Goal: Transaction & Acquisition: Book appointment/travel/reservation

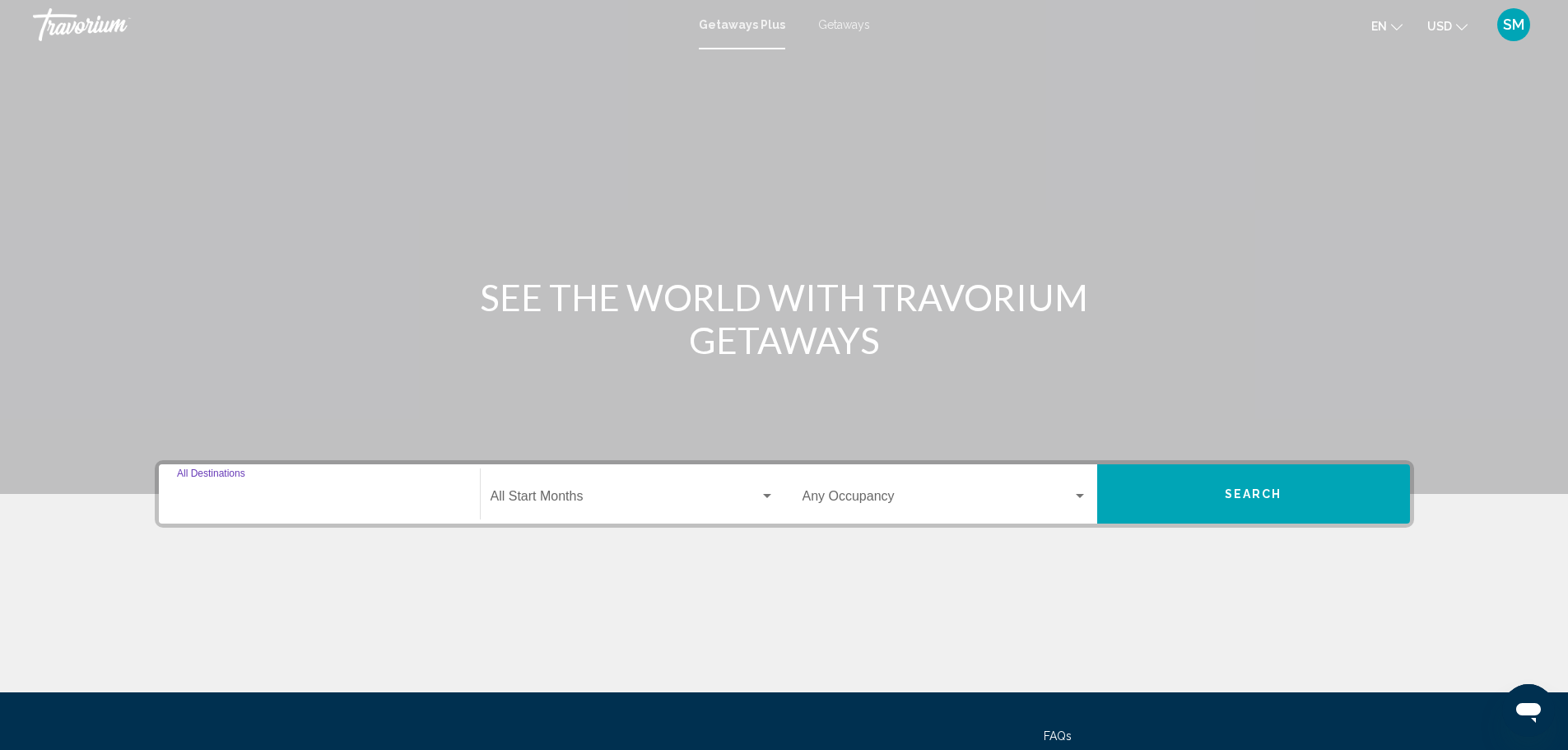
click at [270, 502] on input "Destination All Destinations" at bounding box center [319, 500] width 285 height 15
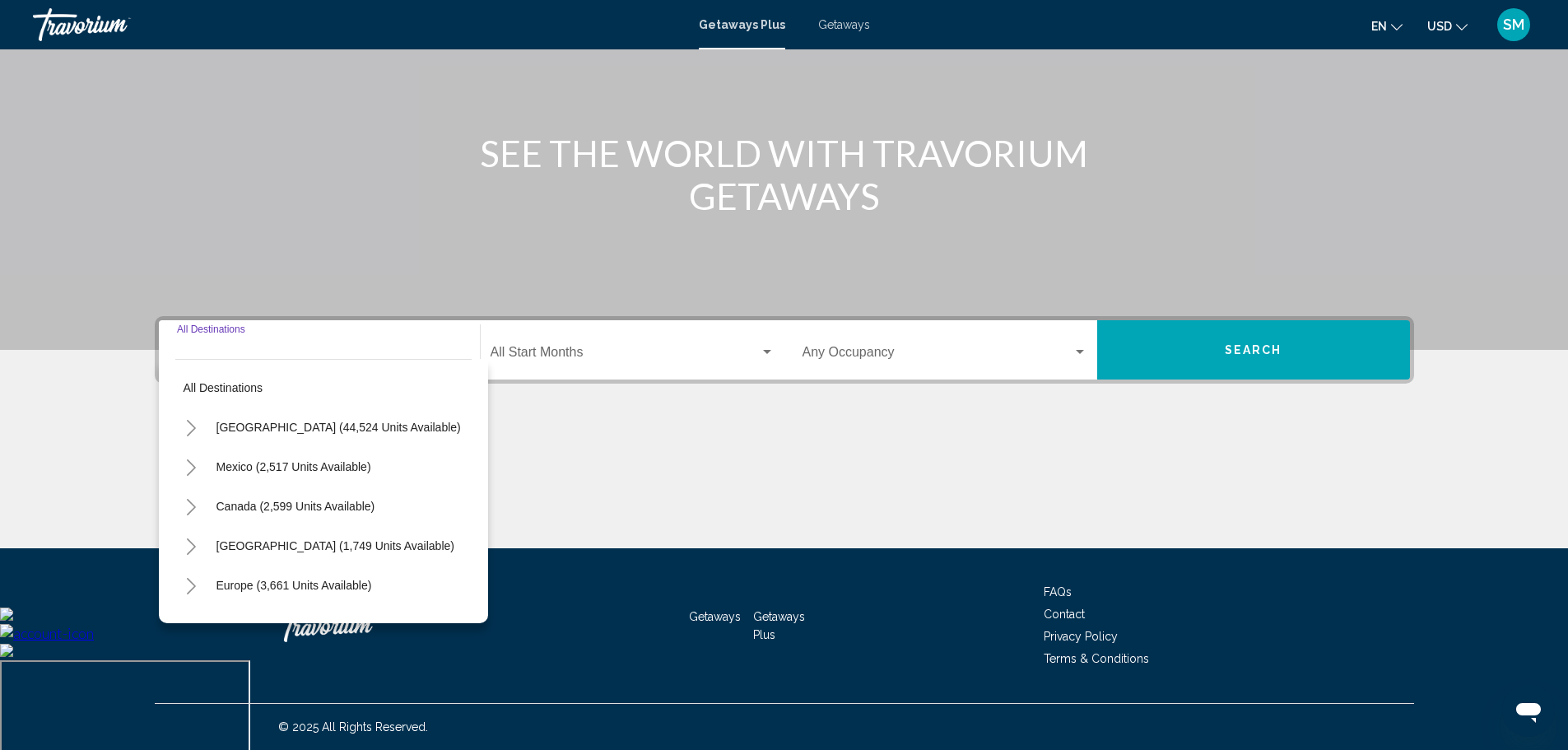
click at [331, 428] on span "United States (44,524 units available)" at bounding box center [338, 428] width 244 height 14
type input "**********"
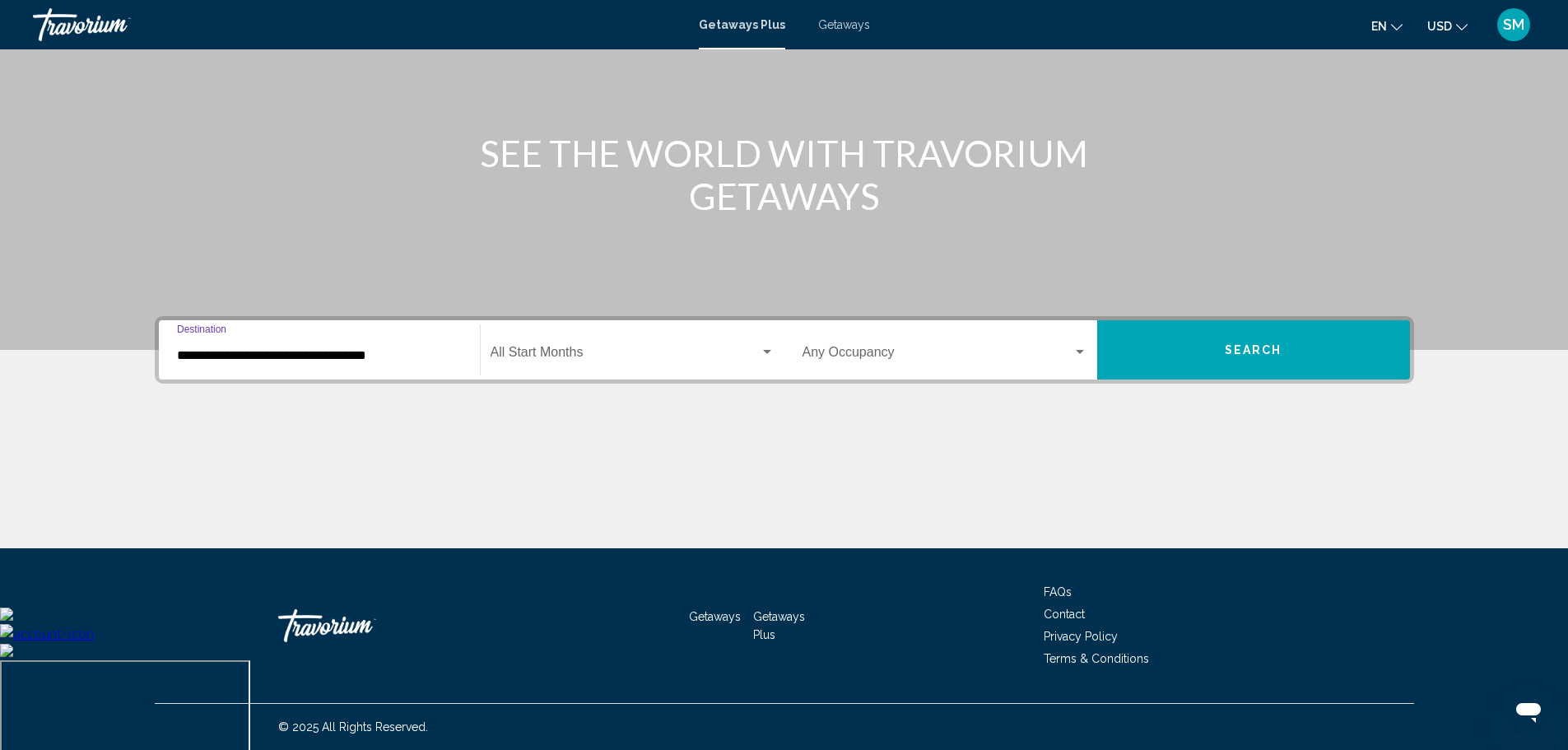
click at [573, 356] on span "Search widget" at bounding box center [625, 355] width 270 height 15
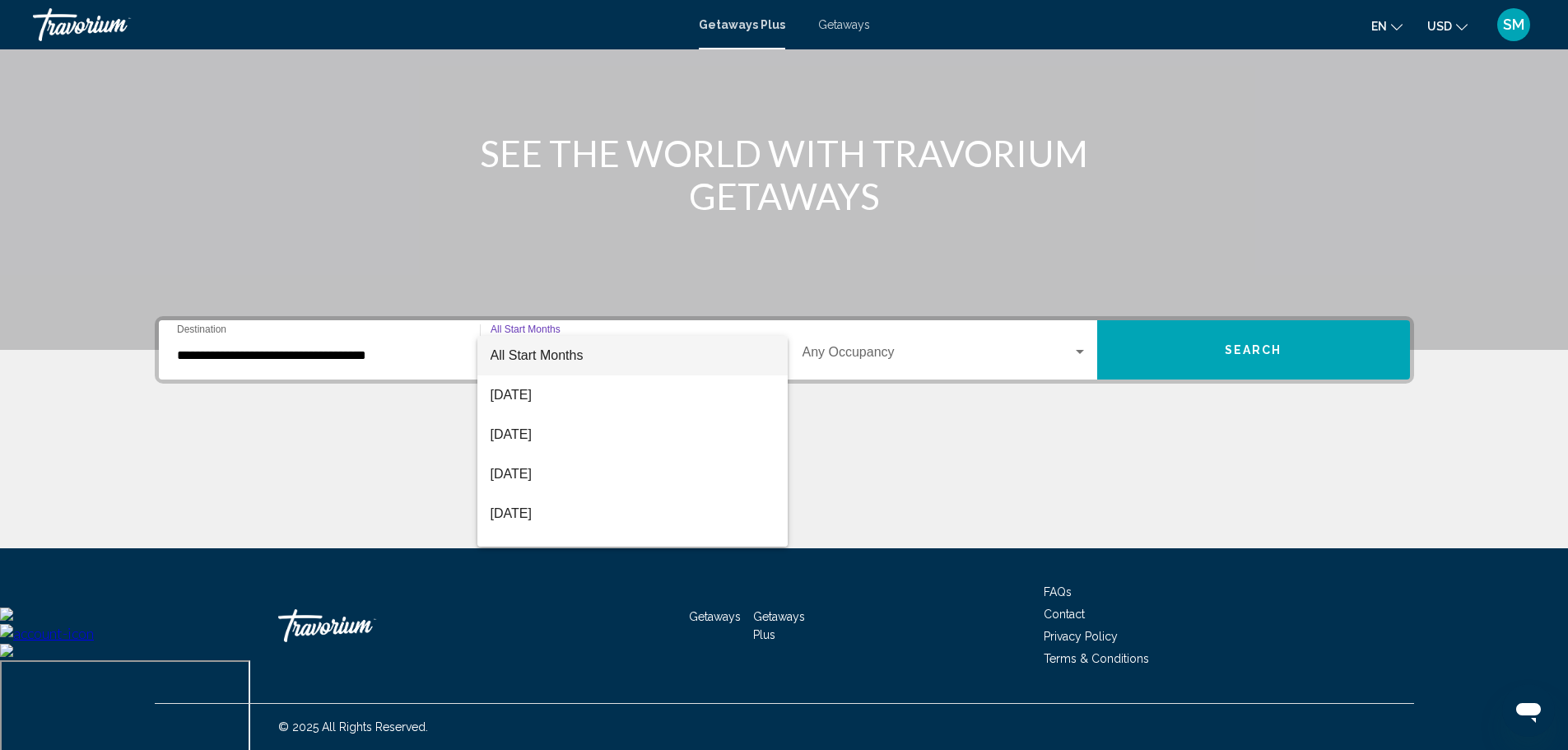
click at [541, 358] on span "All Start Months" at bounding box center [537, 355] width 93 height 14
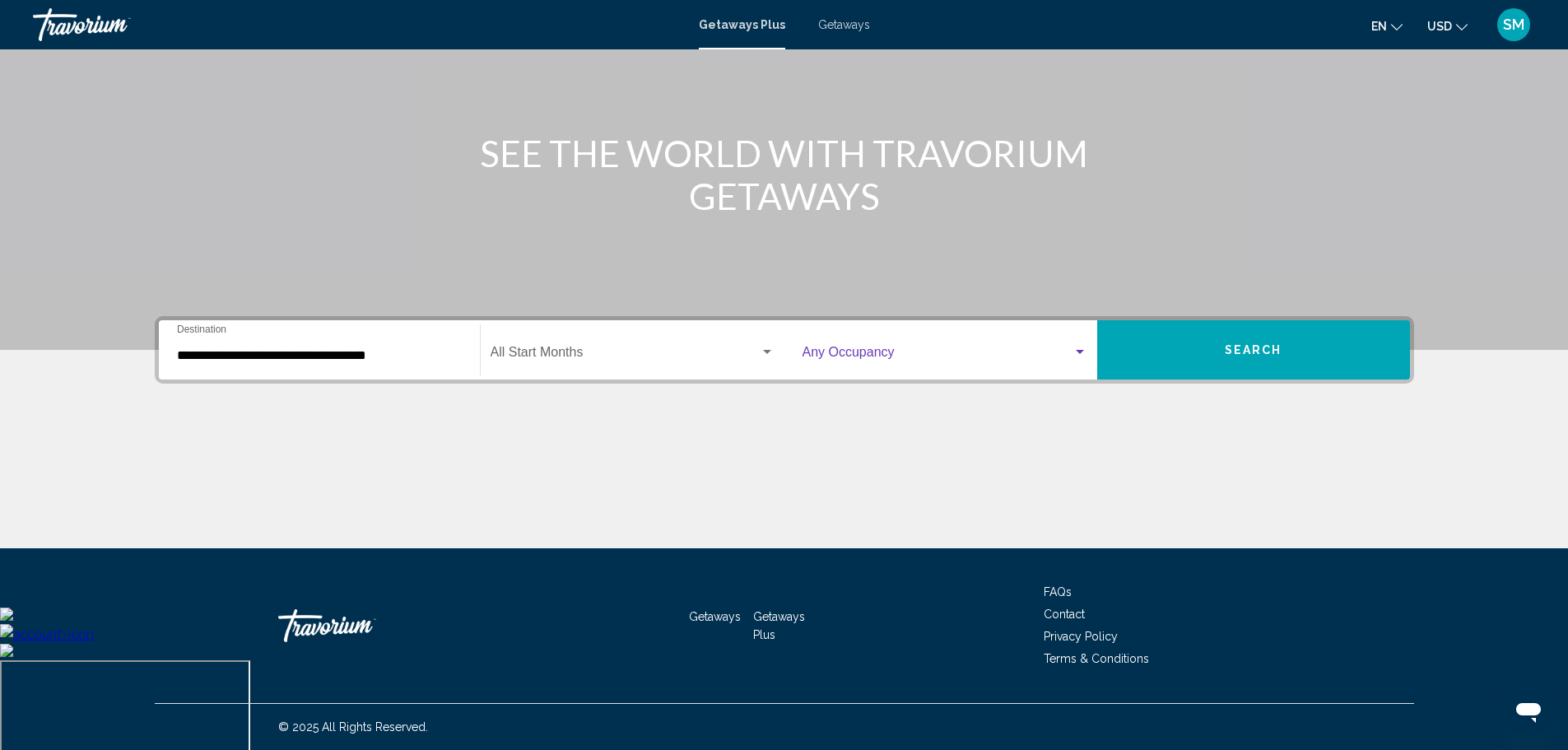
click at [921, 361] on span "Search widget" at bounding box center [938, 355] width 270 height 15
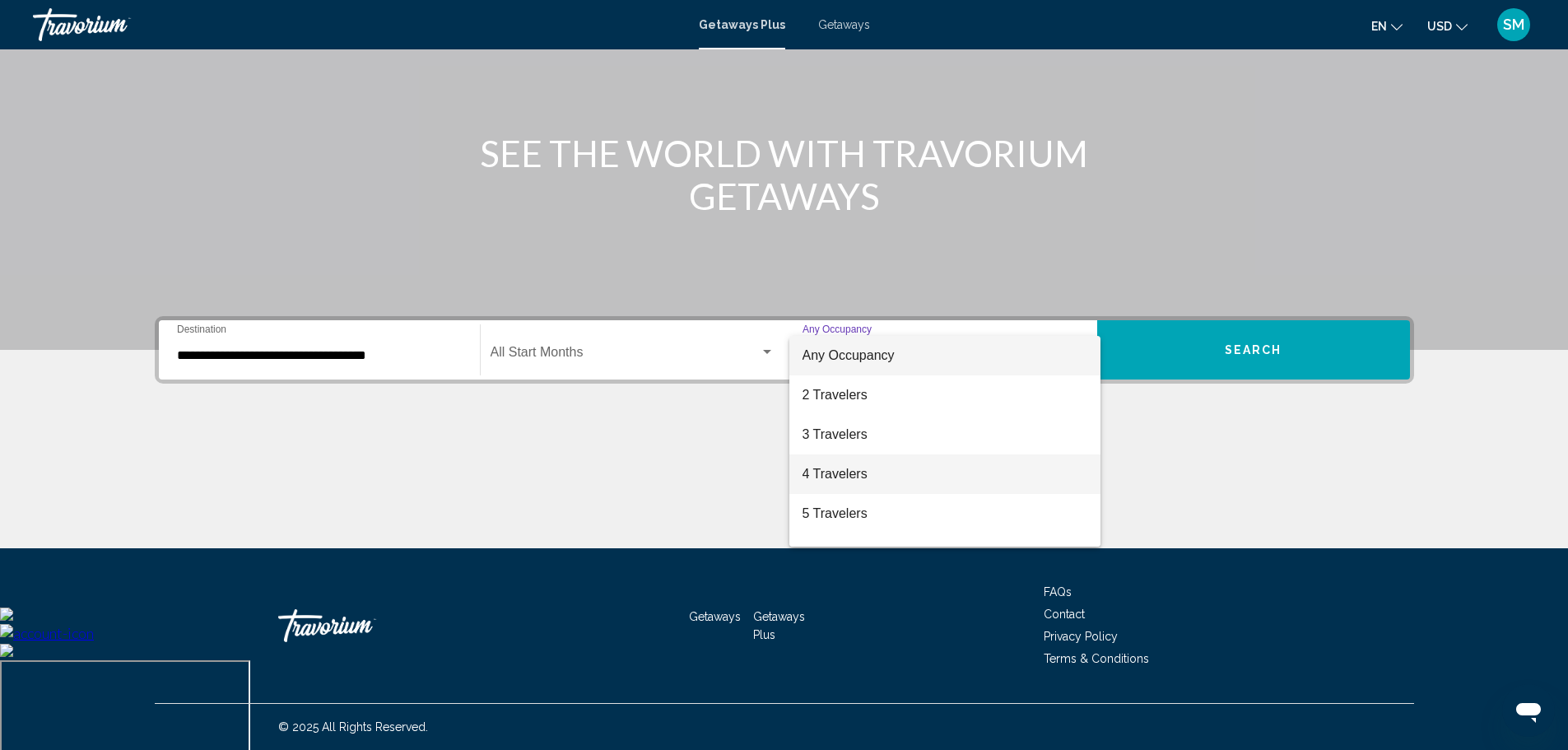
click at [855, 458] on span "4 Travelers" at bounding box center [945, 474] width 285 height 40
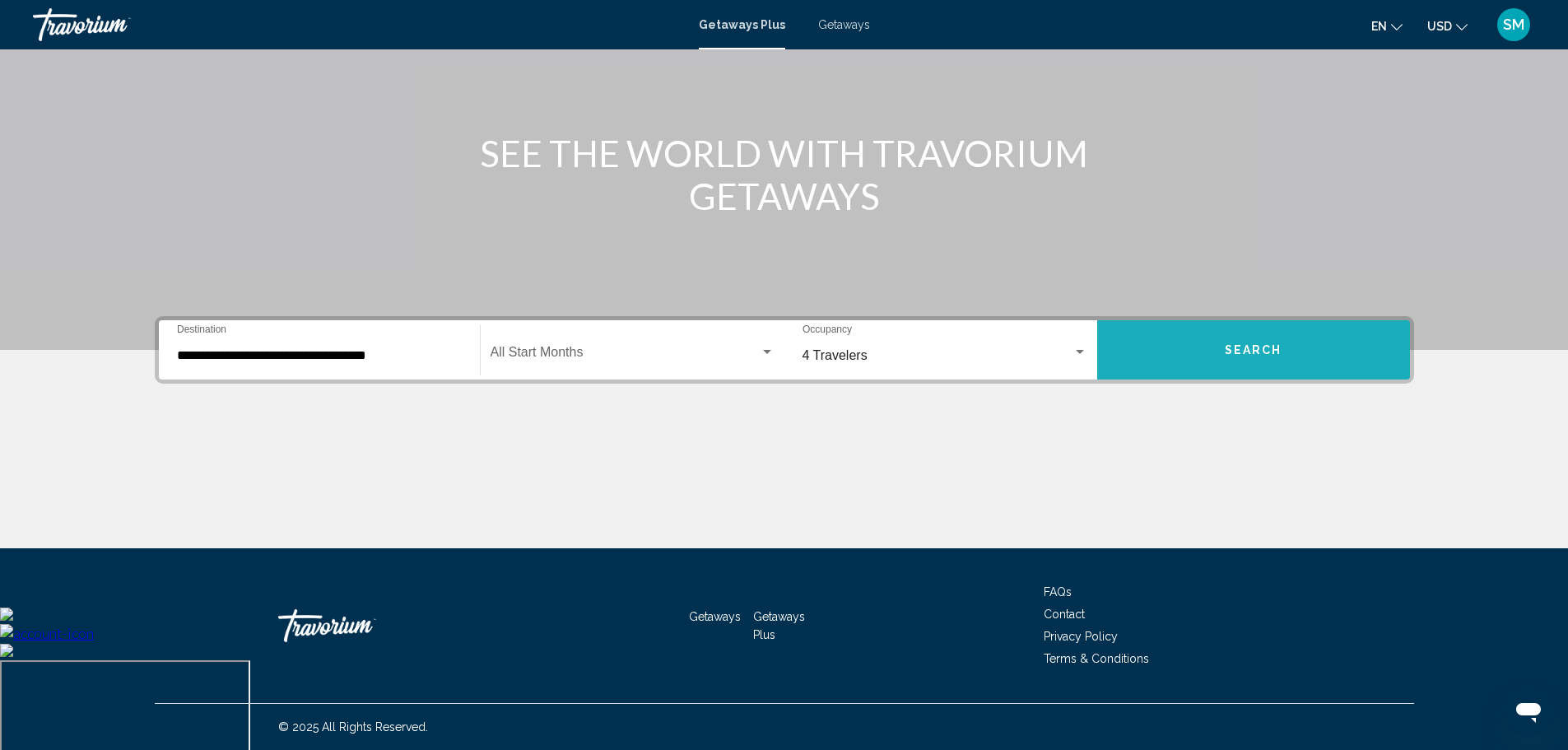
click at [1200, 355] on button "Search" at bounding box center [1253, 349] width 313 height 59
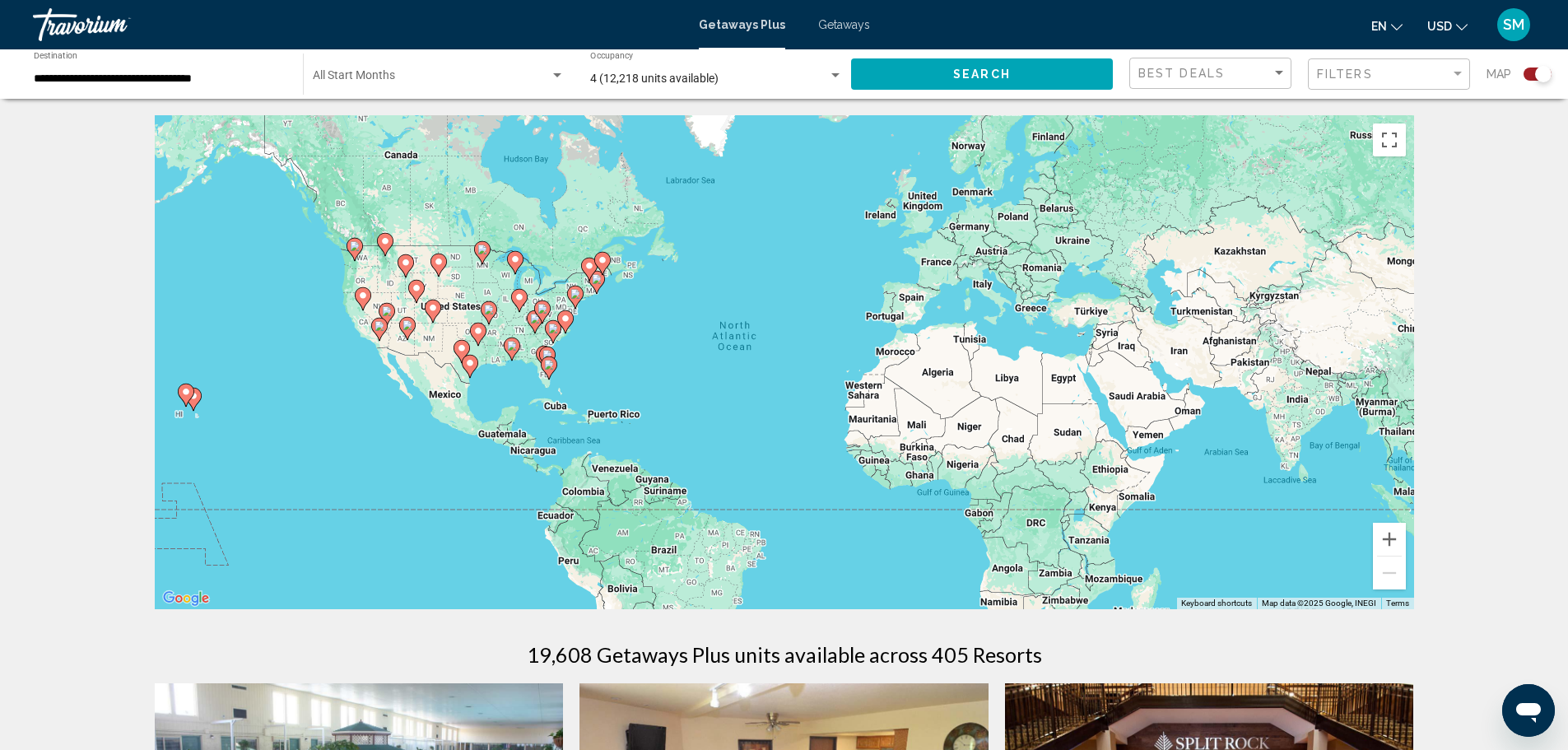
click at [627, 74] on span "4 (12,218 units available)" at bounding box center [655, 79] width 128 height 14
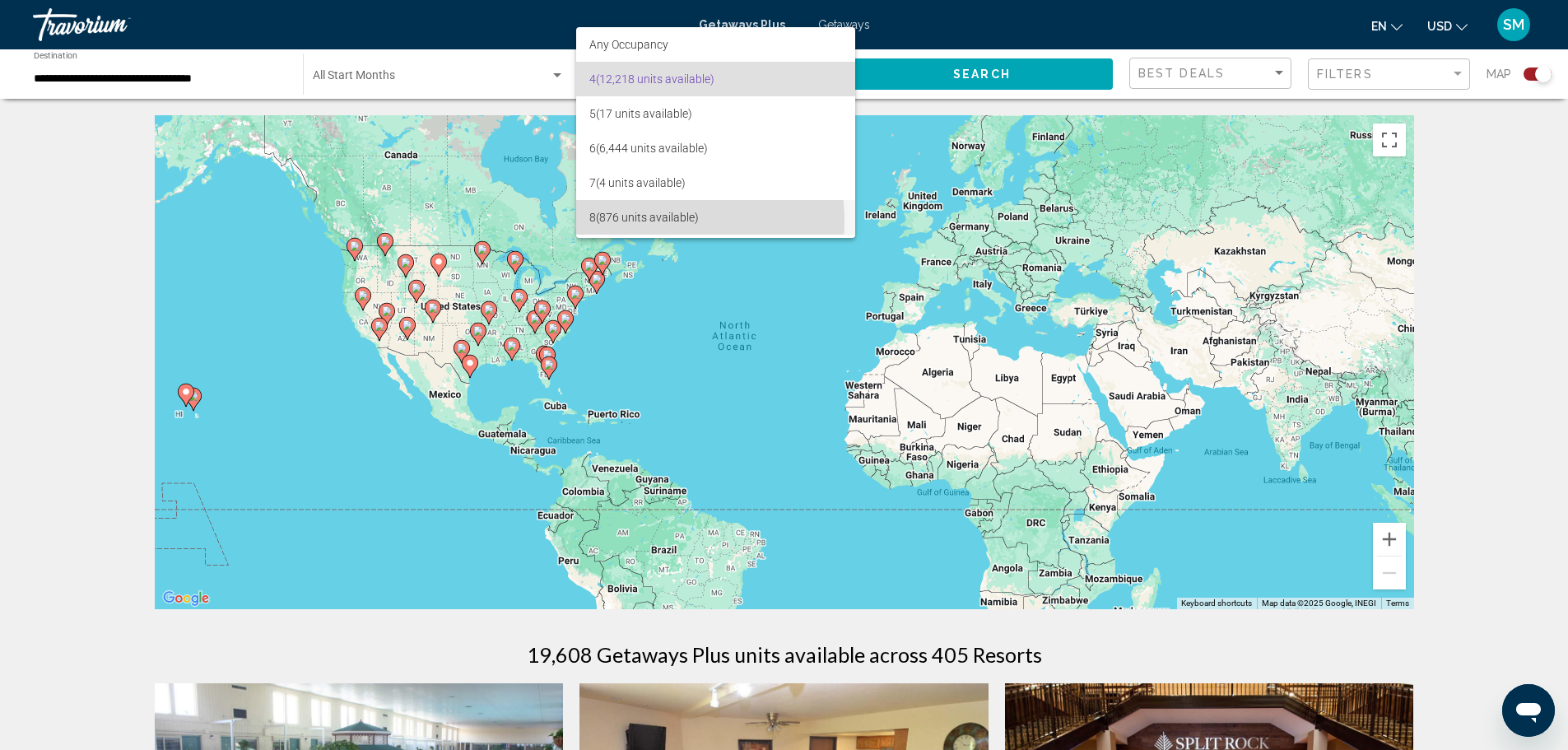
click at [648, 220] on span "8 (876 units available)" at bounding box center [716, 217] width 253 height 35
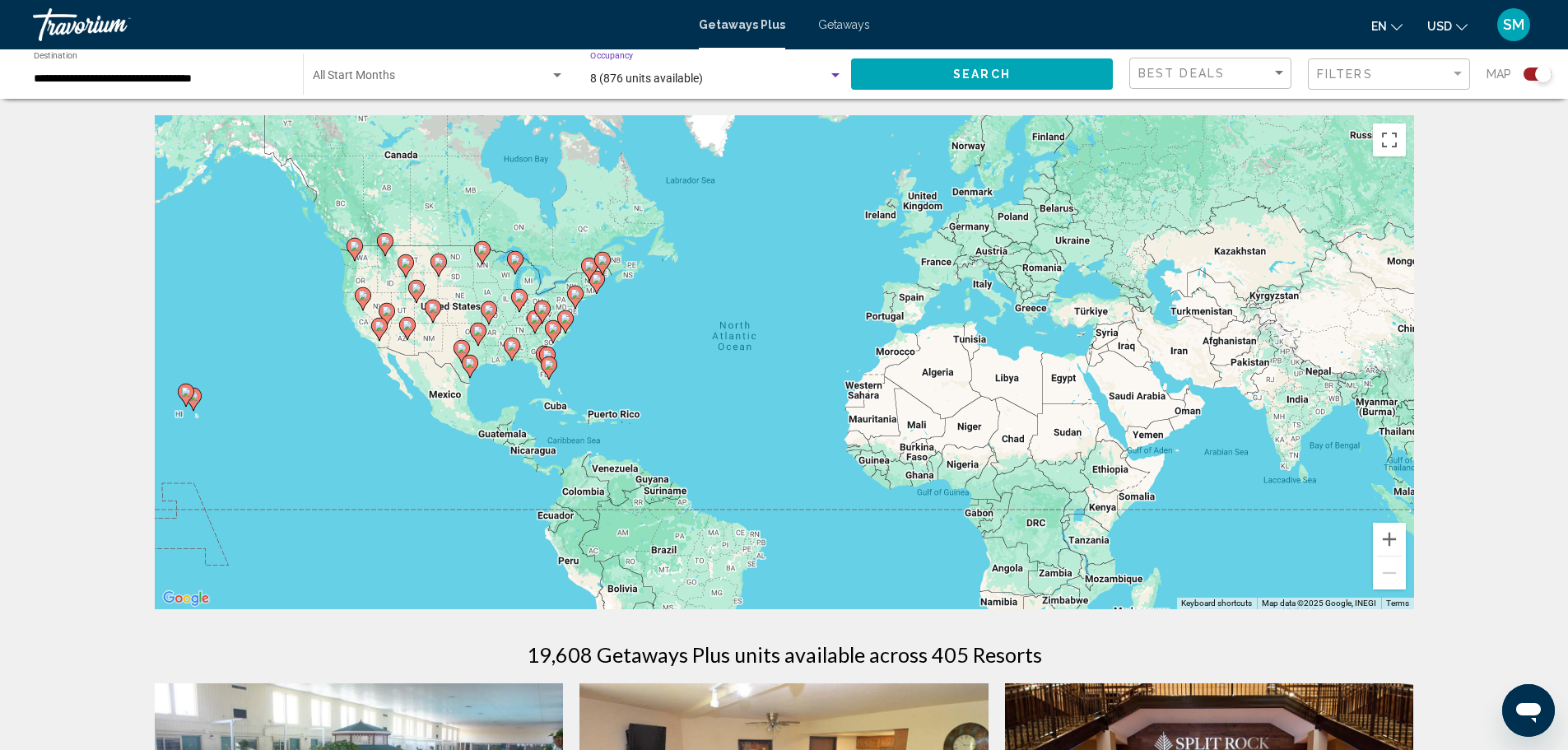
click at [1021, 75] on button "Search" at bounding box center [982, 73] width 262 height 30
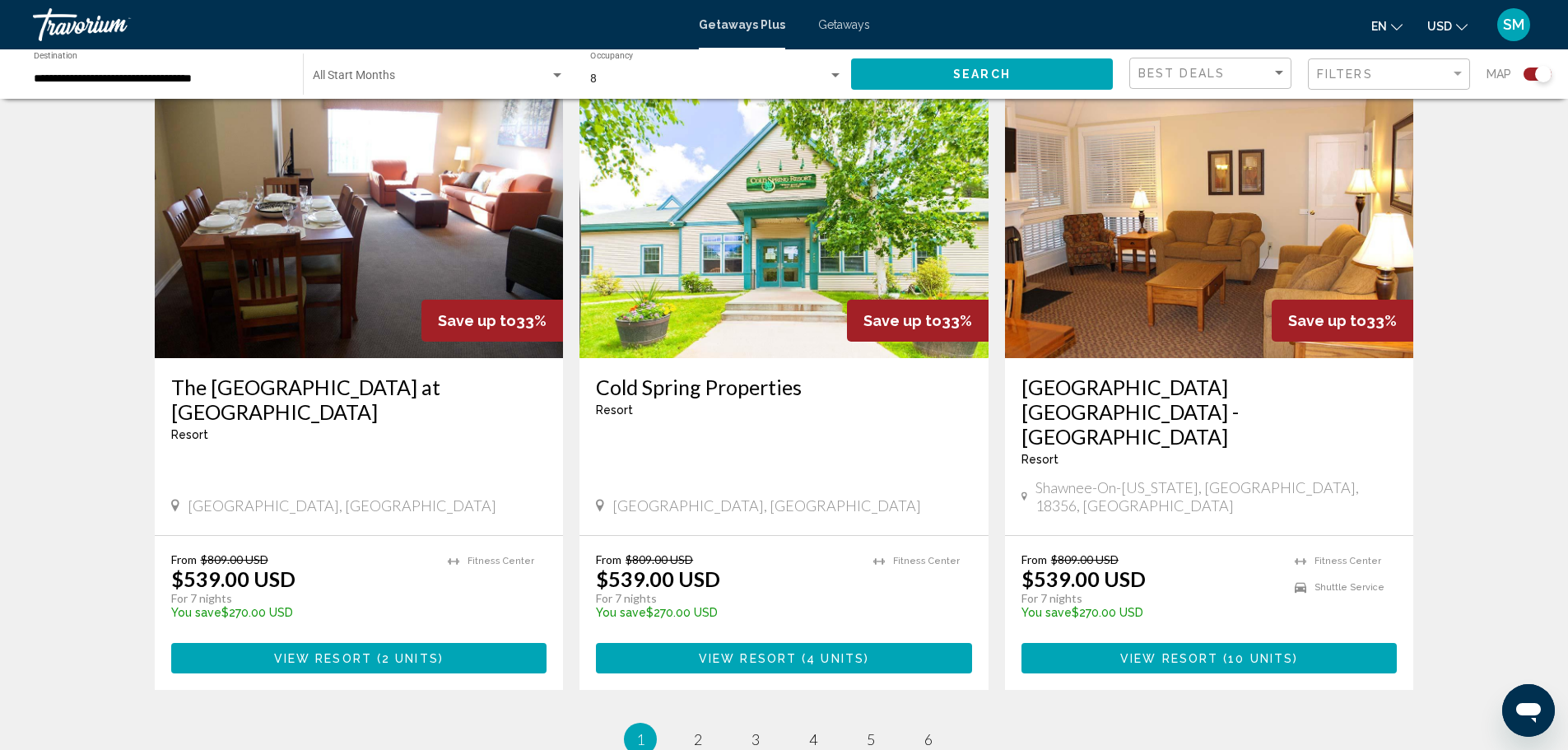
scroll to position [2469, 0]
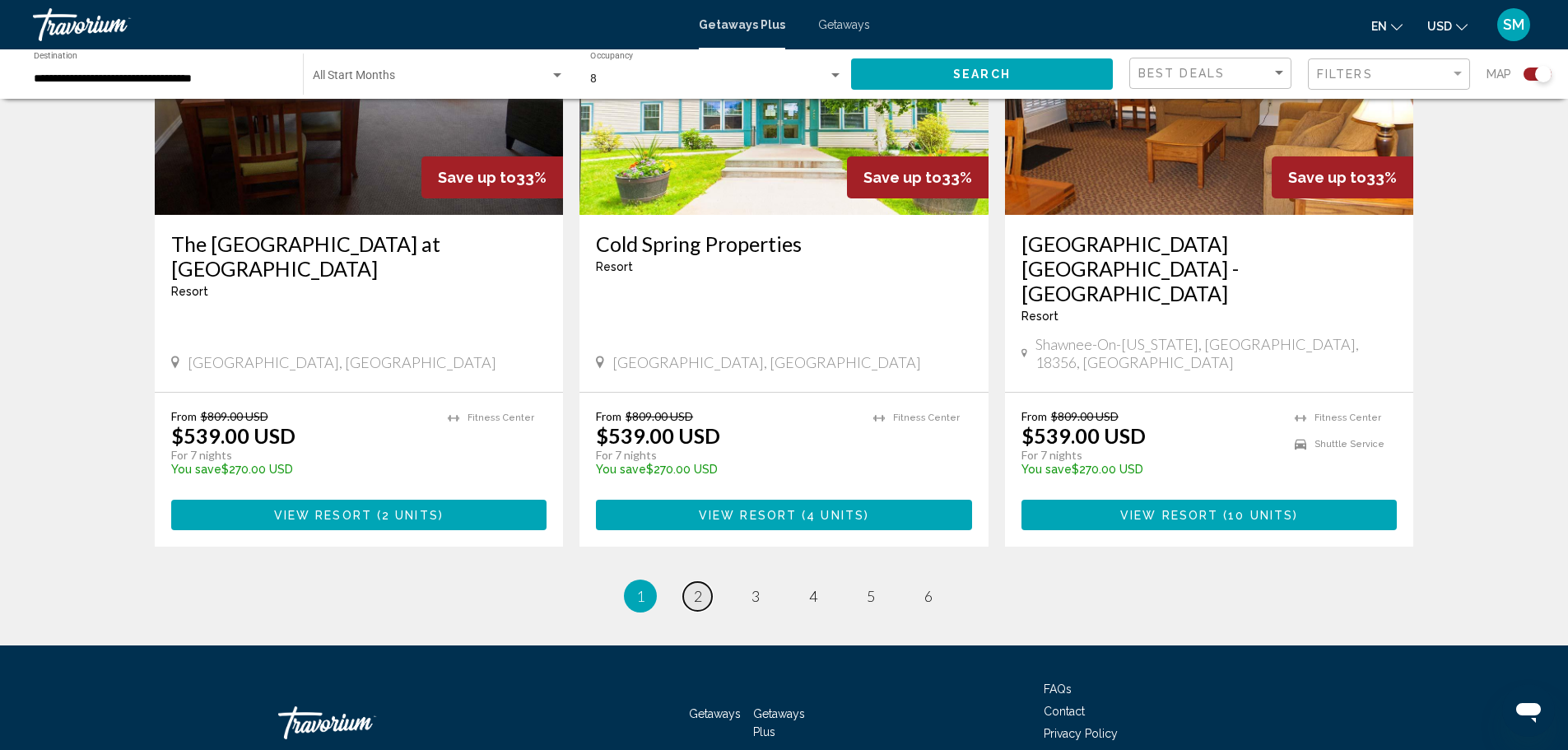
click at [691, 582] on link "page 2" at bounding box center [697, 597] width 29 height 29
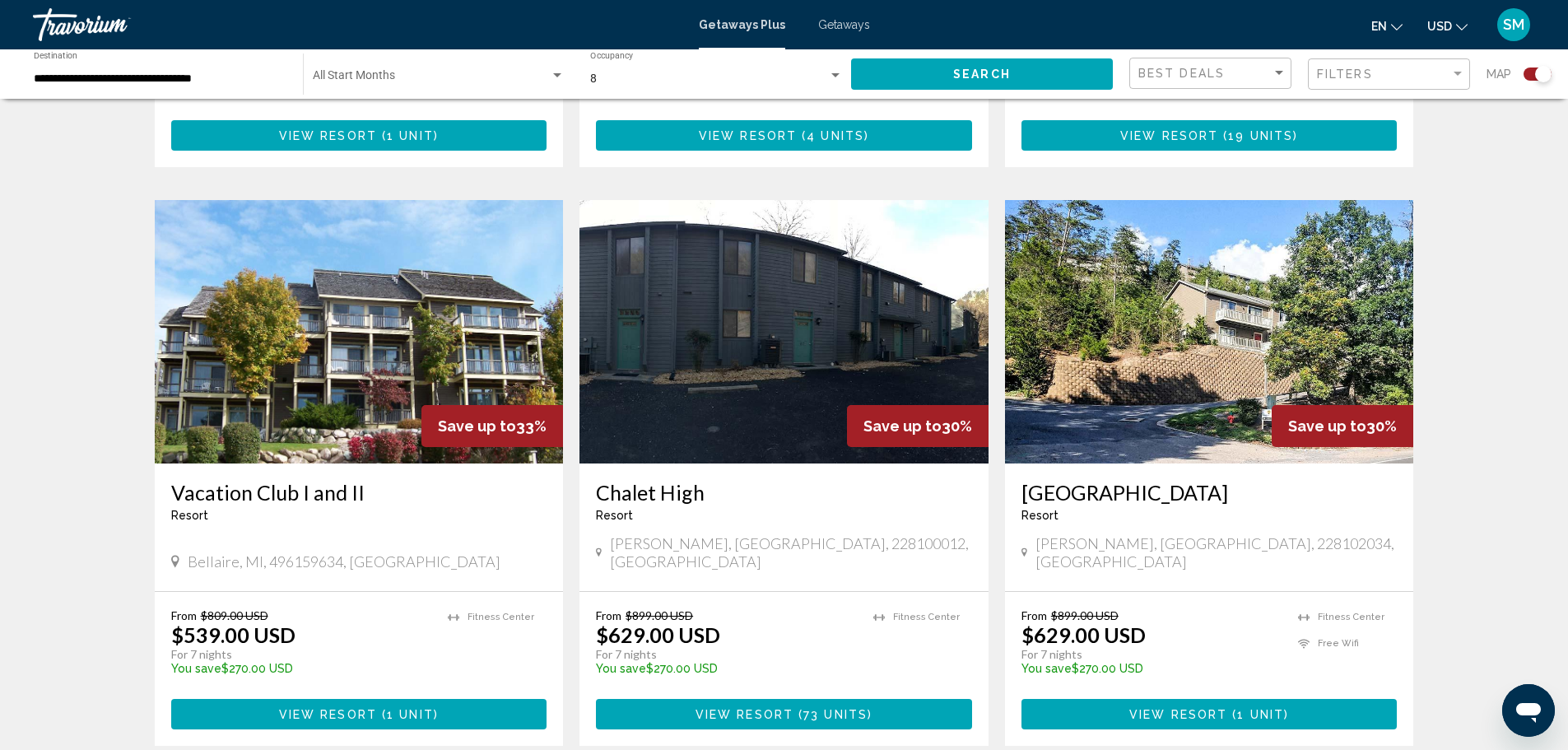
scroll to position [2519, 0]
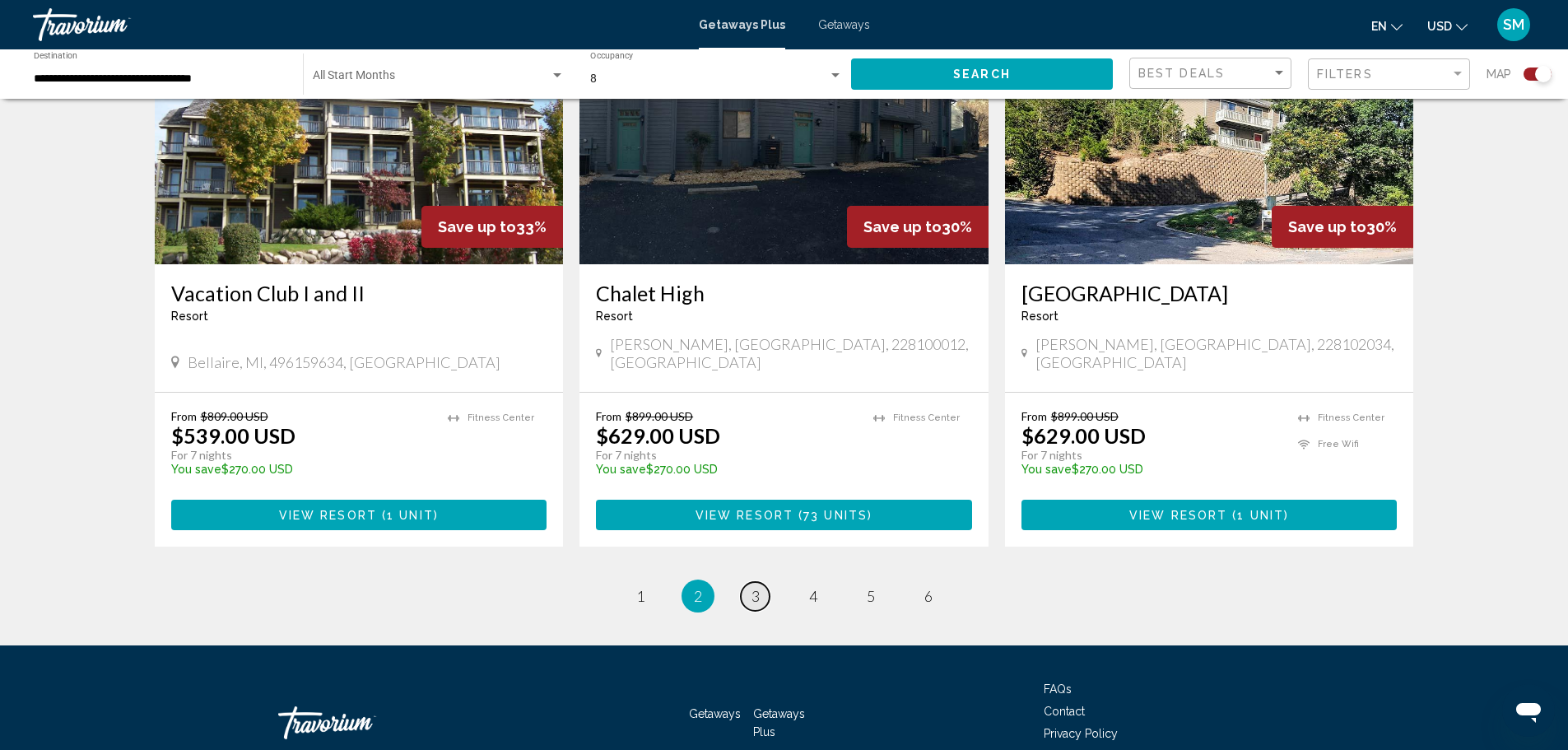
click at [744, 582] on link "page 3" at bounding box center [755, 597] width 29 height 29
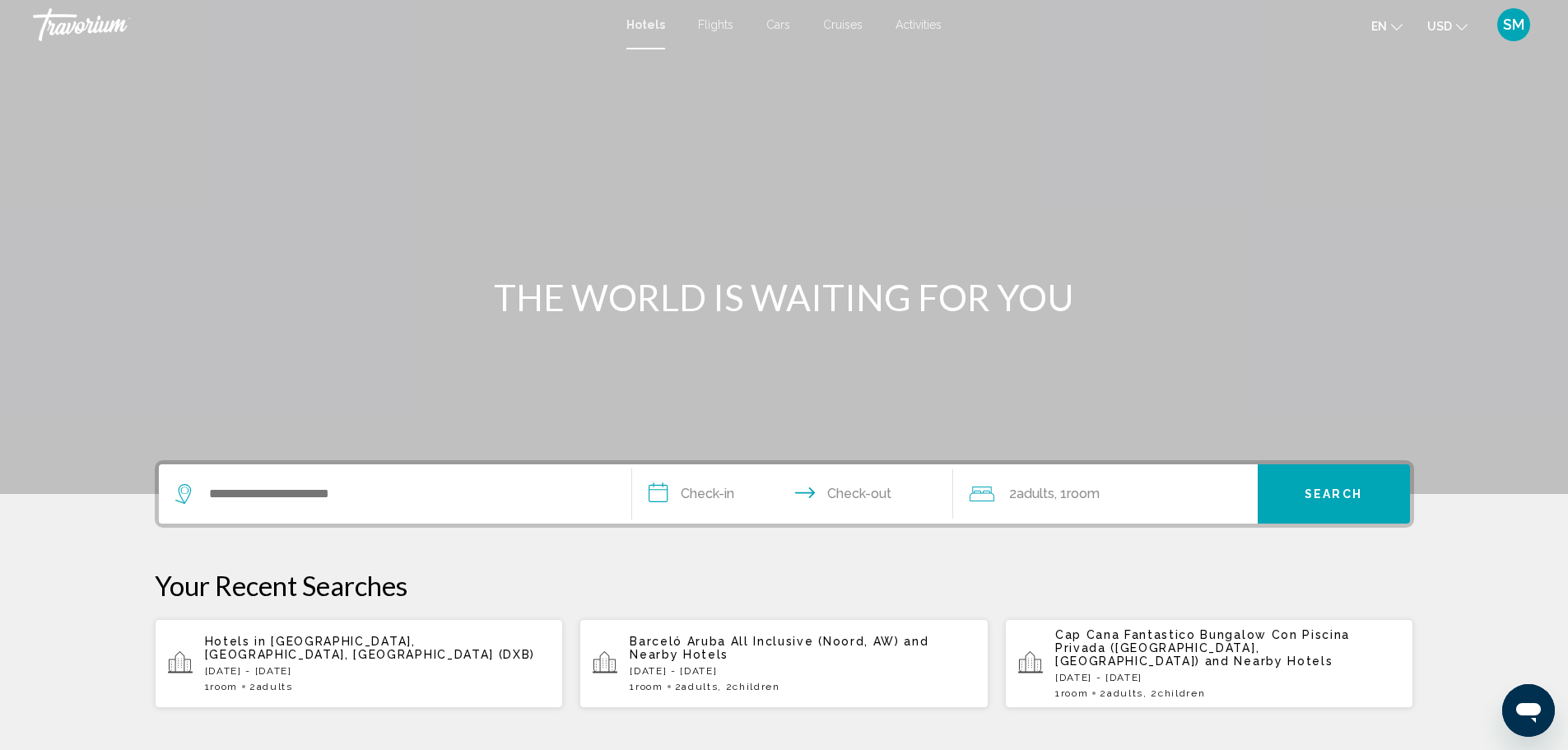
click at [289, 510] on div "Search widget" at bounding box center [395, 494] width 439 height 59
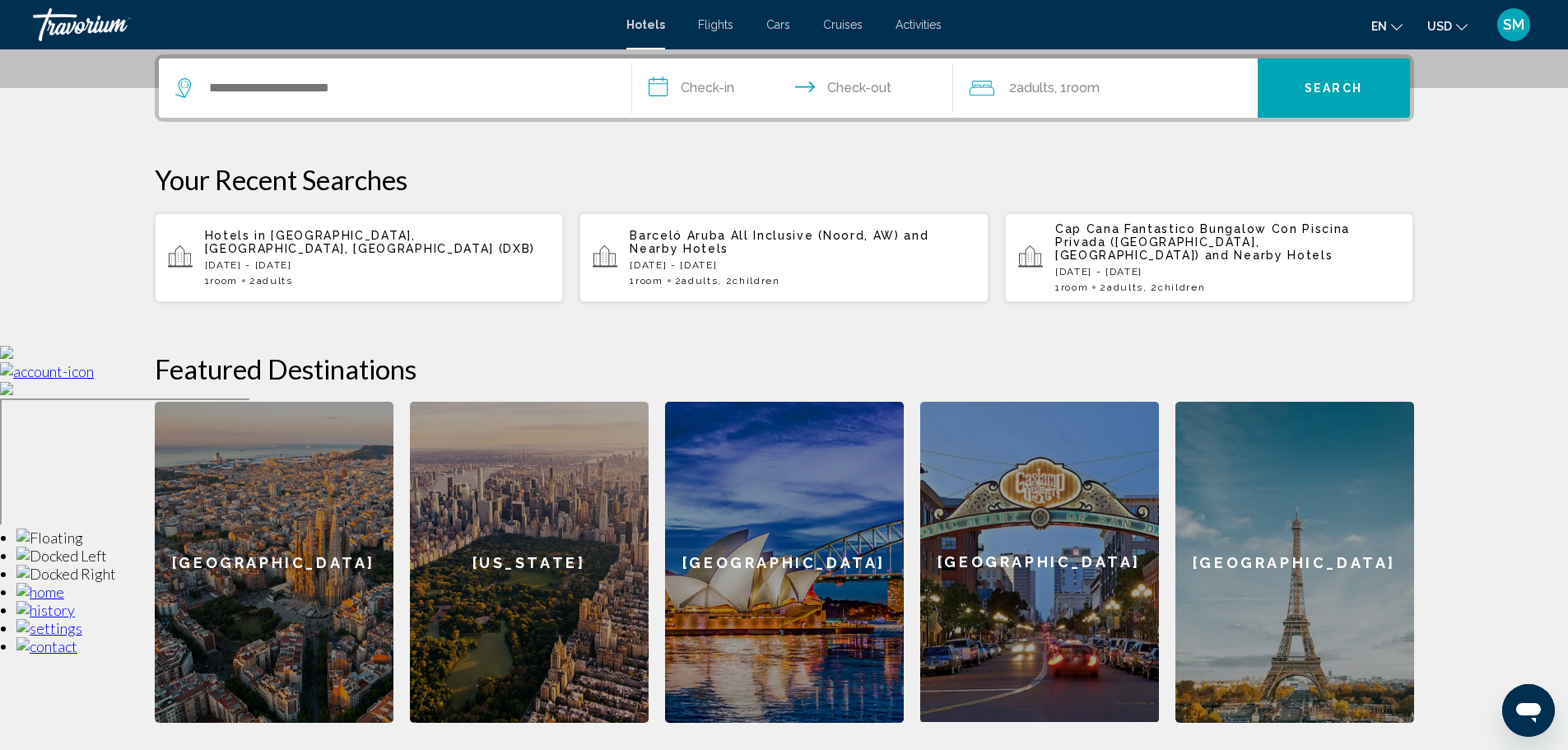
scroll to position [407, 0]
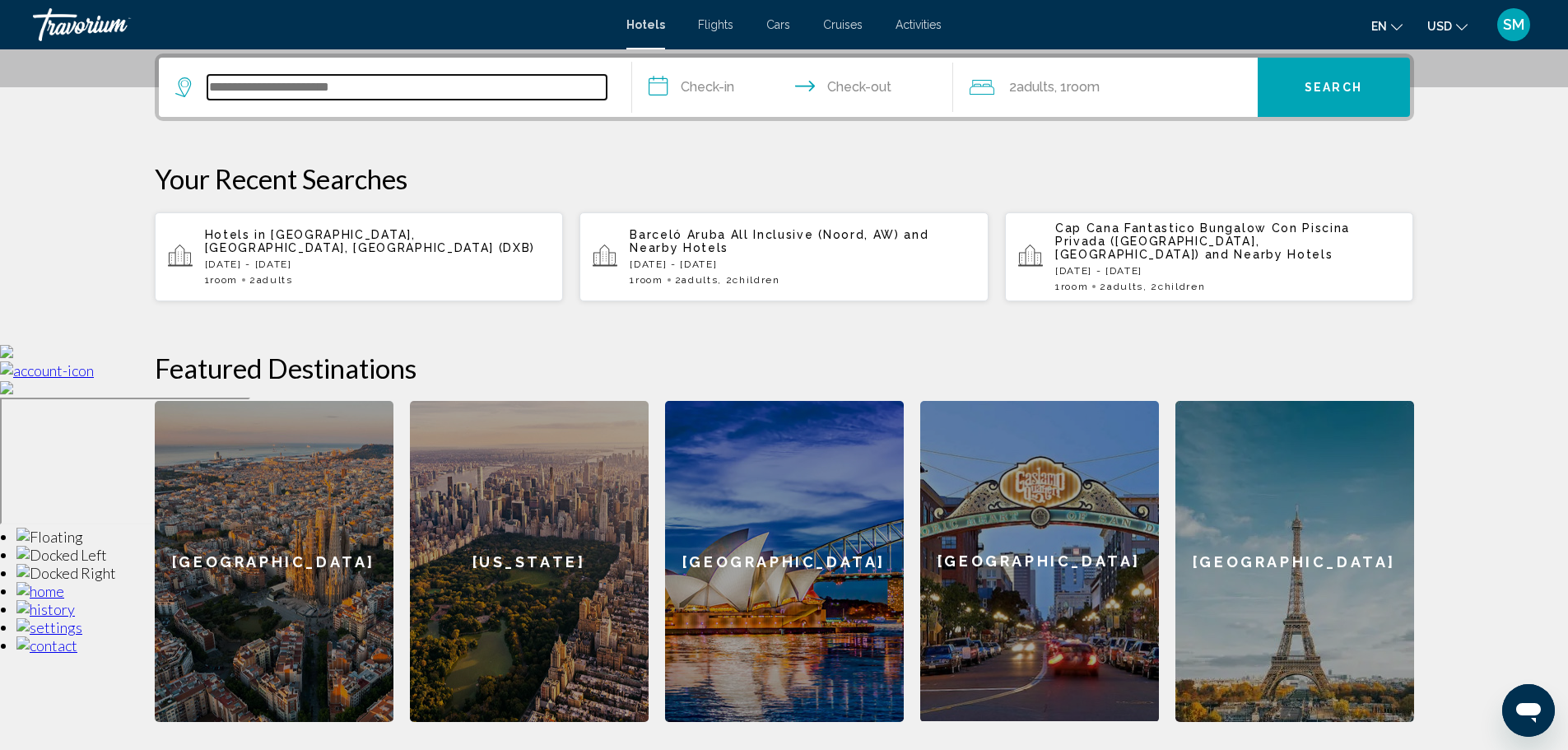
click at [259, 91] on input "Search widget" at bounding box center [407, 86] width 400 height 24
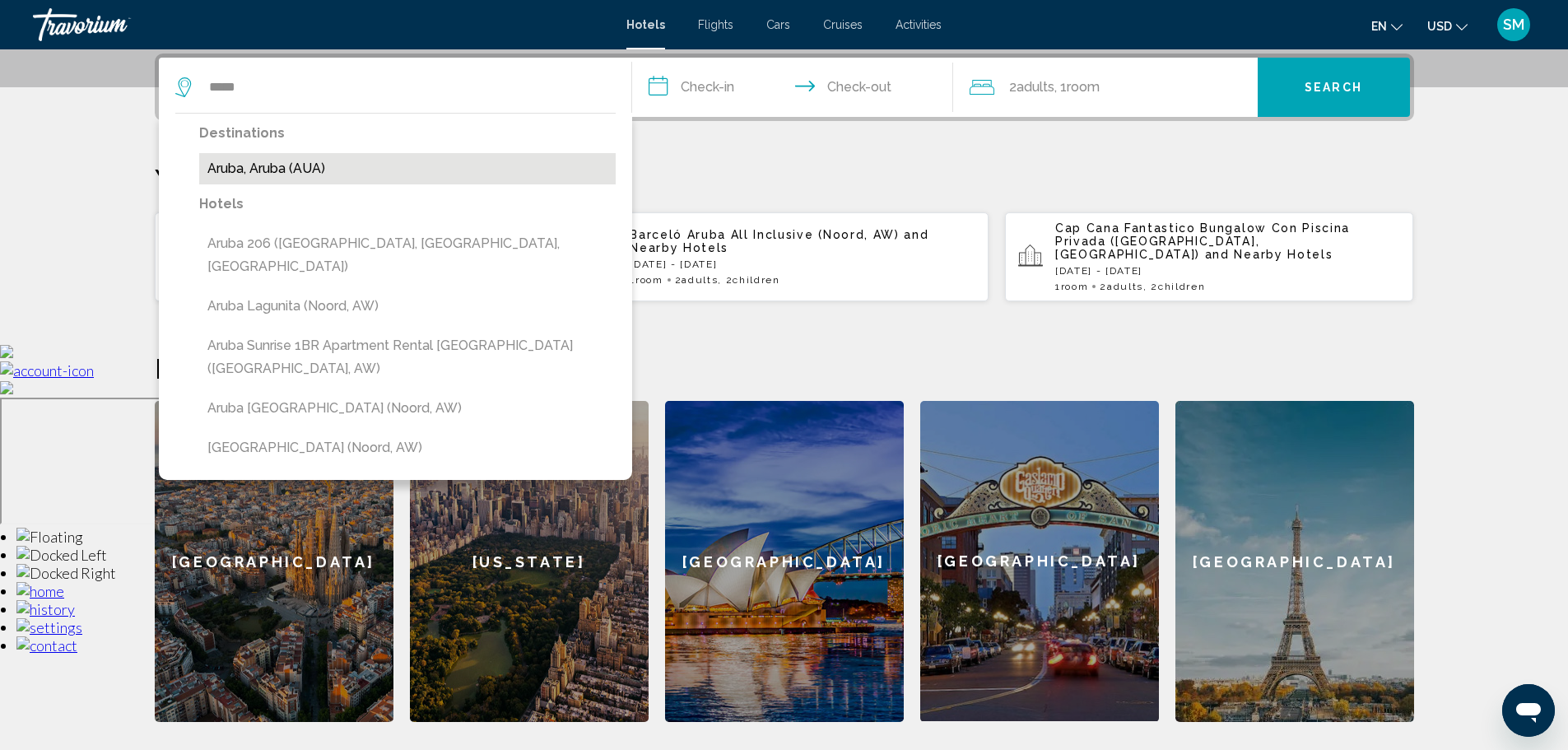
click at [305, 172] on button "Aruba, Aruba (AUA)" at bounding box center [406, 169] width 416 height 31
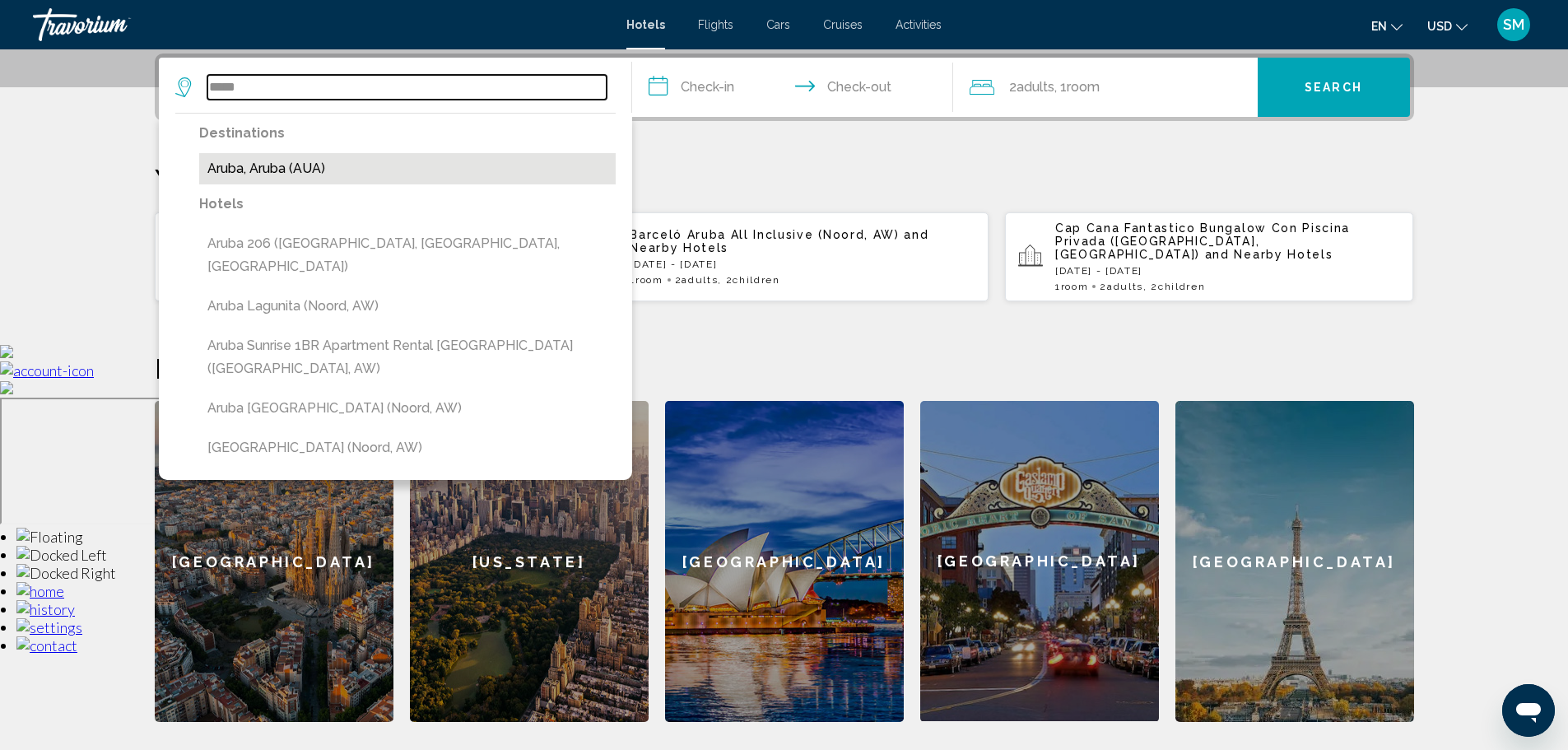
type input "**********"
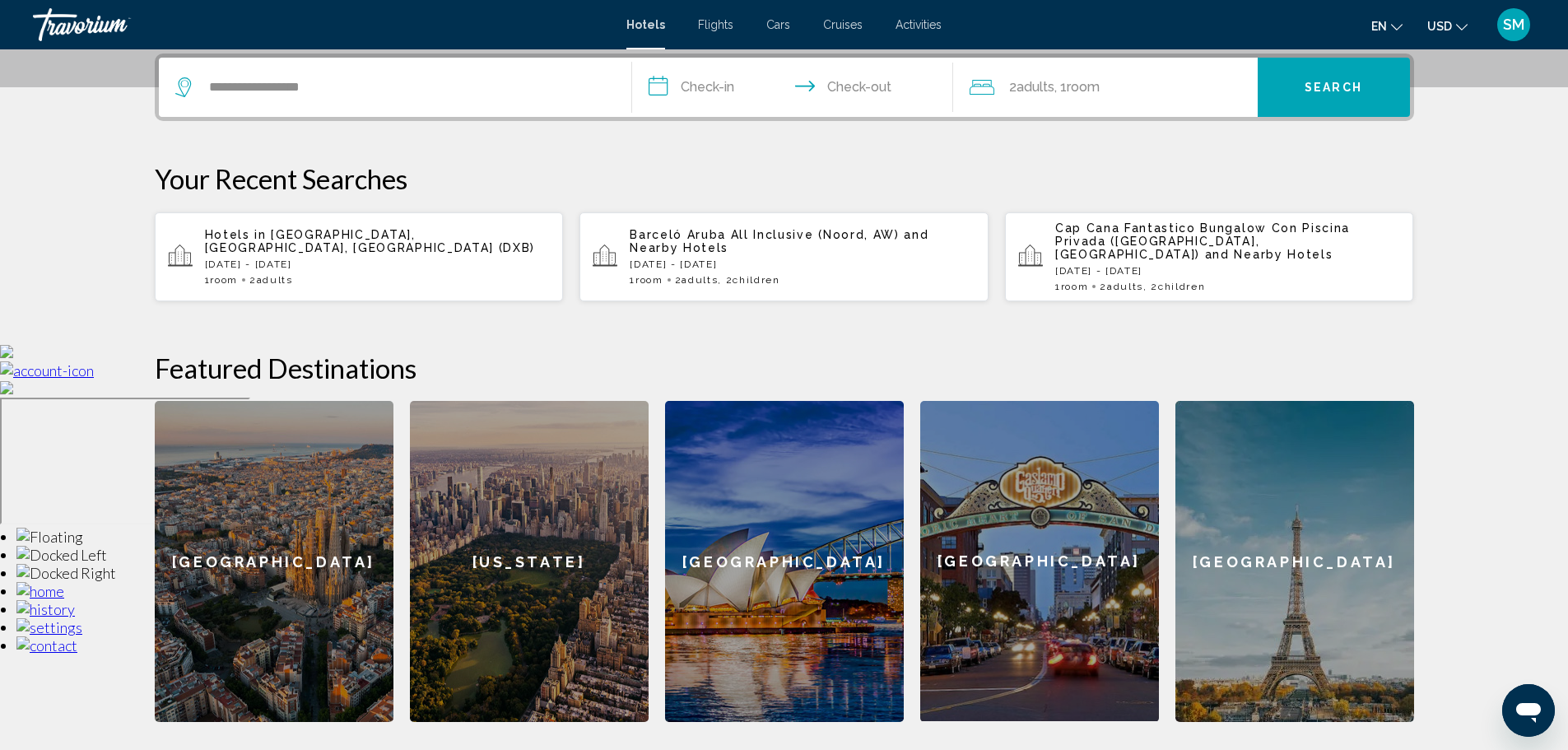
click at [723, 94] on input "**********" at bounding box center [796, 89] width 328 height 64
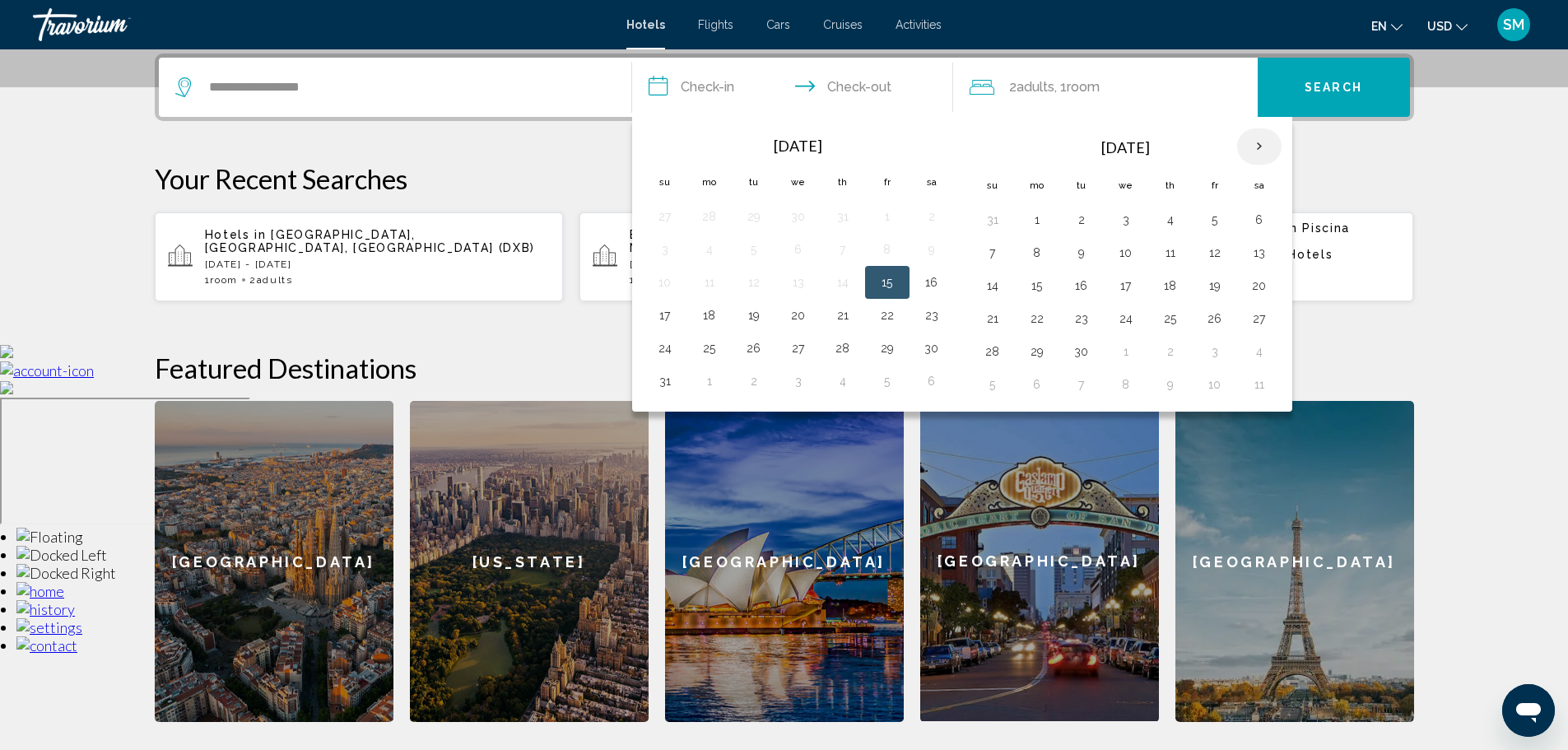
click at [1260, 146] on th "Next month" at bounding box center [1260, 146] width 45 height 36
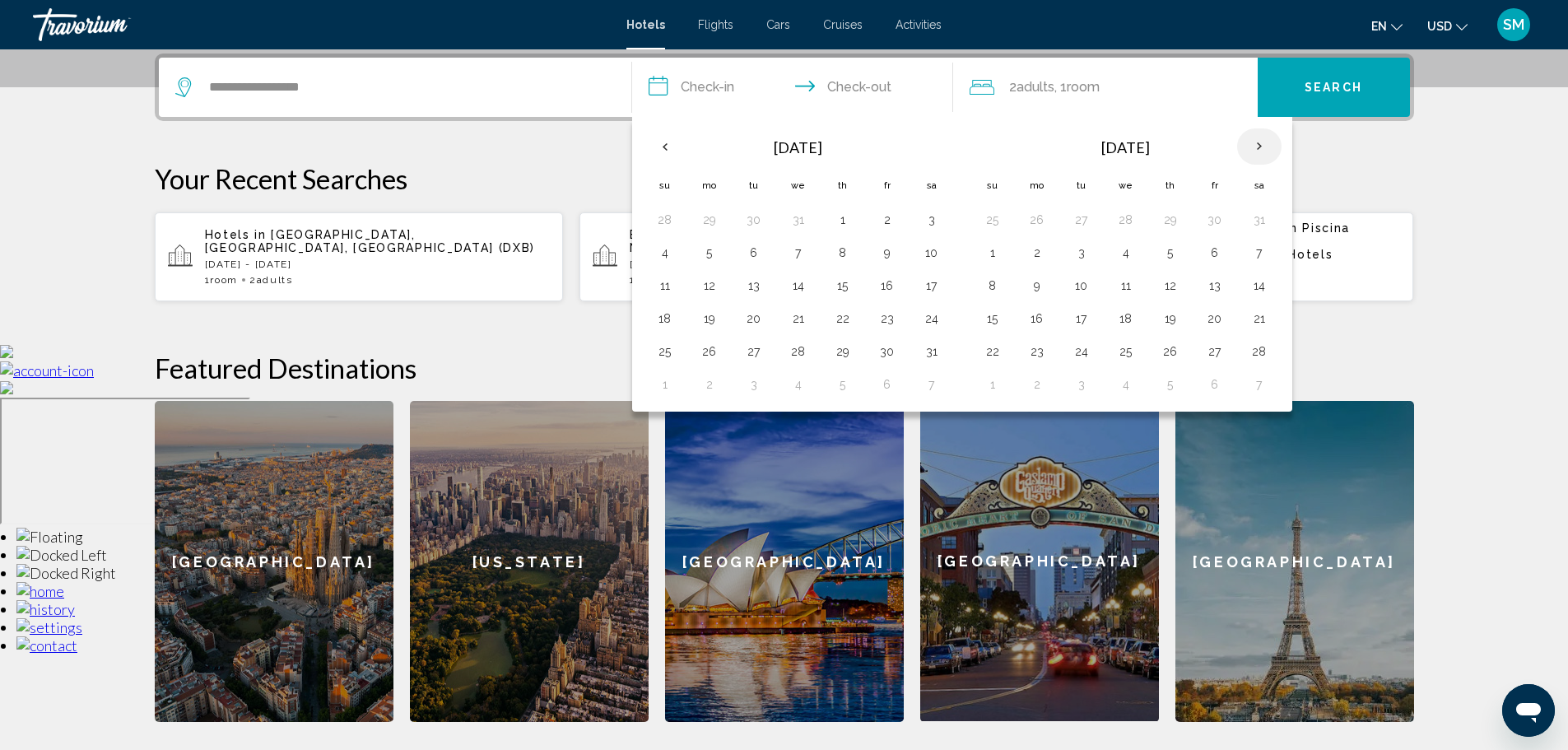
click at [1260, 146] on th "Next month" at bounding box center [1260, 146] width 45 height 36
click at [1034, 259] on button "6" at bounding box center [1037, 253] width 26 height 23
click at [1200, 252] on td "10" at bounding box center [1215, 253] width 45 height 33
click at [1210, 252] on button "10" at bounding box center [1214, 253] width 26 height 23
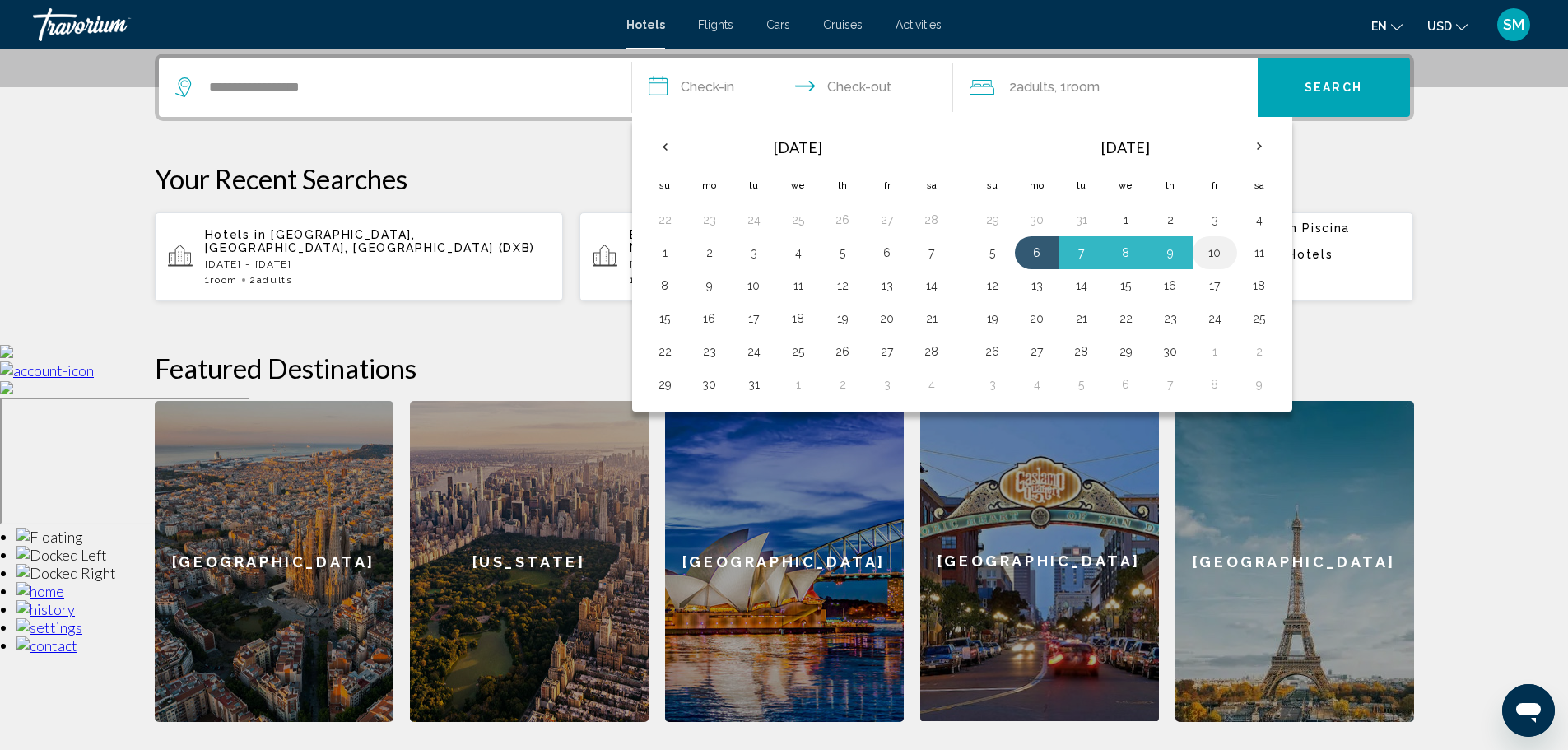
type input "**********"
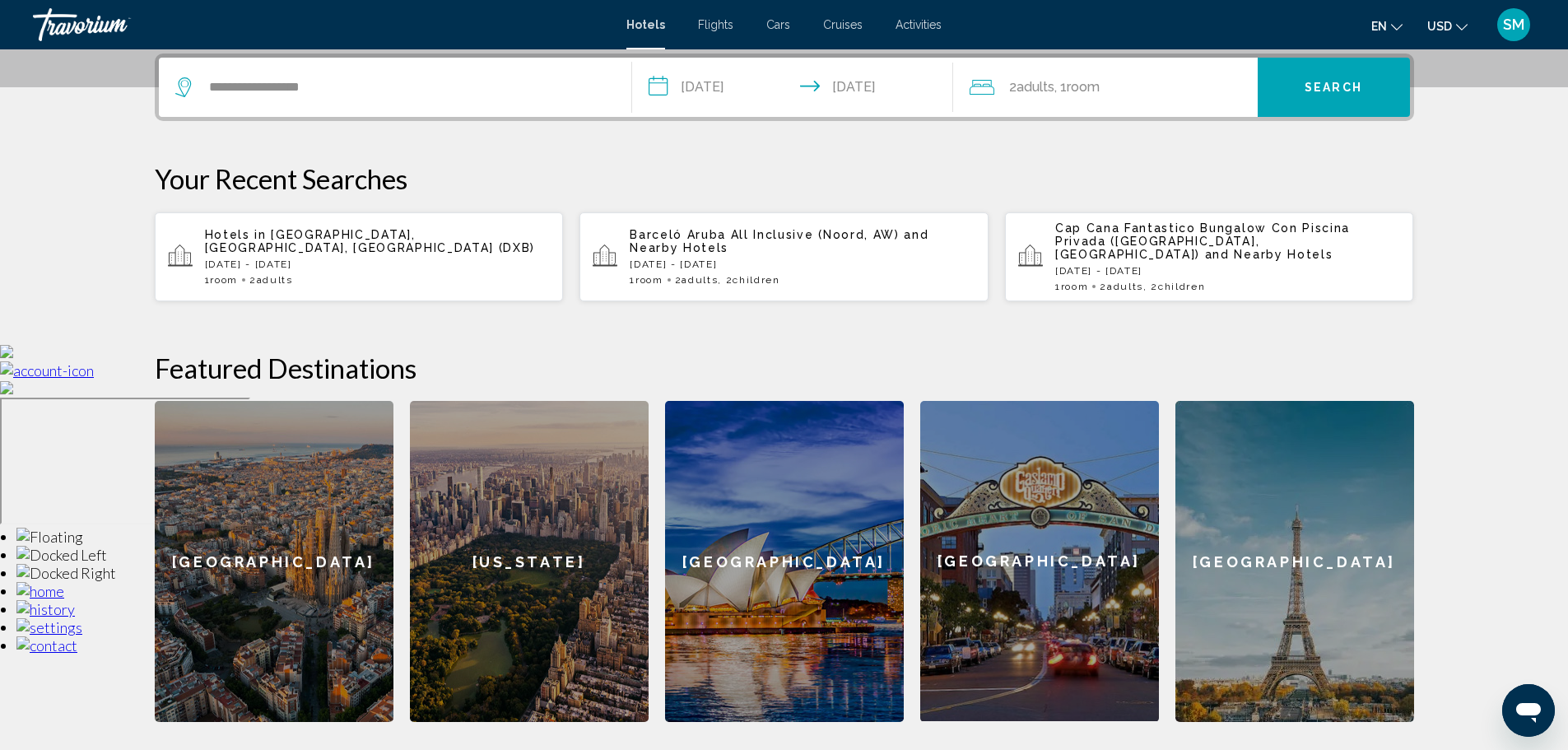
click at [1123, 97] on div "2 Adult Adults , 1 Room rooms" at bounding box center [1113, 87] width 288 height 23
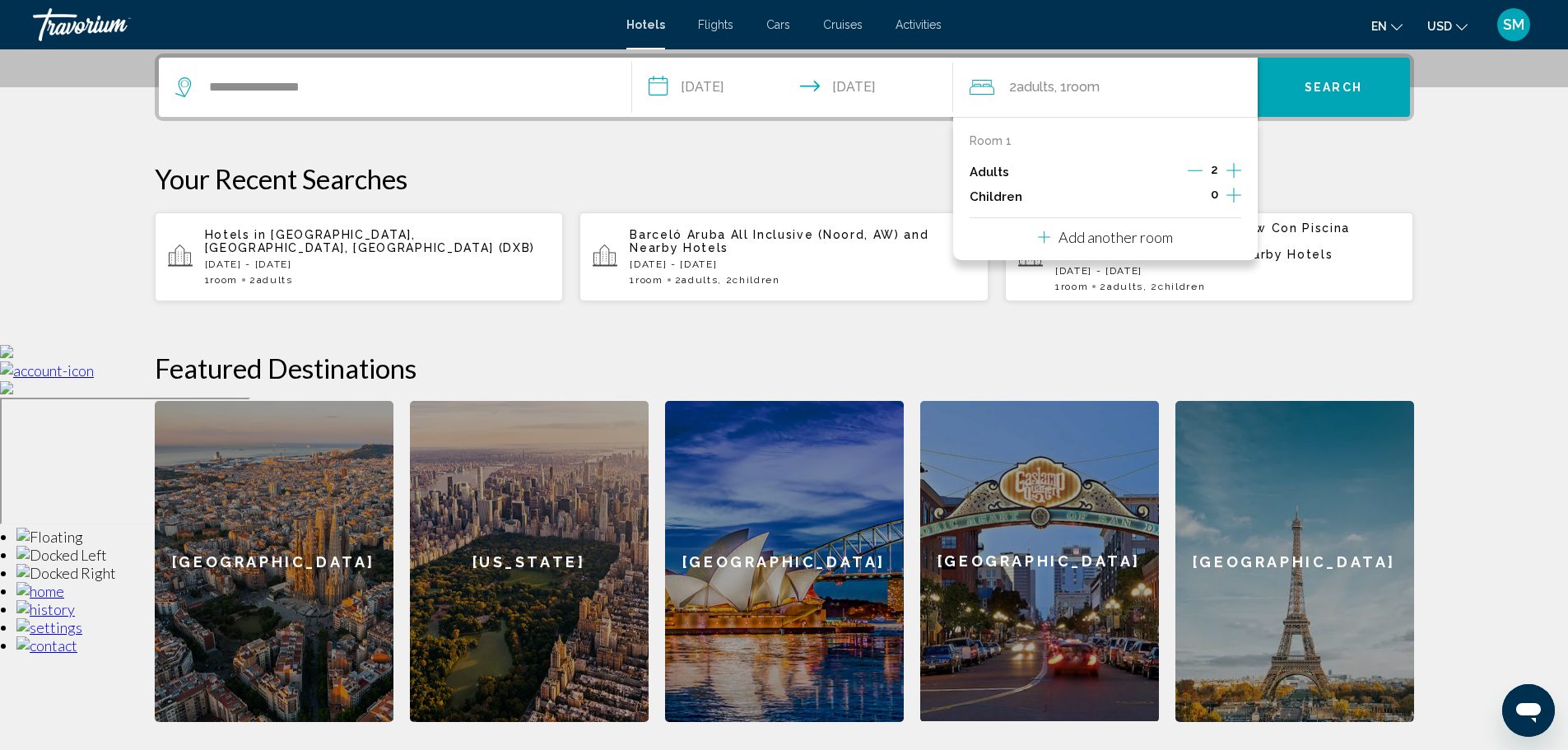
click at [1236, 201] on icon "Increment children" at bounding box center [1233, 195] width 15 height 19
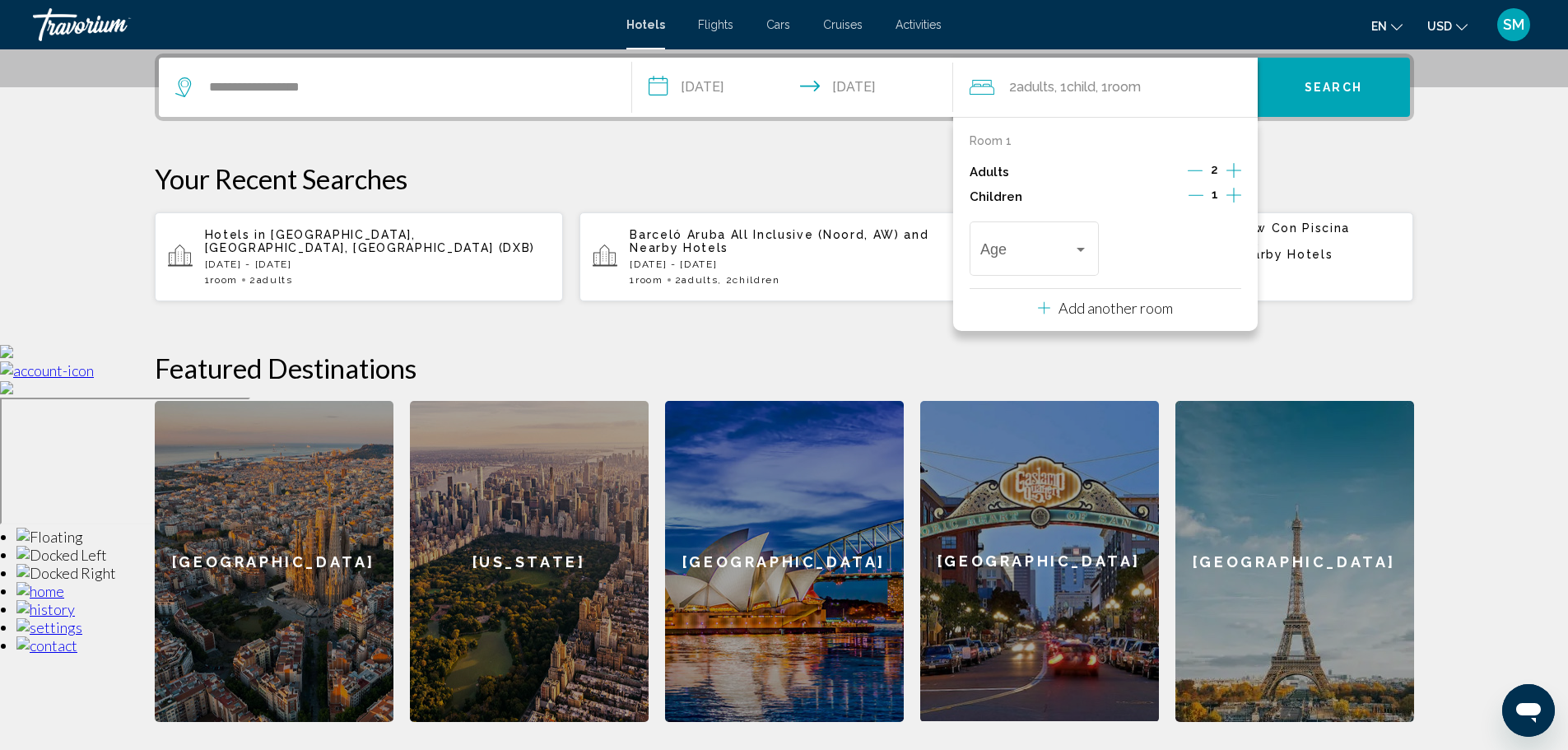
click at [1236, 201] on icon "Increment children" at bounding box center [1233, 195] width 15 height 19
click at [1073, 249] on div "Travelers: 2 adults, 2 children" at bounding box center [1080, 249] width 15 height 14
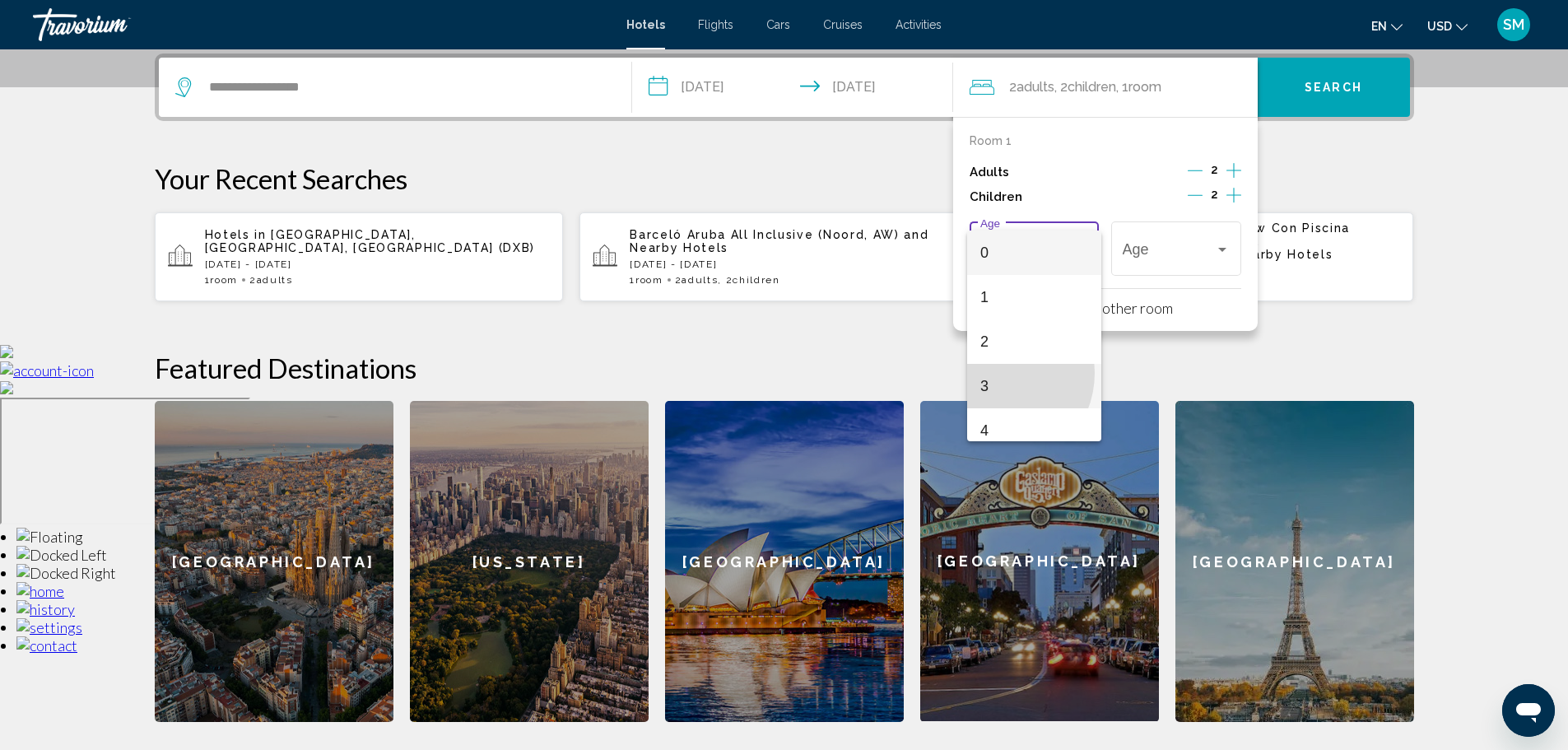
click at [993, 373] on span "3" at bounding box center [1034, 386] width 108 height 45
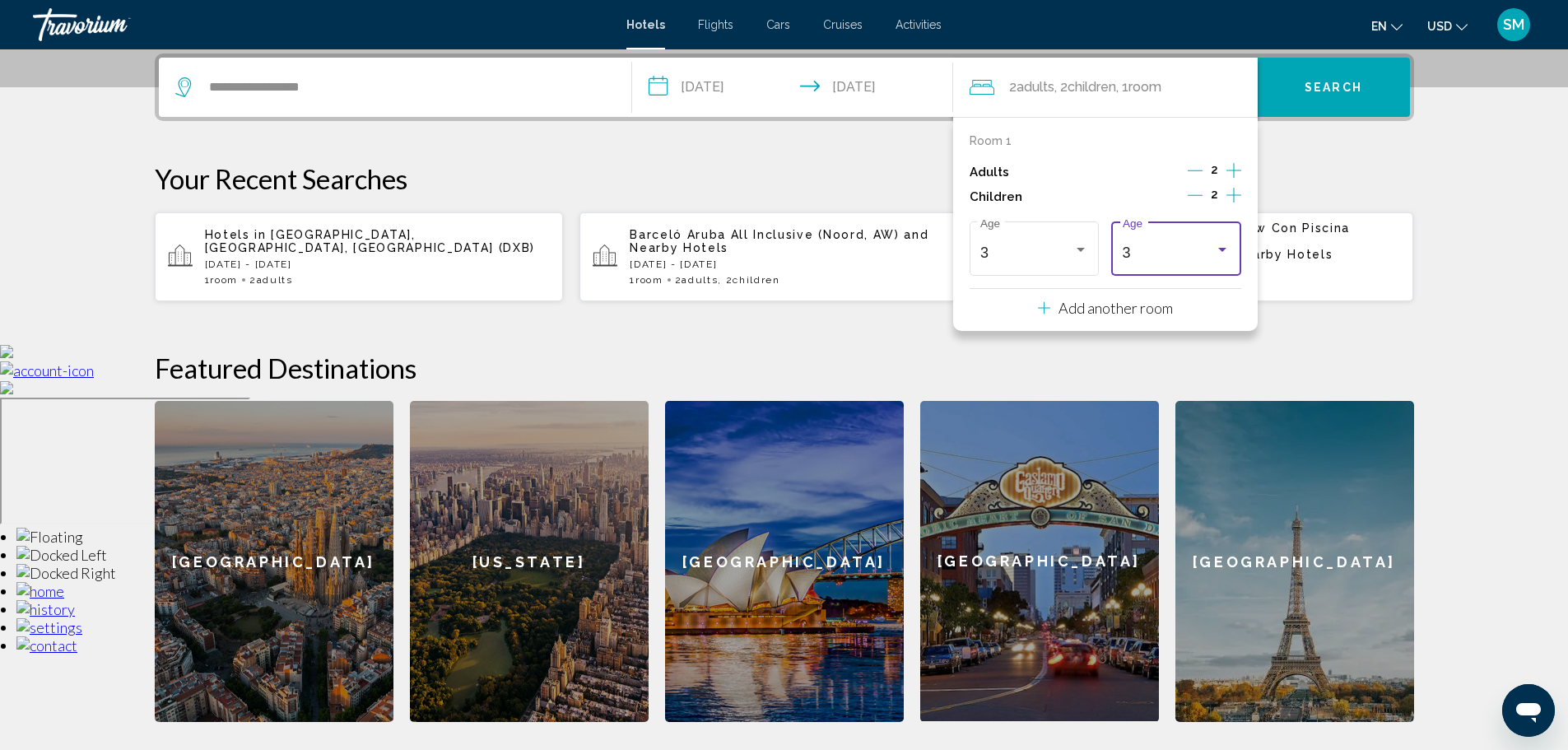
click at [1174, 245] on div "3" at bounding box center [1169, 252] width 93 height 16
click at [1145, 285] on span "11" at bounding box center [1176, 279] width 108 height 45
click at [1322, 84] on span "Search" at bounding box center [1332, 88] width 57 height 14
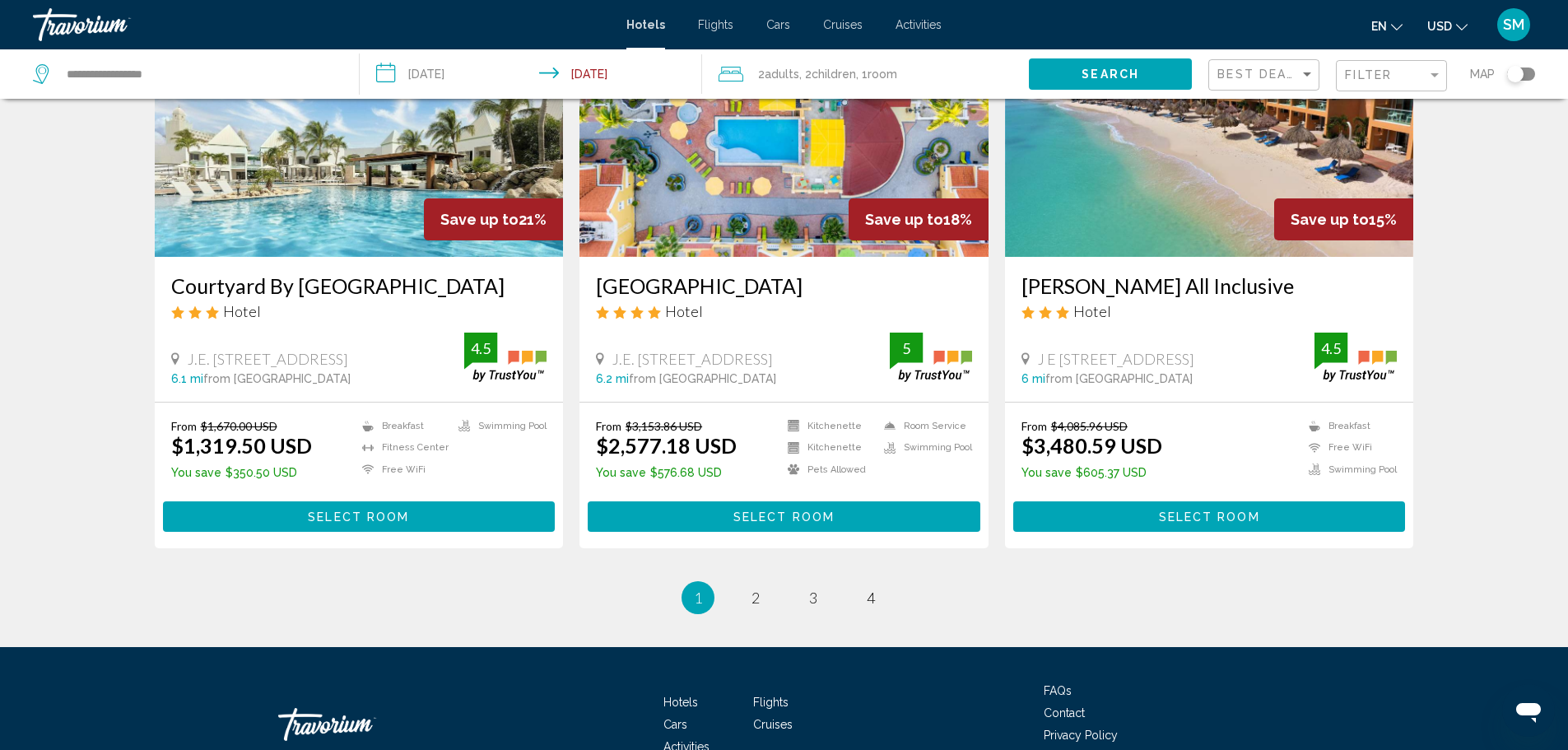
scroll to position [1720, 0]
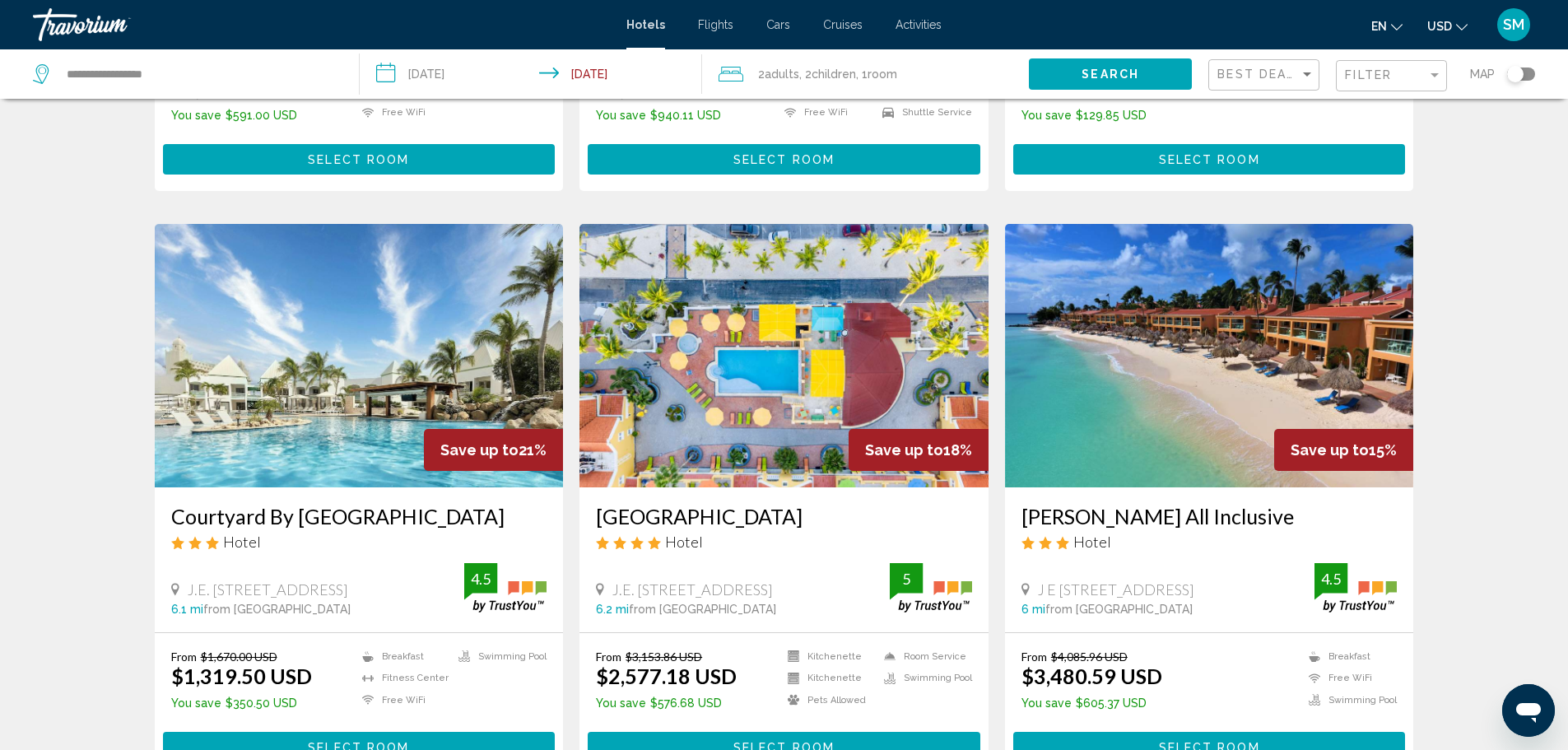
click at [1206, 429] on img "Main content" at bounding box center [1209, 356] width 409 height 264
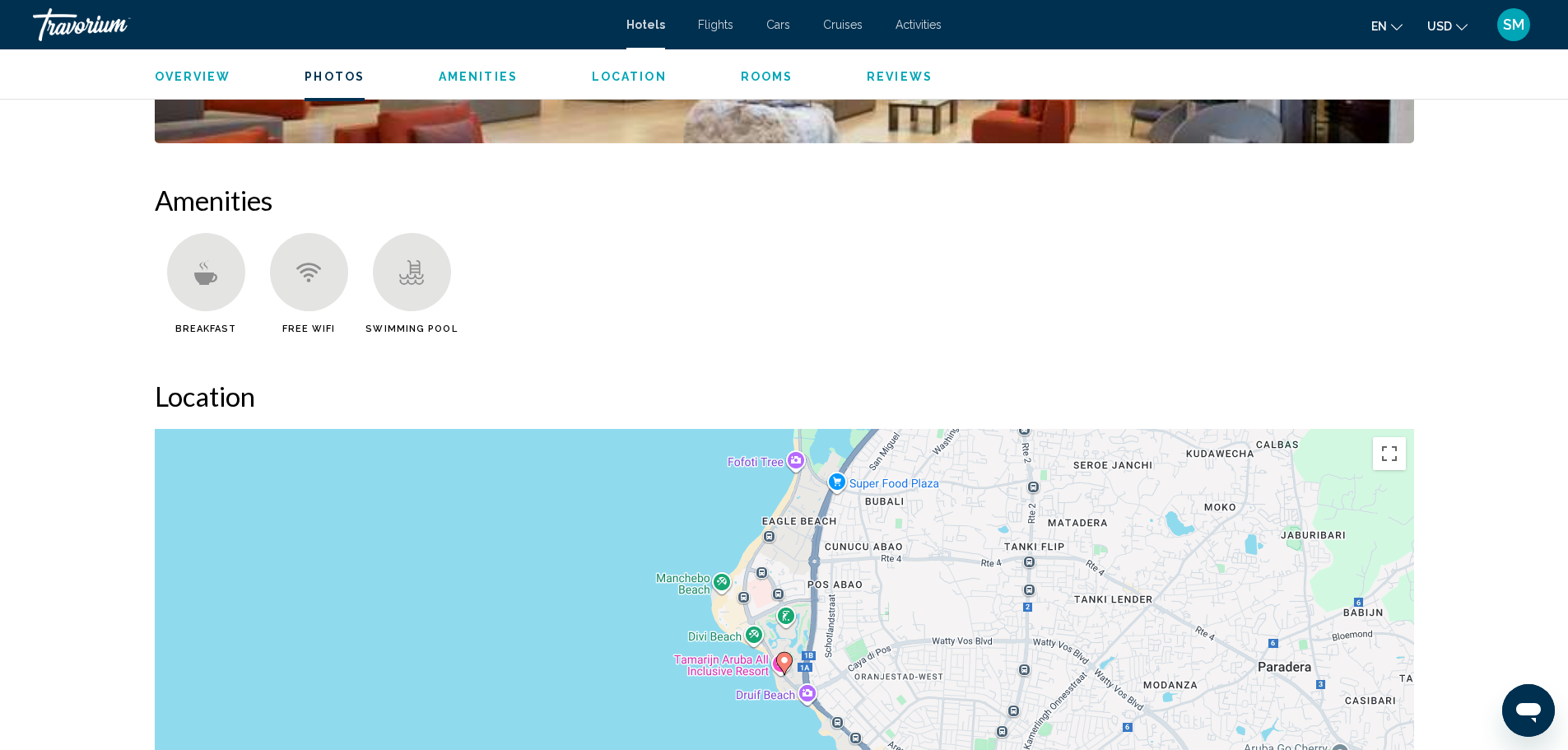
scroll to position [1400, 0]
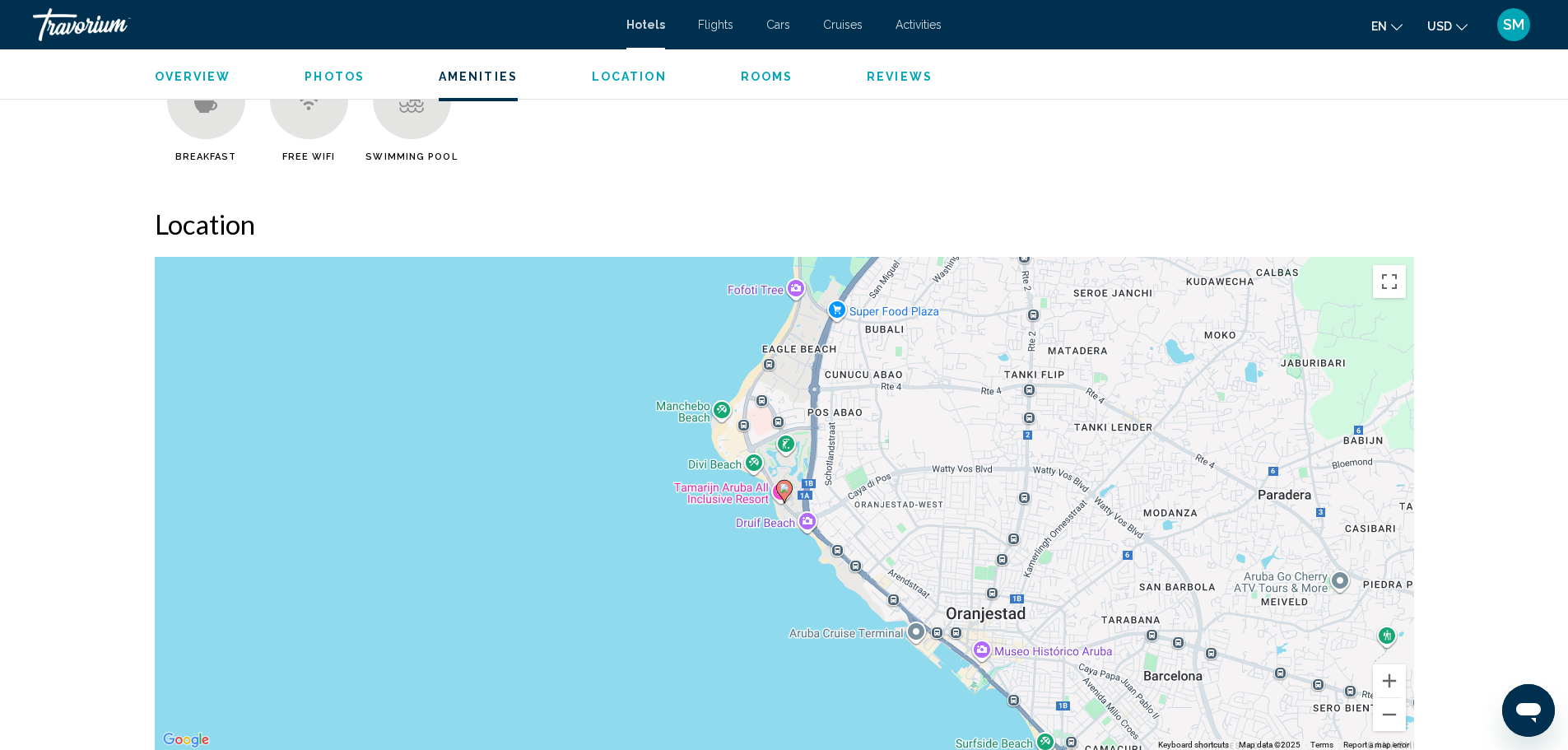
click at [1058, 517] on div "To activate drag with keyboard, press Alt + Enter. Once in keyboard drag state,…" at bounding box center [784, 504] width 1260 height 494
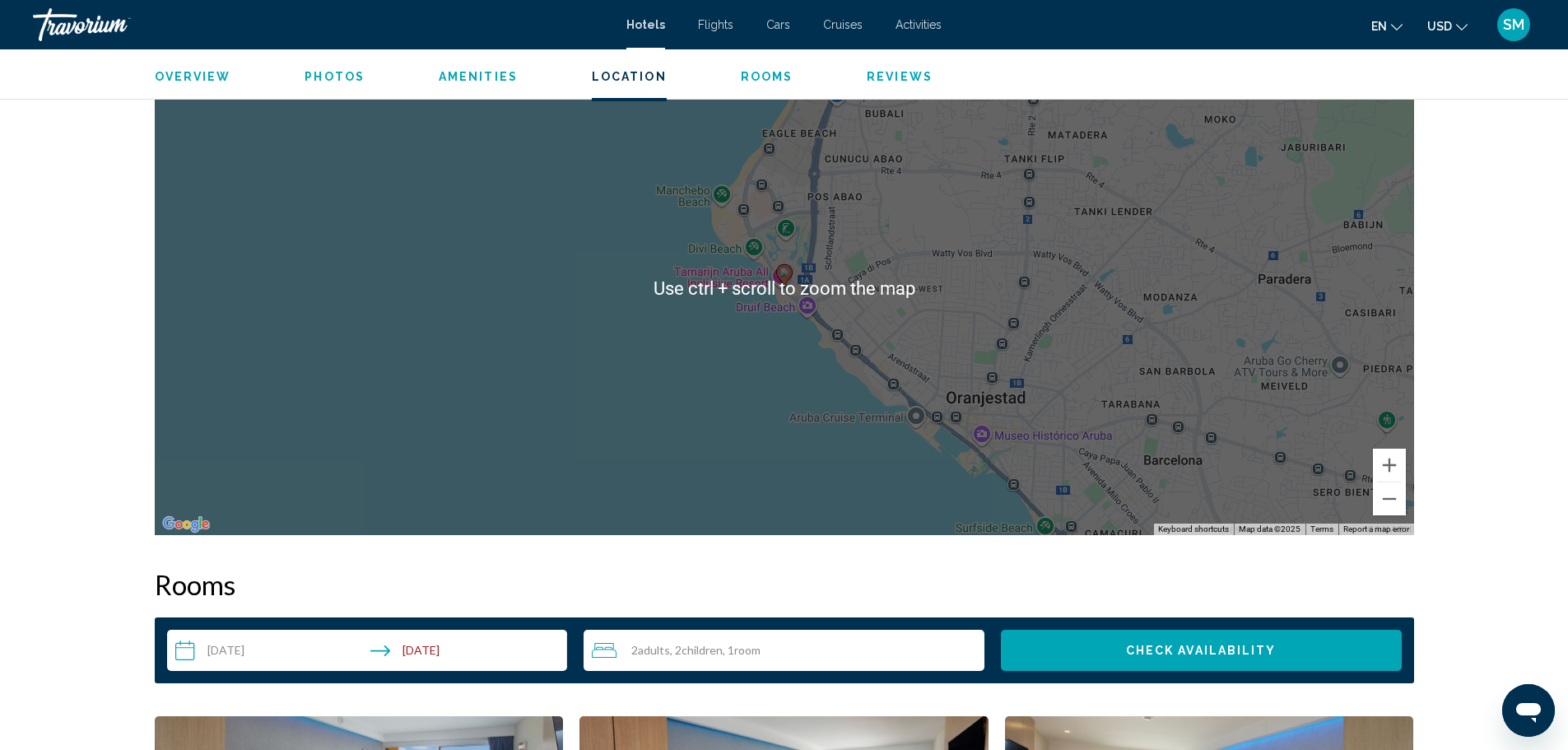
scroll to position [1647, 0]
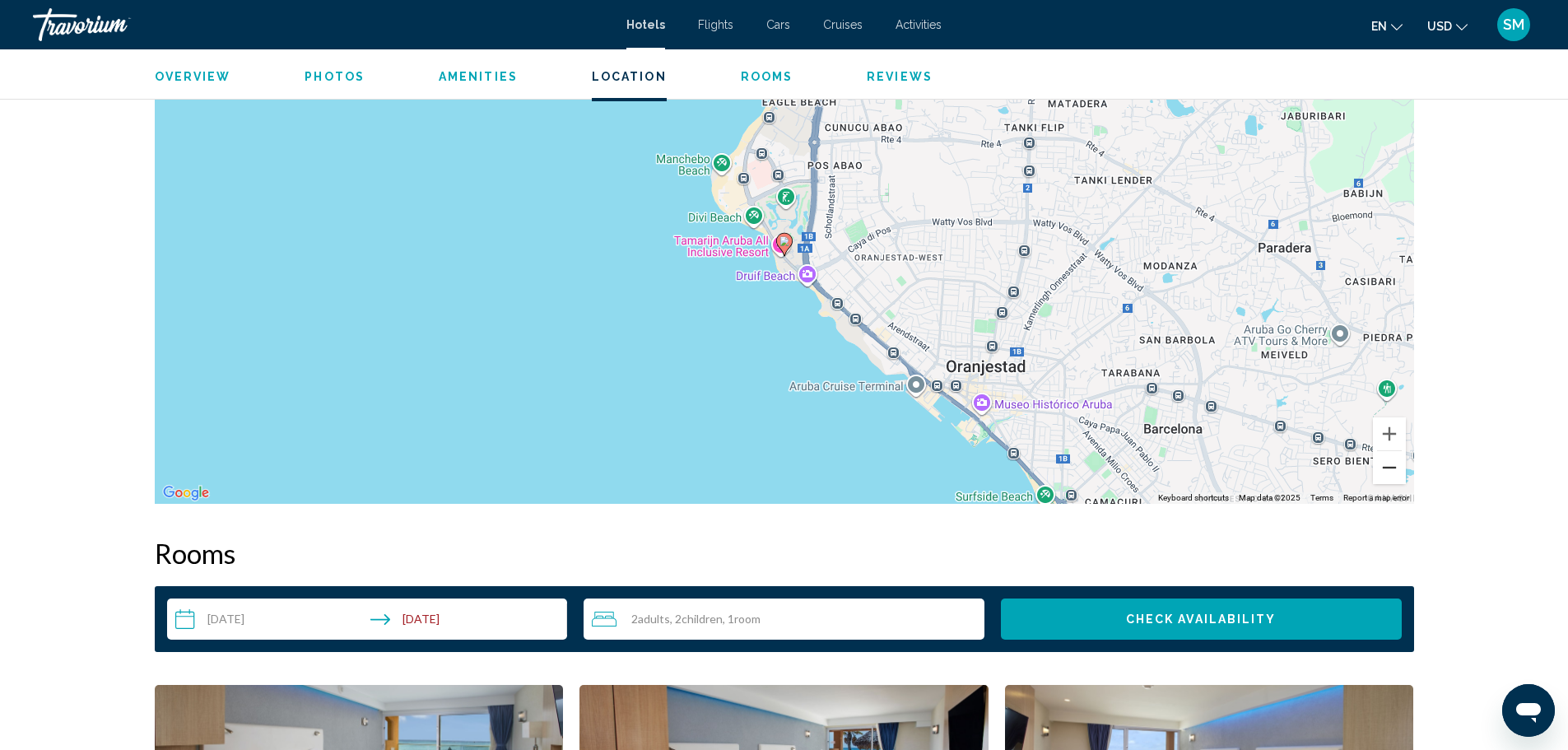
click at [1391, 468] on button "Zoom out" at bounding box center [1390, 468] width 33 height 33
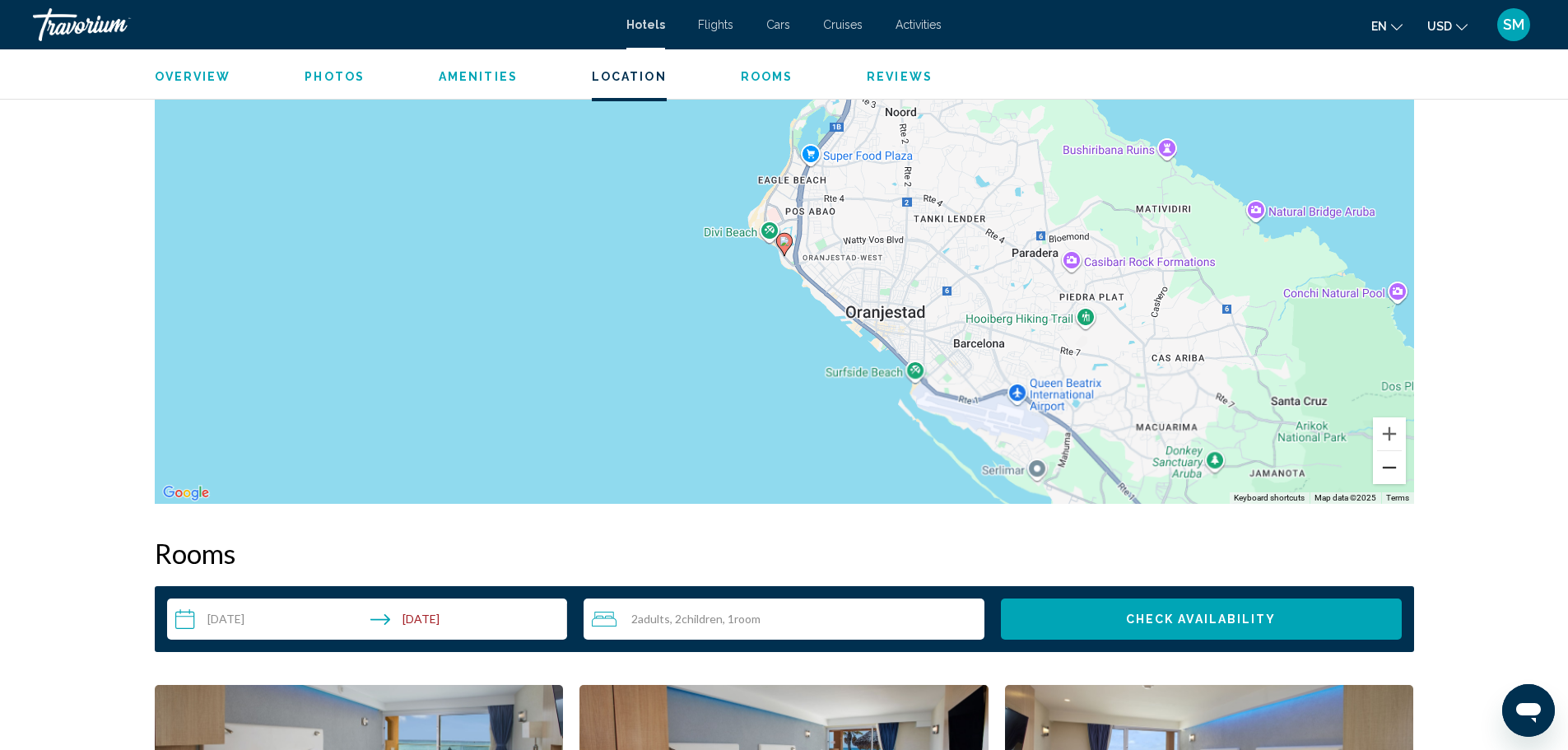
click at [1391, 468] on button "Zoom out" at bounding box center [1390, 468] width 33 height 33
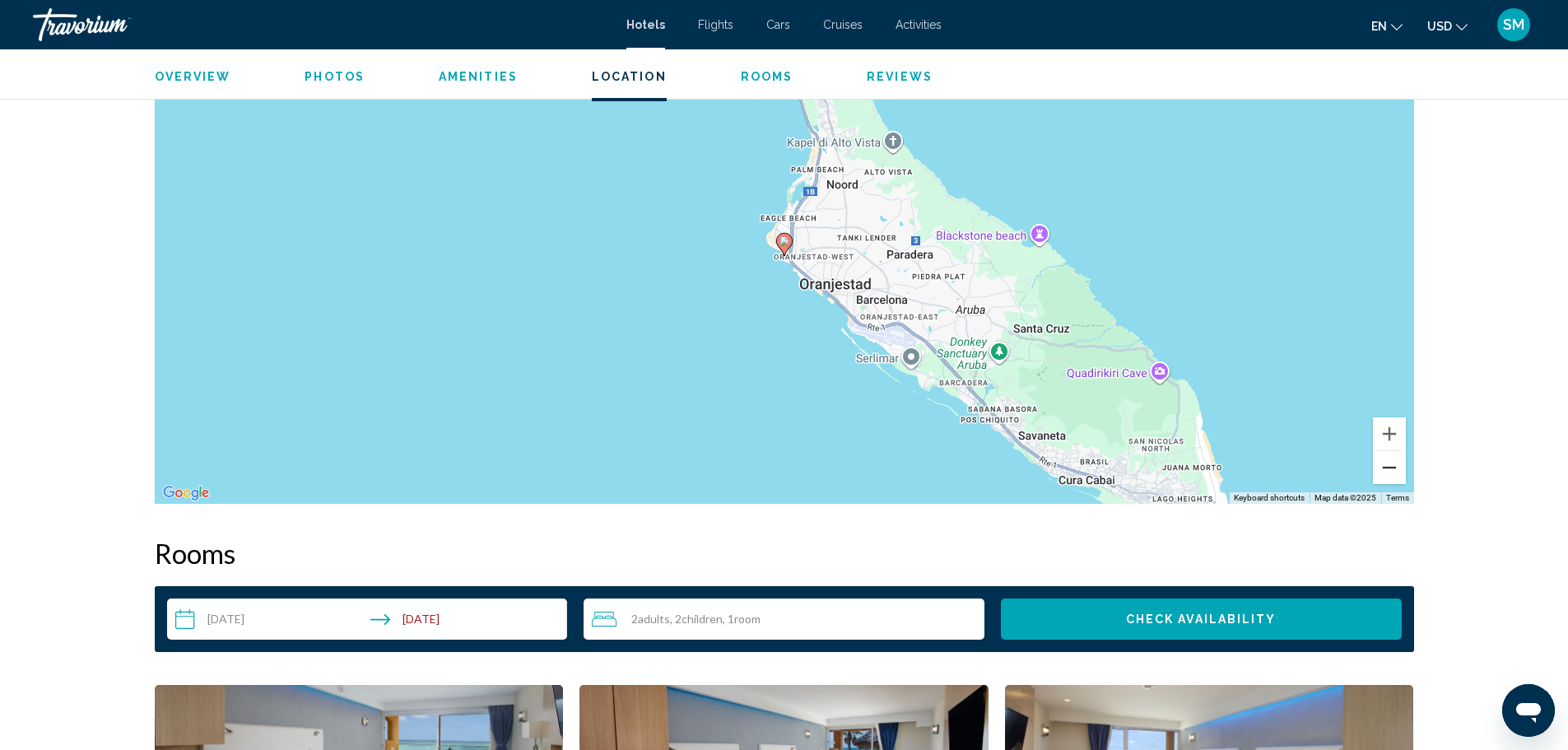
click at [1391, 468] on button "Zoom out" at bounding box center [1390, 468] width 33 height 33
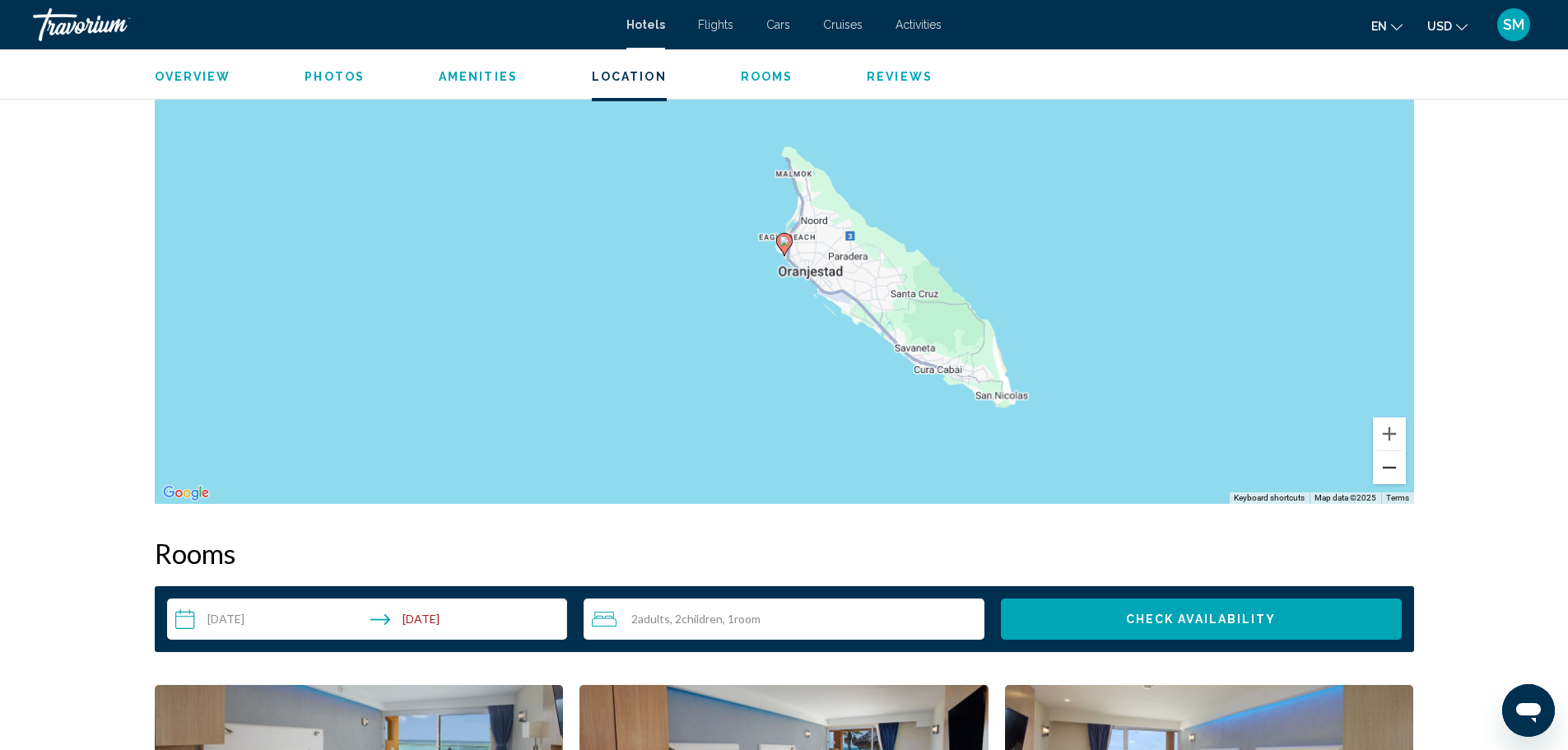
click at [1391, 468] on button "Zoom out" at bounding box center [1390, 468] width 33 height 33
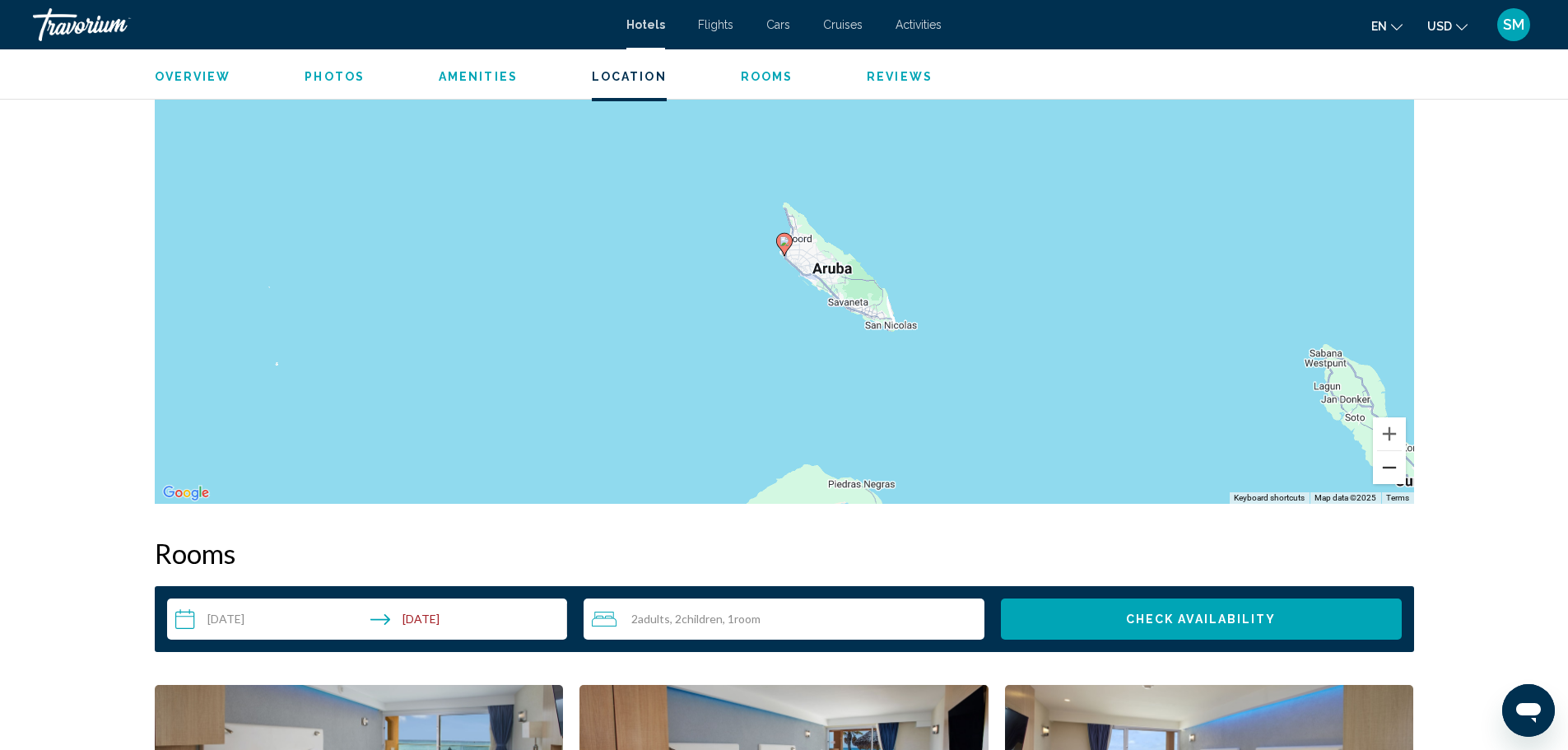
click at [1391, 468] on button "Zoom out" at bounding box center [1390, 468] width 33 height 33
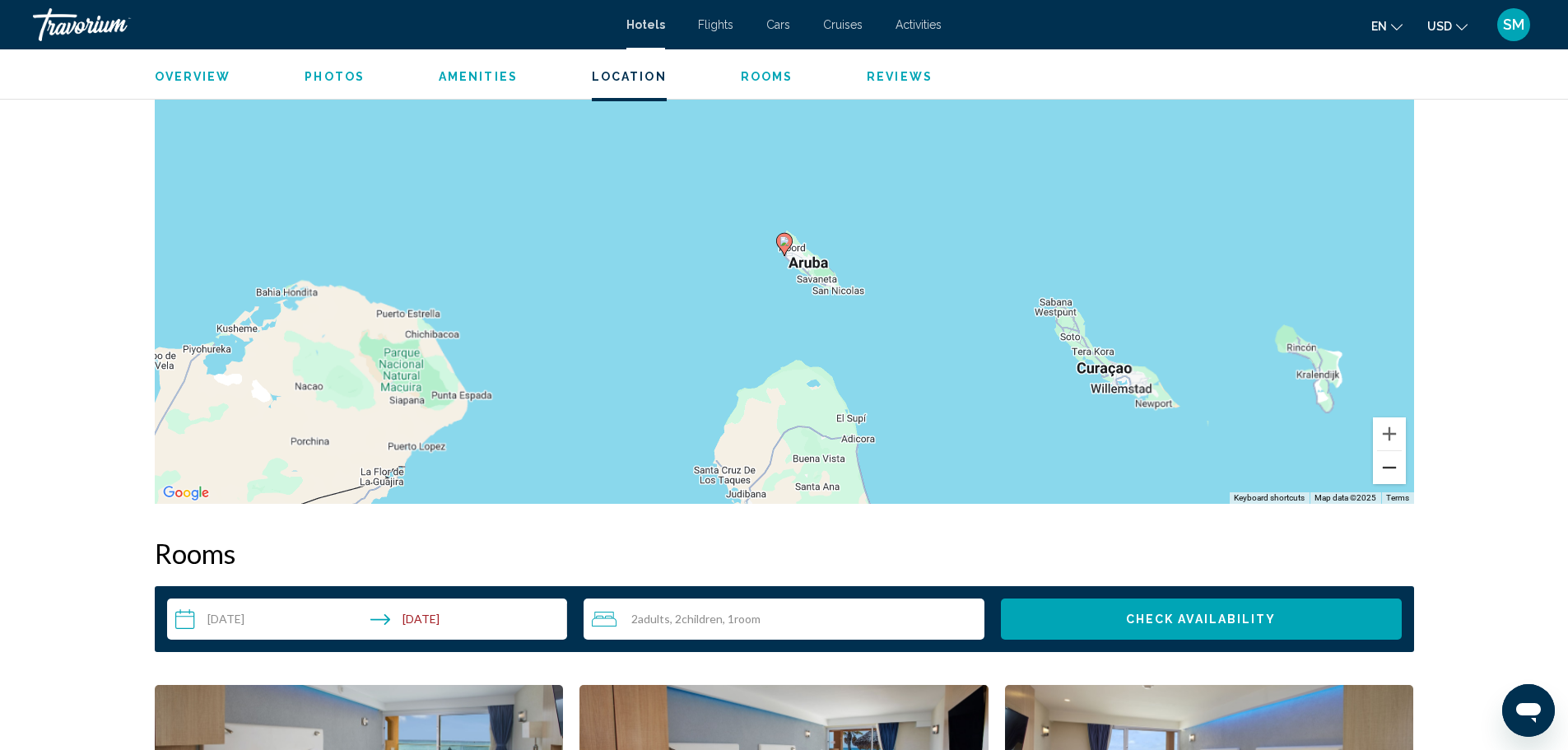
click at [1391, 468] on button "Zoom out" at bounding box center [1390, 468] width 33 height 33
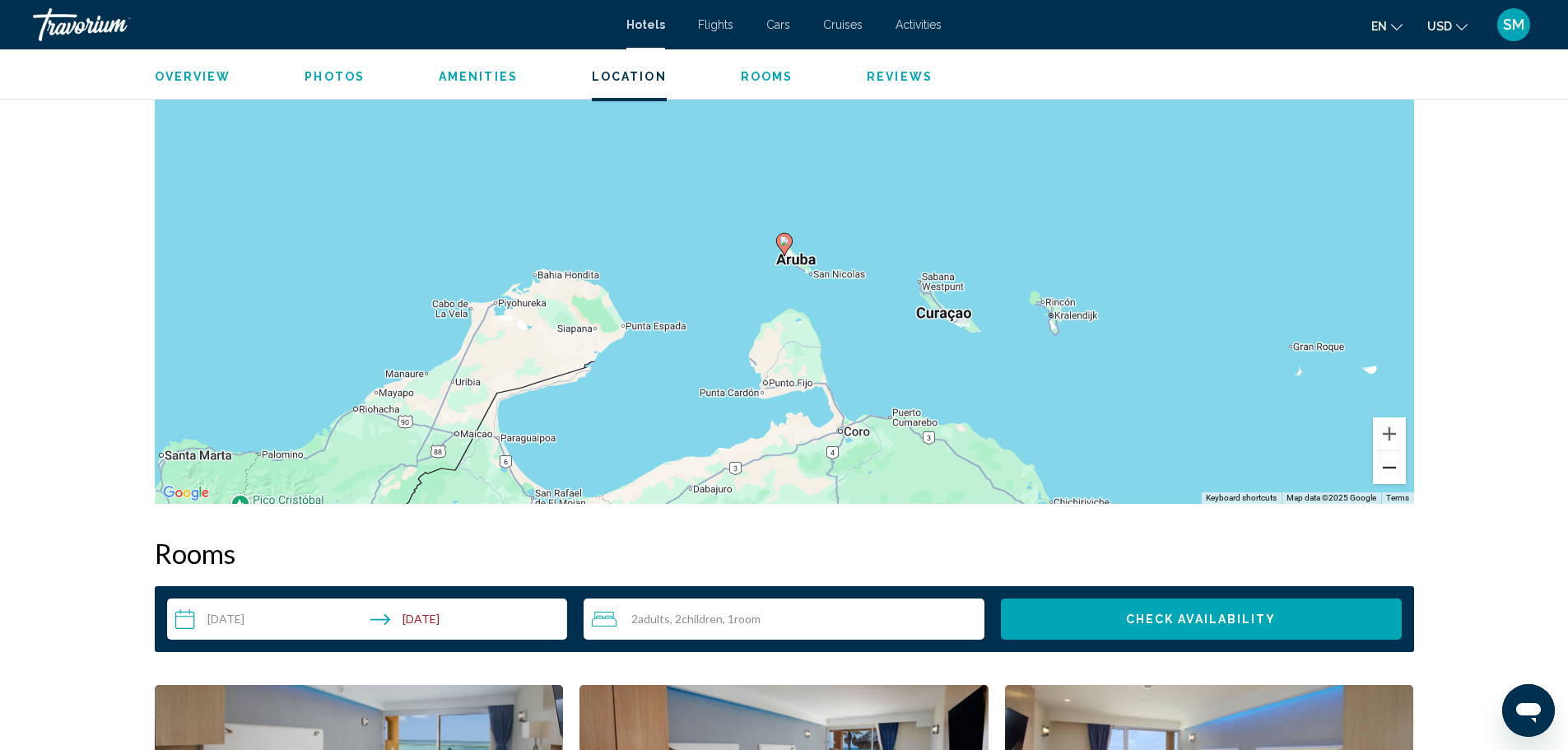
click at [1391, 468] on button "Zoom out" at bounding box center [1390, 468] width 33 height 33
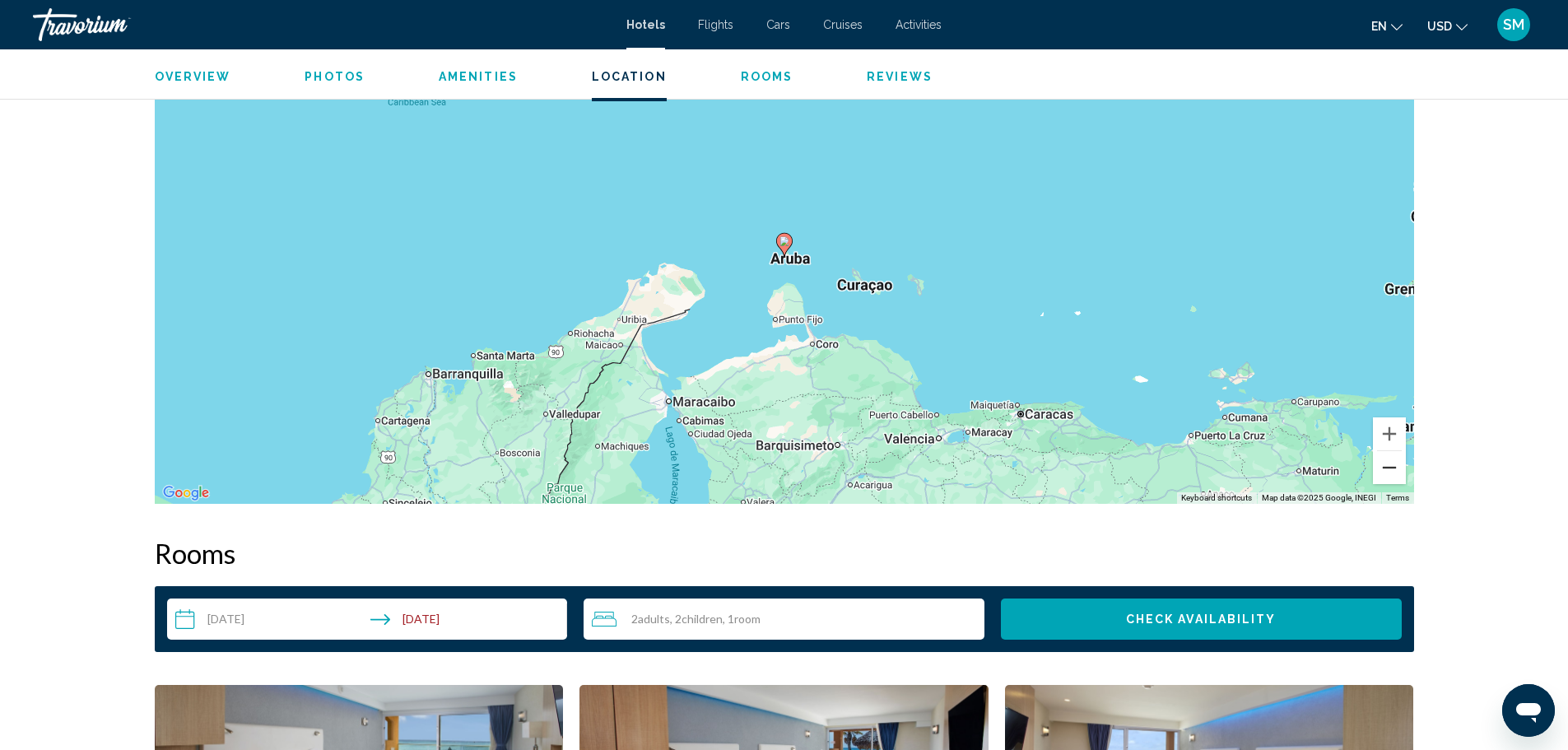
click at [1391, 468] on button "Zoom out" at bounding box center [1390, 468] width 33 height 33
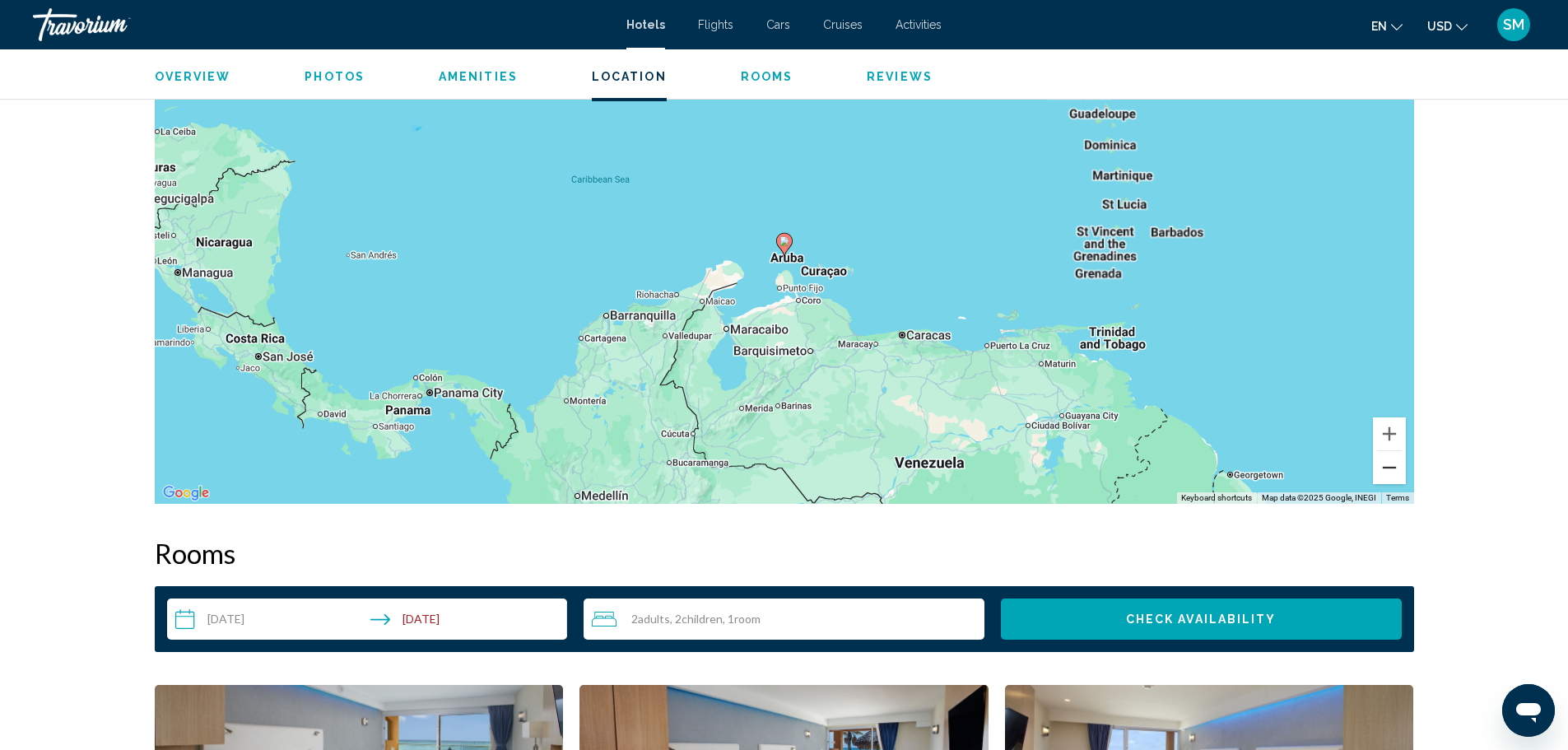
click at [1391, 468] on button "Zoom out" at bounding box center [1390, 468] width 33 height 33
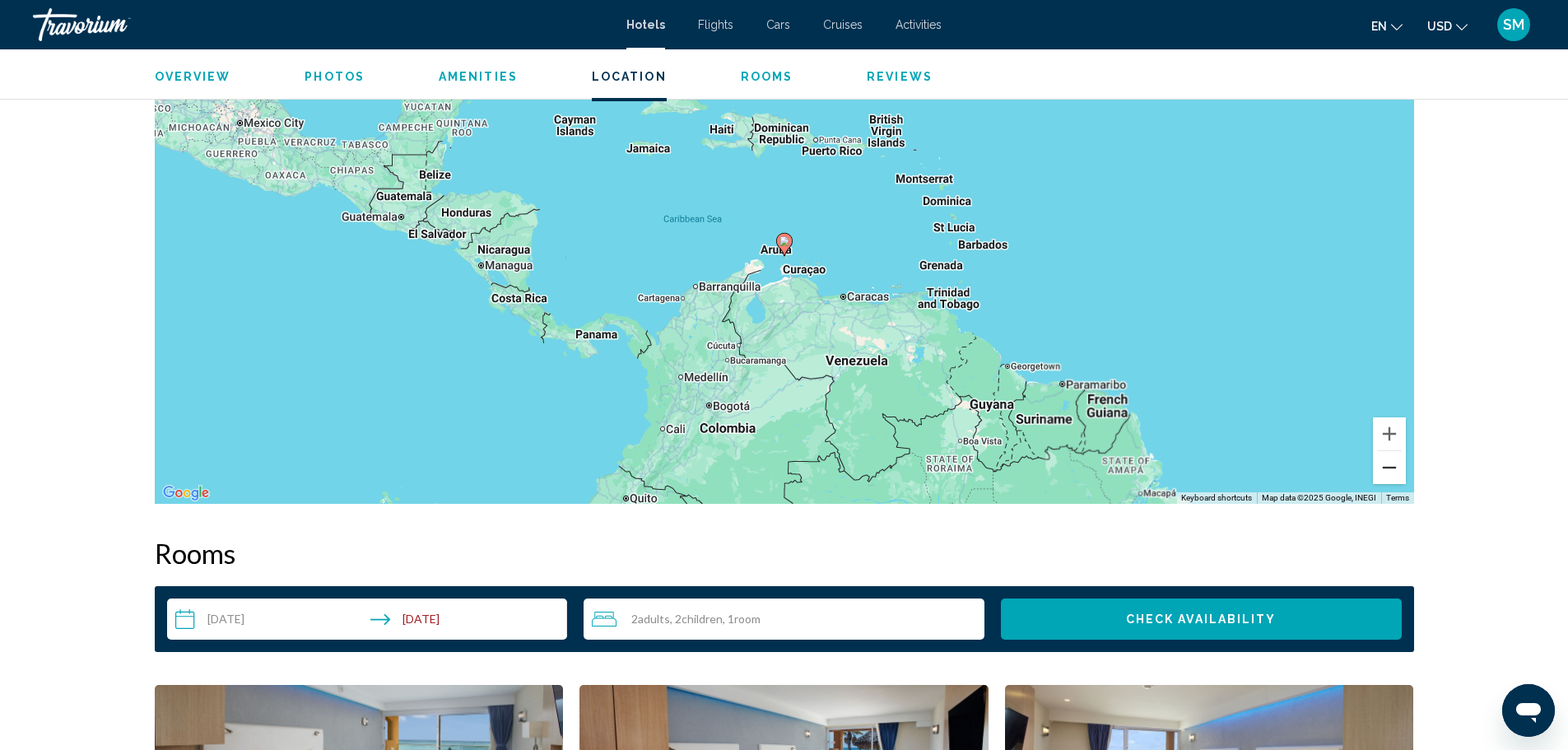
click at [1391, 468] on button "Zoom out" at bounding box center [1390, 468] width 33 height 33
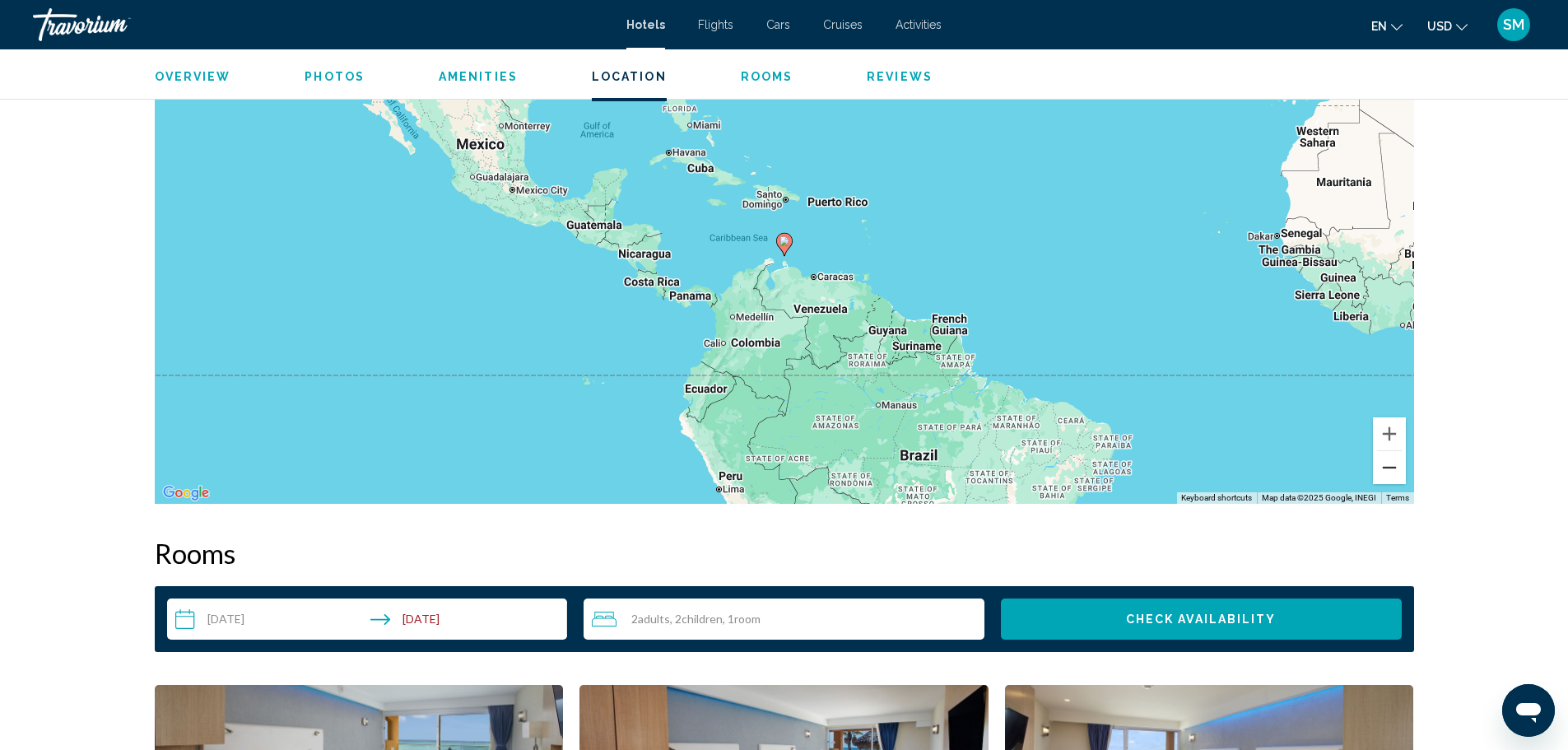
click at [1391, 468] on button "Zoom out" at bounding box center [1390, 468] width 33 height 33
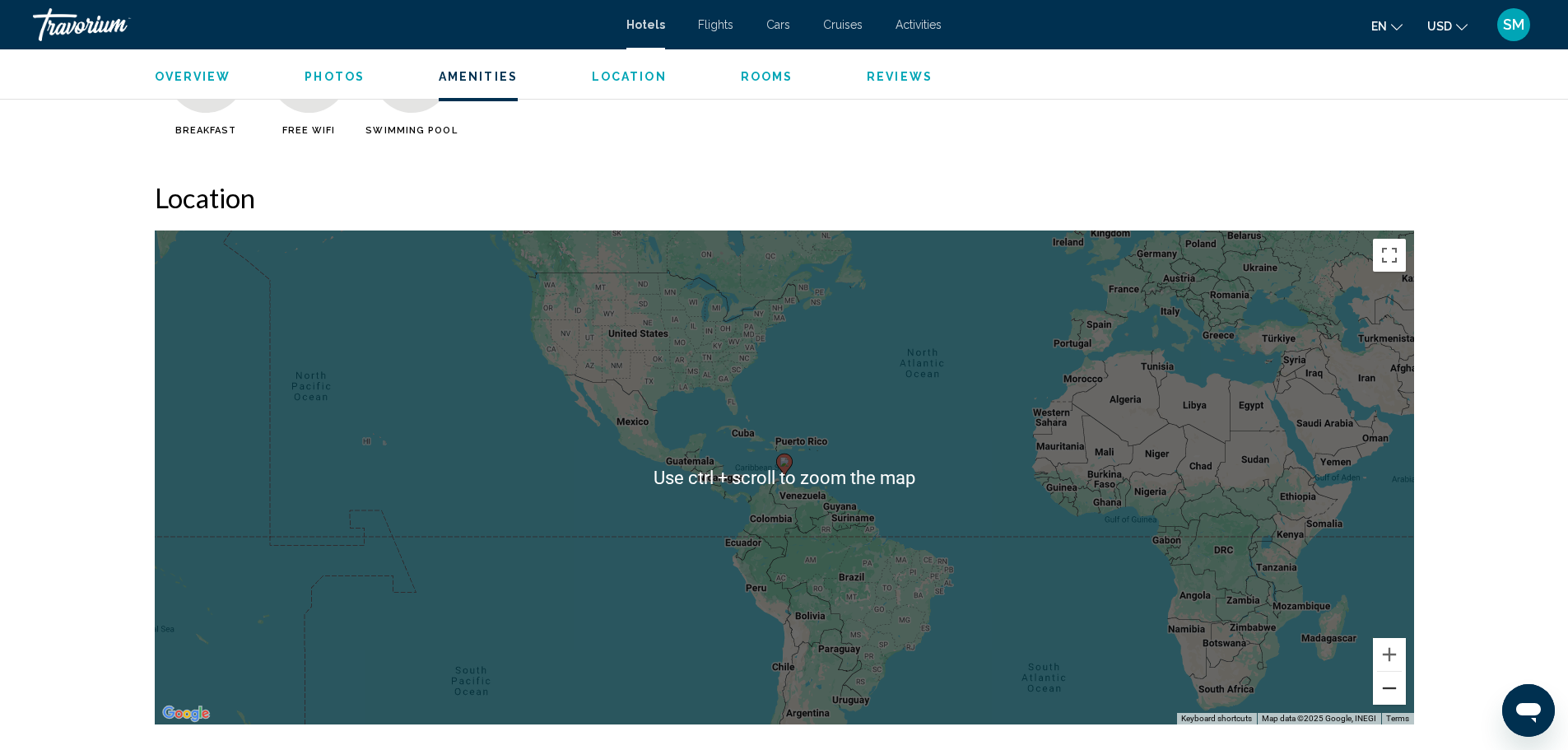
scroll to position [1400, 0]
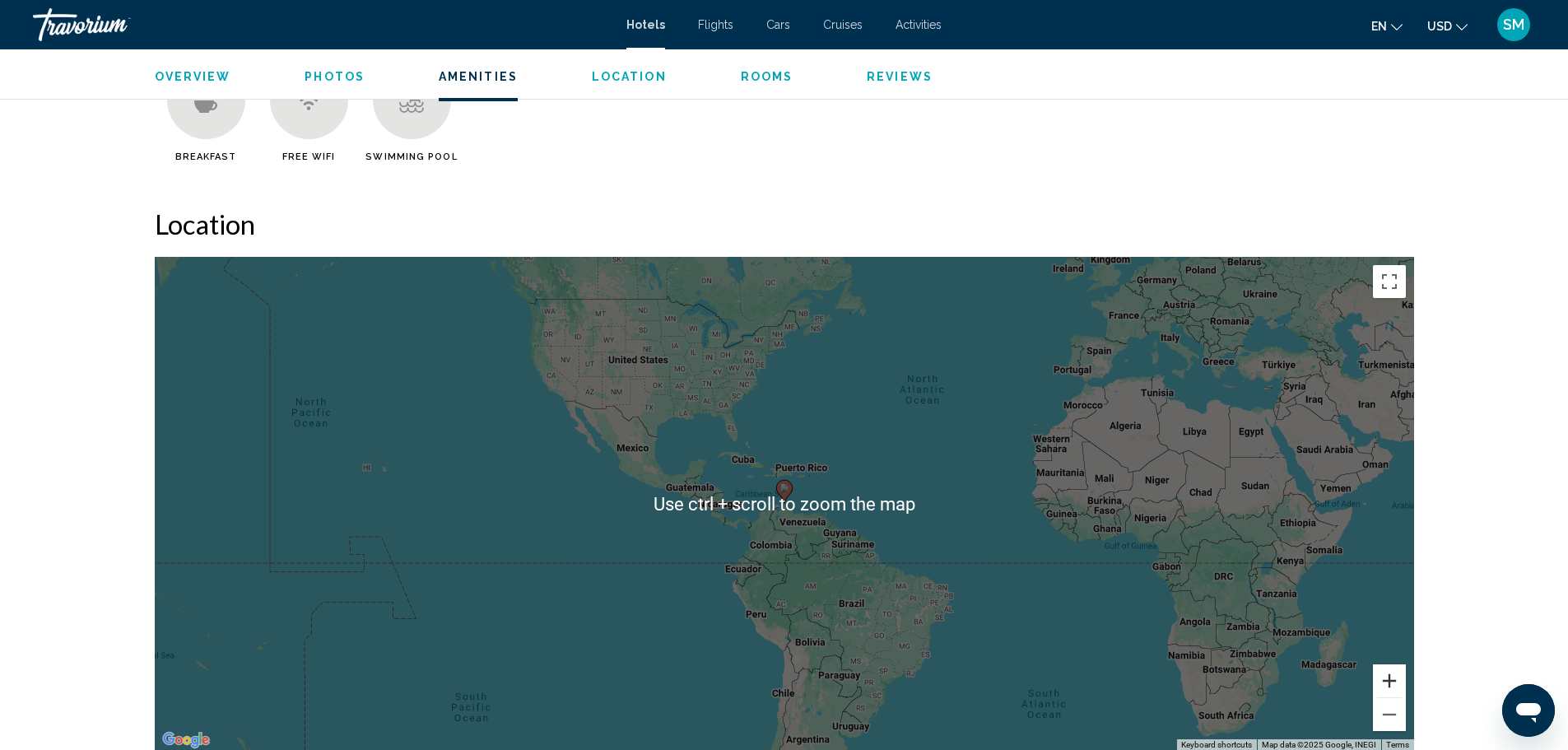
click at [1382, 680] on button "Zoom in" at bounding box center [1390, 681] width 33 height 33
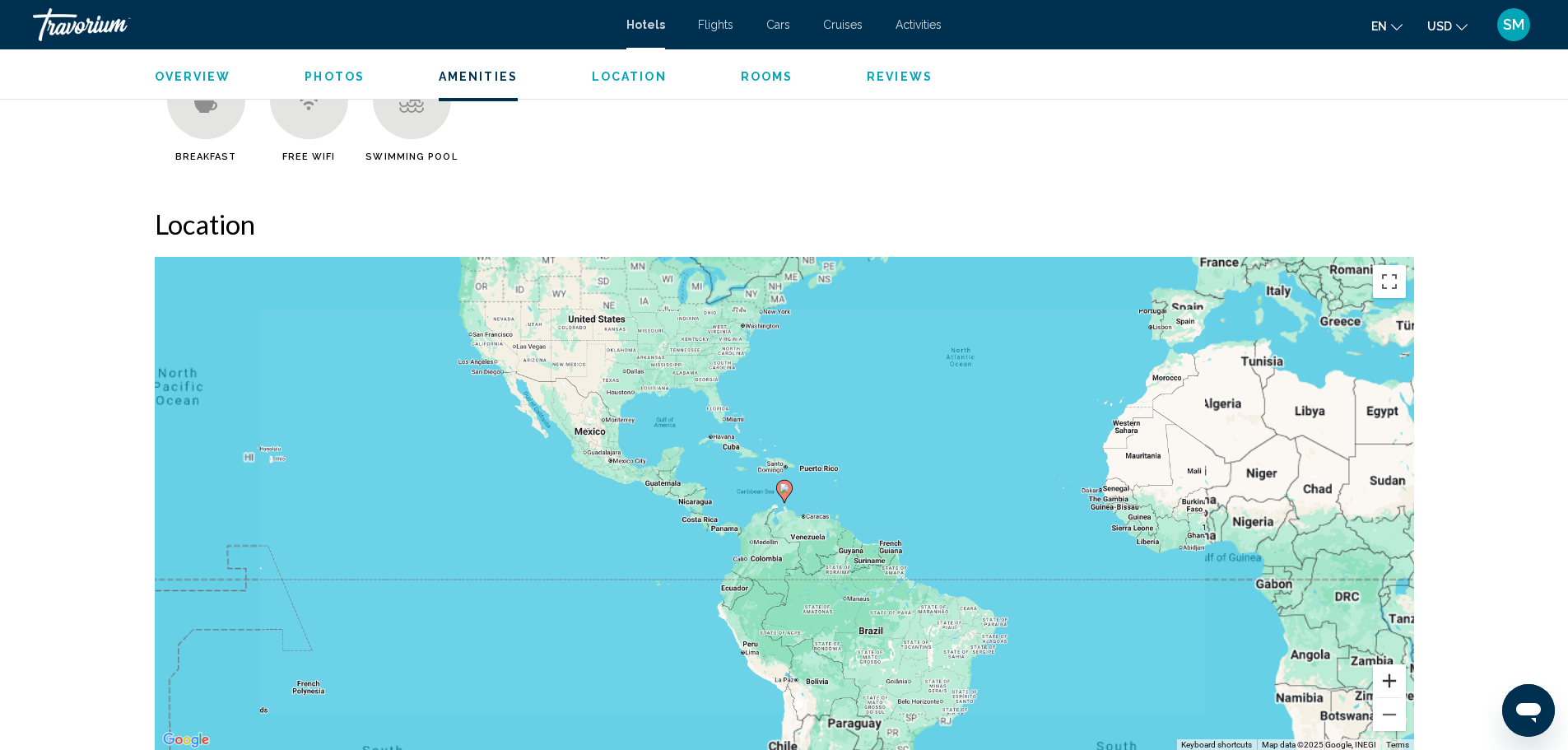
click at [1382, 680] on button "Zoom in" at bounding box center [1390, 681] width 33 height 33
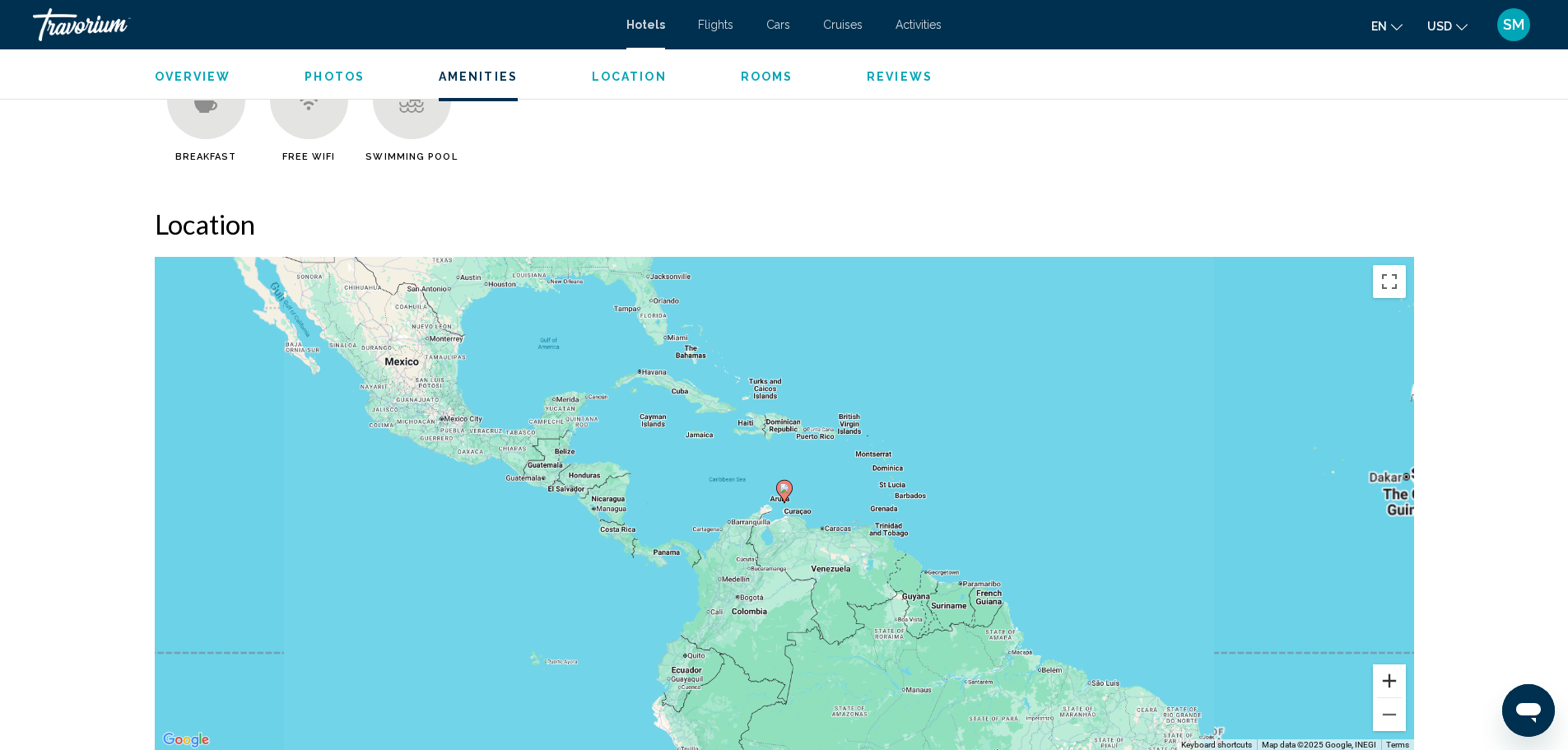
click at [1382, 680] on button "Zoom in" at bounding box center [1390, 681] width 33 height 33
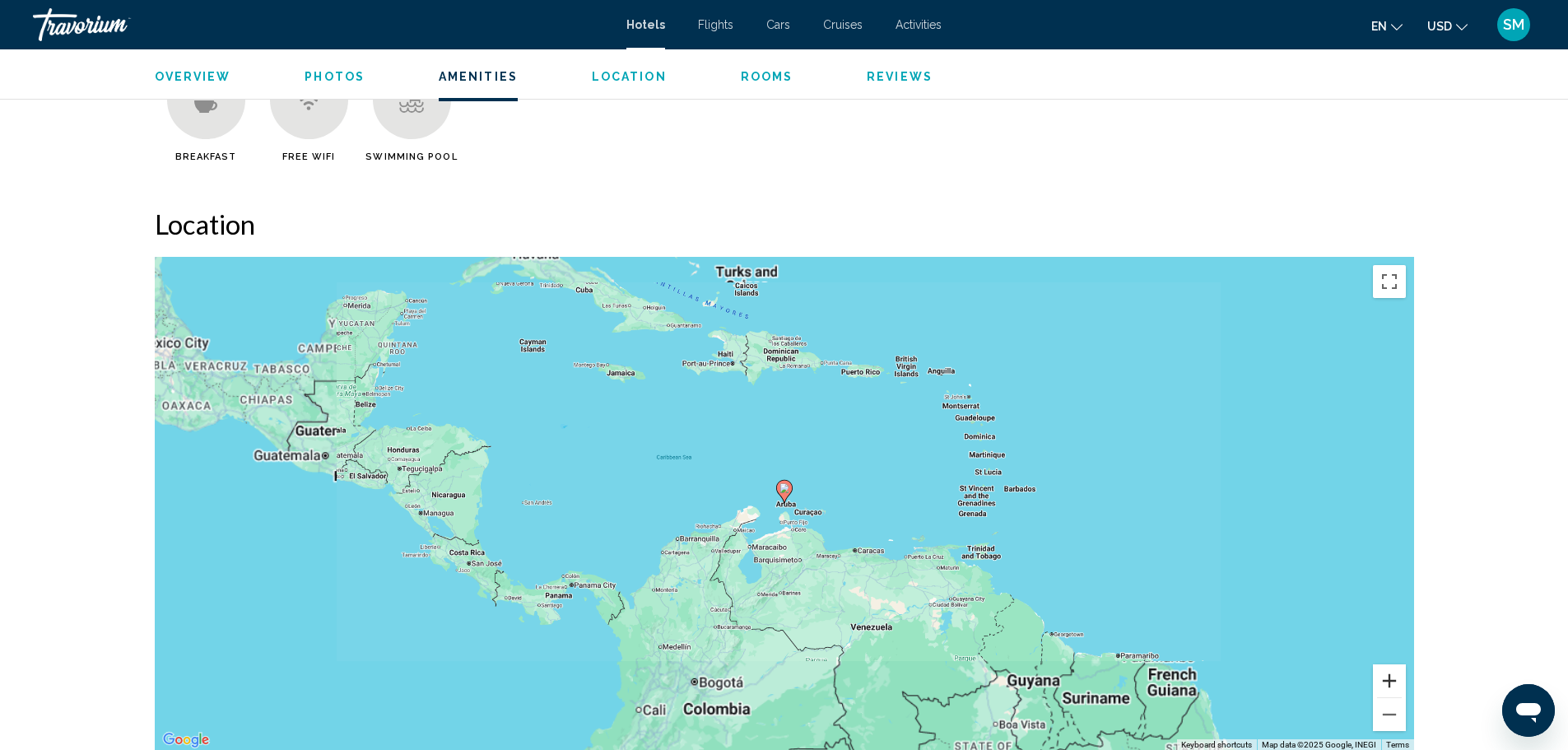
click at [1382, 680] on button "Zoom in" at bounding box center [1390, 681] width 33 height 33
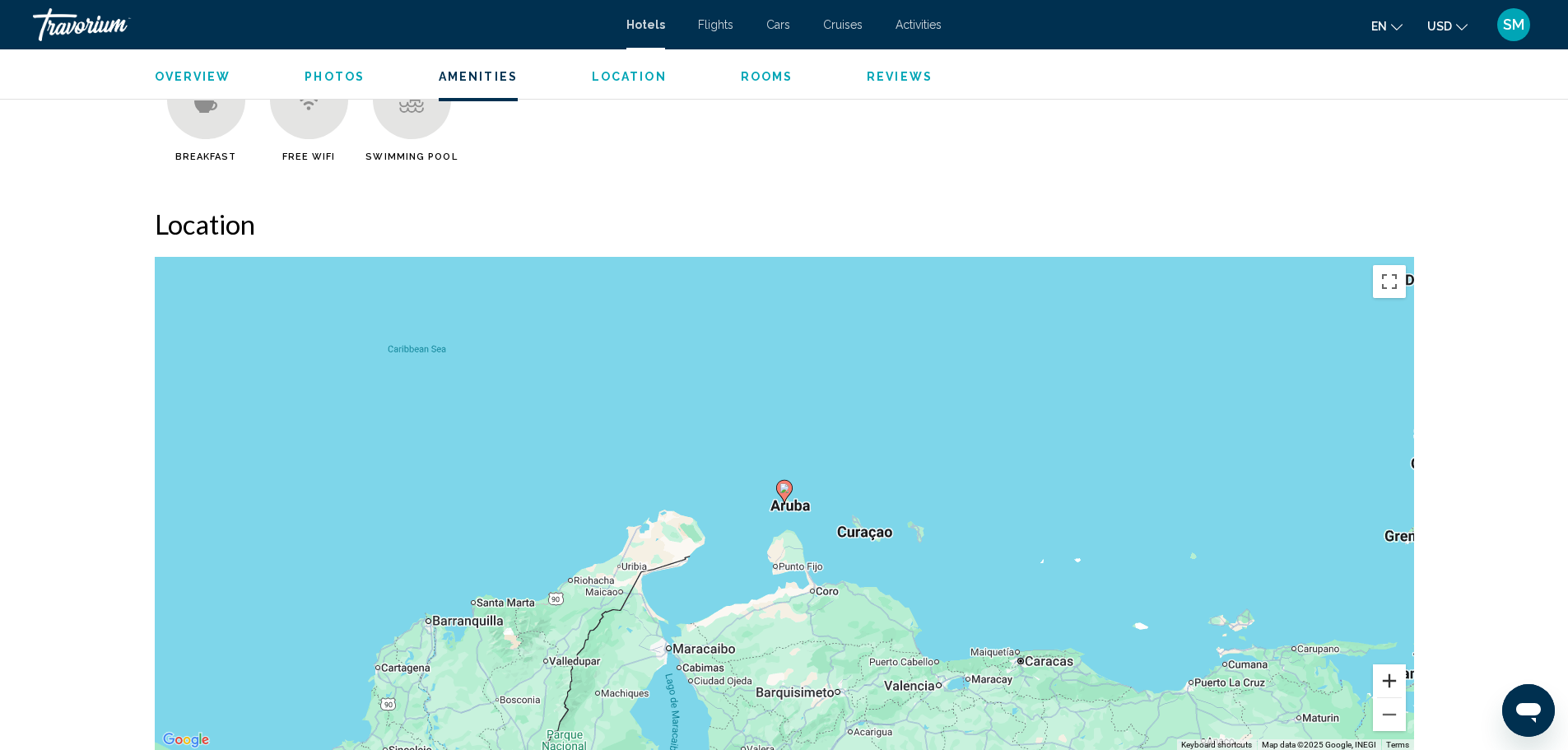
click at [1382, 680] on button "Zoom in" at bounding box center [1390, 681] width 33 height 33
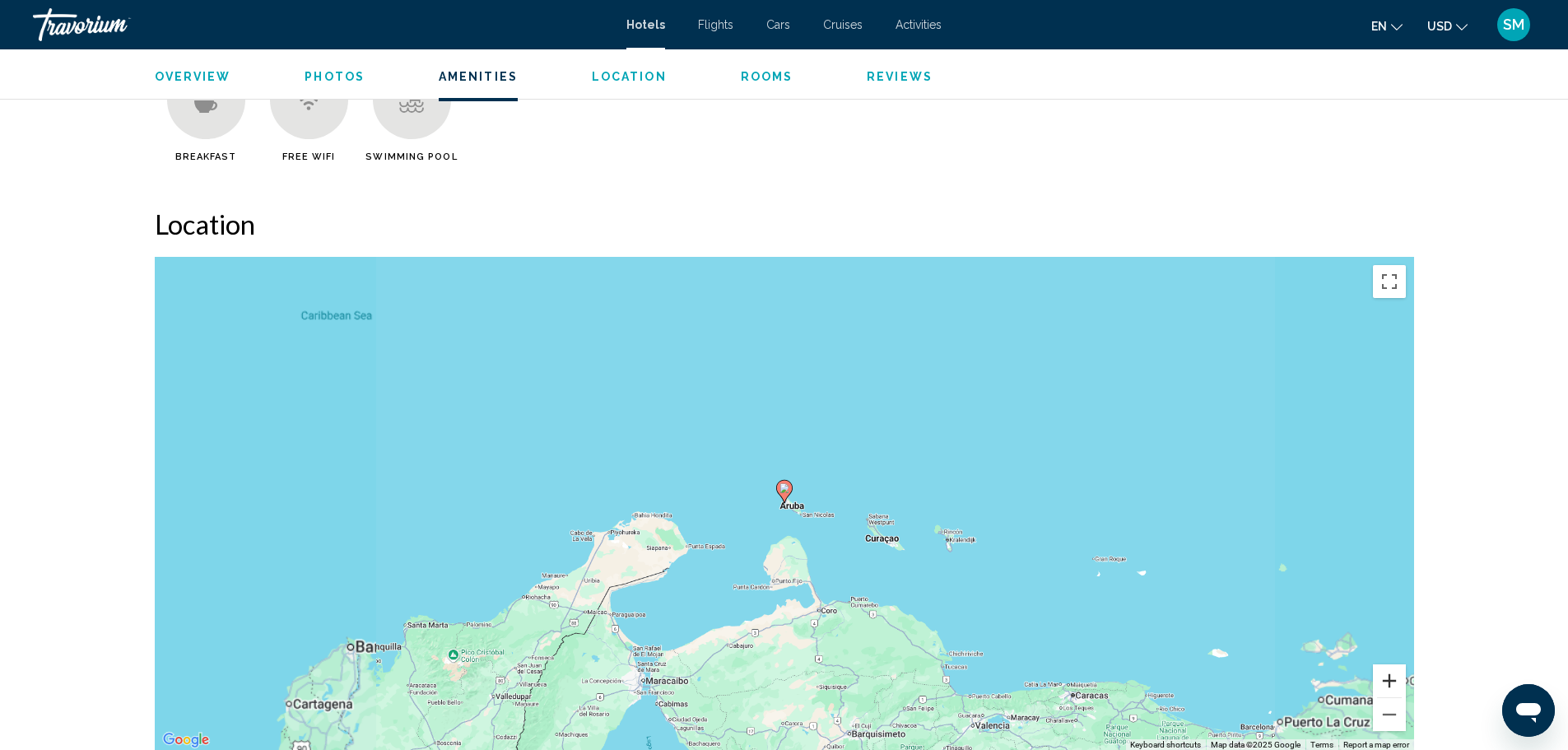
click at [1382, 680] on button "Zoom in" at bounding box center [1390, 681] width 33 height 33
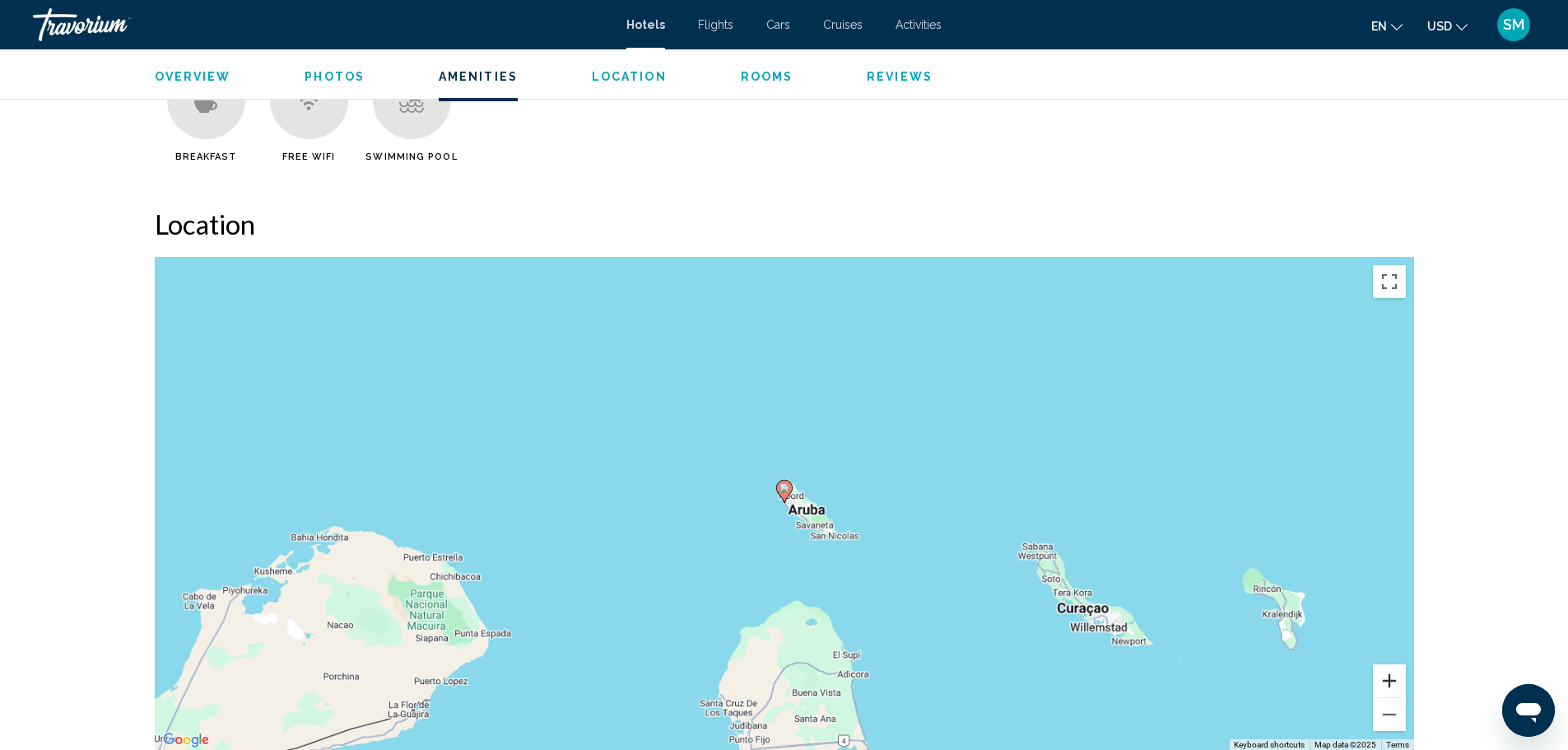
click at [1382, 680] on button "Zoom in" at bounding box center [1390, 681] width 33 height 33
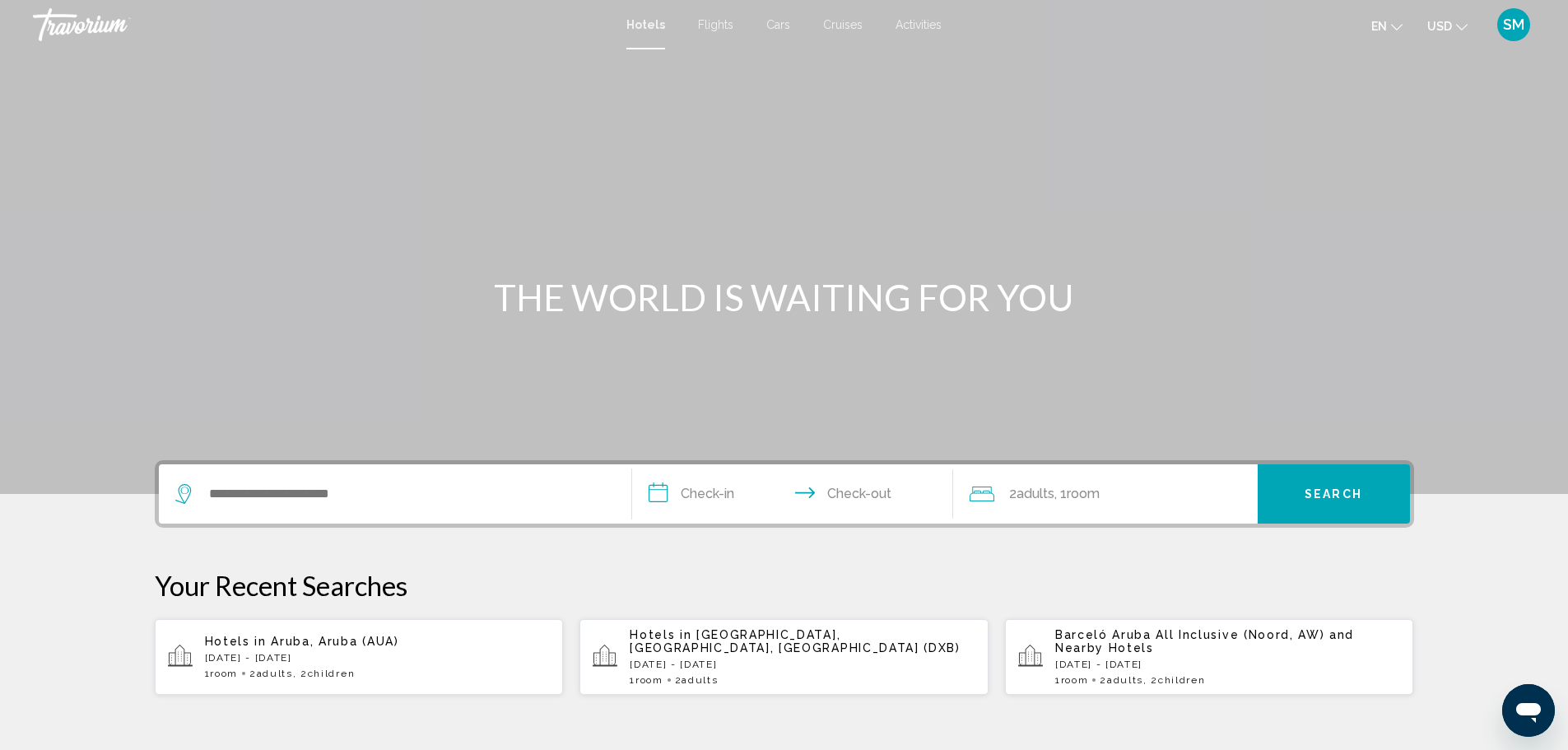
click at [252, 506] on div "Search widget" at bounding box center [395, 494] width 439 height 59
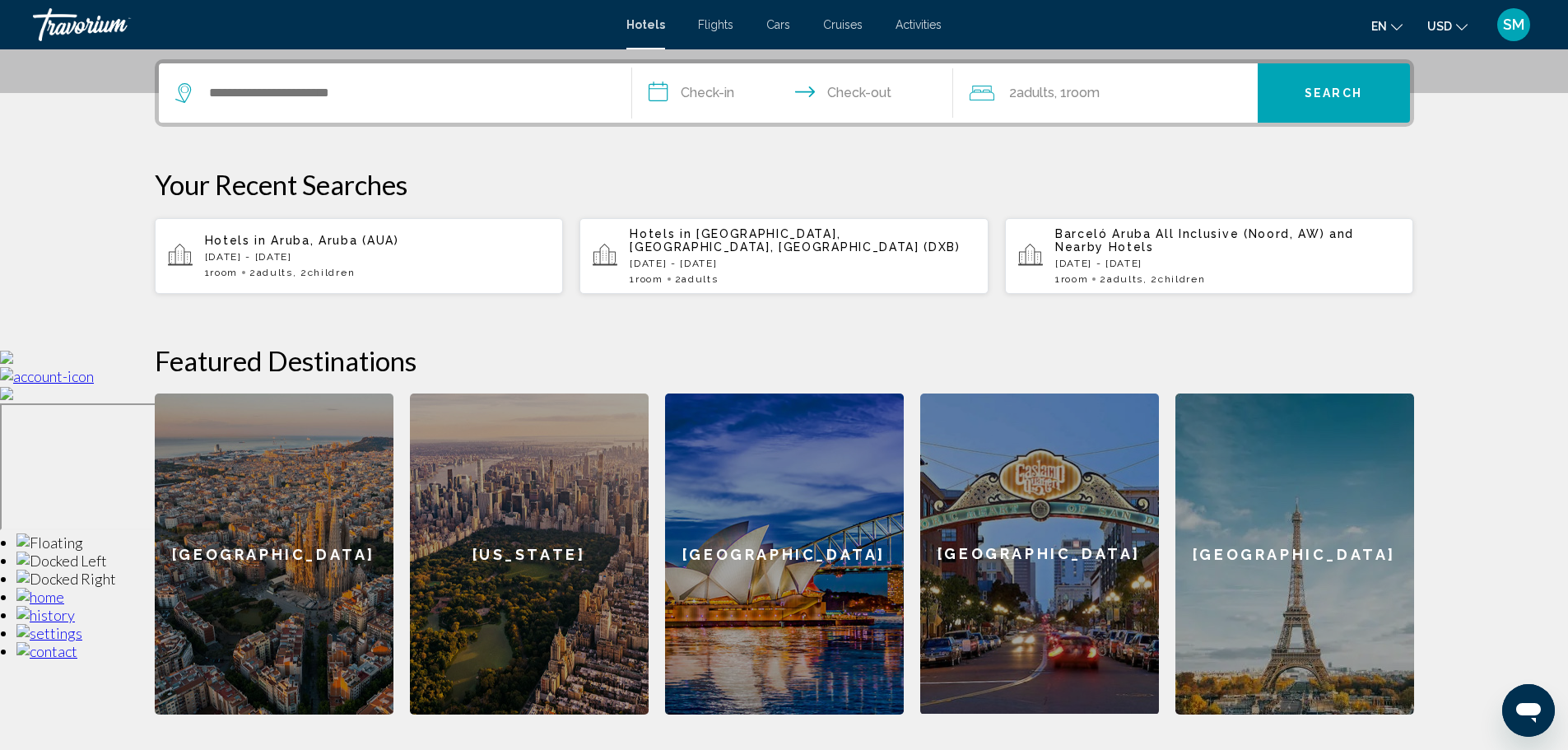
scroll to position [407, 0]
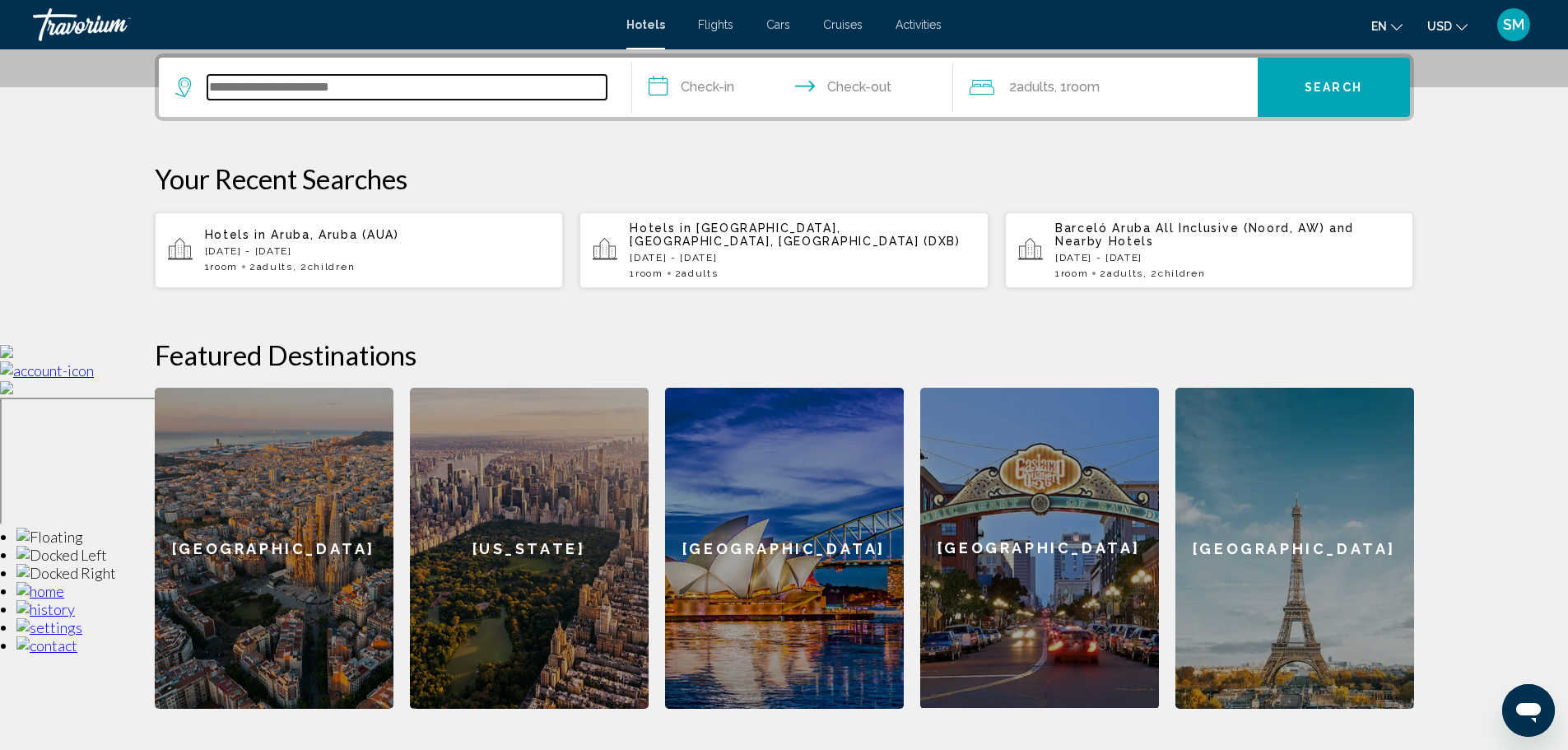
click at [400, 91] on input "Search widget" at bounding box center [407, 86] width 400 height 24
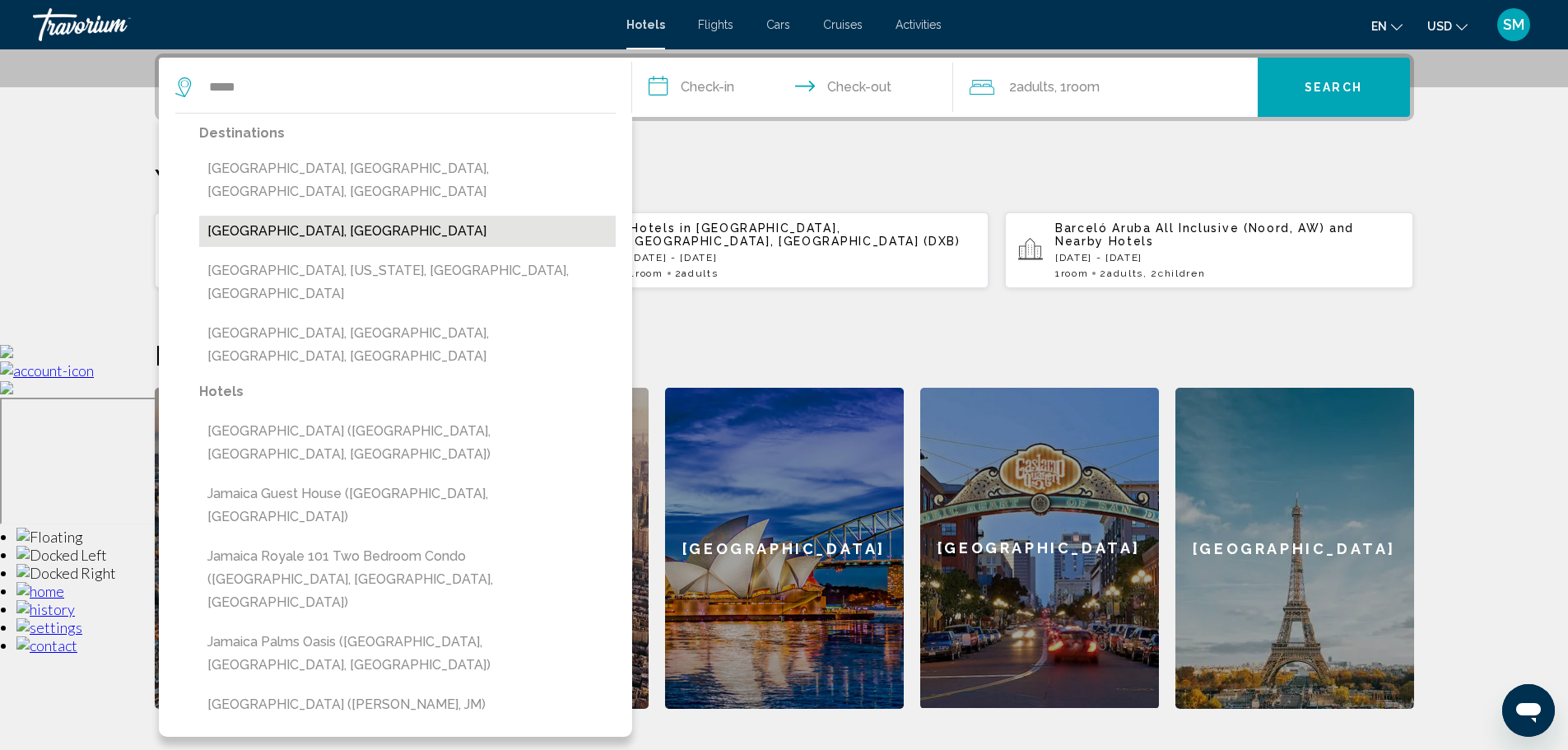
click at [288, 215] on button "[GEOGRAPHIC_DATA], [GEOGRAPHIC_DATA]" at bounding box center [406, 231] width 416 height 31
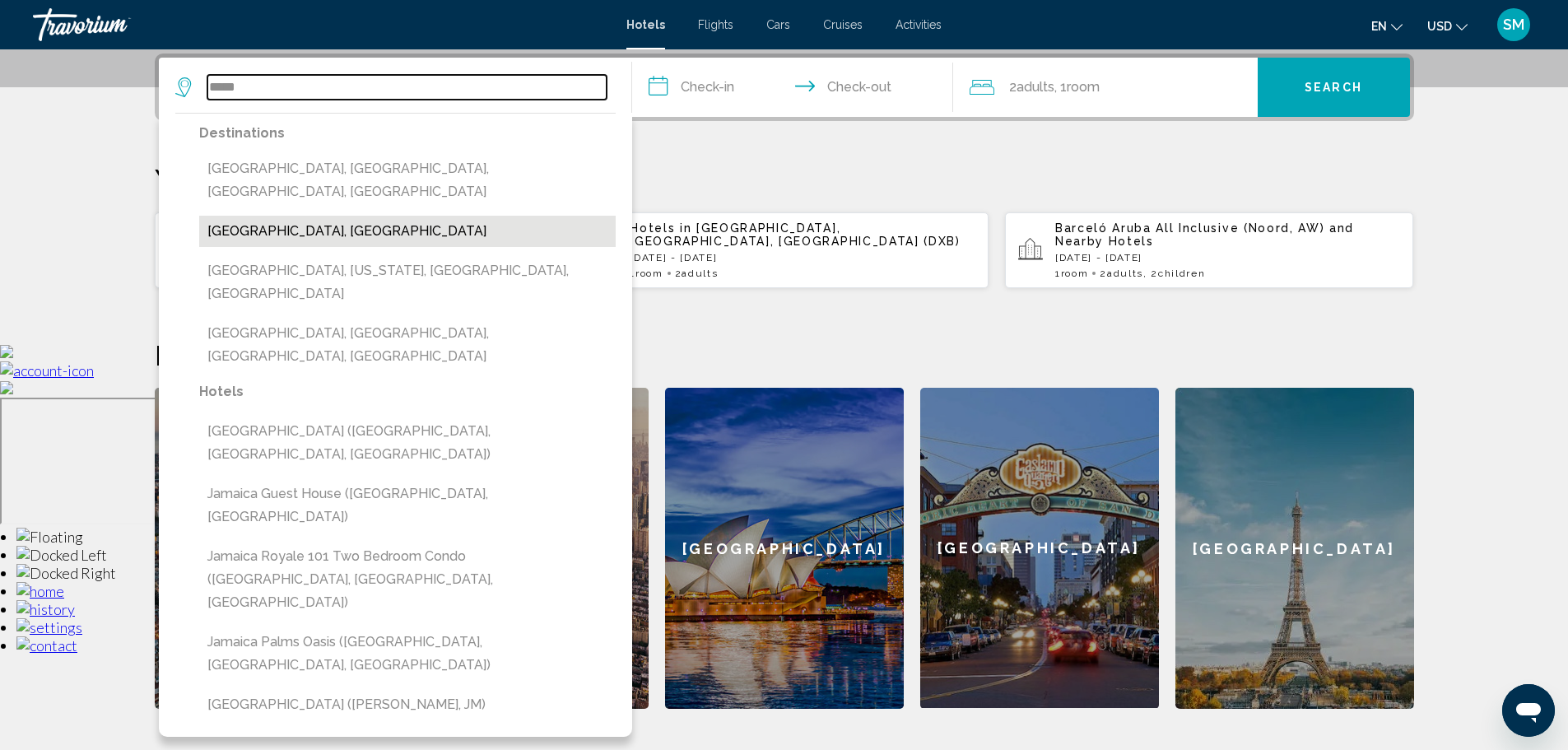
type input "**********"
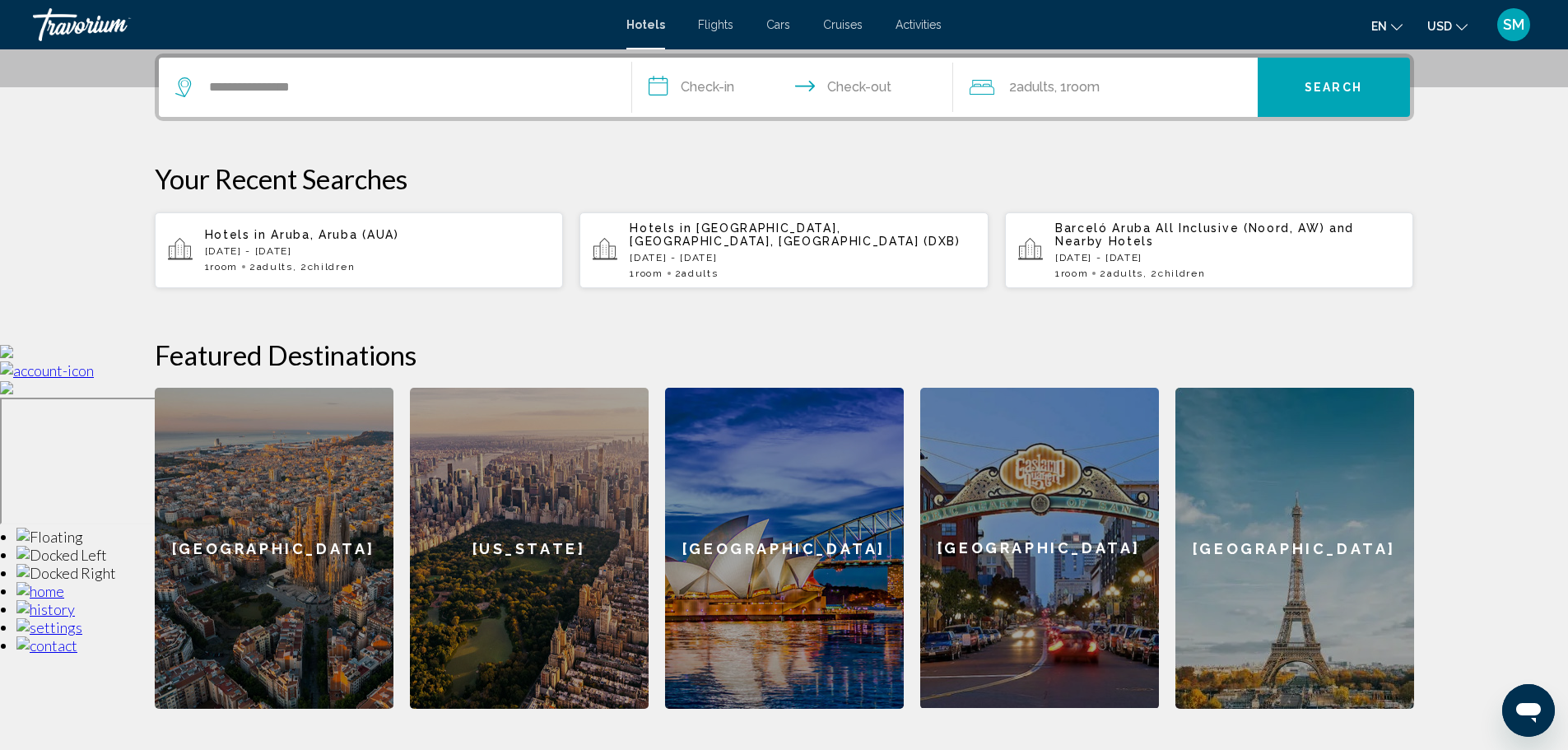
click at [729, 93] on input "**********" at bounding box center [796, 89] width 328 height 64
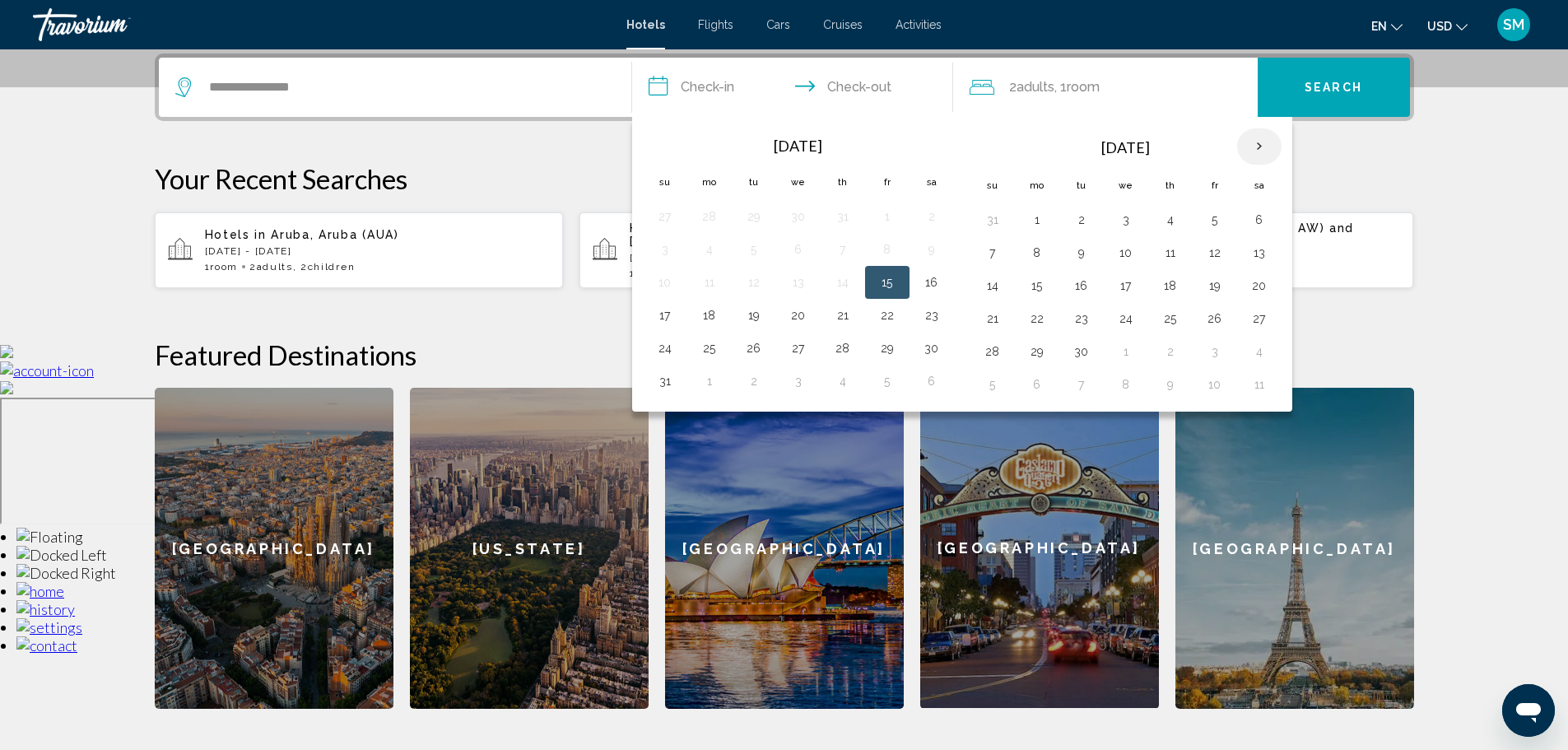
click at [1260, 152] on th "Next month" at bounding box center [1260, 146] width 45 height 36
click at [1260, 151] on th "Next month" at bounding box center [1260, 146] width 45 height 36
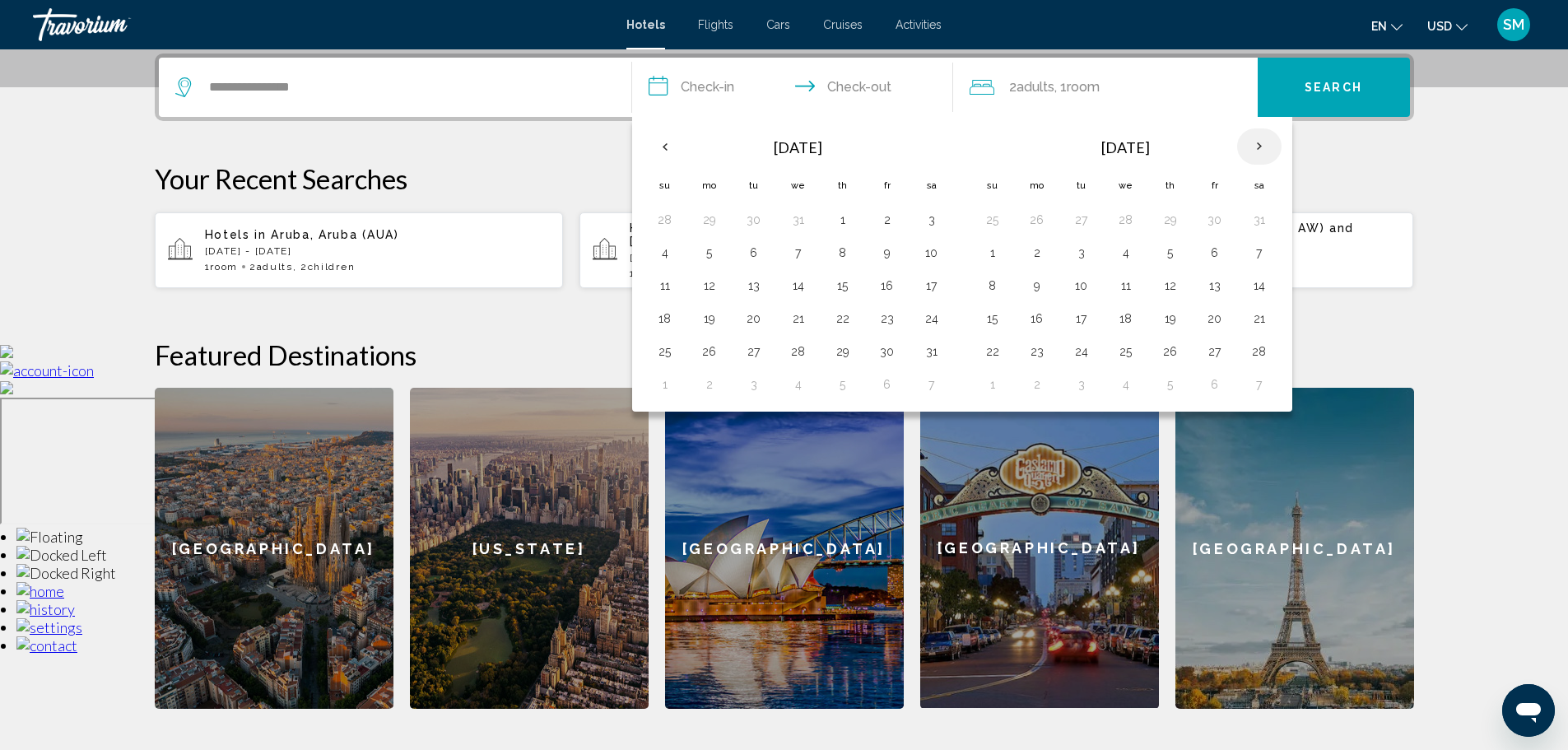
click at [1260, 151] on th "Next month" at bounding box center [1260, 146] width 45 height 36
click at [1035, 250] on button "6" at bounding box center [1037, 253] width 26 height 23
click at [1205, 253] on button "10" at bounding box center [1214, 253] width 26 height 23
type input "**********"
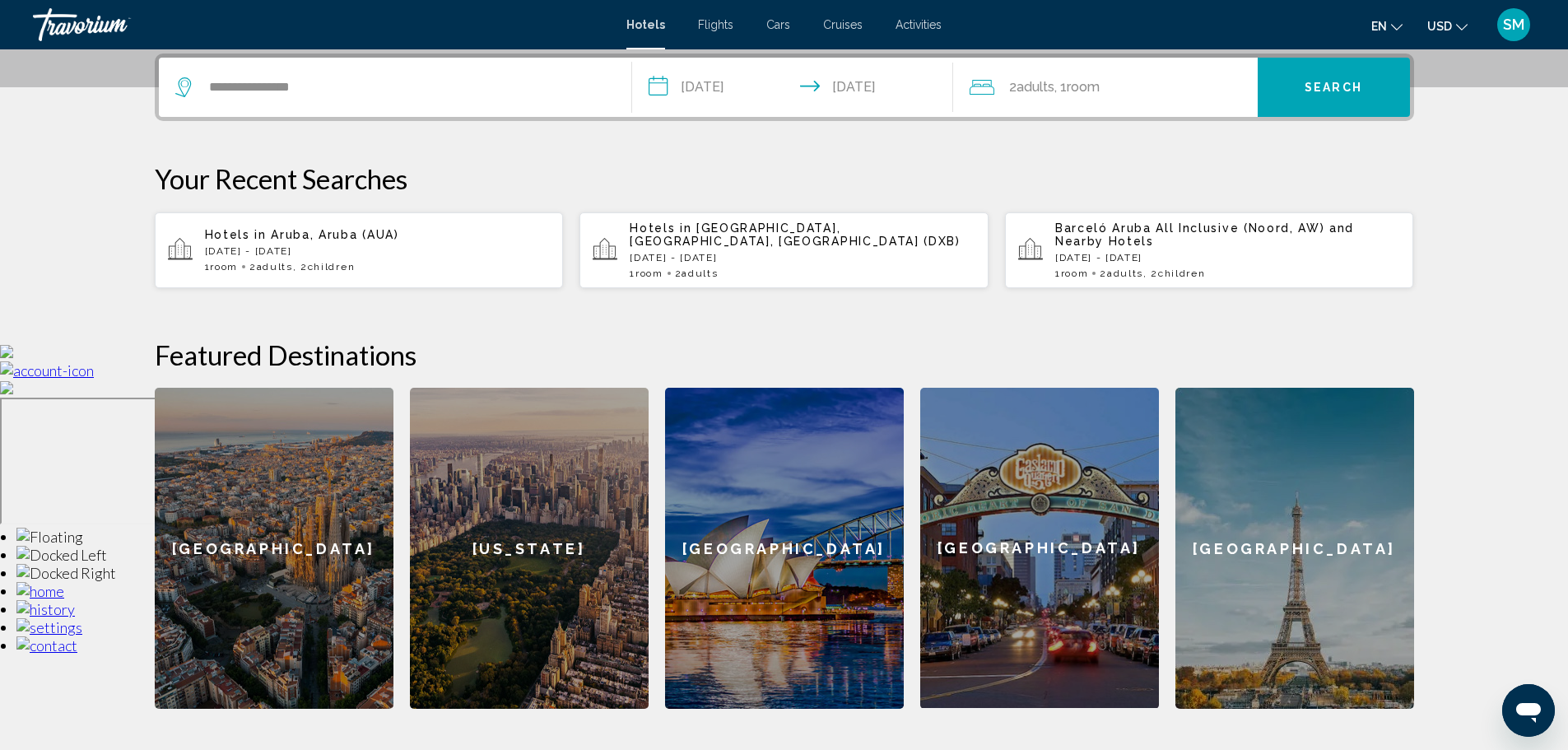
click at [1100, 94] on span "Room" at bounding box center [1083, 86] width 33 height 16
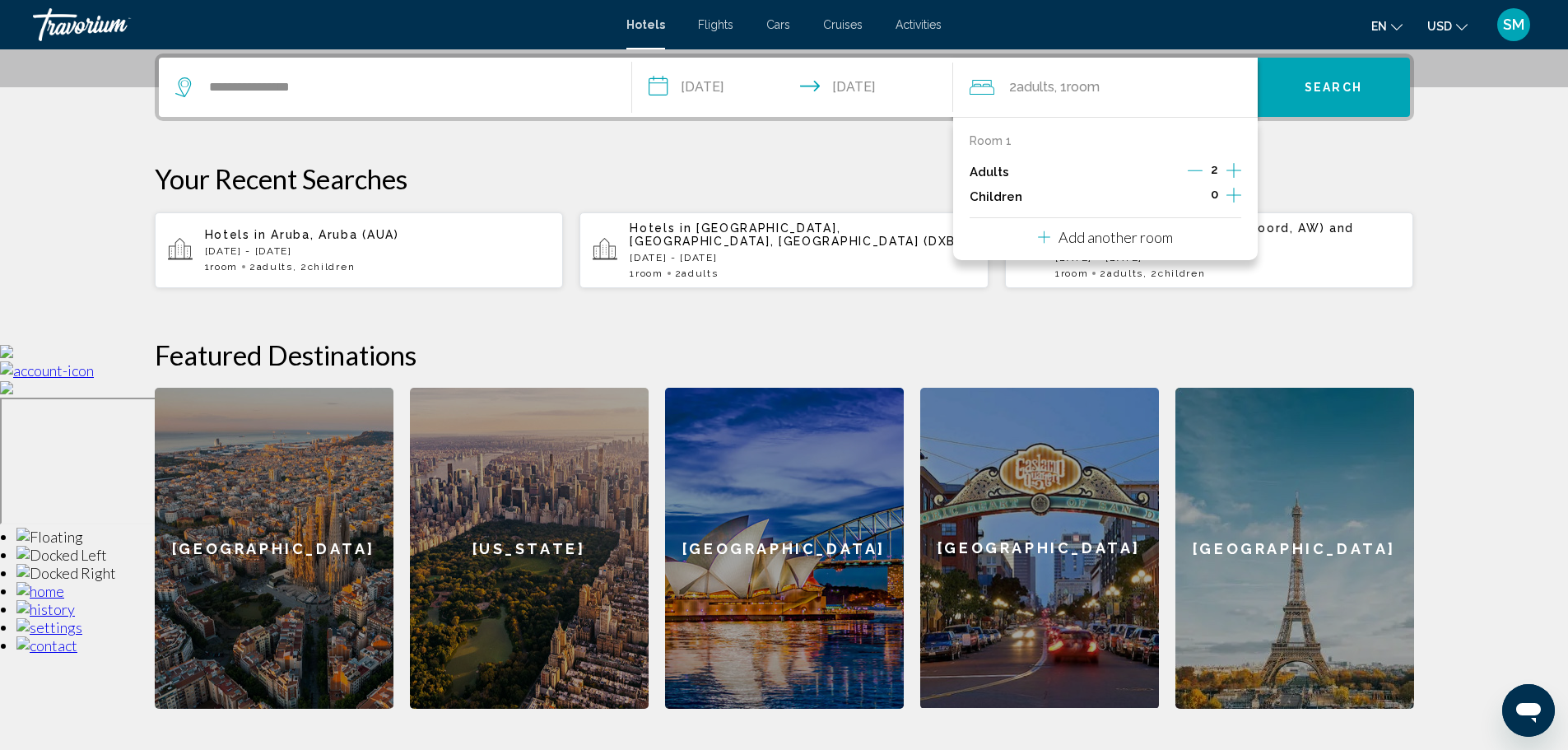
click at [1233, 191] on icon "Increment children" at bounding box center [1233, 195] width 15 height 19
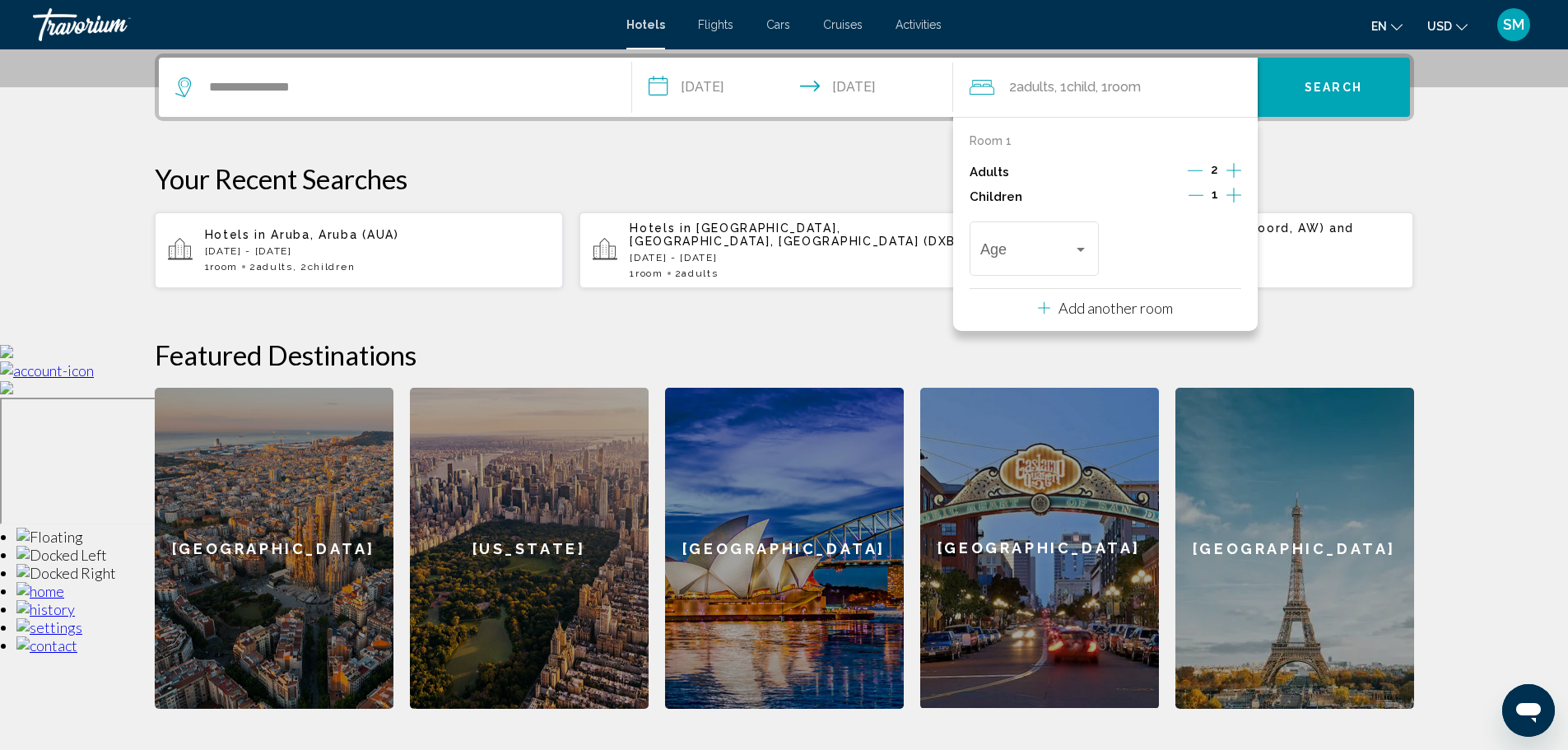
click at [1232, 195] on icon "Increment children" at bounding box center [1233, 195] width 15 height 15
click at [1086, 245] on div "Travelers: 2 adults, 2 children" at bounding box center [1080, 249] width 15 height 14
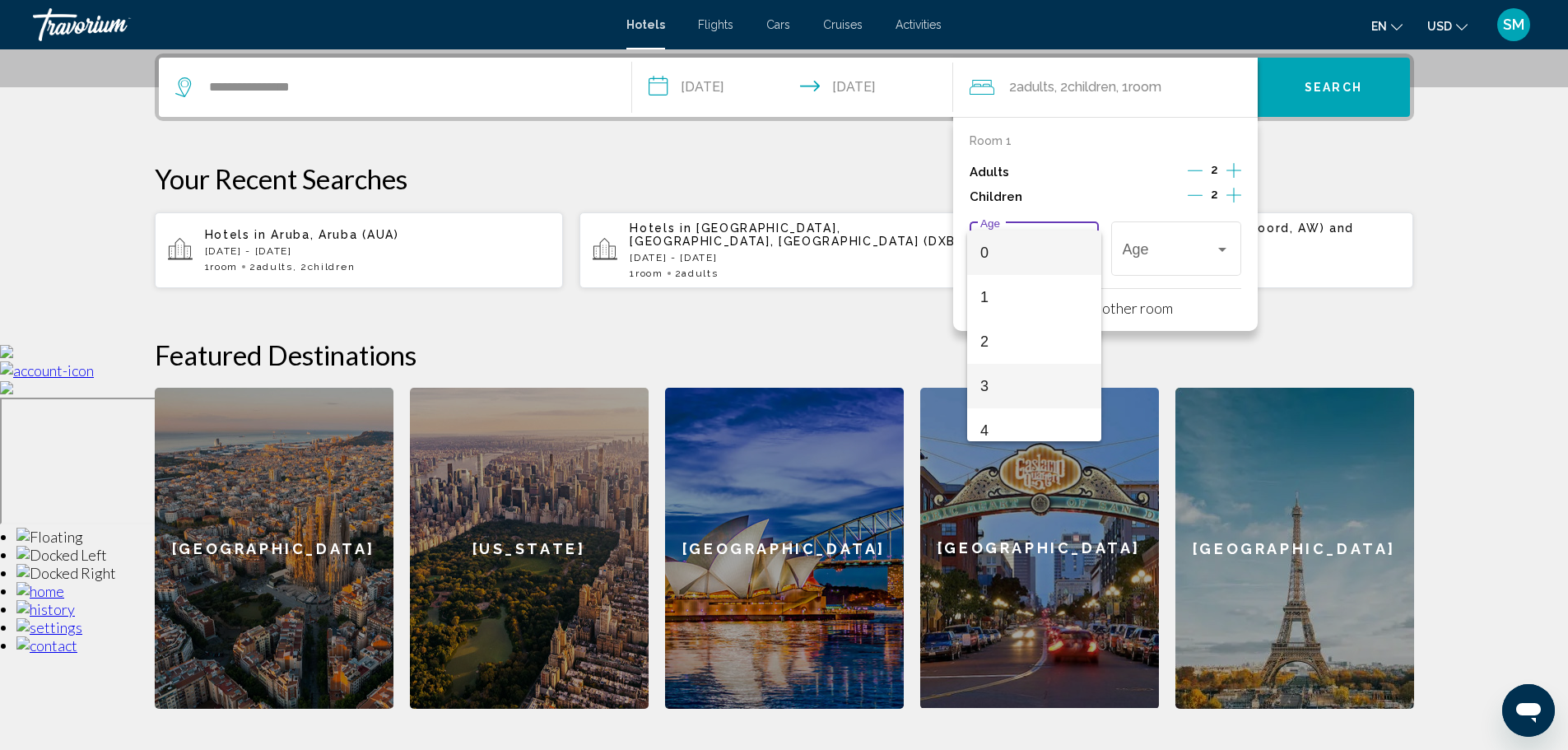
click at [999, 366] on span "3" at bounding box center [1034, 386] width 108 height 45
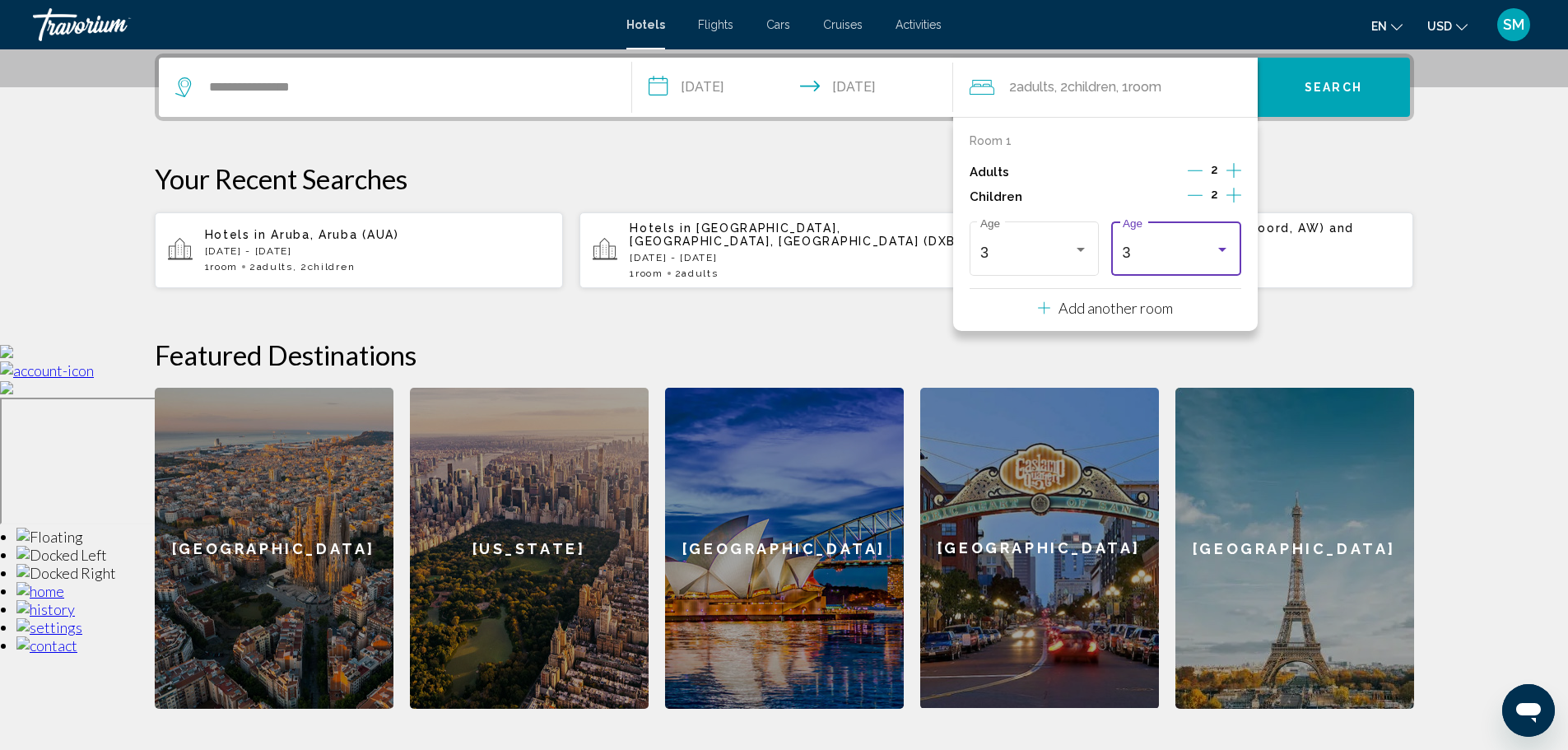
click at [1213, 245] on div "3" at bounding box center [1169, 252] width 93 height 16
click at [1141, 266] on span "11" at bounding box center [1176, 279] width 108 height 45
click at [1347, 83] on span "Search" at bounding box center [1332, 88] width 57 height 14
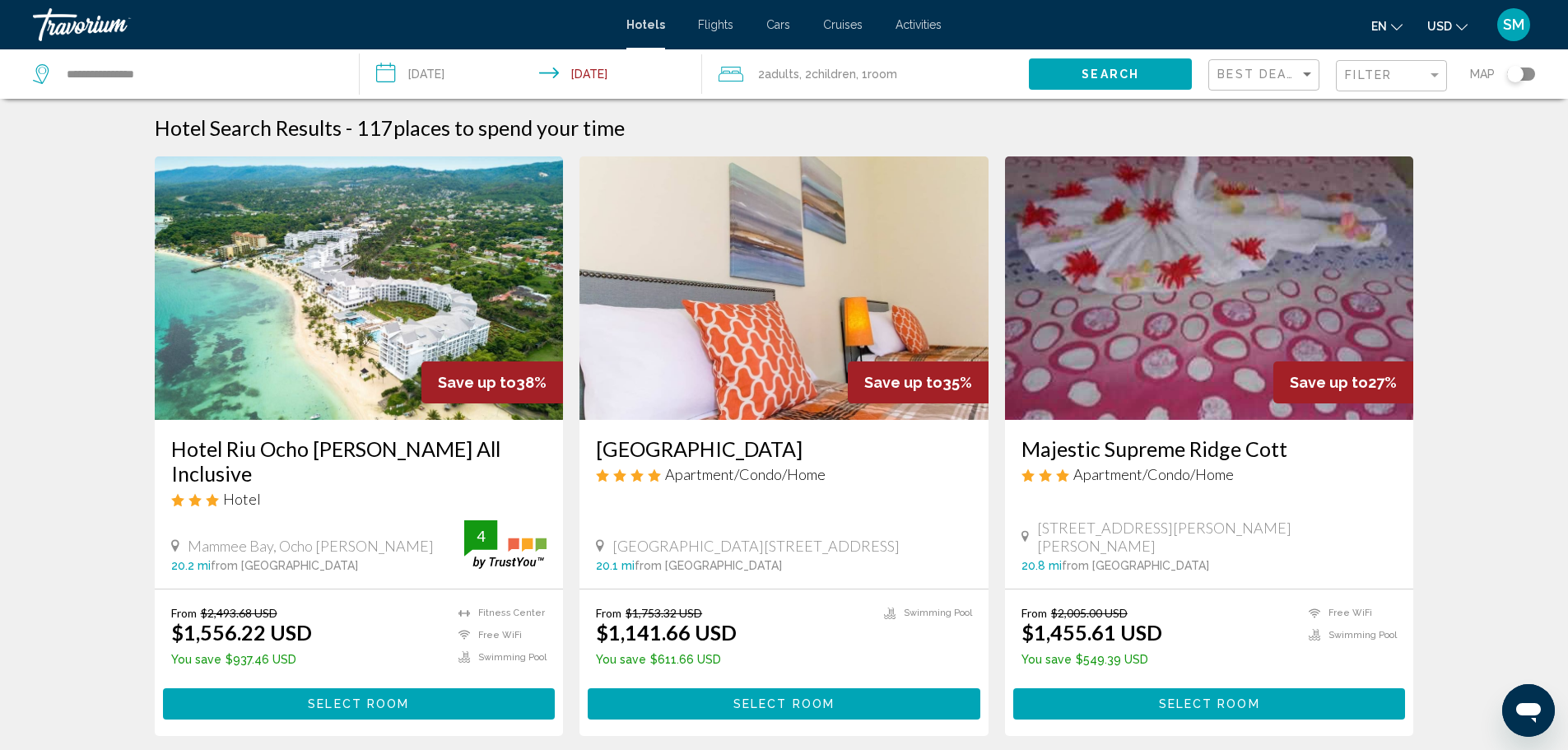
click at [350, 310] on img "Main content" at bounding box center [360, 288] width 409 height 264
click at [1178, 361] on img "Main content" at bounding box center [1209, 288] width 409 height 264
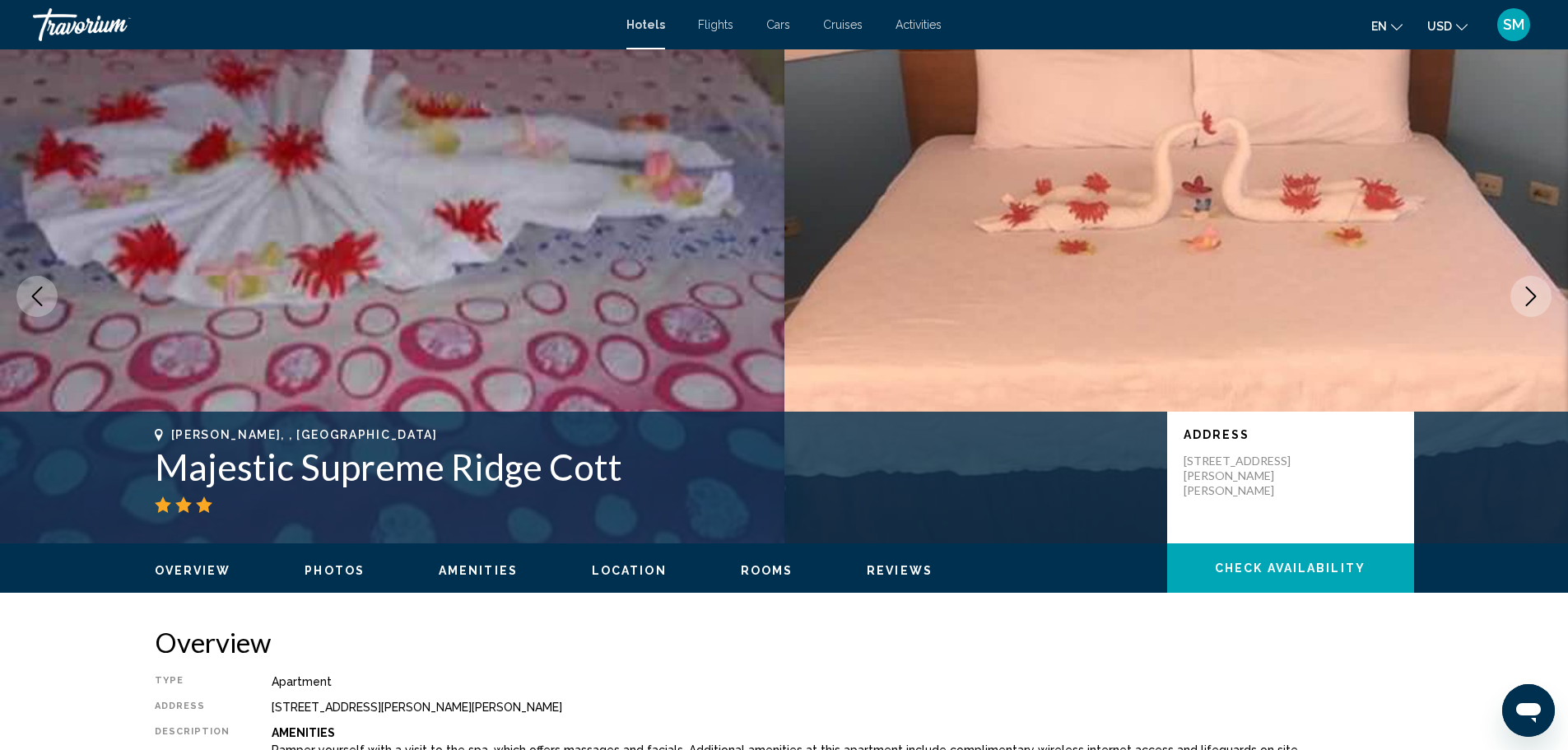
click at [960, 282] on img "Main content" at bounding box center [1176, 296] width 784 height 494
click at [1523, 305] on icon "Next image" at bounding box center [1531, 296] width 19 height 19
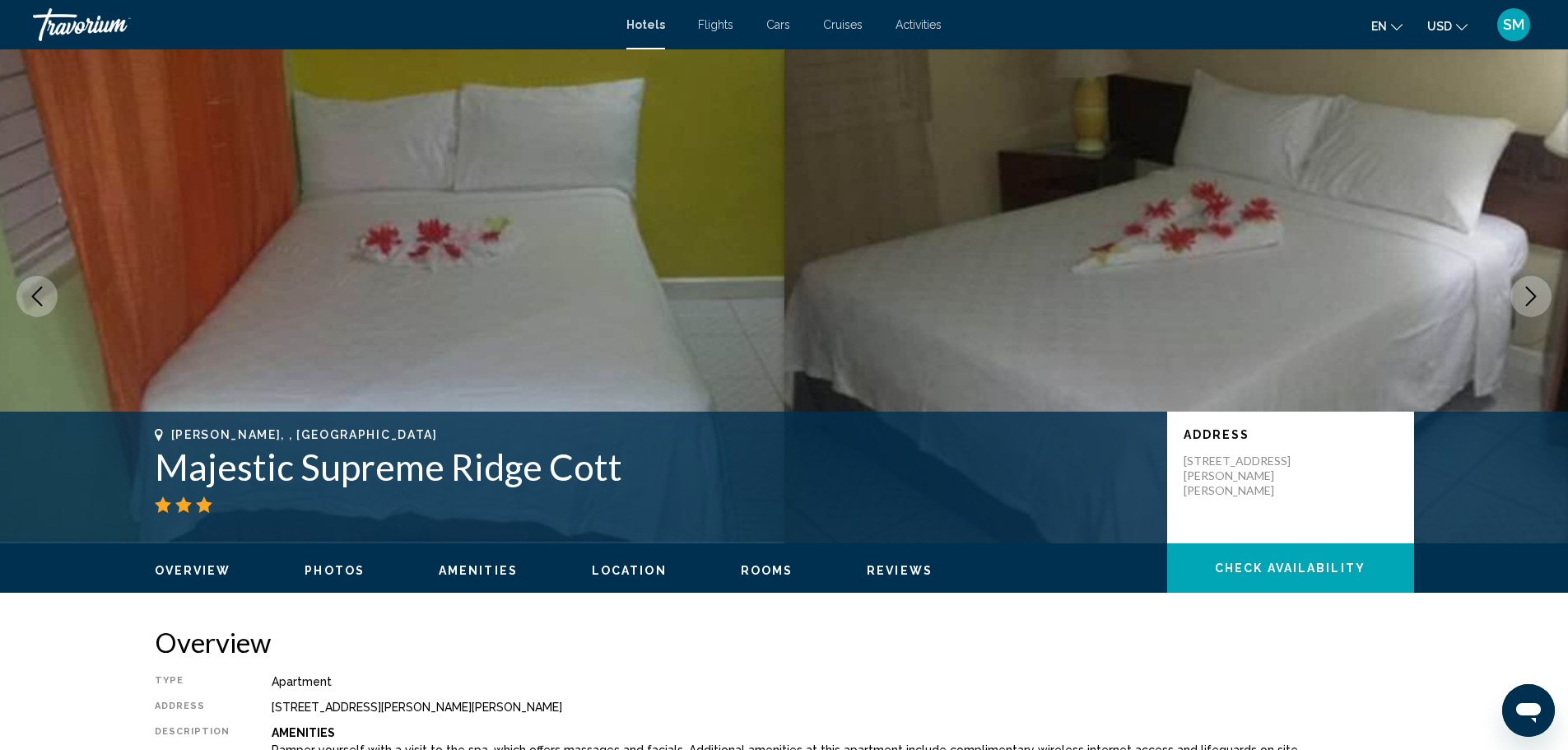
click at [1523, 305] on icon "Next image" at bounding box center [1531, 296] width 19 height 19
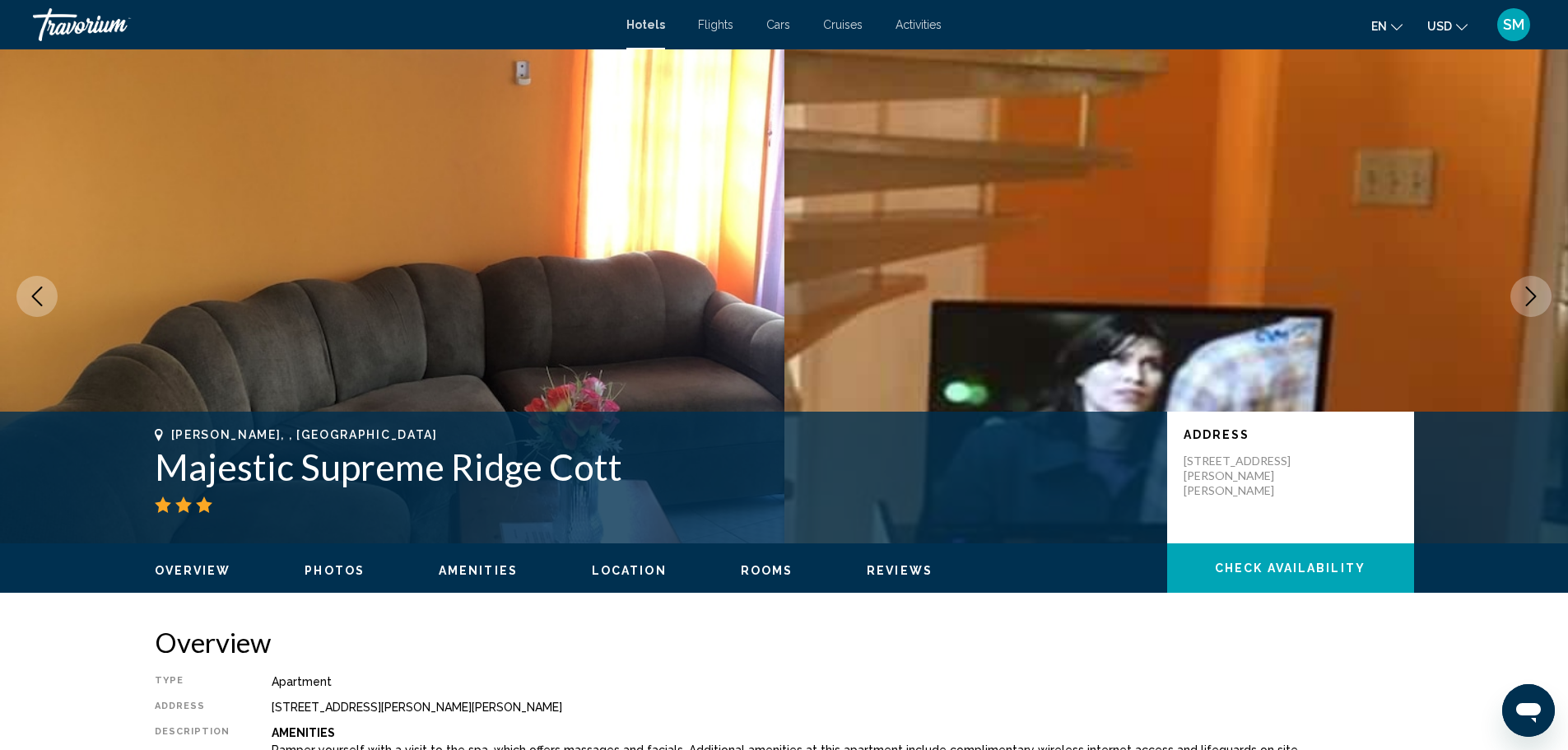
click at [1523, 305] on icon "Next image" at bounding box center [1531, 296] width 19 height 19
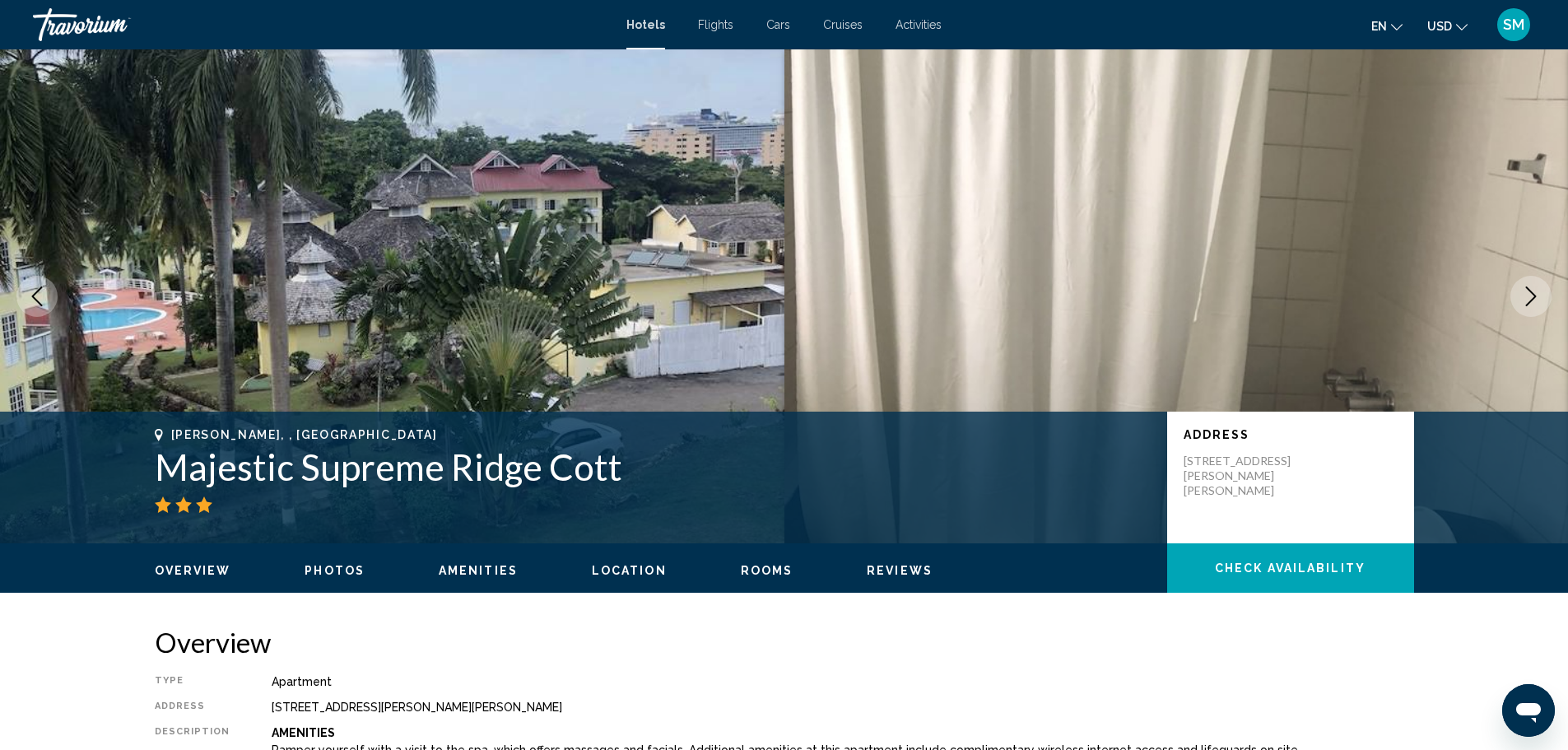
click at [1523, 304] on icon "Next image" at bounding box center [1531, 296] width 19 height 19
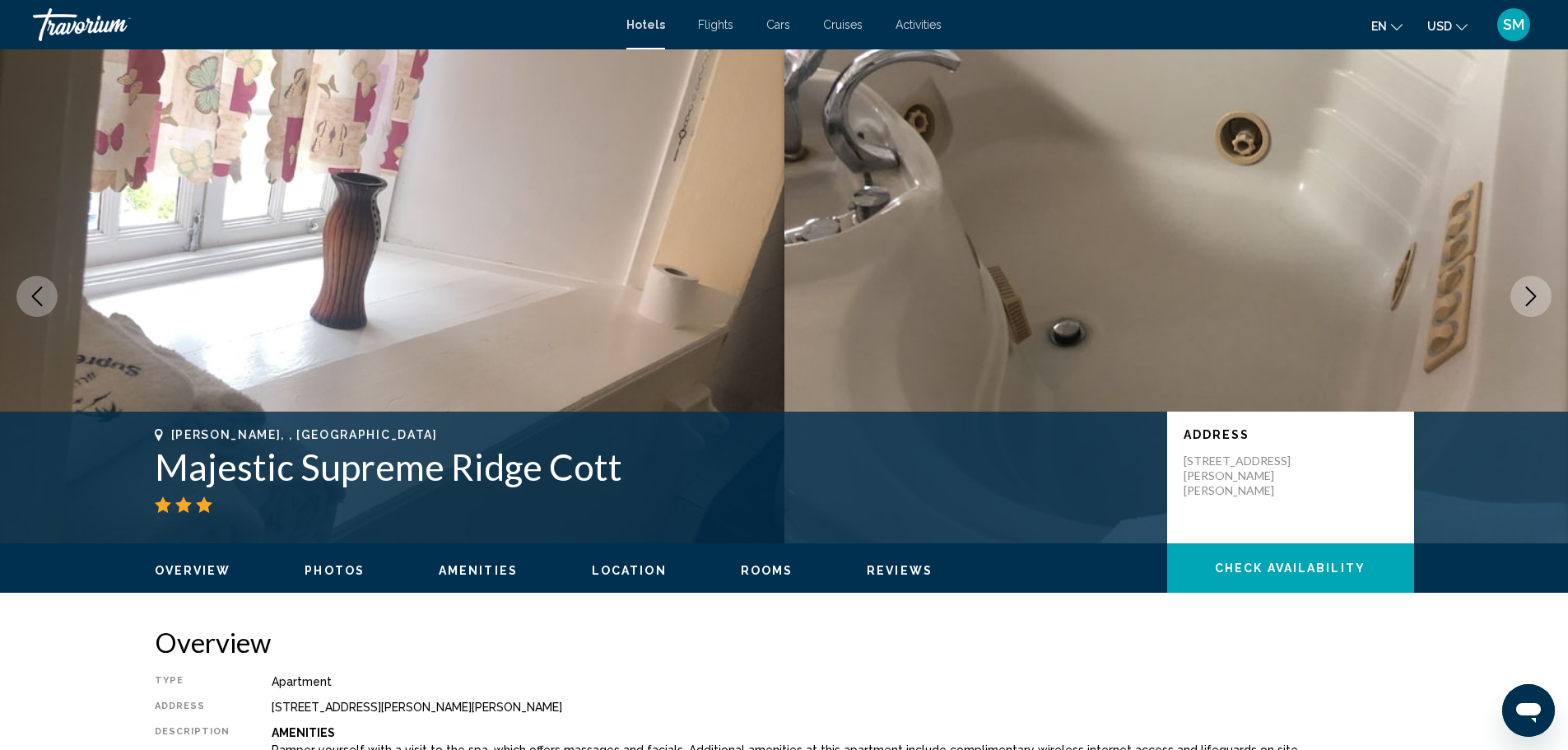
click at [1523, 304] on icon "Next image" at bounding box center [1531, 296] width 19 height 19
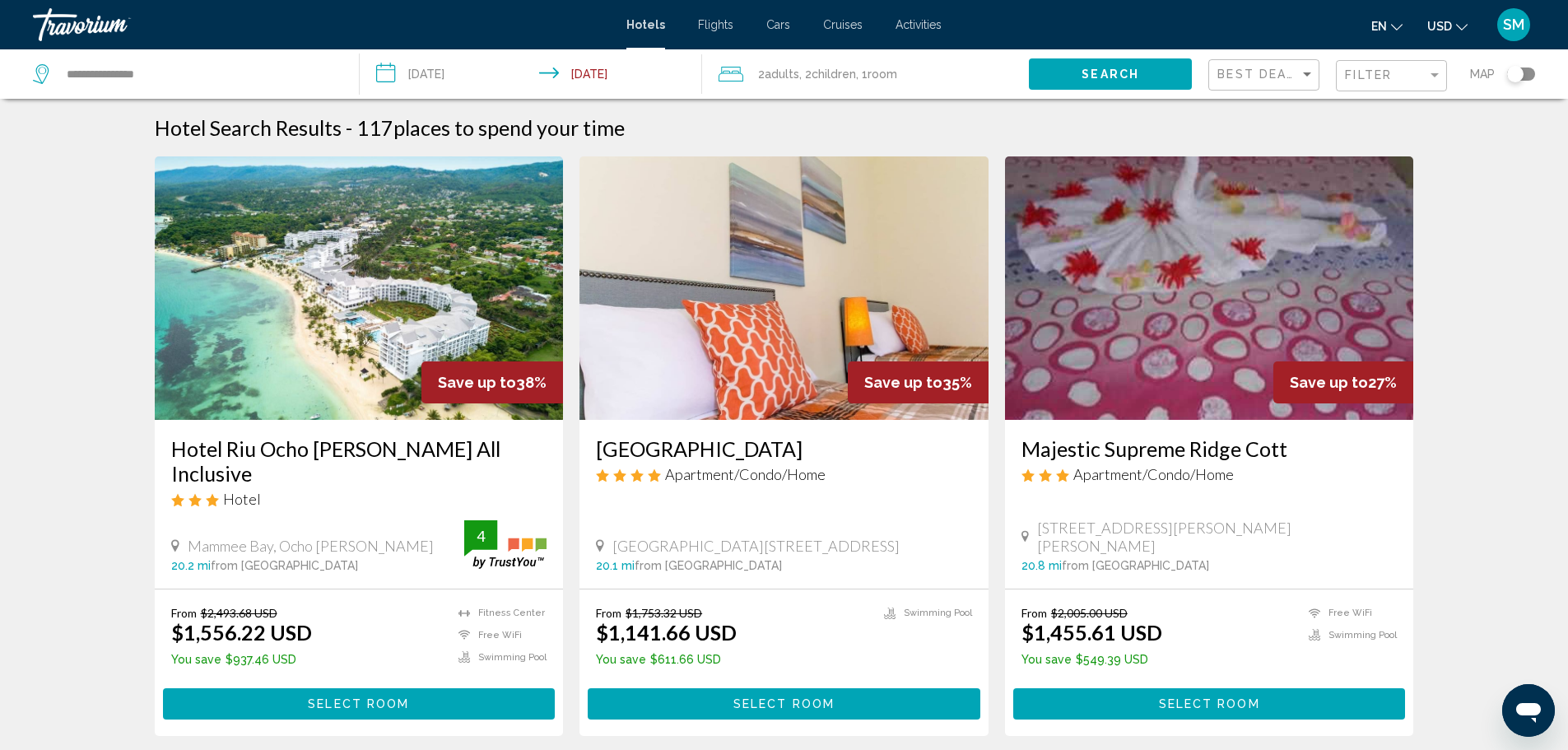
click at [354, 297] on img "Main content" at bounding box center [360, 288] width 409 height 264
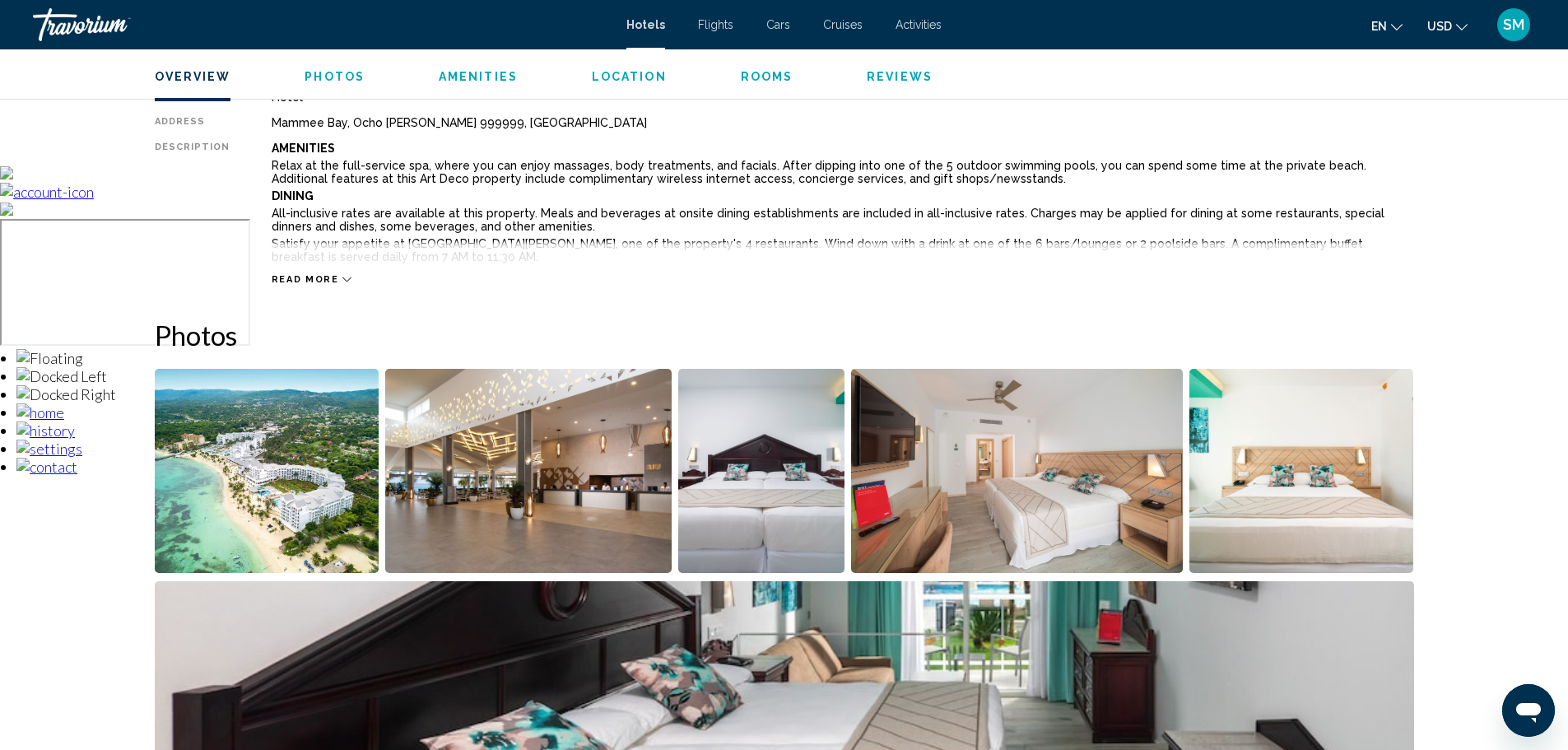
scroll to position [741, 0]
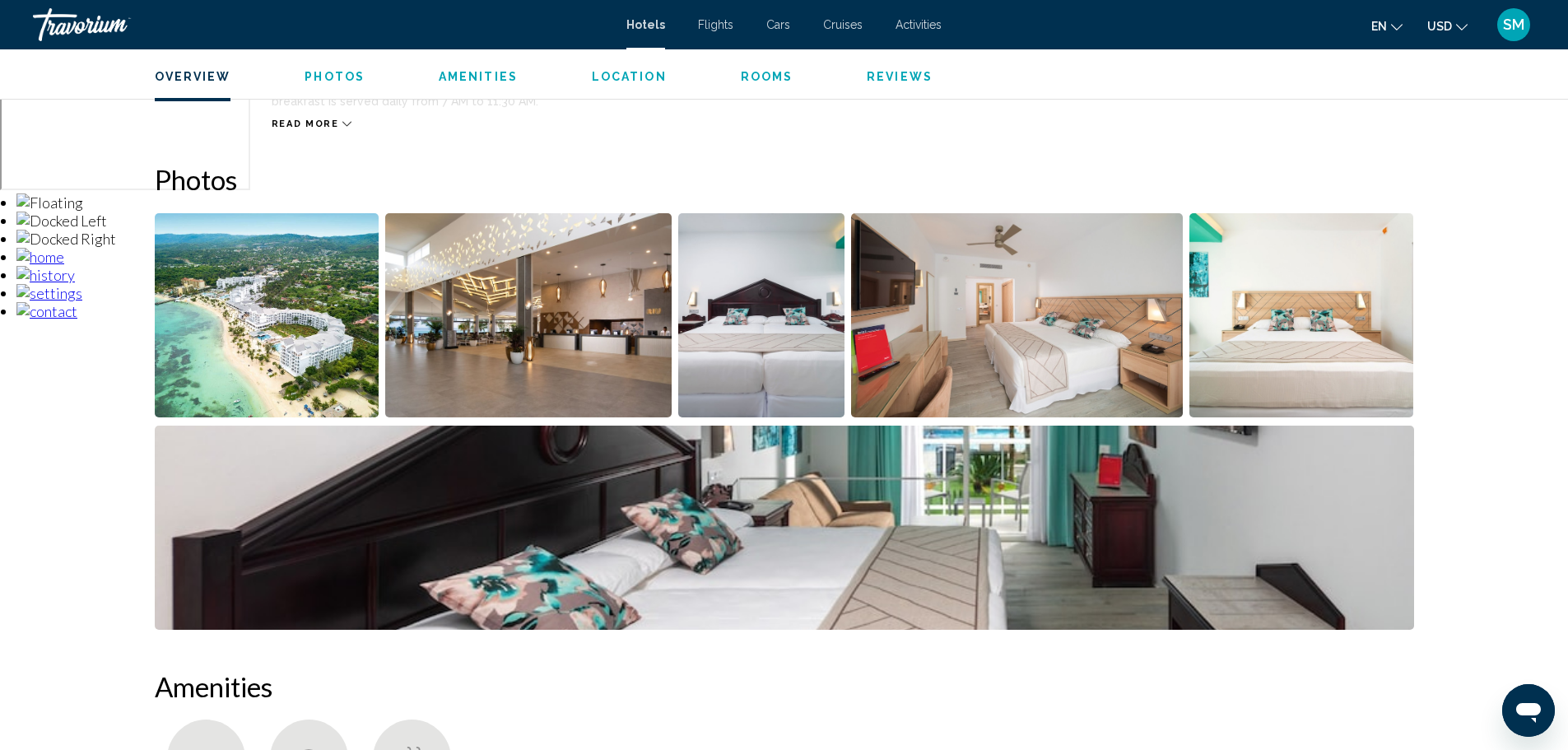
click at [505, 351] on img "Open full-screen image slider" at bounding box center [528, 315] width 286 height 204
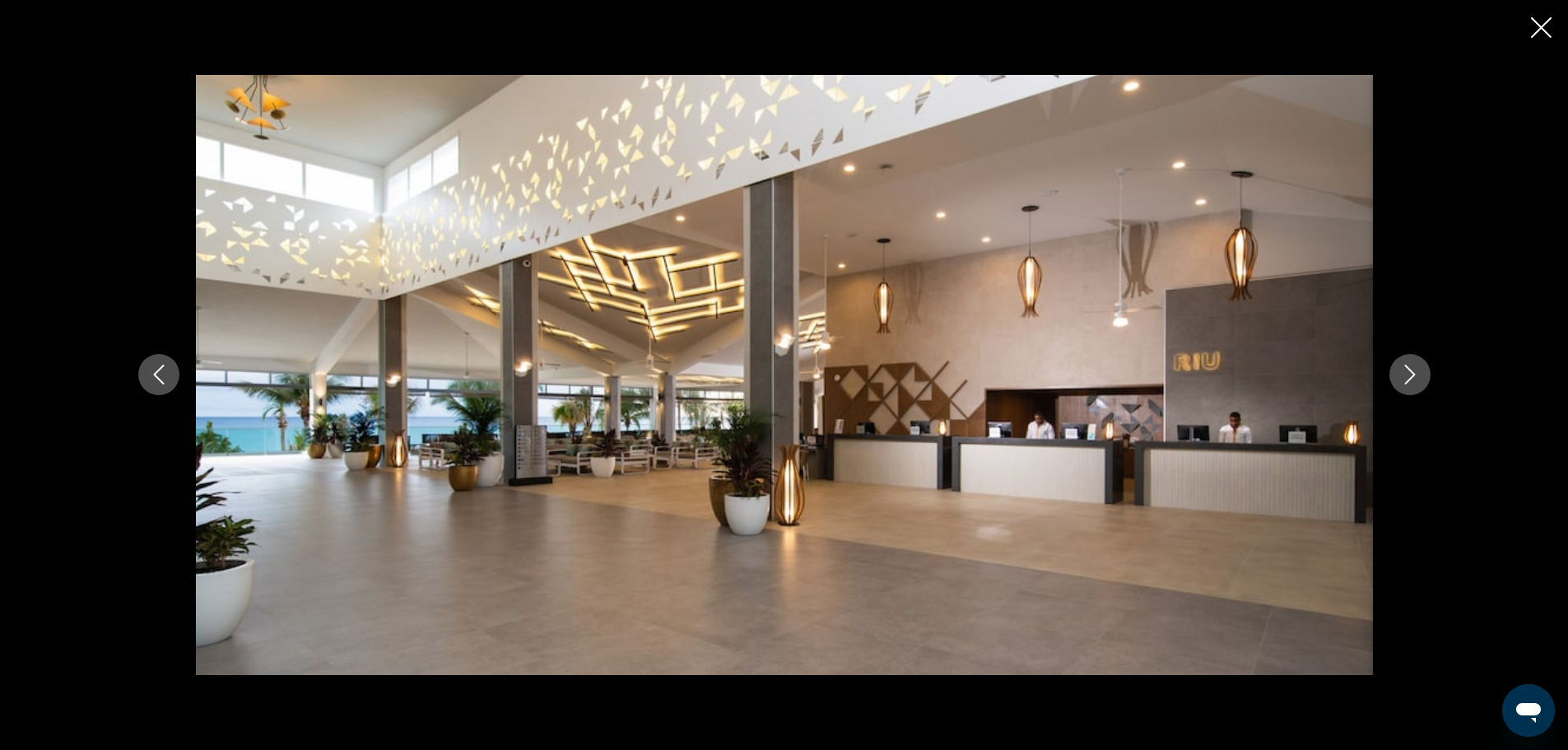
click at [1409, 371] on icon "Next image" at bounding box center [1409, 375] width 11 height 19
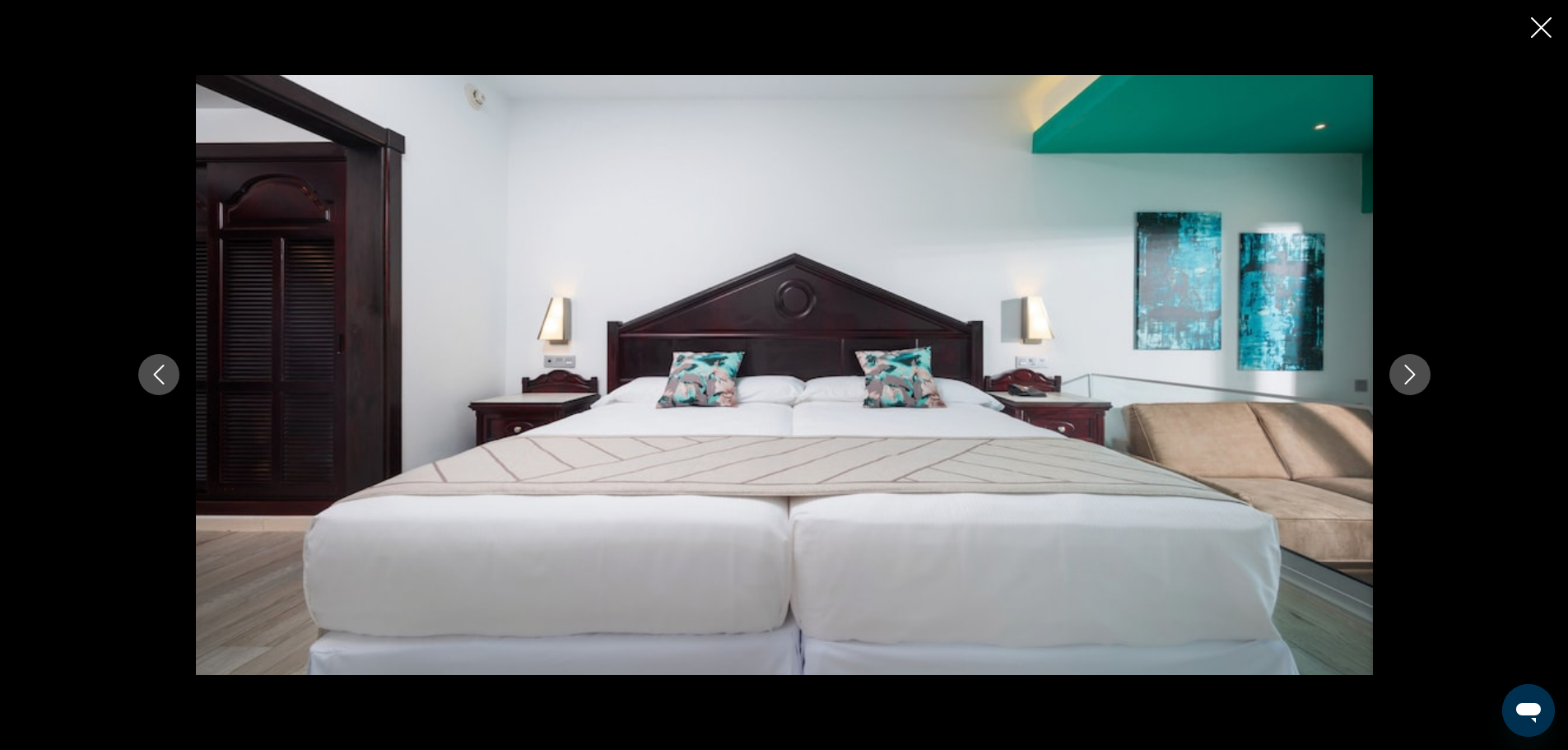
click at [1409, 371] on icon "Next image" at bounding box center [1409, 375] width 11 height 19
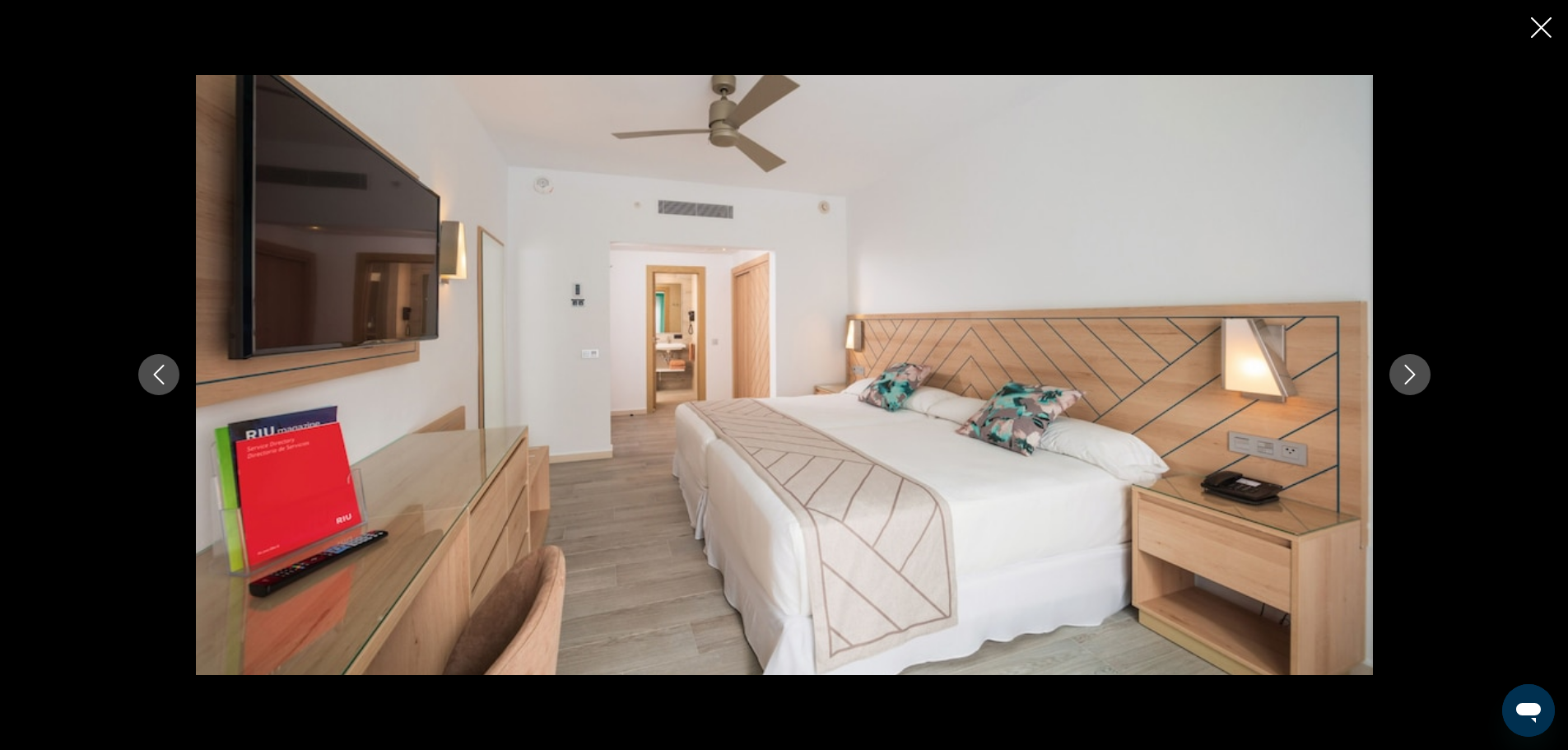
click at [1408, 371] on icon "Next image" at bounding box center [1410, 375] width 19 height 19
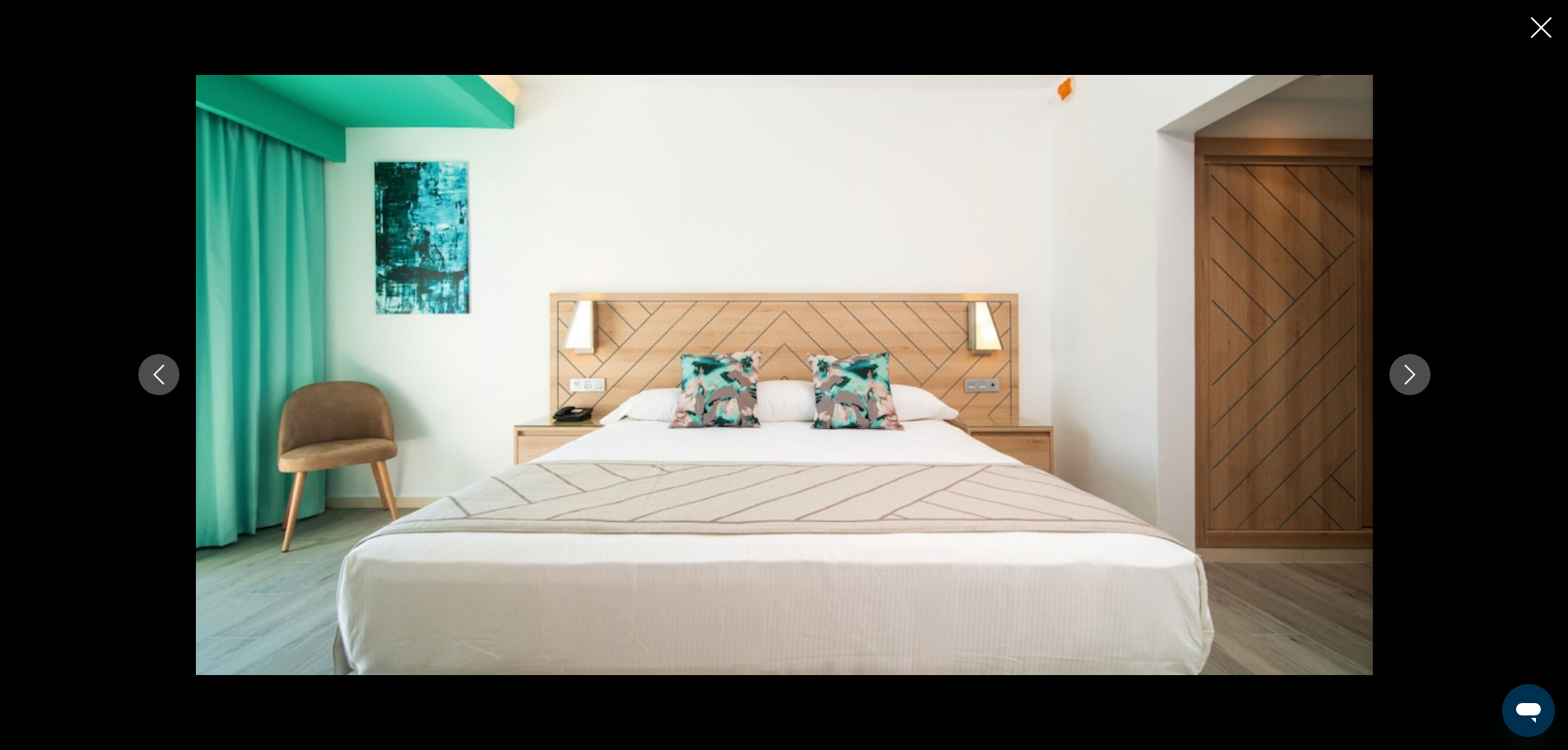
click at [1407, 369] on icon "Next image" at bounding box center [1409, 375] width 11 height 19
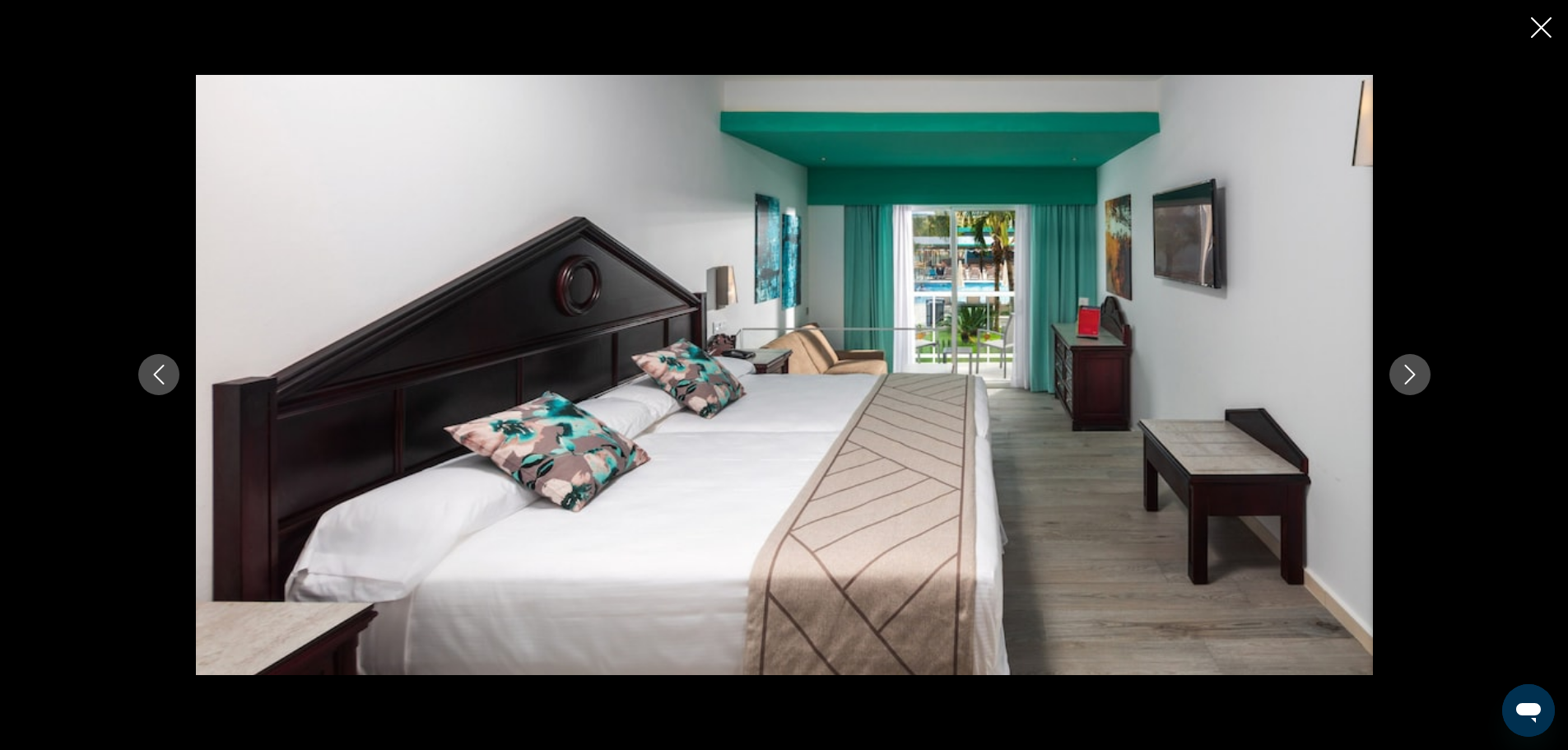
click at [1406, 367] on icon "Next image" at bounding box center [1409, 375] width 11 height 19
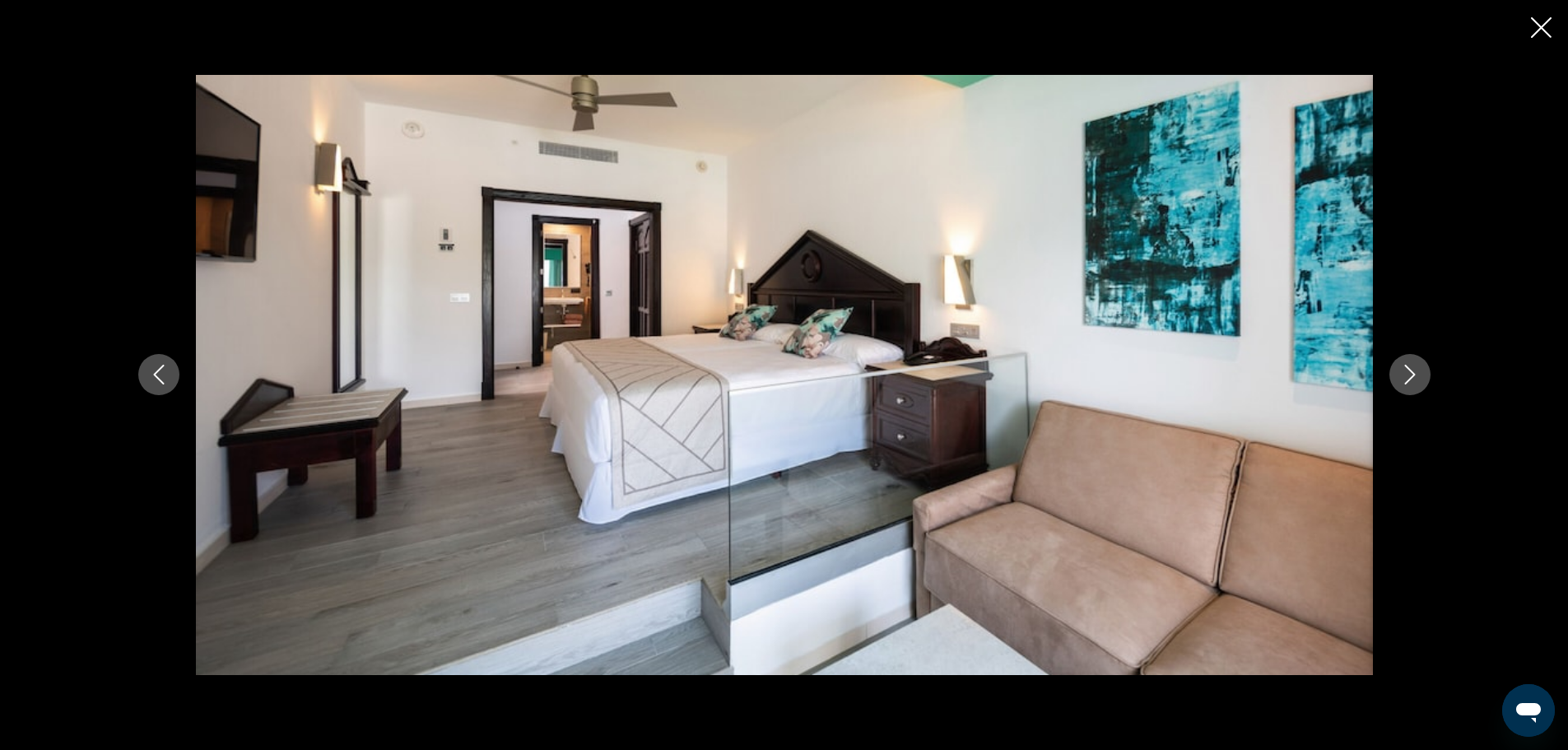
click at [1406, 366] on icon "Next image" at bounding box center [1410, 375] width 19 height 19
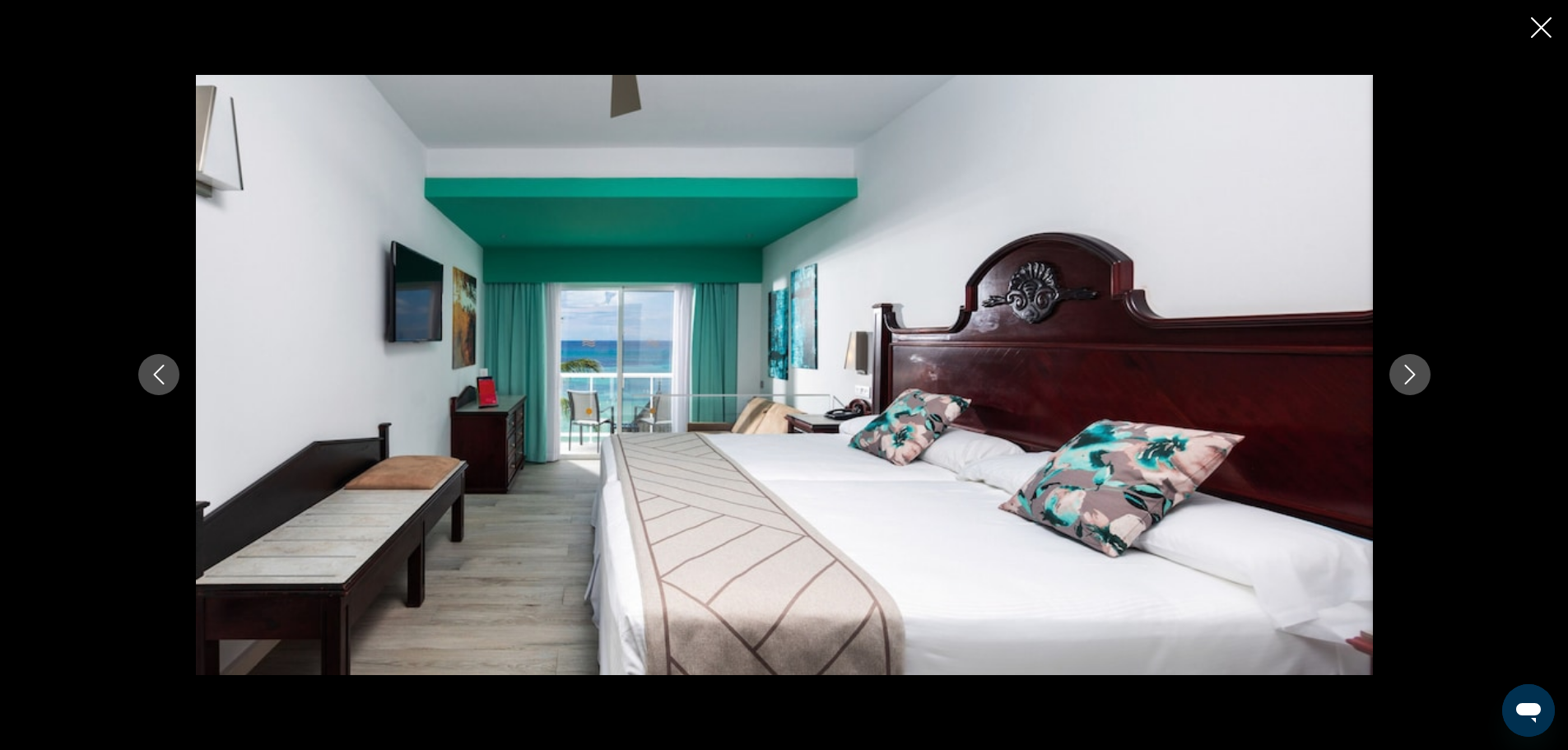
click at [1405, 364] on button "Next image" at bounding box center [1410, 375] width 41 height 41
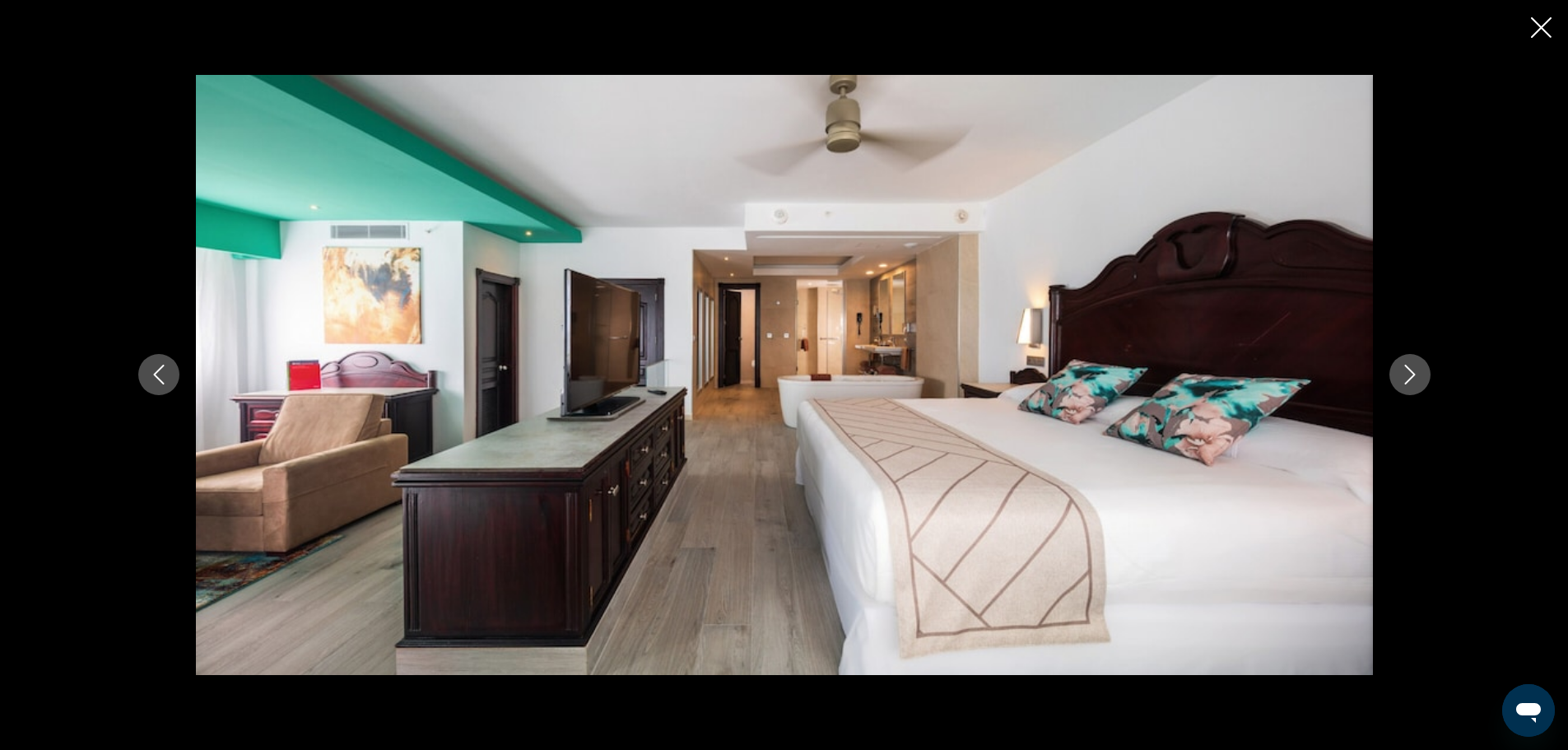
click at [1404, 364] on button "Next image" at bounding box center [1410, 375] width 41 height 41
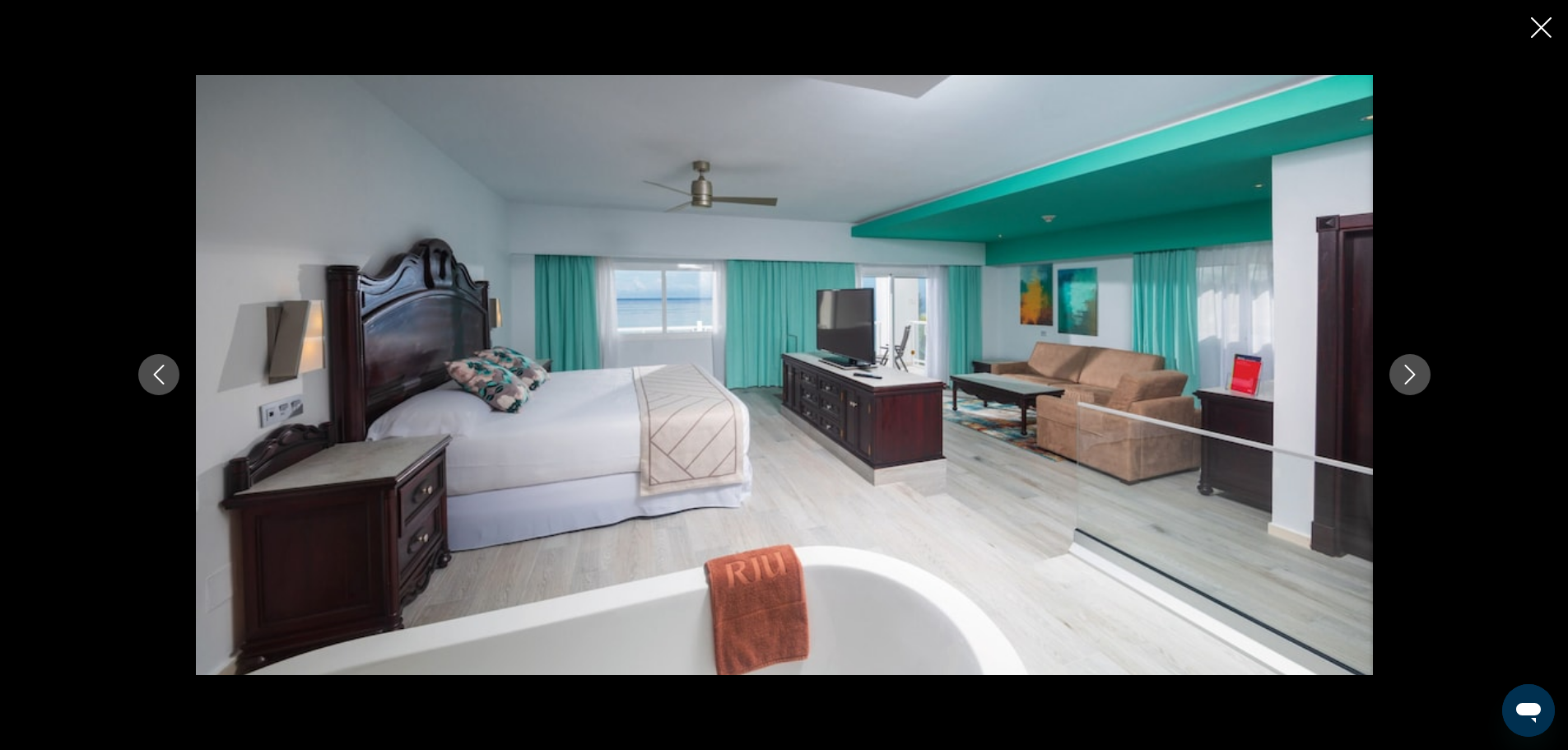
click at [1404, 362] on button "Next image" at bounding box center [1410, 375] width 41 height 41
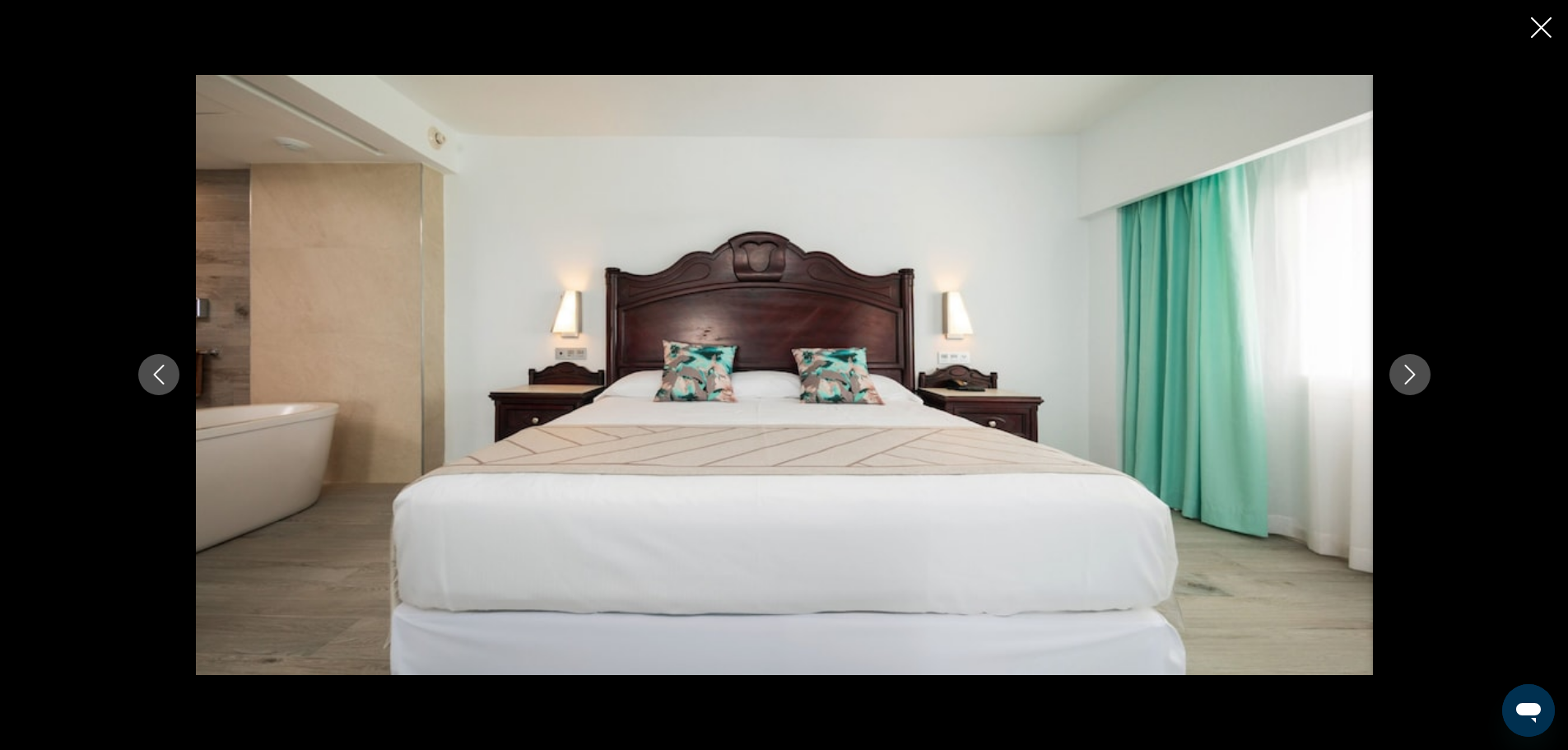
click at [166, 368] on icon "Previous image" at bounding box center [159, 375] width 19 height 19
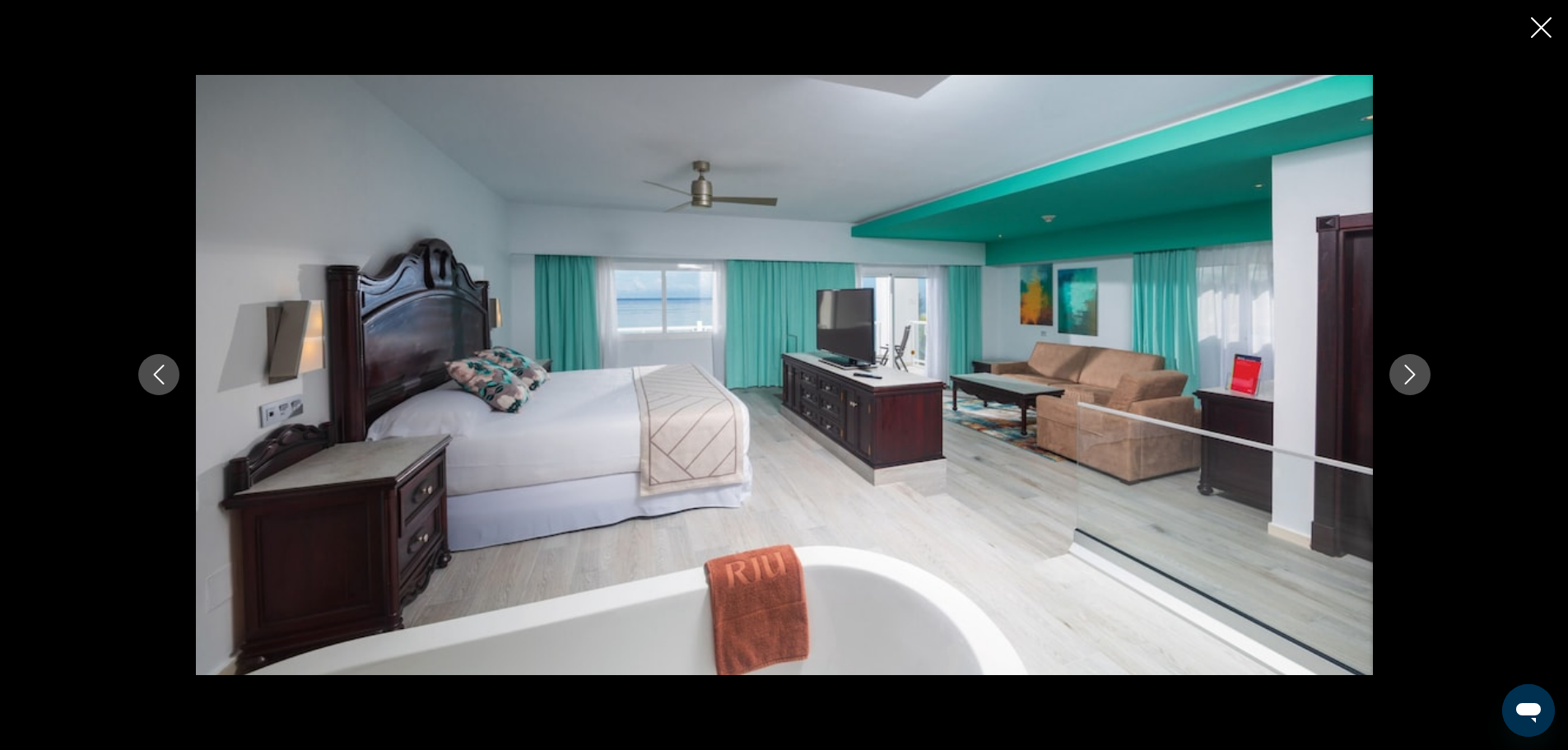
click at [1411, 374] on icon "Next image" at bounding box center [1410, 375] width 19 height 19
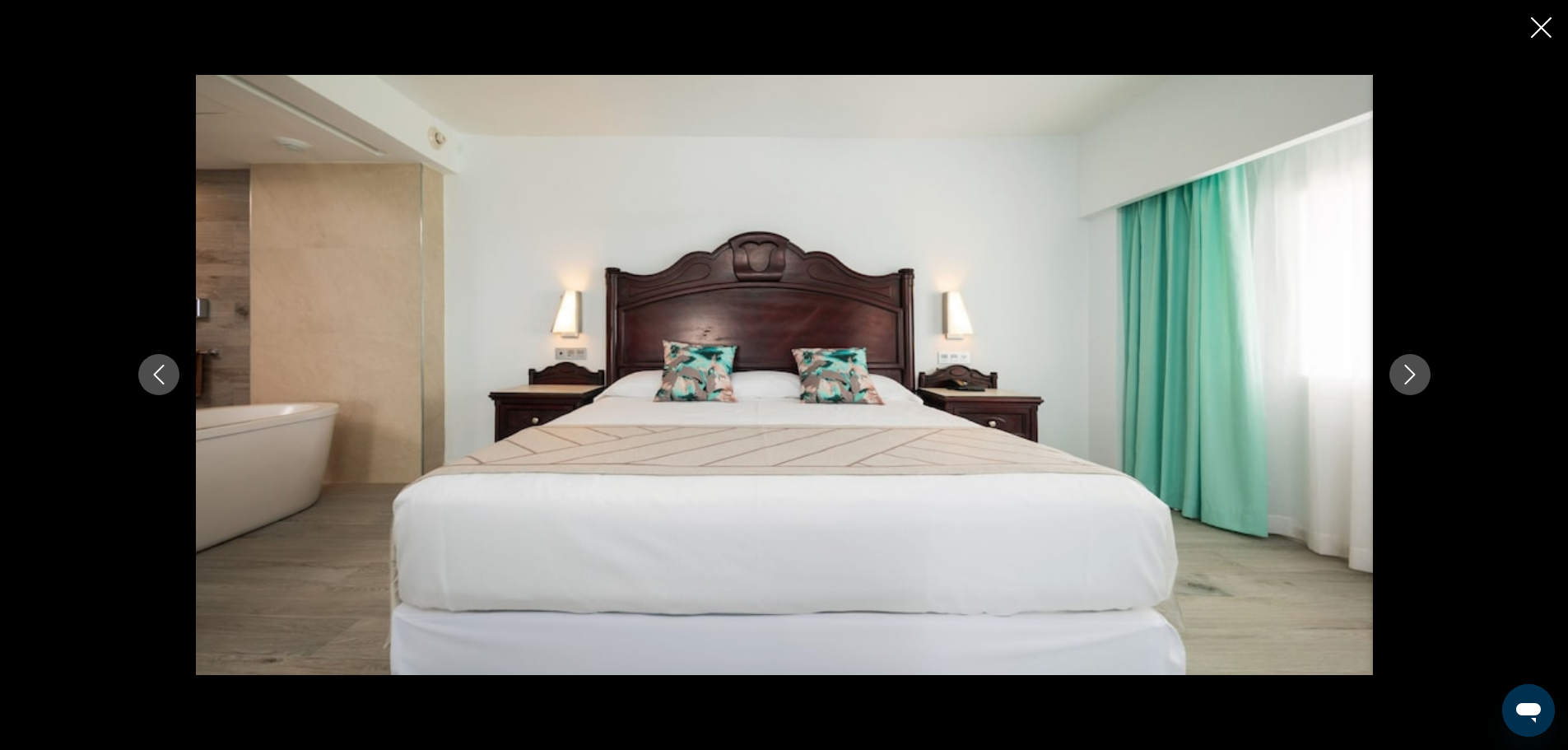
click at [1409, 374] on icon "Next image" at bounding box center [1410, 375] width 19 height 19
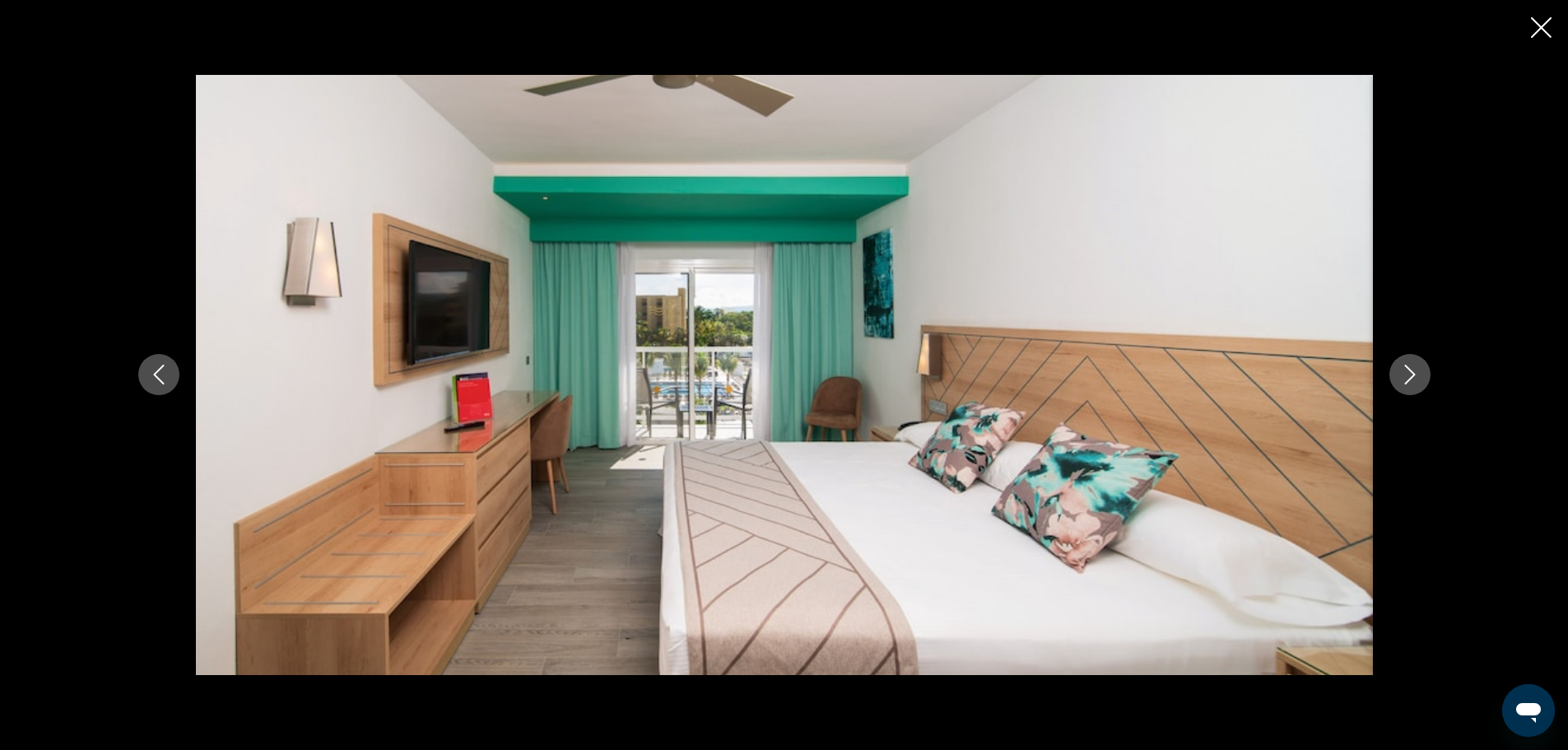
click at [1409, 374] on icon "Next image" at bounding box center [1410, 375] width 19 height 19
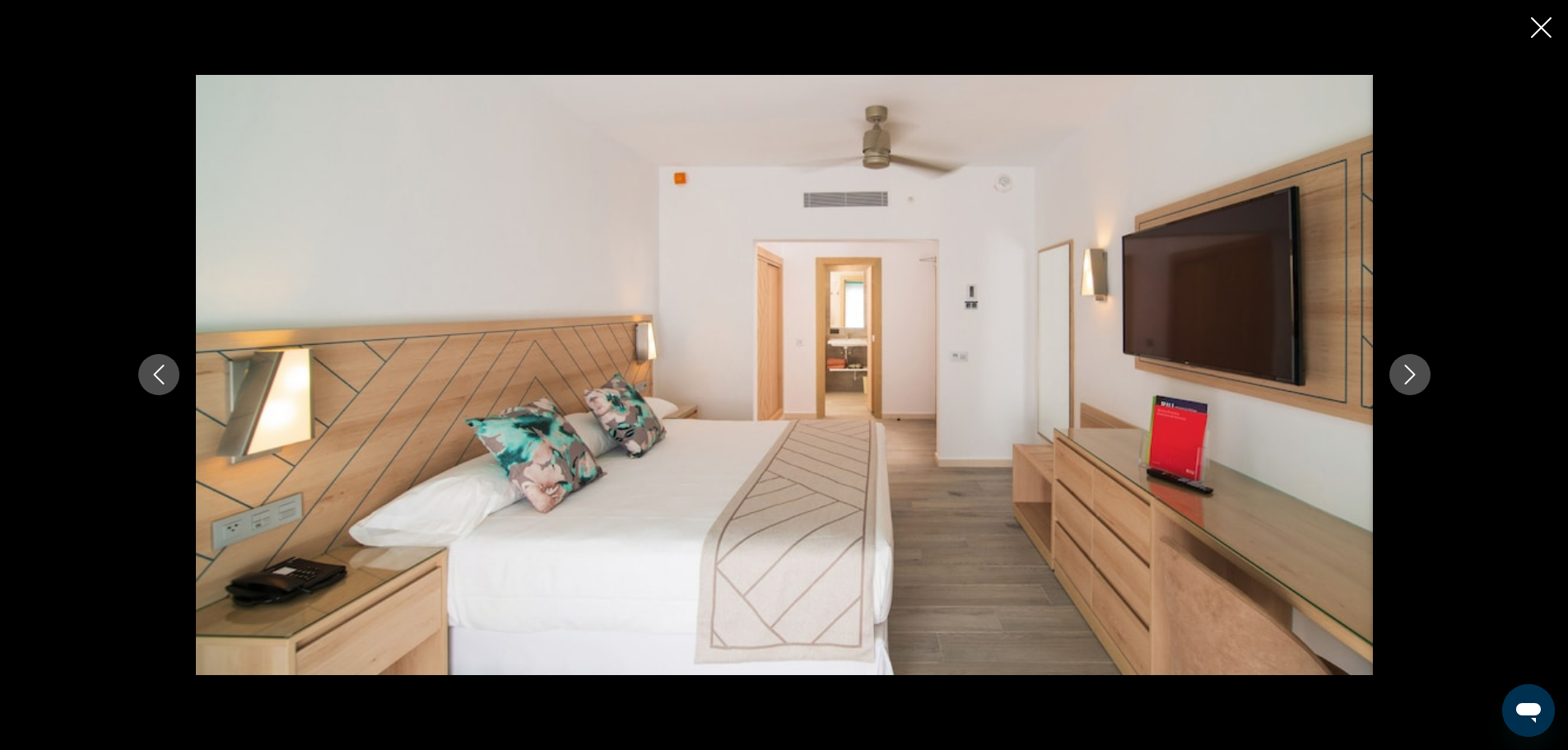
click at [1407, 372] on icon "Next image" at bounding box center [1410, 375] width 19 height 19
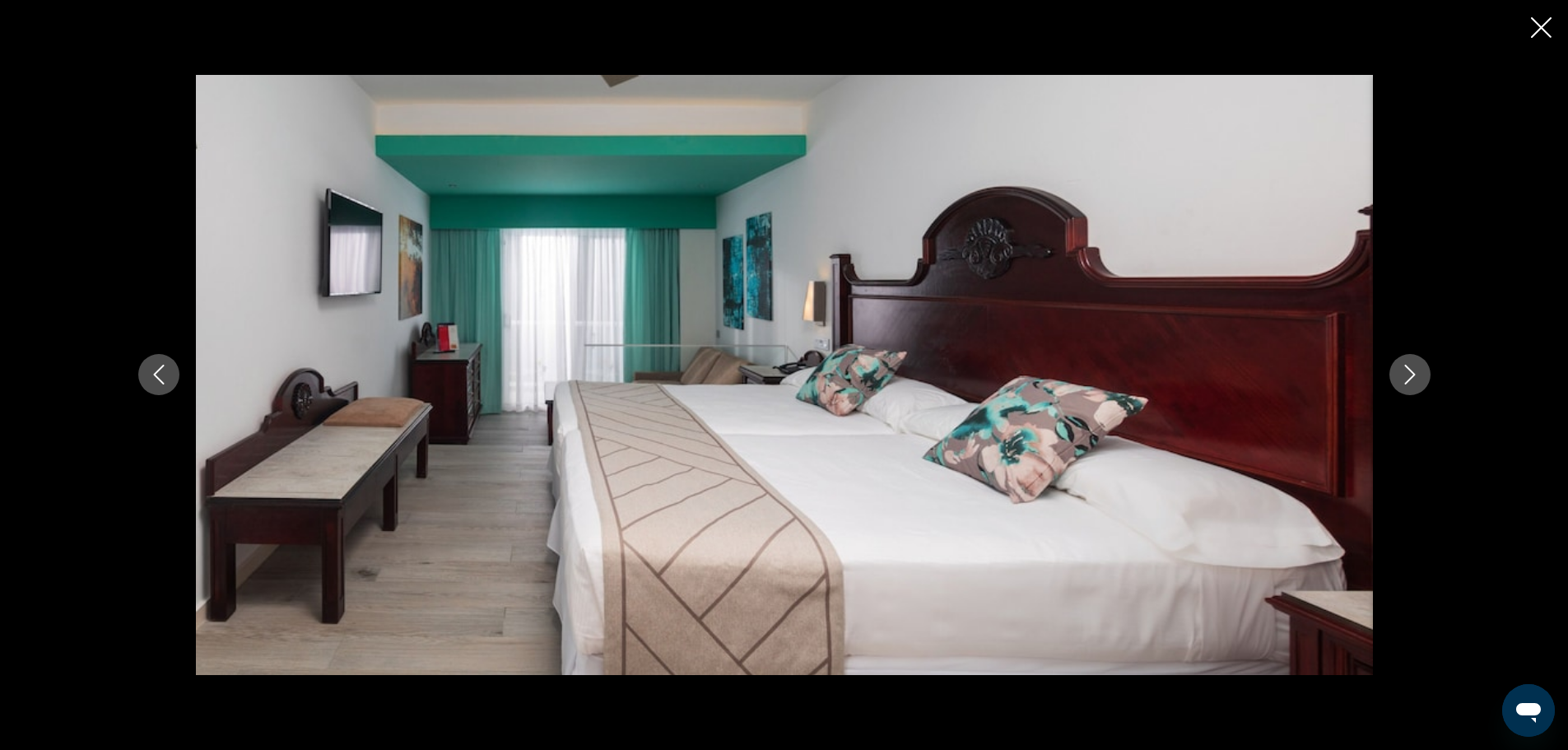
click at [1407, 372] on icon "Next image" at bounding box center [1410, 375] width 19 height 19
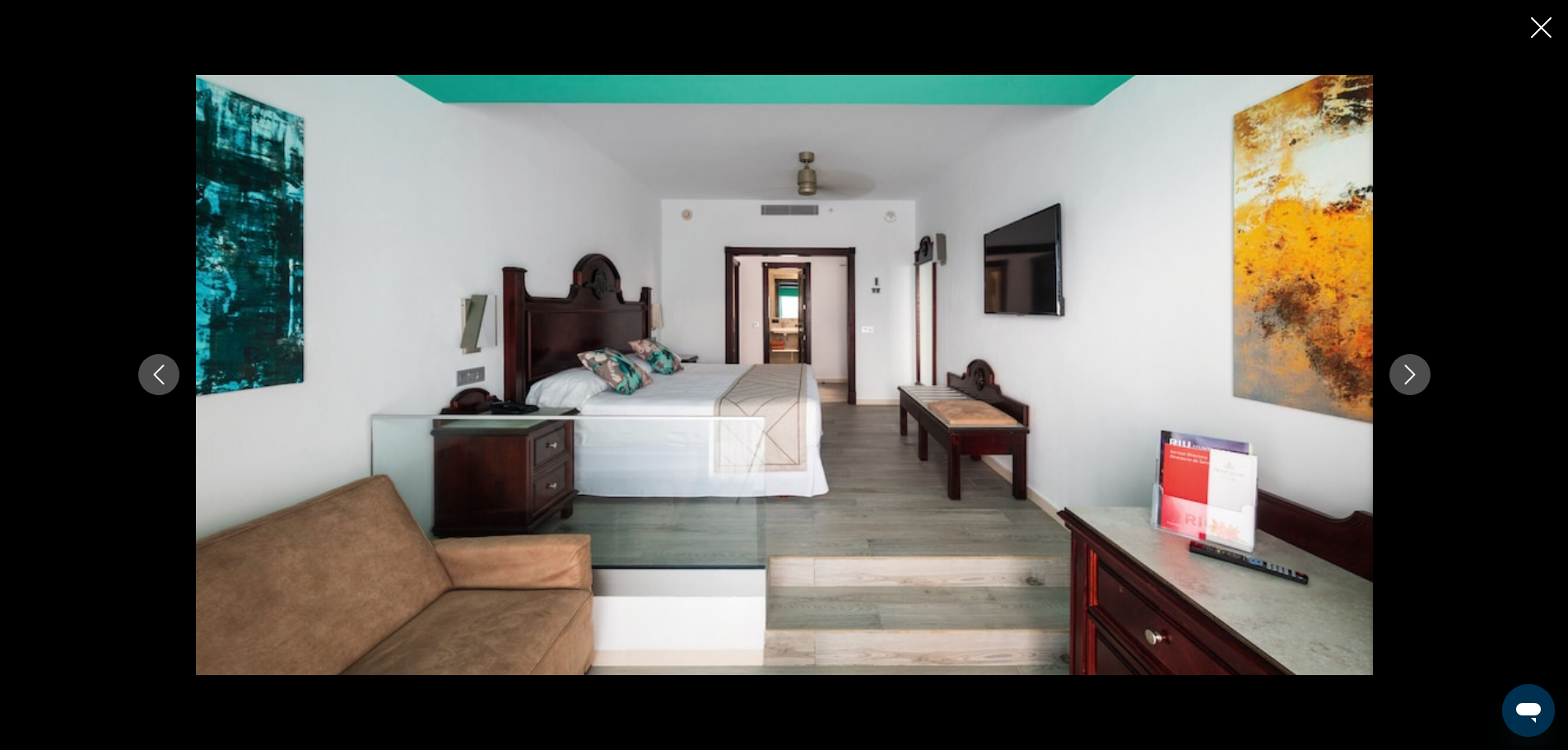
click at [1407, 372] on icon "Next image" at bounding box center [1410, 375] width 19 height 19
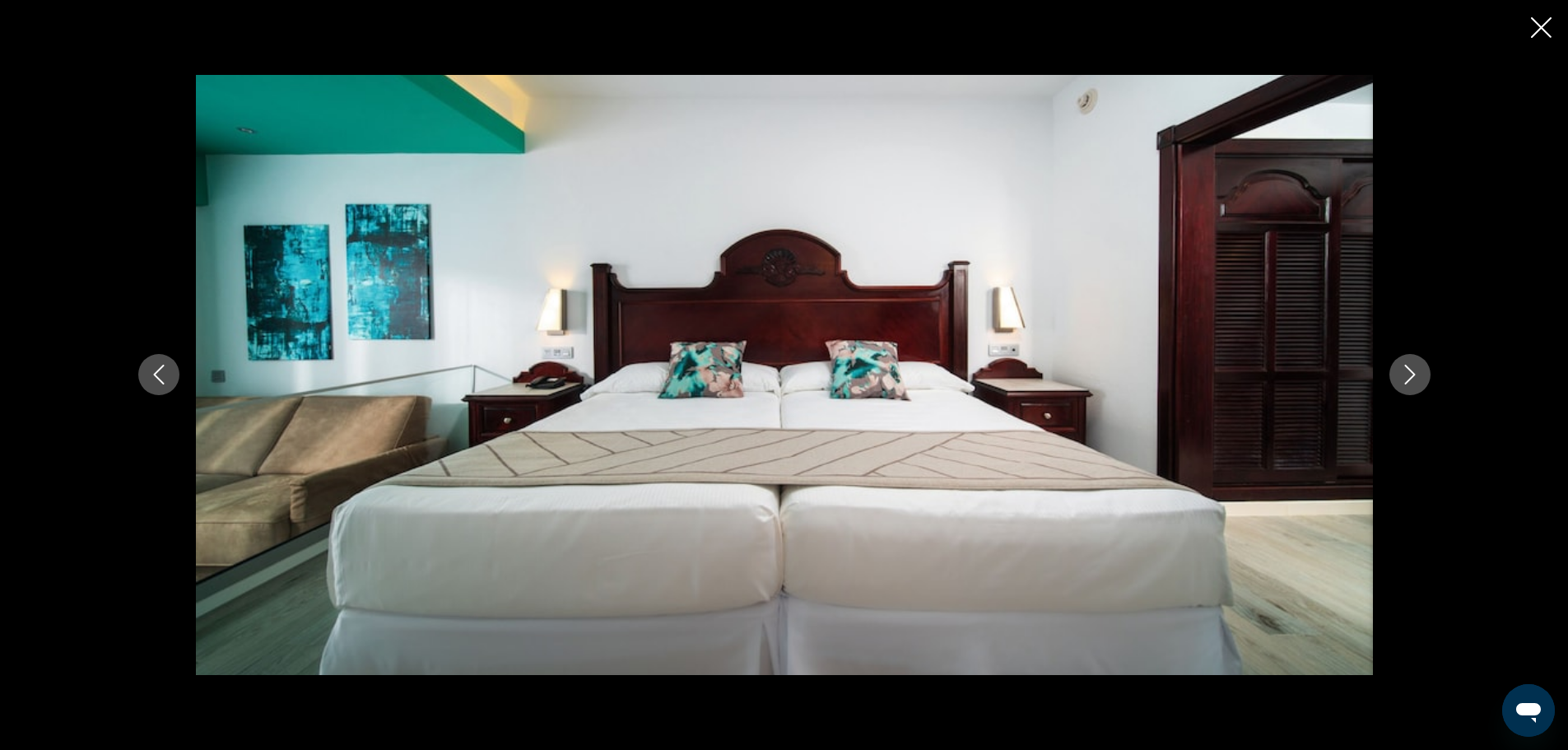
click at [1407, 371] on icon "Next image" at bounding box center [1410, 375] width 19 height 19
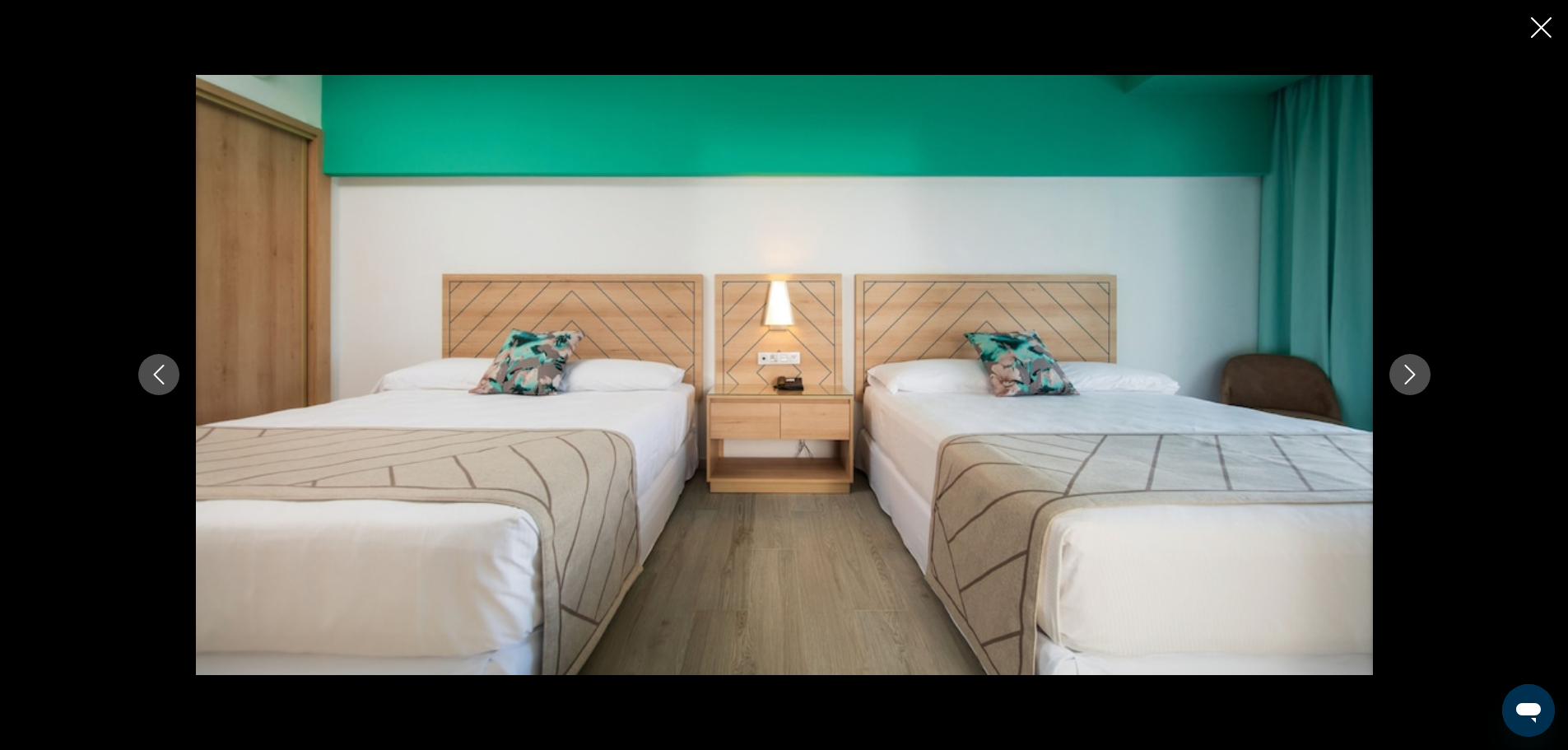
click at [1407, 371] on icon "Next image" at bounding box center [1410, 375] width 19 height 19
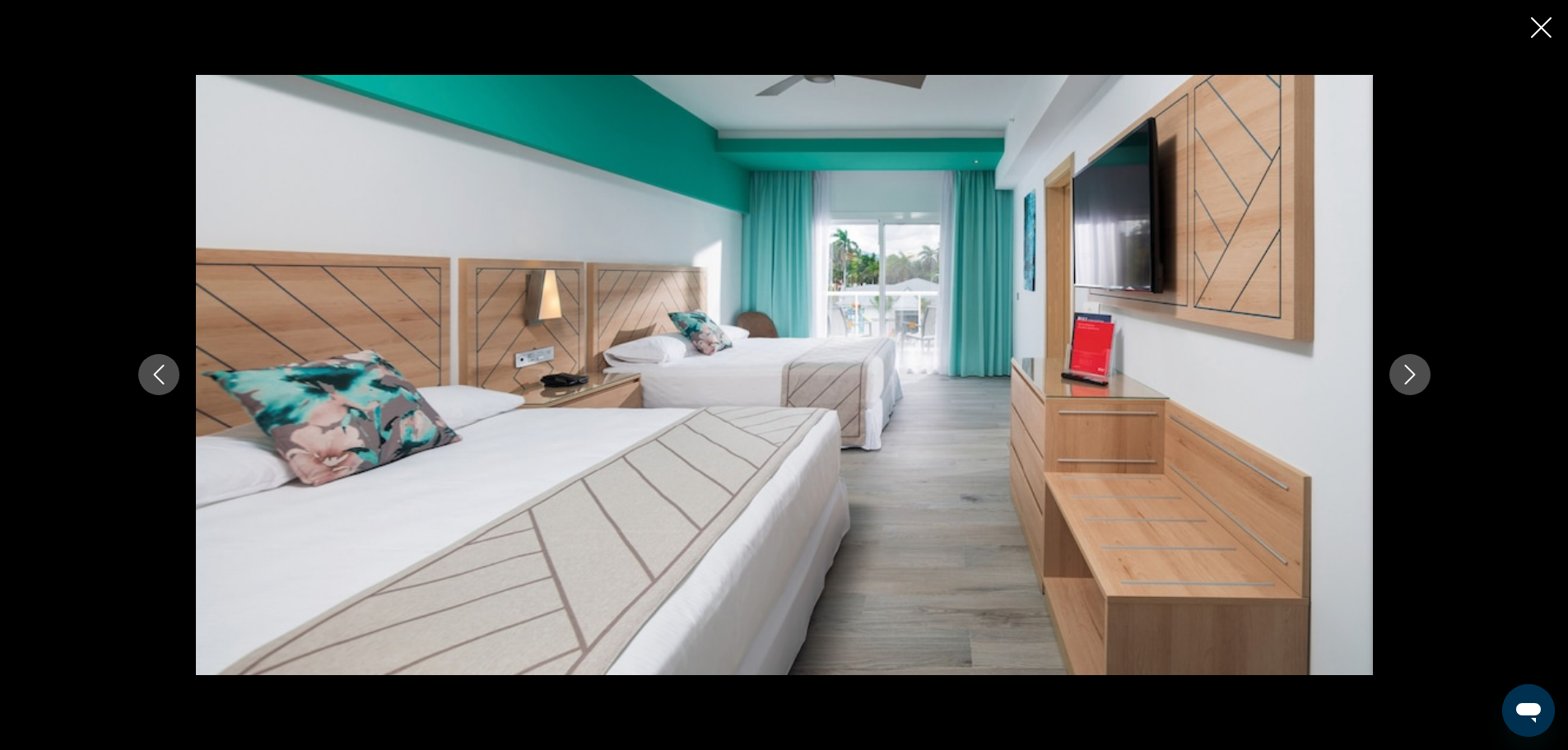
click at [1407, 371] on icon "Next image" at bounding box center [1410, 375] width 19 height 19
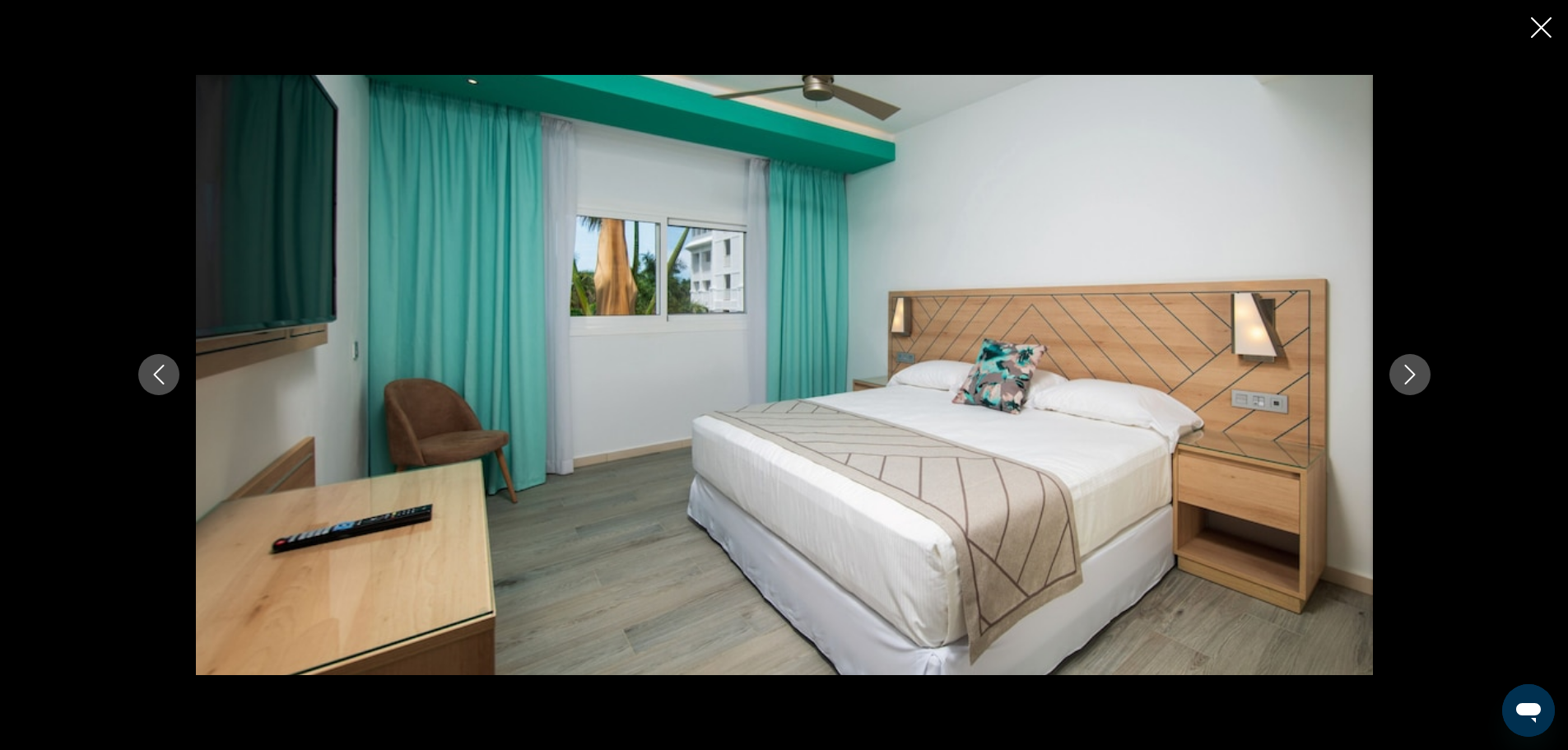
click at [1406, 371] on icon "Next image" at bounding box center [1410, 375] width 19 height 19
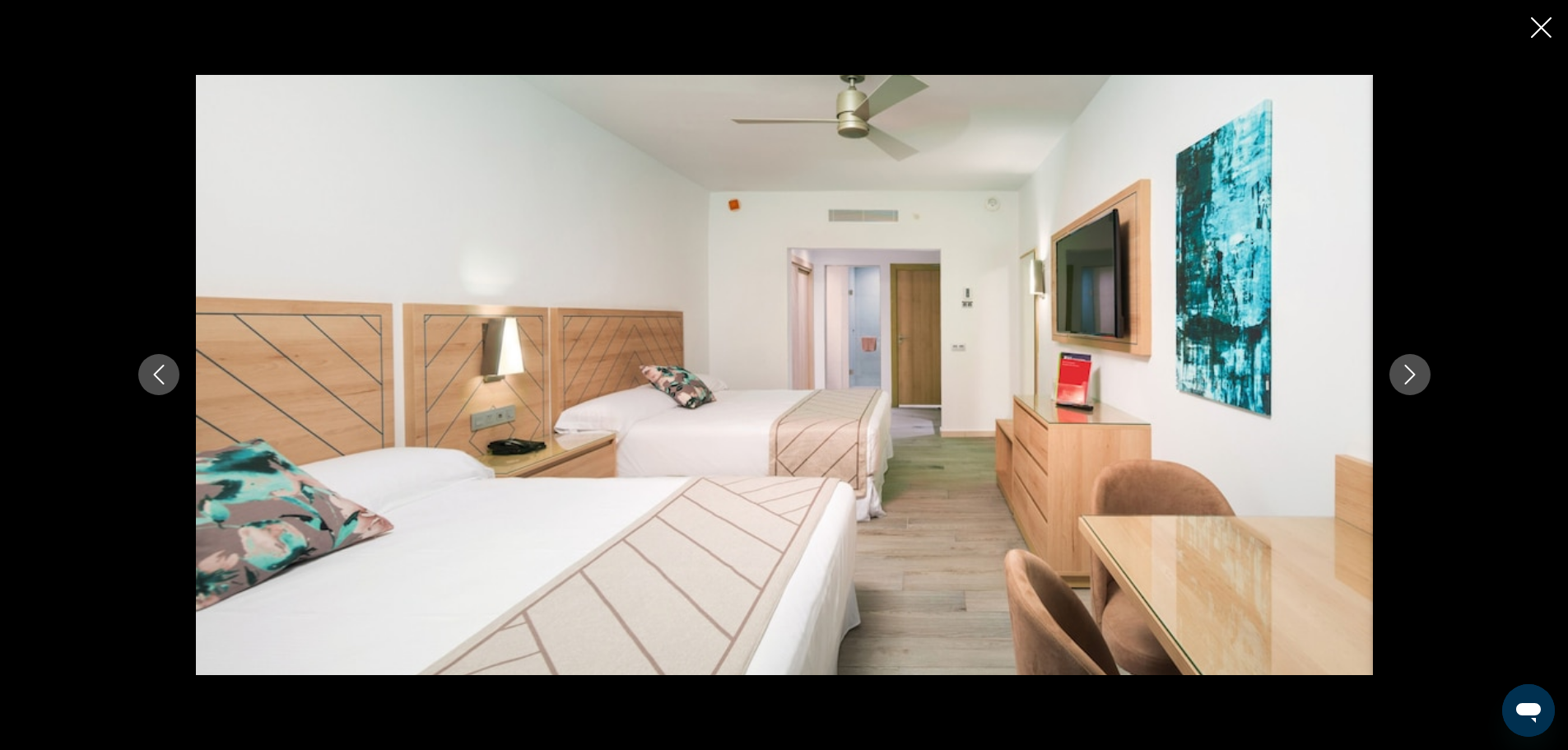
click at [1406, 371] on icon "Next image" at bounding box center [1410, 375] width 19 height 19
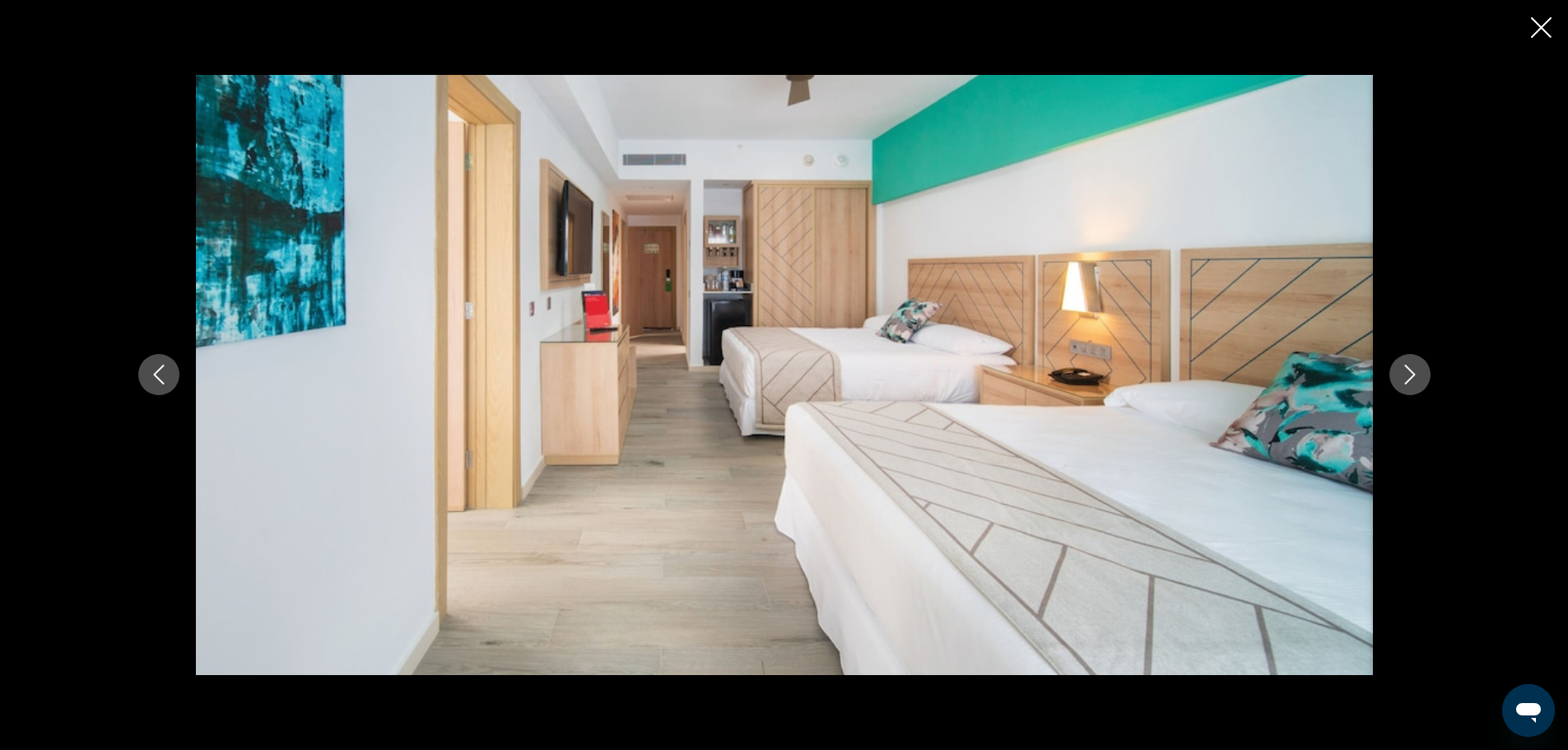
click at [1406, 371] on icon "Next image" at bounding box center [1410, 375] width 19 height 19
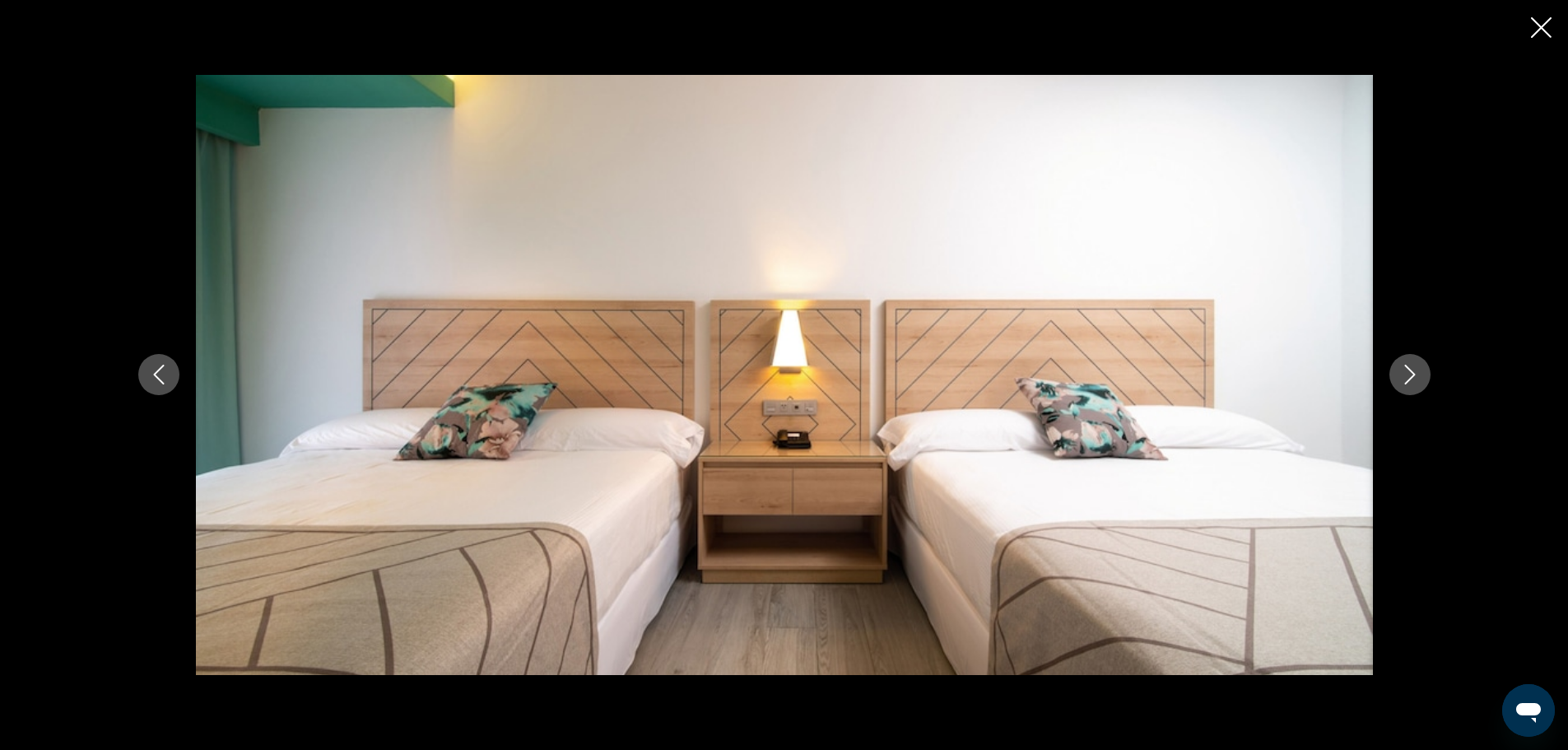
click at [1406, 371] on icon "Next image" at bounding box center [1410, 375] width 19 height 19
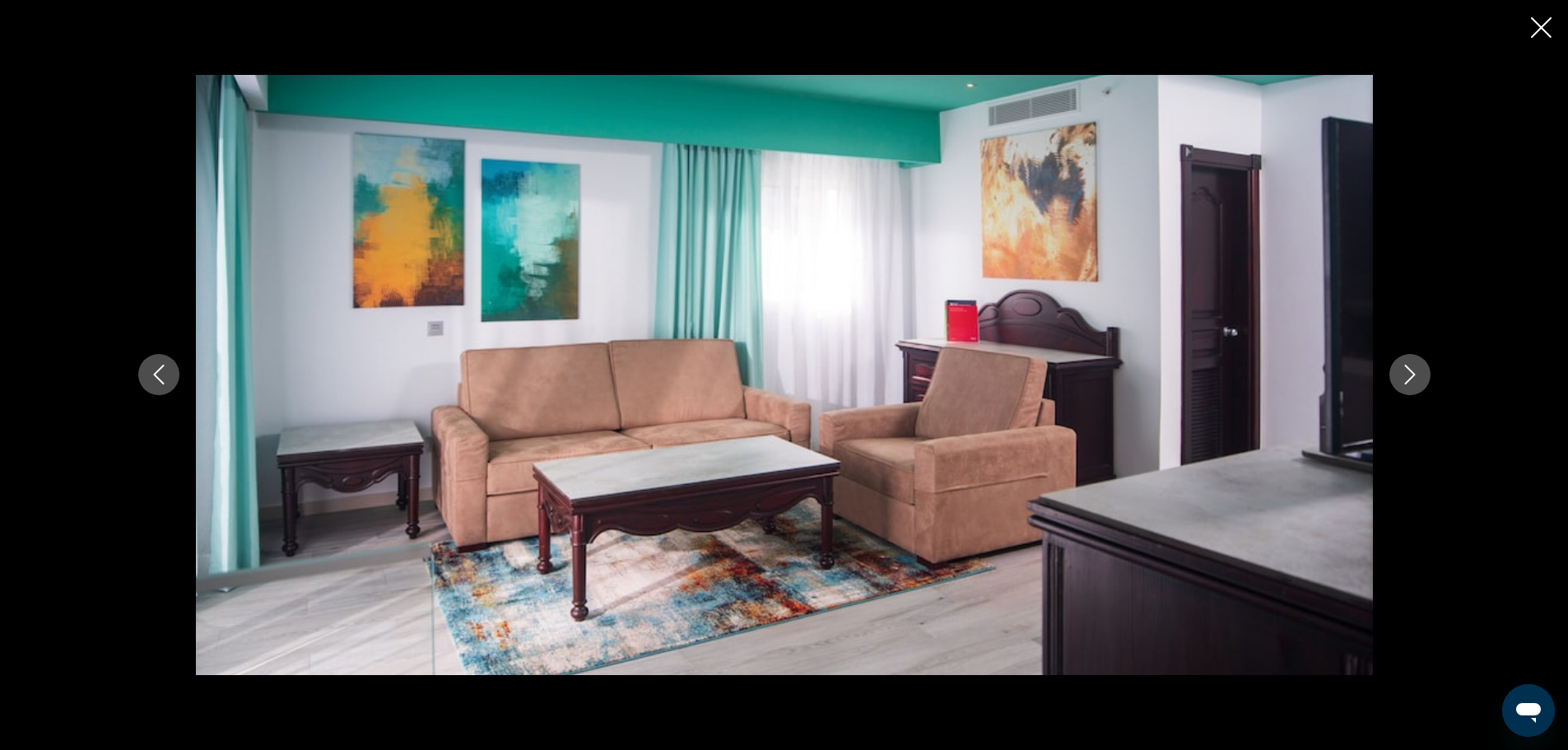
click at [1406, 371] on icon "Next image" at bounding box center [1410, 375] width 19 height 19
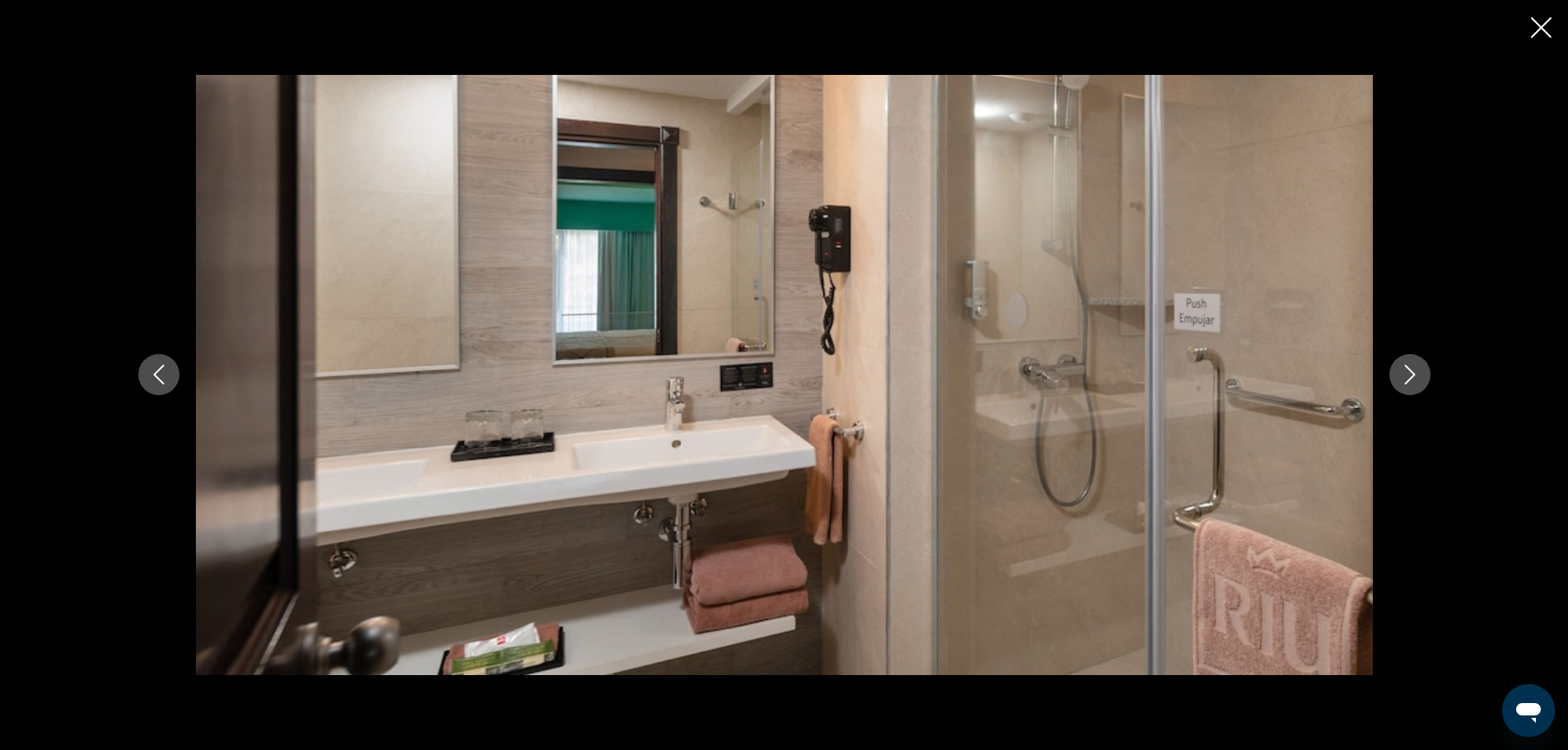
click at [1406, 371] on icon "Next image" at bounding box center [1410, 375] width 19 height 19
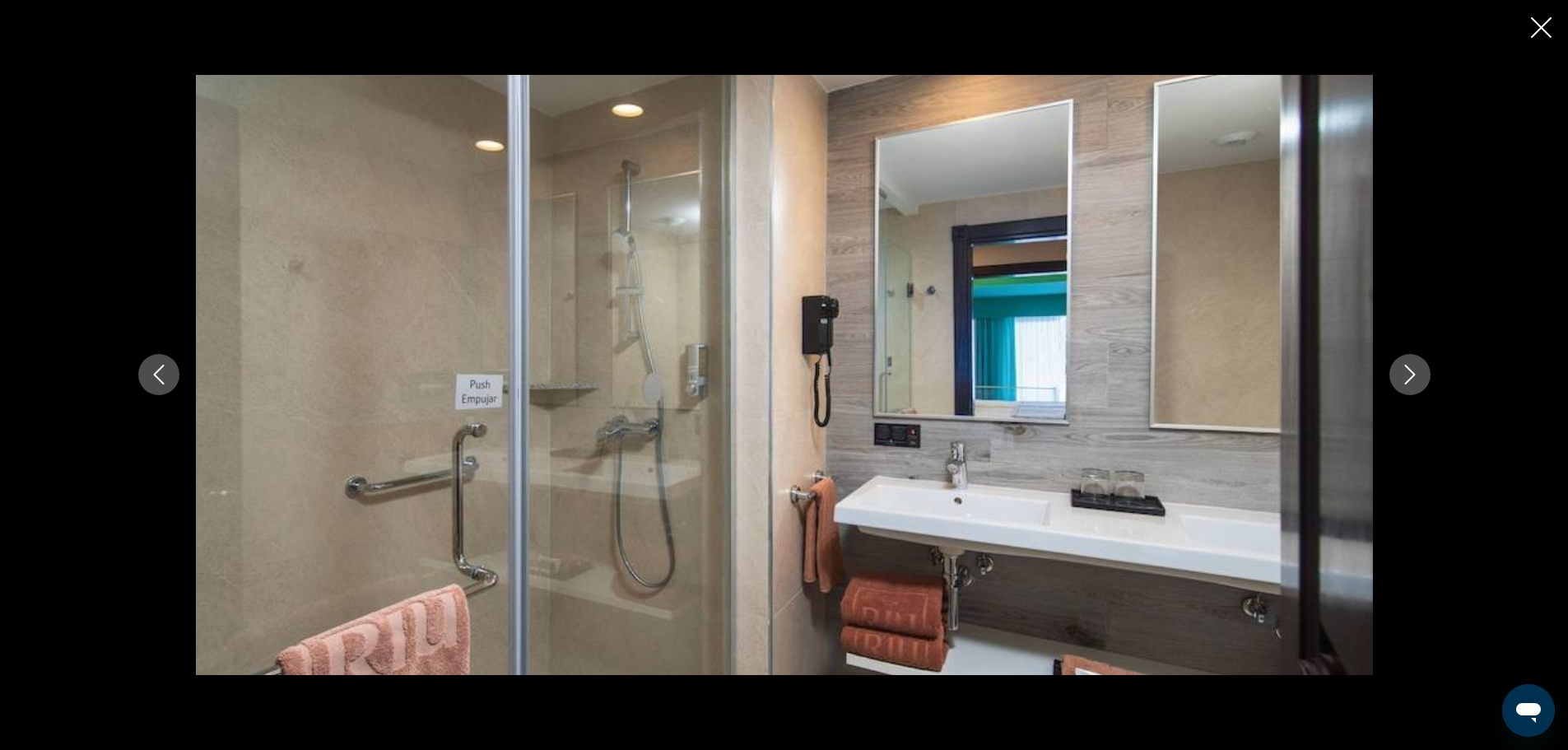
click at [1406, 371] on icon "Next image" at bounding box center [1410, 375] width 19 height 19
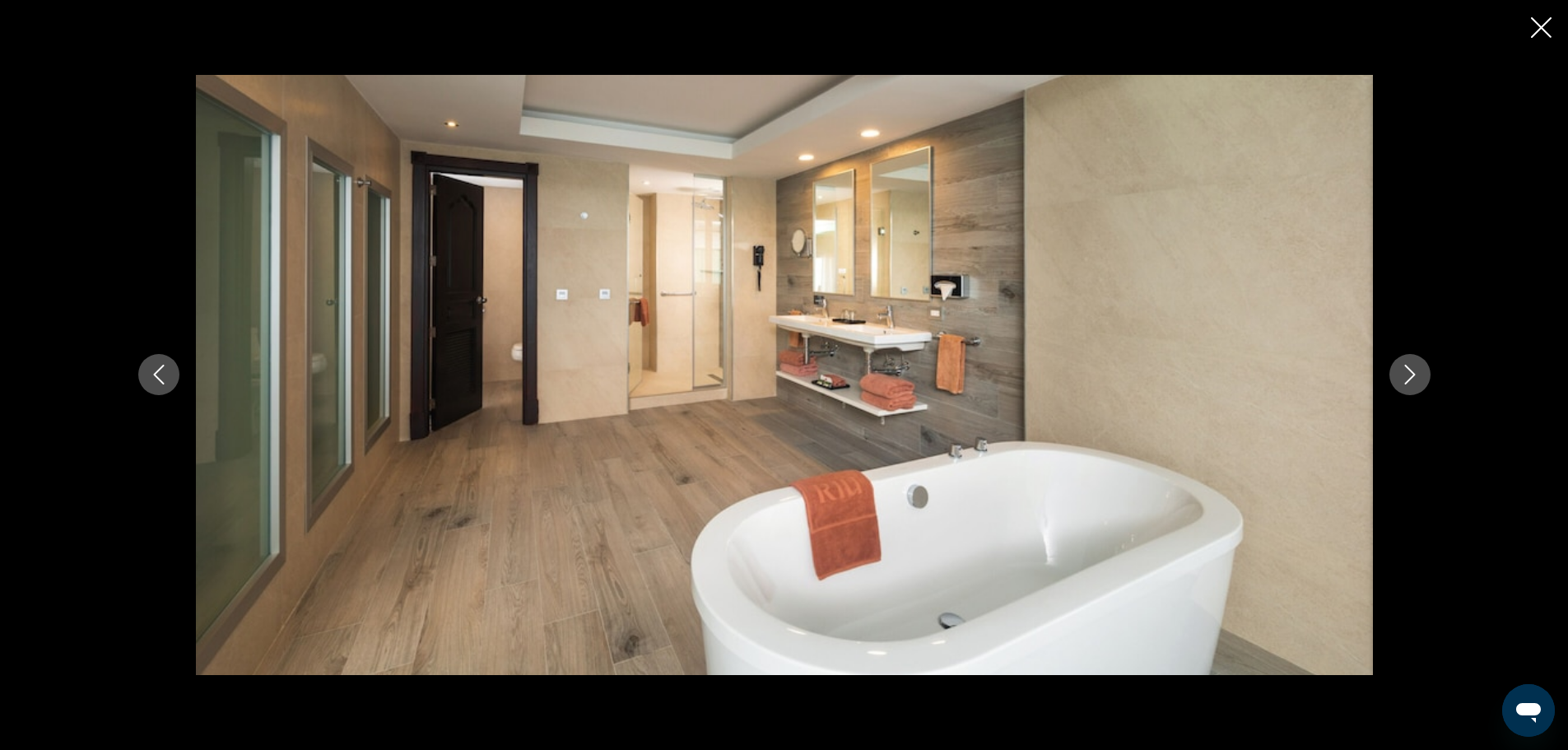
click at [1406, 371] on icon "Next image" at bounding box center [1410, 375] width 19 height 19
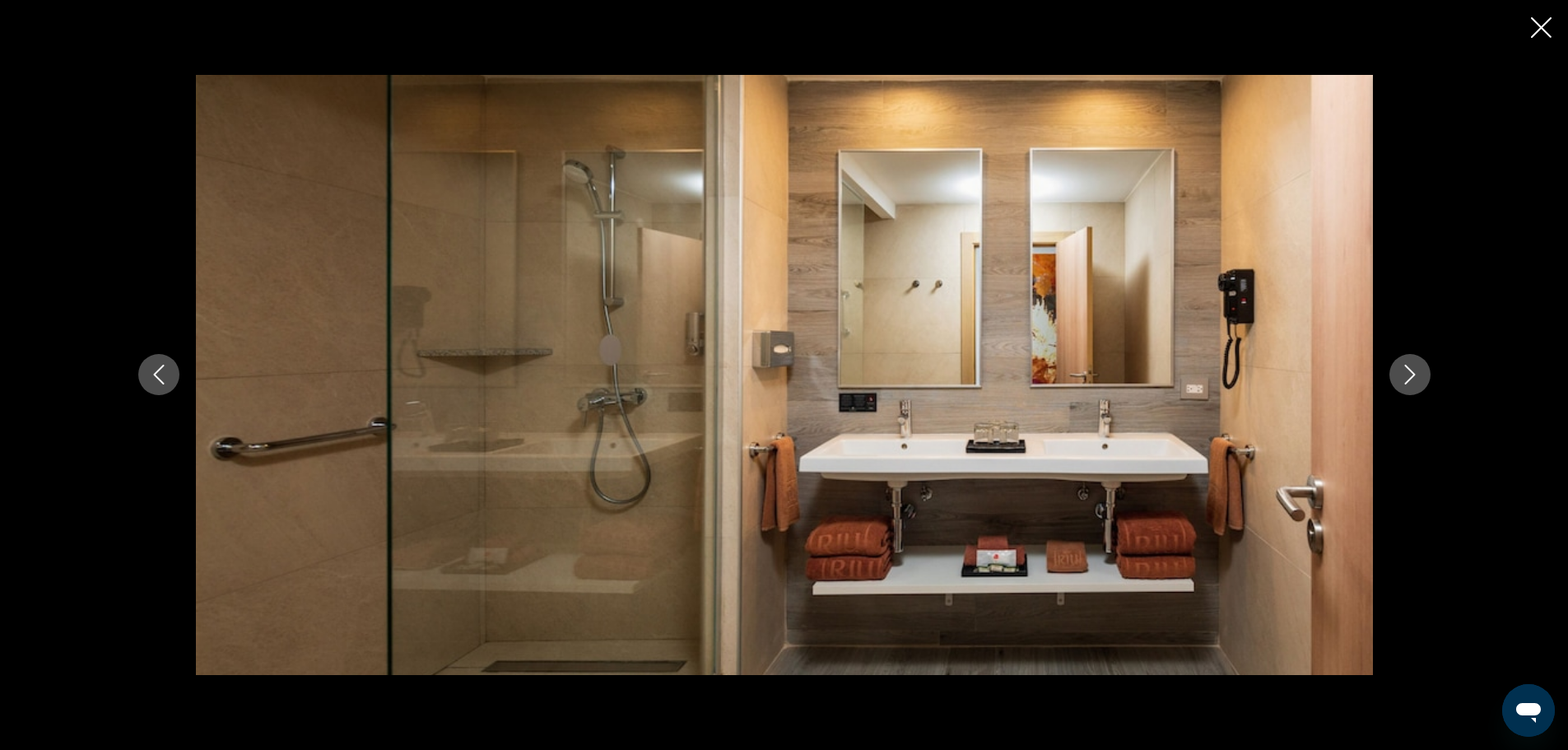
click at [1406, 371] on icon "Next image" at bounding box center [1410, 375] width 19 height 19
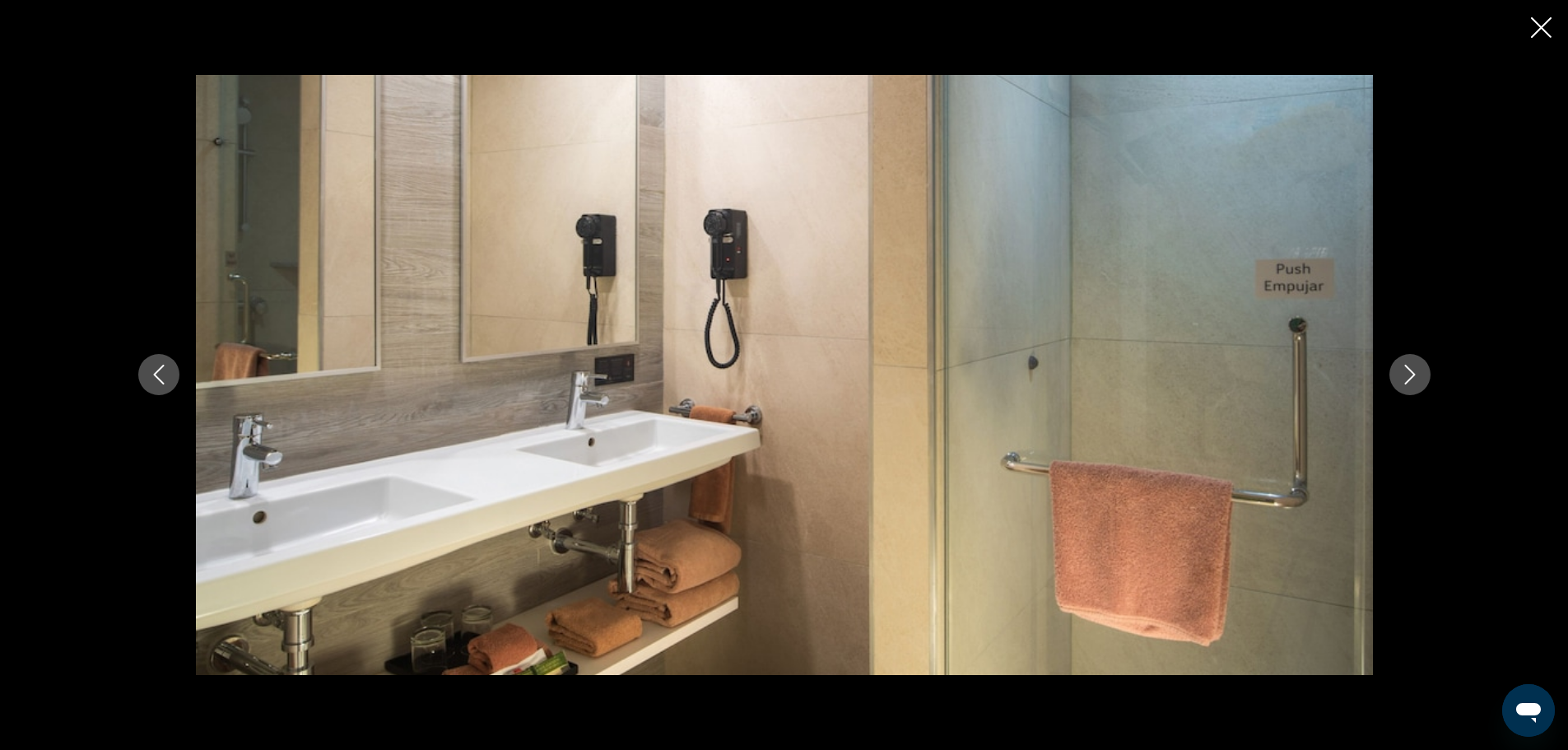
click at [1406, 371] on icon "Next image" at bounding box center [1410, 375] width 19 height 19
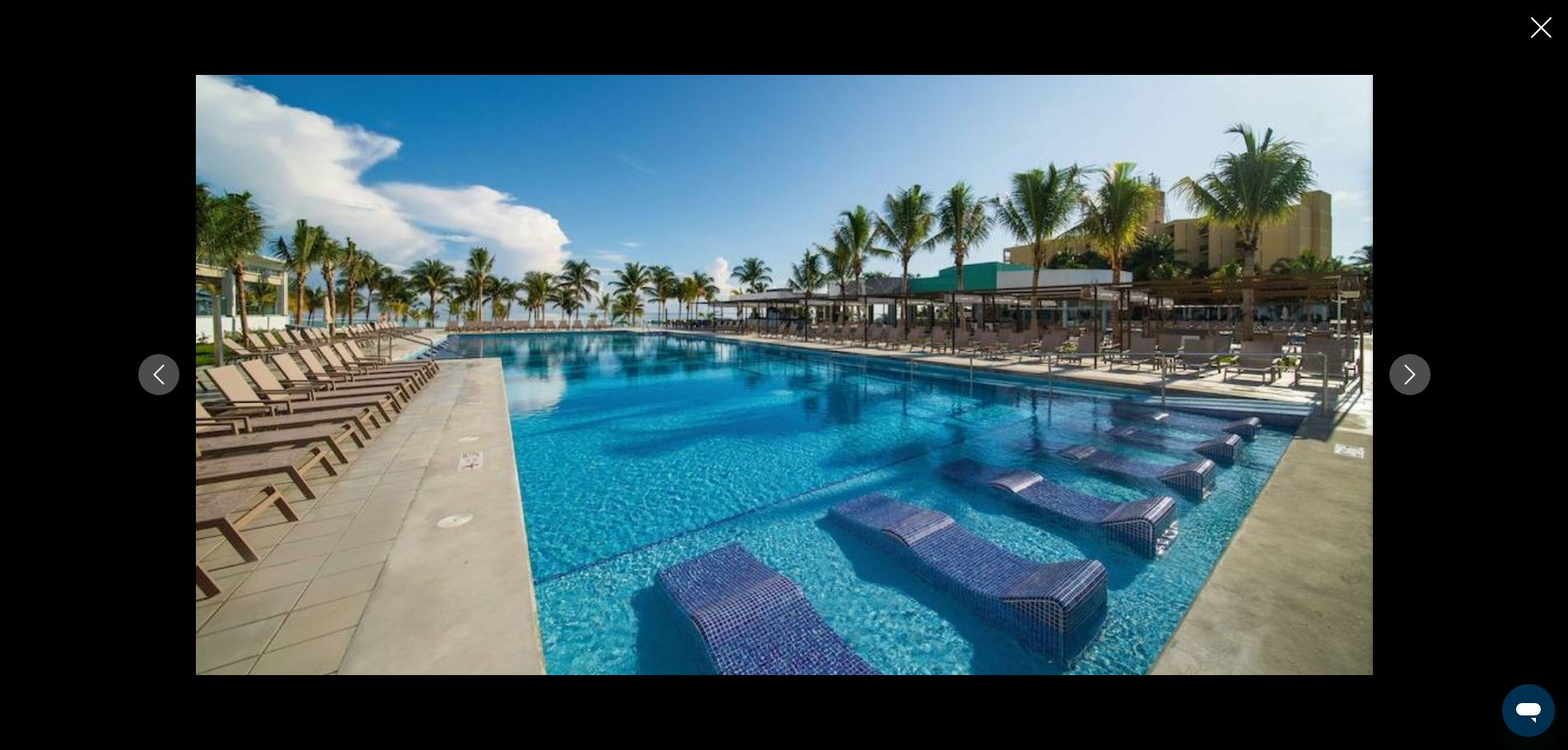
click at [1406, 371] on icon "Next image" at bounding box center [1410, 375] width 19 height 19
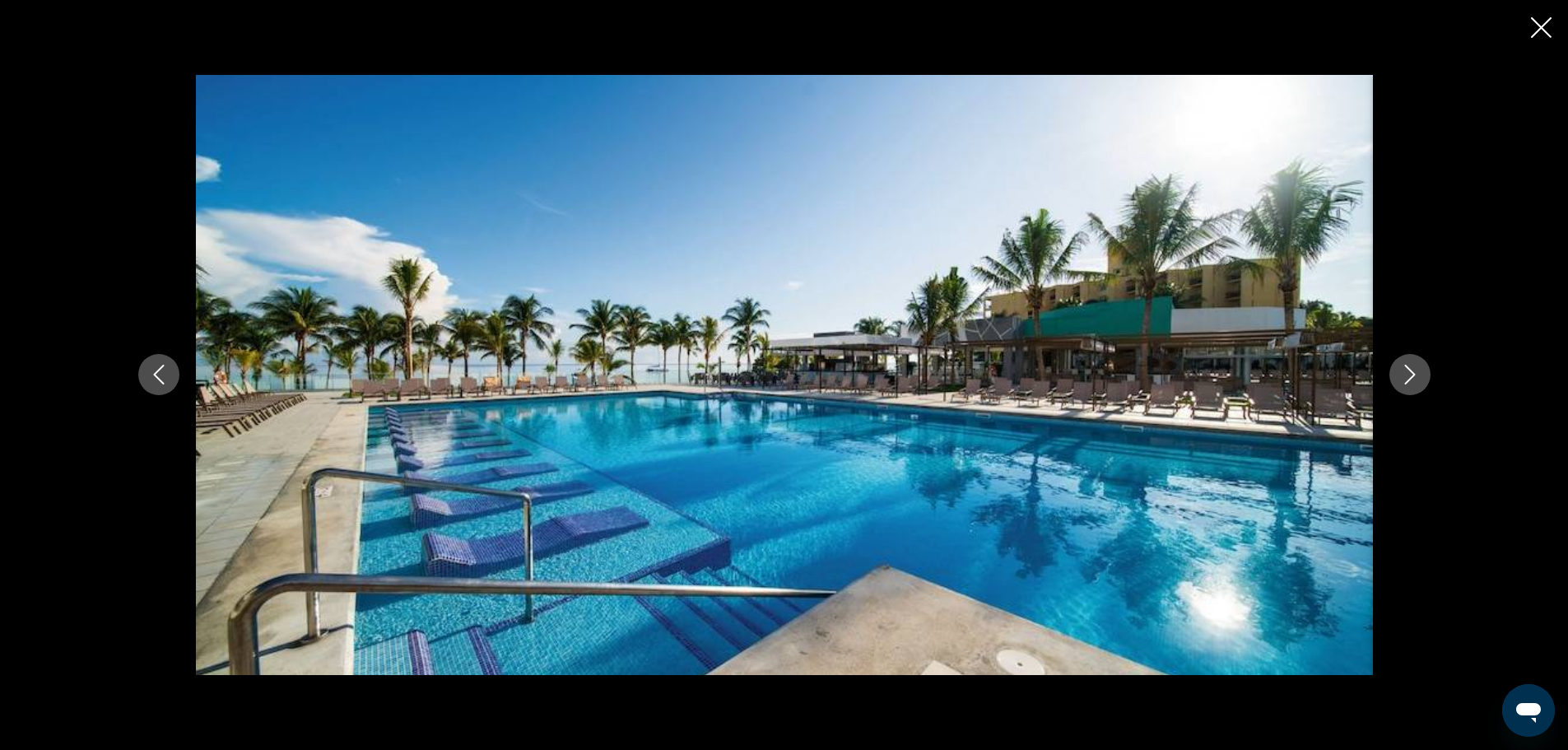
click at [1405, 371] on icon "Next image" at bounding box center [1410, 375] width 19 height 19
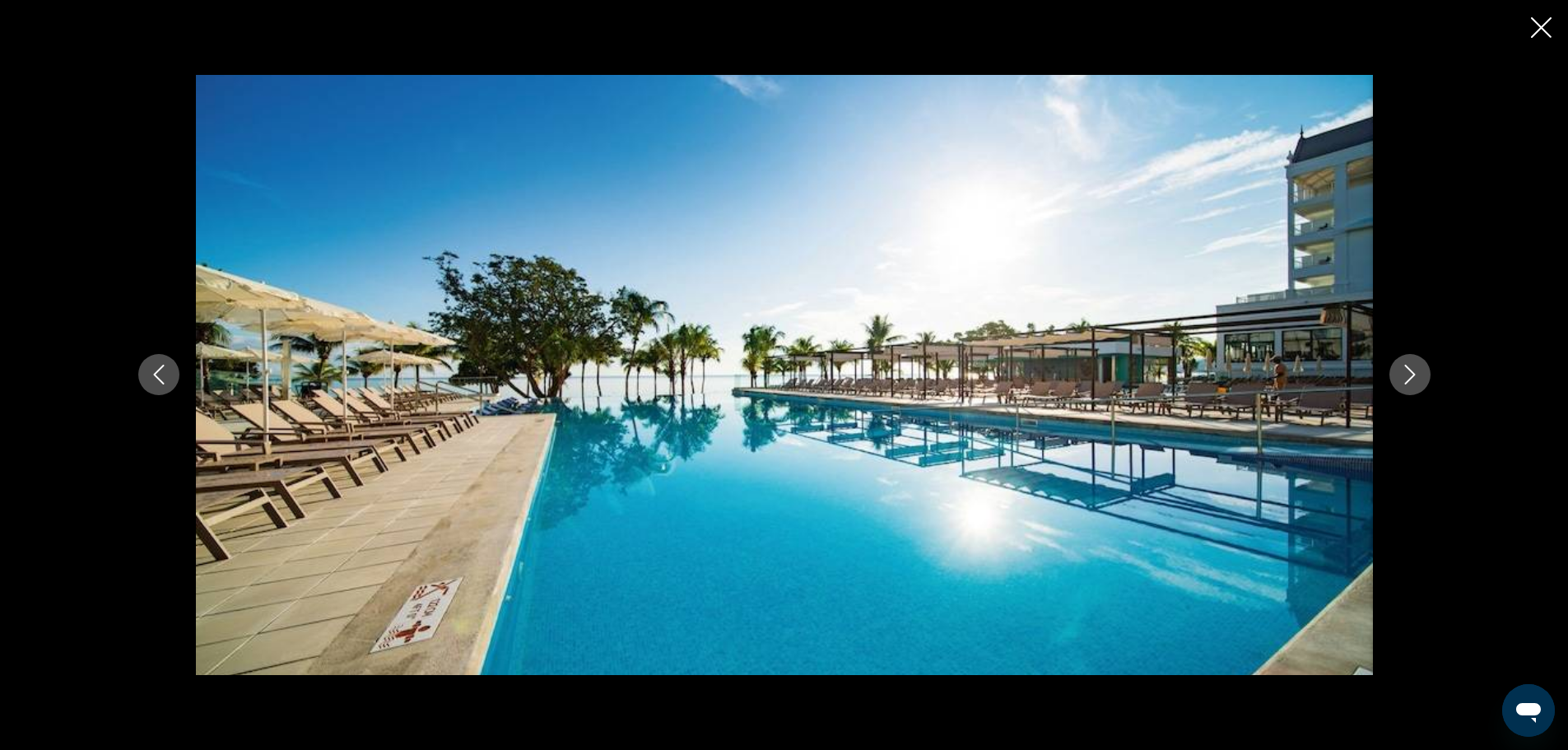
click at [1405, 371] on icon "Next image" at bounding box center [1410, 375] width 19 height 19
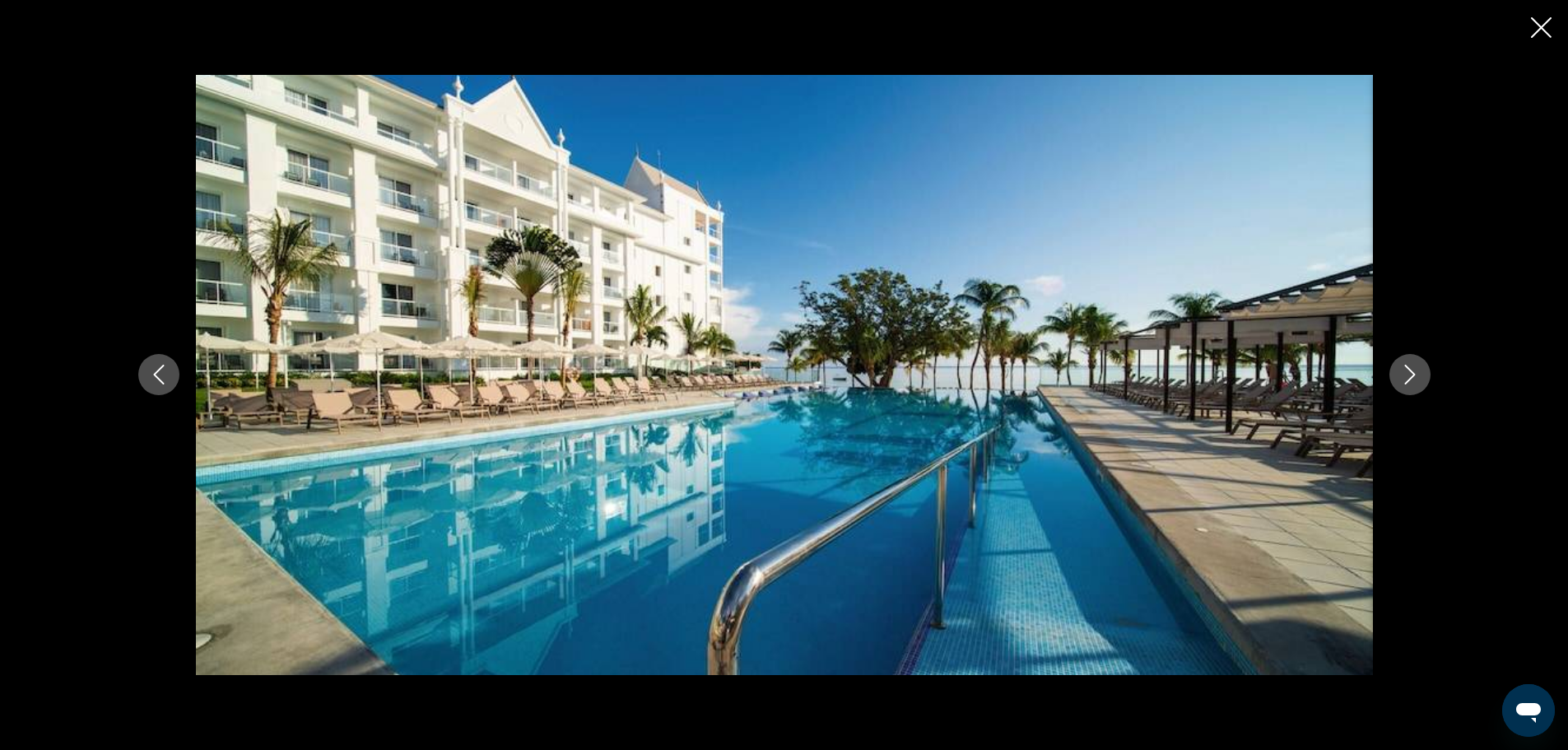
click at [1405, 371] on icon "Next image" at bounding box center [1410, 375] width 19 height 19
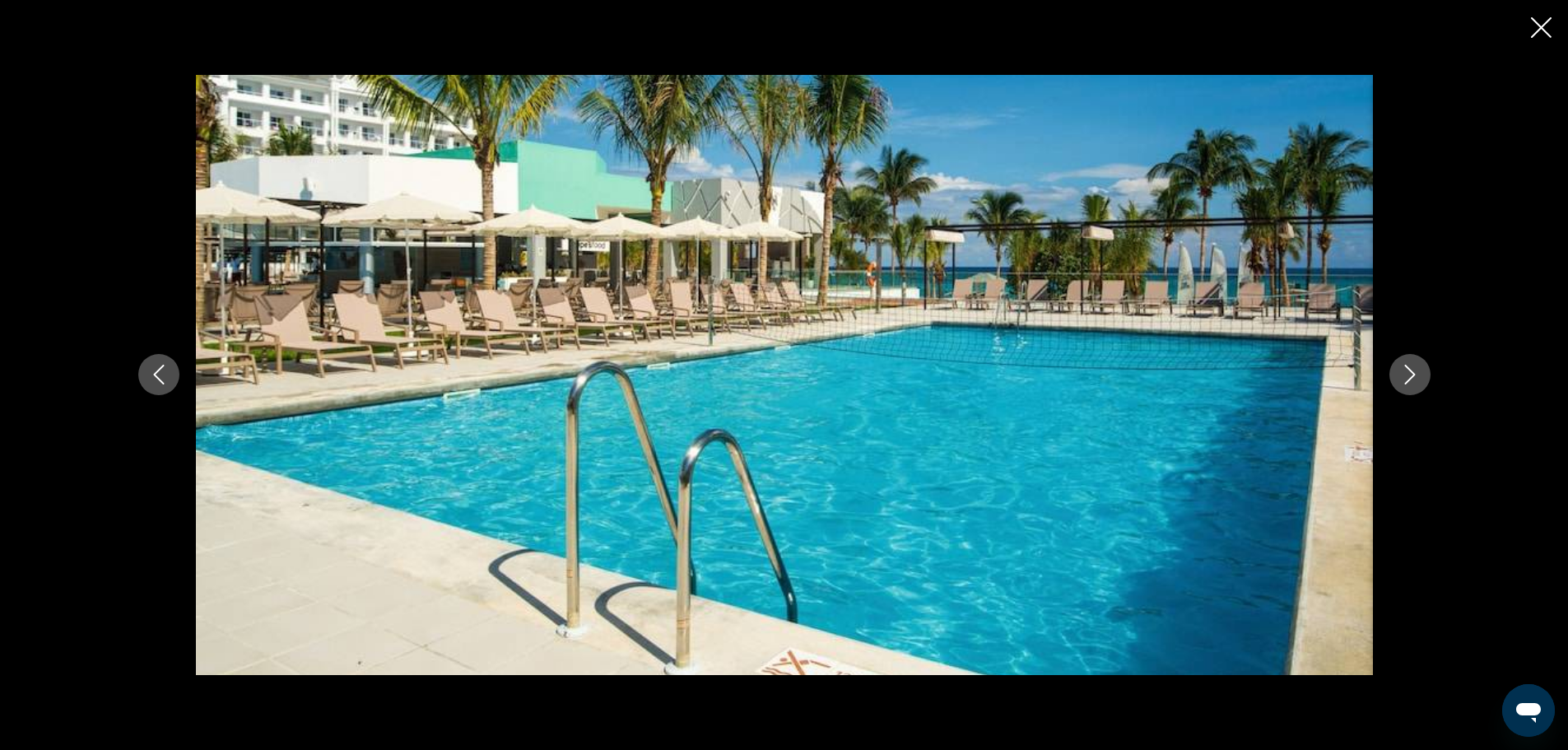
click at [1405, 371] on icon "Next image" at bounding box center [1410, 375] width 19 height 19
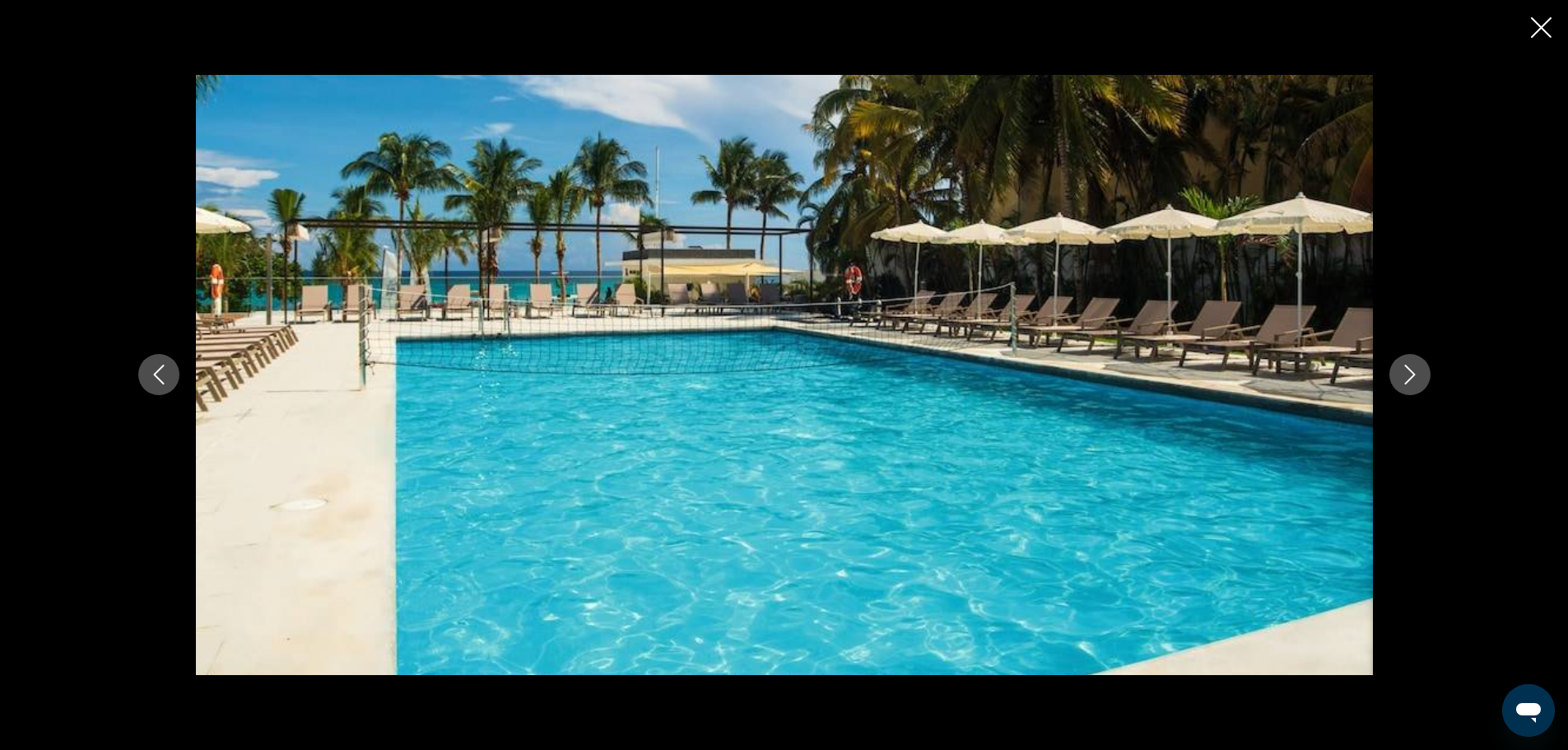
click at [1403, 370] on icon "Next image" at bounding box center [1410, 375] width 19 height 19
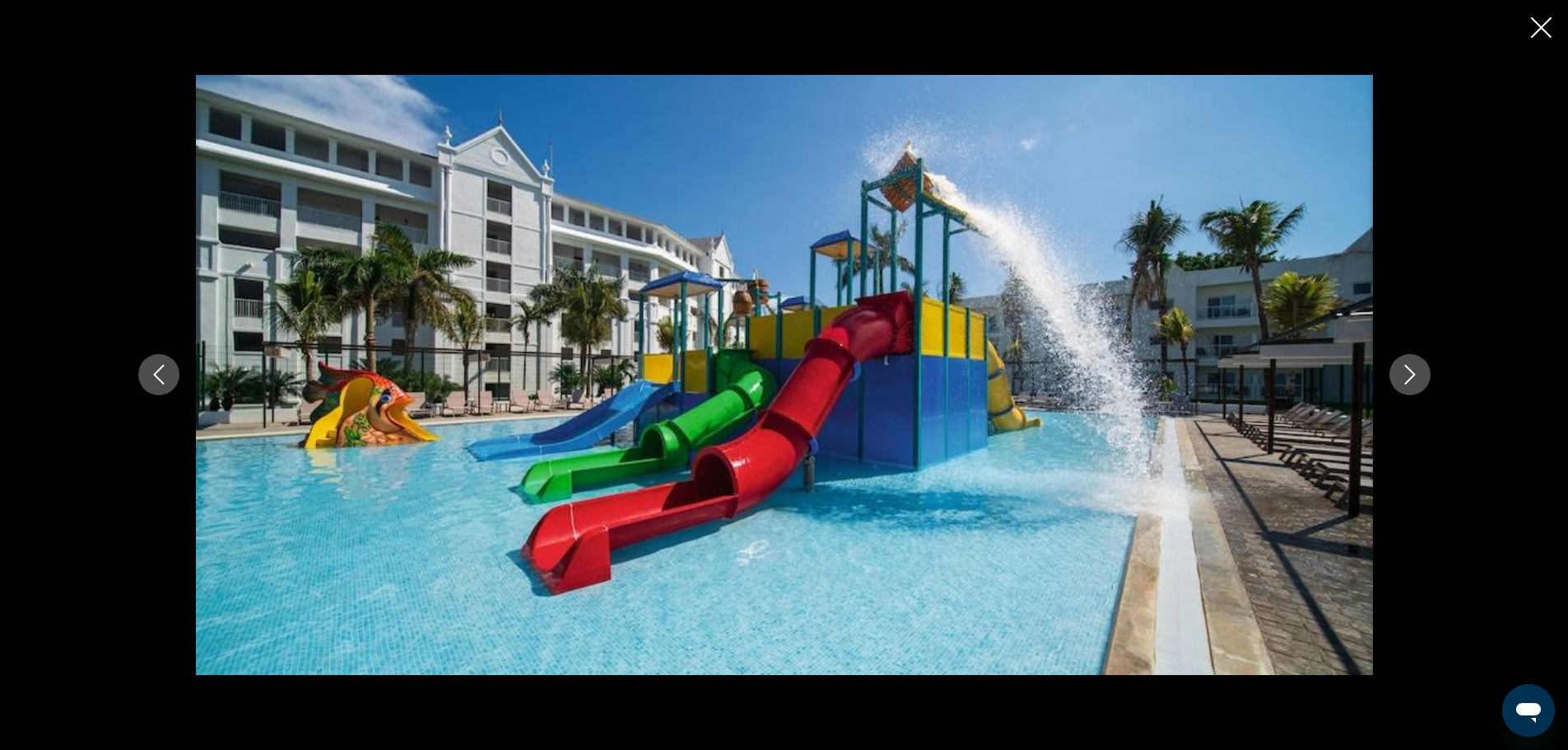
click at [1402, 369] on icon "Next image" at bounding box center [1410, 375] width 19 height 19
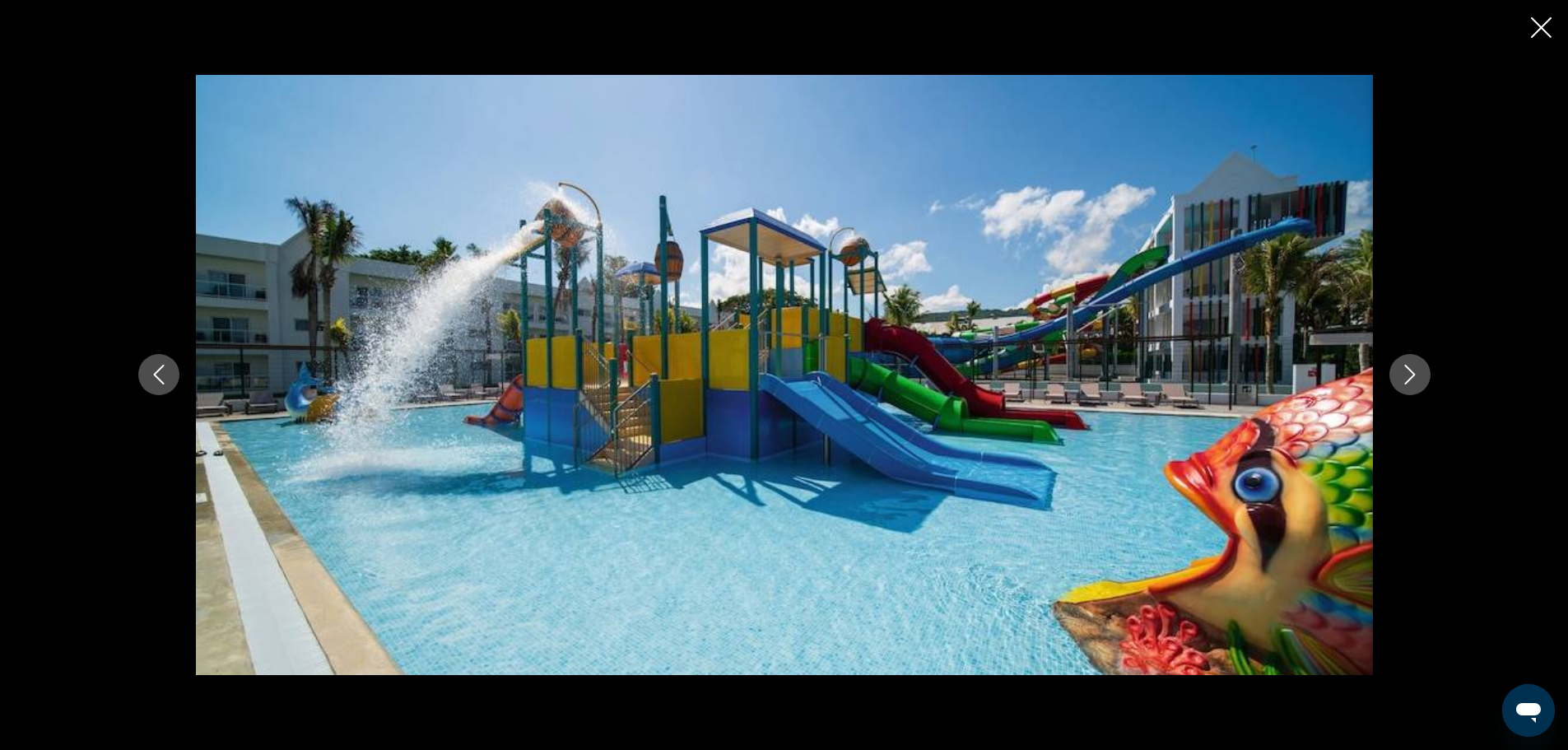
click at [1402, 369] on icon "Next image" at bounding box center [1410, 375] width 19 height 19
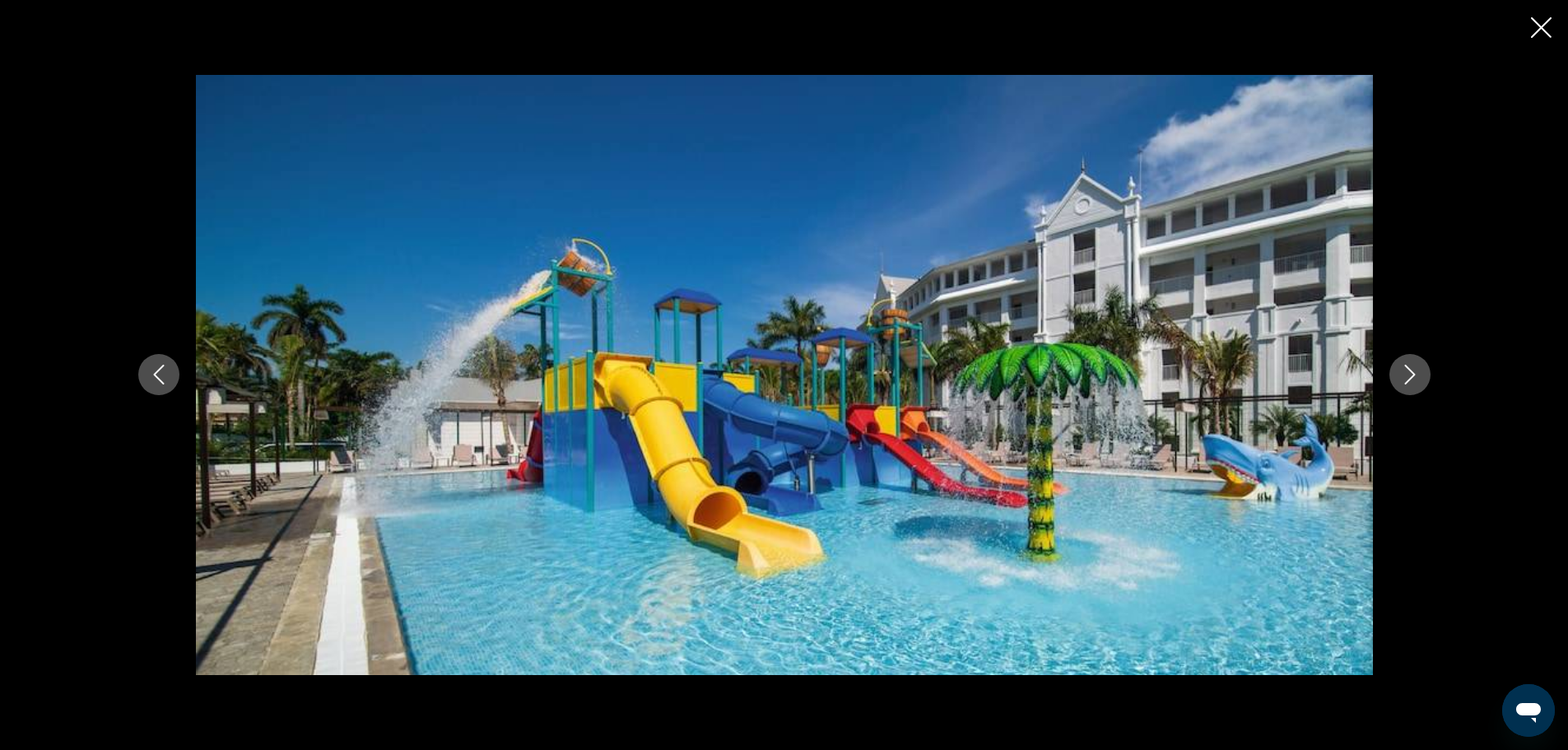
click at [1402, 369] on icon "Next image" at bounding box center [1410, 375] width 19 height 19
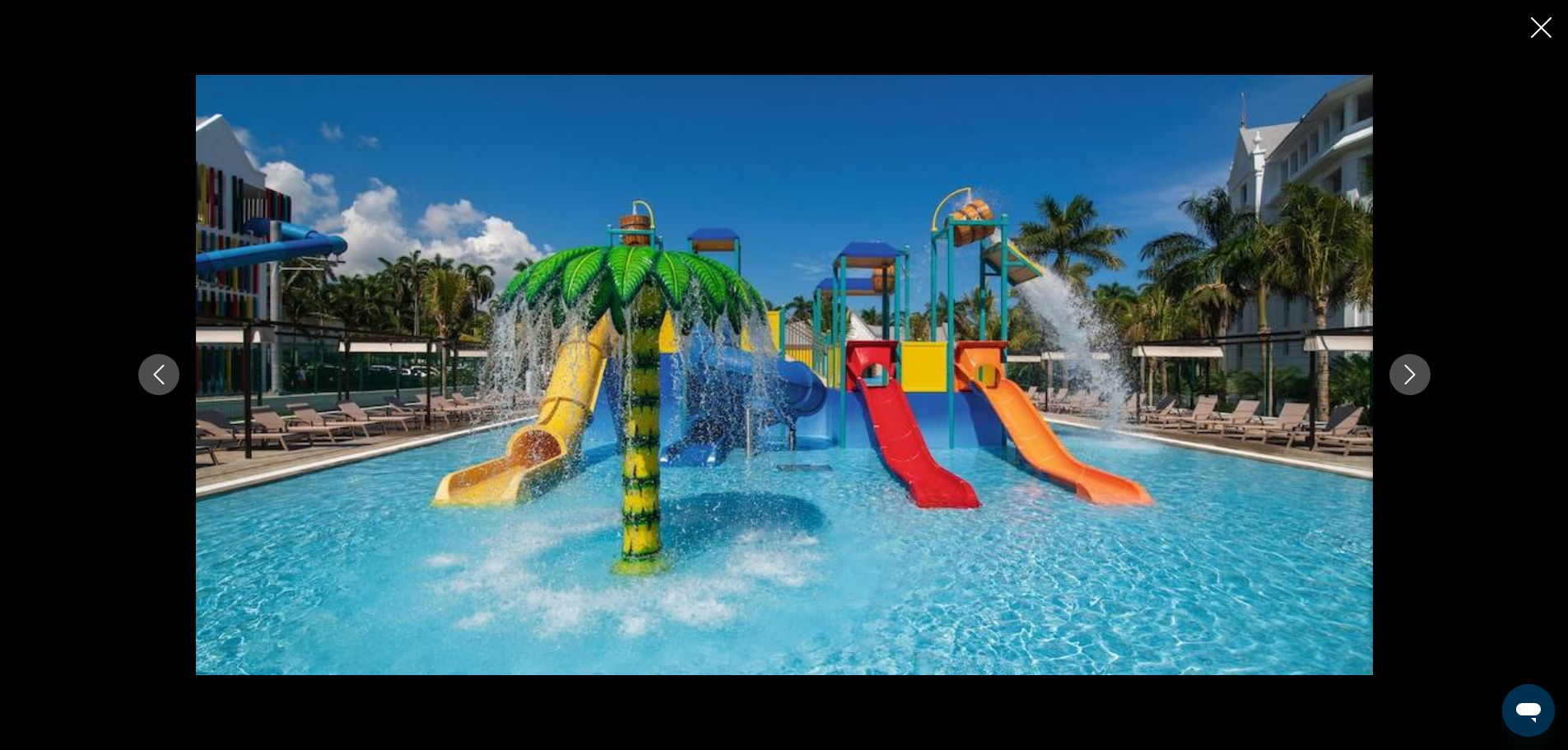
click at [1401, 368] on icon "Next image" at bounding box center [1410, 375] width 19 height 19
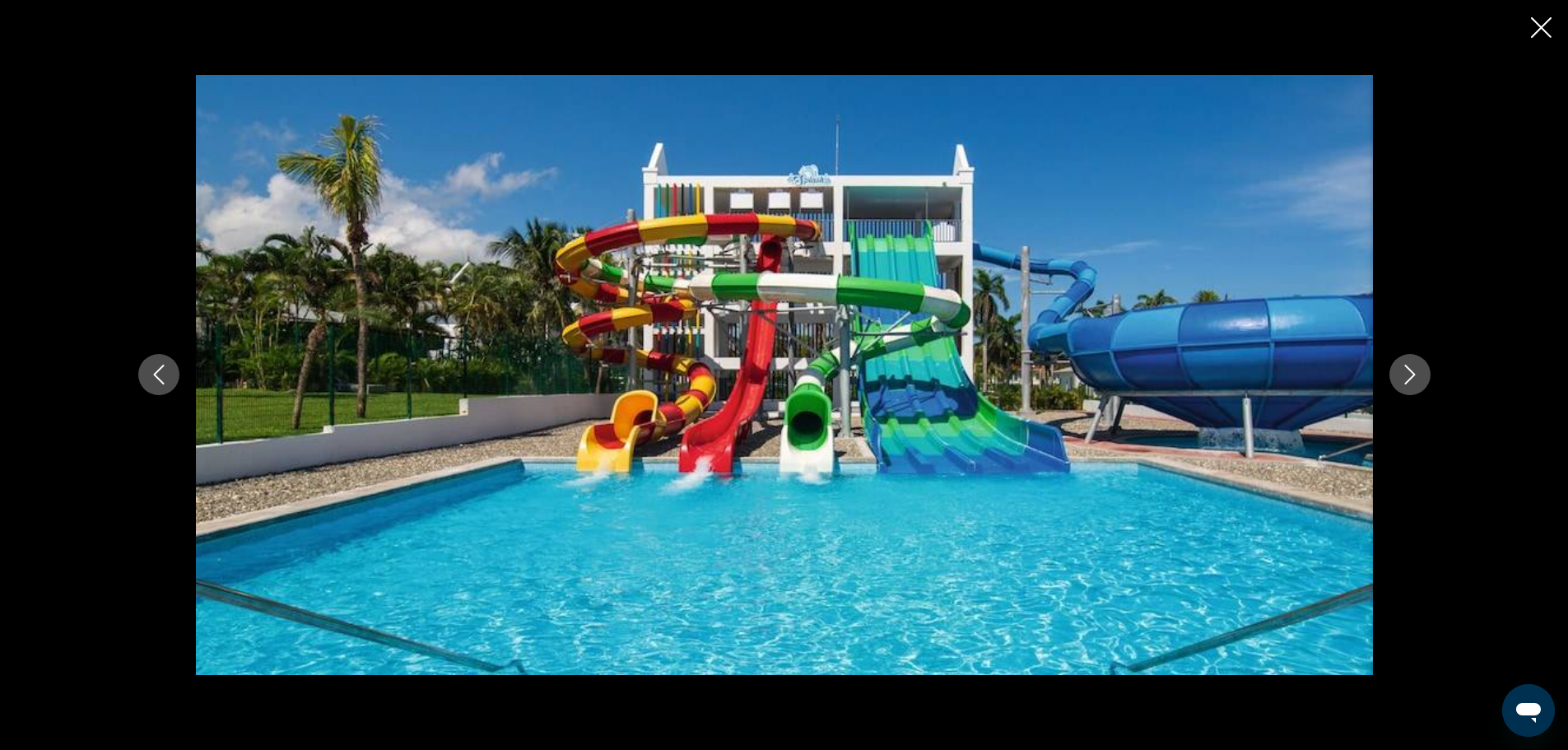
click at [1401, 368] on icon "Next image" at bounding box center [1410, 375] width 19 height 19
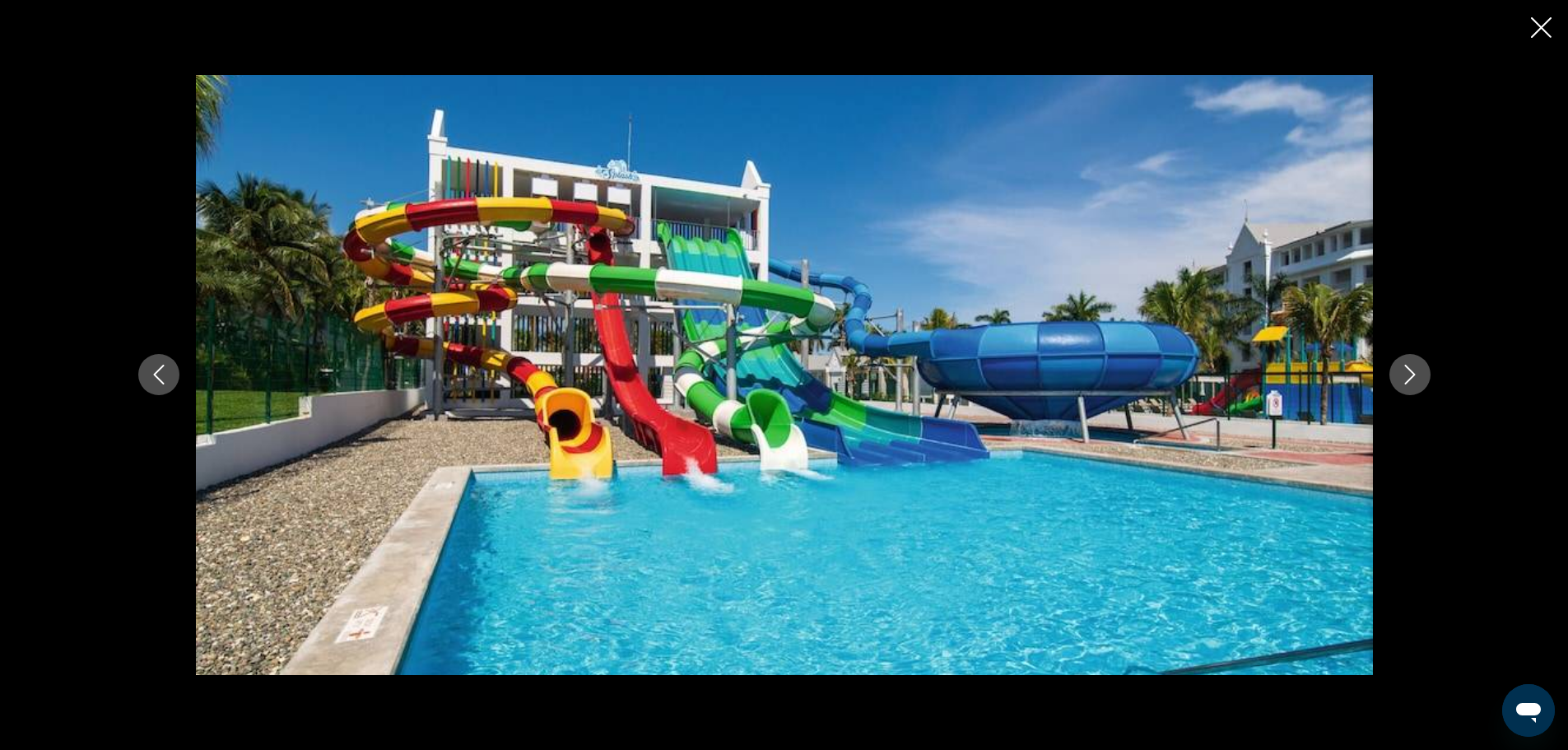
click at [1401, 368] on icon "Next image" at bounding box center [1410, 375] width 19 height 19
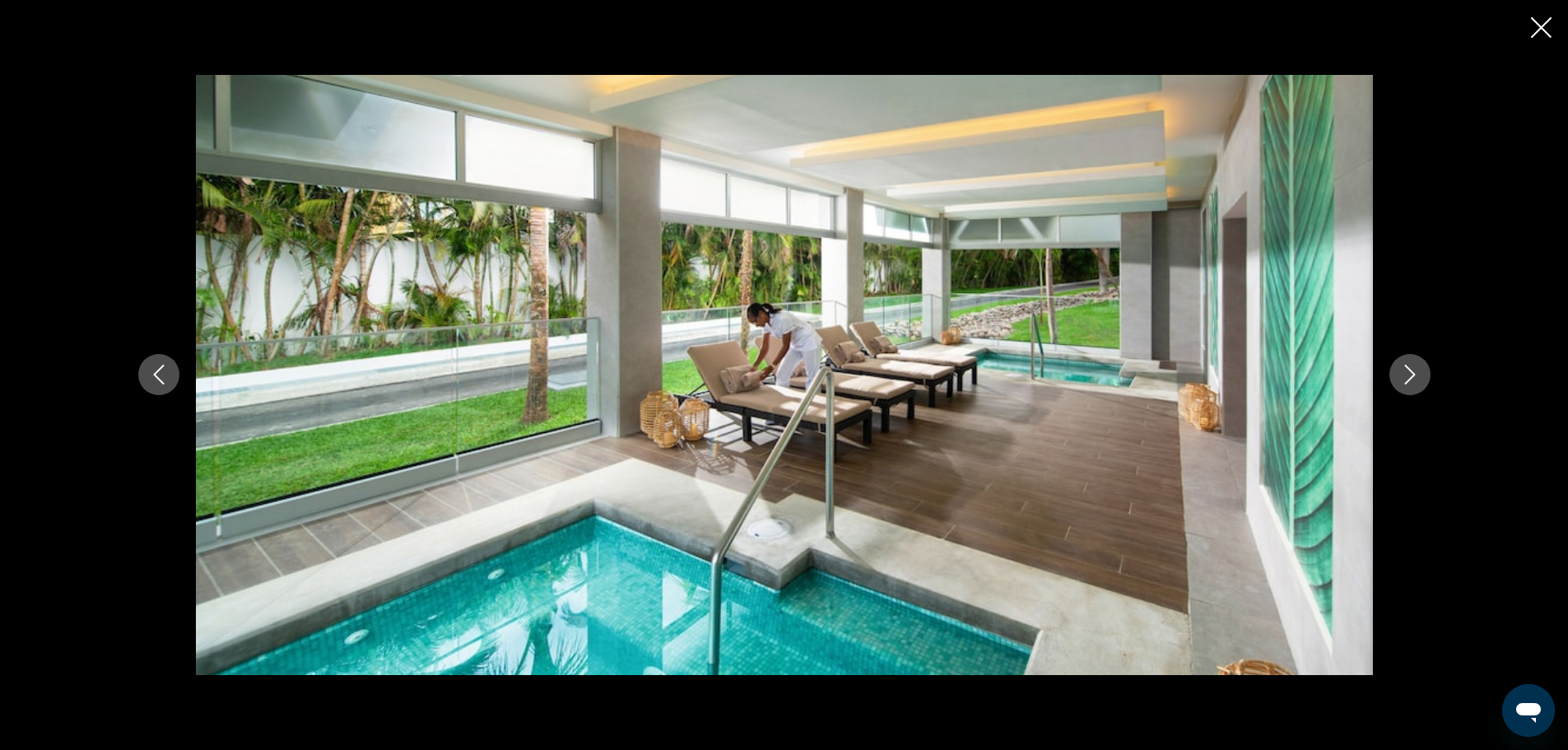
click at [1401, 368] on icon "Next image" at bounding box center [1410, 375] width 19 height 19
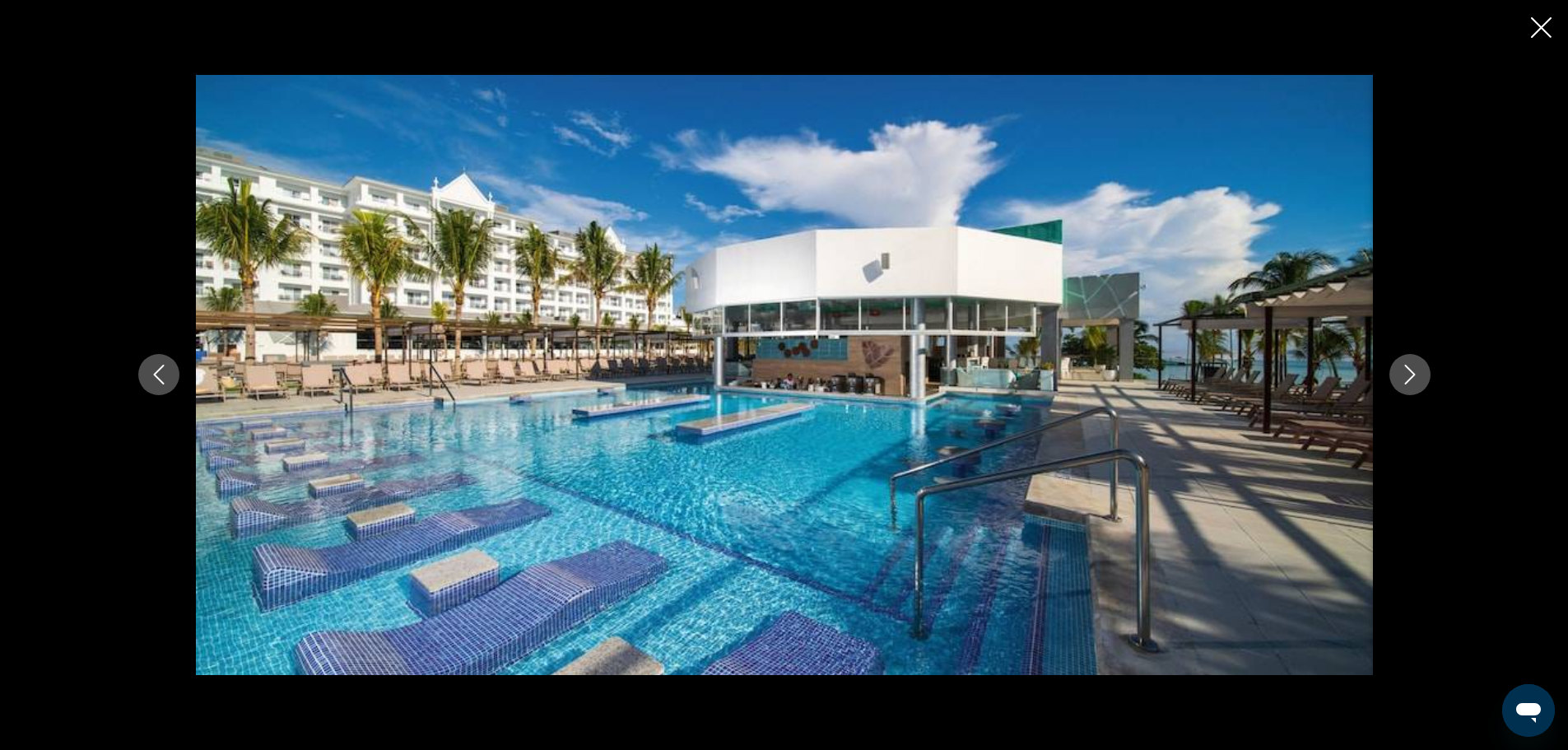
click at [157, 378] on icon "Previous image" at bounding box center [158, 375] width 11 height 19
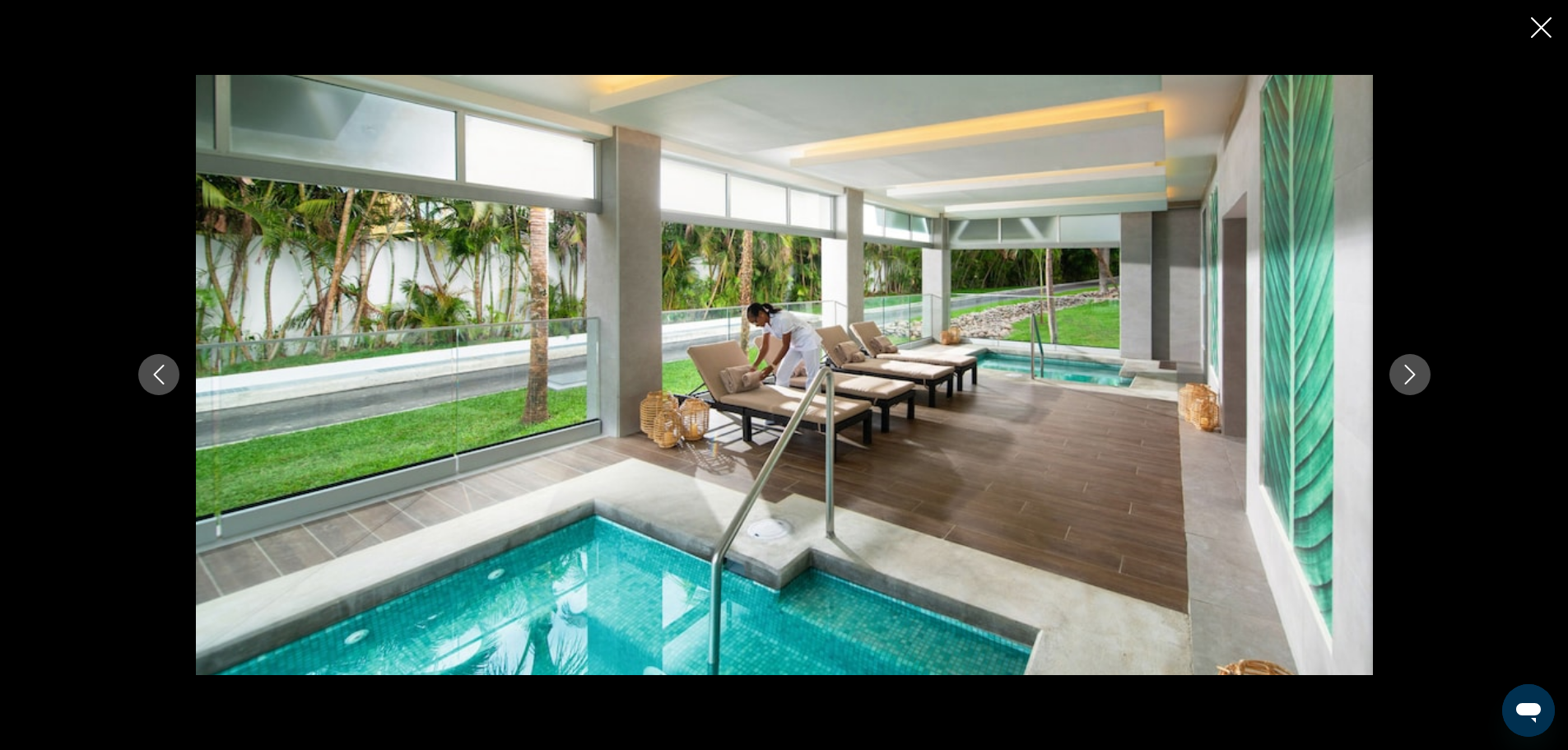
click at [1403, 369] on icon "Next image" at bounding box center [1410, 375] width 19 height 19
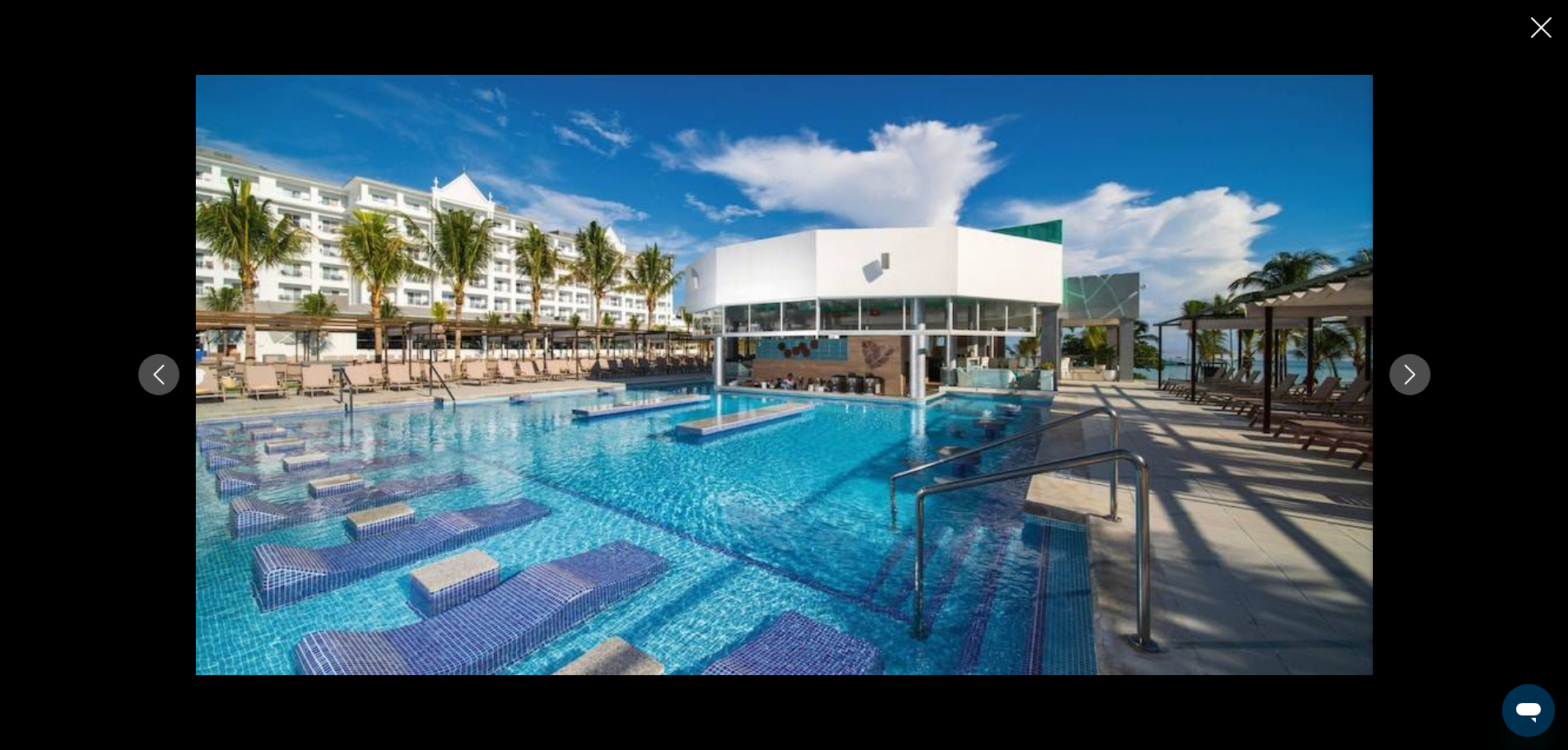
click at [1401, 367] on icon "Next image" at bounding box center [1410, 375] width 19 height 19
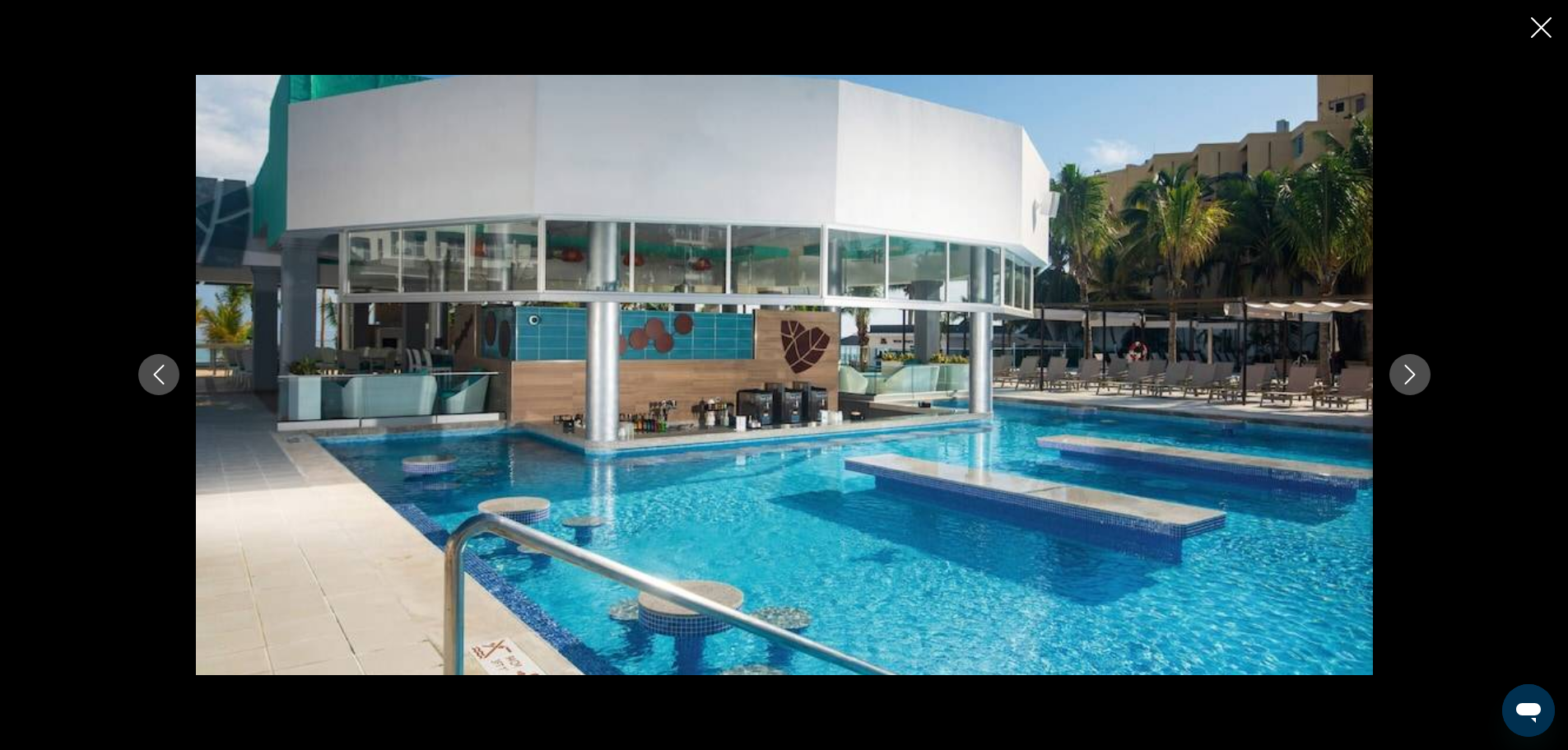
click at [1401, 367] on icon "Next image" at bounding box center [1410, 375] width 19 height 19
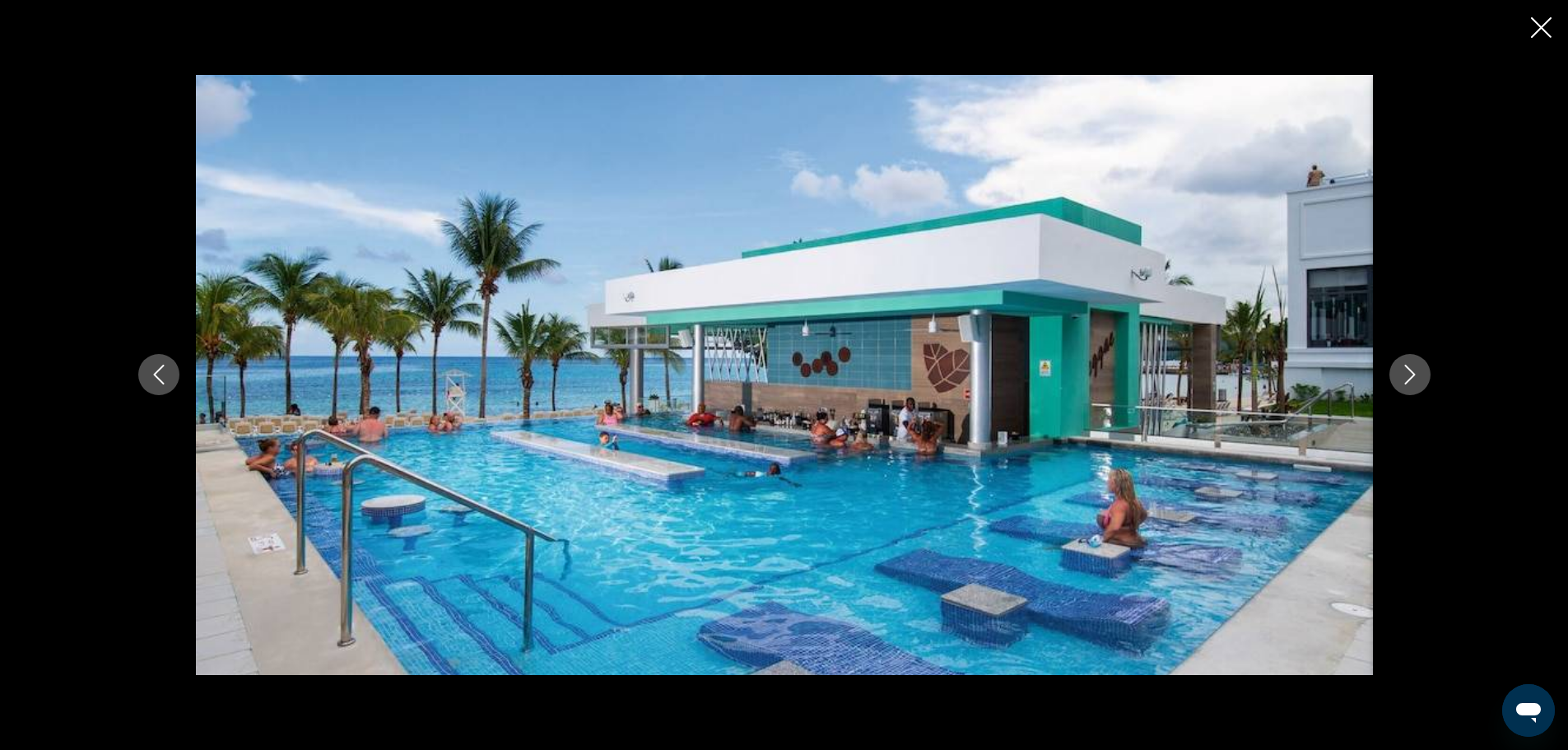
click at [1400, 365] on icon "Next image" at bounding box center [1410, 375] width 19 height 19
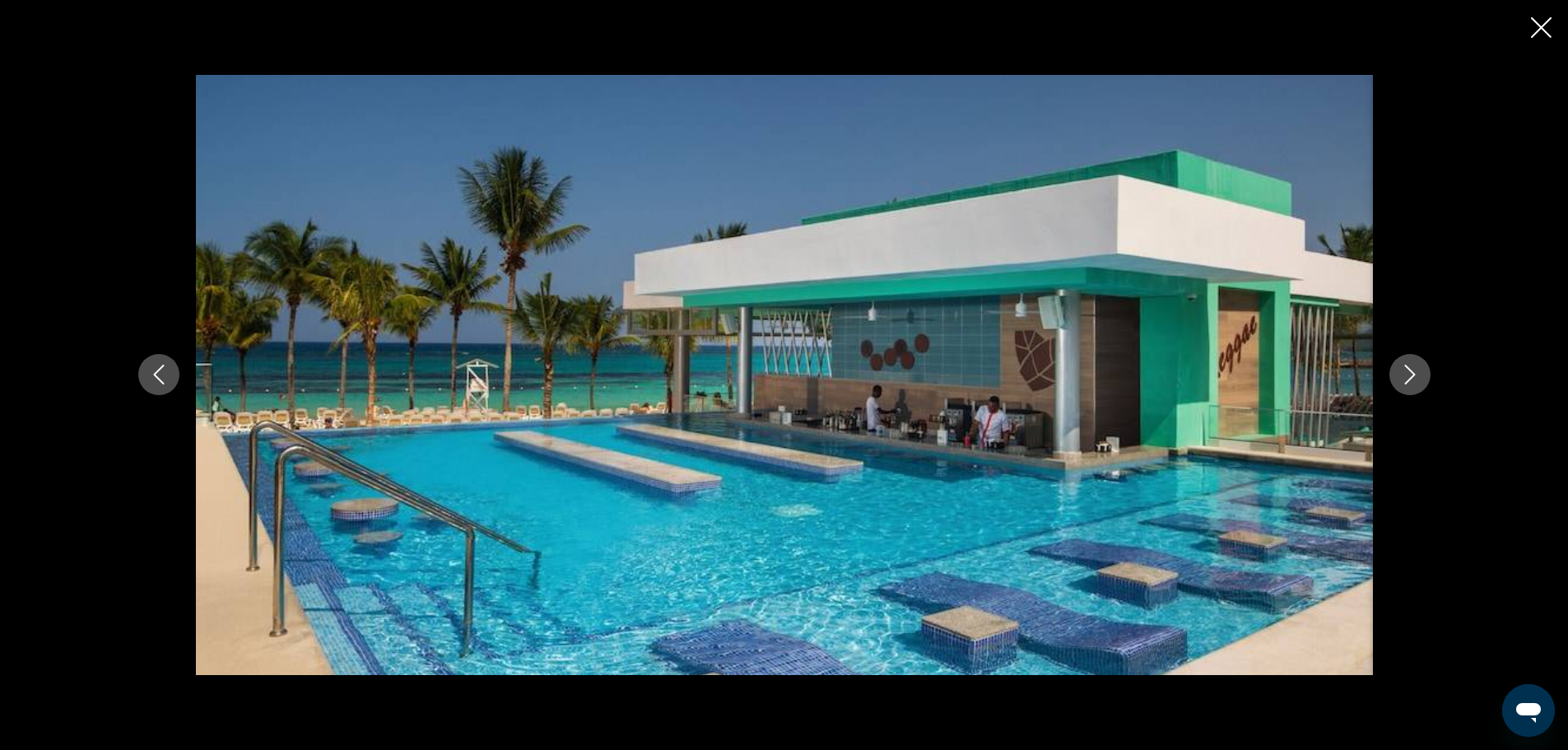
click at [1400, 365] on icon "Next image" at bounding box center [1410, 375] width 19 height 19
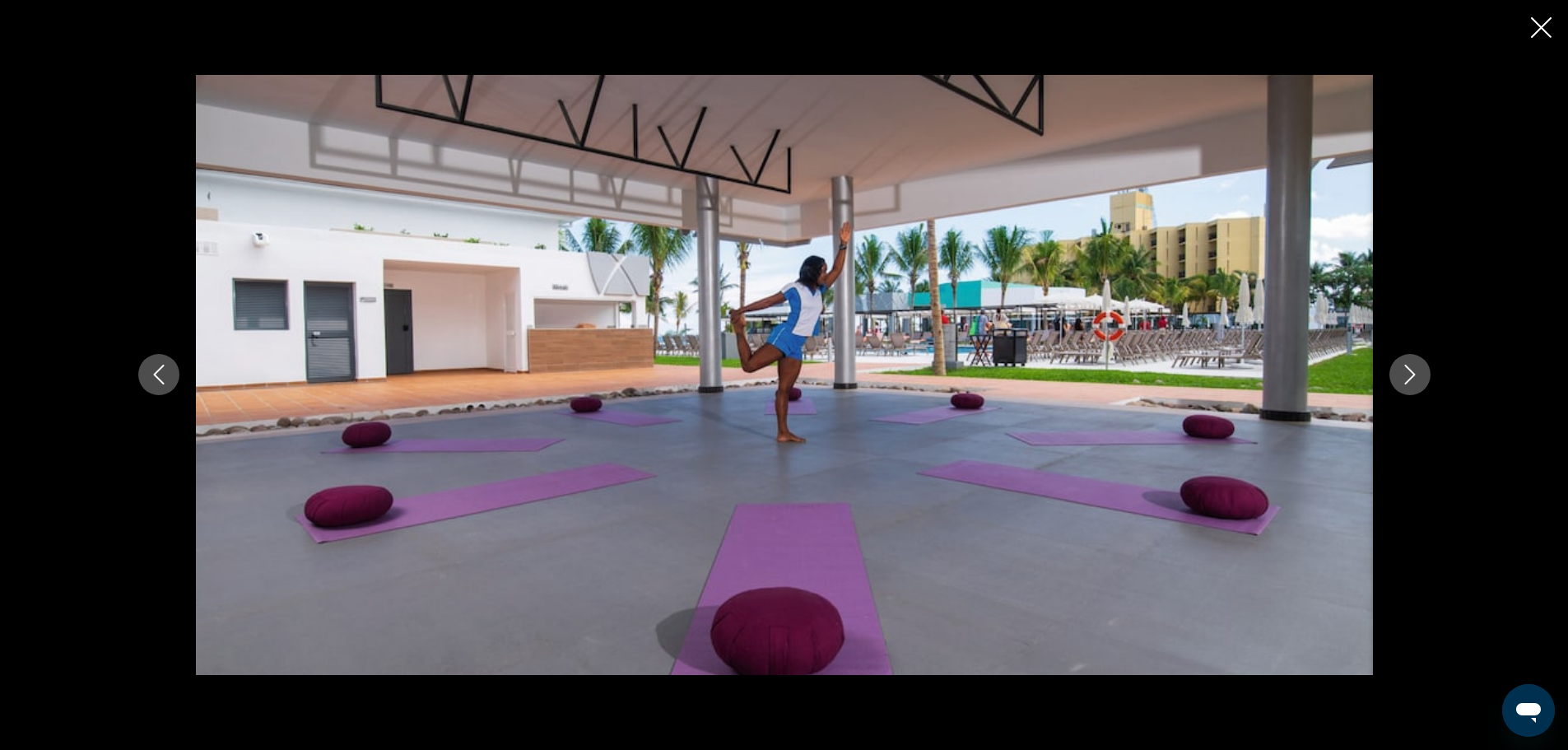
click at [1392, 361] on div "Main content" at bounding box center [784, 375] width 1326 height 601
click at [1411, 366] on icon "Next image" at bounding box center [1410, 375] width 19 height 19
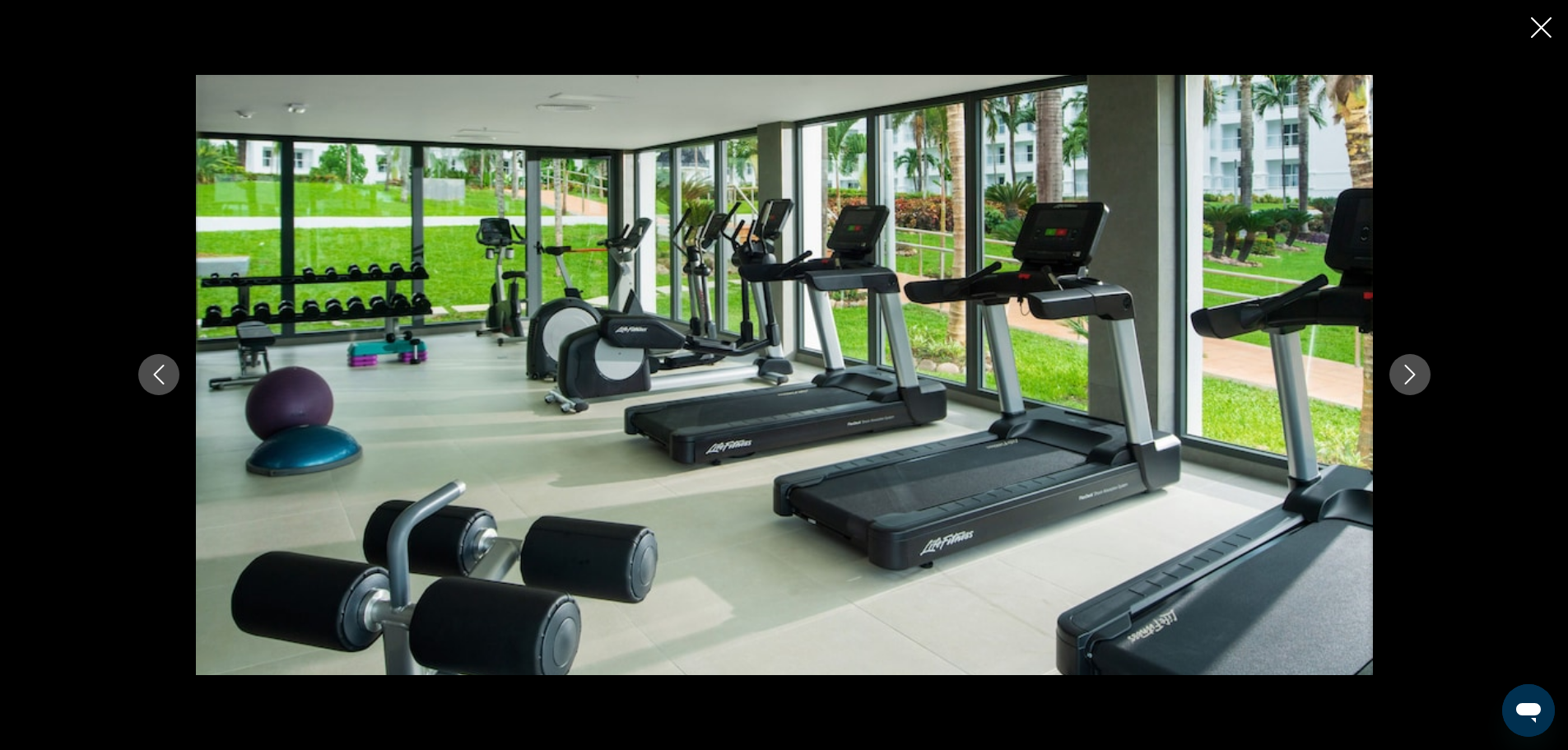
click at [1410, 366] on icon "Next image" at bounding box center [1410, 375] width 19 height 19
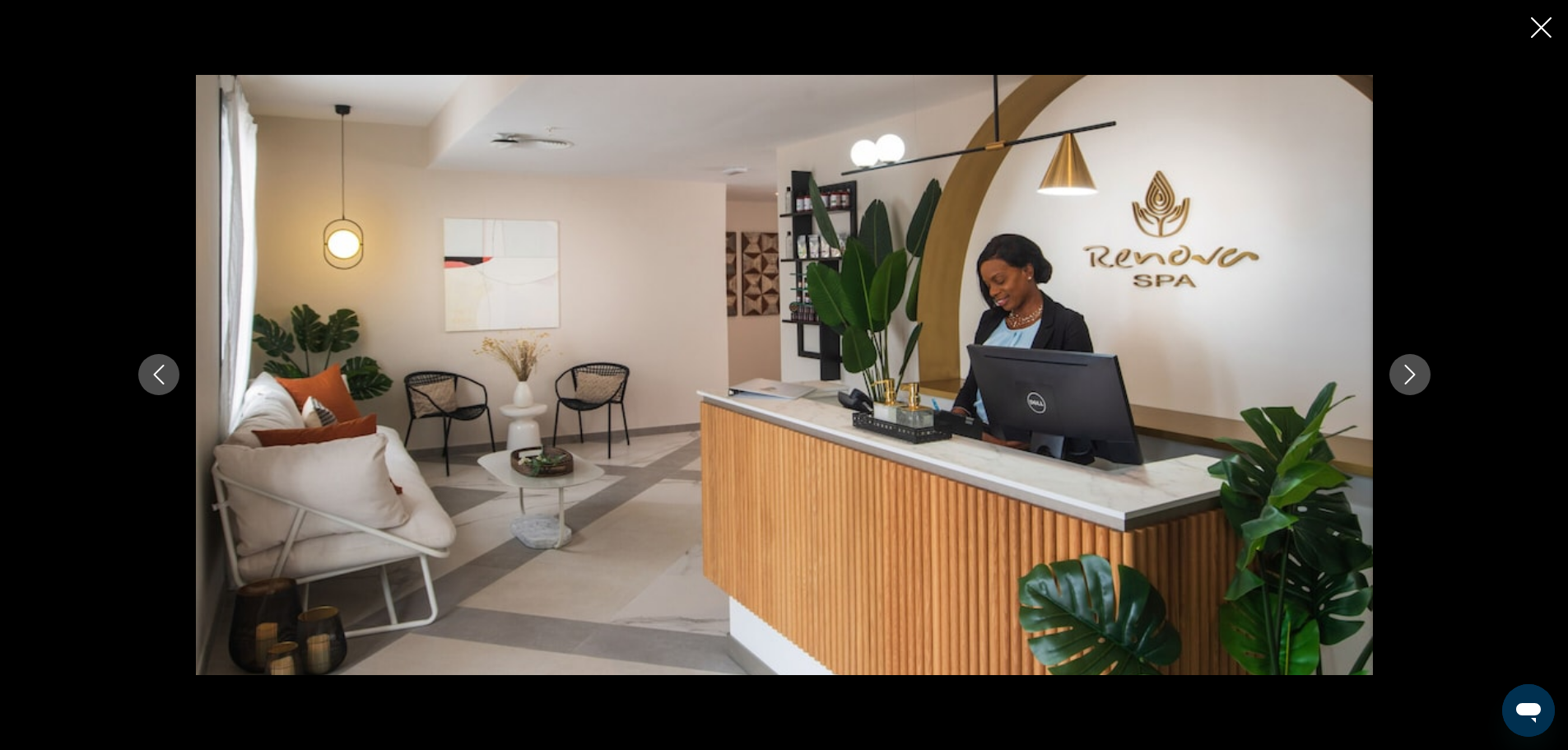
click at [1410, 366] on icon "Next image" at bounding box center [1410, 375] width 19 height 19
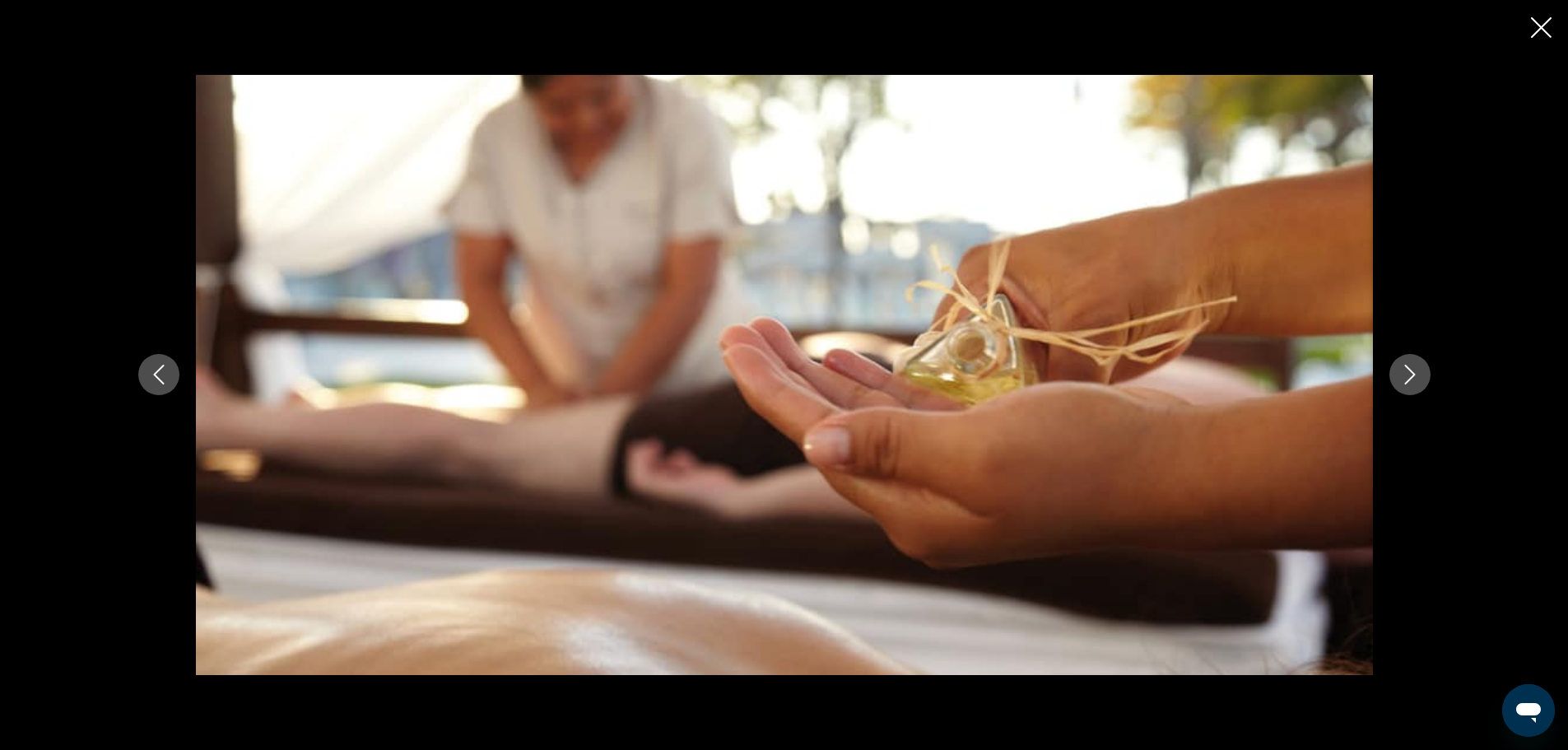
click at [1409, 366] on icon "Next image" at bounding box center [1410, 375] width 19 height 19
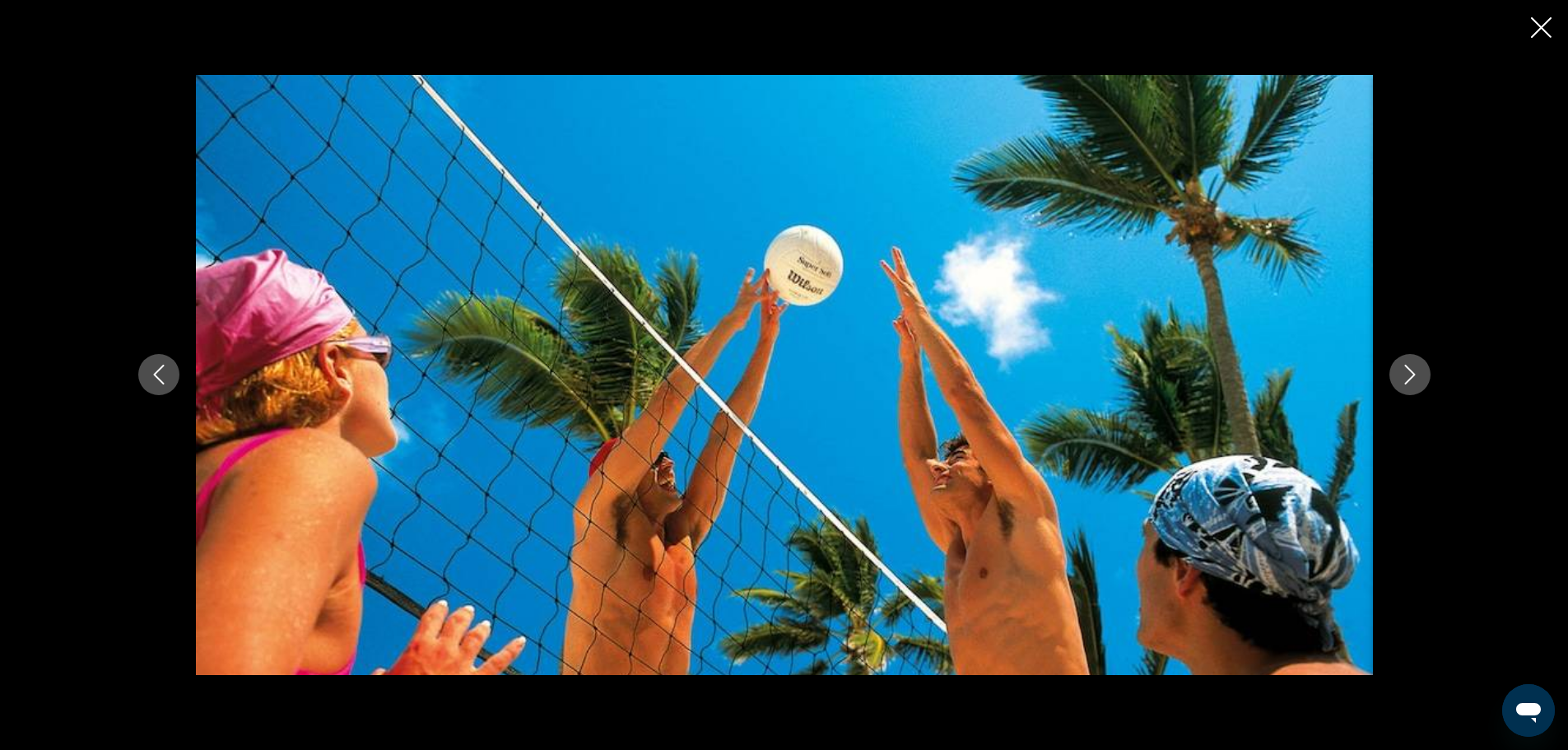
click at [1409, 366] on icon "Next image" at bounding box center [1410, 375] width 19 height 19
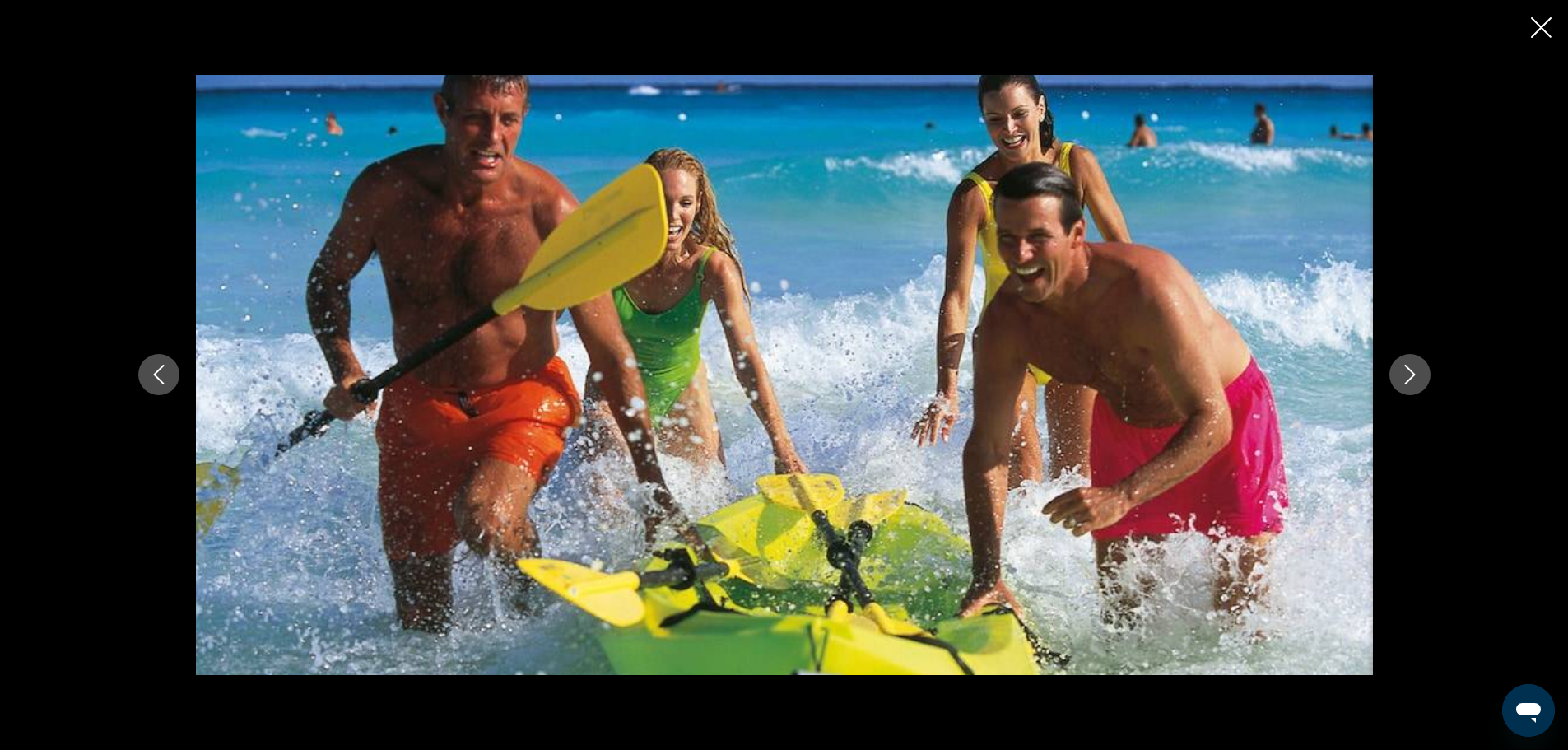
click at [1409, 366] on icon "Next image" at bounding box center [1410, 375] width 19 height 19
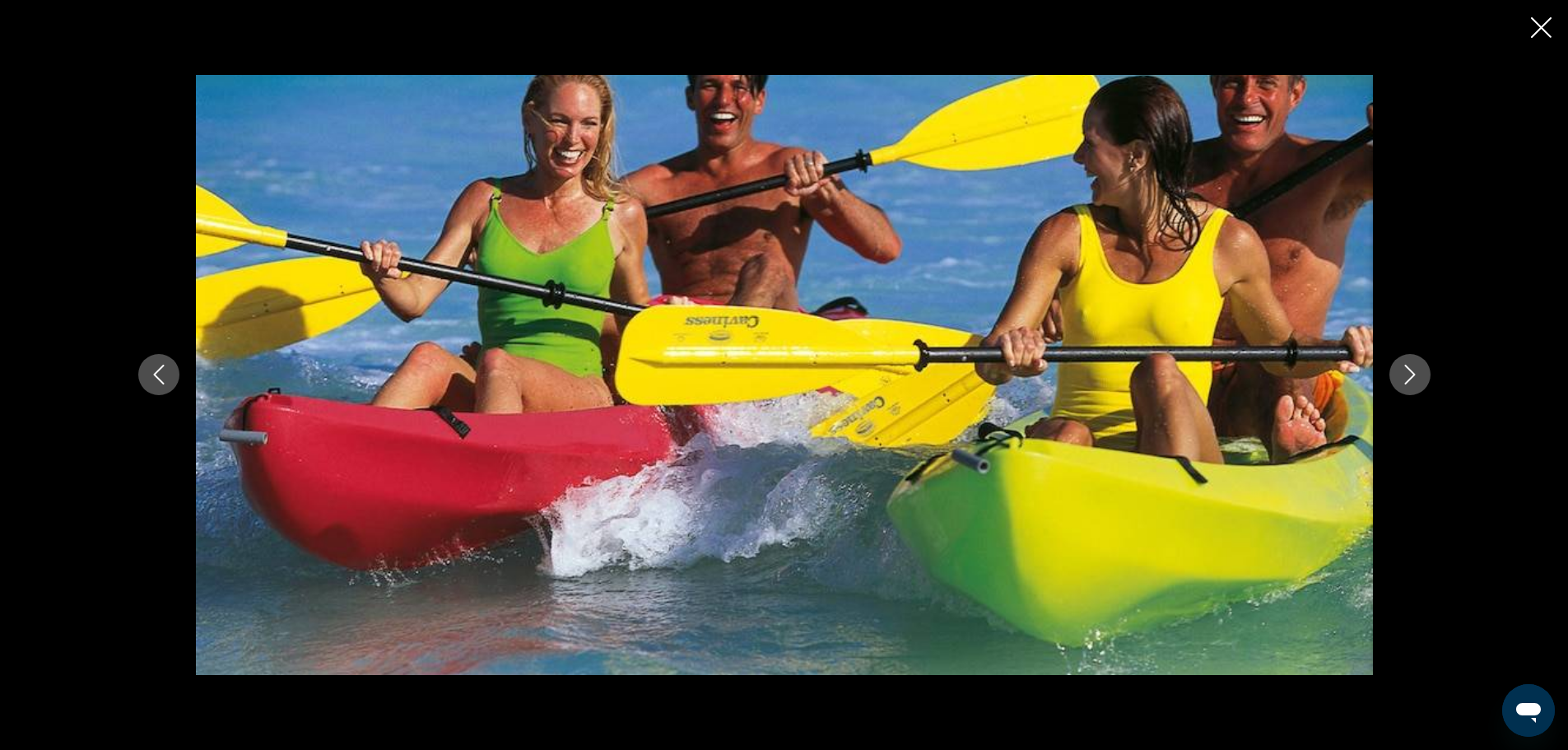
click at [1409, 366] on icon "Next image" at bounding box center [1410, 375] width 19 height 19
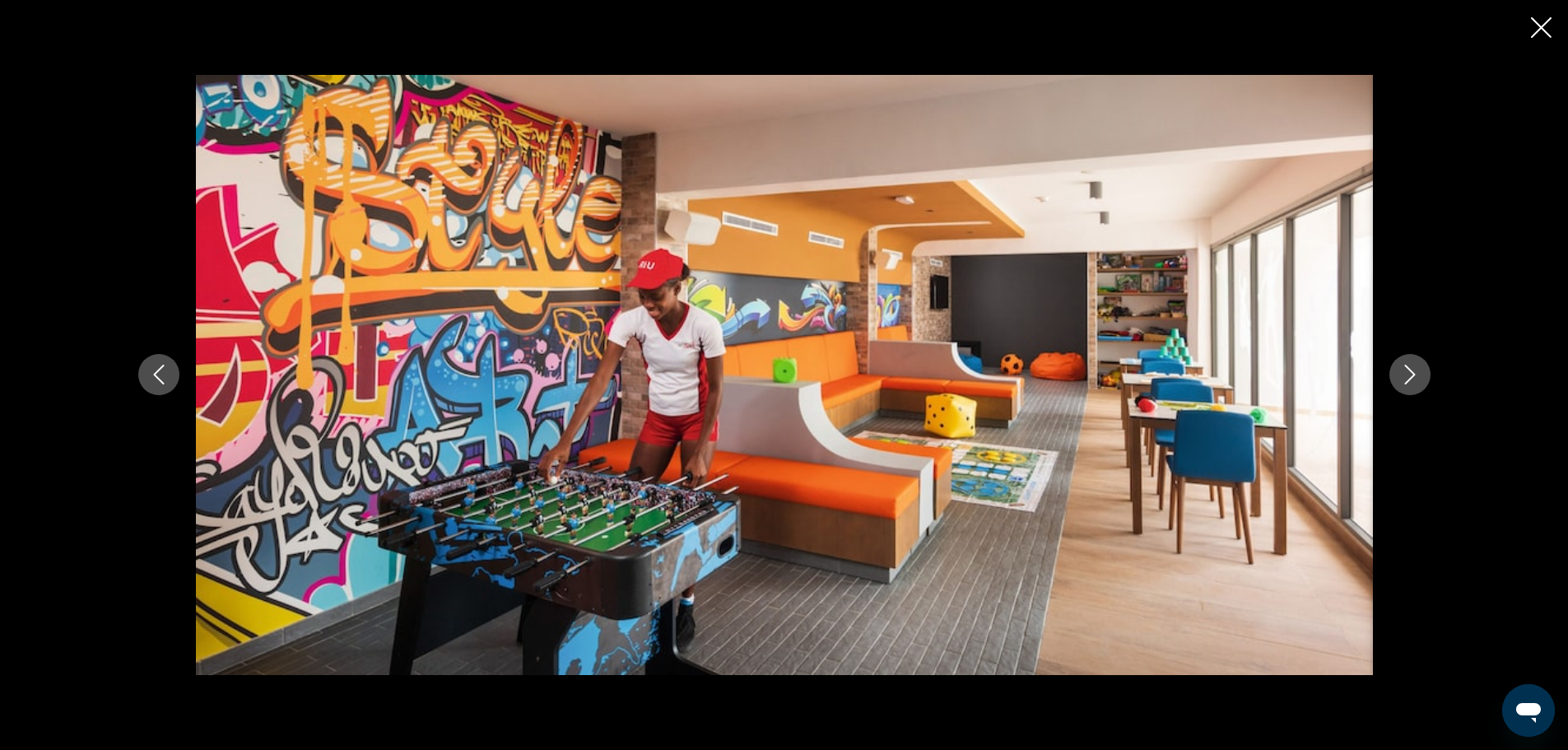
click at [1407, 366] on icon "Next image" at bounding box center [1410, 375] width 19 height 19
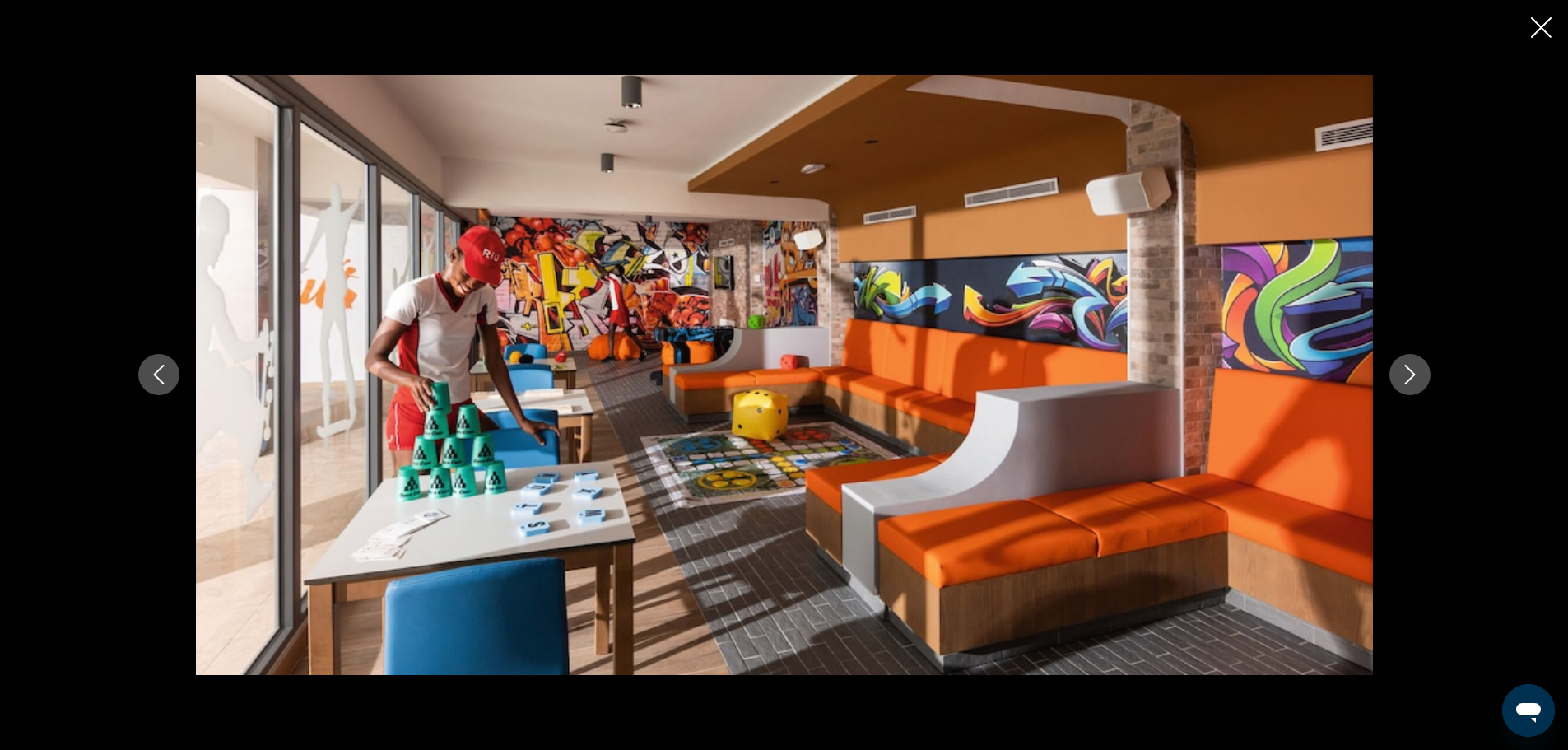
click at [1407, 366] on icon "Next image" at bounding box center [1410, 375] width 19 height 19
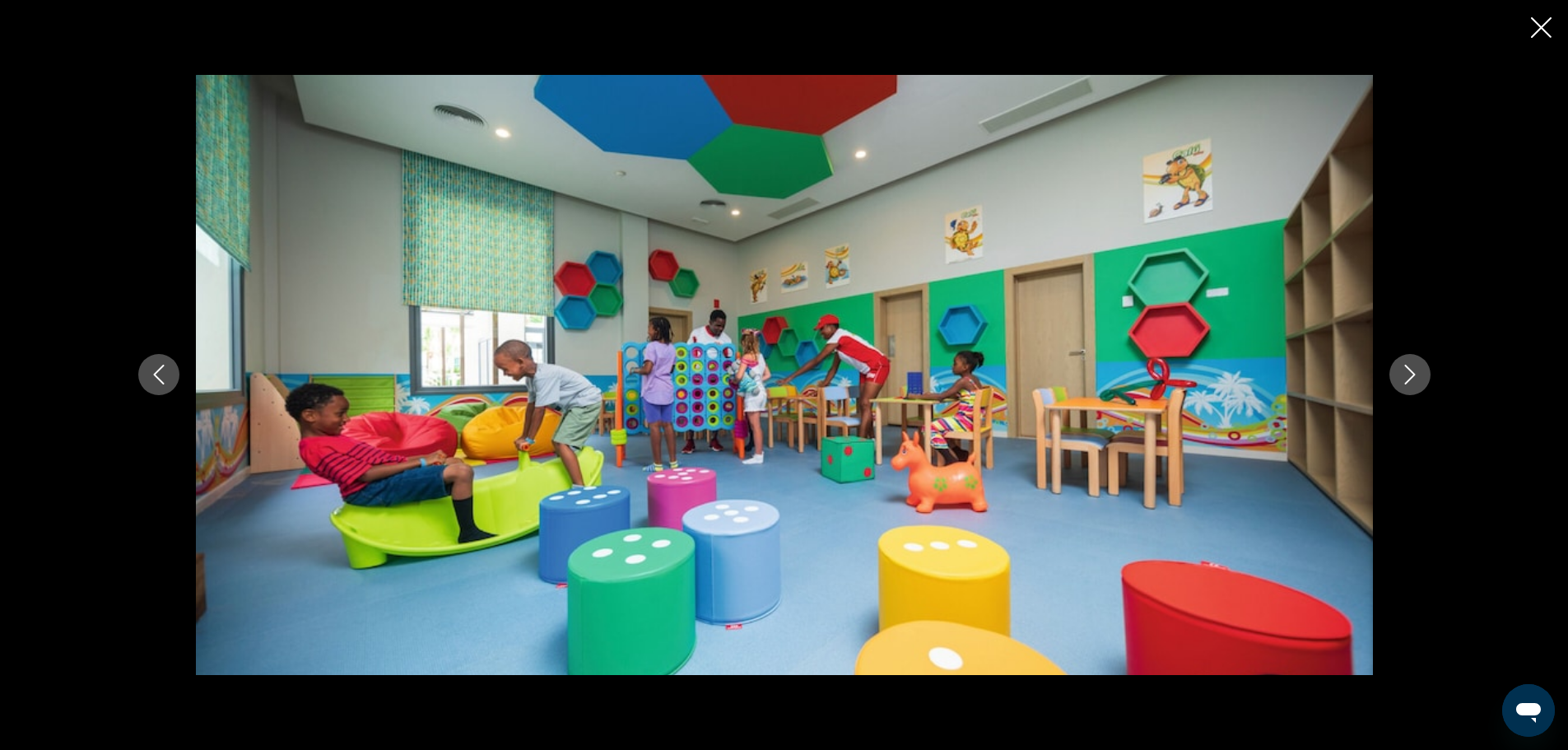
click at [1407, 366] on icon "Next image" at bounding box center [1410, 375] width 19 height 19
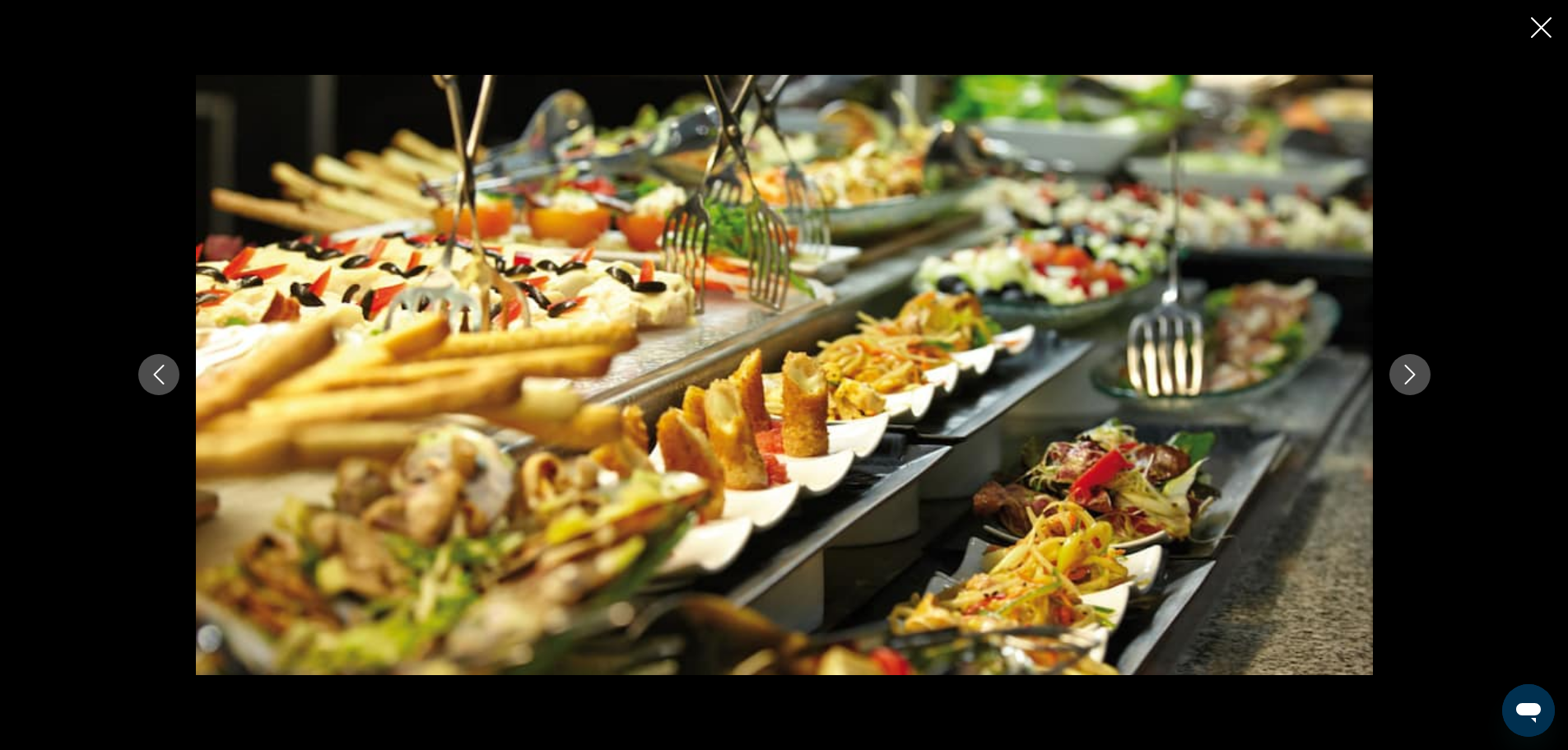
click at [1407, 366] on icon "Next image" at bounding box center [1410, 375] width 19 height 19
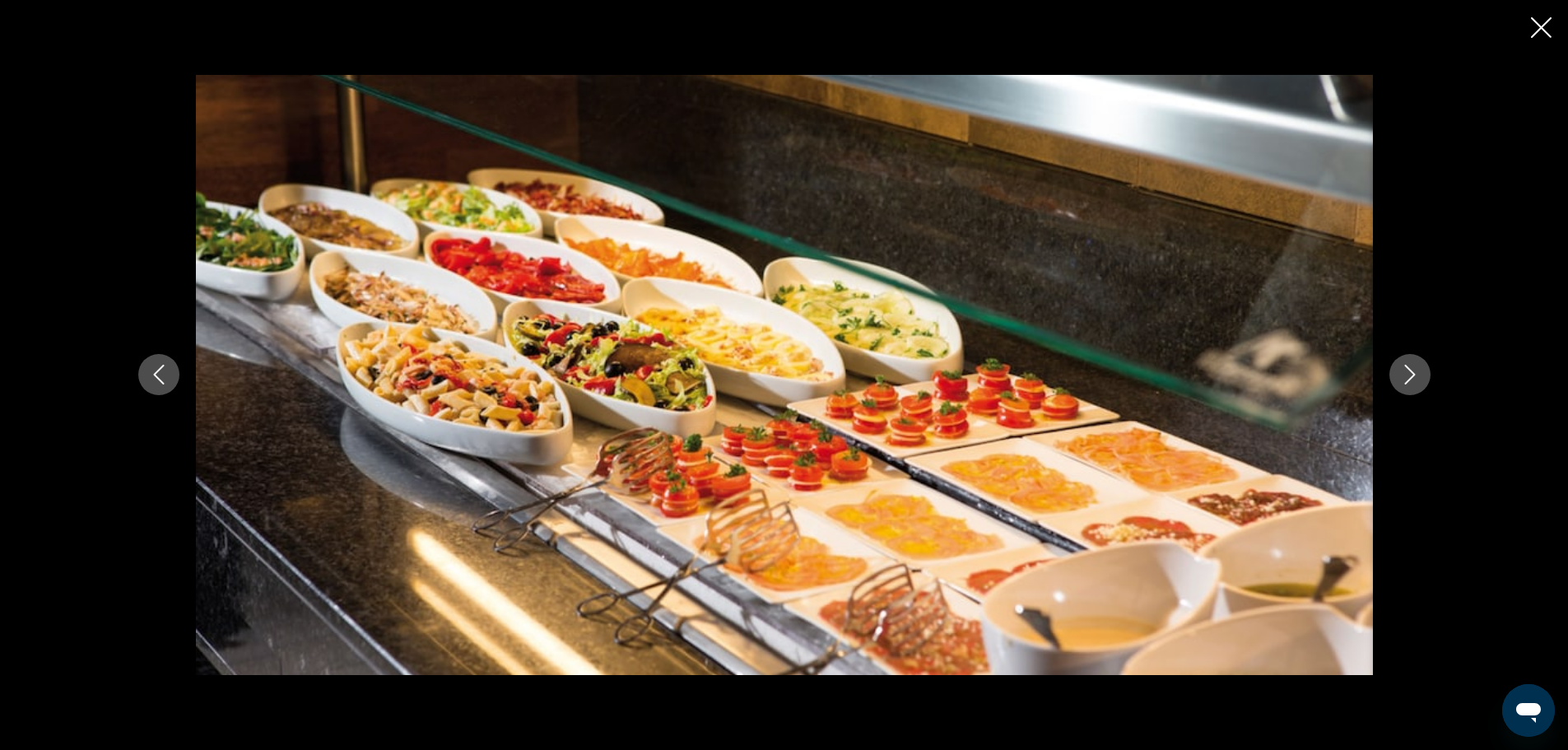
click at [1407, 366] on icon "Next image" at bounding box center [1410, 375] width 19 height 19
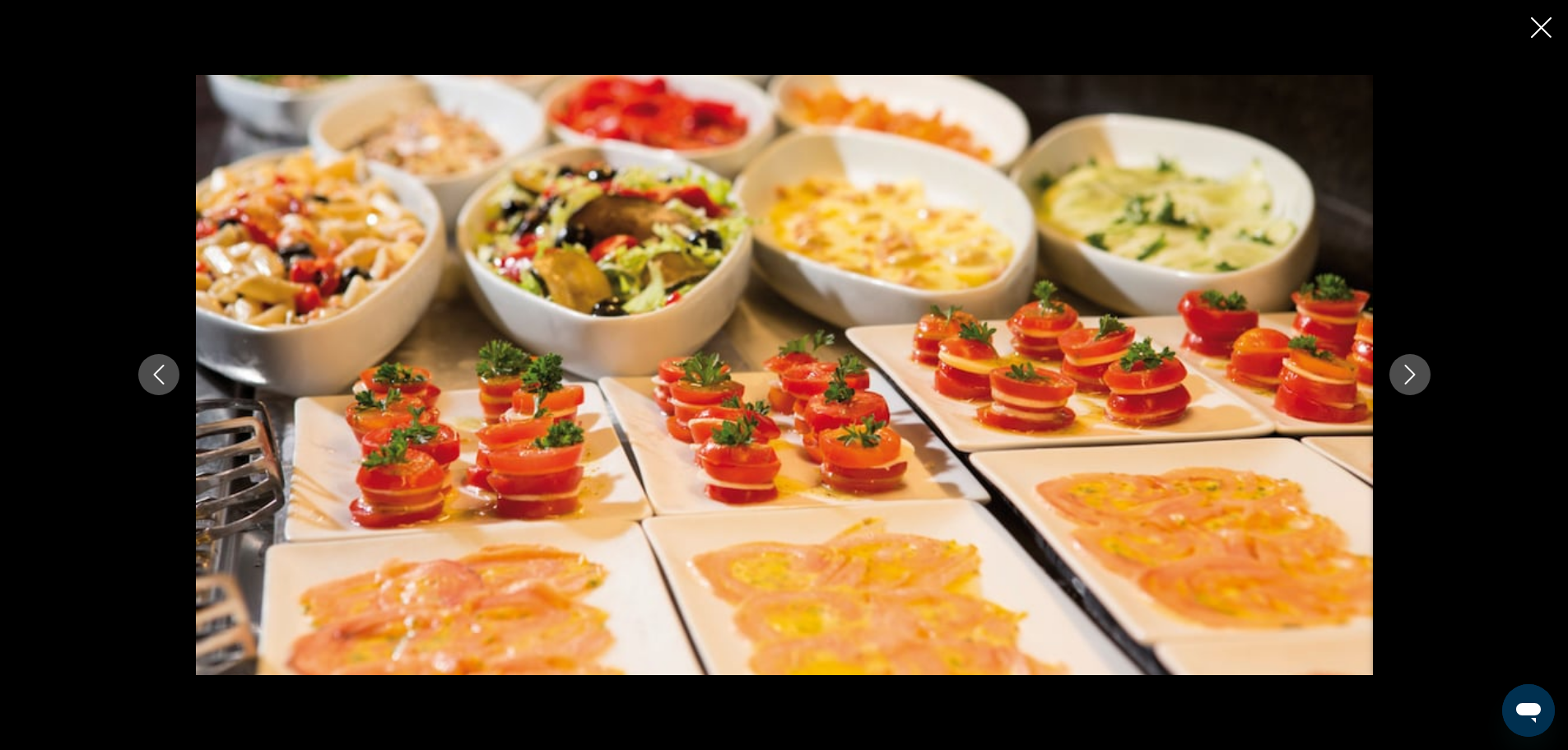
click at [1407, 366] on icon "Next image" at bounding box center [1410, 375] width 19 height 19
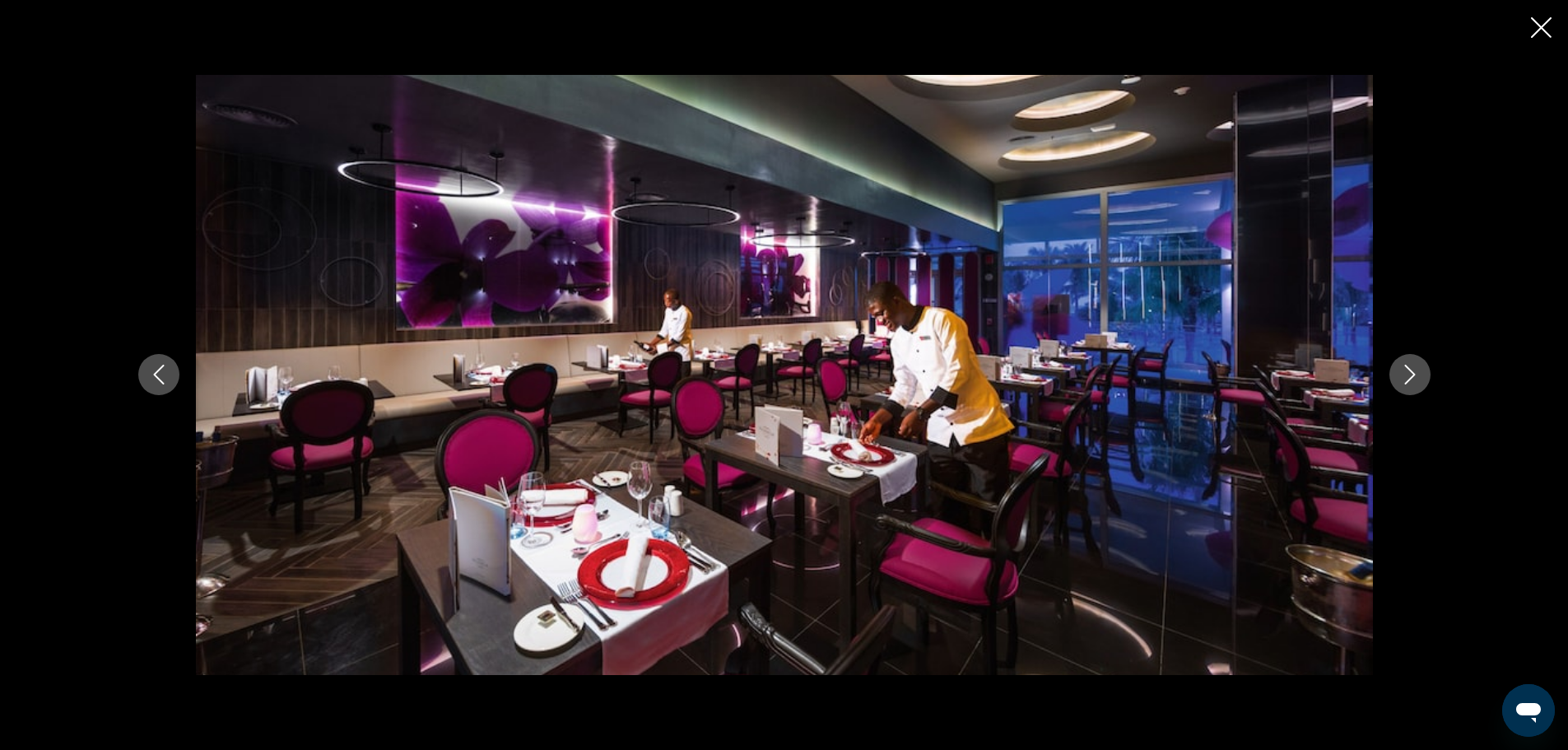
click at [146, 376] on button "Previous image" at bounding box center [159, 375] width 41 height 41
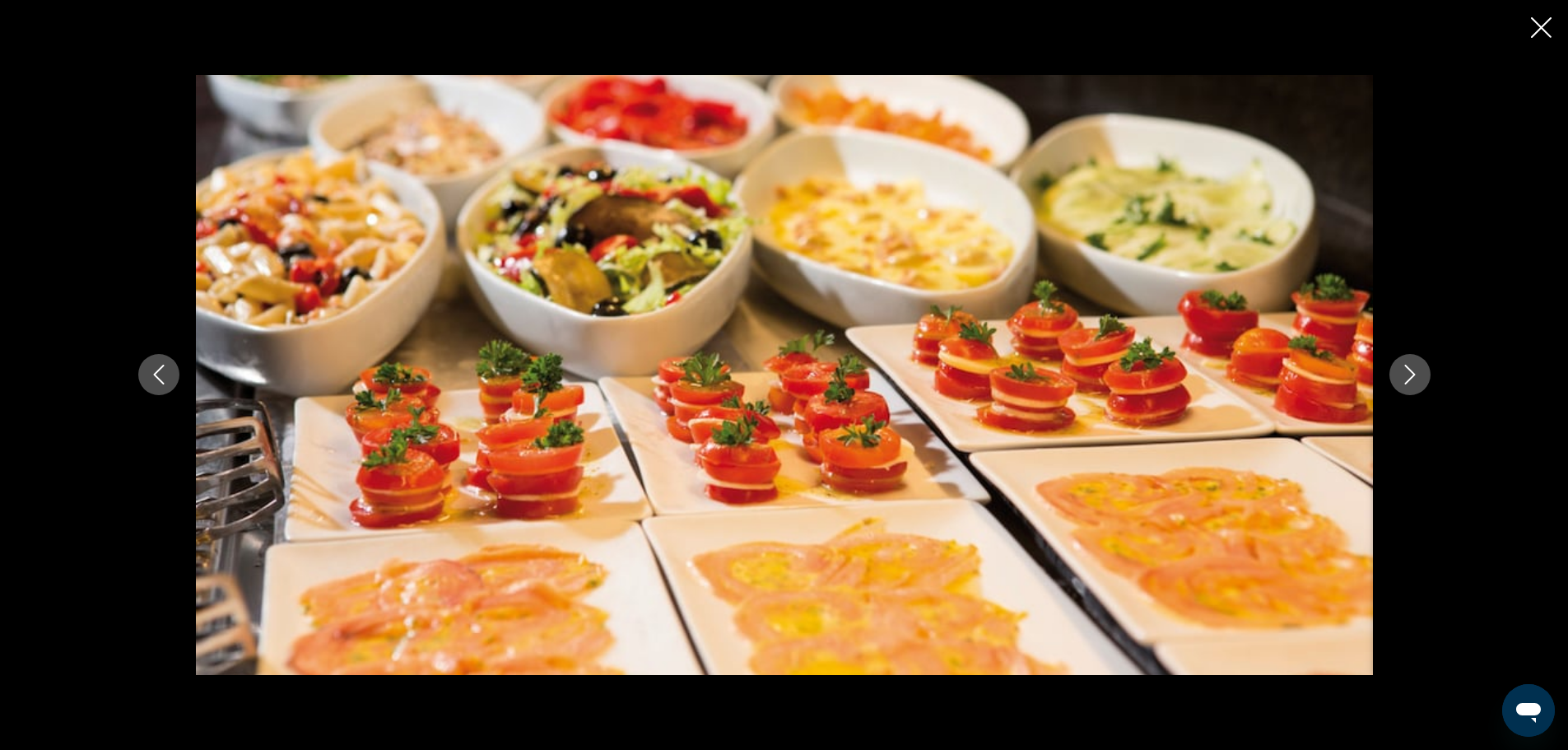
drag, startPoint x: 147, startPoint y: 375, endPoint x: 157, endPoint y: 373, distance: 10.2
click at [148, 375] on button "Previous image" at bounding box center [159, 375] width 41 height 41
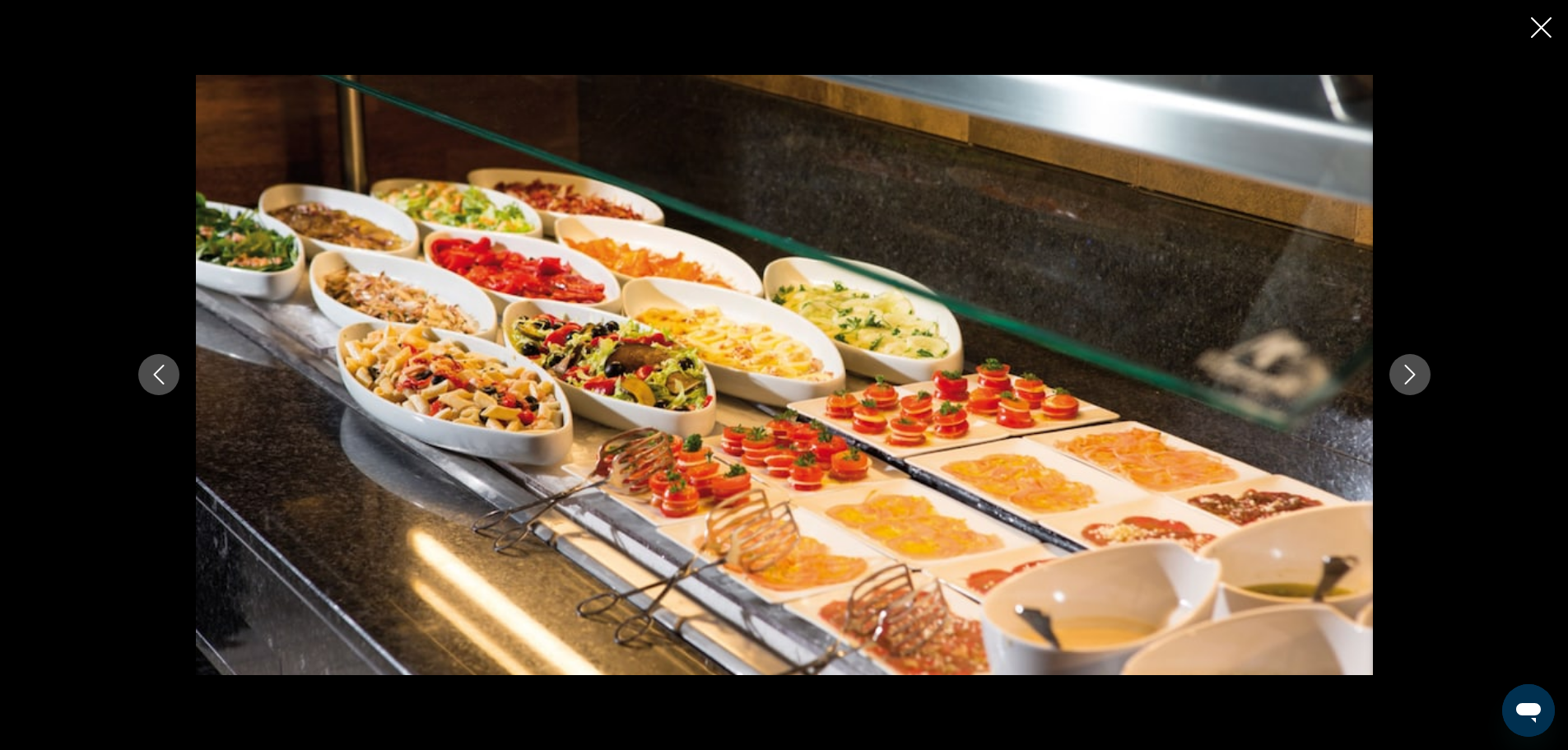
click at [1426, 375] on button "Next image" at bounding box center [1410, 375] width 41 height 41
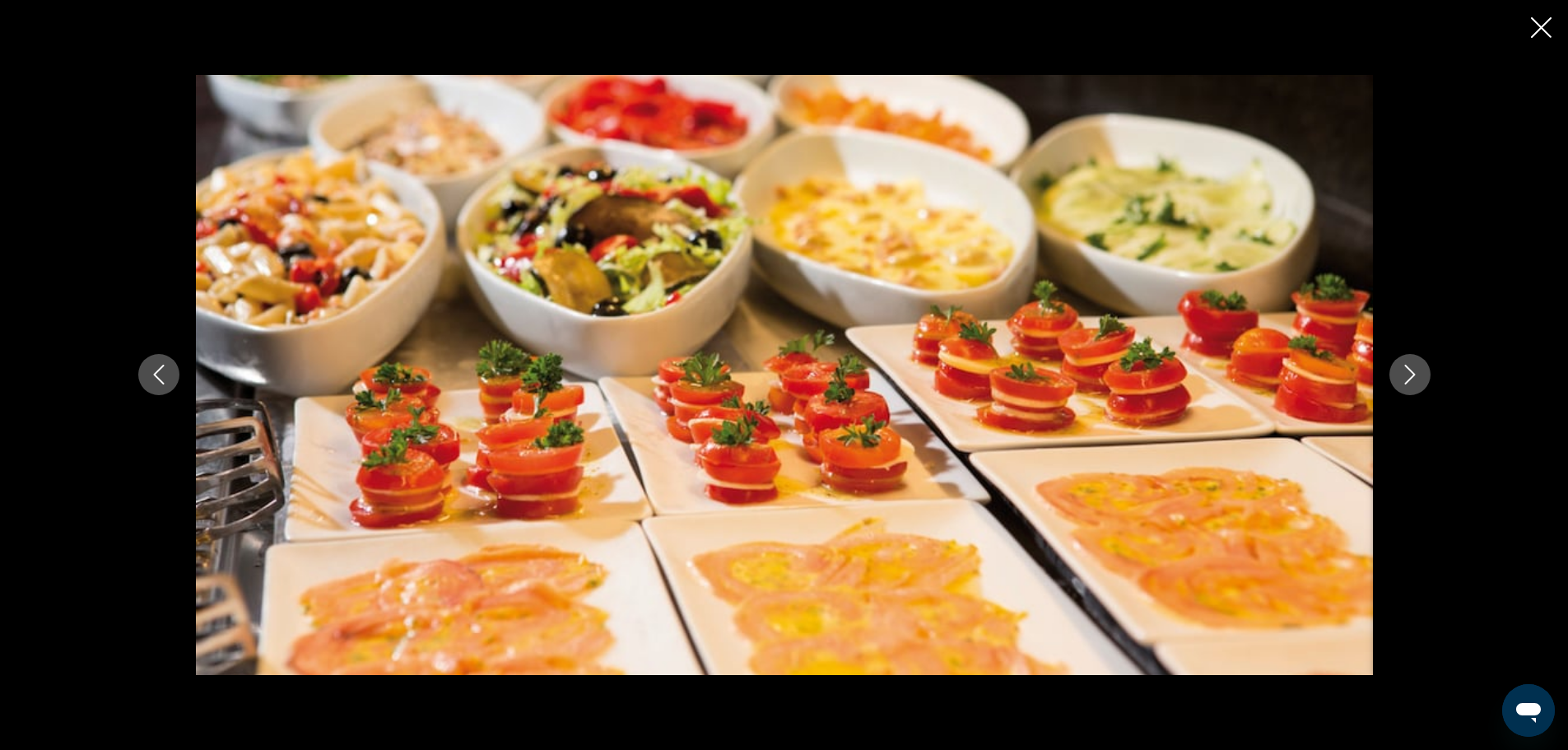
click at [1424, 375] on button "Next image" at bounding box center [1410, 375] width 41 height 41
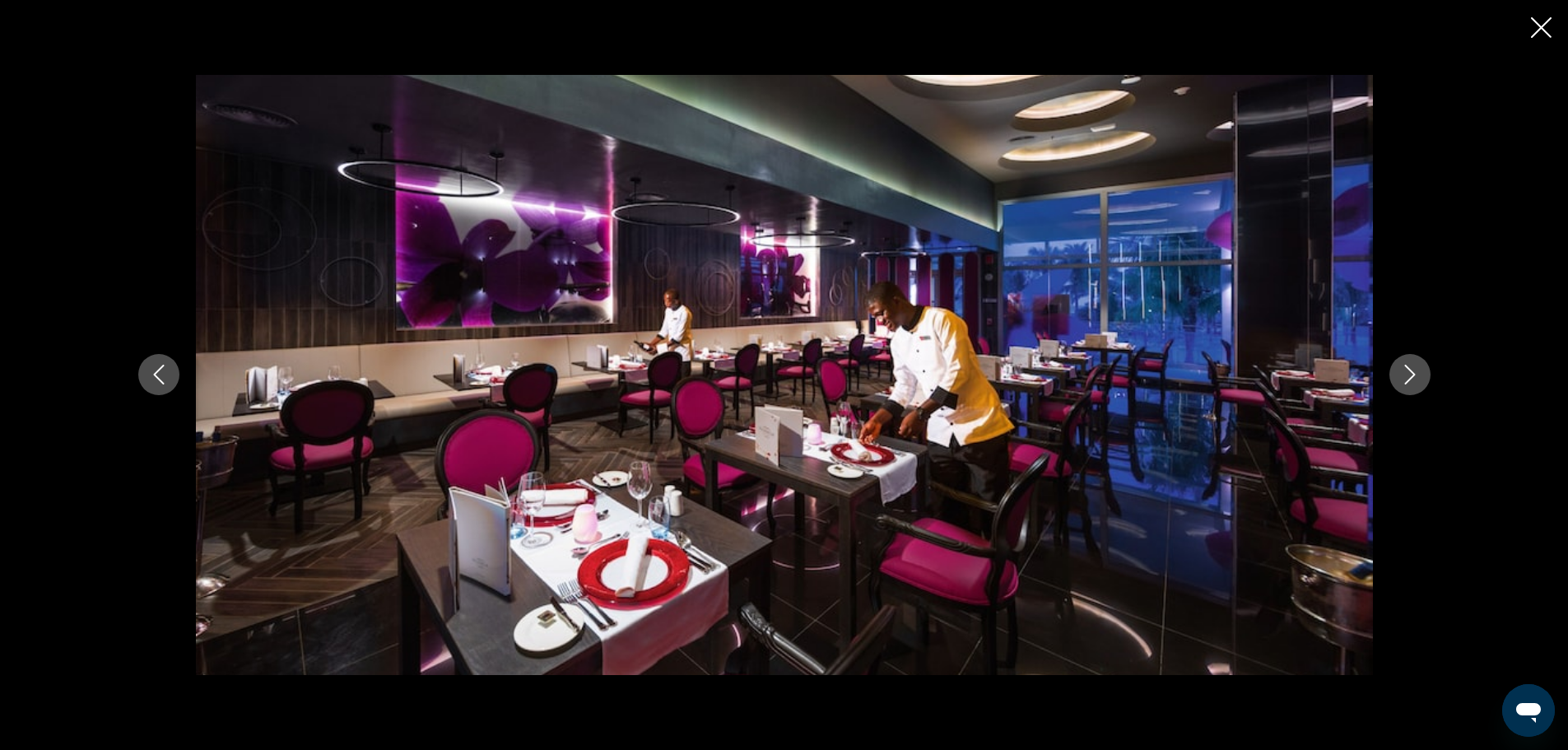
click at [1424, 375] on button "Next image" at bounding box center [1410, 375] width 41 height 41
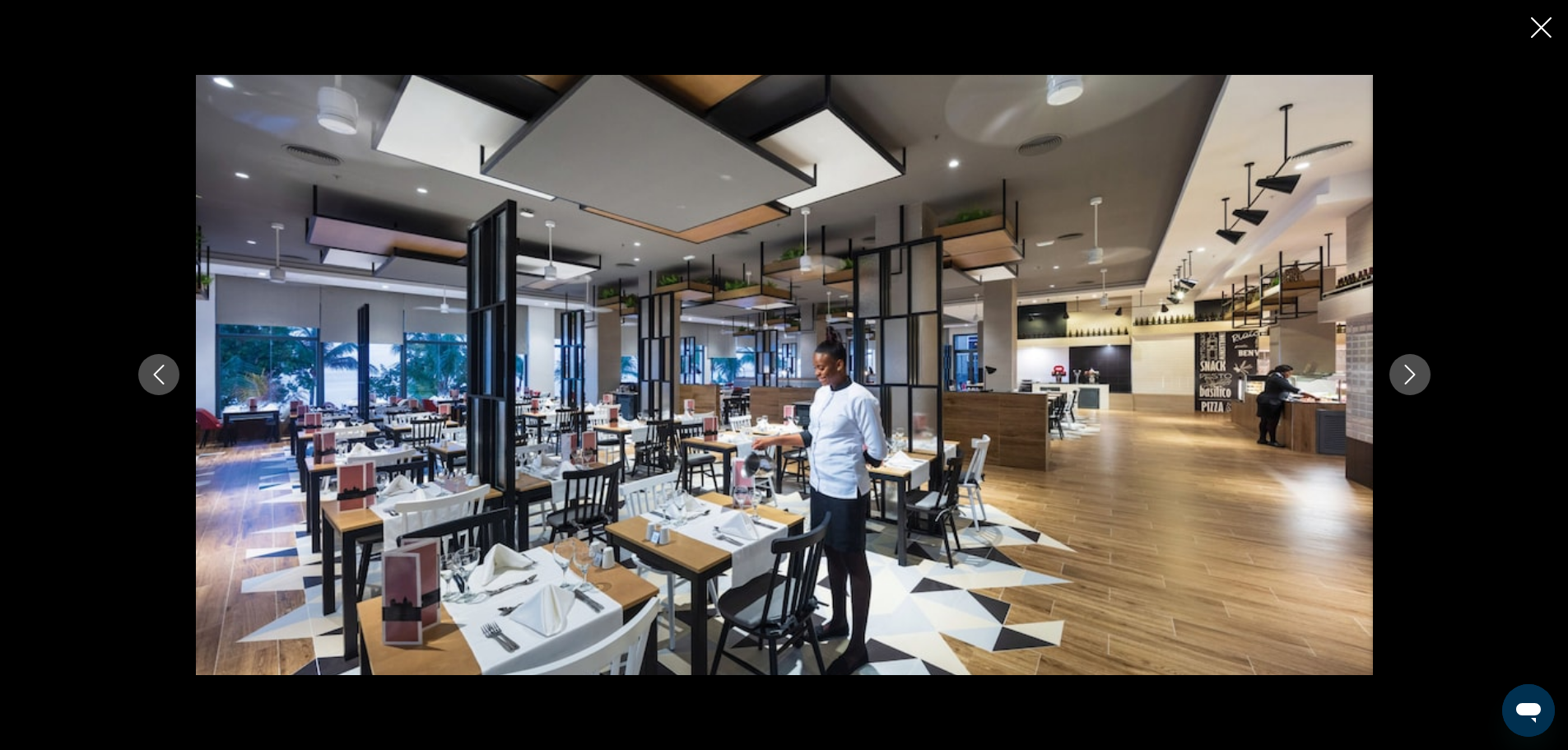
click at [1424, 375] on button "Next image" at bounding box center [1410, 375] width 41 height 41
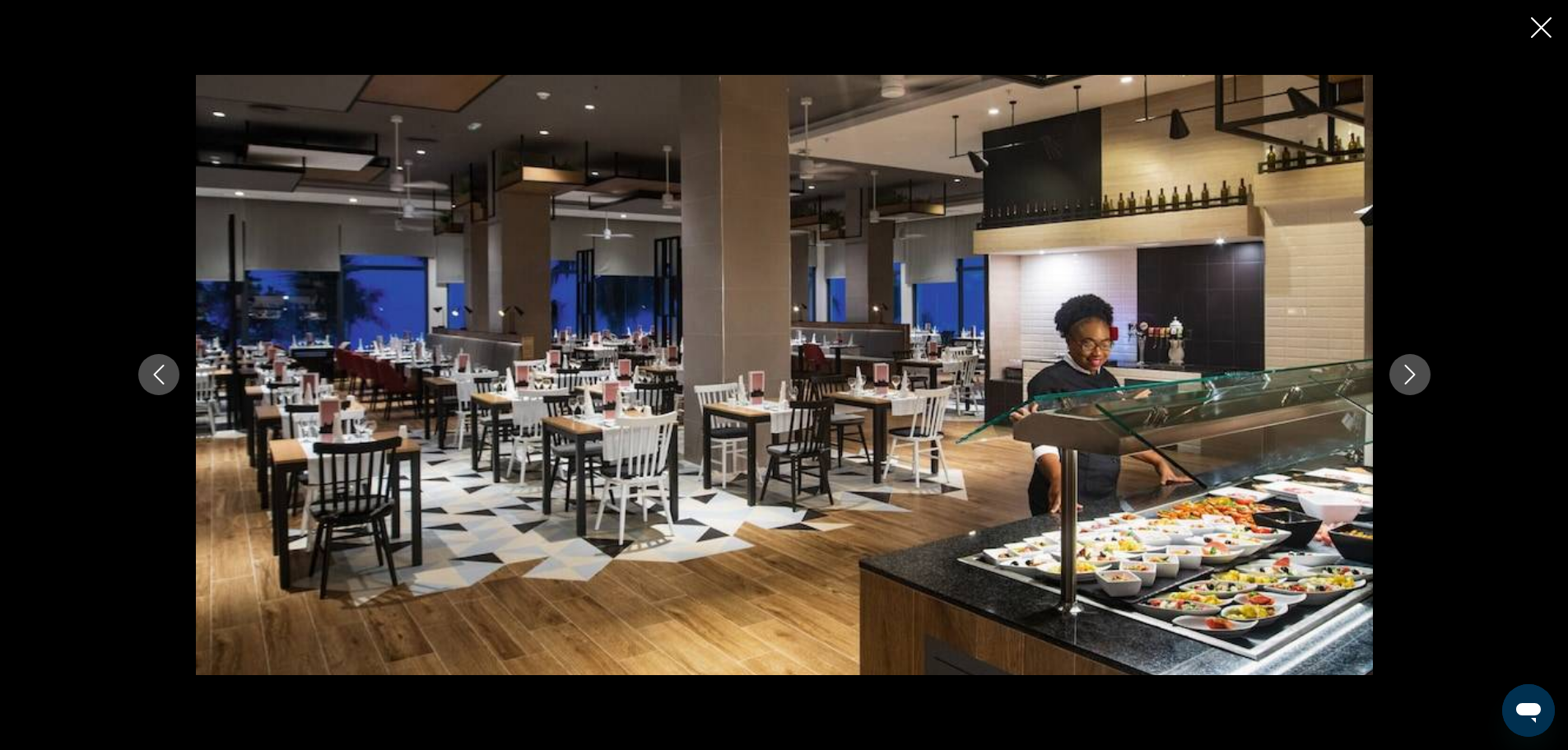
click at [1424, 375] on button "Next image" at bounding box center [1410, 375] width 41 height 41
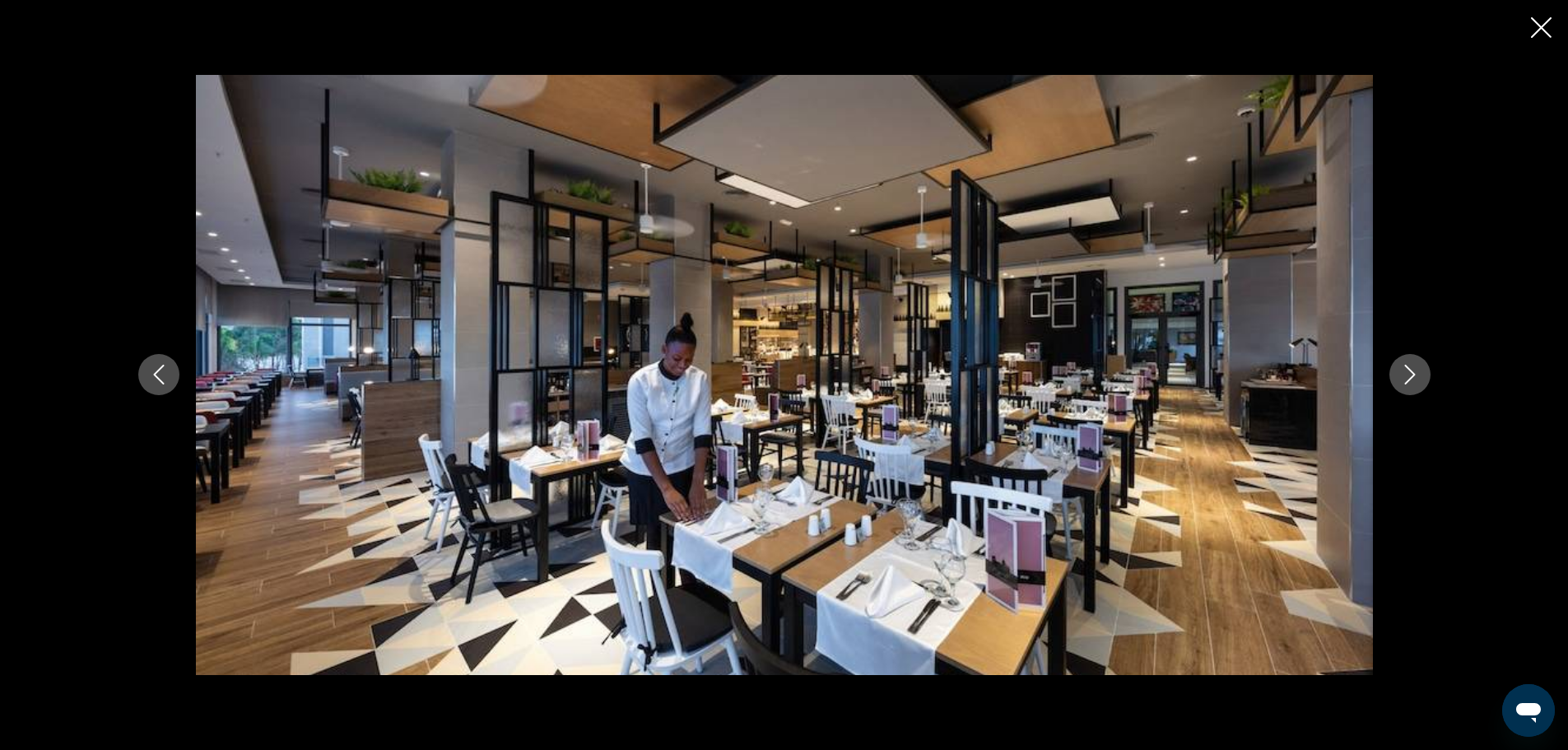
click at [1424, 375] on button "Next image" at bounding box center [1410, 375] width 41 height 41
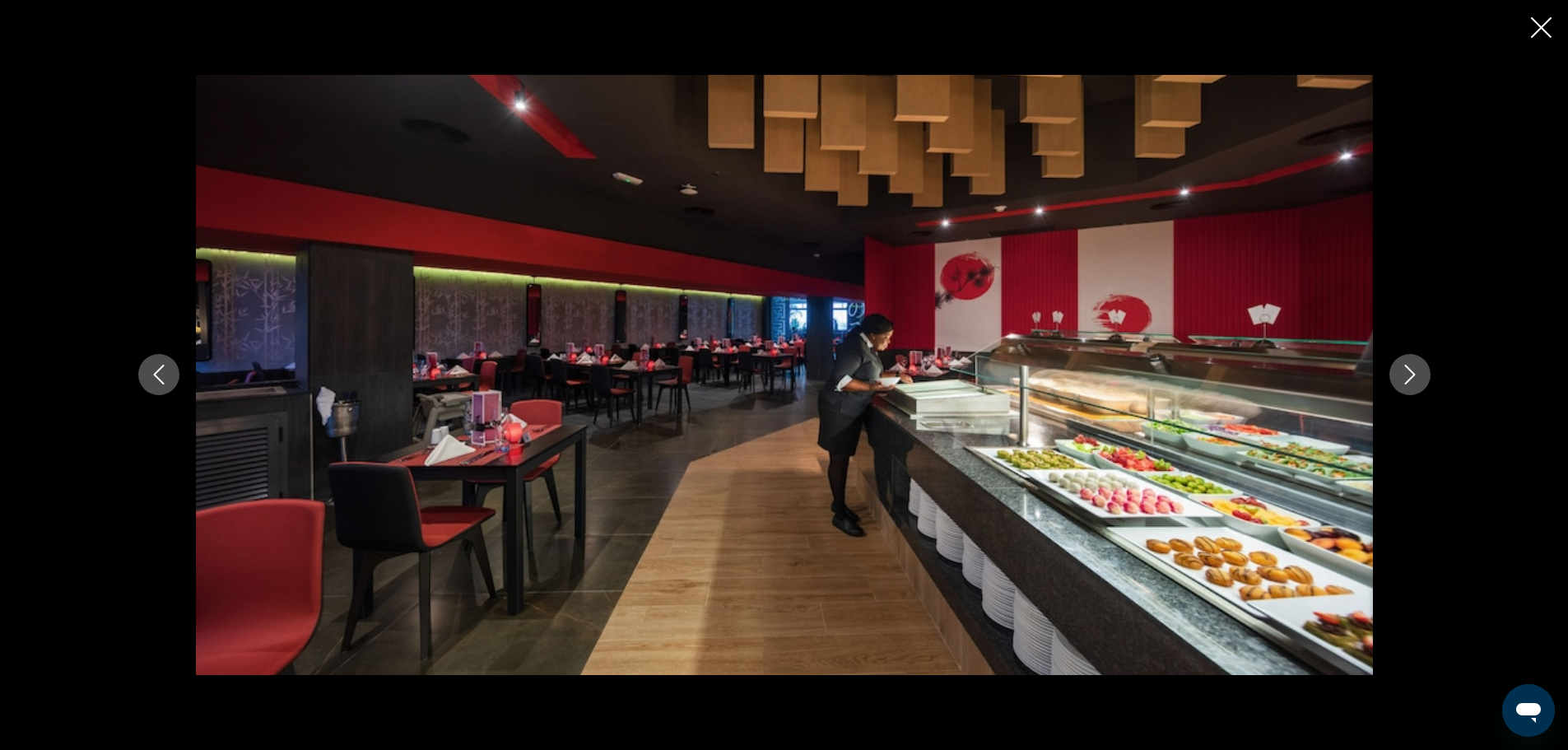
click at [1424, 375] on button "Next image" at bounding box center [1410, 375] width 41 height 41
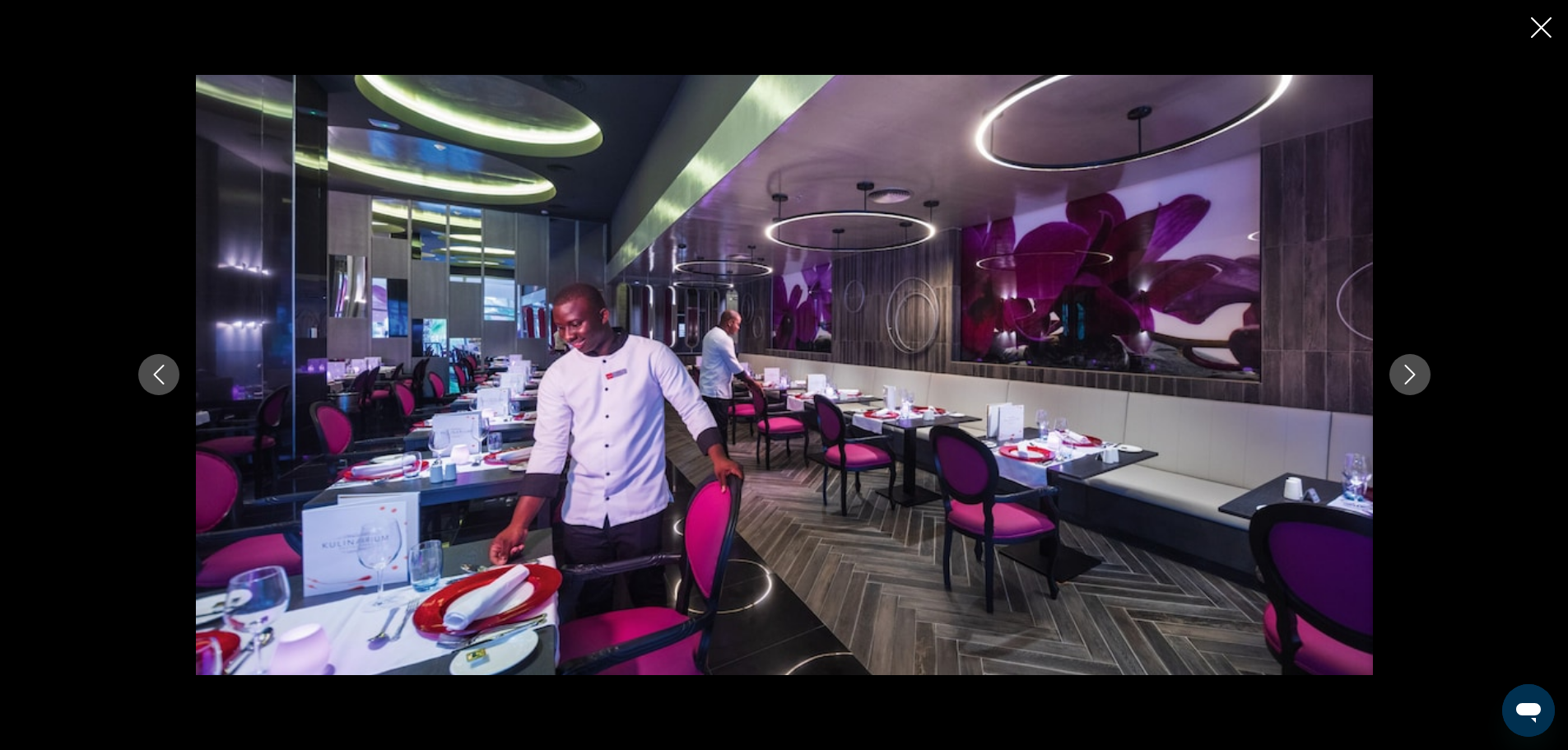
click at [1424, 375] on button "Next image" at bounding box center [1410, 375] width 41 height 41
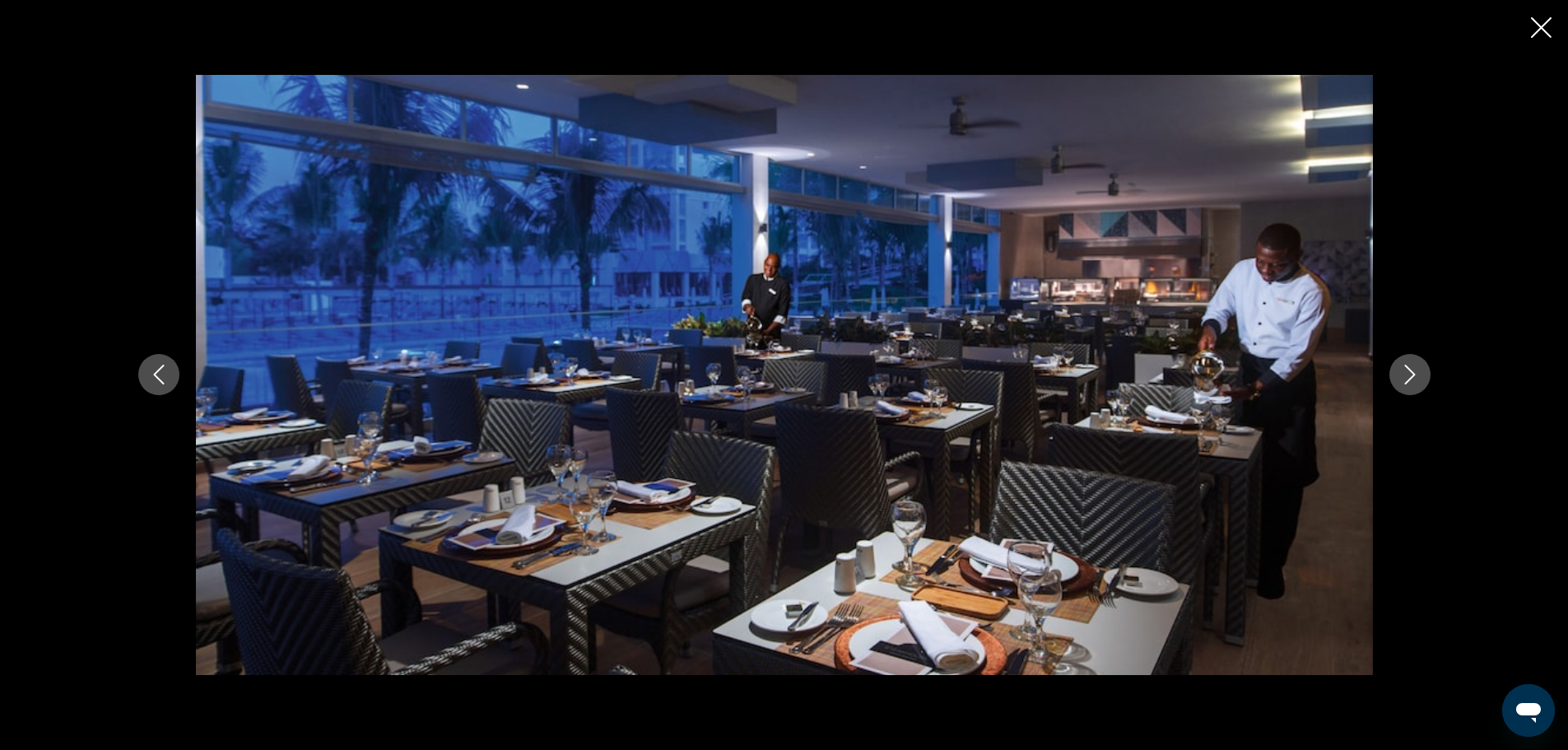
click at [1423, 375] on button "Next image" at bounding box center [1410, 375] width 41 height 41
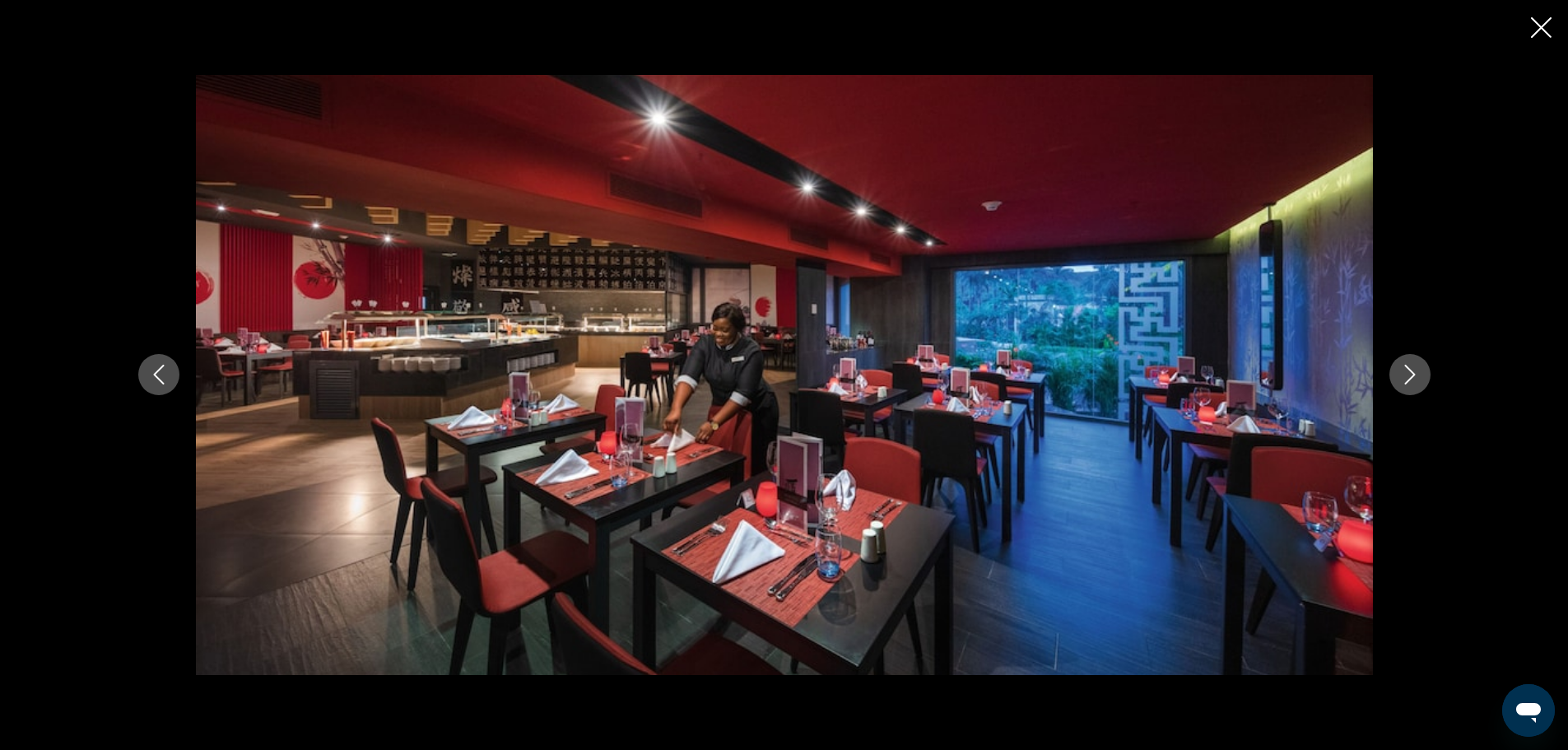
click at [1421, 375] on button "Next image" at bounding box center [1410, 375] width 41 height 41
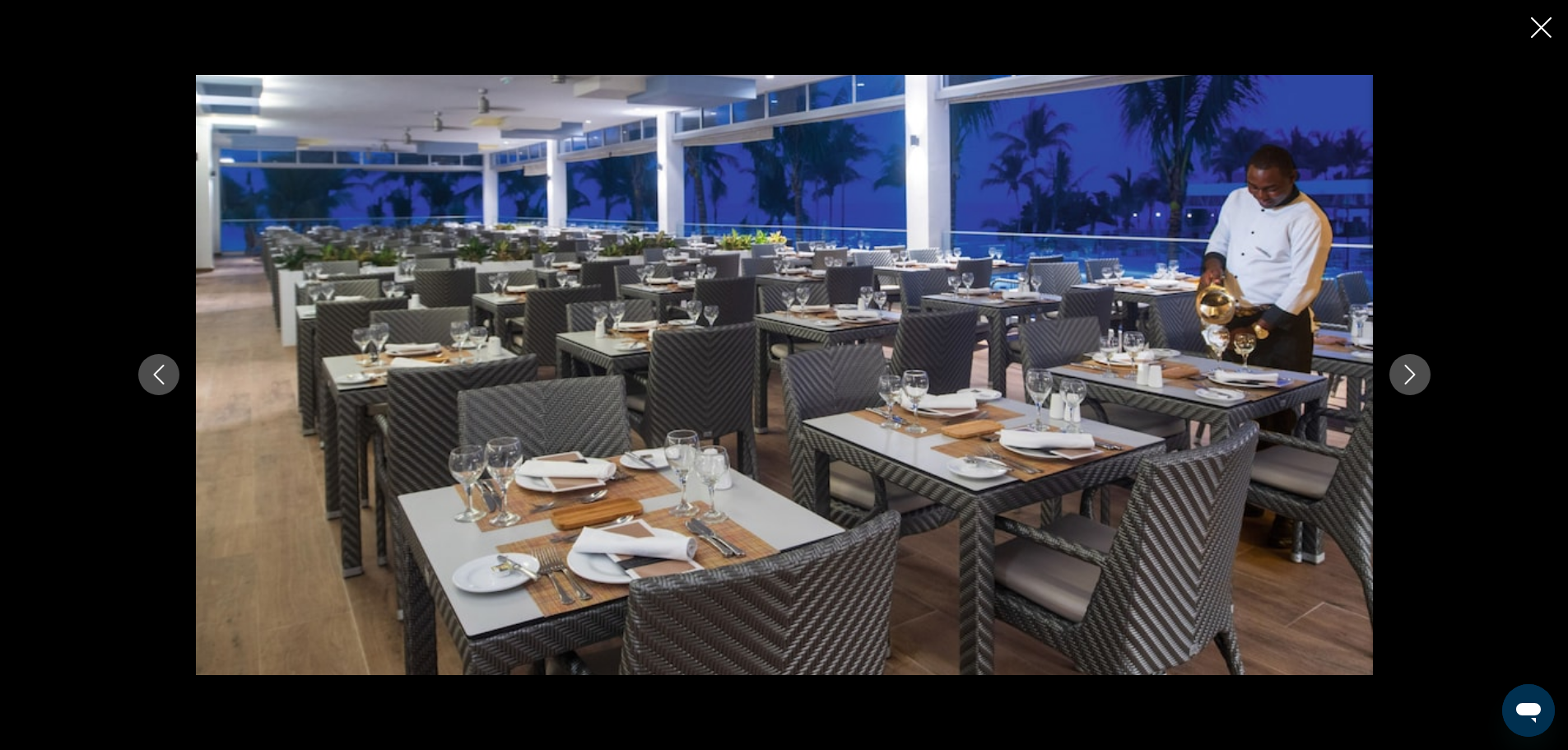
click at [1419, 375] on icon "Next image" at bounding box center [1410, 375] width 19 height 19
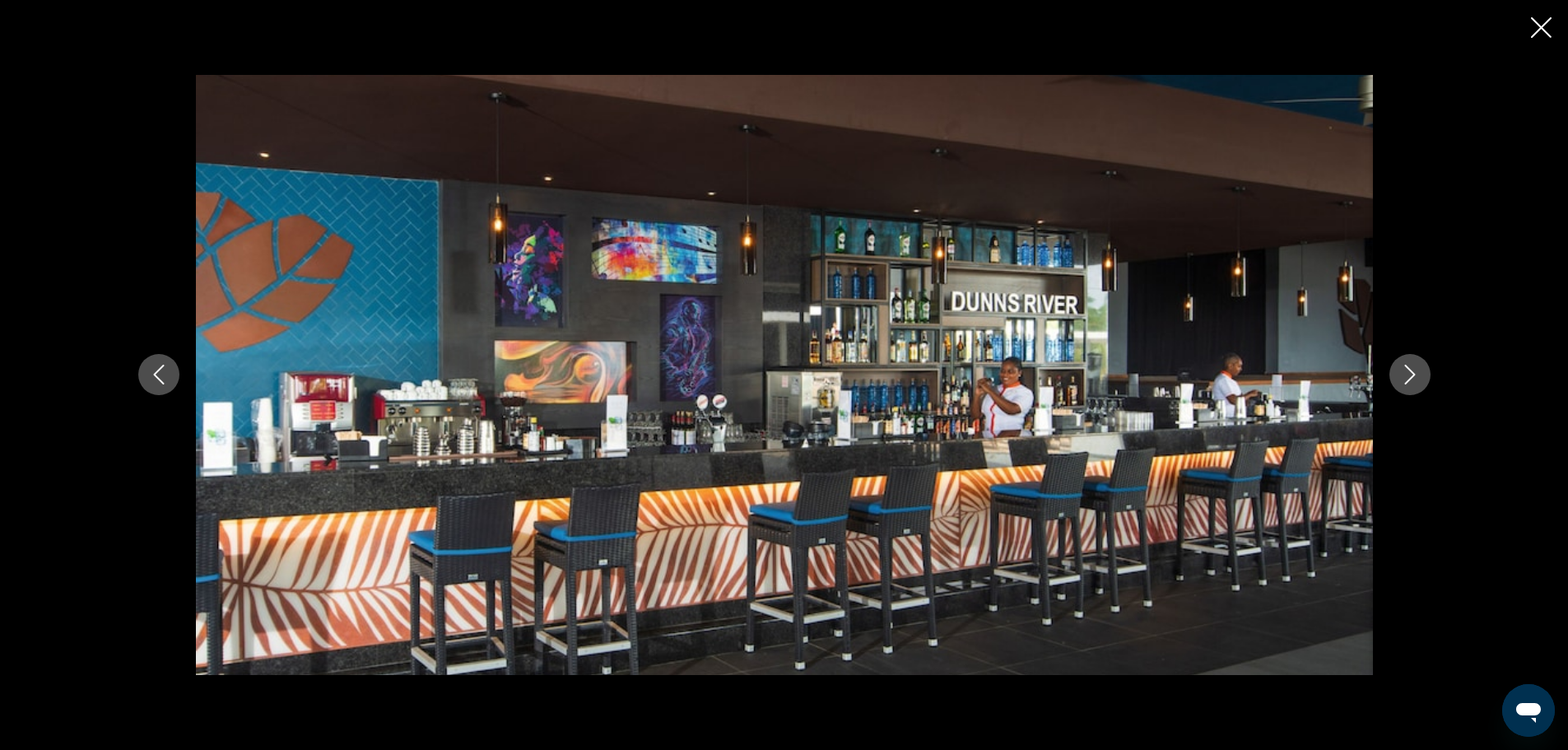
click at [1418, 375] on icon "Next image" at bounding box center [1410, 375] width 19 height 19
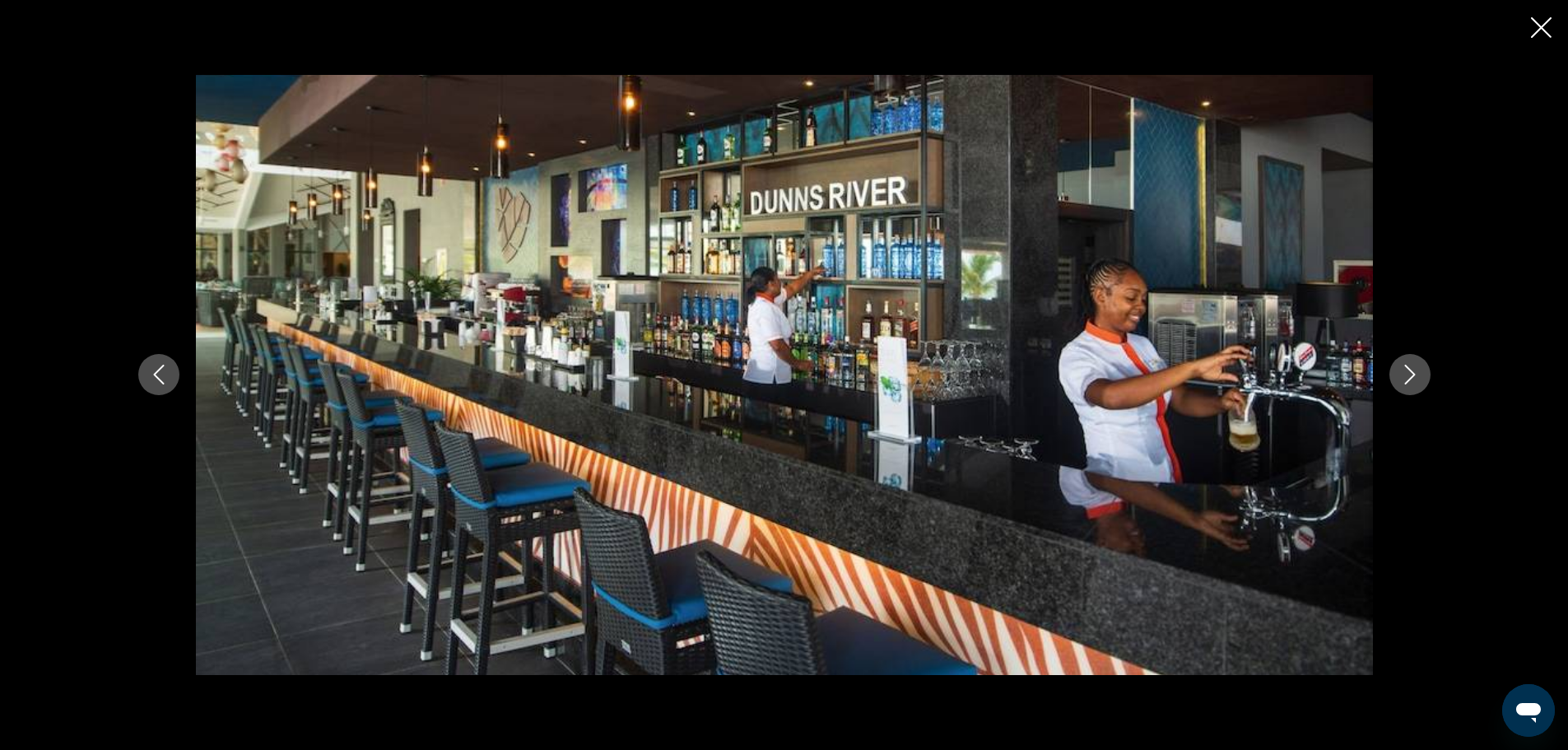
click at [1418, 375] on icon "Next image" at bounding box center [1410, 375] width 19 height 19
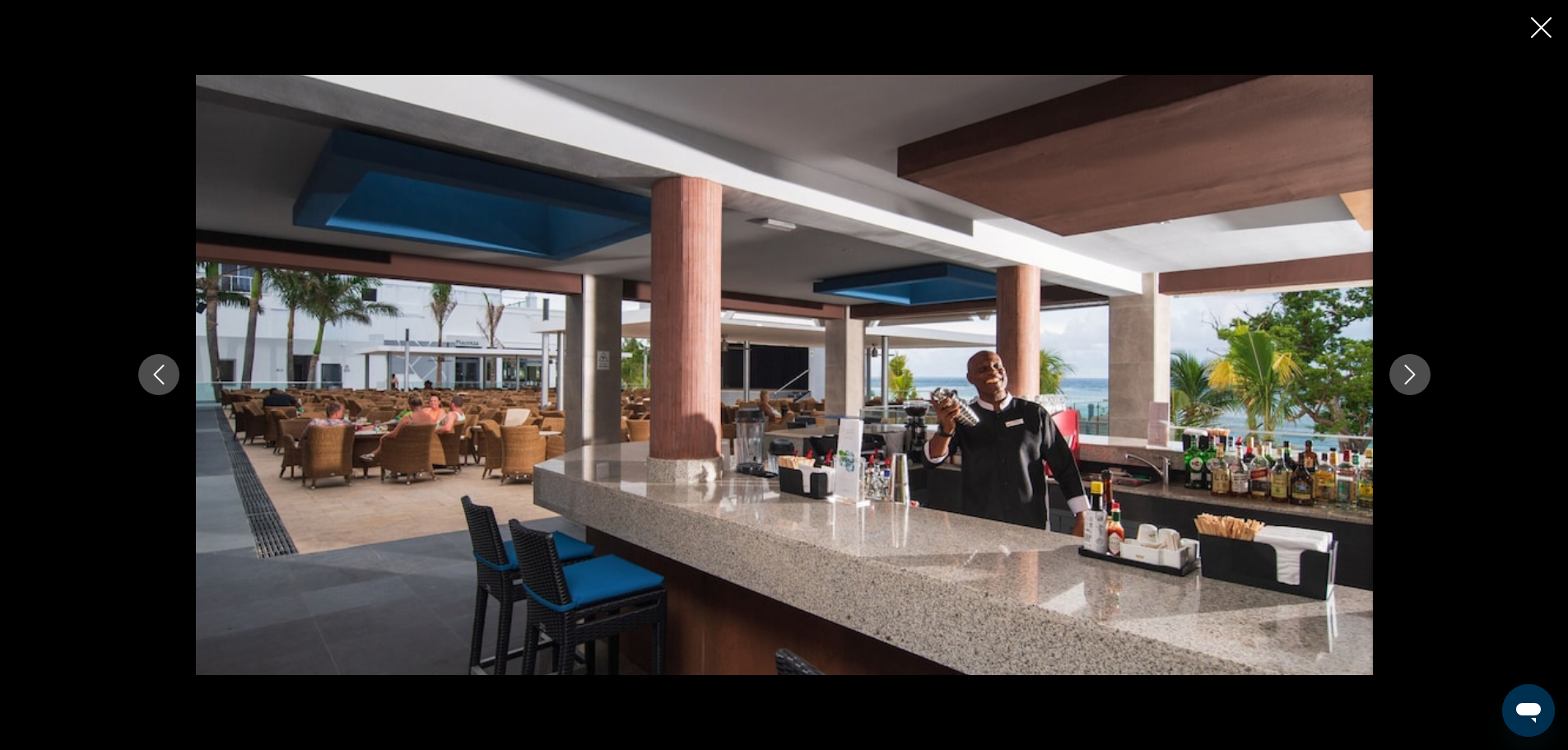
click at [1418, 375] on icon "Next image" at bounding box center [1410, 375] width 19 height 19
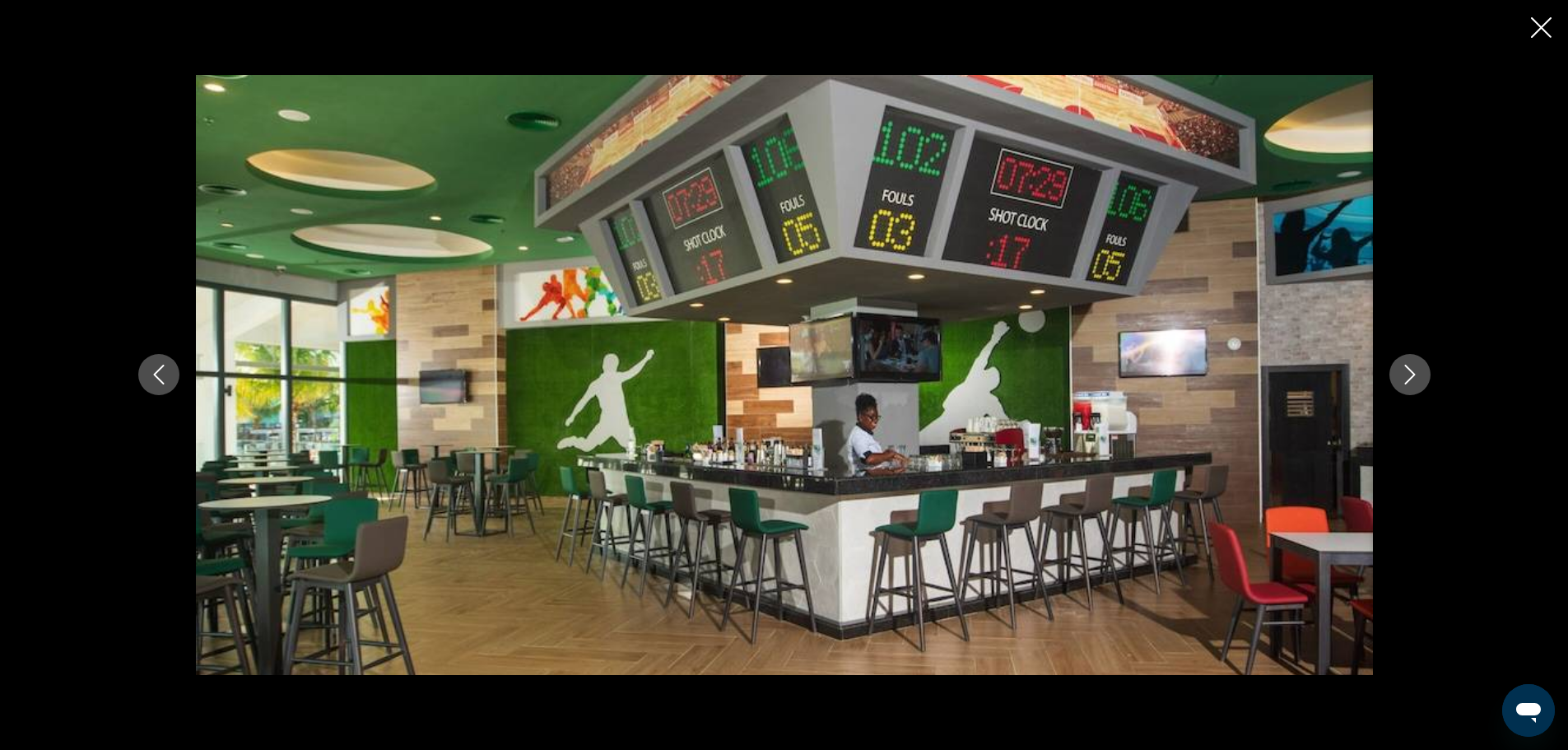
click at [1418, 375] on icon "Next image" at bounding box center [1410, 375] width 19 height 19
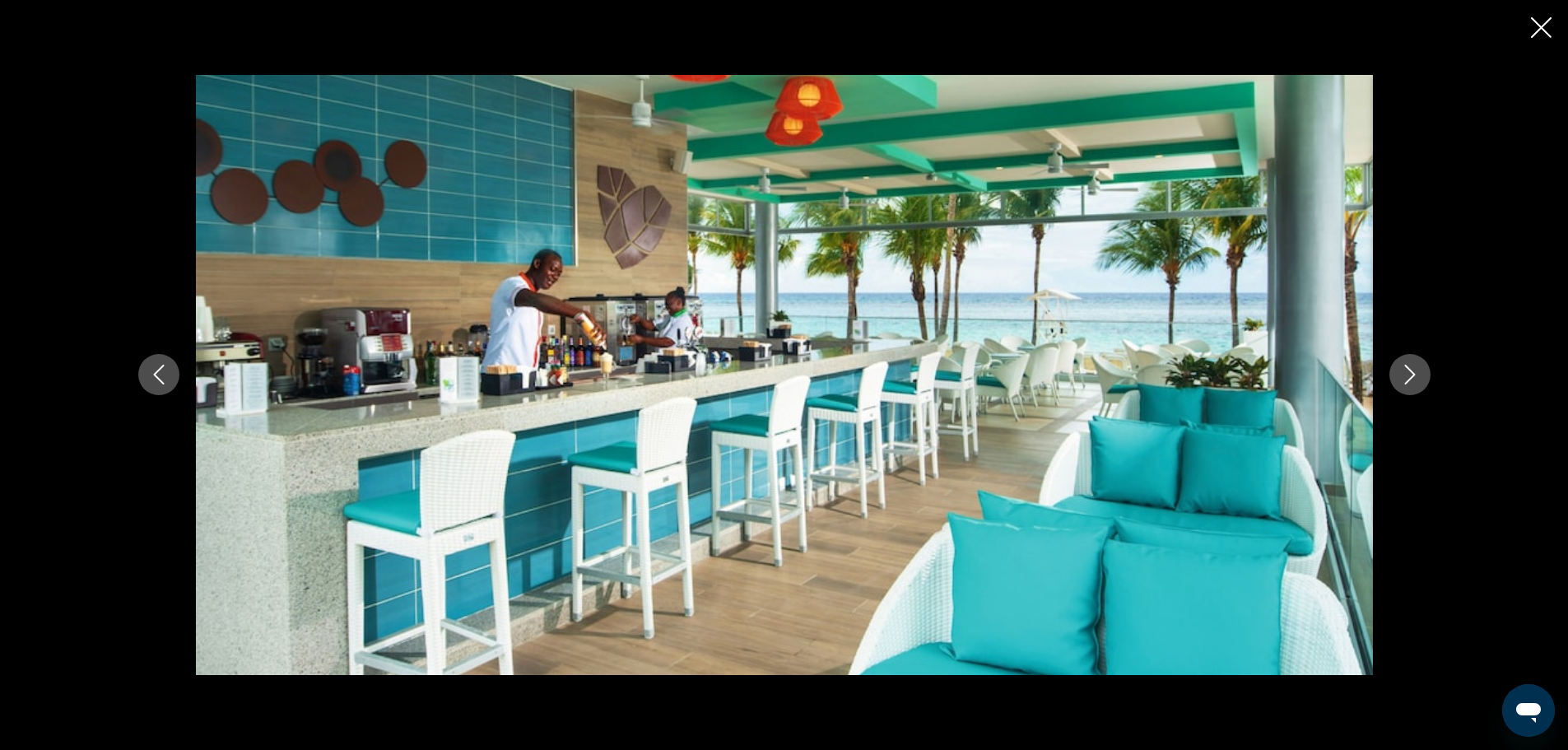
click at [1418, 375] on icon "Next image" at bounding box center [1410, 375] width 19 height 19
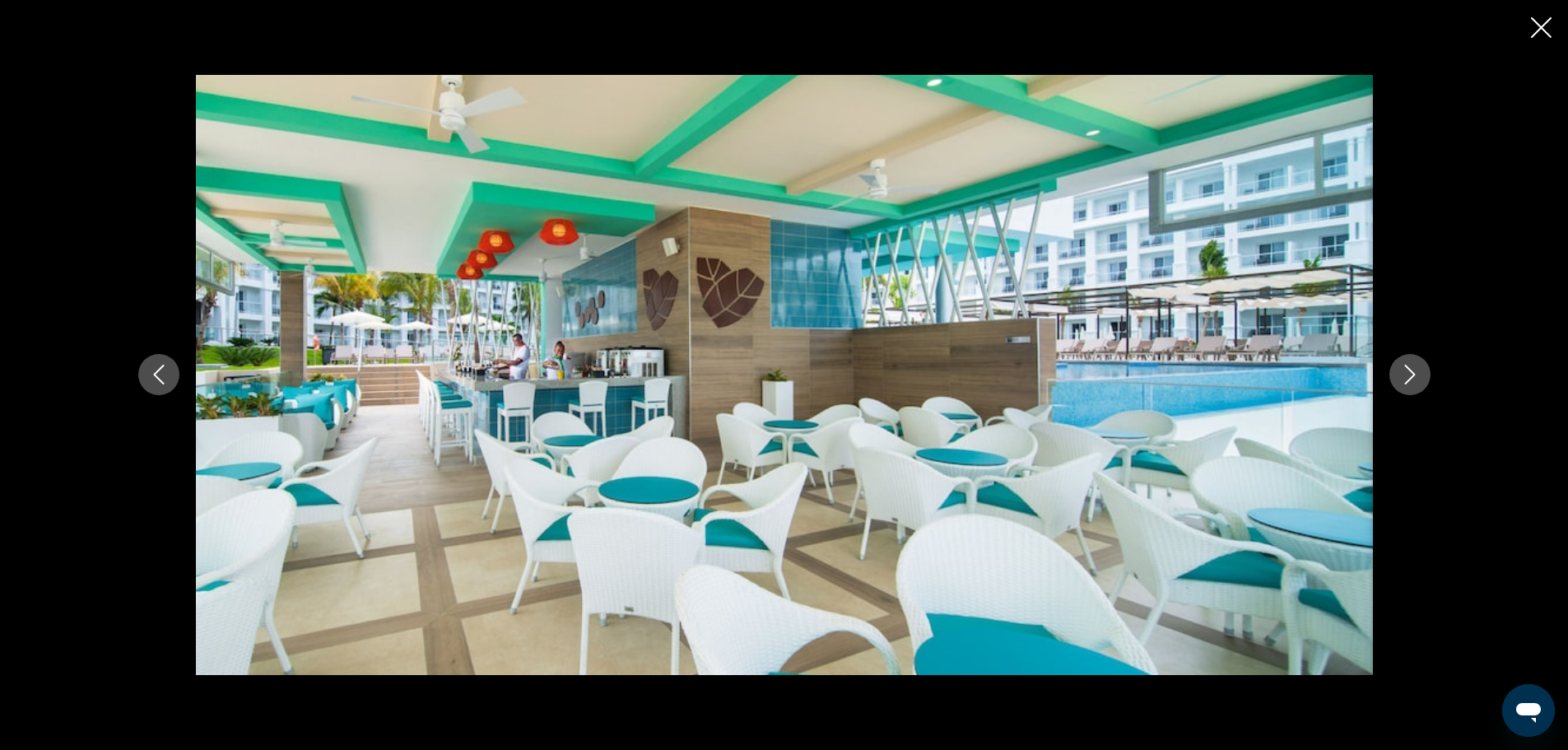
click at [1418, 375] on icon "Next image" at bounding box center [1410, 375] width 19 height 19
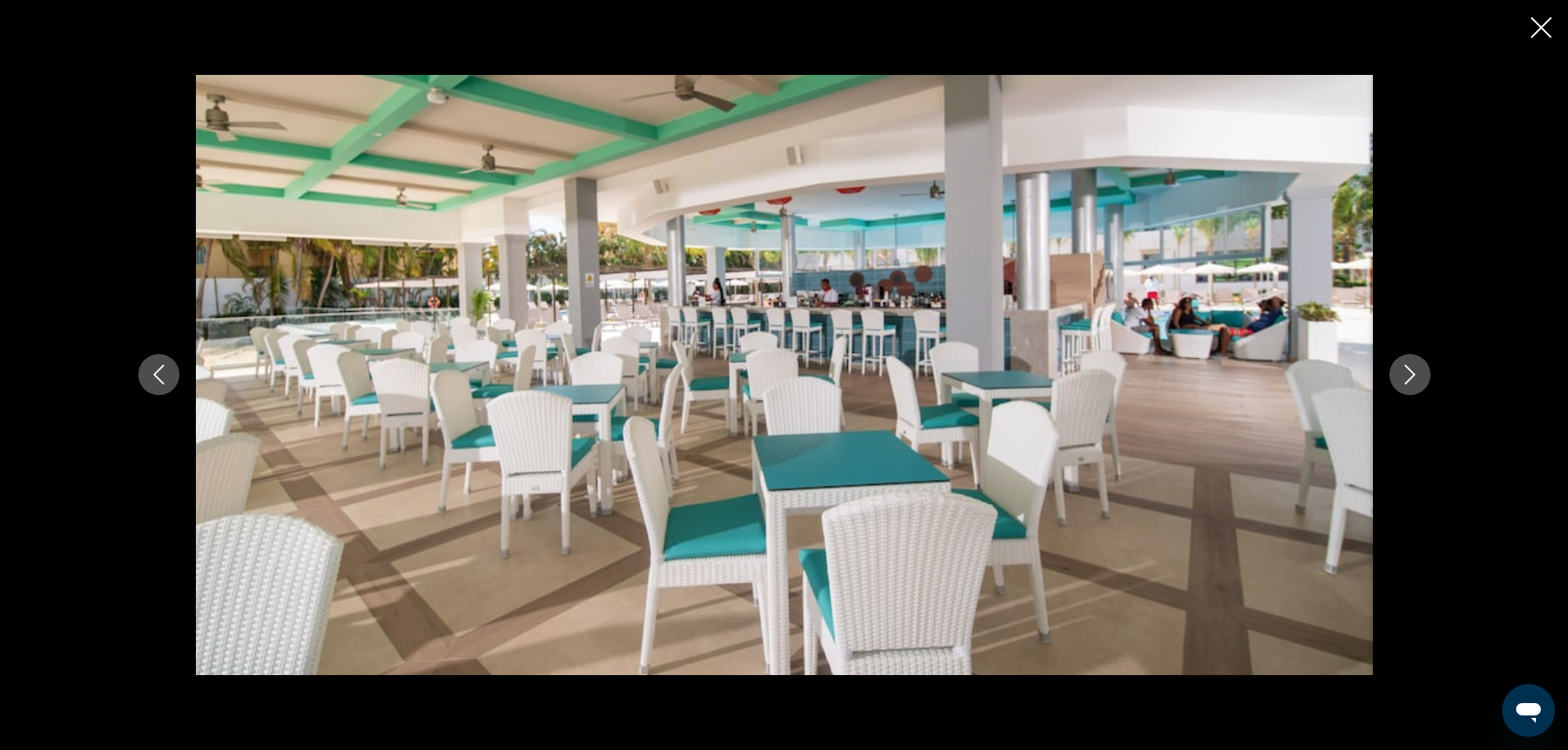
click at [1418, 375] on icon "Next image" at bounding box center [1410, 375] width 19 height 19
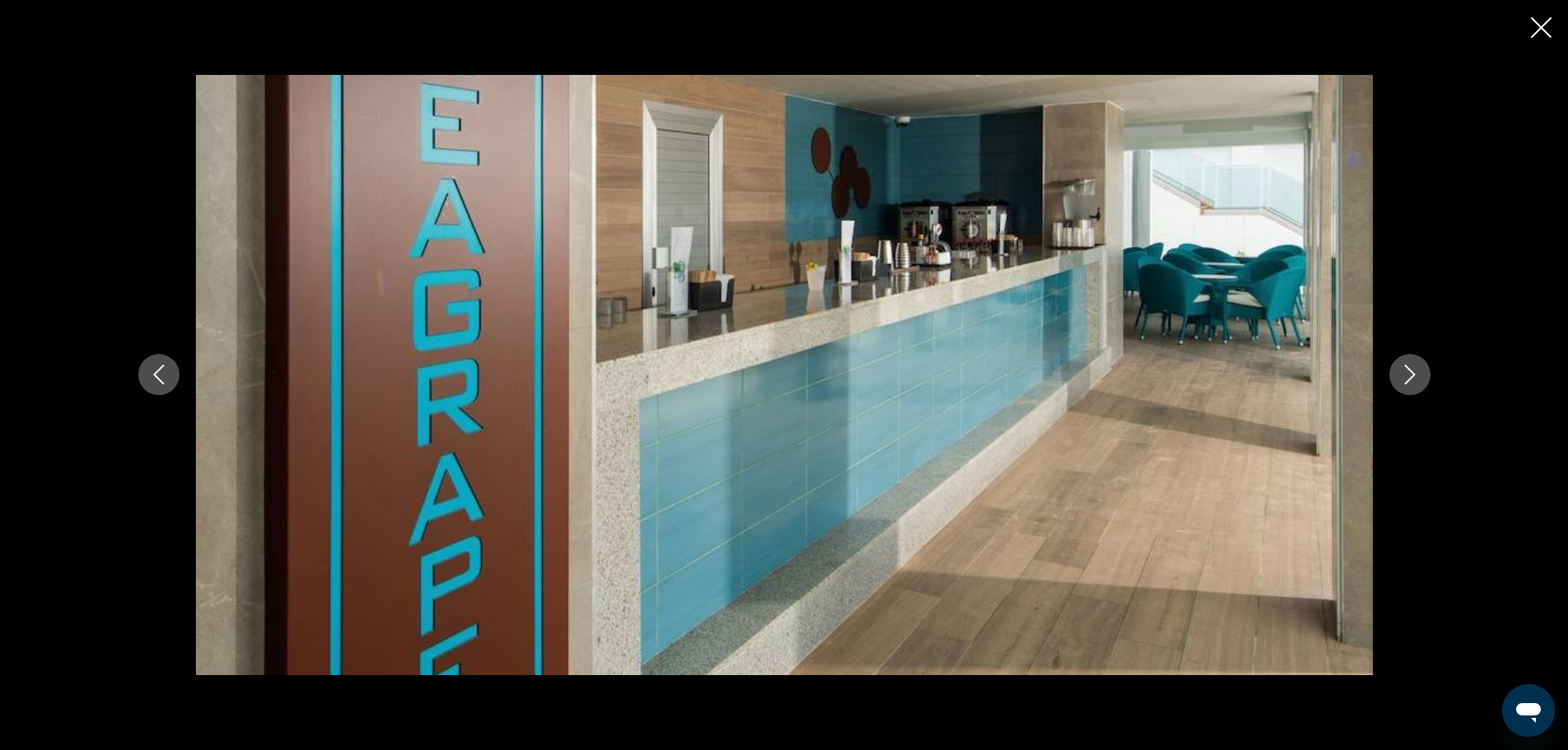
click at [1418, 375] on icon "Next image" at bounding box center [1410, 375] width 19 height 19
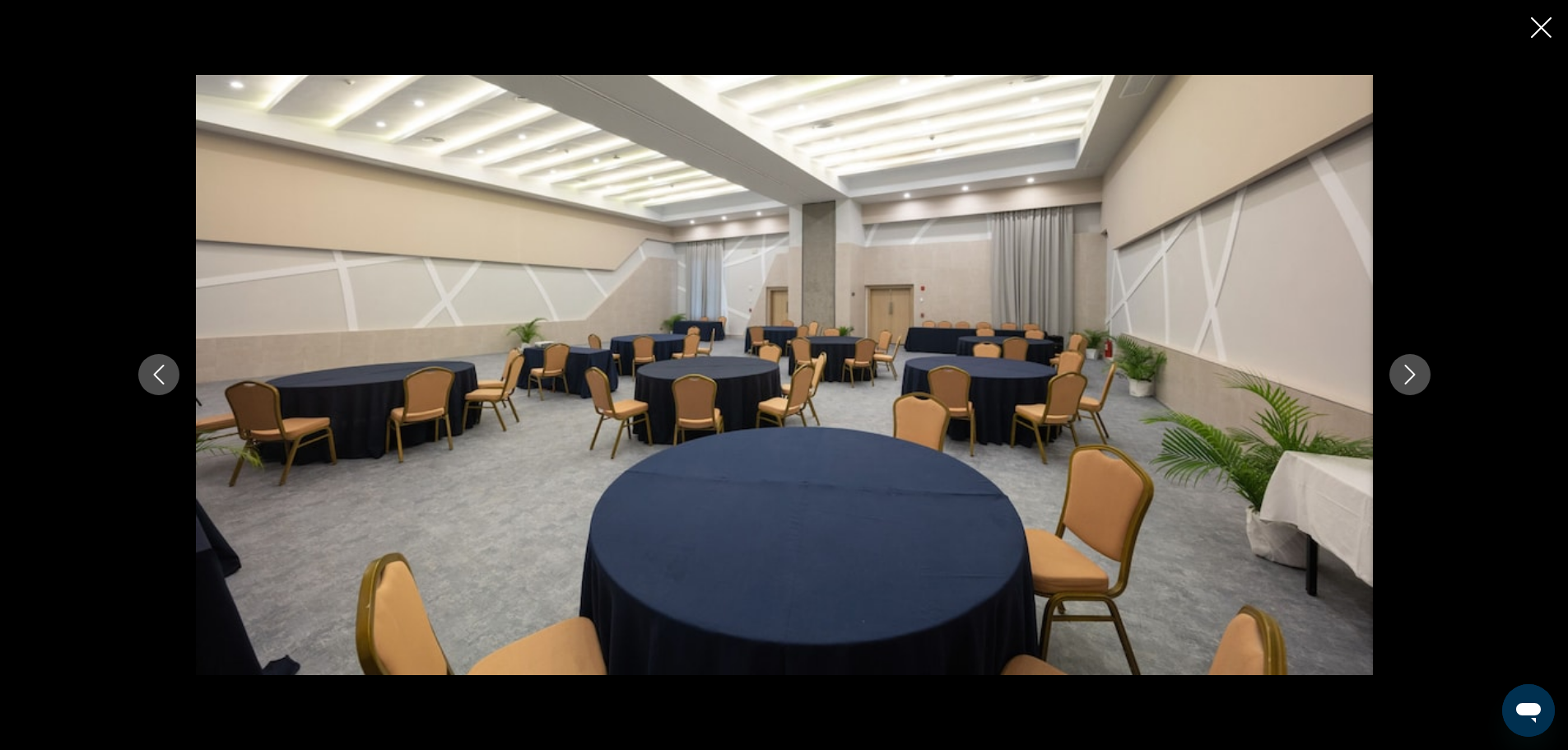
click at [1522, 25] on div "Main content" at bounding box center [784, 375] width 1568 height 750
click at [1531, 25] on icon "Close slideshow" at bounding box center [1541, 27] width 20 height 20
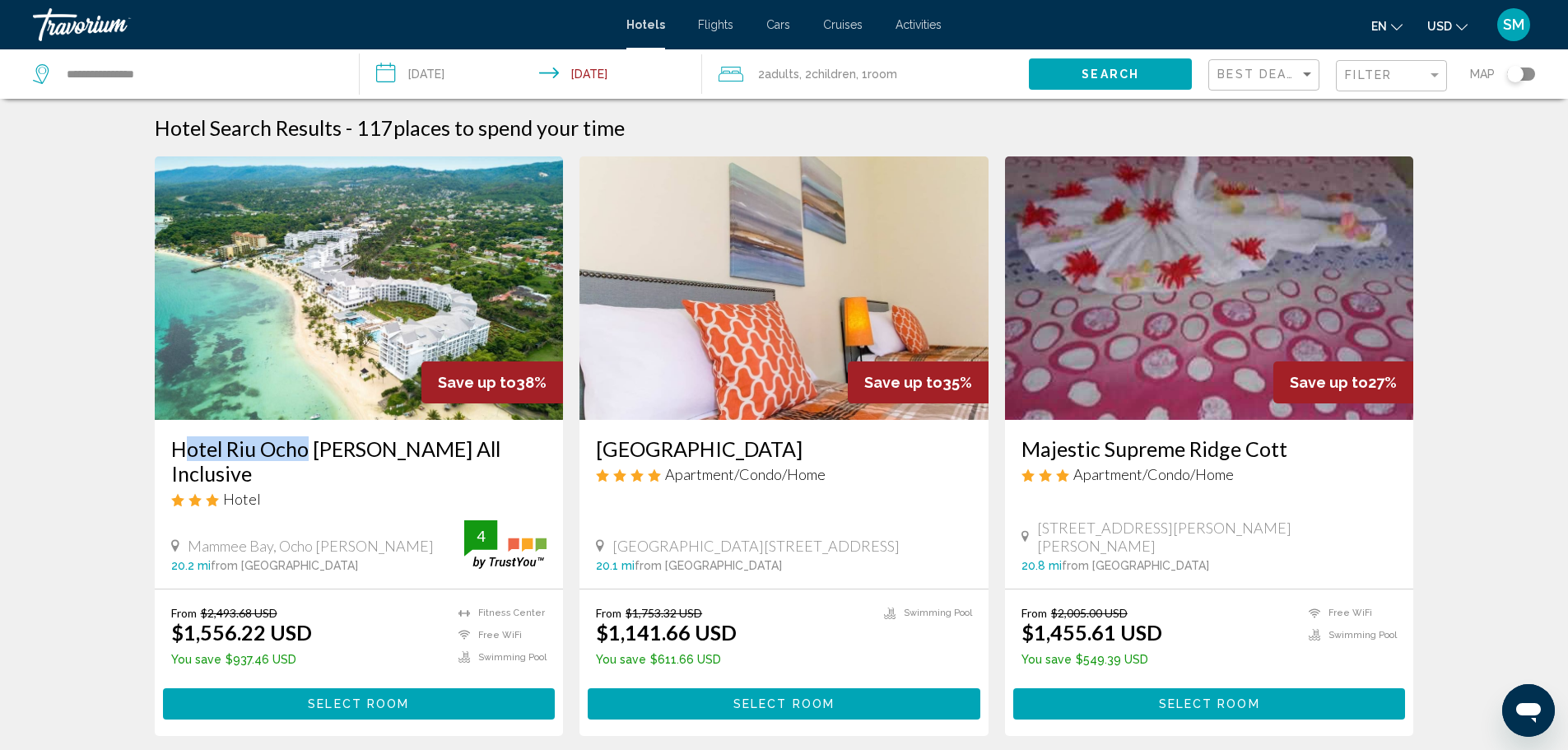
drag, startPoint x: 165, startPoint y: 443, endPoint x: 292, endPoint y: 460, distance: 128.1
click at [292, 460] on div "Hotel Riu Ocho Rios All Inclusive Hotel Mammee Bay, Ocho Rios 20.2 mi from Jama…" at bounding box center [360, 505] width 409 height 169
click at [1384, 81] on span "Filter" at bounding box center [1368, 75] width 47 height 14
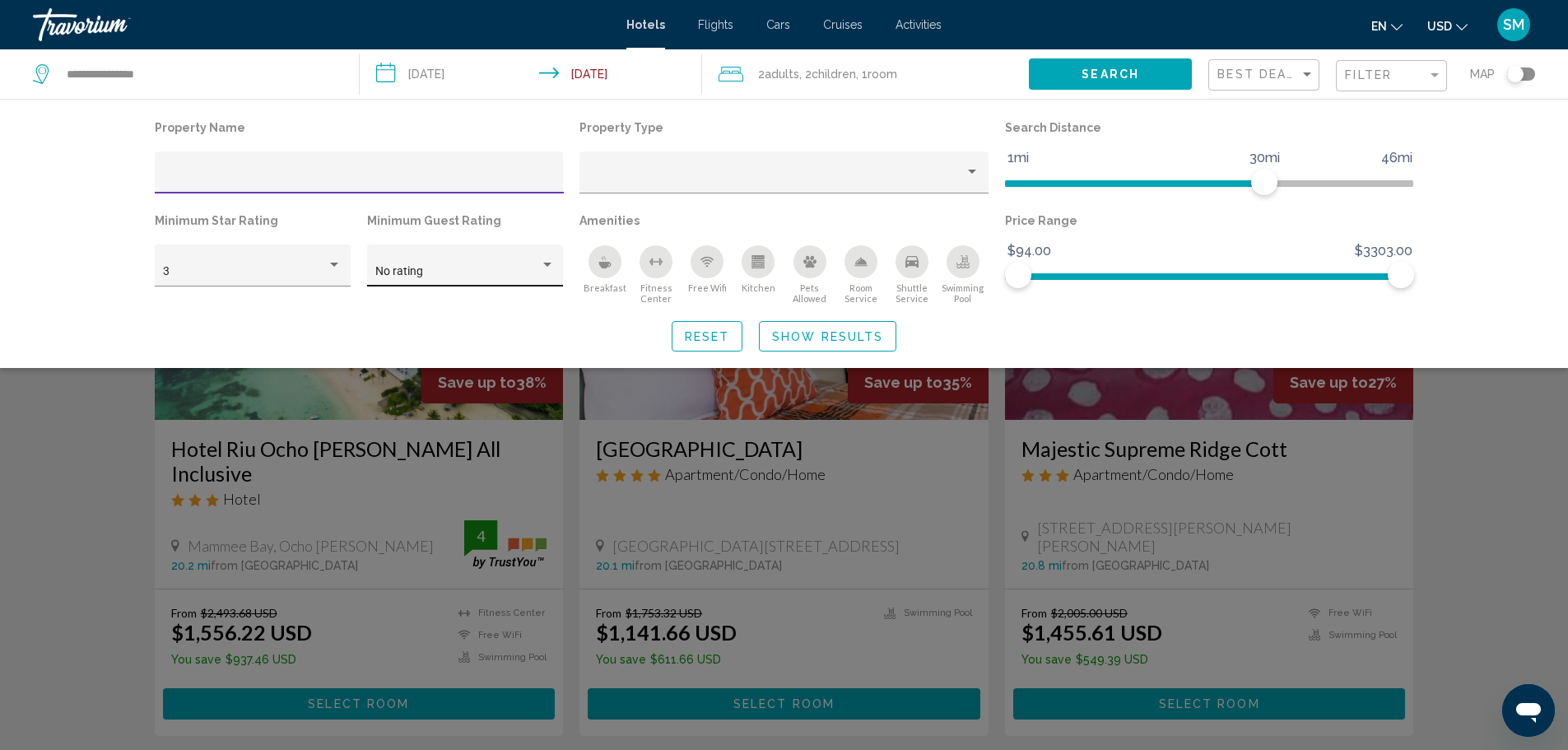
click at [475, 271] on div "No rating" at bounding box center [457, 272] width 164 height 14
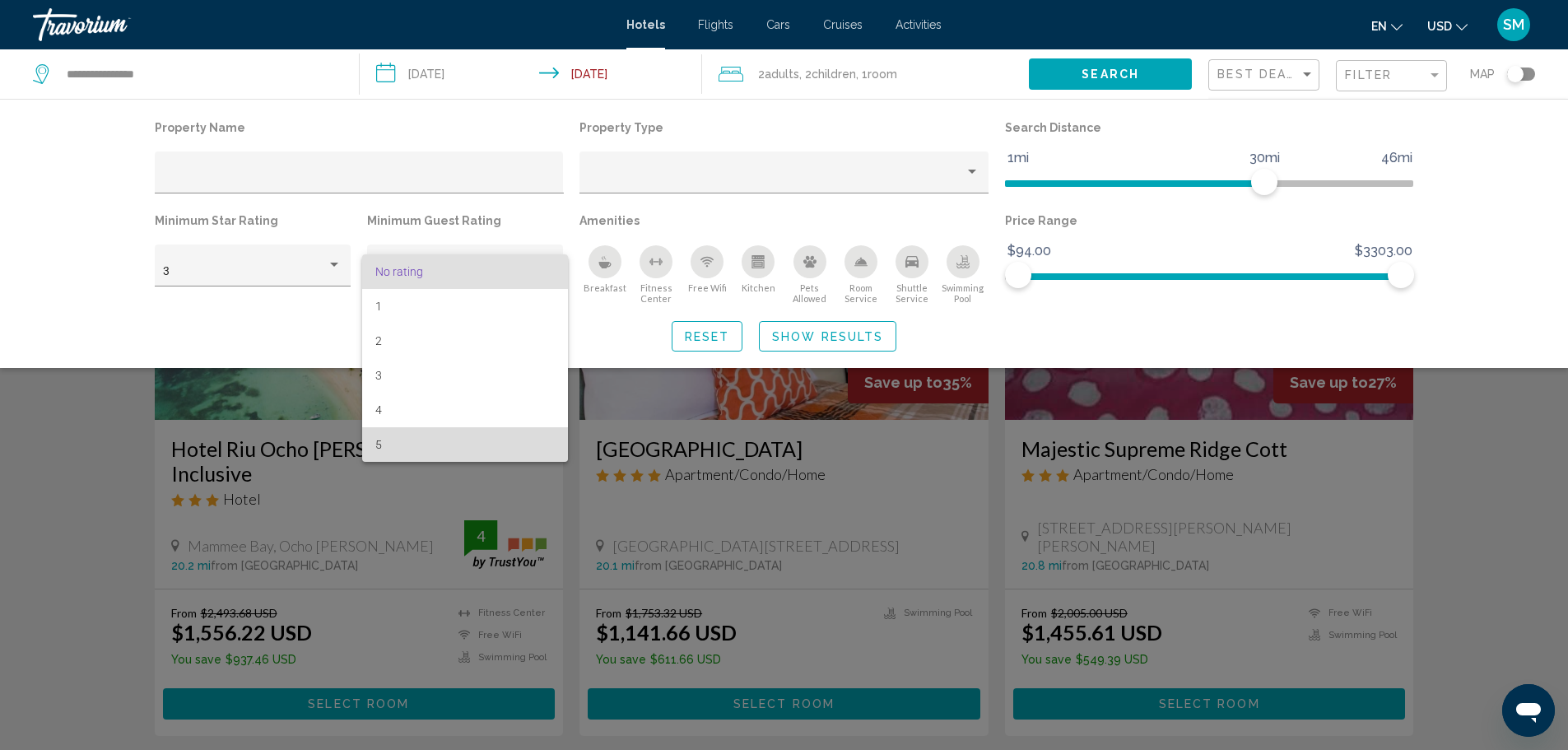
click at [383, 440] on span "5" at bounding box center [464, 445] width 178 height 35
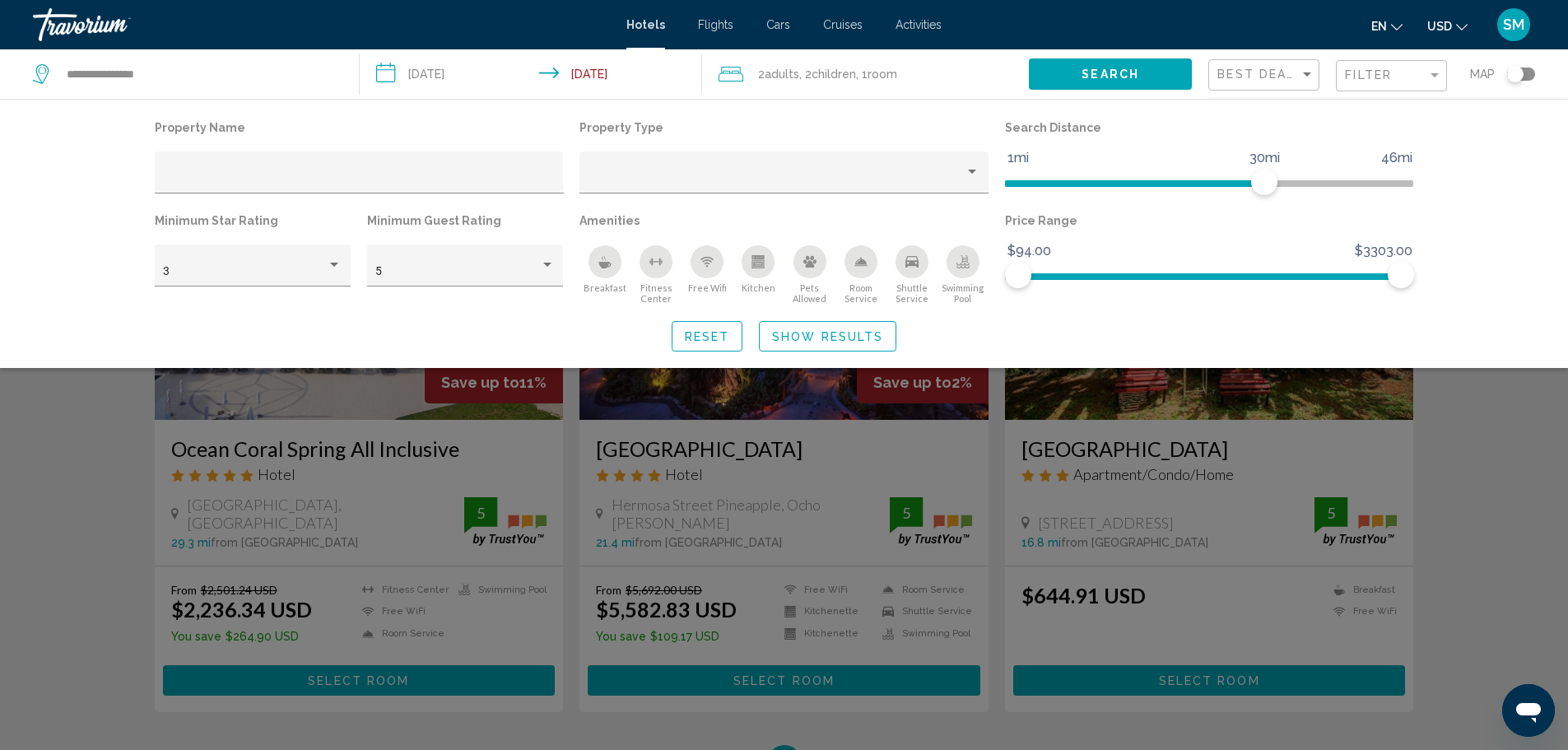
click at [1095, 324] on div "Reset Show Results" at bounding box center [784, 336] width 1260 height 30
click at [797, 333] on span "Show Results" at bounding box center [827, 337] width 112 height 14
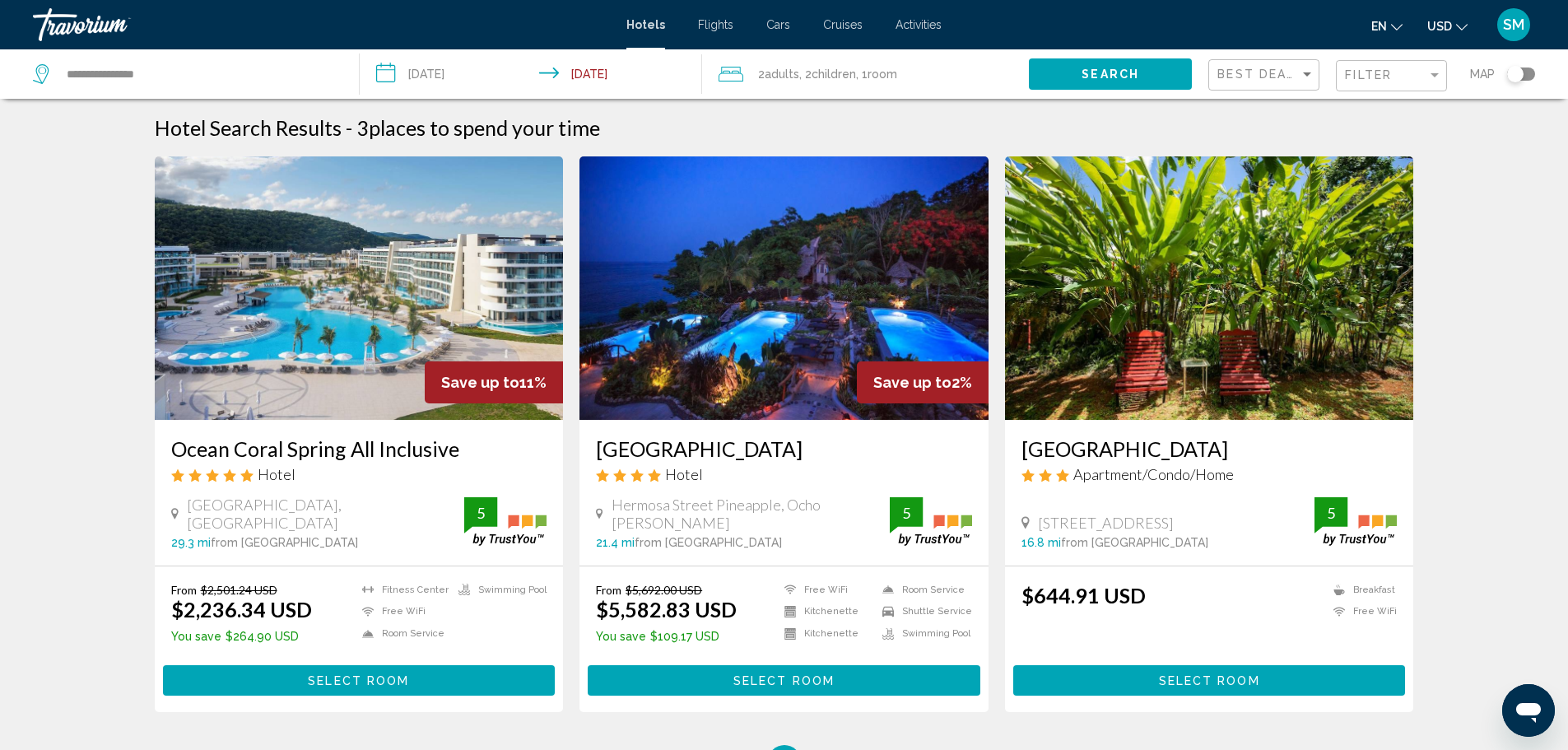
click at [358, 301] on img "Main content" at bounding box center [360, 288] width 409 height 264
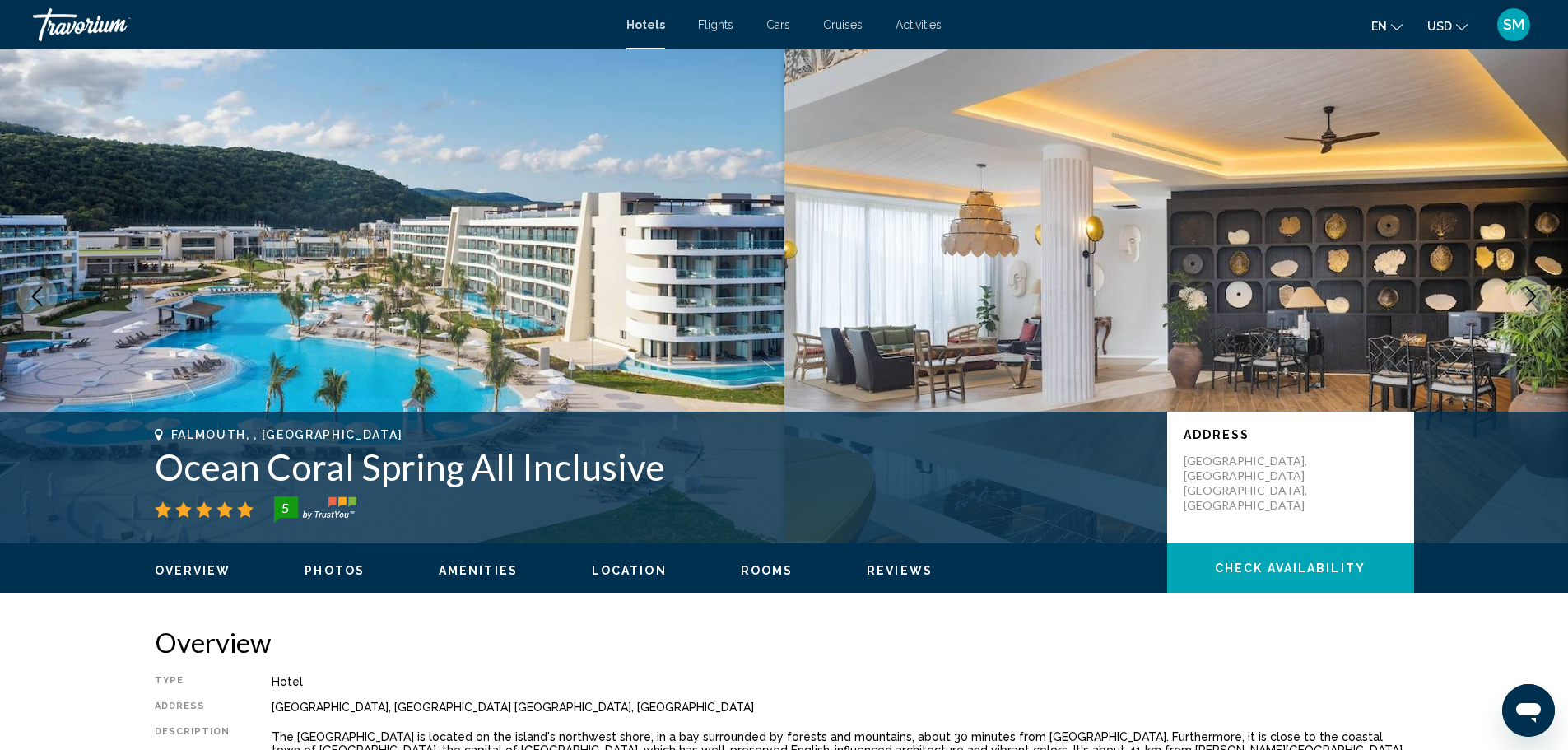
click at [884, 255] on img "Main content" at bounding box center [1176, 296] width 784 height 494
click at [686, 301] on img "Main content" at bounding box center [392, 296] width 784 height 494
click at [1537, 291] on icon "Next image" at bounding box center [1531, 296] width 19 height 19
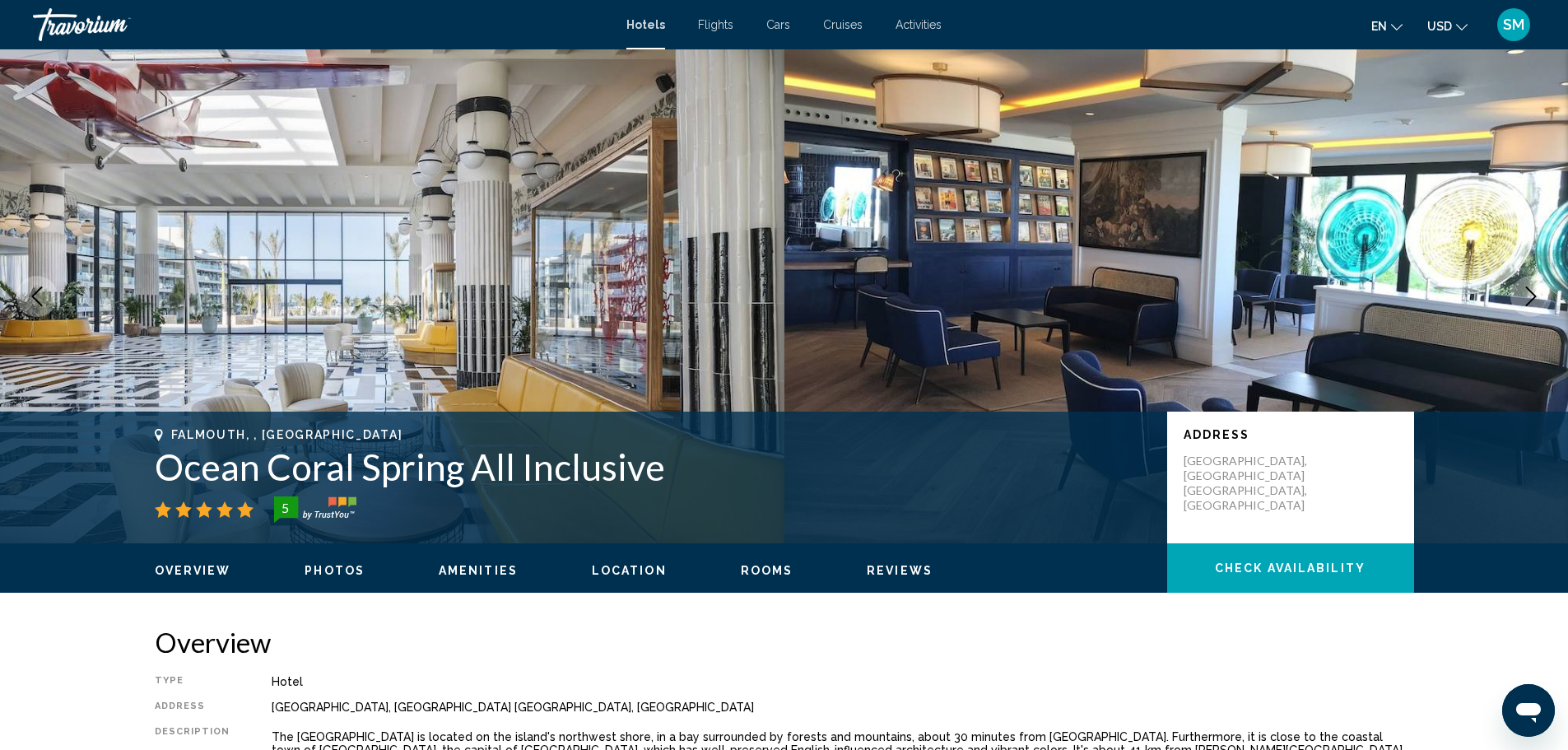
click at [1533, 292] on icon "Next image" at bounding box center [1531, 296] width 19 height 19
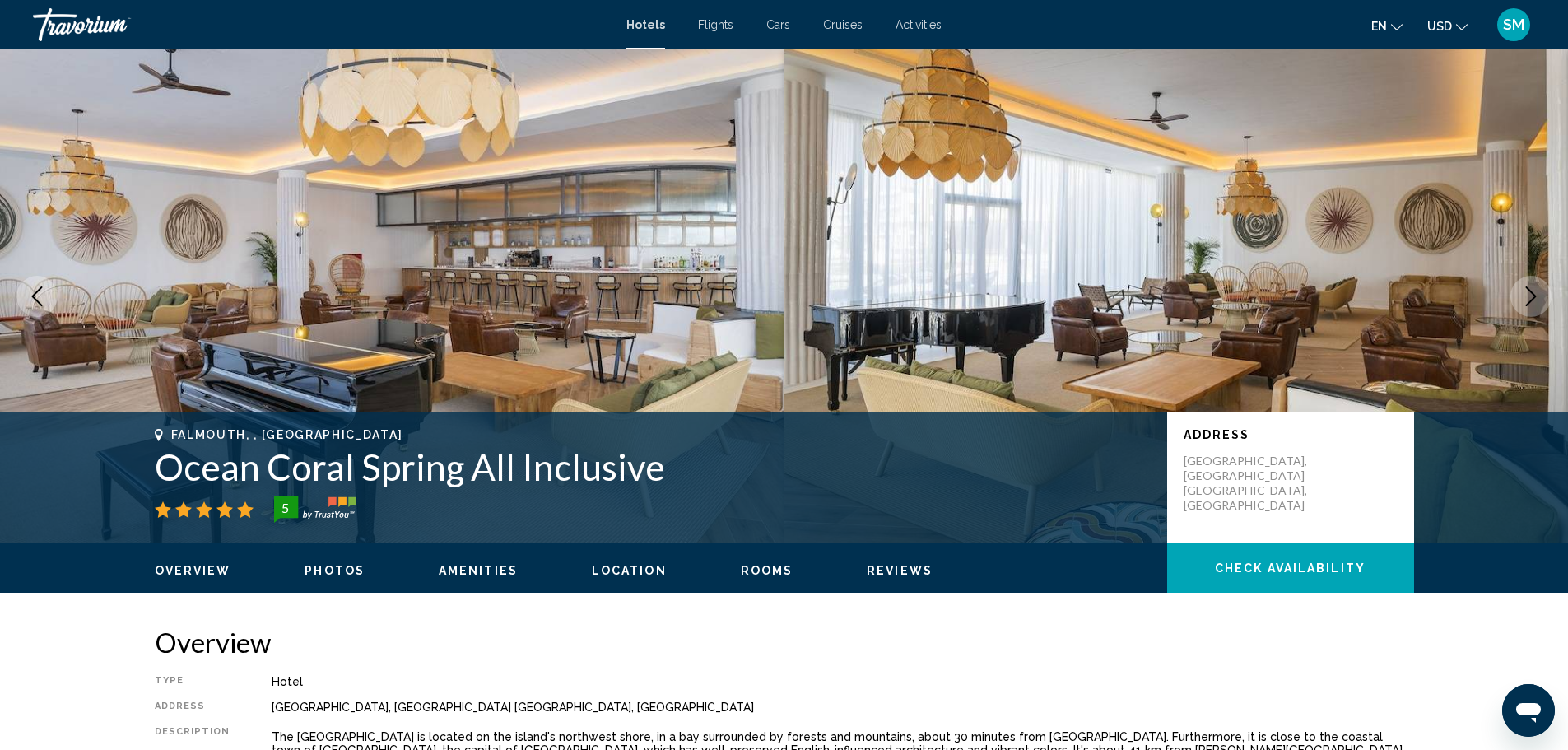
click at [1531, 292] on icon "Next image" at bounding box center [1531, 296] width 11 height 19
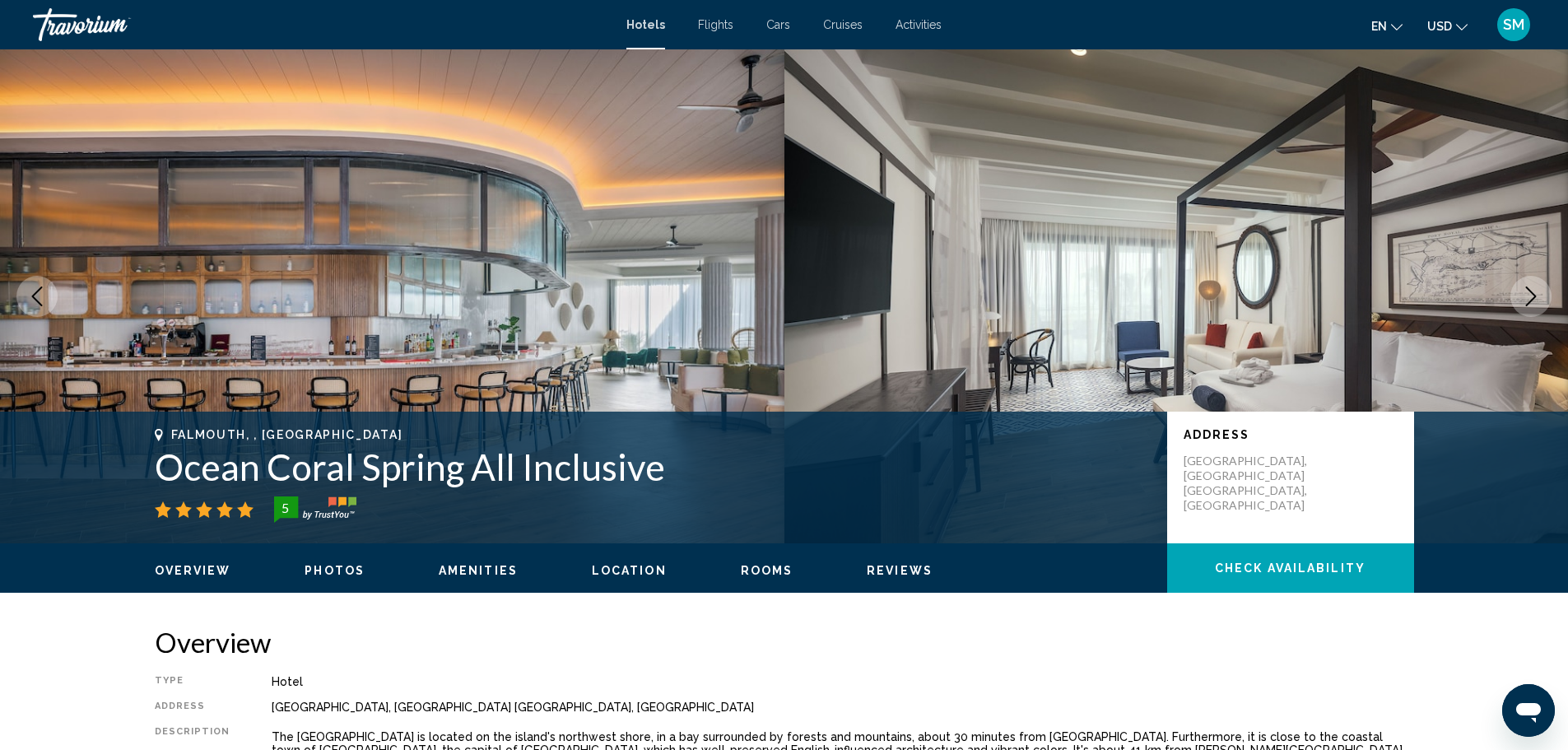
click at [1531, 292] on icon "Next image" at bounding box center [1531, 296] width 11 height 19
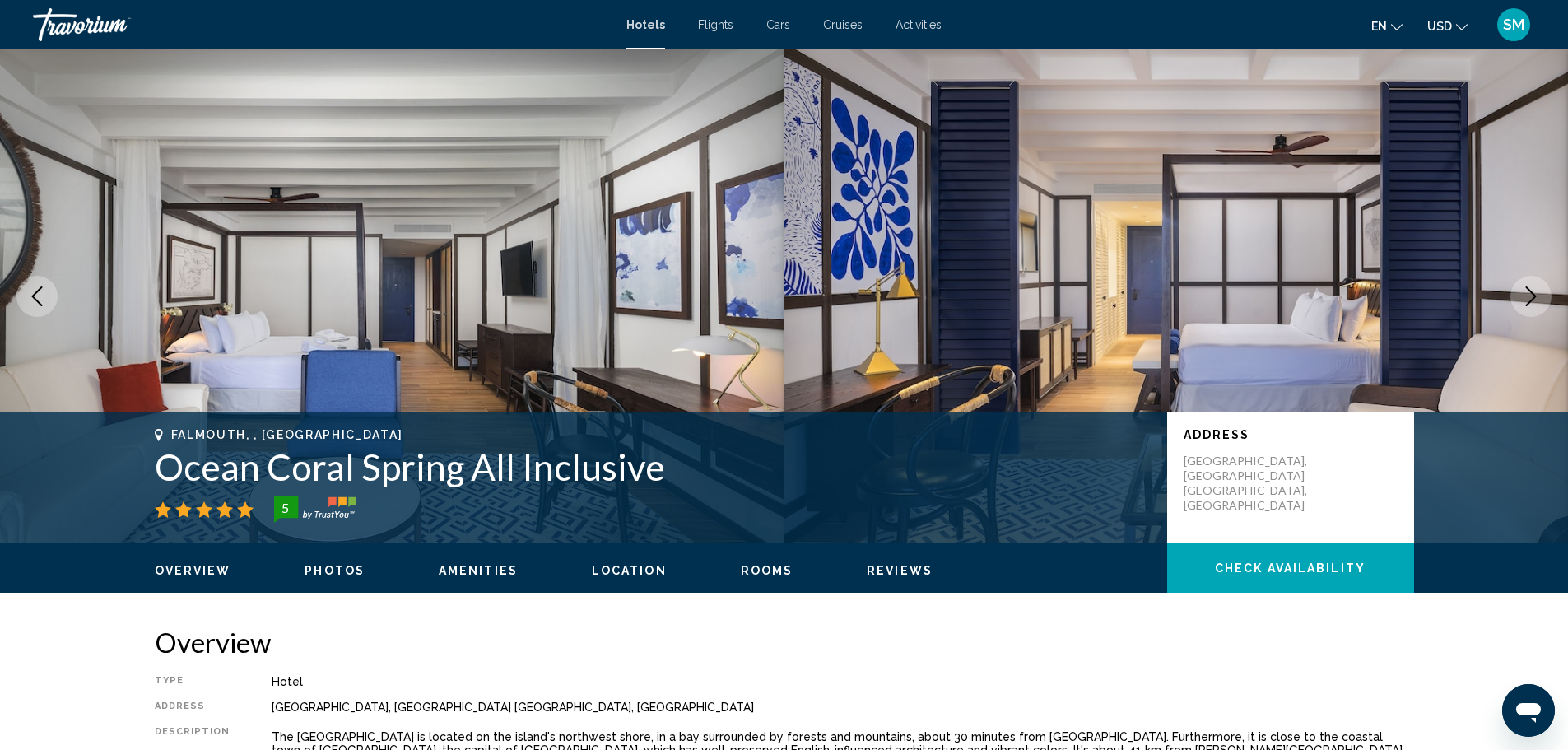
click at [1531, 292] on icon "Next image" at bounding box center [1531, 296] width 11 height 19
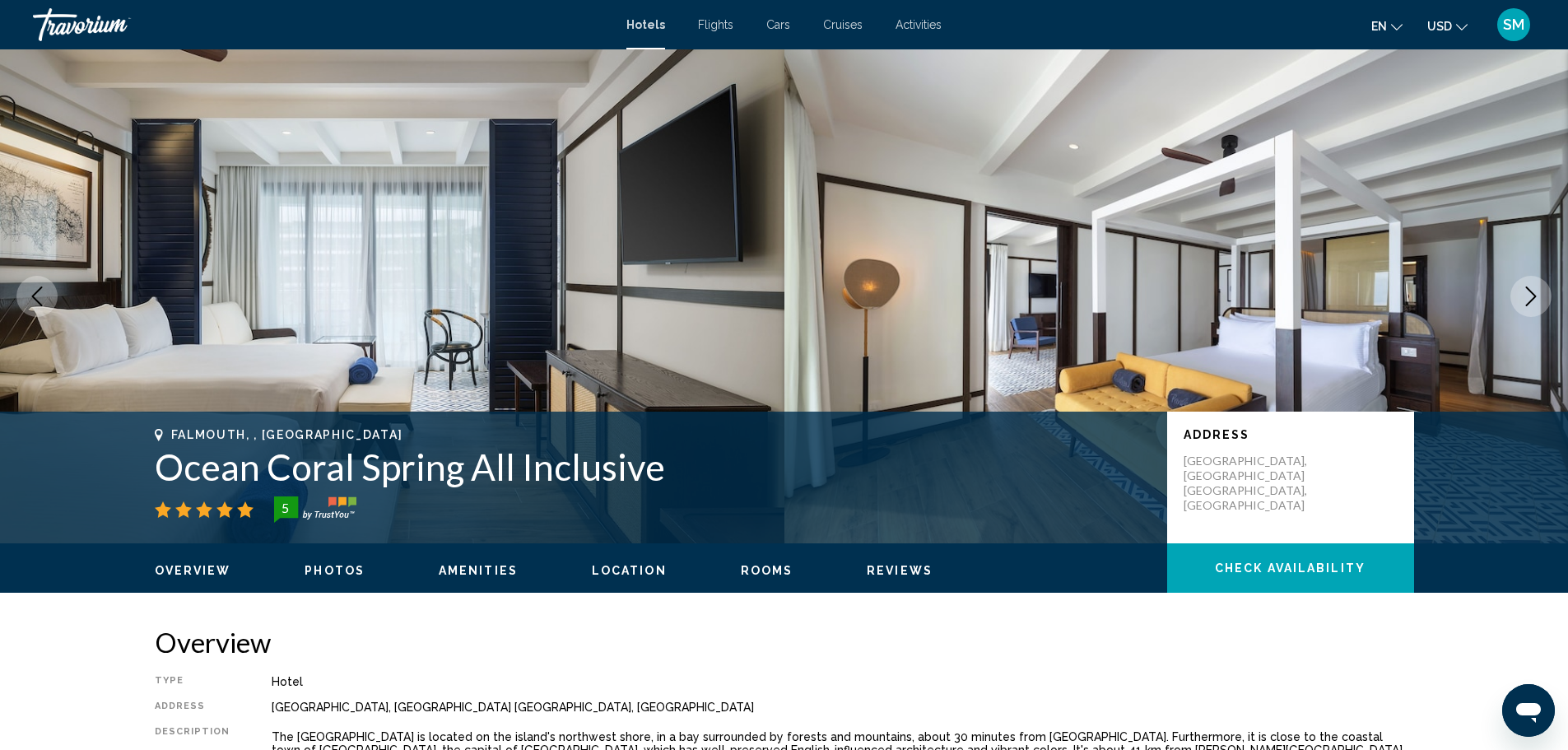
click at [1531, 292] on icon "Next image" at bounding box center [1531, 296] width 11 height 19
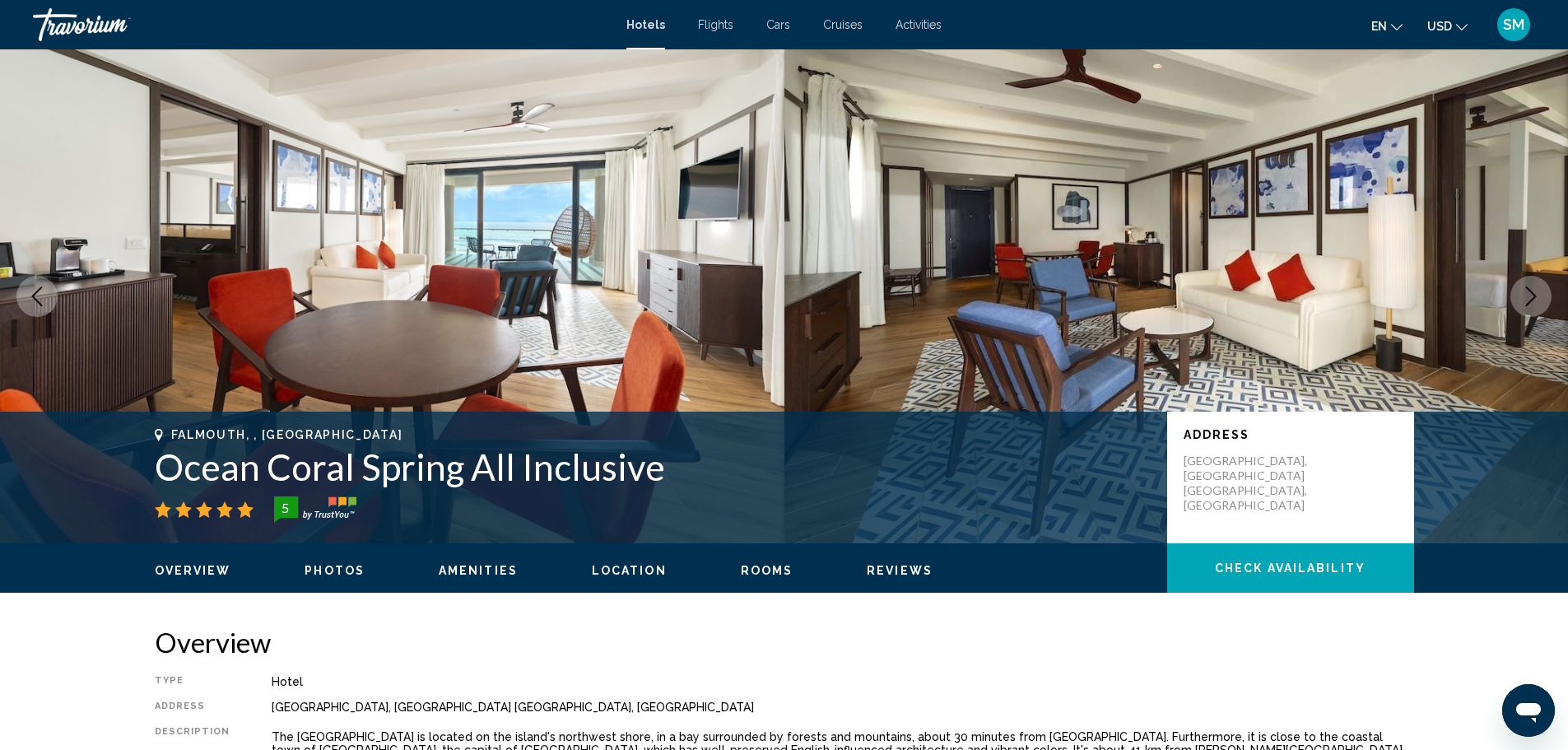
click at [1531, 292] on icon "Next image" at bounding box center [1531, 296] width 11 height 19
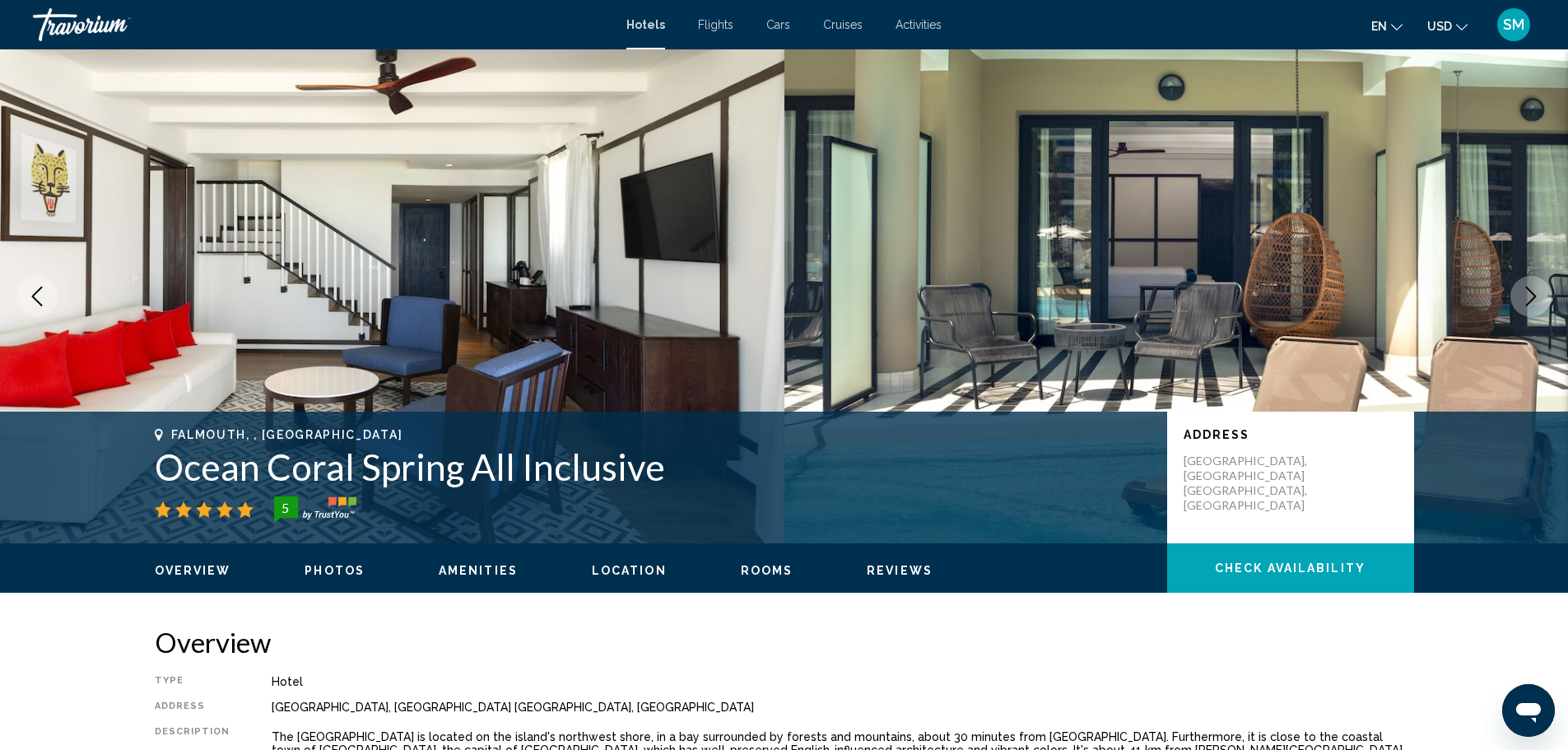
click at [1531, 292] on icon "Next image" at bounding box center [1531, 296] width 11 height 19
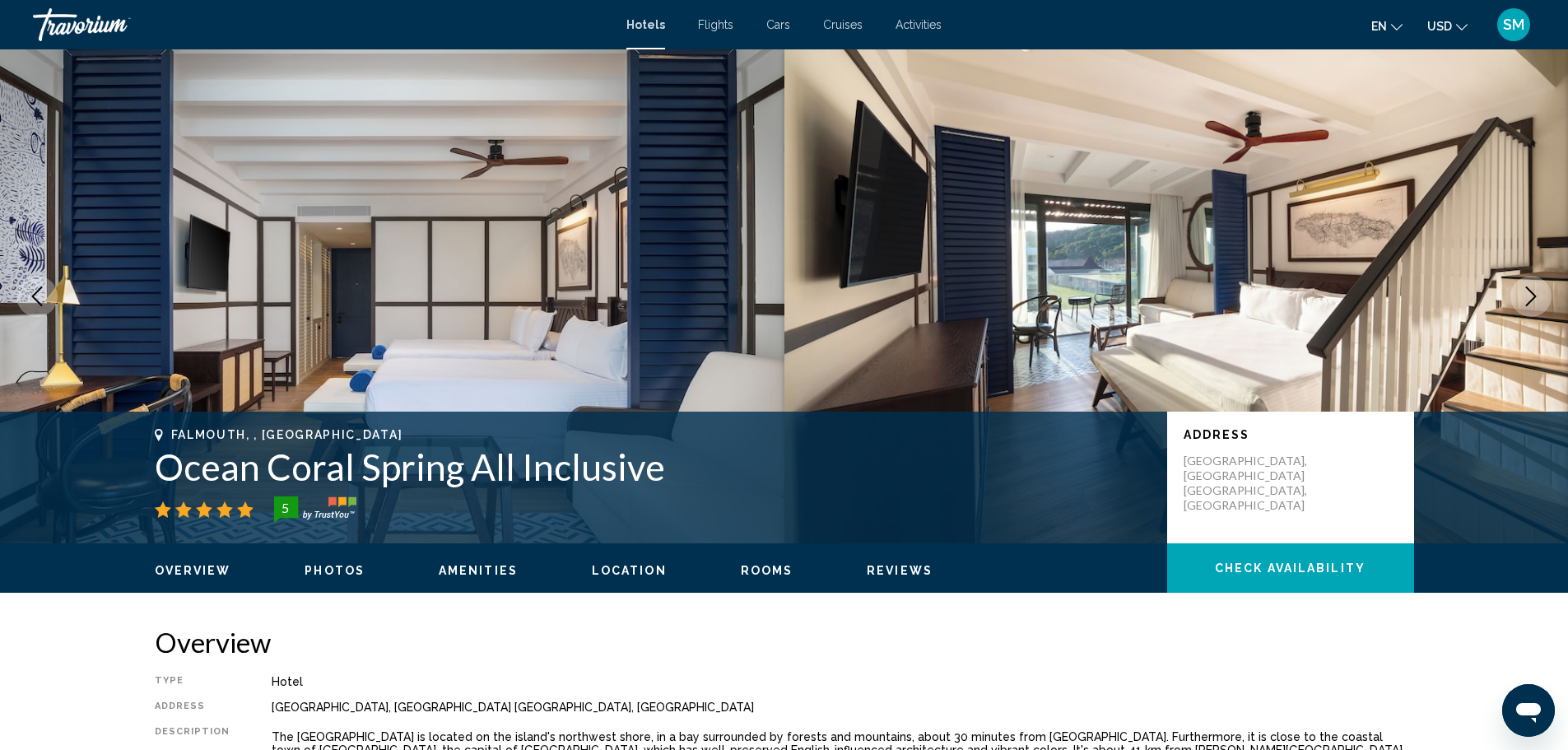
click at [1531, 292] on icon "Next image" at bounding box center [1531, 296] width 11 height 19
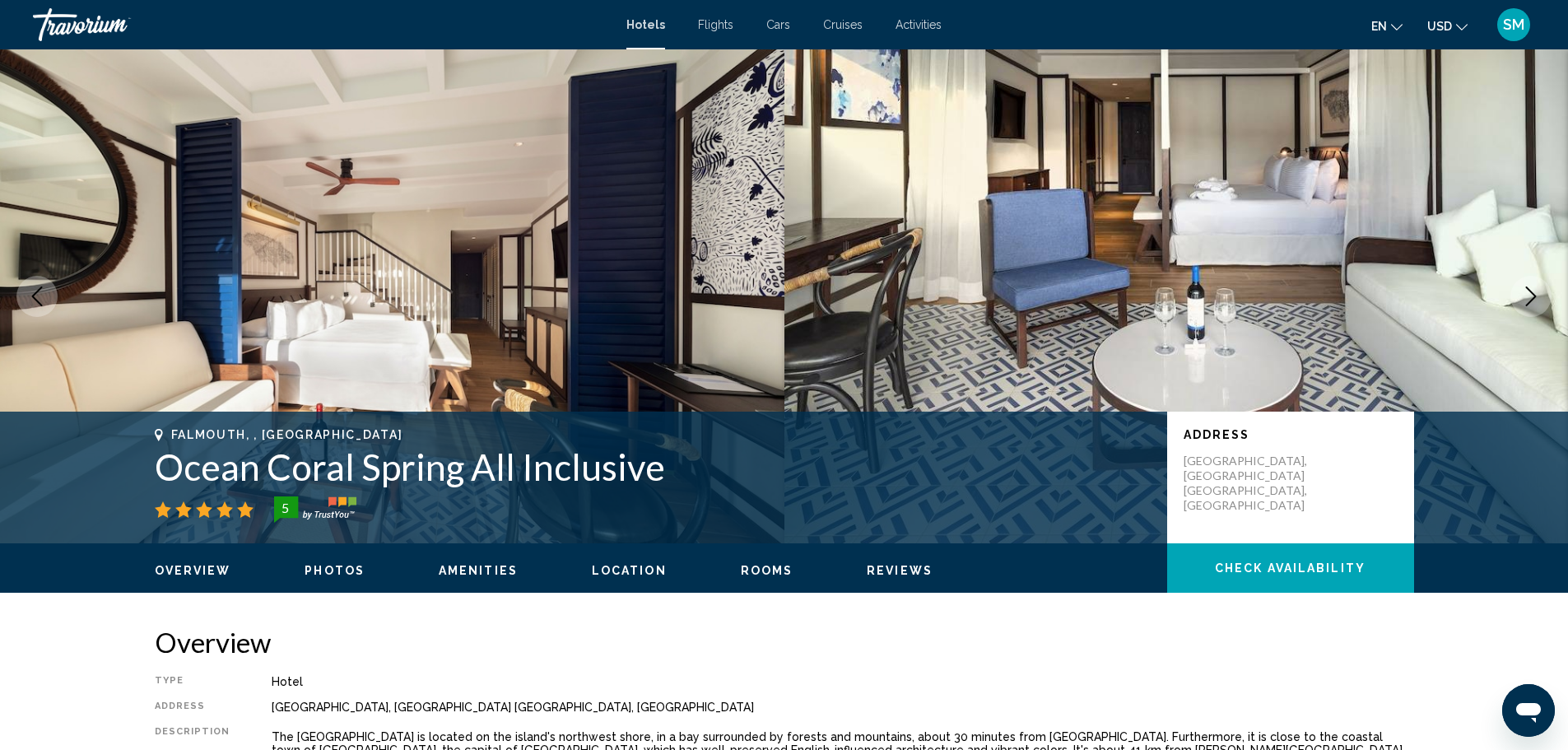
click at [1531, 292] on icon "Next image" at bounding box center [1531, 296] width 11 height 19
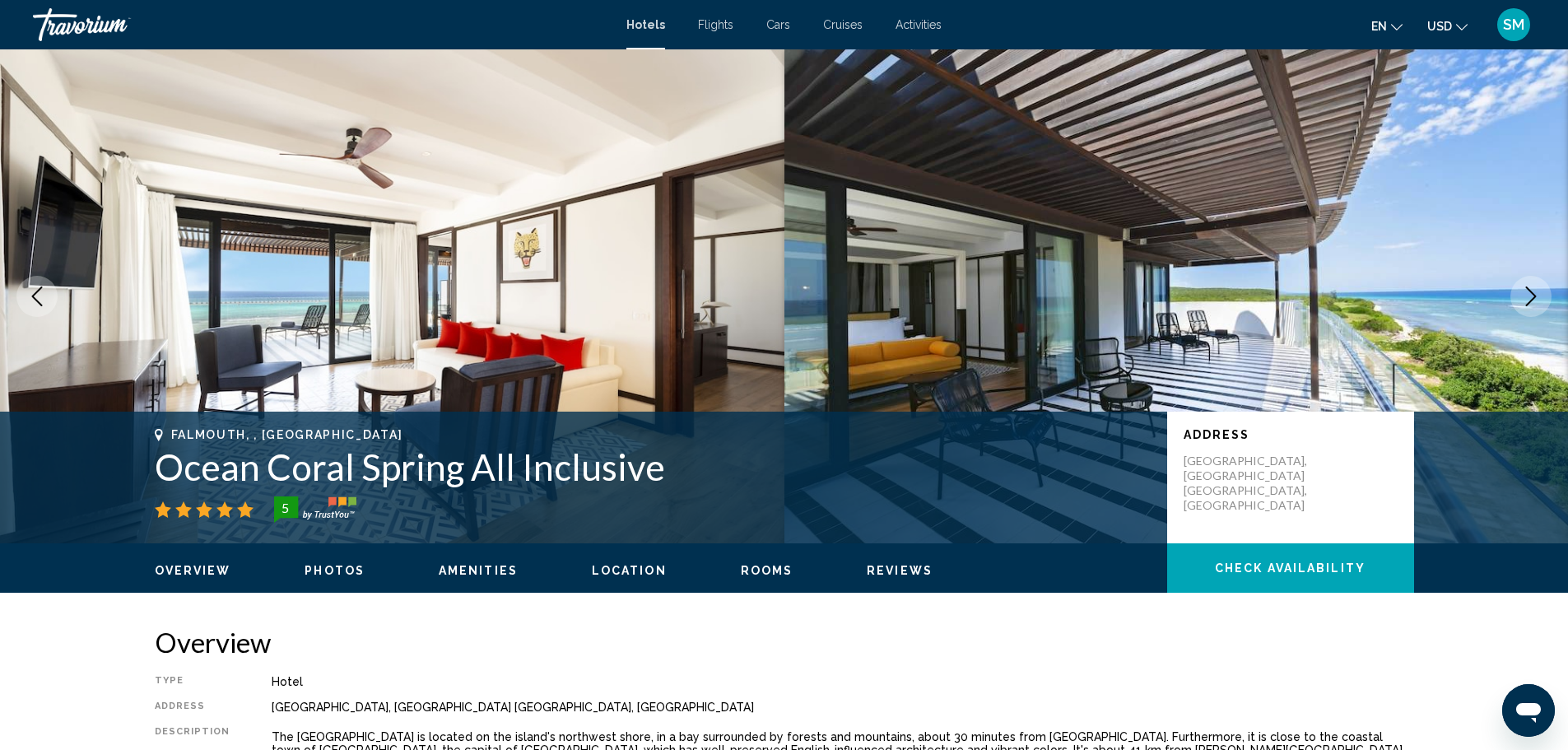
click at [1531, 292] on icon "Next image" at bounding box center [1531, 296] width 11 height 19
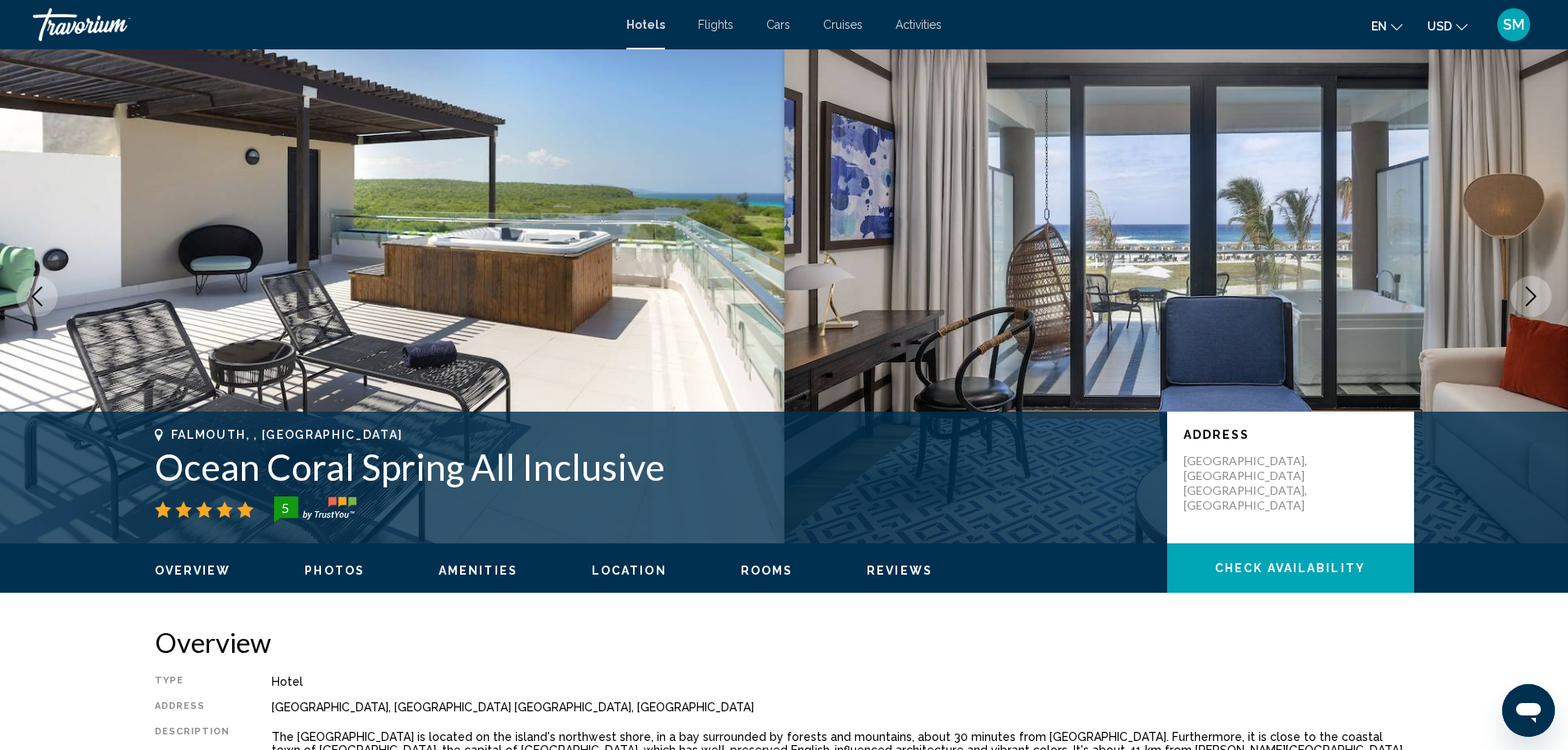
click at [1531, 292] on icon "Next image" at bounding box center [1531, 296] width 11 height 19
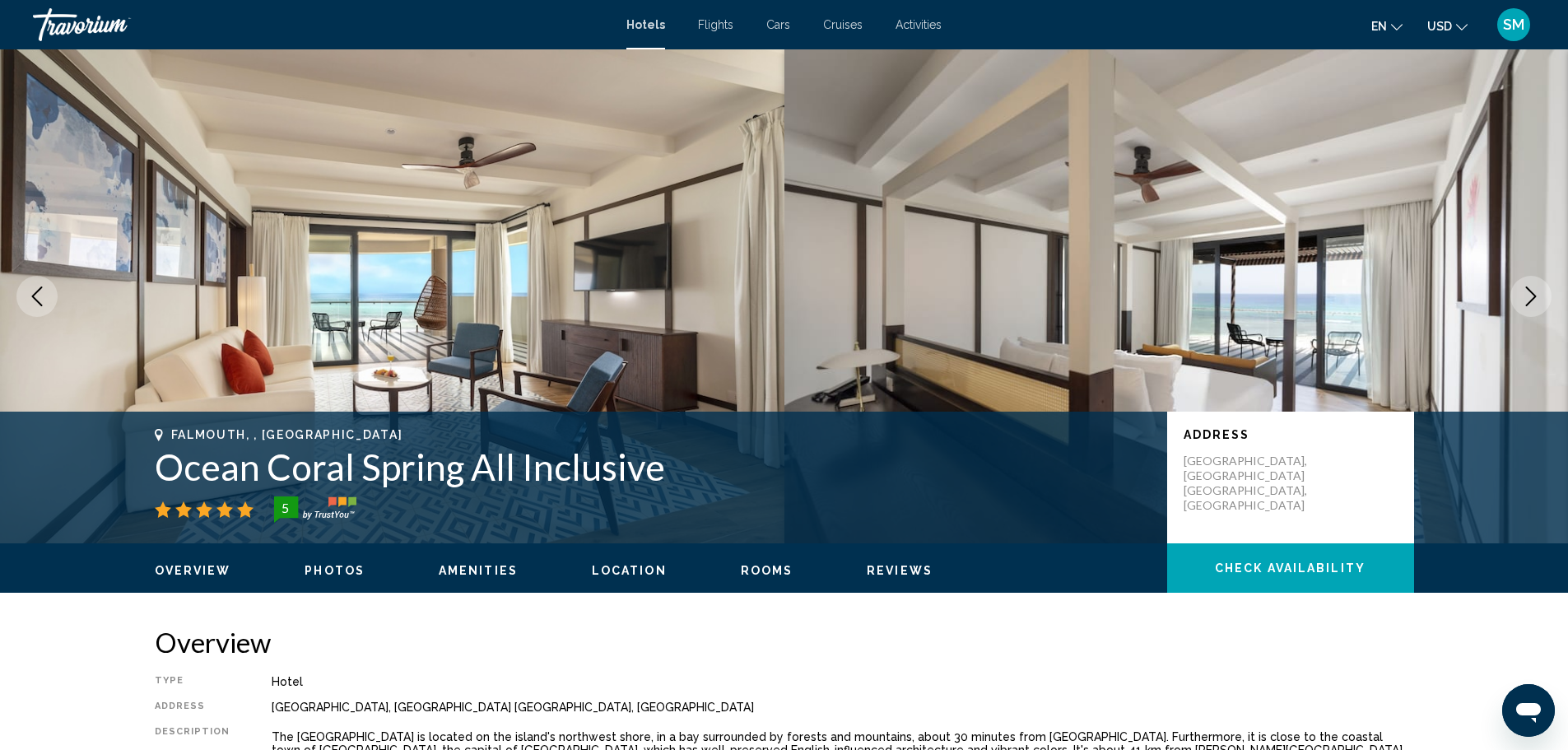
click at [1531, 292] on icon "Next image" at bounding box center [1531, 296] width 11 height 19
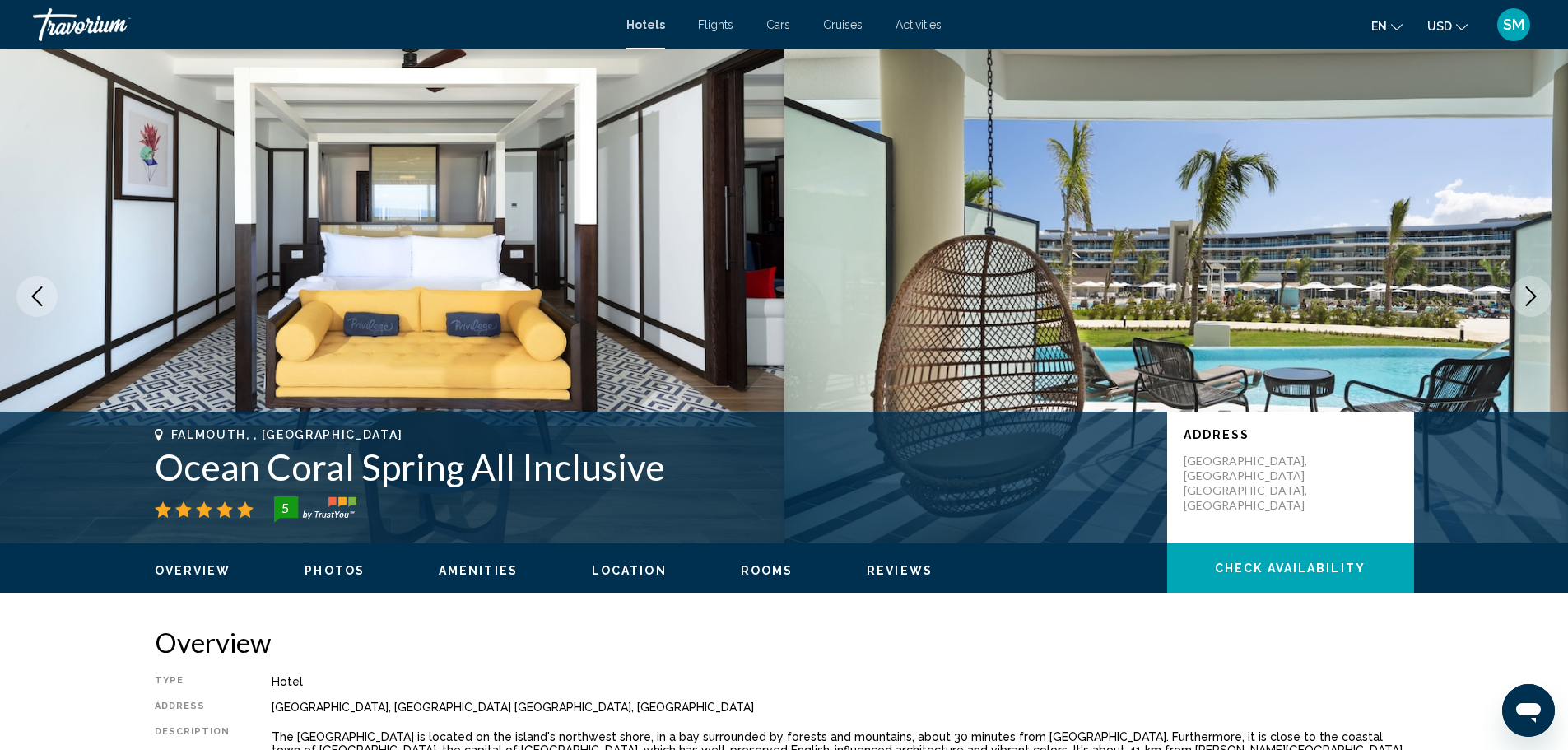
click at [1531, 292] on icon "Next image" at bounding box center [1531, 296] width 11 height 19
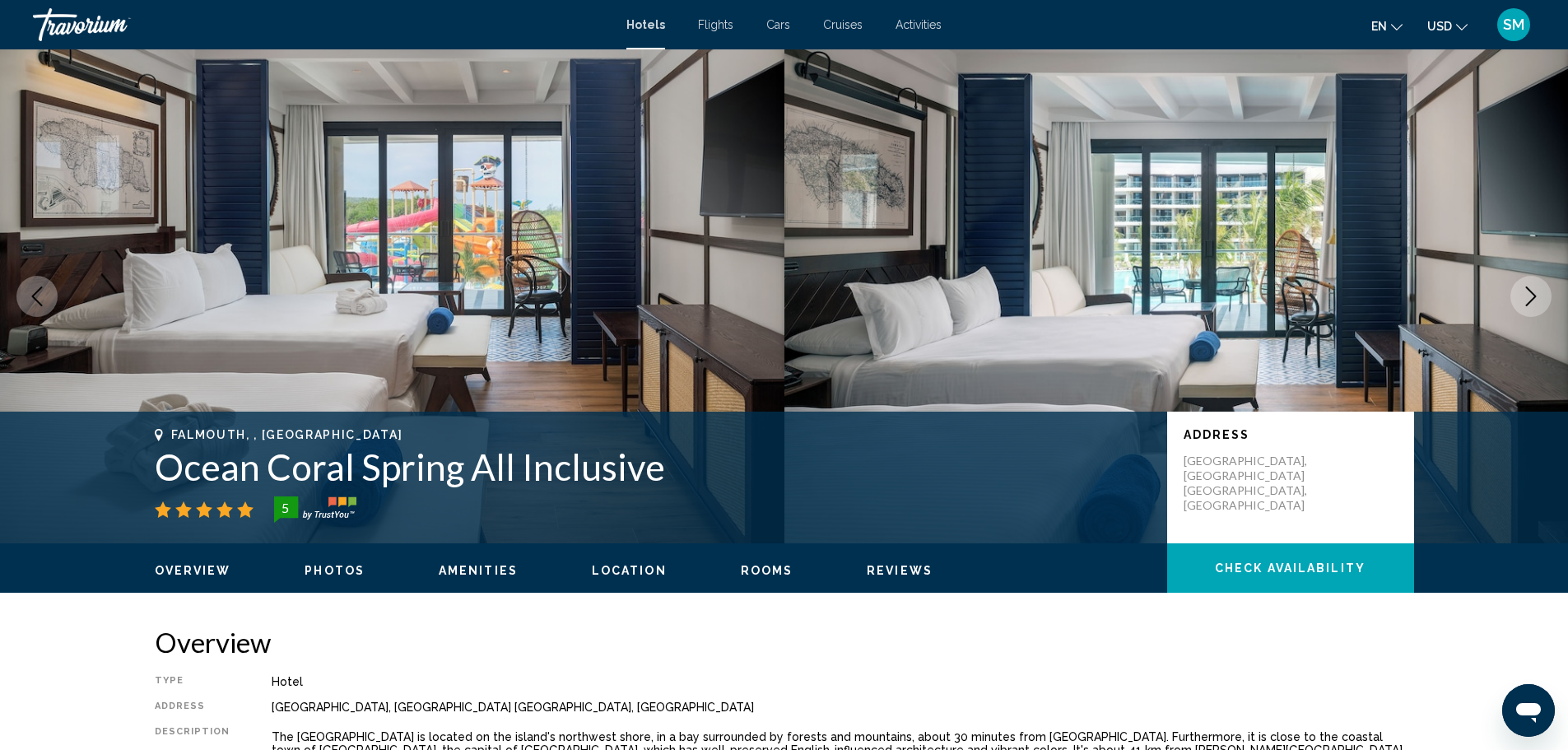
click at [1531, 292] on icon "Next image" at bounding box center [1531, 296] width 11 height 19
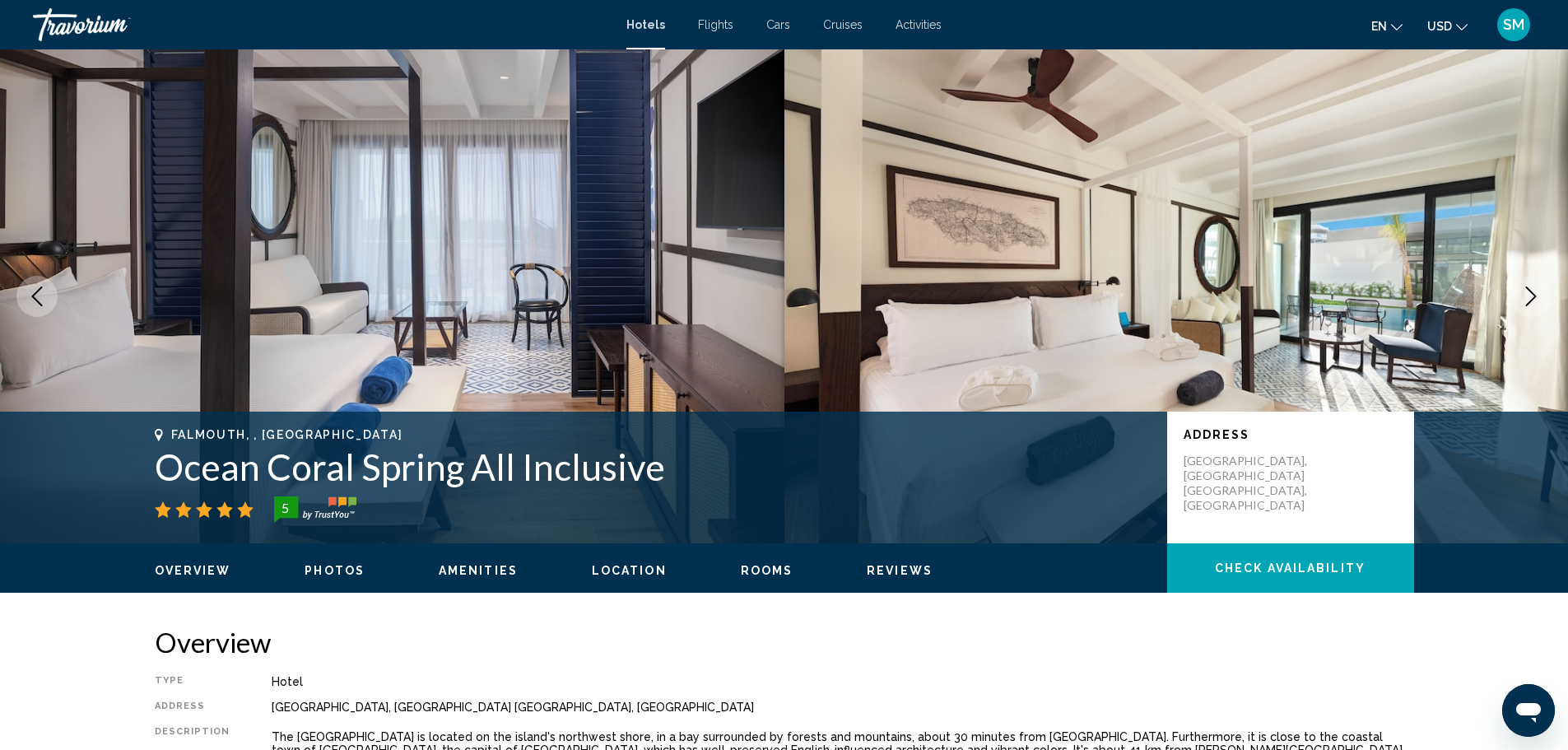
click at [1531, 292] on icon "Next image" at bounding box center [1531, 296] width 11 height 19
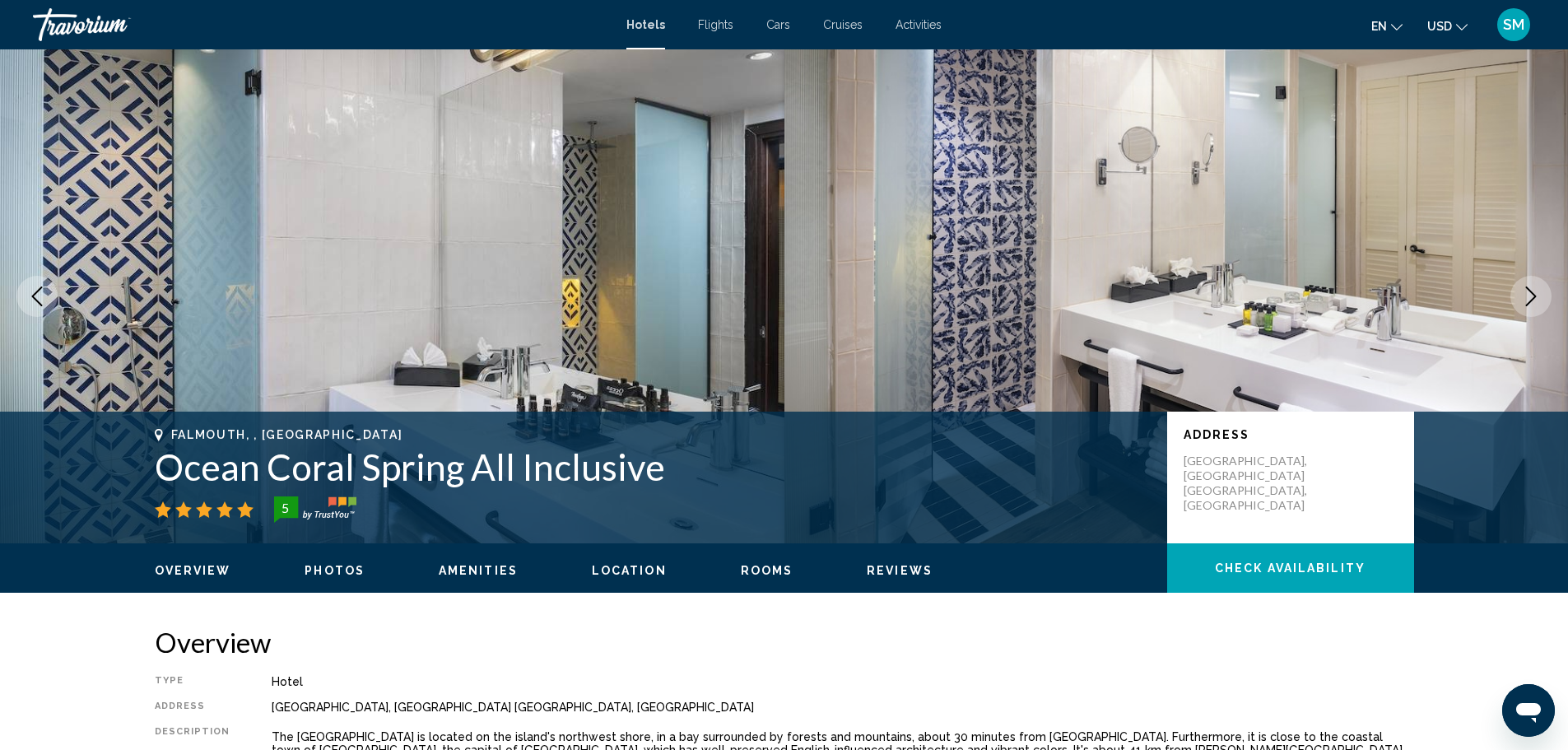
click at [1531, 292] on icon "Next image" at bounding box center [1531, 296] width 11 height 19
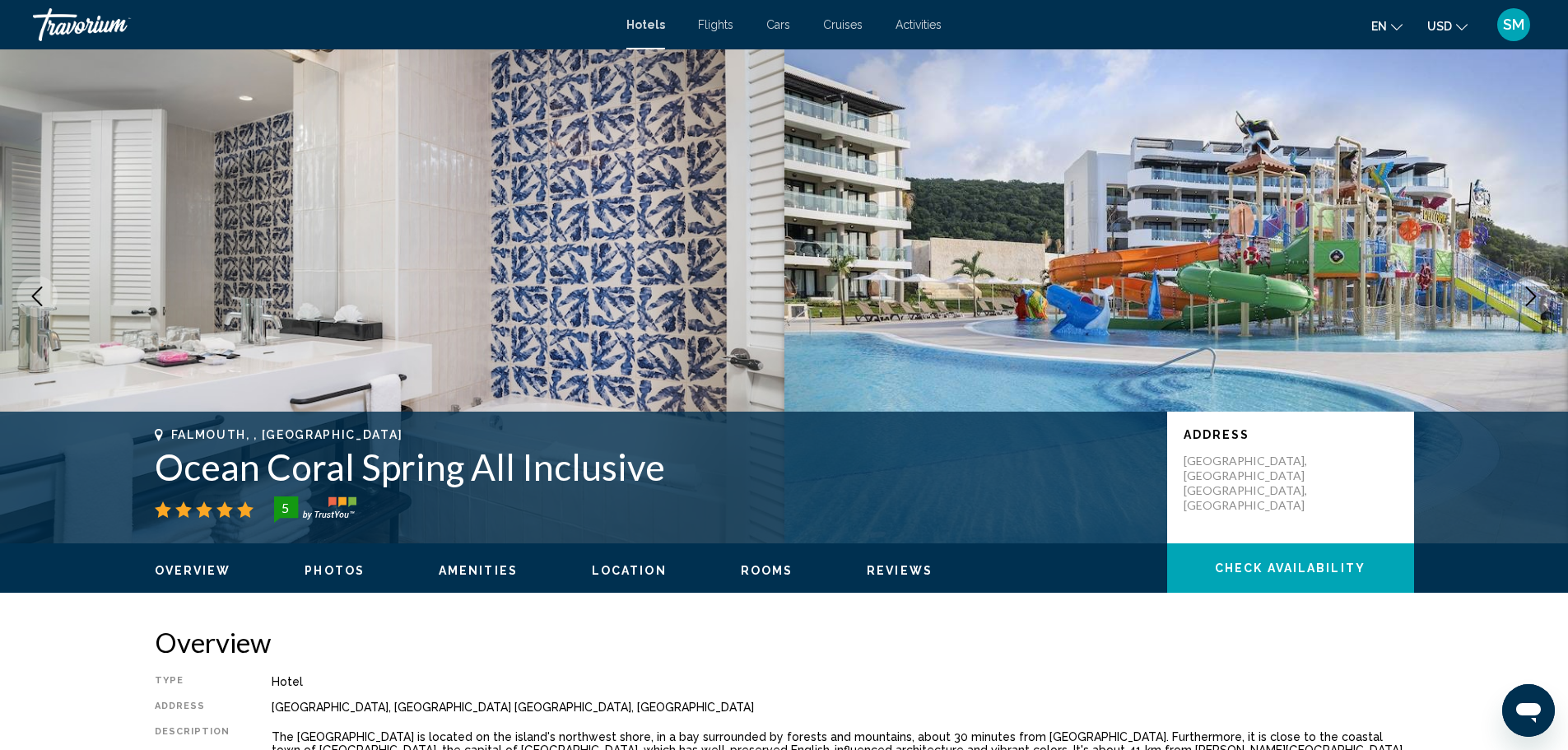
click at [1531, 292] on icon "Next image" at bounding box center [1531, 296] width 11 height 19
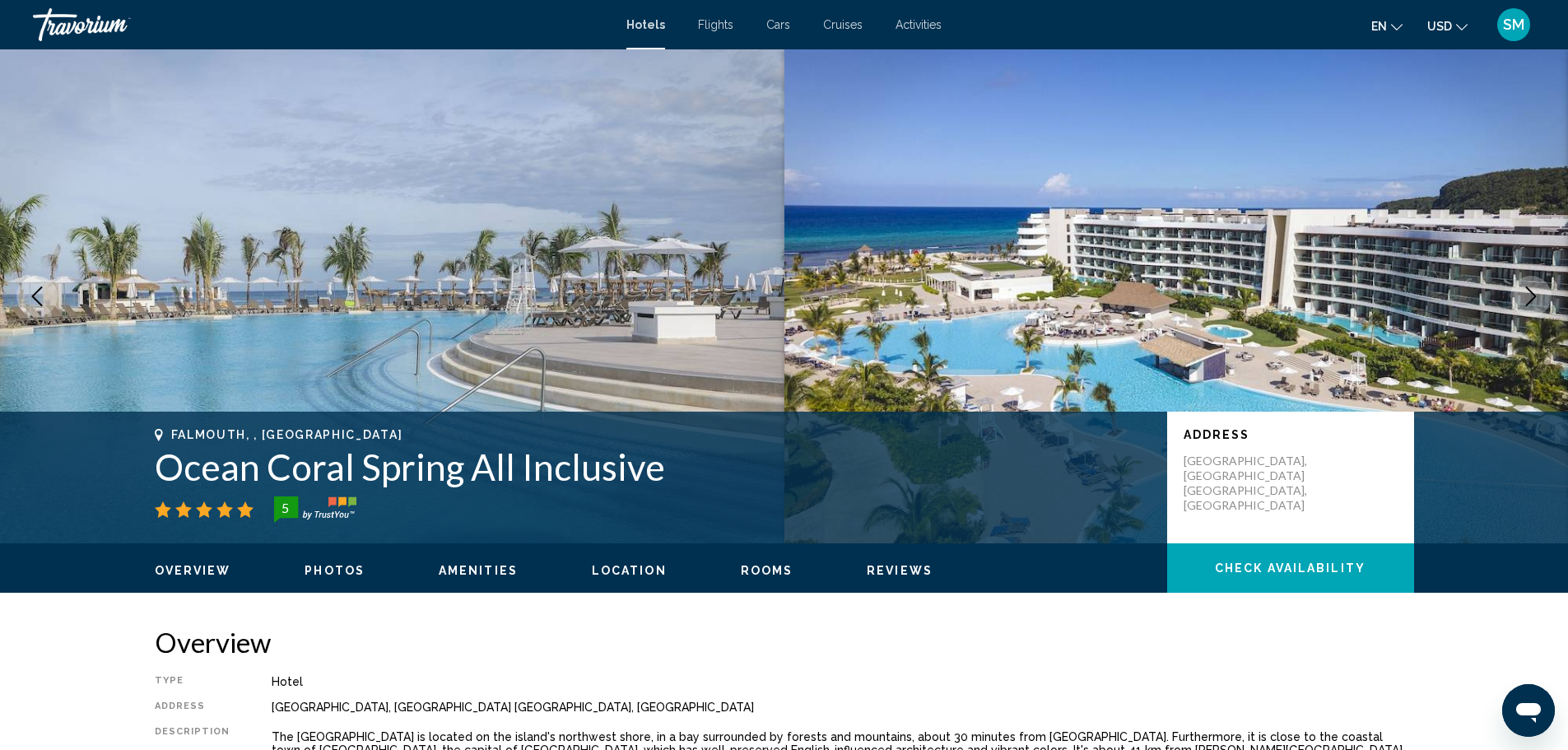
click at [1531, 292] on icon "Next image" at bounding box center [1531, 296] width 11 height 19
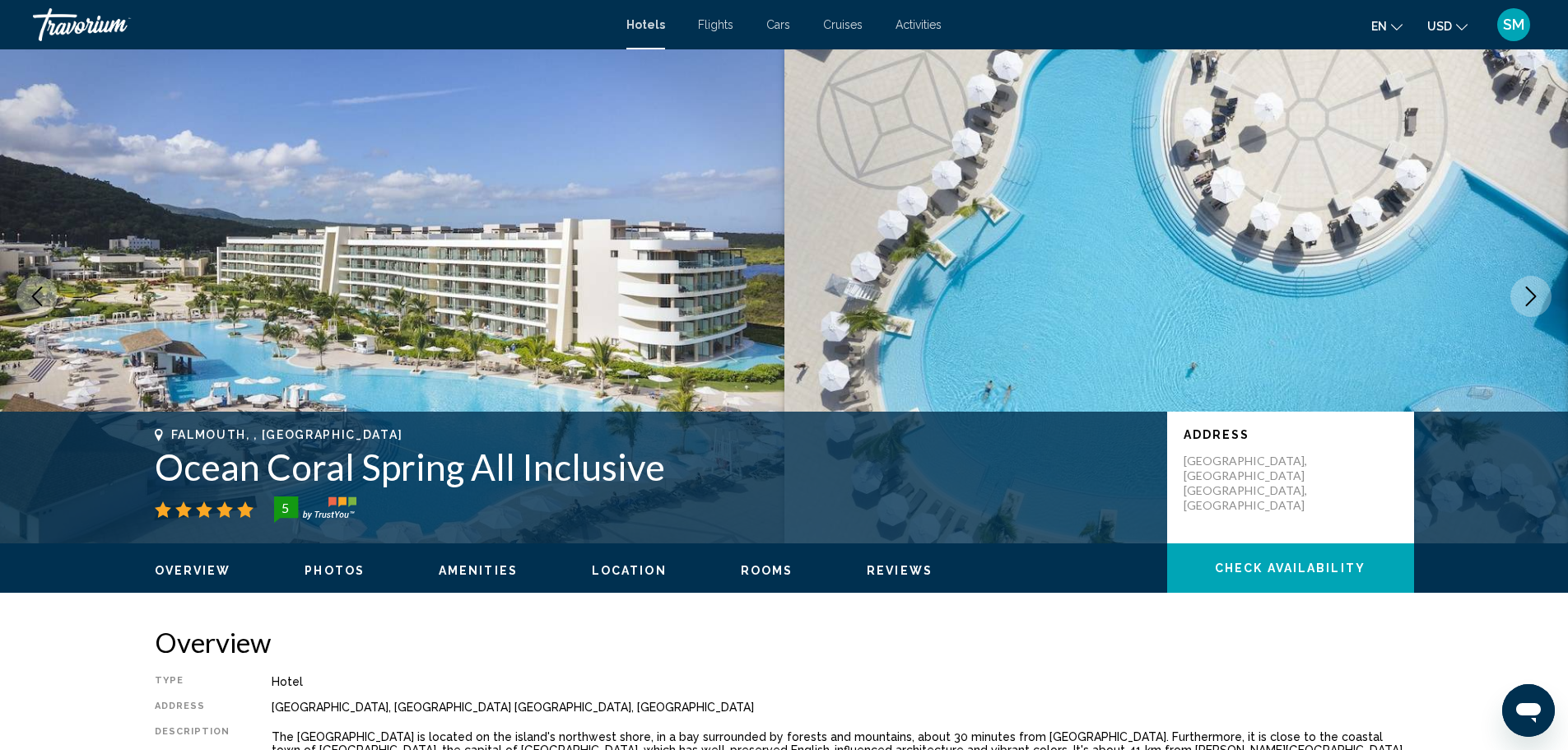
click at [1531, 292] on icon "Next image" at bounding box center [1531, 296] width 11 height 19
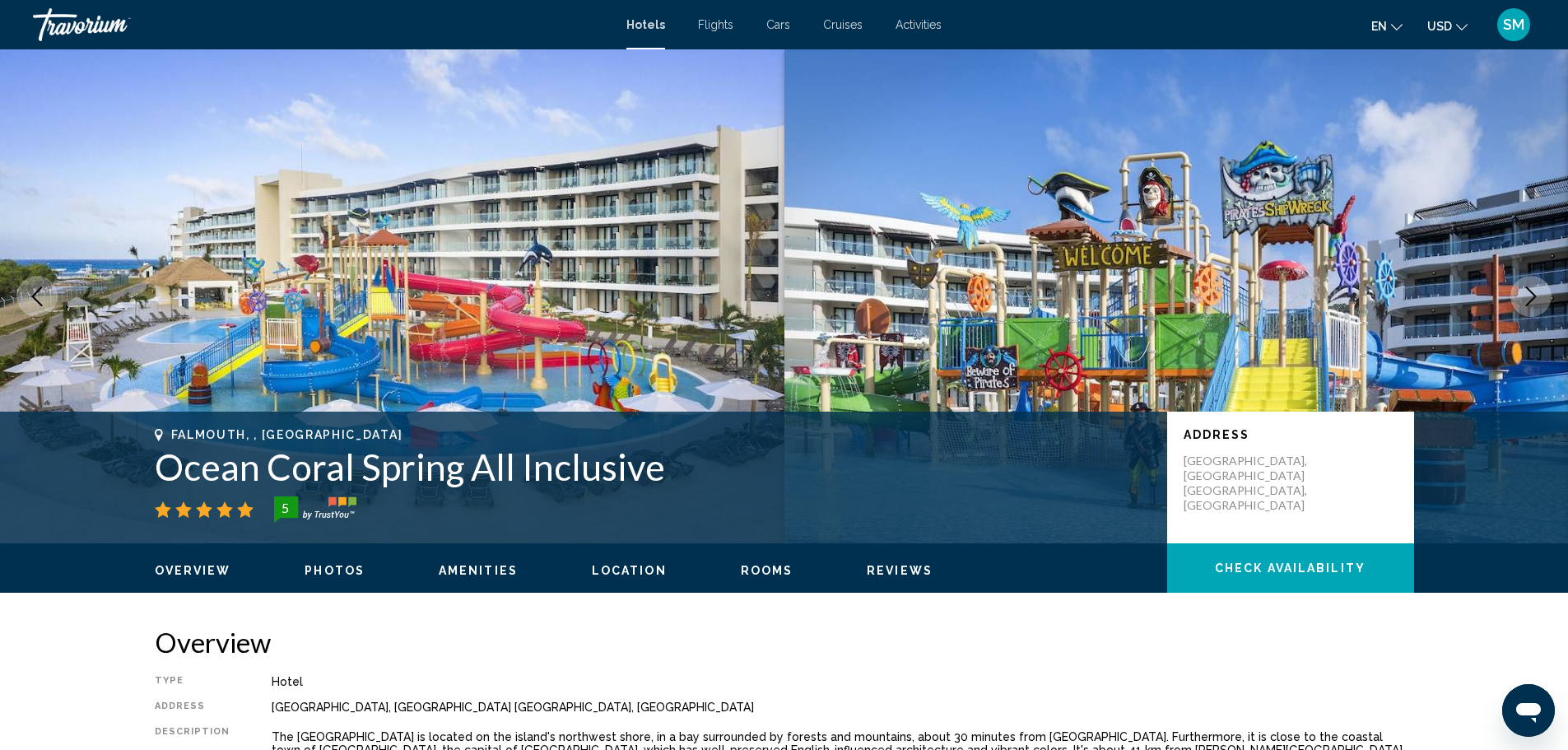
click at [1531, 292] on icon "Next image" at bounding box center [1531, 296] width 11 height 19
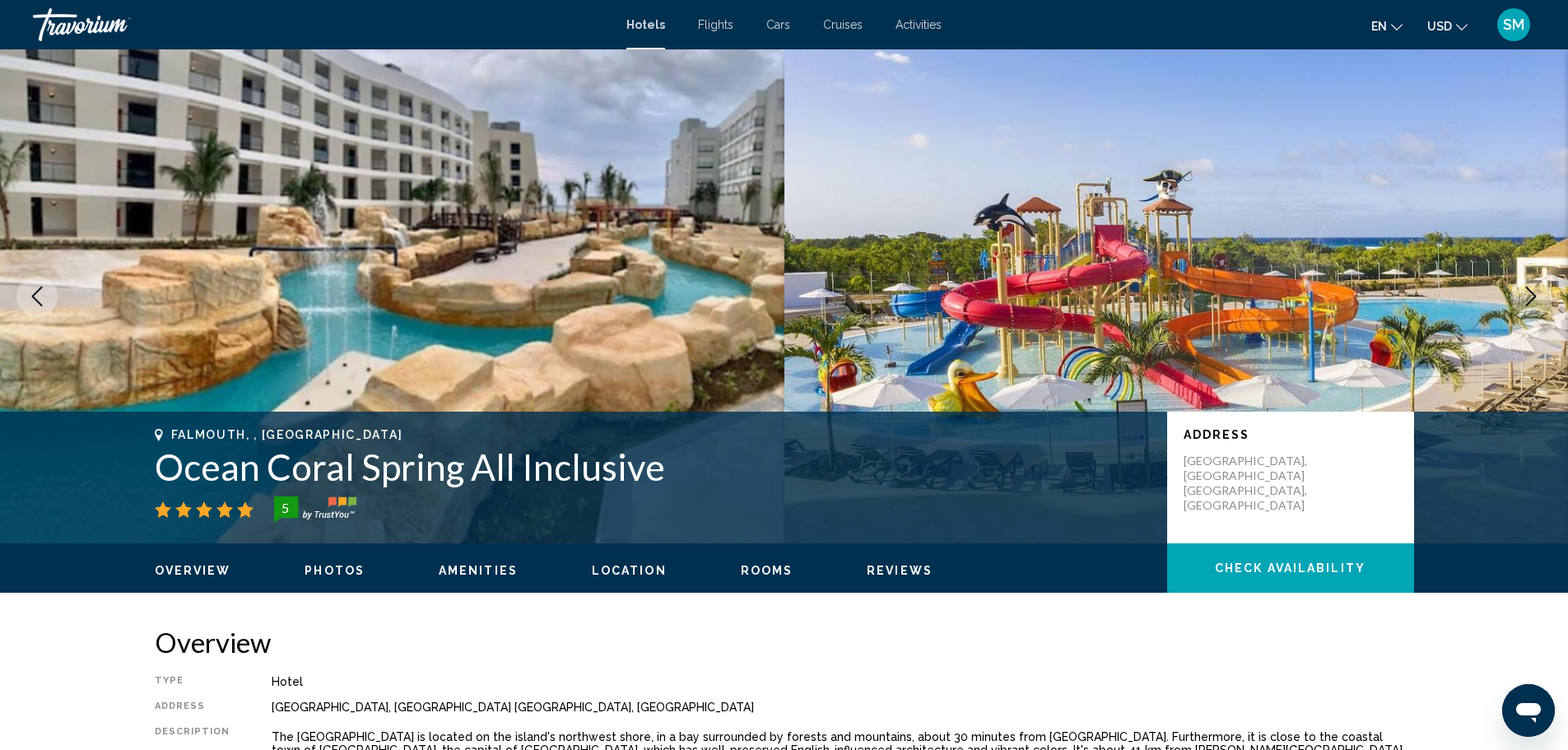
click at [1531, 292] on icon "Next image" at bounding box center [1531, 296] width 11 height 19
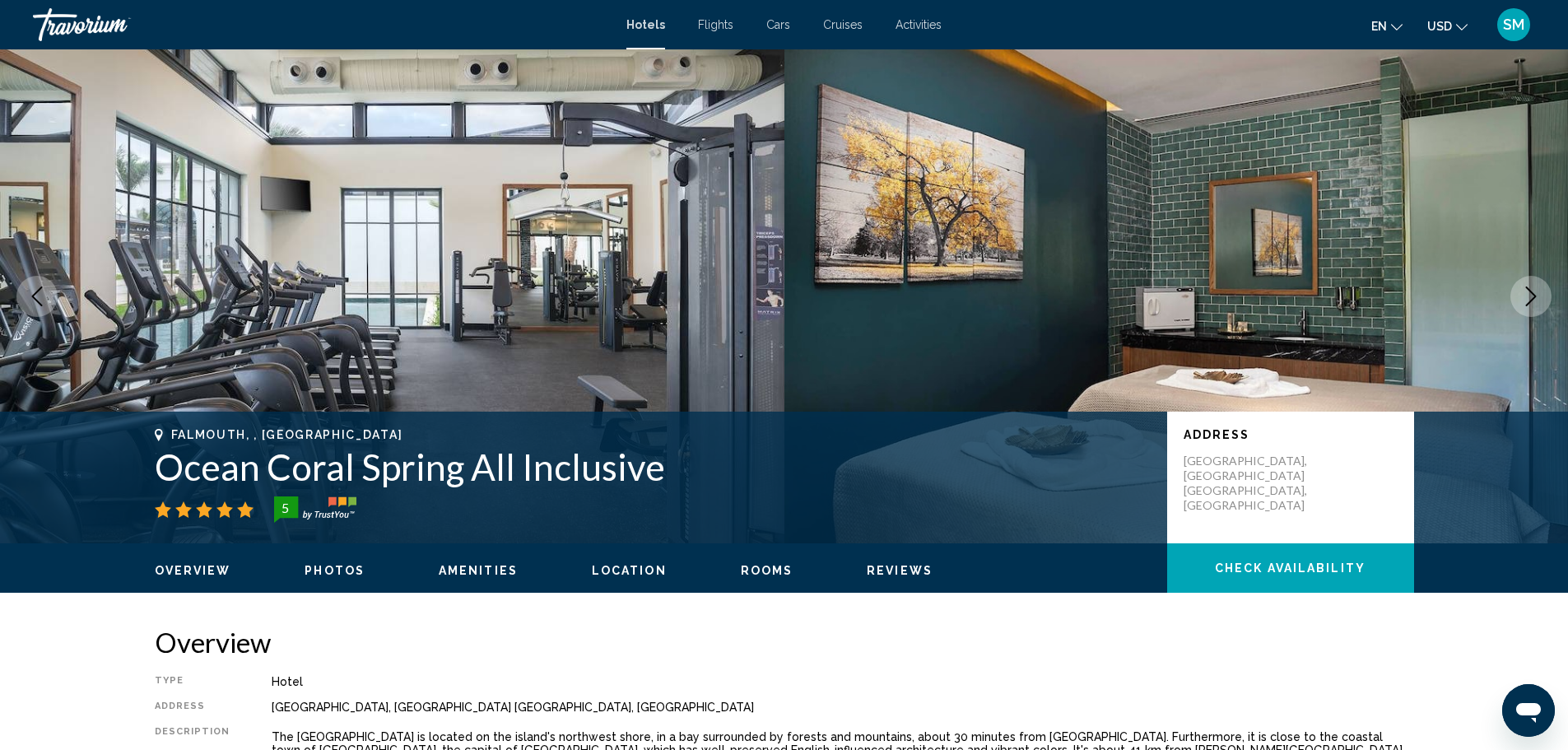
click at [1531, 292] on icon "Next image" at bounding box center [1531, 296] width 11 height 19
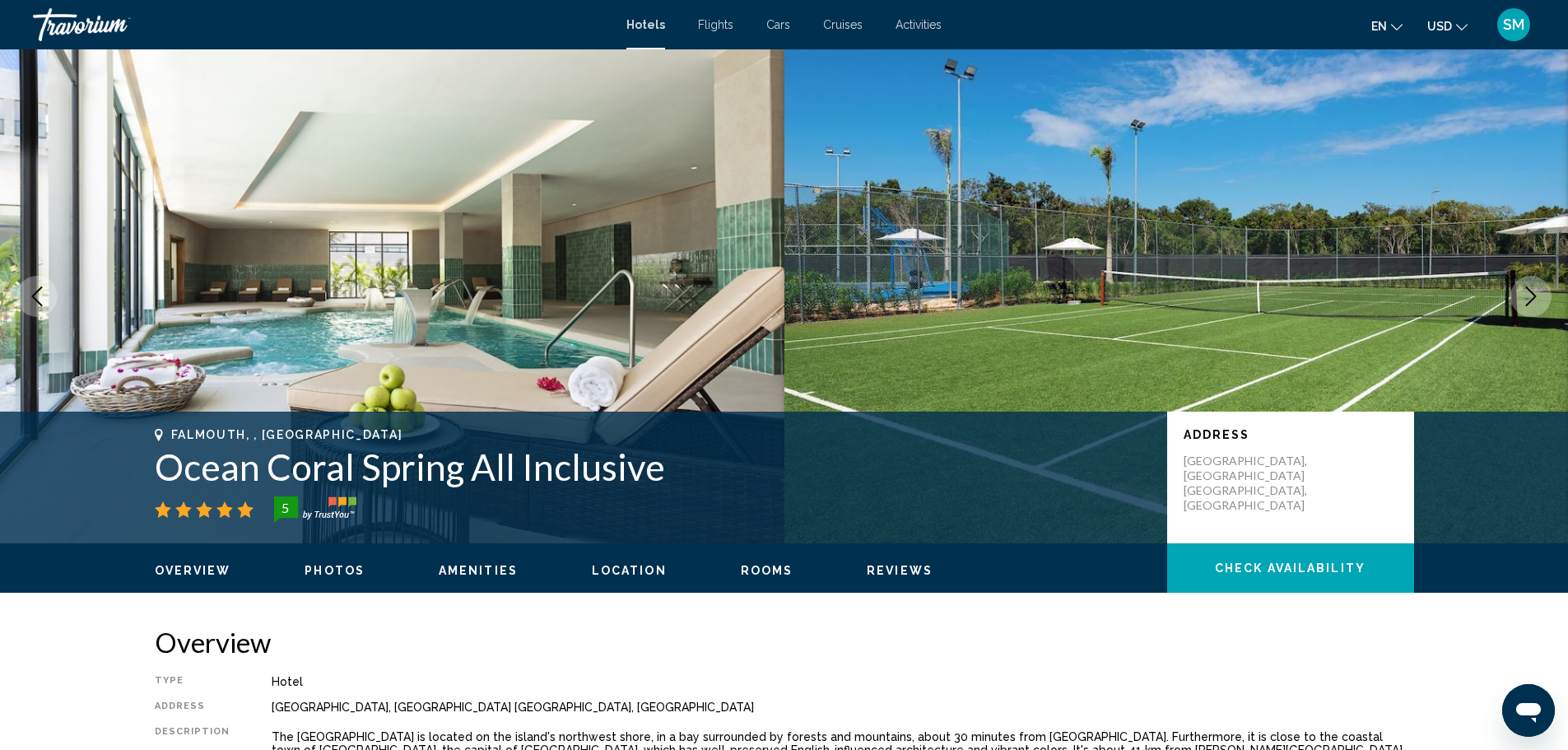
click at [1531, 292] on icon "Next image" at bounding box center [1531, 296] width 11 height 19
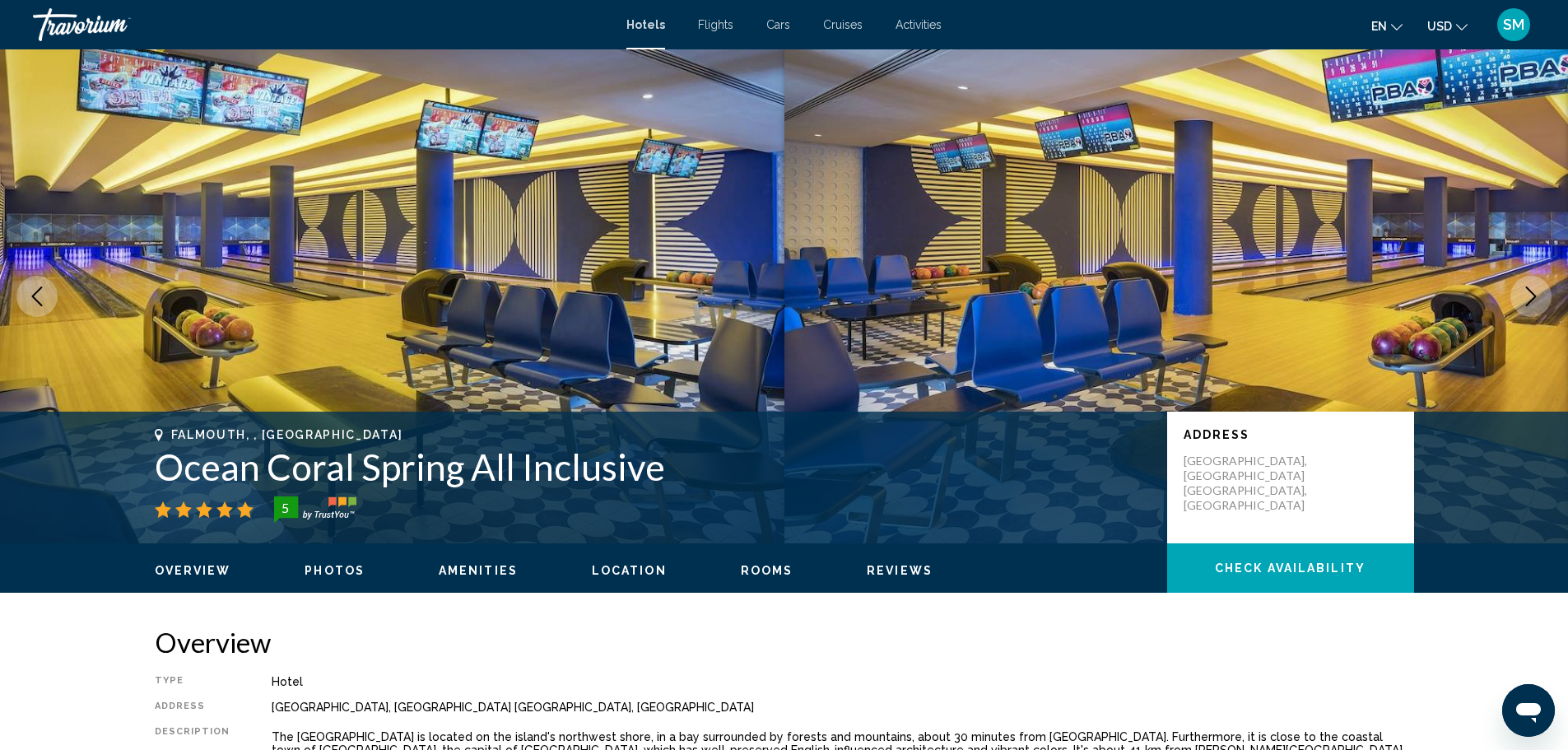
click at [1531, 292] on icon "Next image" at bounding box center [1531, 296] width 11 height 19
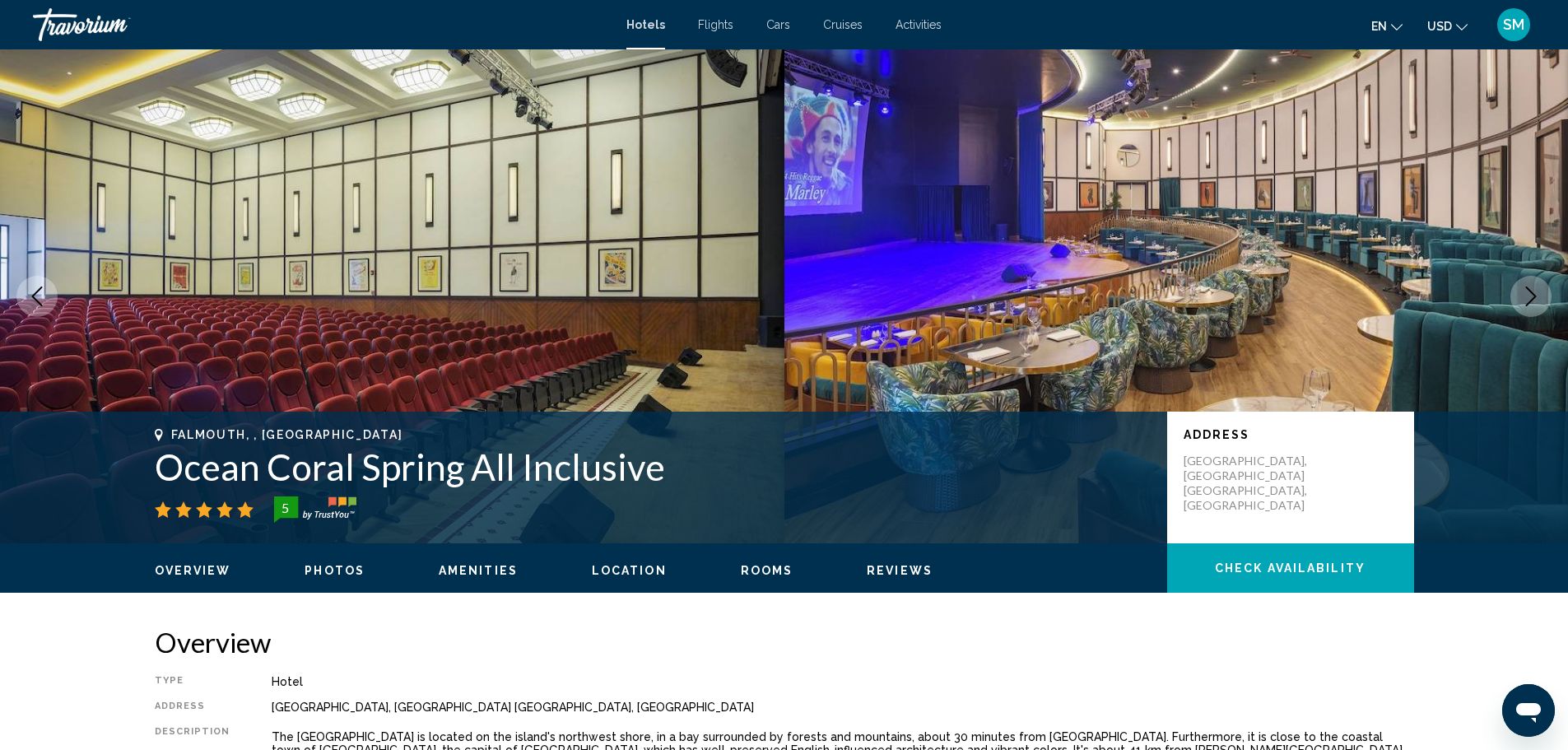
click at [1531, 292] on icon "Next image" at bounding box center [1531, 296] width 11 height 19
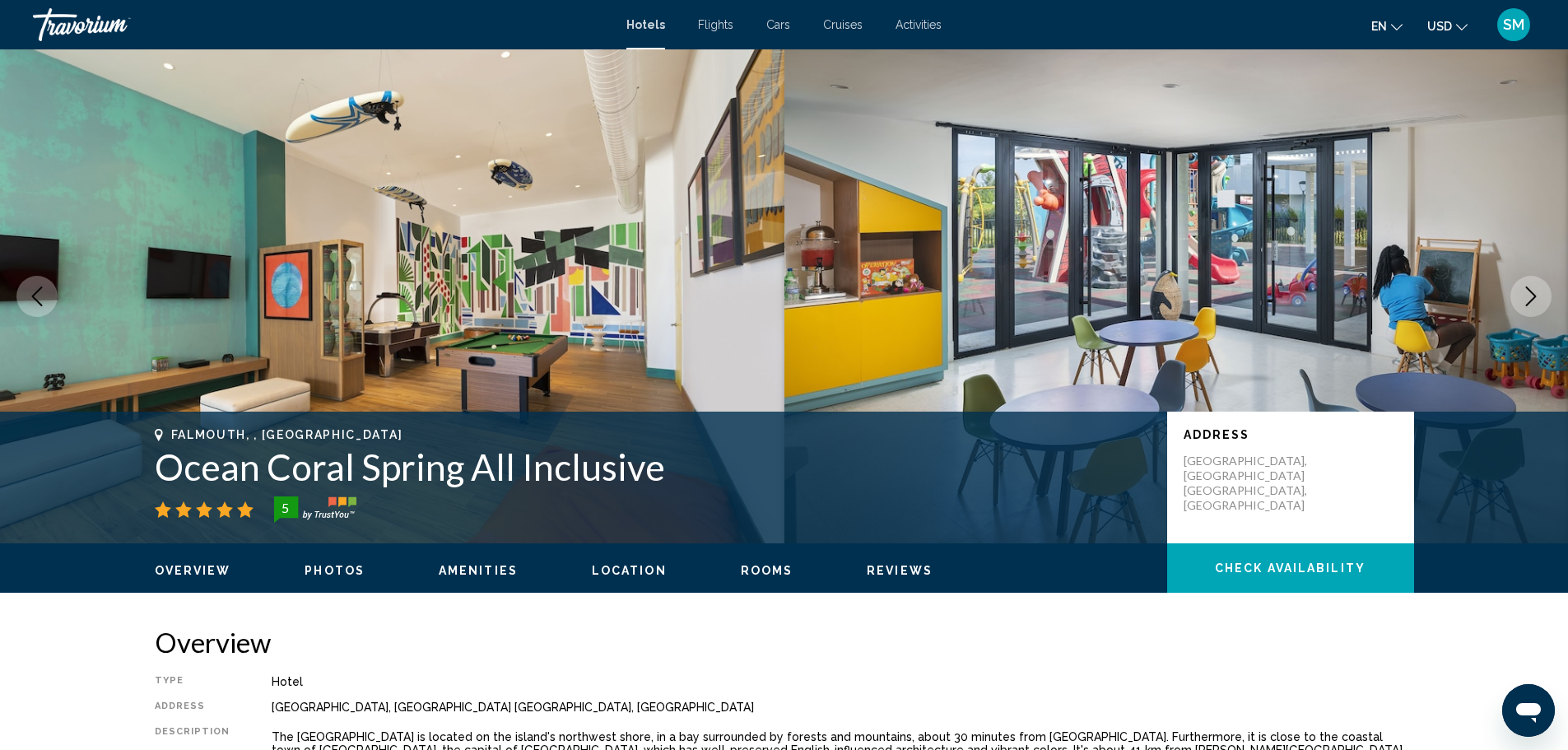
click at [1531, 292] on icon "Next image" at bounding box center [1531, 296] width 11 height 19
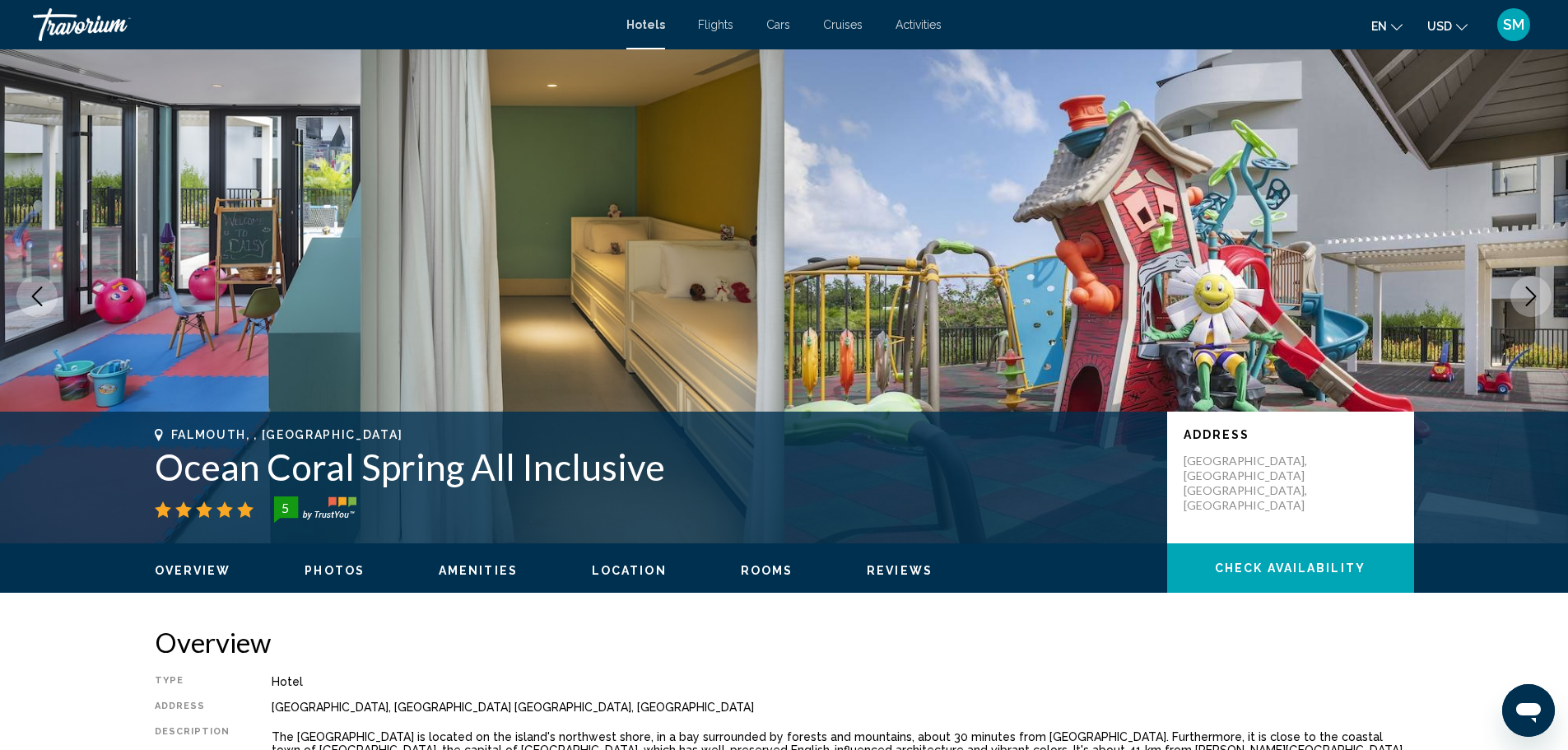
click at [1530, 295] on icon "Next image" at bounding box center [1531, 296] width 19 height 19
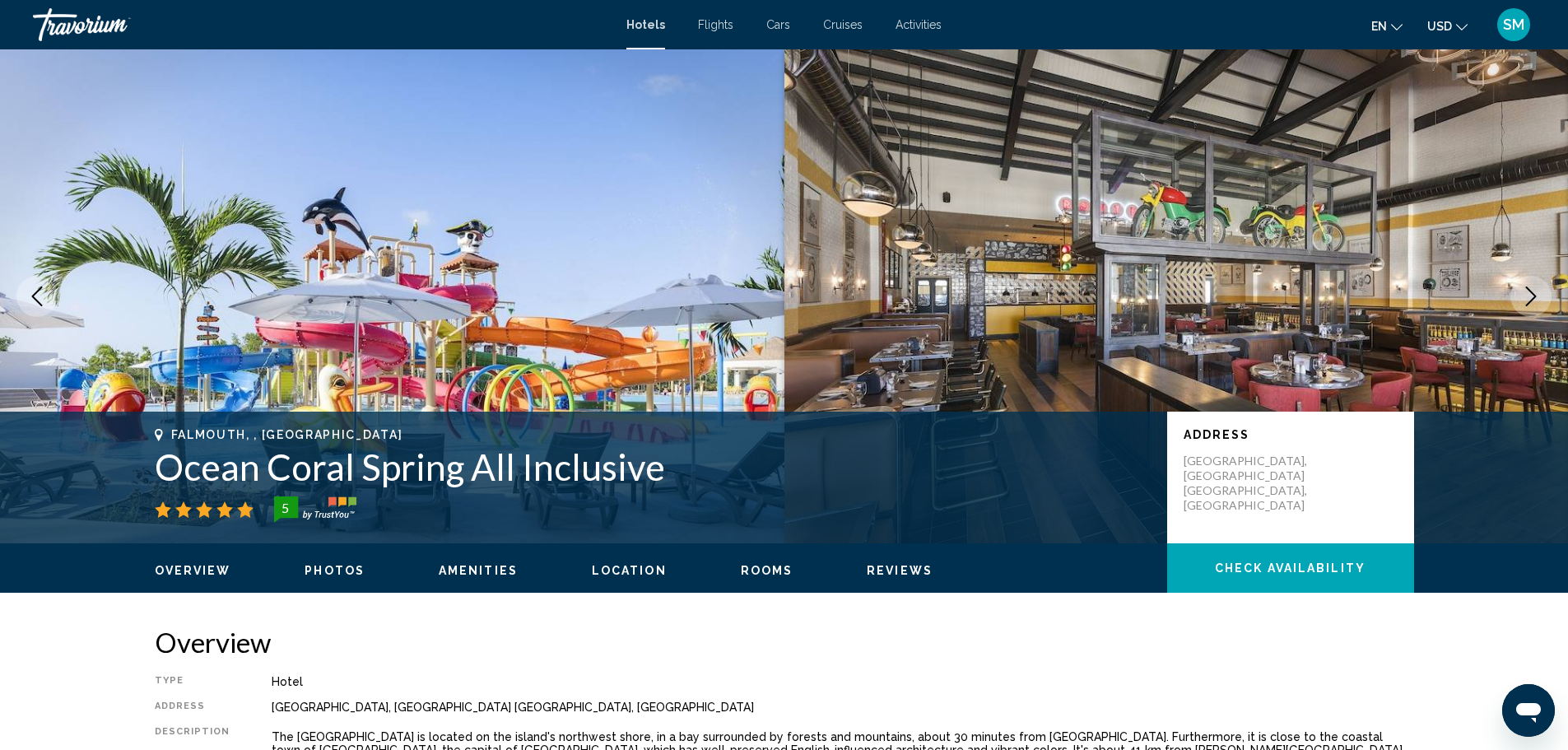
click at [1530, 295] on icon "Next image" at bounding box center [1531, 296] width 19 height 19
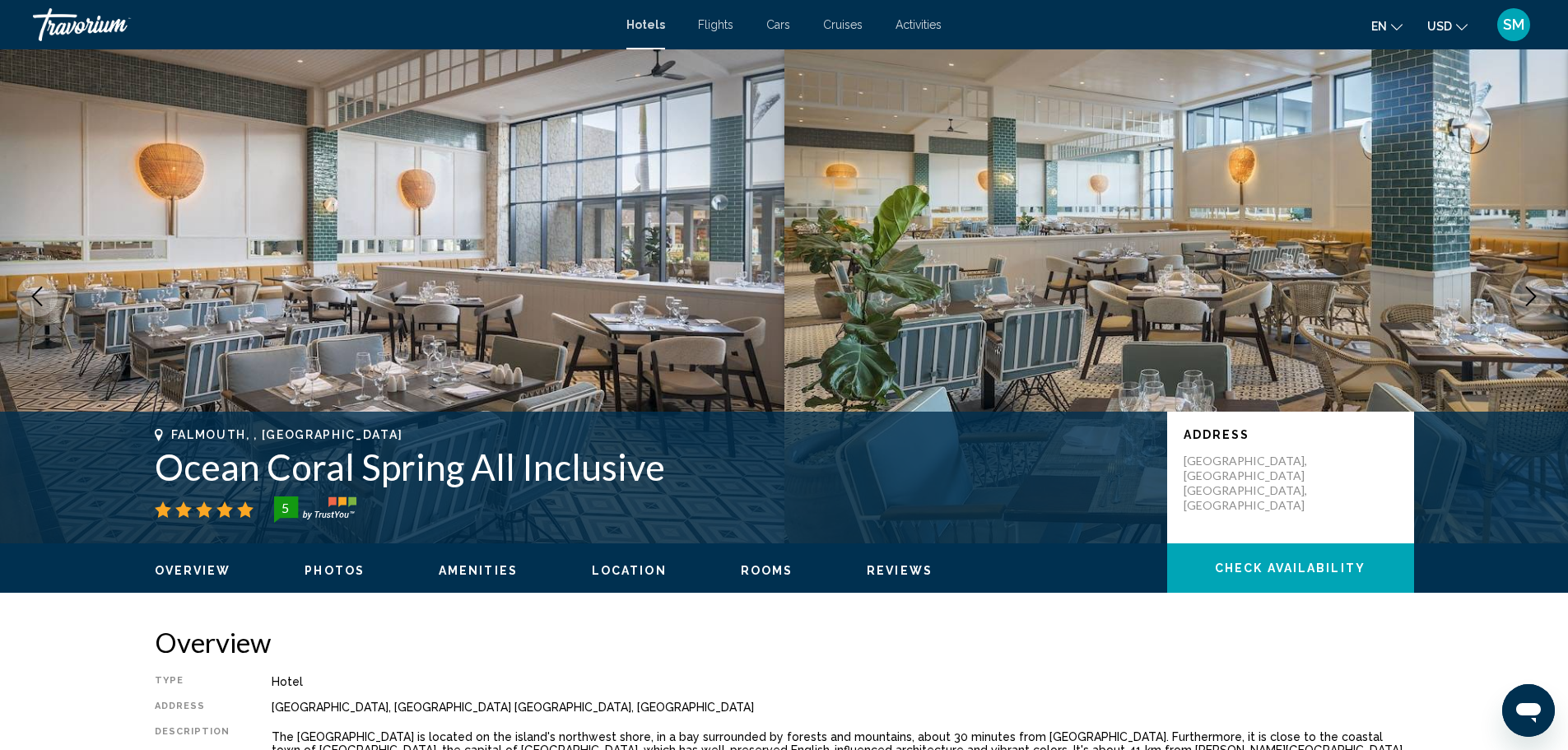
click at [1530, 295] on icon "Next image" at bounding box center [1531, 296] width 19 height 19
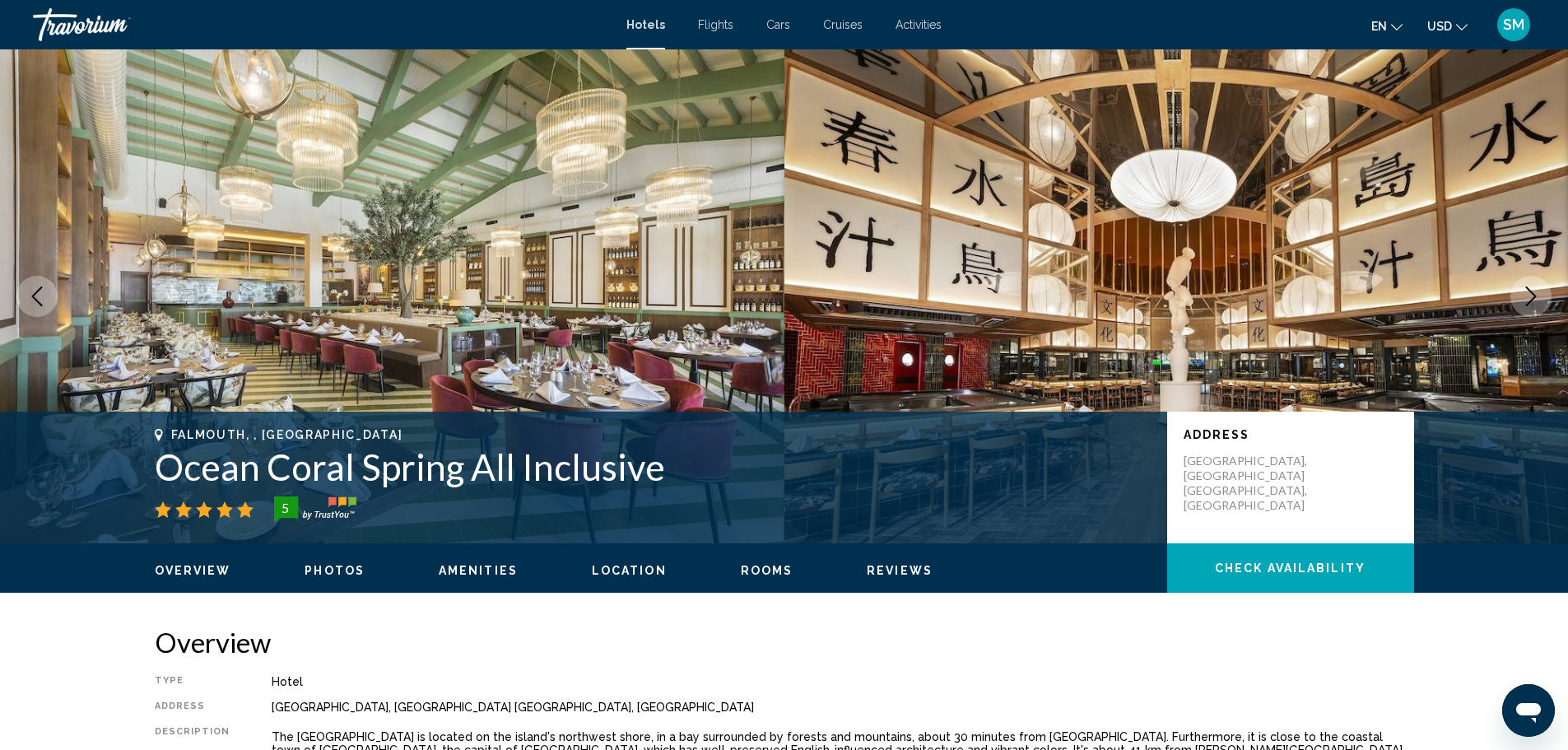
click at [1530, 295] on icon "Next image" at bounding box center [1531, 296] width 19 height 19
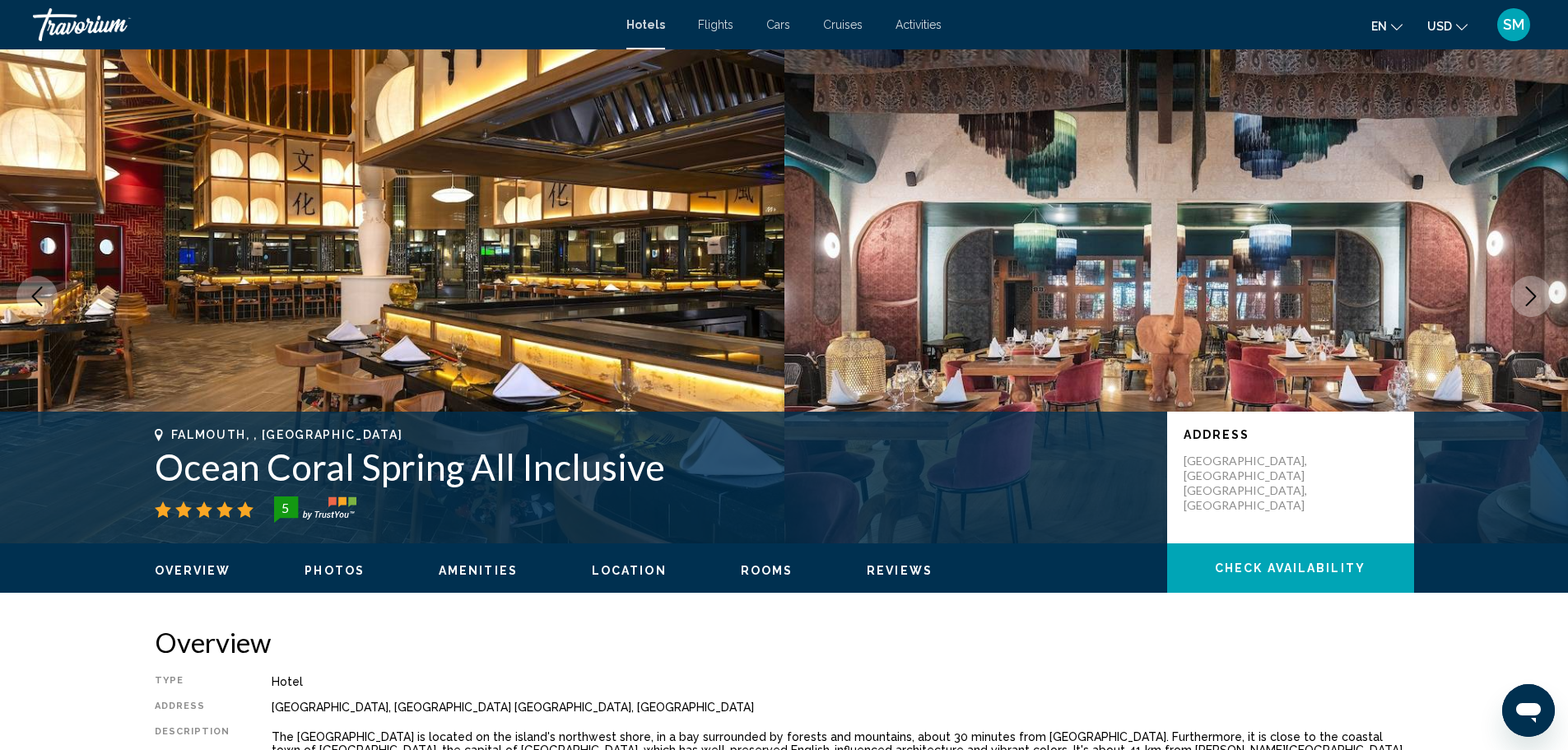
click at [1530, 295] on icon "Next image" at bounding box center [1531, 296] width 19 height 19
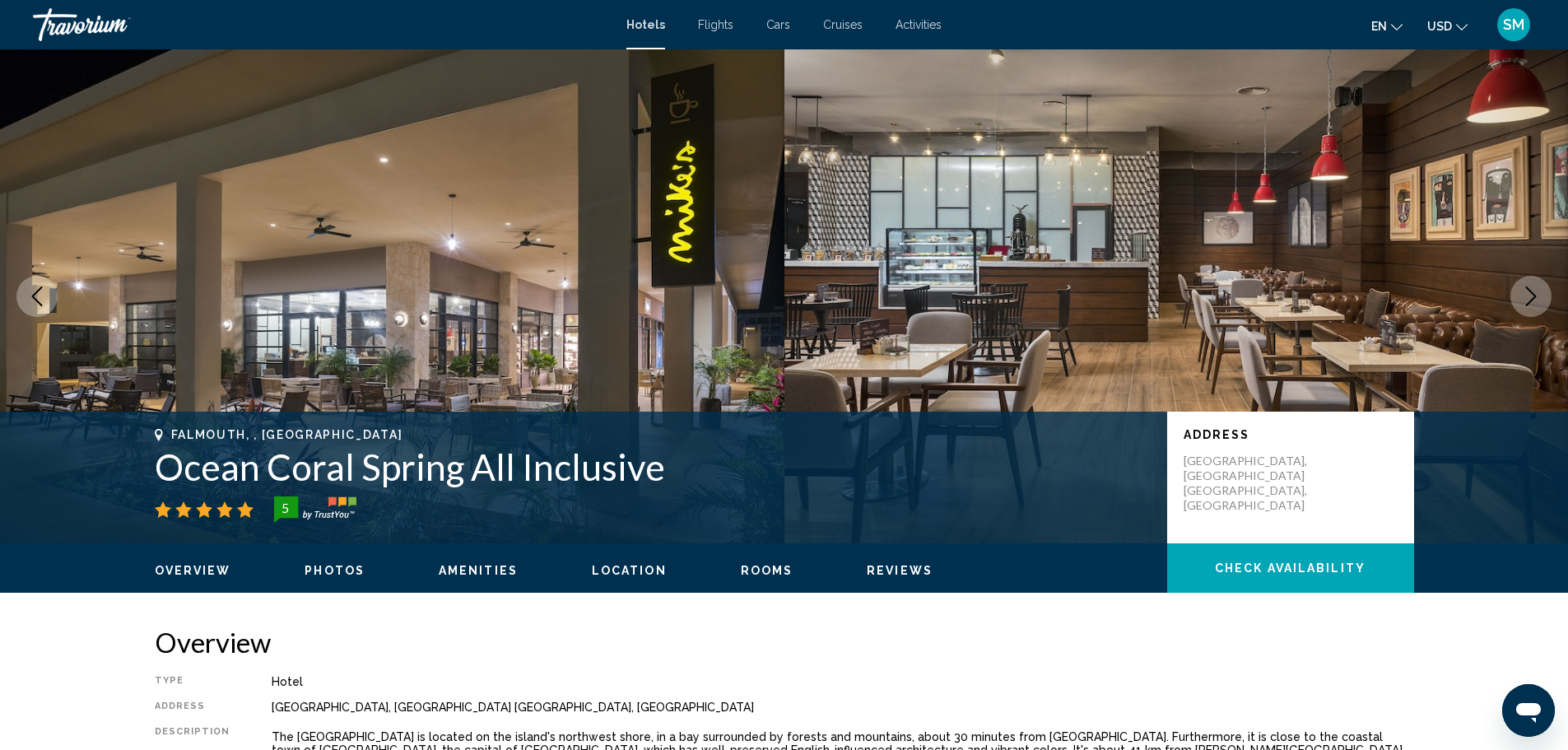
click at [1530, 295] on icon "Next image" at bounding box center [1531, 296] width 19 height 19
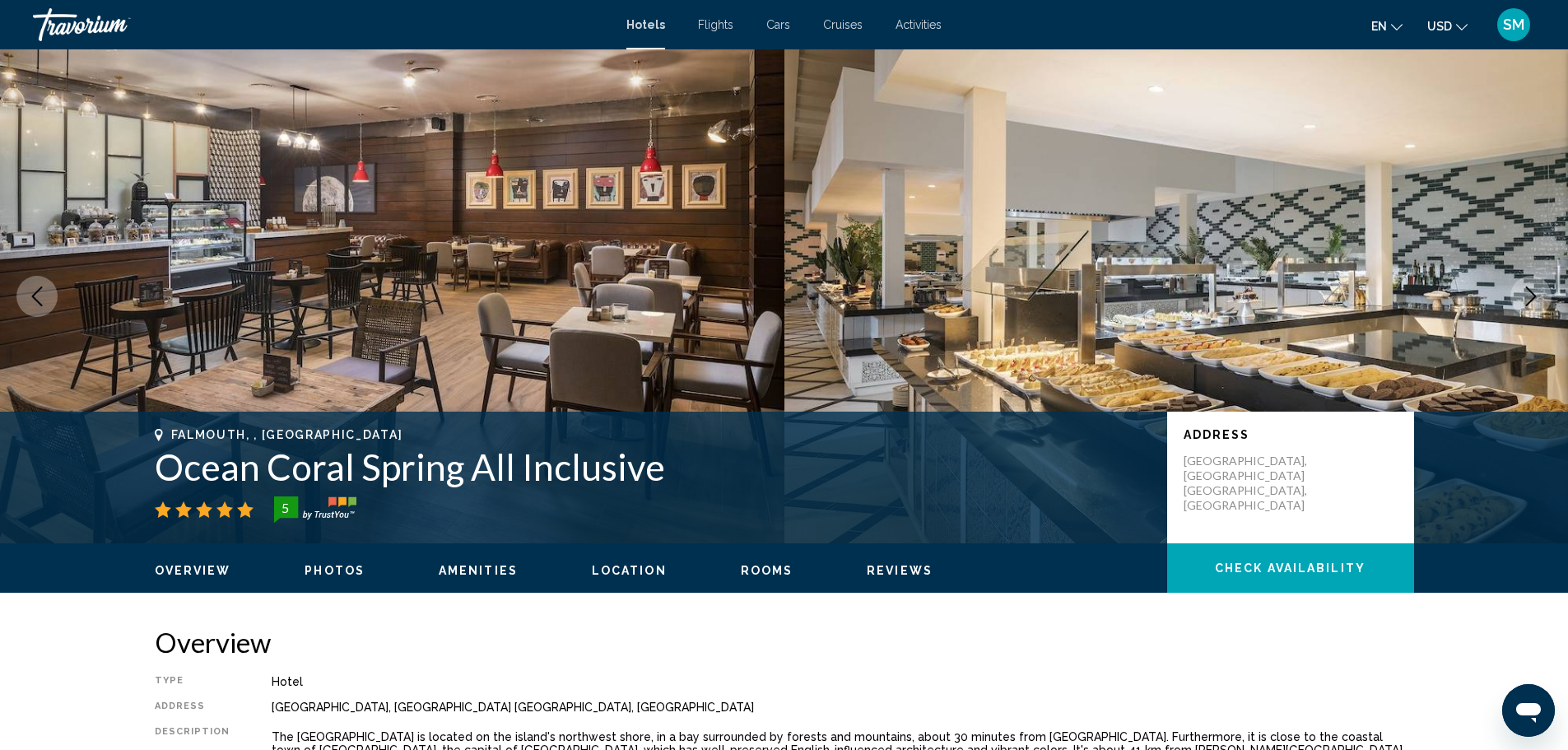
click at [1530, 295] on icon "Next image" at bounding box center [1531, 296] width 19 height 19
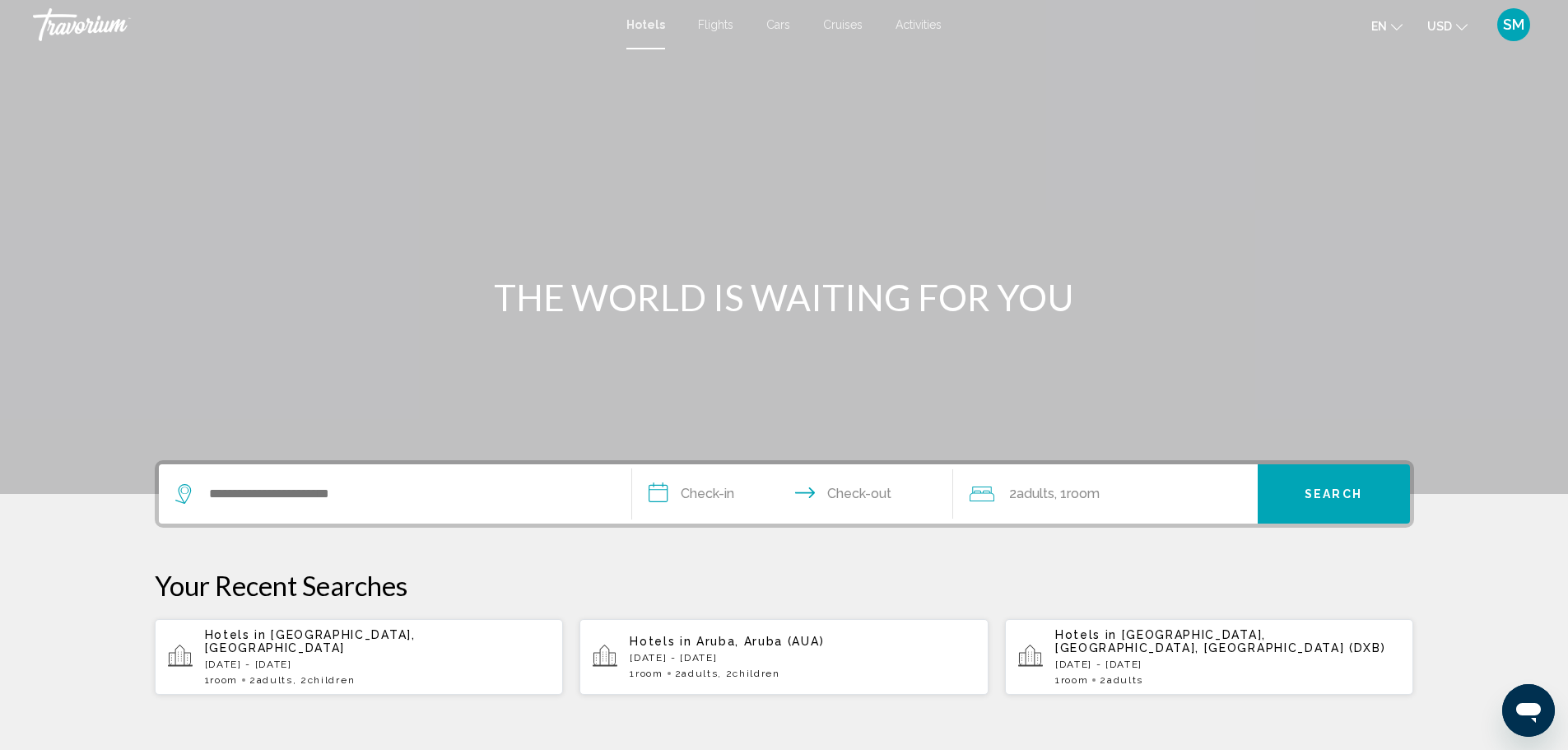
click at [410, 481] on div "Search widget" at bounding box center [395, 494] width 439 height 59
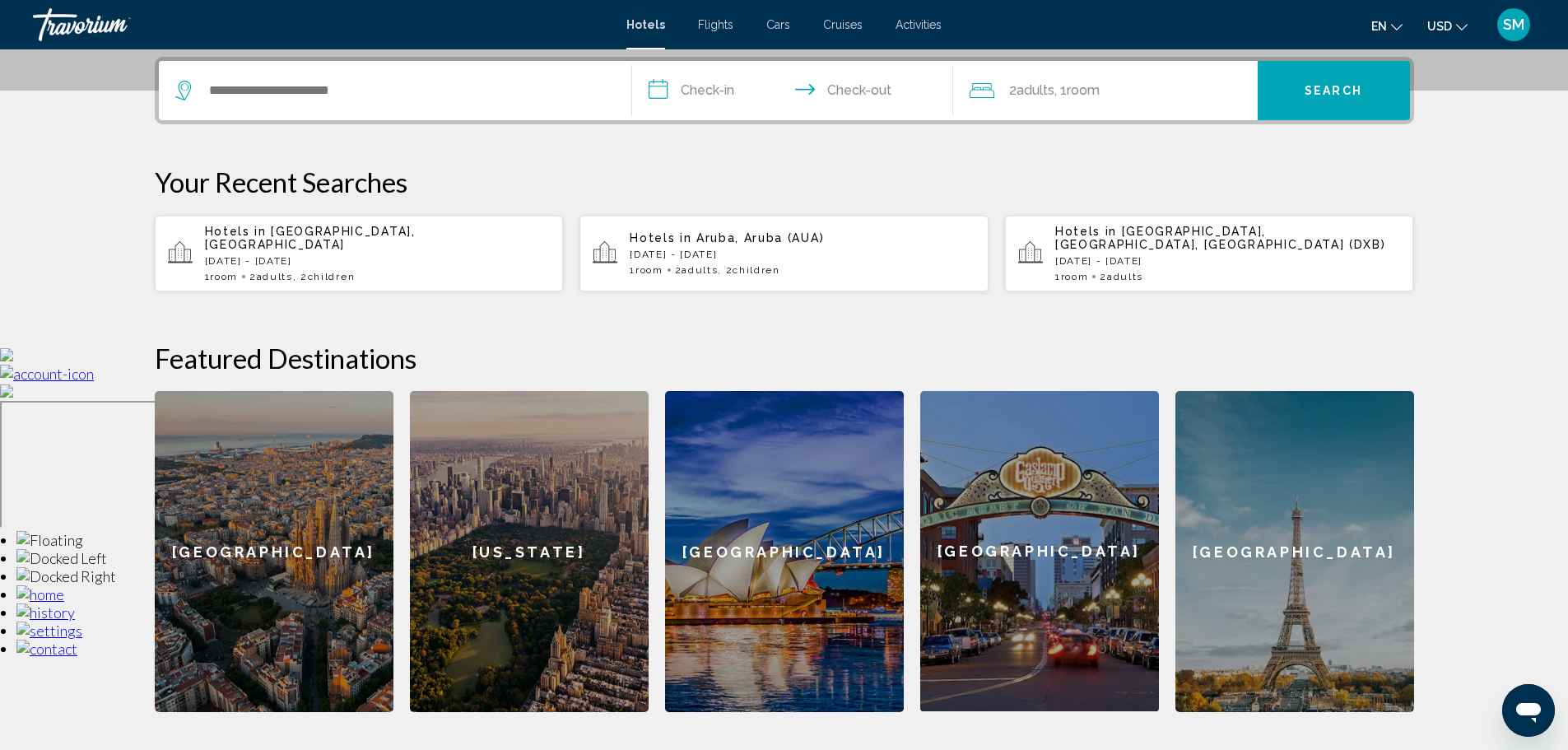
scroll to position [407, 0]
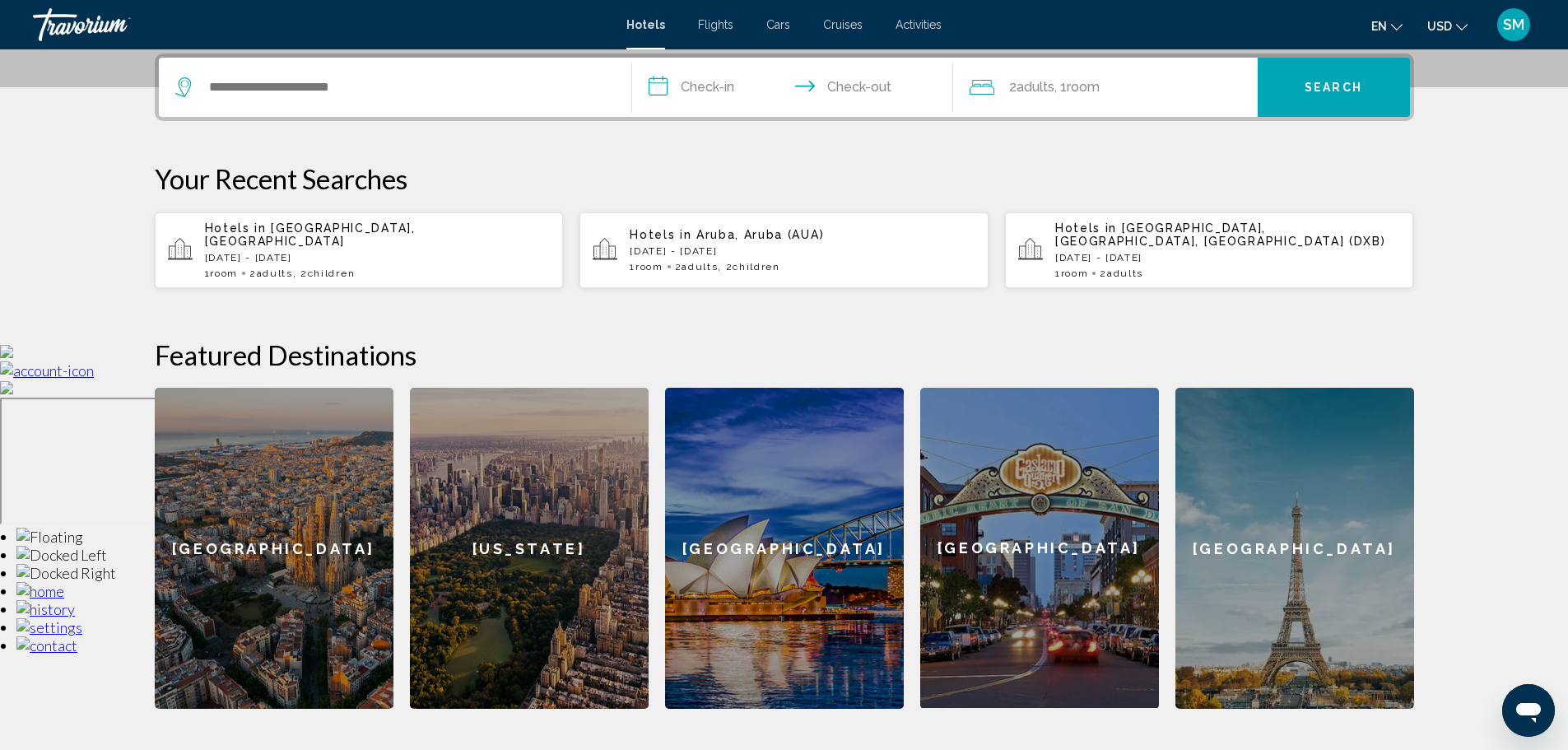
click at [370, 101] on div "Search widget" at bounding box center [395, 86] width 439 height 59
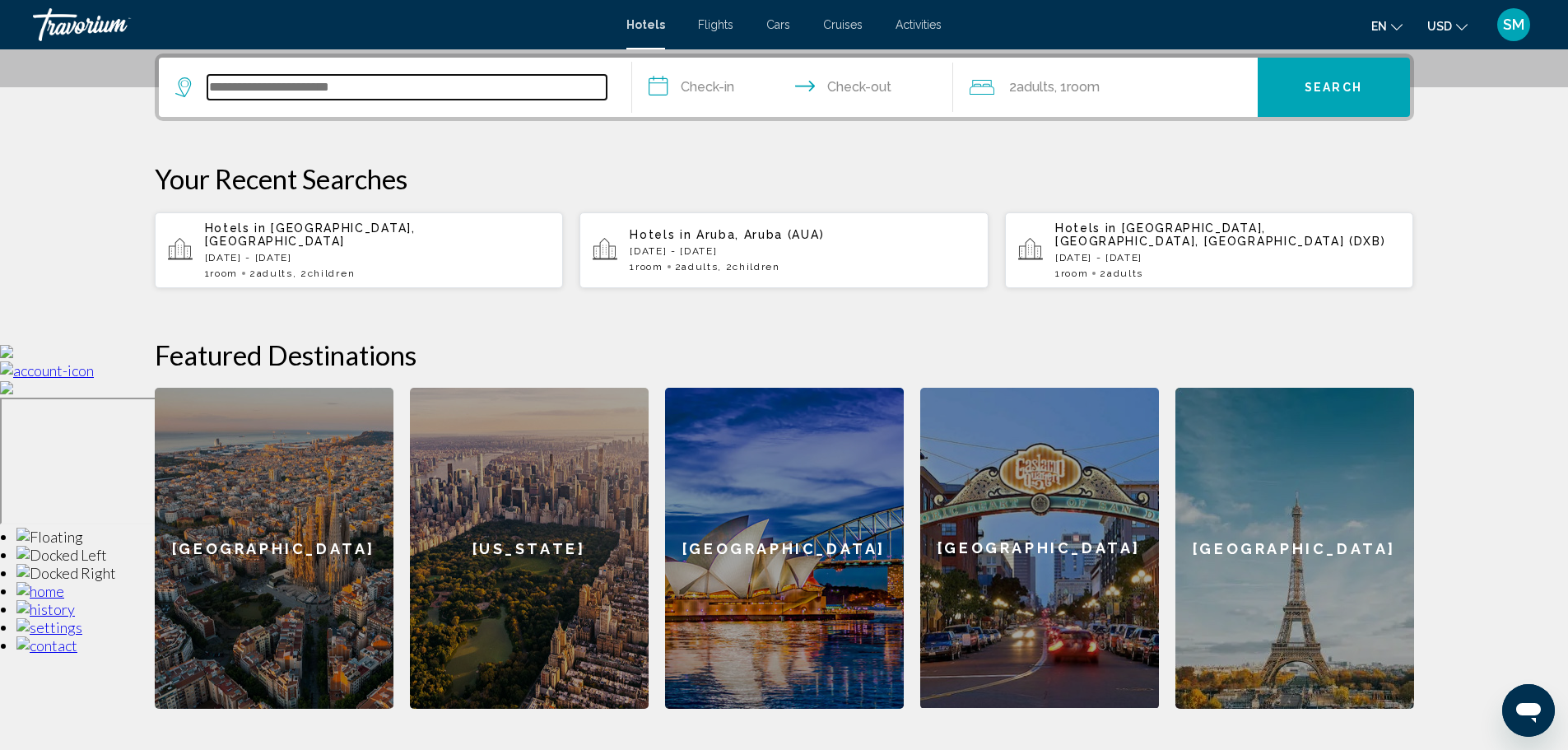
click at [361, 90] on input "Search widget" at bounding box center [407, 86] width 400 height 24
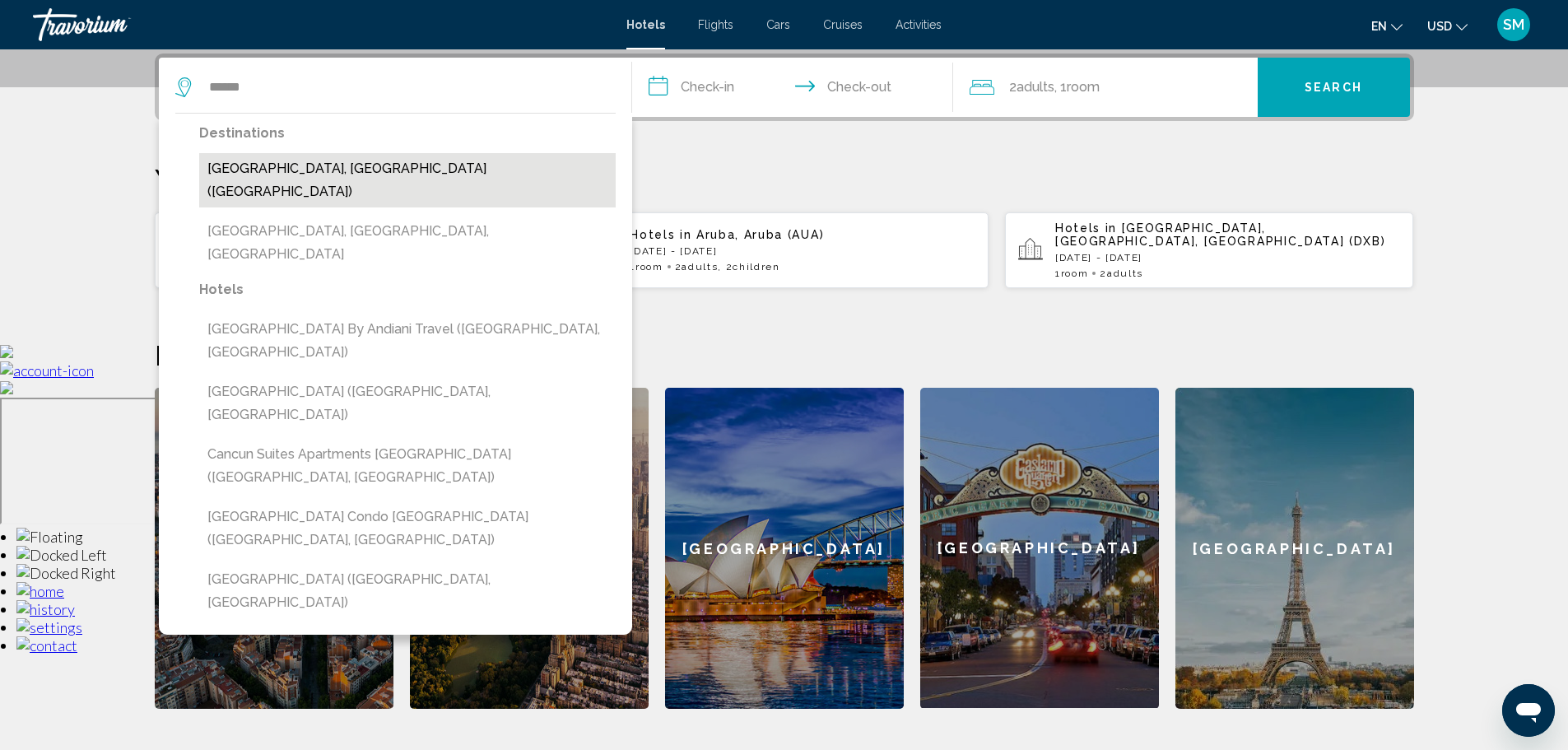
click at [284, 172] on button "[GEOGRAPHIC_DATA], [GEOGRAPHIC_DATA] ([GEOGRAPHIC_DATA])" at bounding box center [406, 180] width 416 height 54
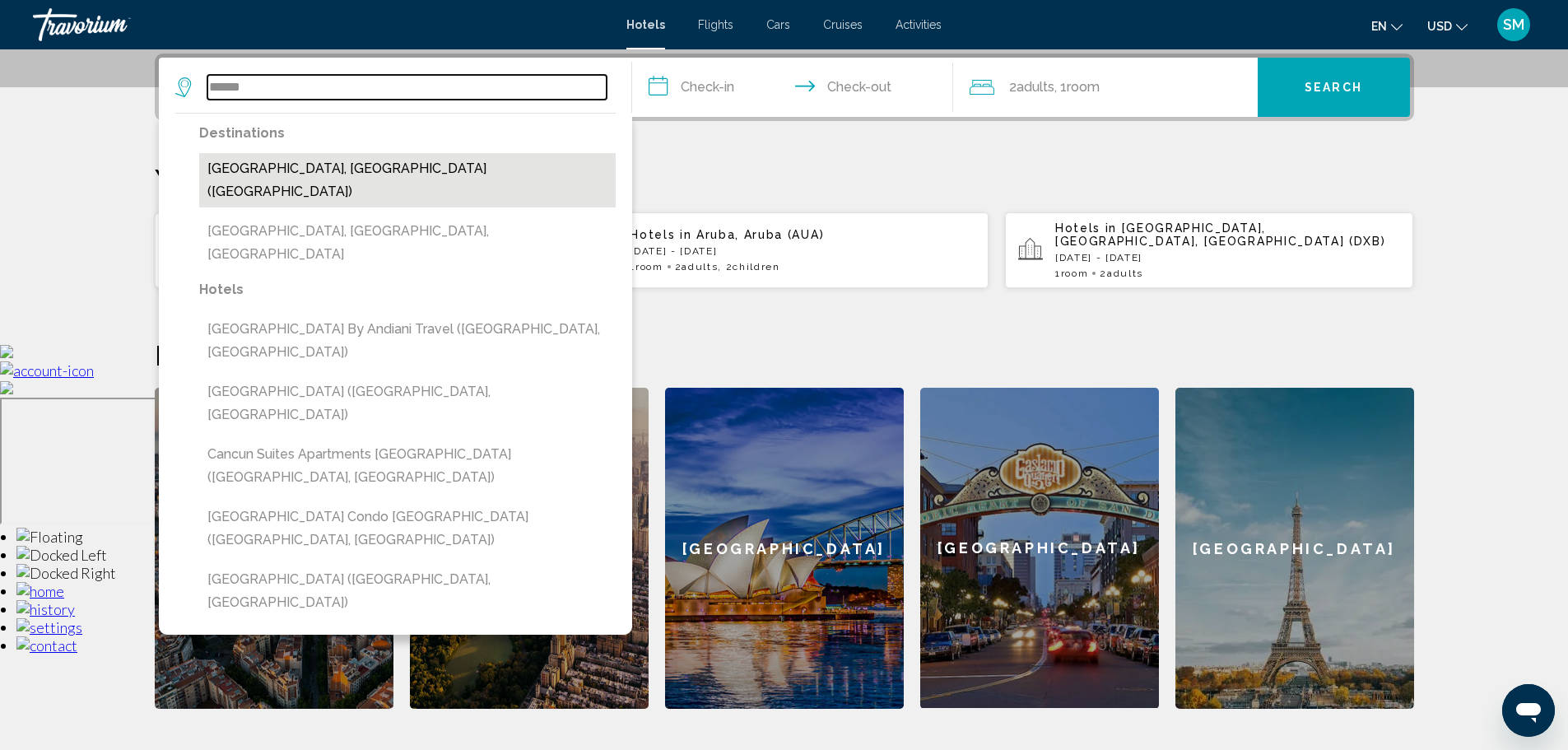
type input "**********"
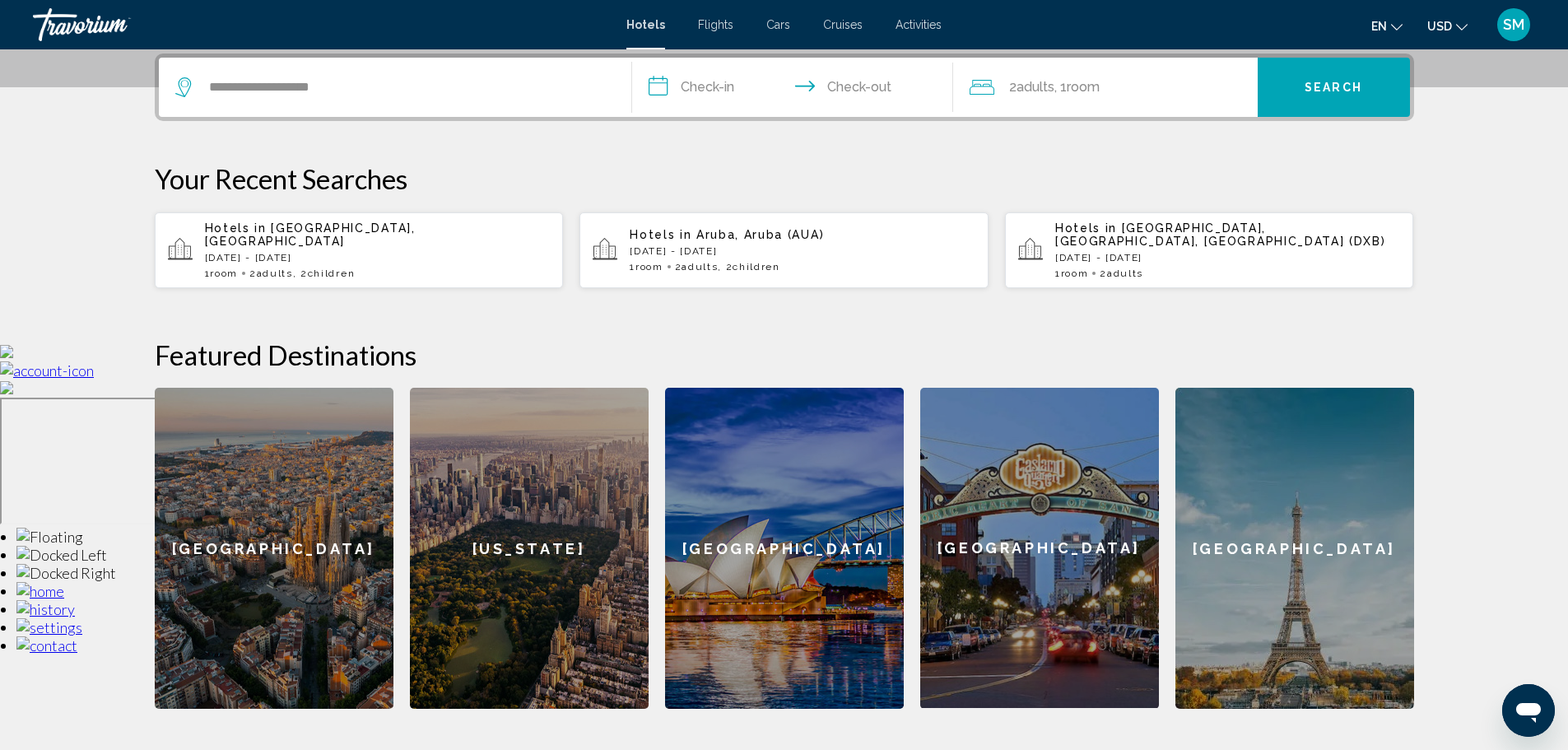
click at [704, 101] on input "**********" at bounding box center [796, 89] width 328 height 64
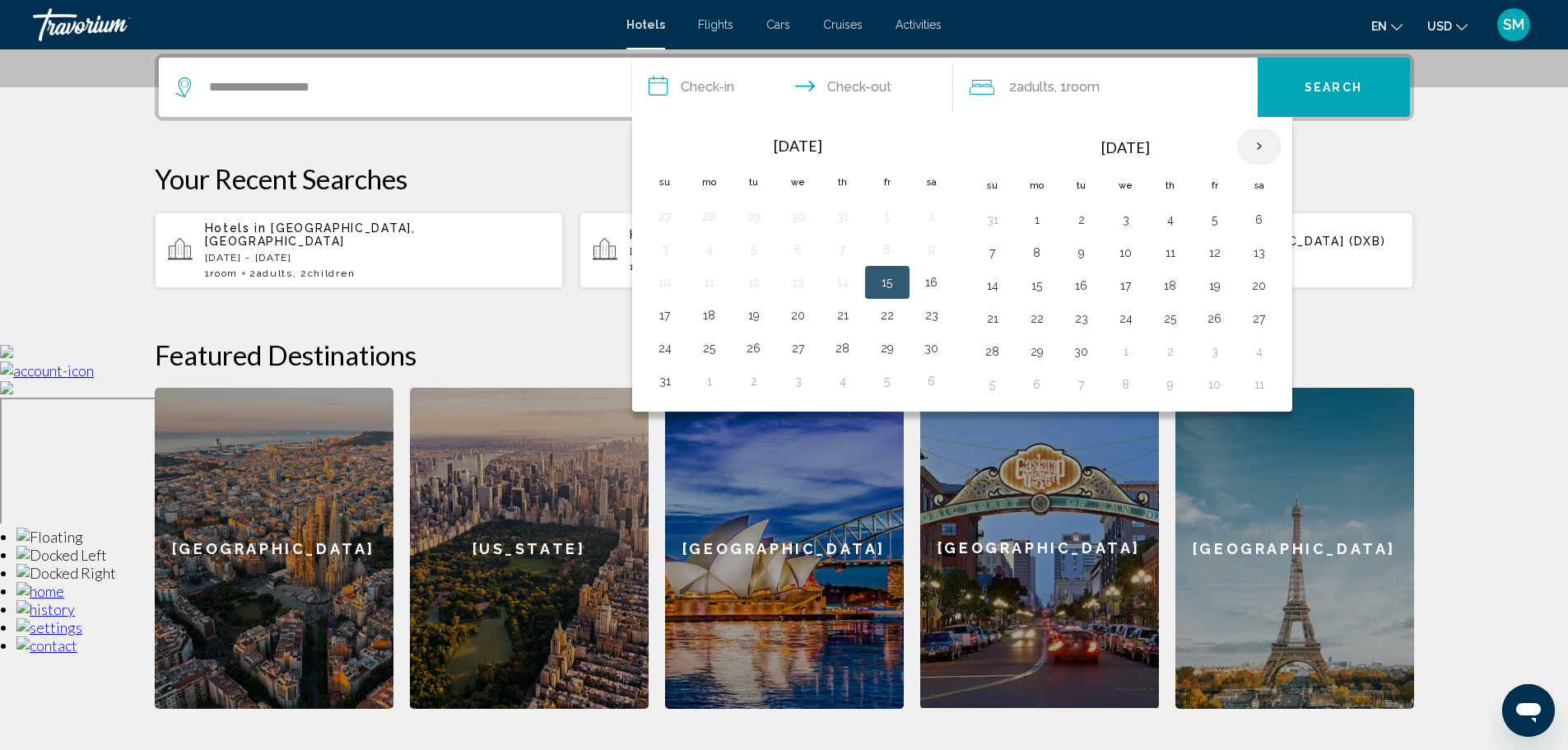
click at [1255, 147] on th "Next month" at bounding box center [1260, 146] width 45 height 36
click at [1255, 151] on th "Next month" at bounding box center [1260, 146] width 45 height 36
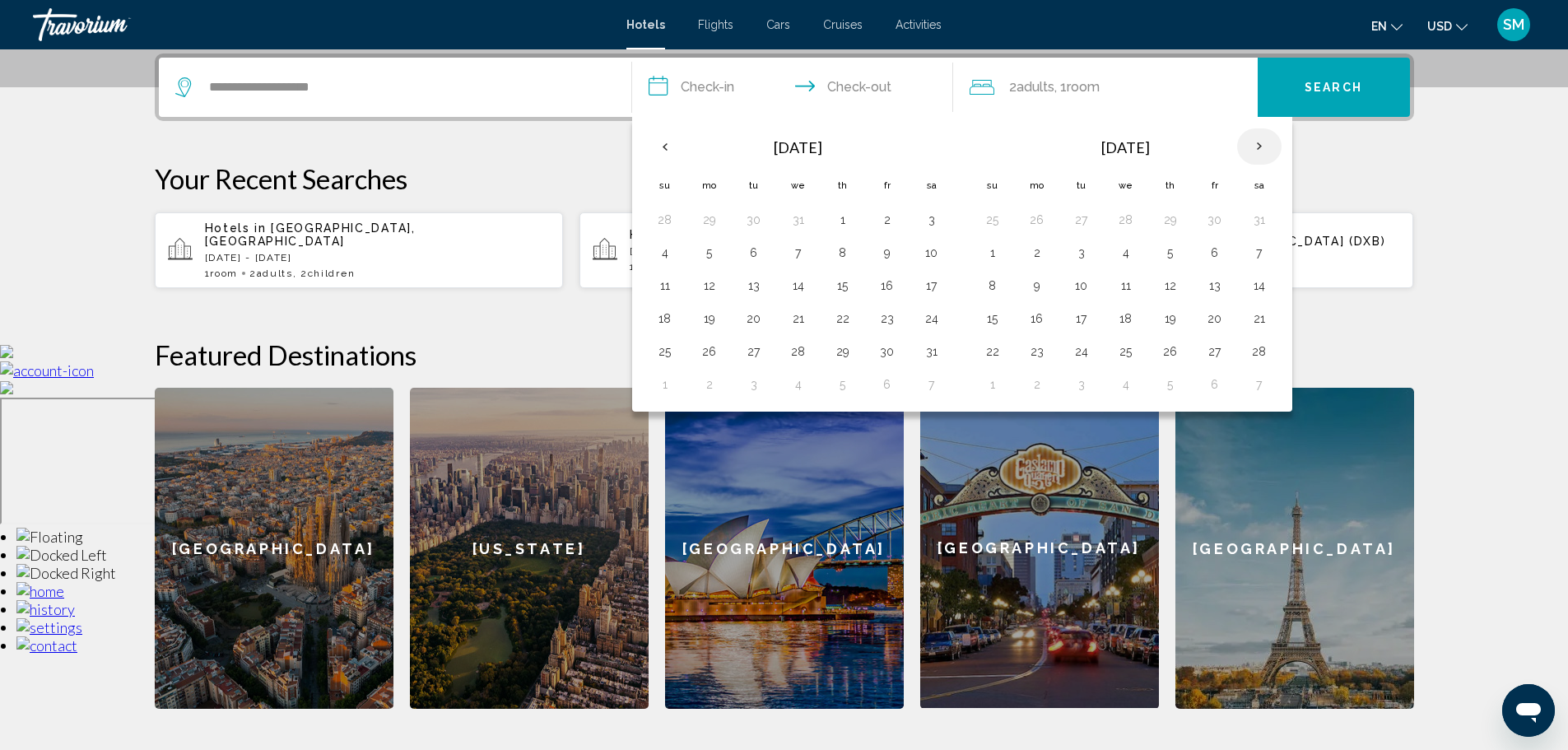
click at [1255, 151] on th "Next month" at bounding box center [1260, 146] width 45 height 36
click at [1035, 259] on button "6" at bounding box center [1037, 253] width 26 height 23
click at [1212, 251] on button "10" at bounding box center [1214, 253] width 26 height 23
type input "**********"
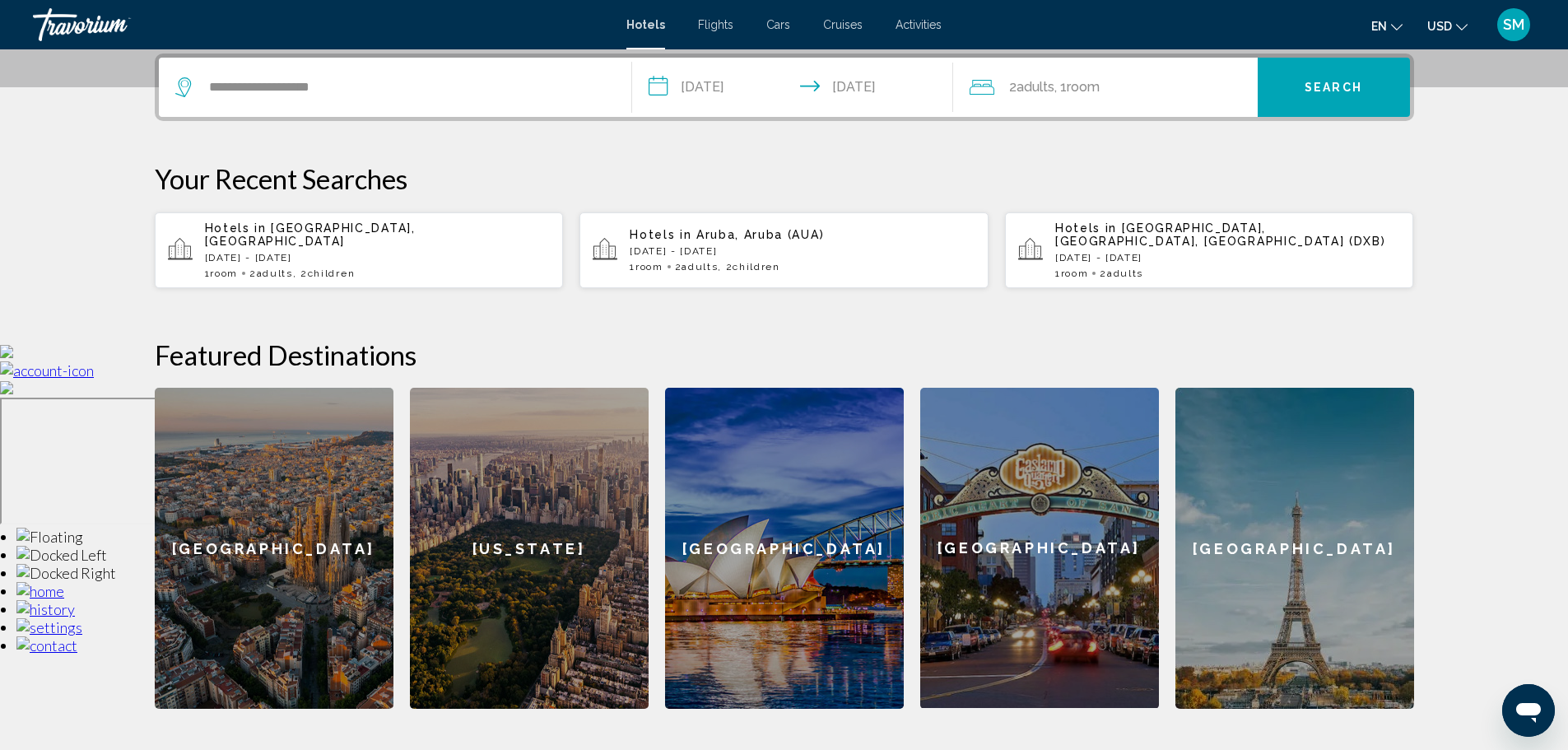
click at [1086, 92] on span "Room" at bounding box center [1083, 86] width 33 height 16
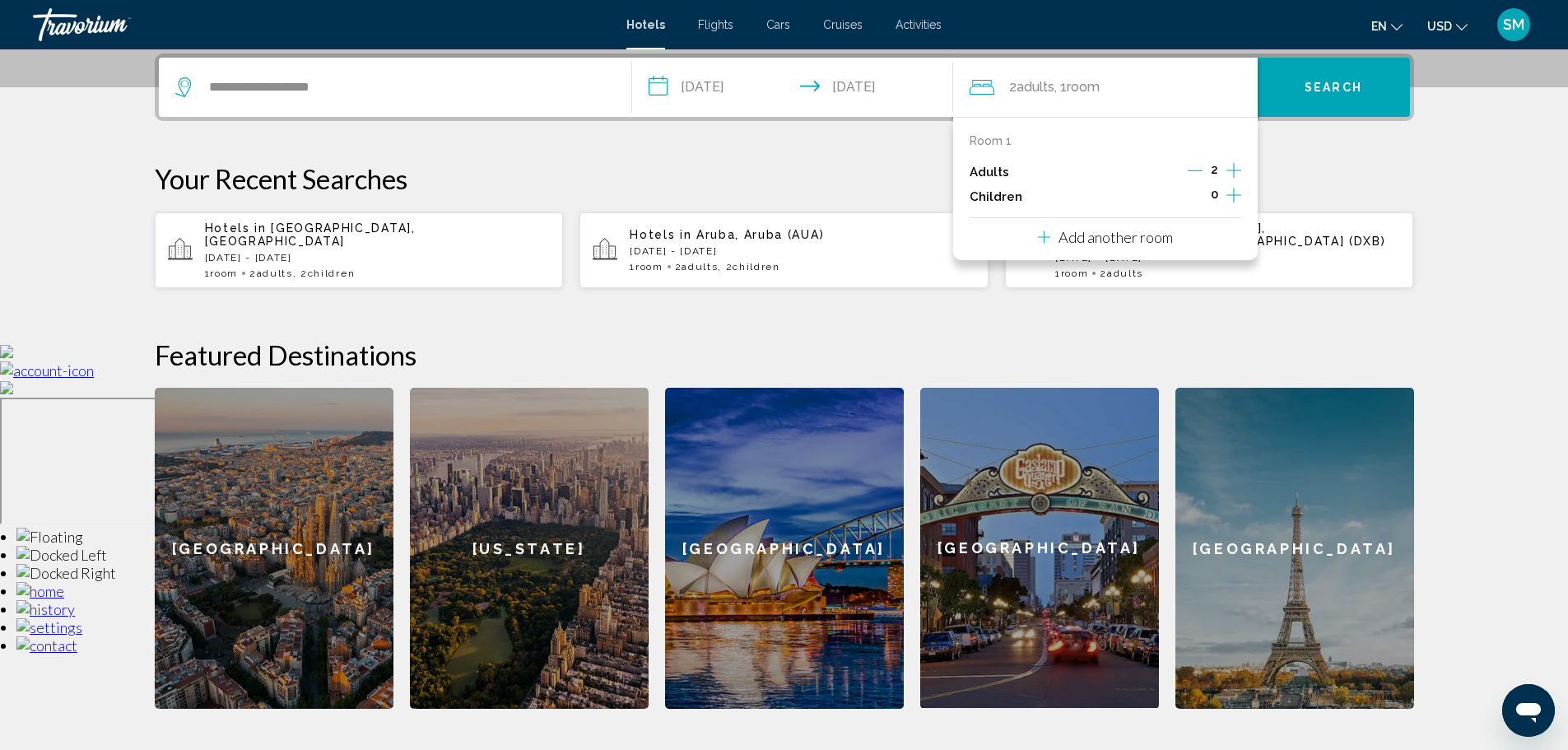
click at [1234, 198] on icon "Increment children" at bounding box center [1233, 195] width 15 height 19
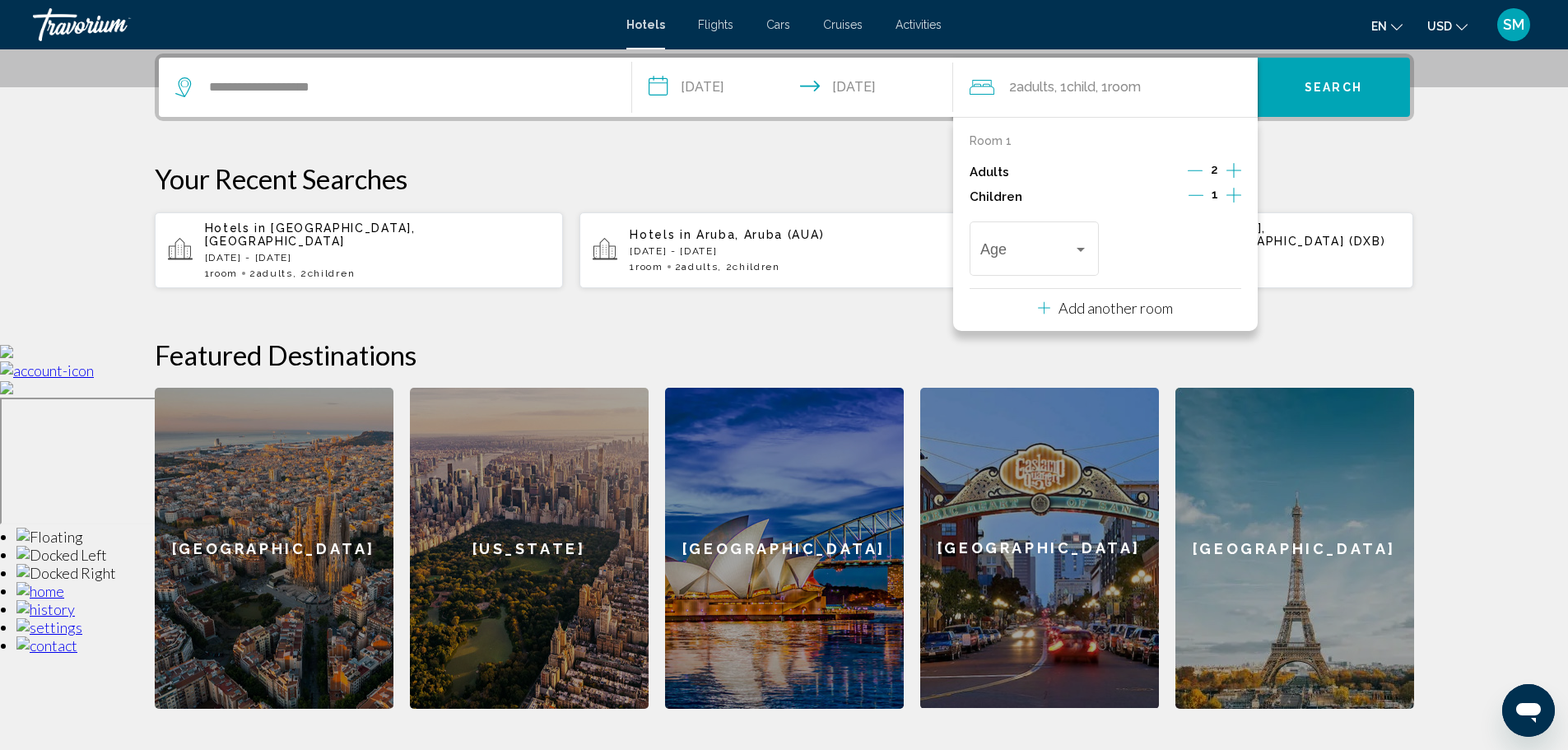
click at [1234, 198] on icon "Increment children" at bounding box center [1233, 195] width 15 height 19
click at [1070, 247] on span "Travelers: 2 adults, 2 children" at bounding box center [1027, 252] width 93 height 16
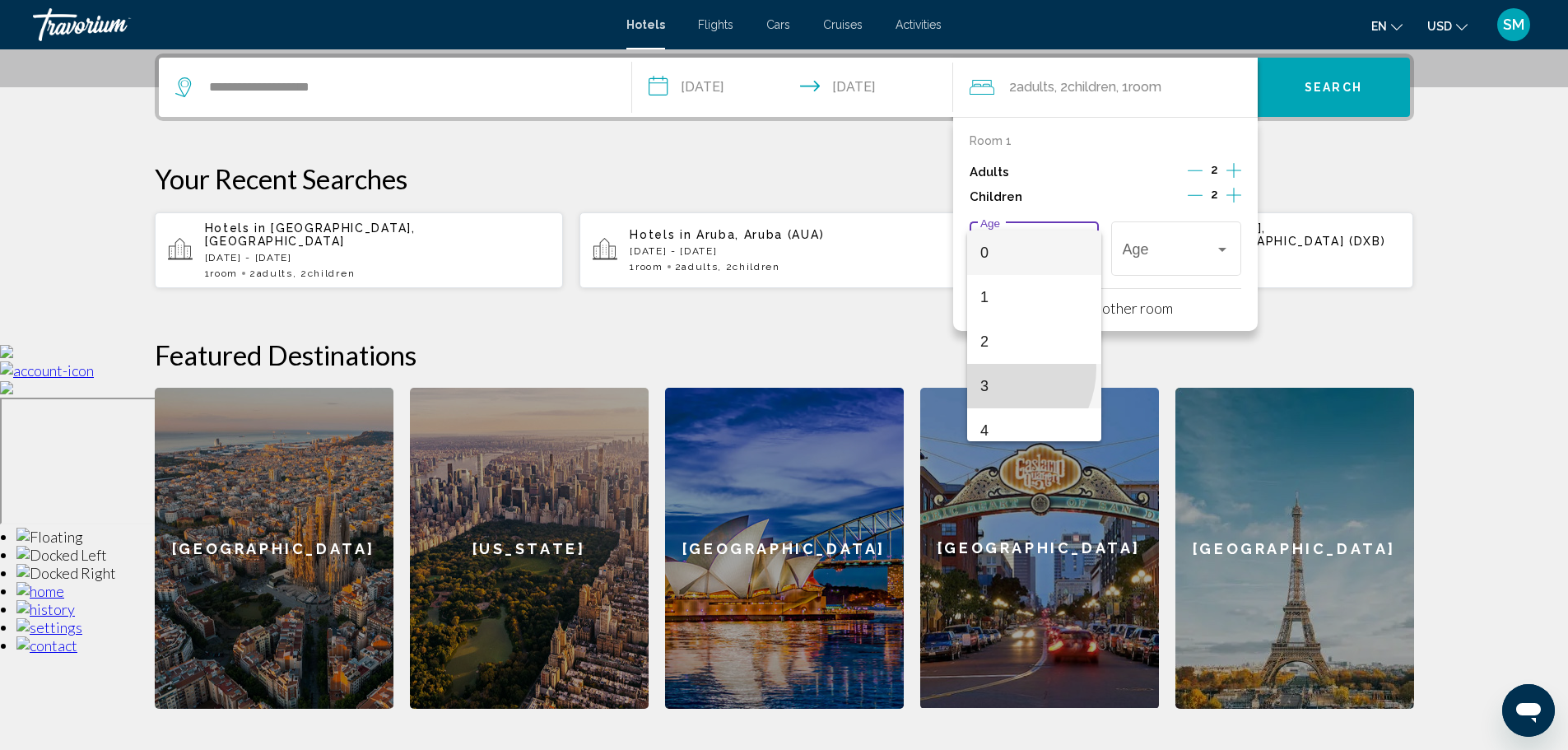
click at [990, 369] on span "3" at bounding box center [1034, 386] width 108 height 45
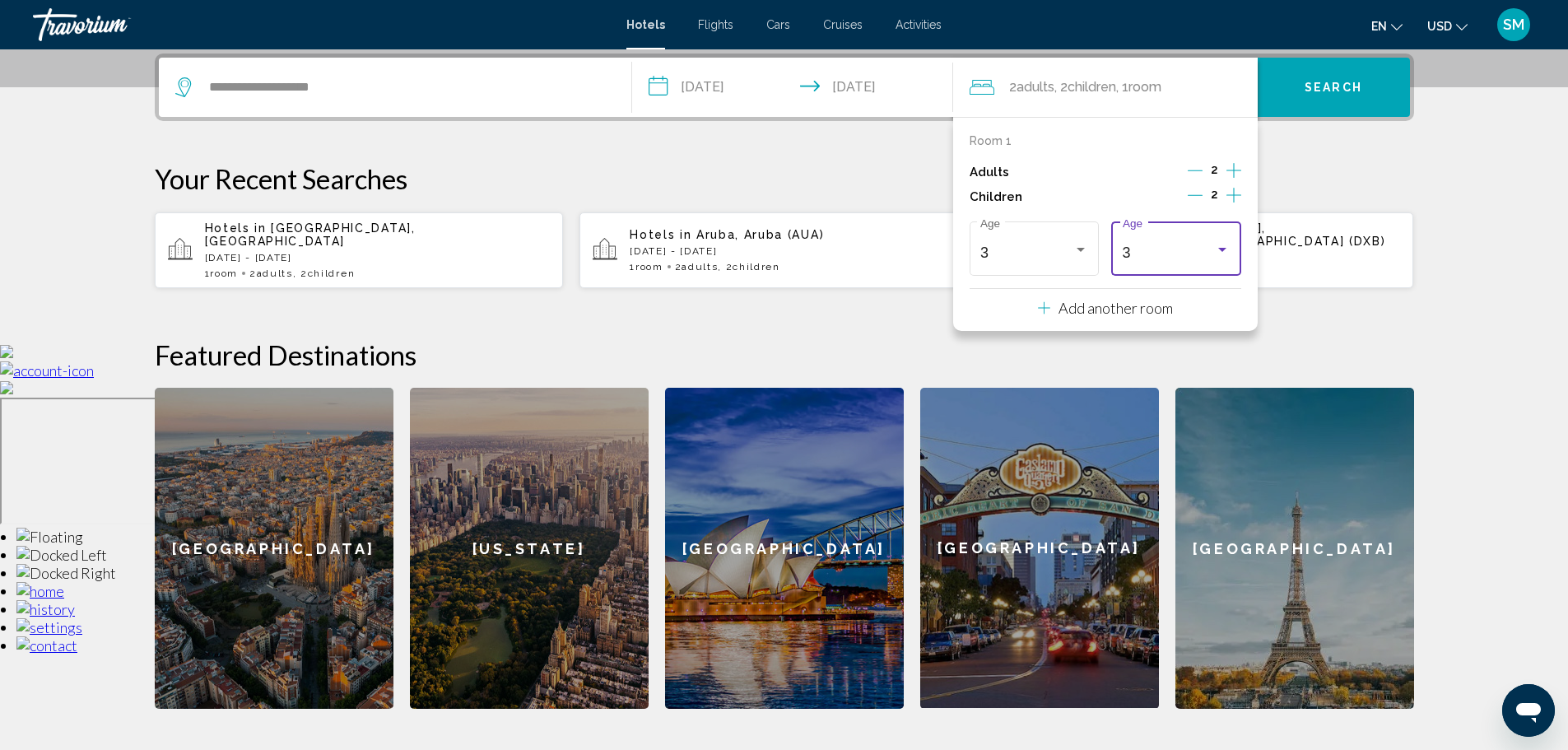
click at [1222, 244] on div "Travelers: 2 adults, 2 children" at bounding box center [1222, 249] width 15 height 14
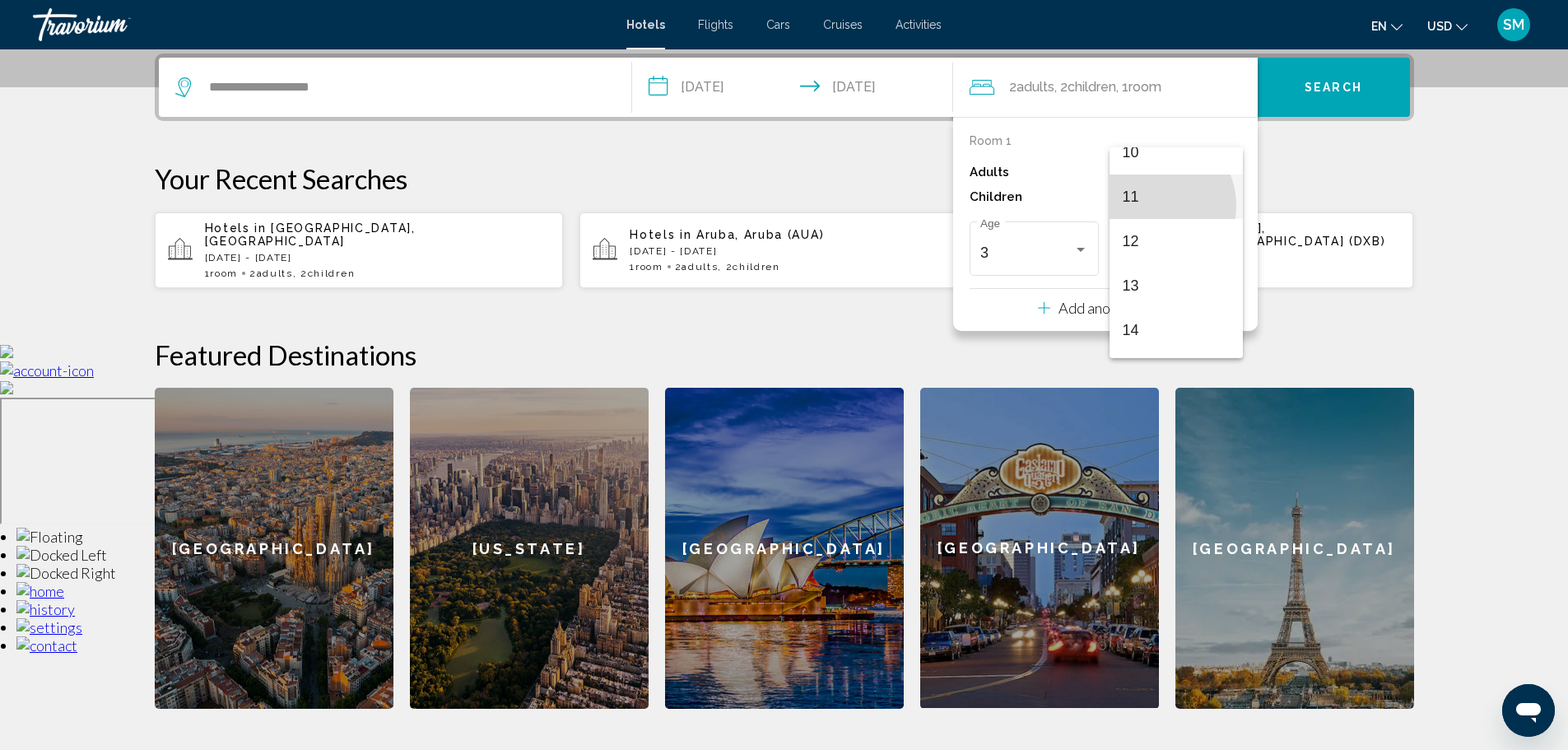
click at [1149, 206] on span "11" at bounding box center [1176, 197] width 108 height 45
click at [1320, 172] on p "Your Recent Searches" at bounding box center [784, 179] width 1260 height 33
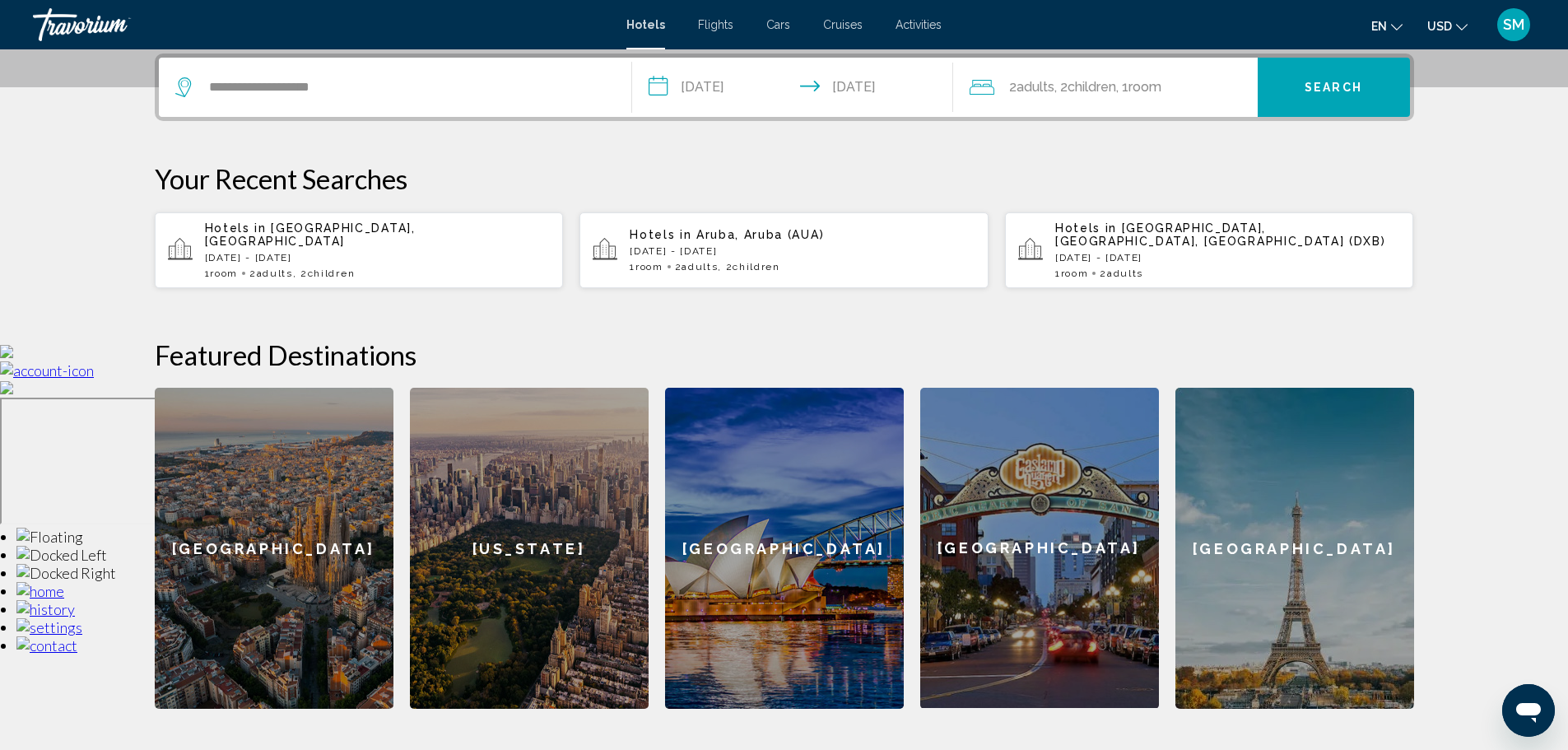
click at [1349, 83] on span "Search" at bounding box center [1332, 88] width 57 height 14
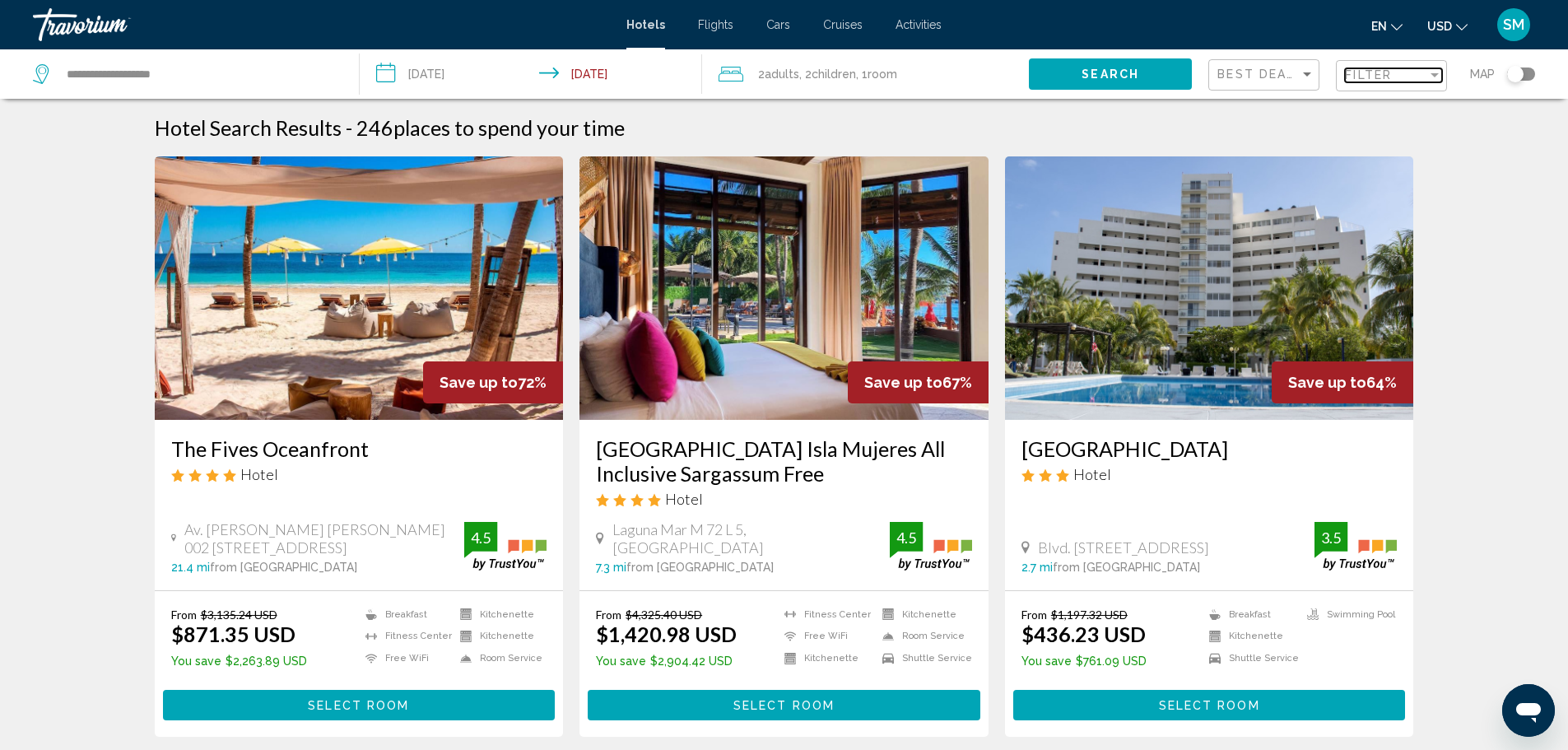
click at [1418, 74] on div "Filter" at bounding box center [1386, 75] width 82 height 14
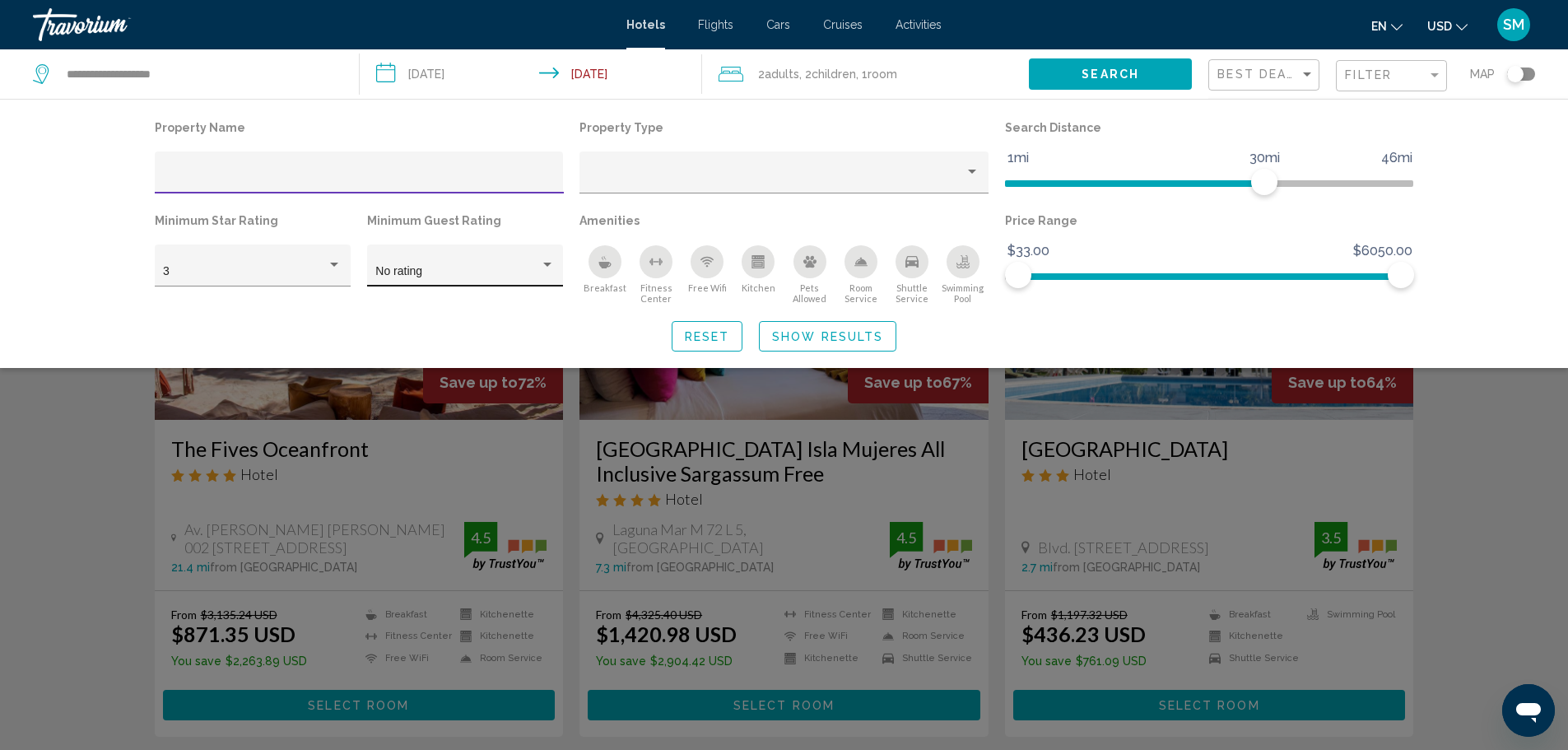
click at [510, 267] on div "No rating" at bounding box center [457, 272] width 164 height 14
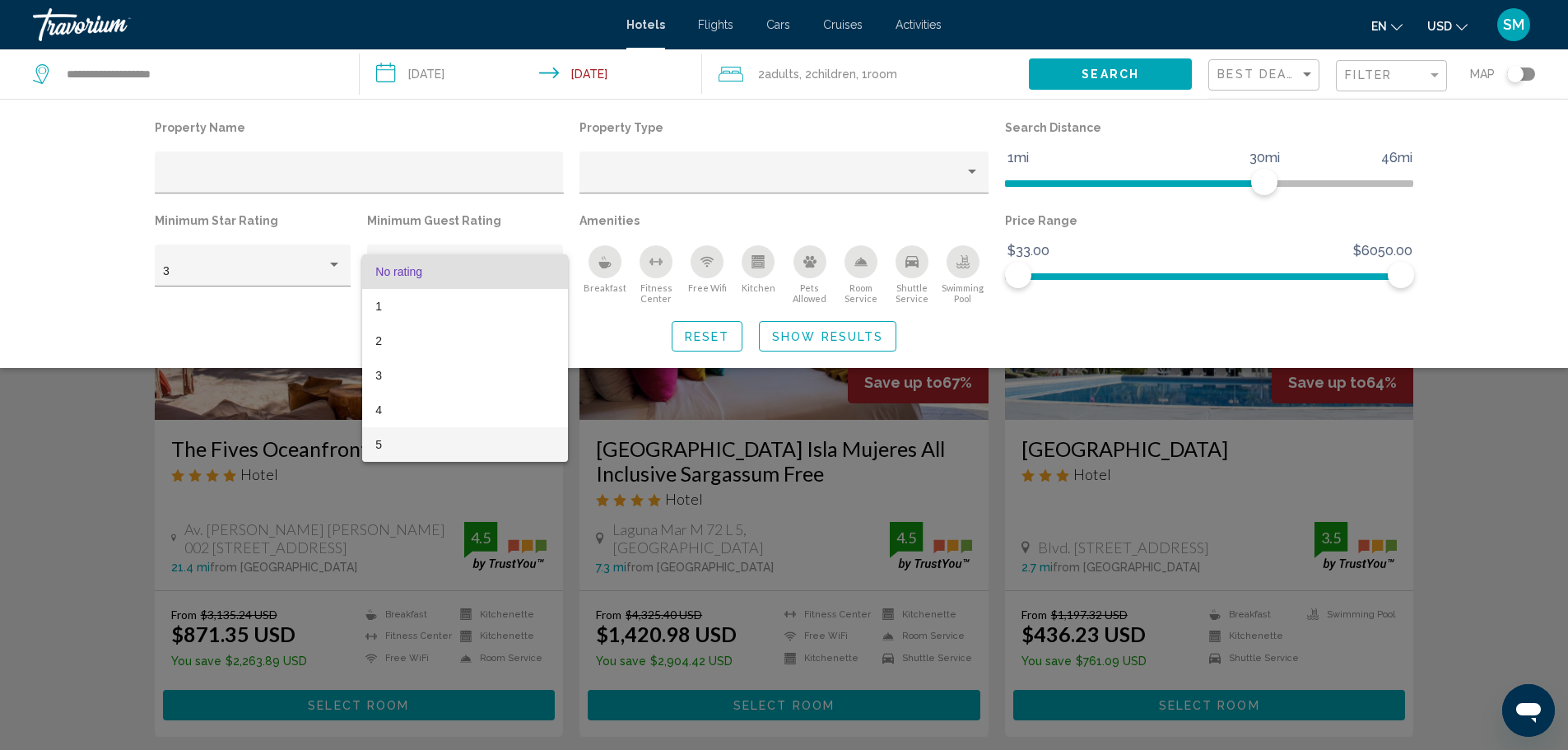
click at [389, 438] on span "5" at bounding box center [464, 445] width 178 height 35
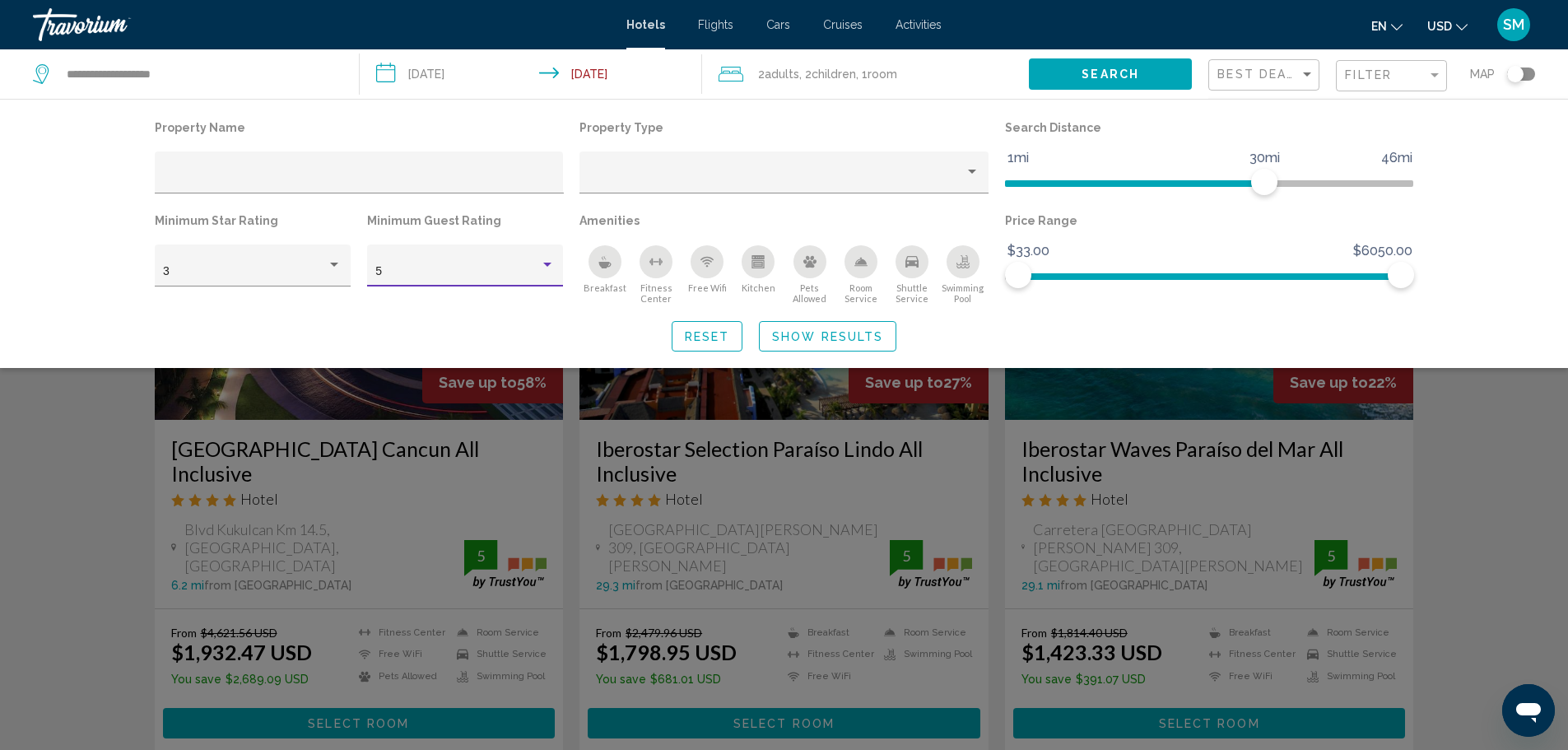
click at [835, 339] on span "Show Results" at bounding box center [827, 337] width 112 height 14
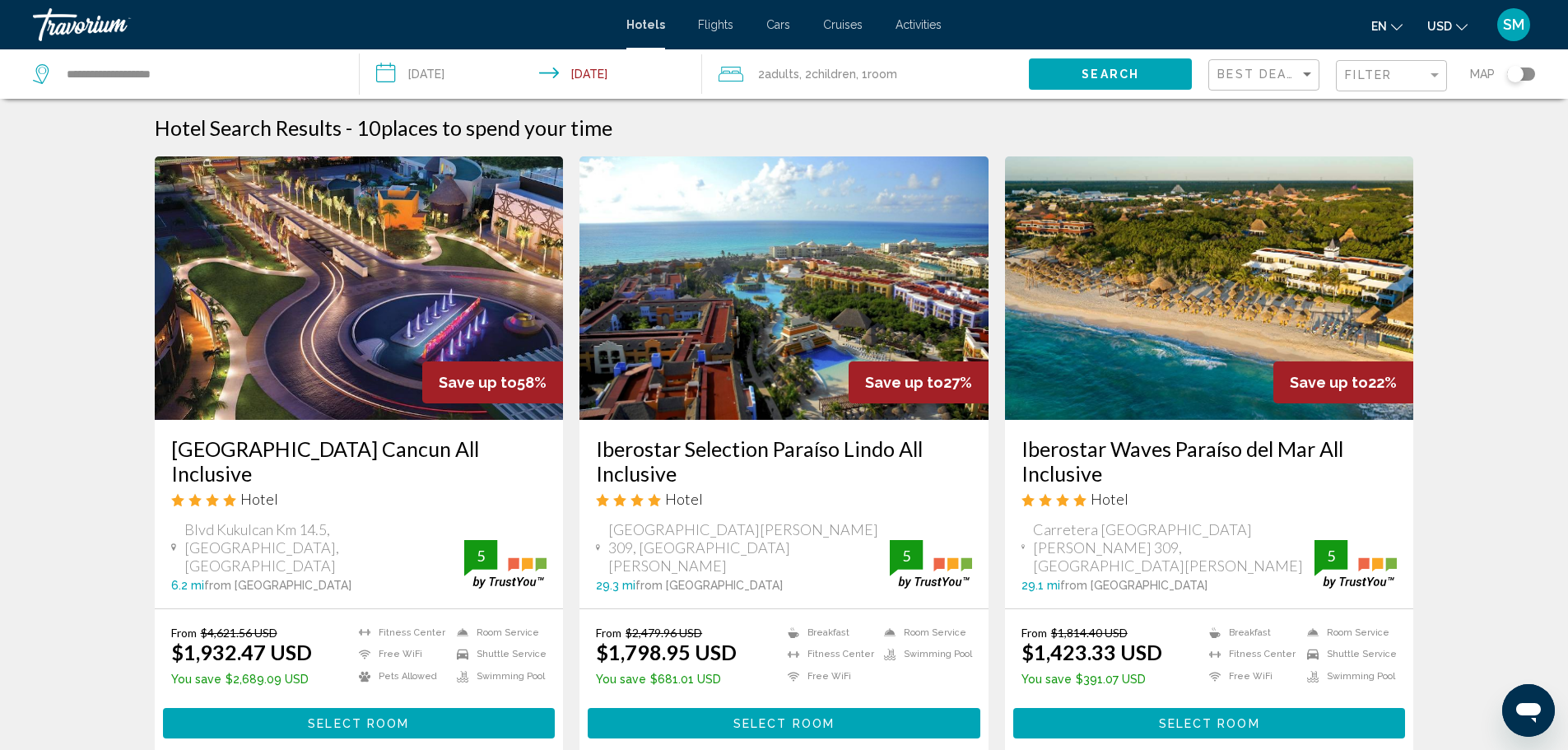
click at [831, 238] on img "Main content" at bounding box center [784, 288] width 409 height 264
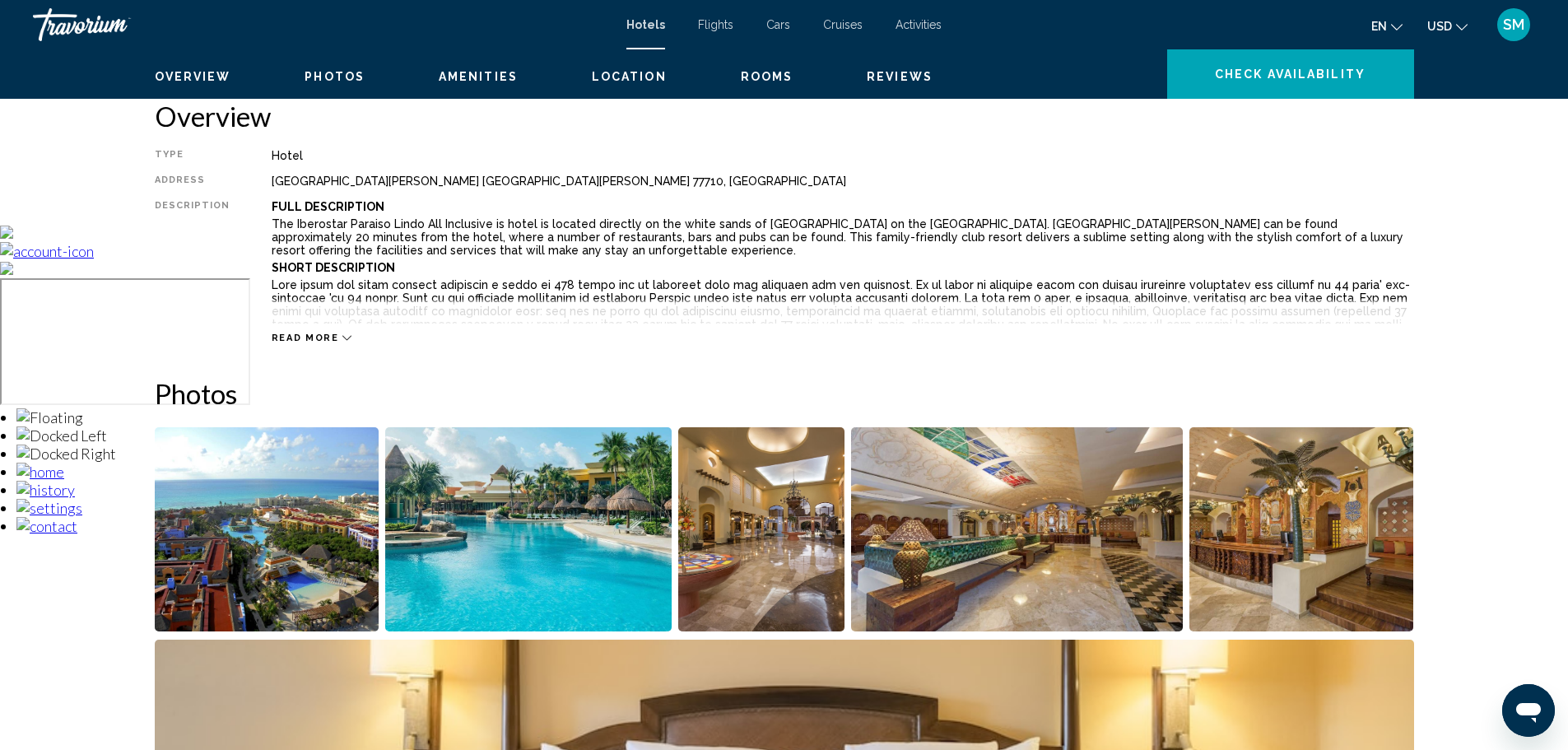
scroll to position [741, 0]
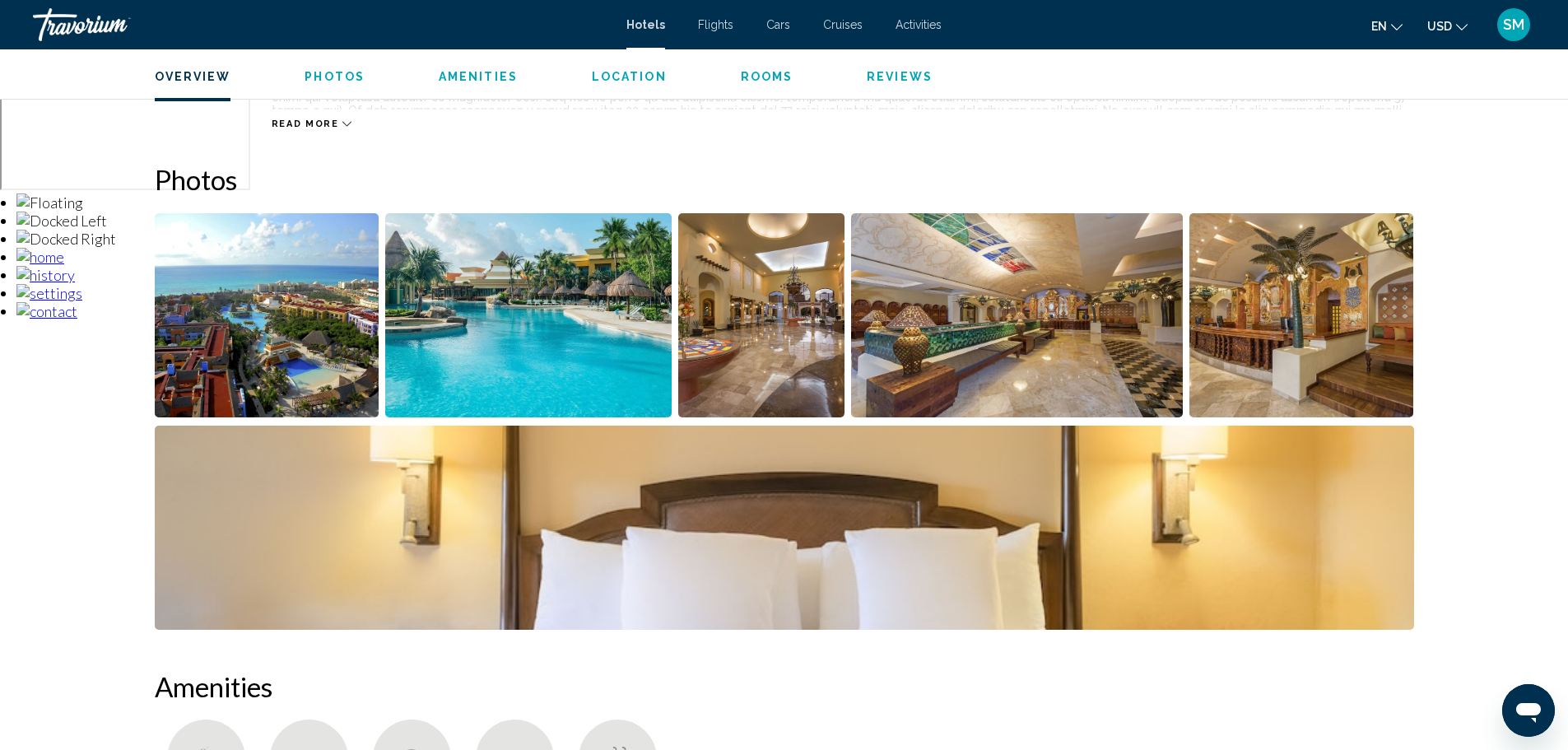
click at [578, 333] on img "Open full-screen image slider" at bounding box center [528, 315] width 286 height 204
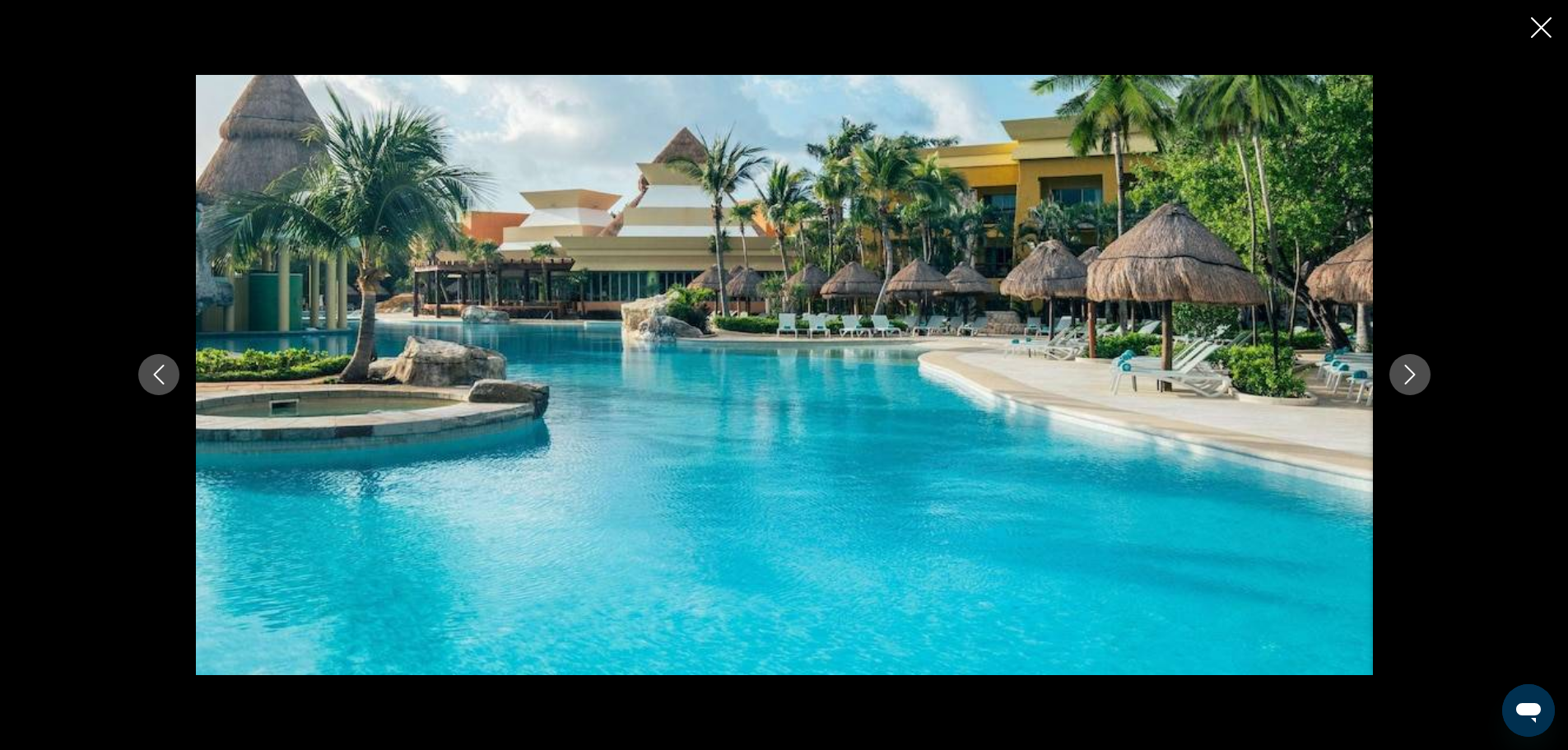
click at [1394, 367] on button "Next image" at bounding box center [1410, 375] width 41 height 41
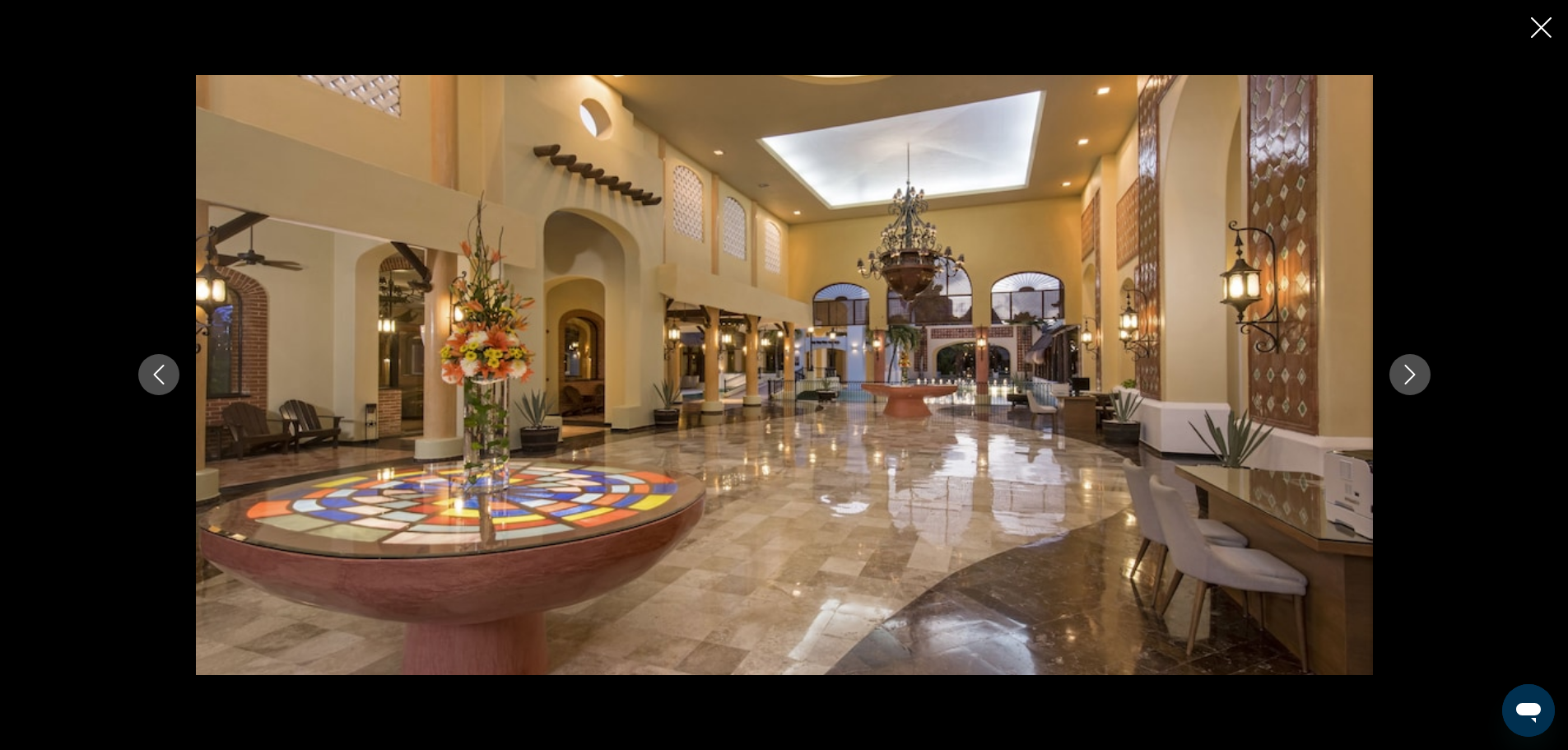
click at [1393, 367] on button "Next image" at bounding box center [1410, 375] width 41 height 41
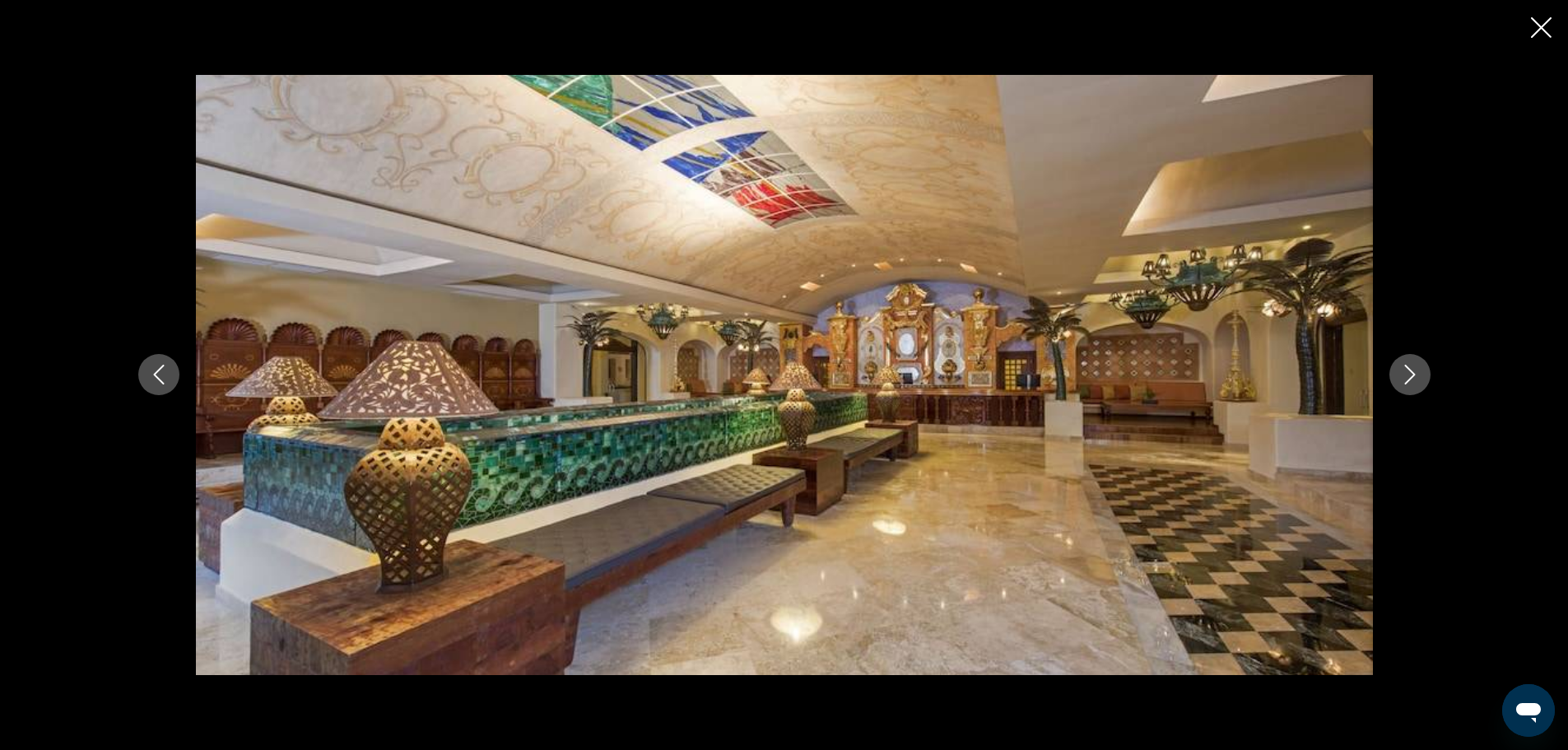
click at [1392, 367] on button "Next image" at bounding box center [1410, 375] width 41 height 41
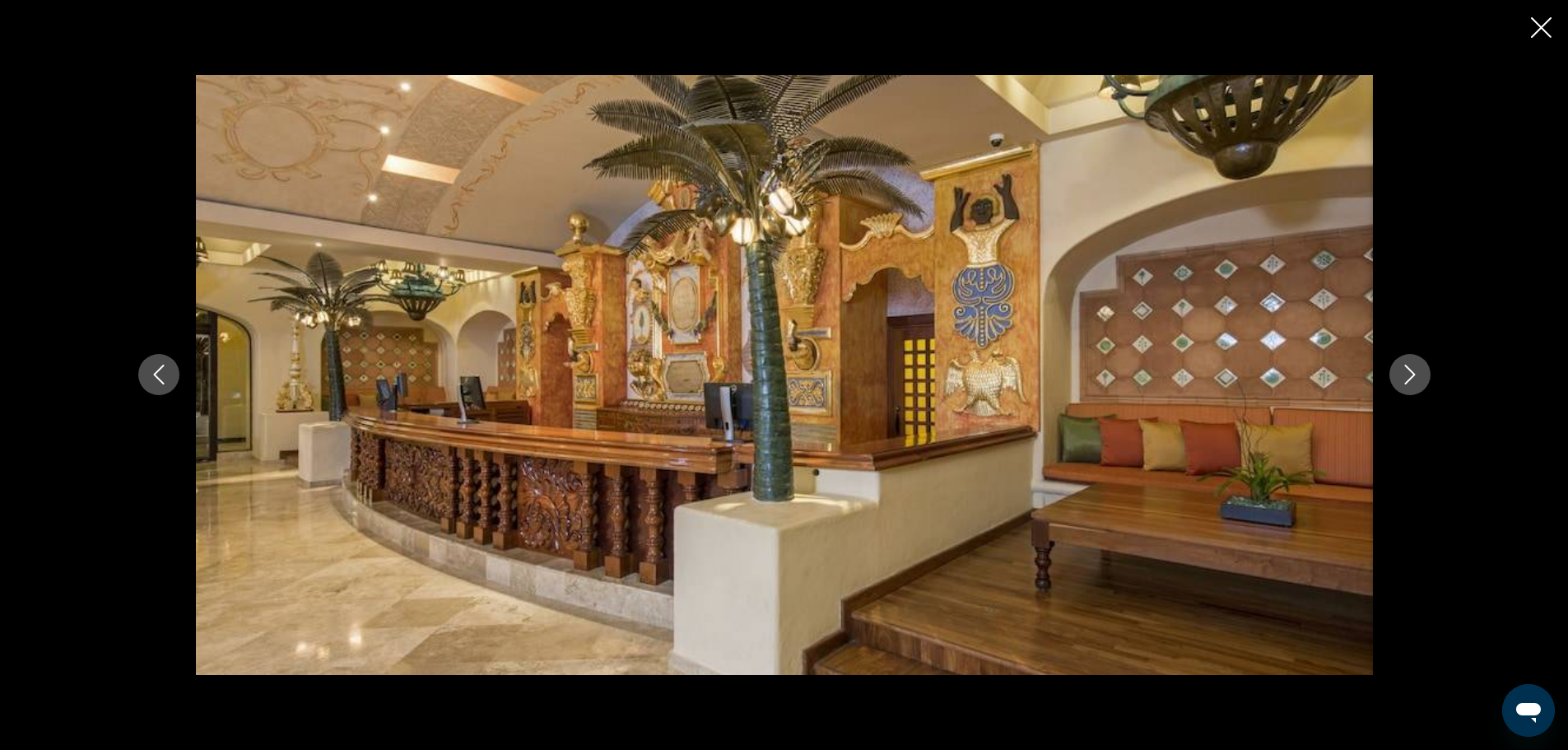
click at [1392, 367] on button "Next image" at bounding box center [1410, 375] width 41 height 41
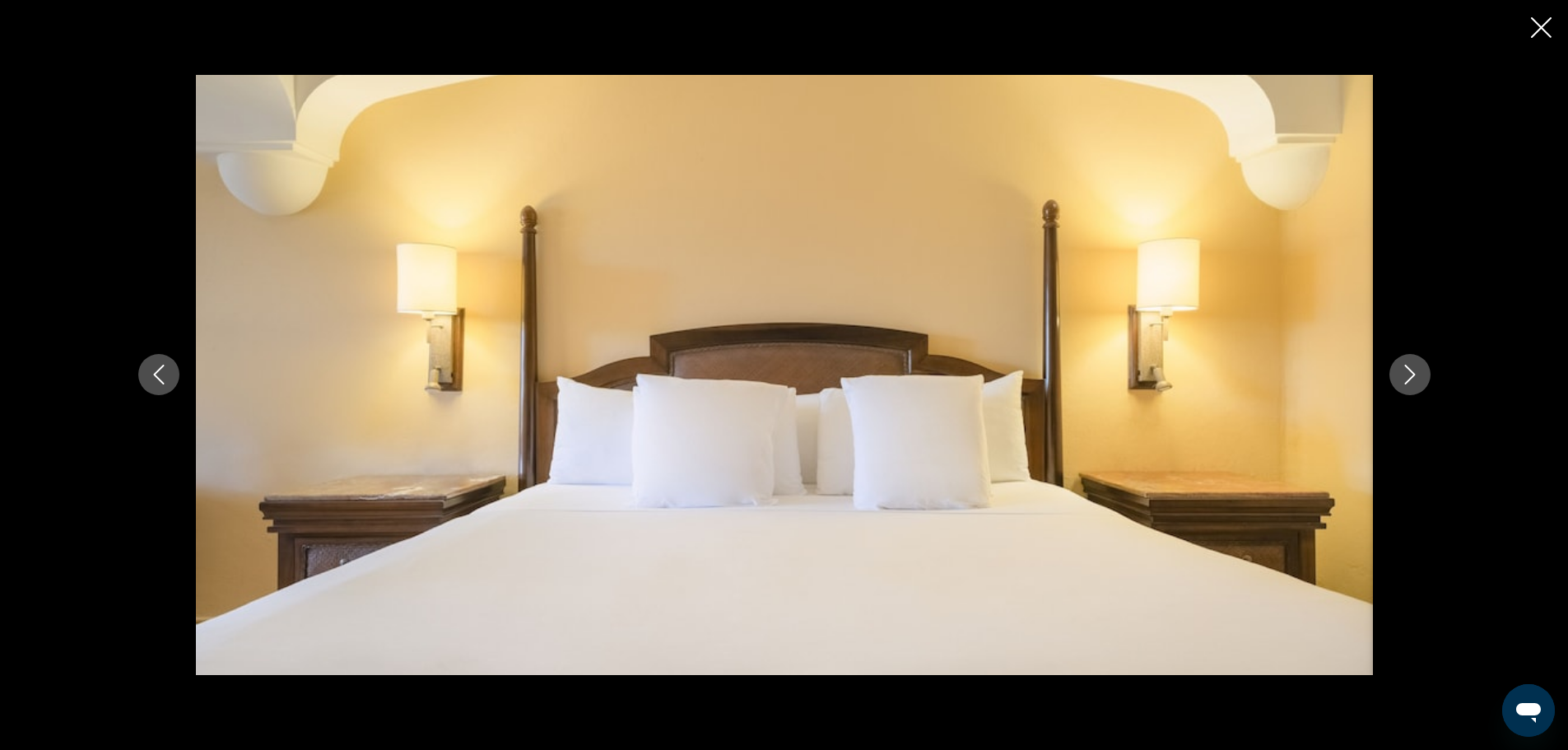
click at [1392, 367] on button "Next image" at bounding box center [1410, 375] width 41 height 41
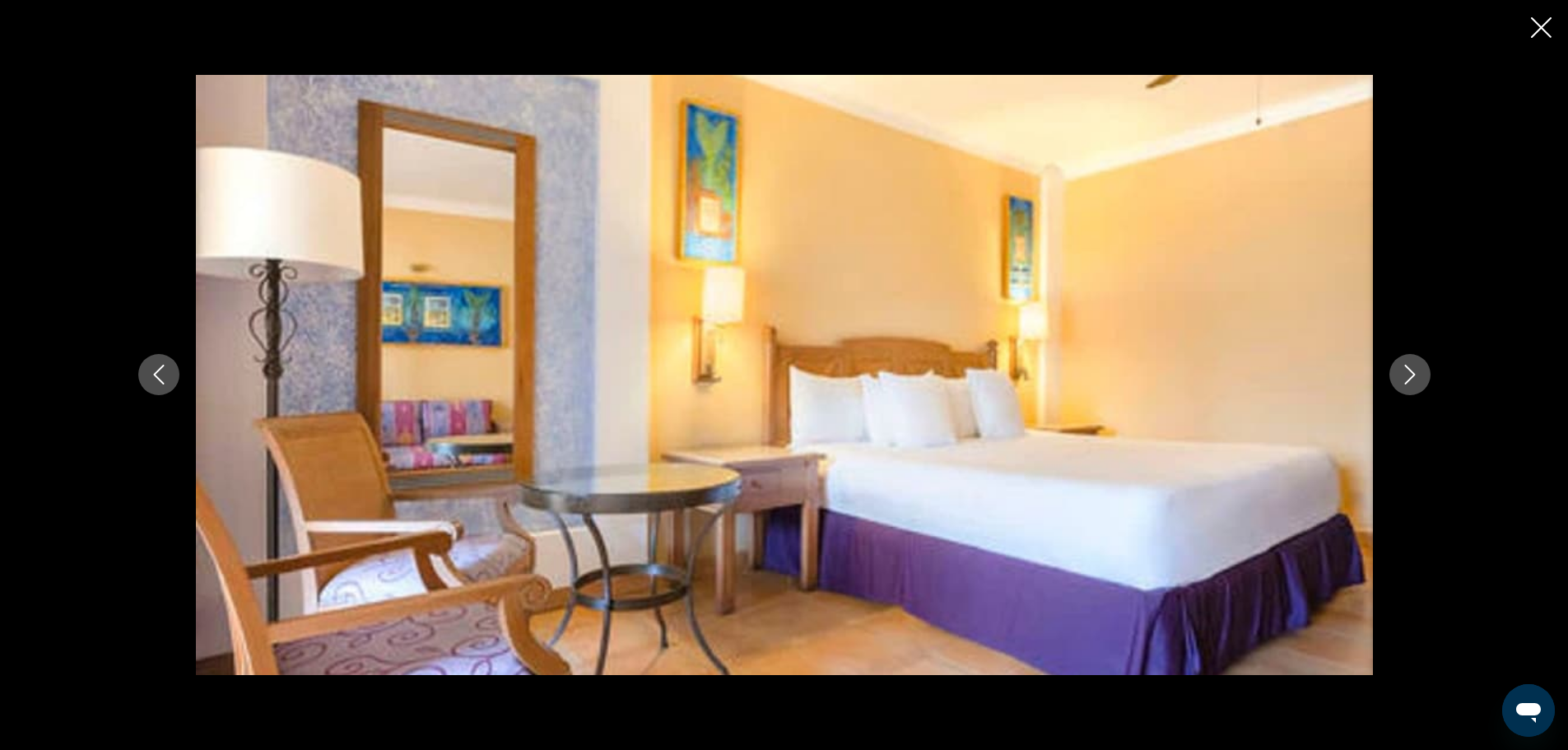
click at [1392, 367] on button "Next image" at bounding box center [1410, 375] width 41 height 41
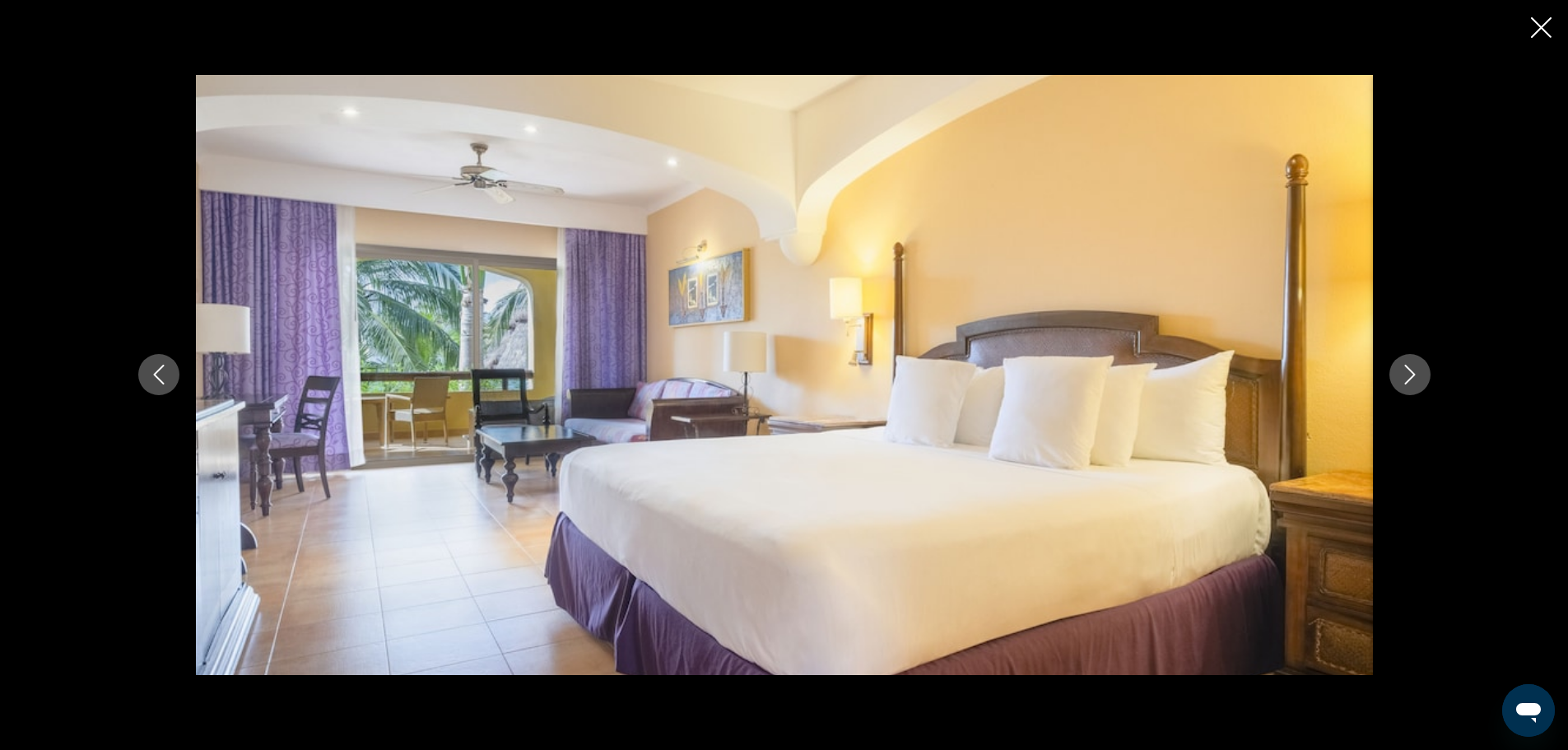
click at [1392, 367] on button "Next image" at bounding box center [1410, 375] width 41 height 41
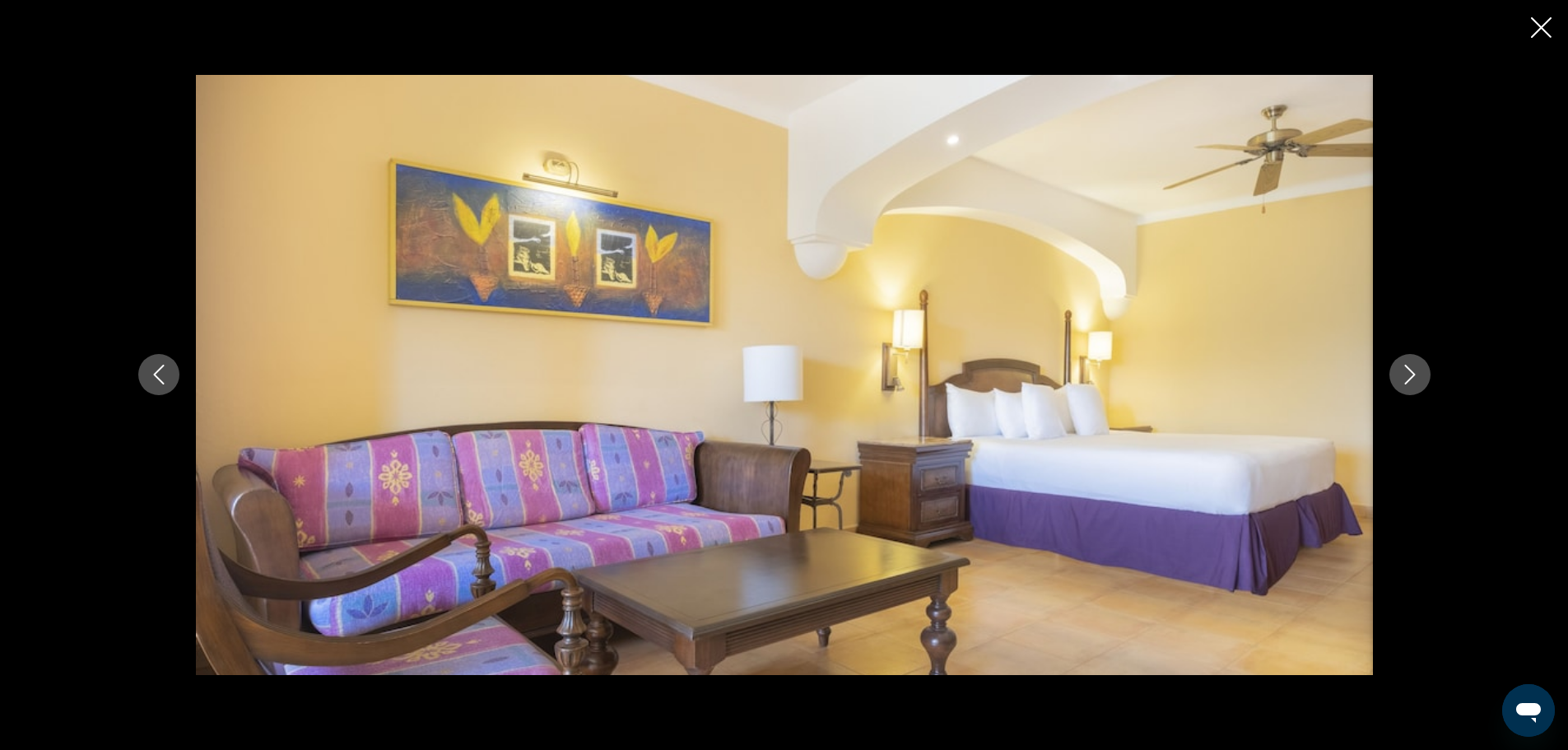
click at [1392, 367] on button "Next image" at bounding box center [1410, 375] width 41 height 41
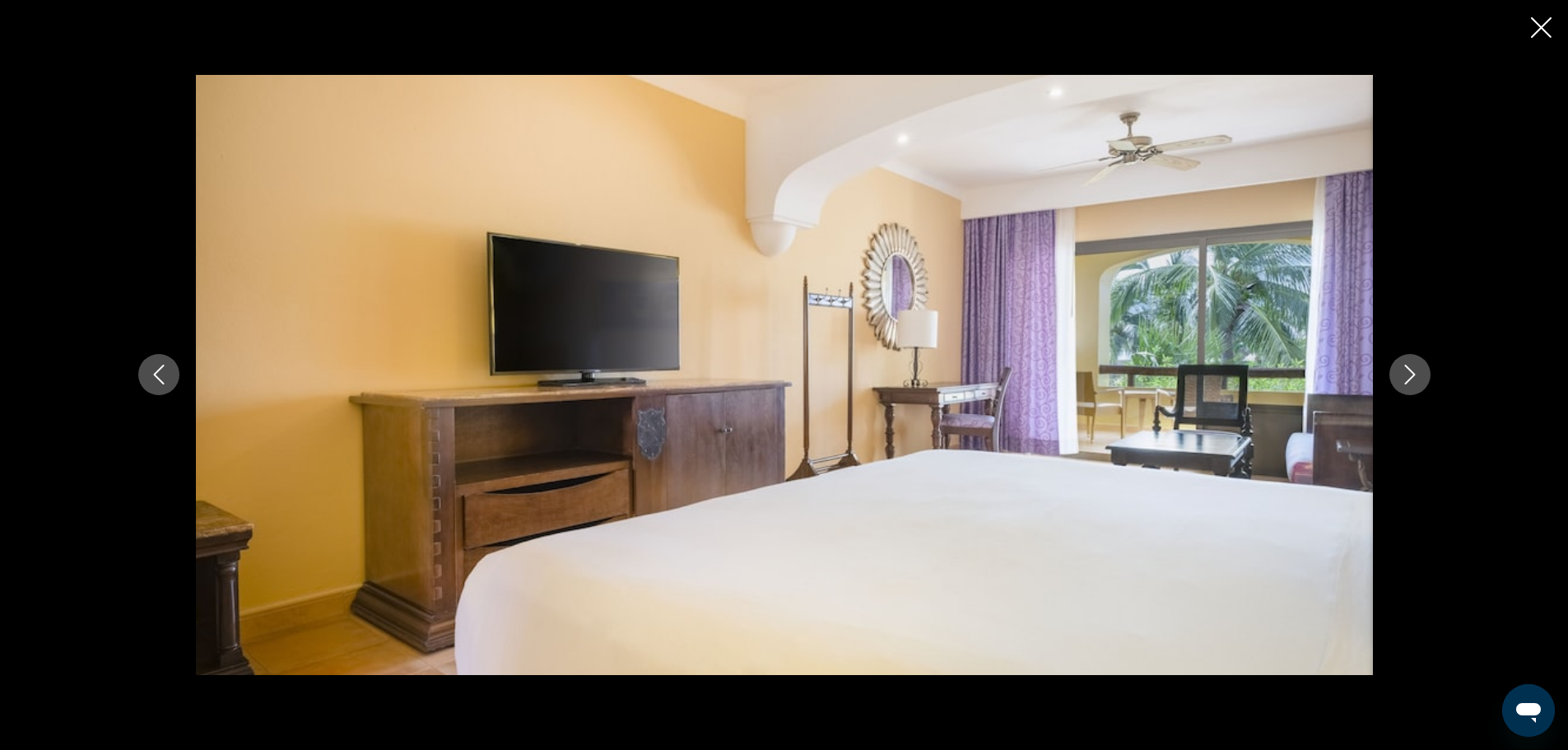
click at [1392, 367] on button "Next image" at bounding box center [1410, 375] width 41 height 41
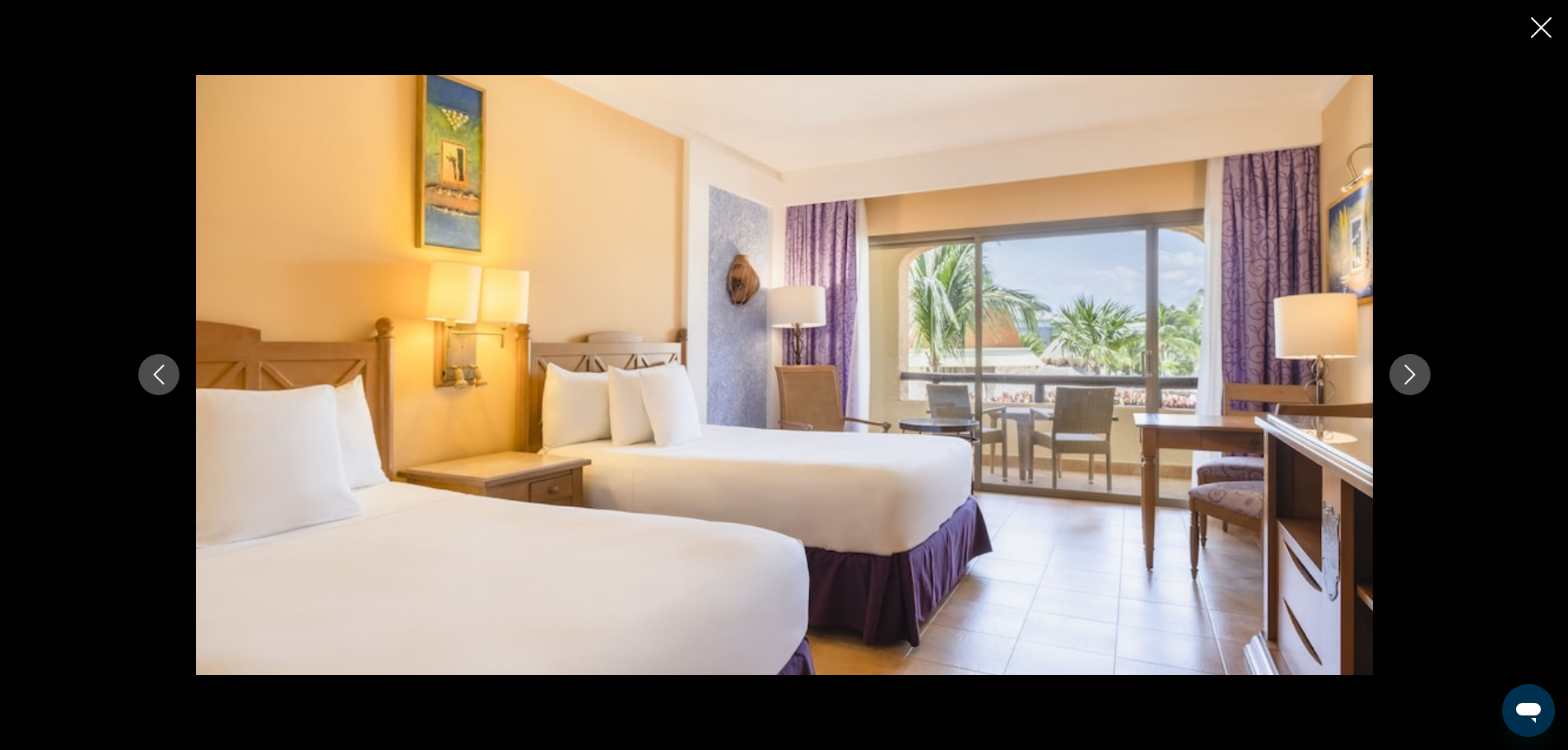
click at [1392, 367] on button "Next image" at bounding box center [1410, 375] width 41 height 41
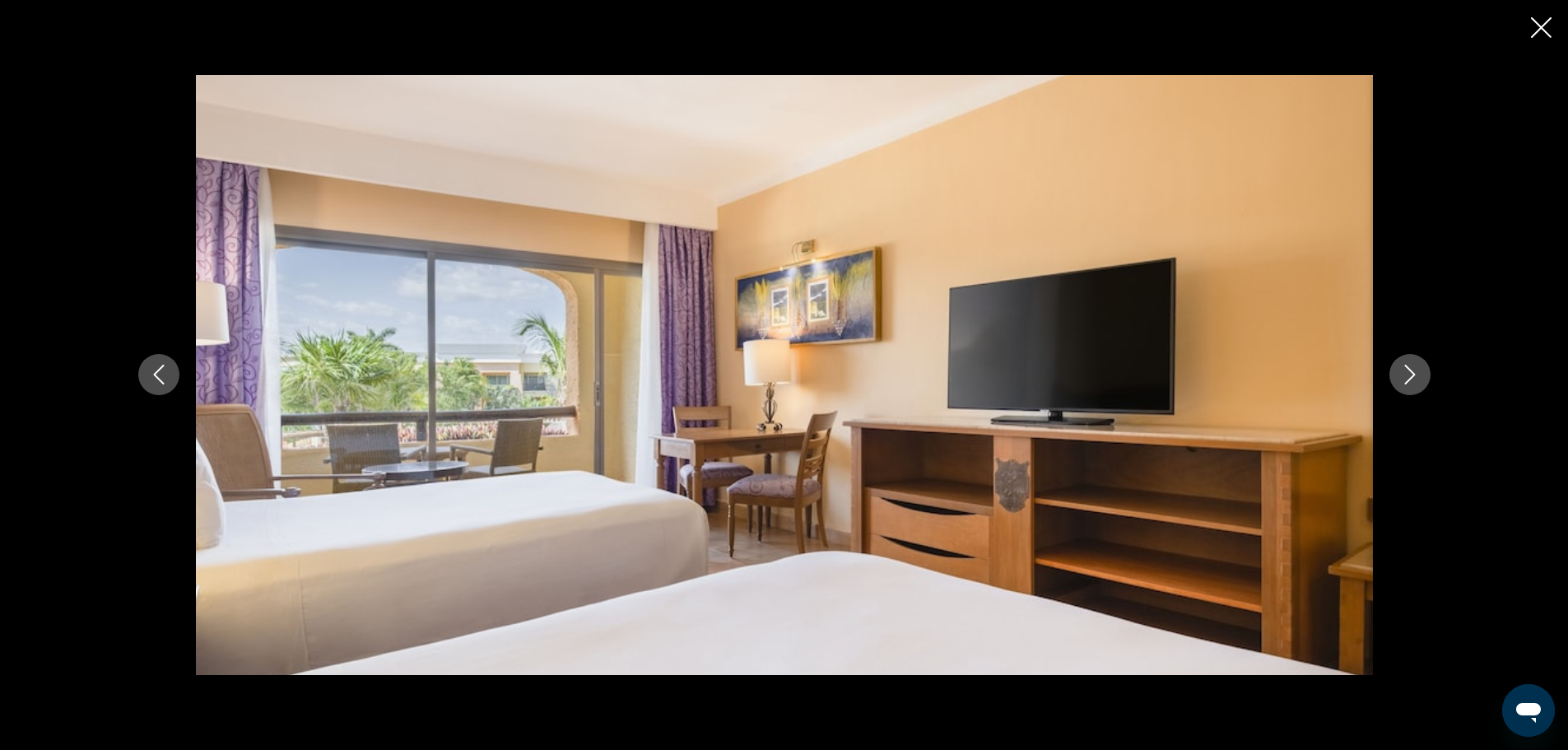
click at [1392, 367] on button "Next image" at bounding box center [1410, 375] width 41 height 41
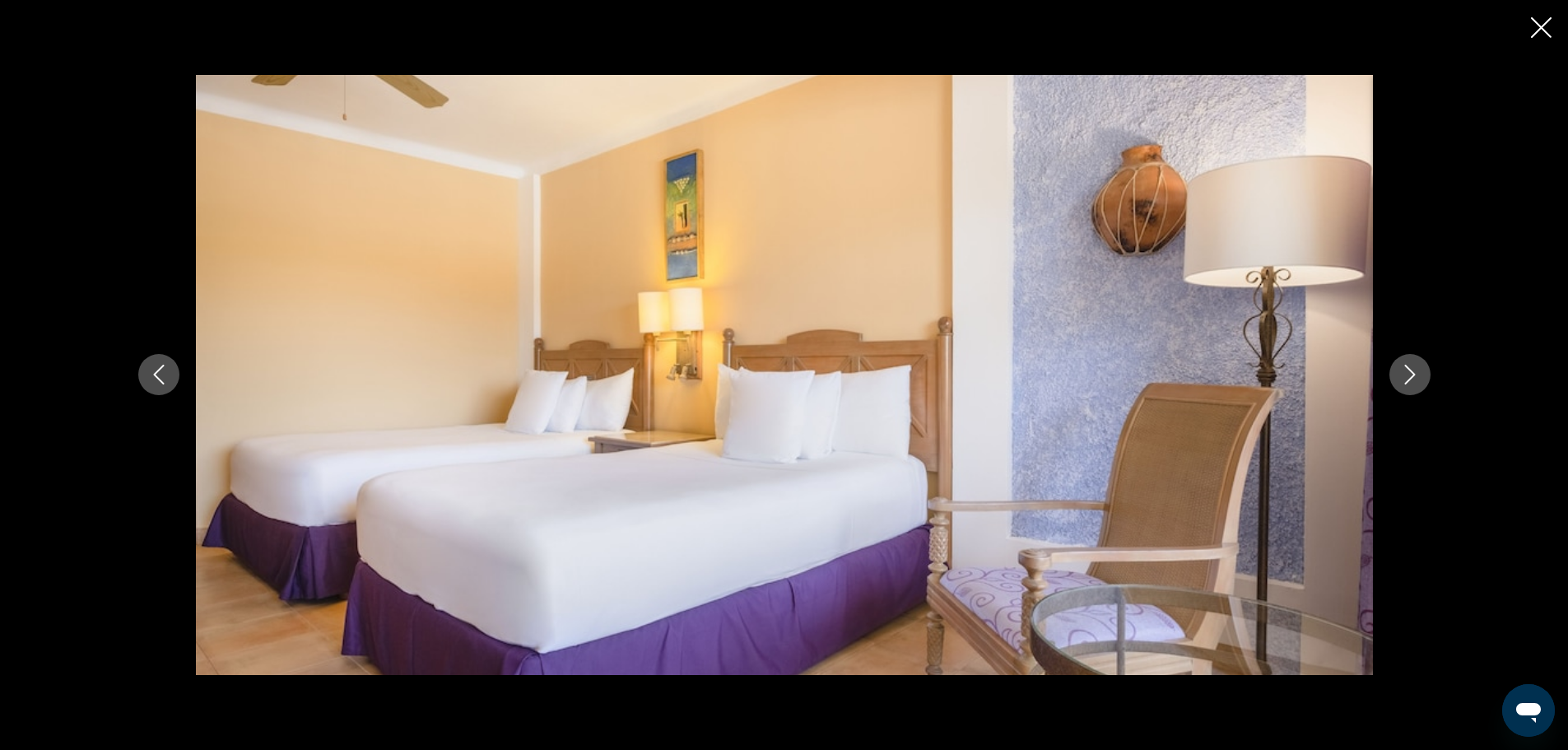
click at [1392, 367] on button "Next image" at bounding box center [1410, 375] width 41 height 41
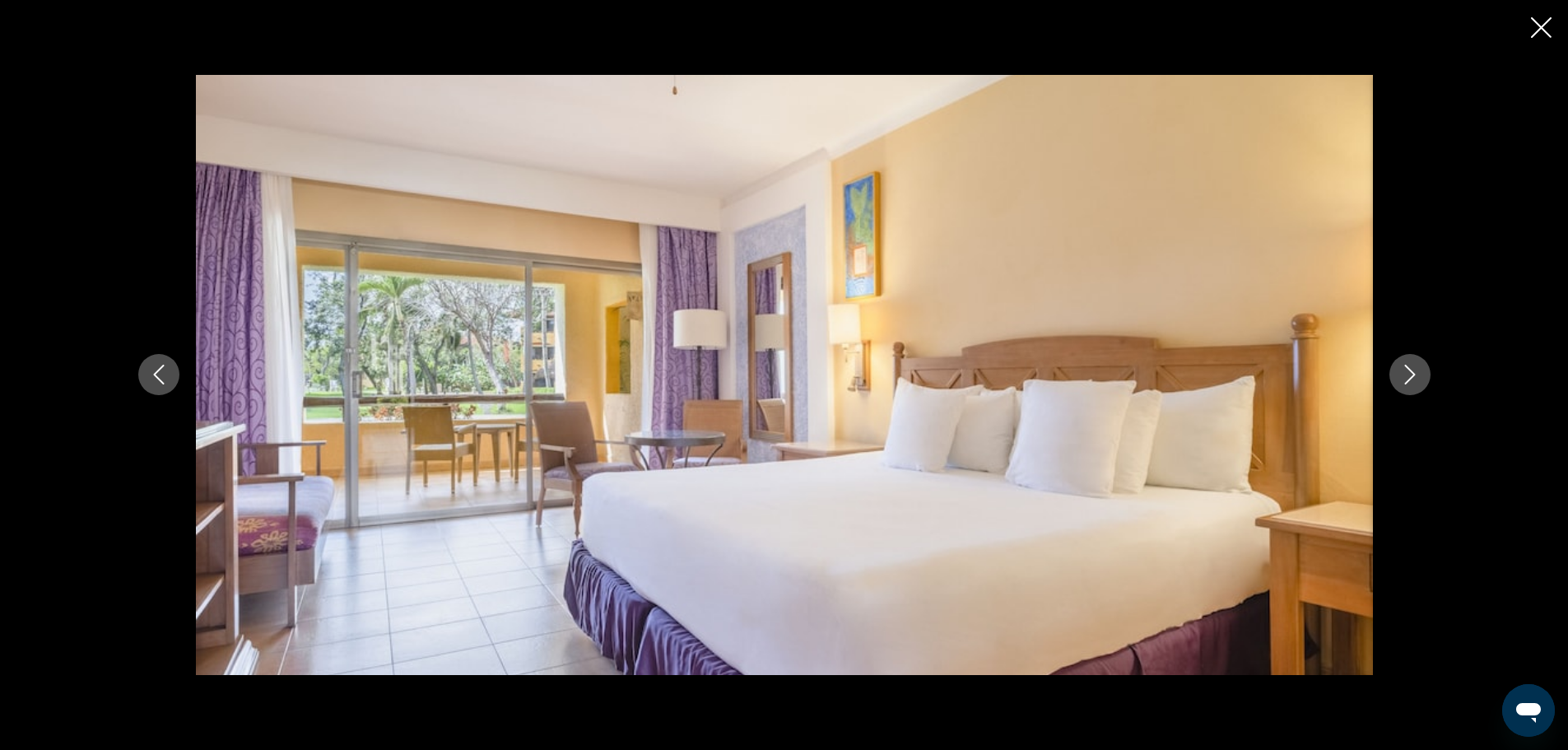
click at [1392, 367] on button "Next image" at bounding box center [1410, 375] width 41 height 41
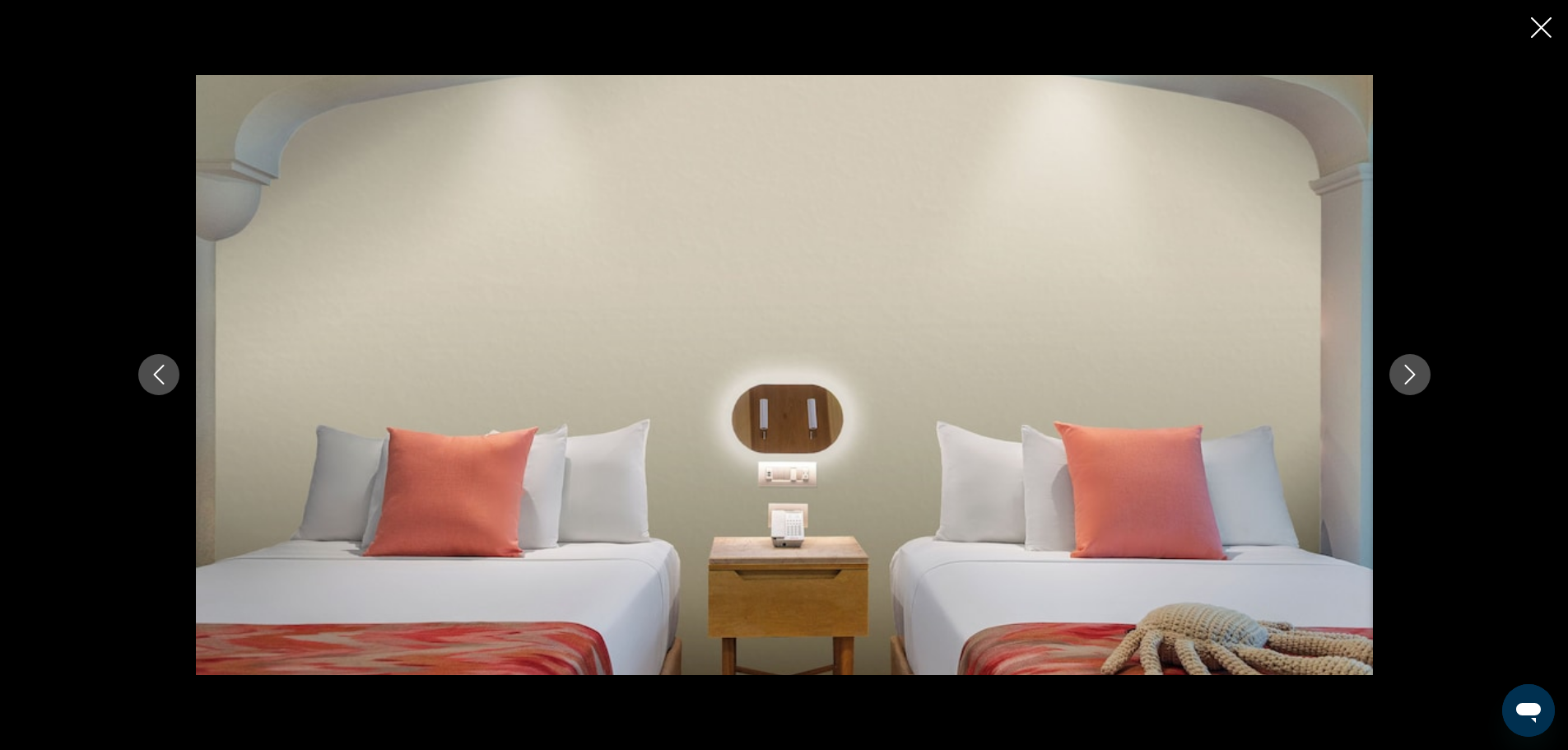
click at [1392, 367] on button "Next image" at bounding box center [1410, 375] width 41 height 41
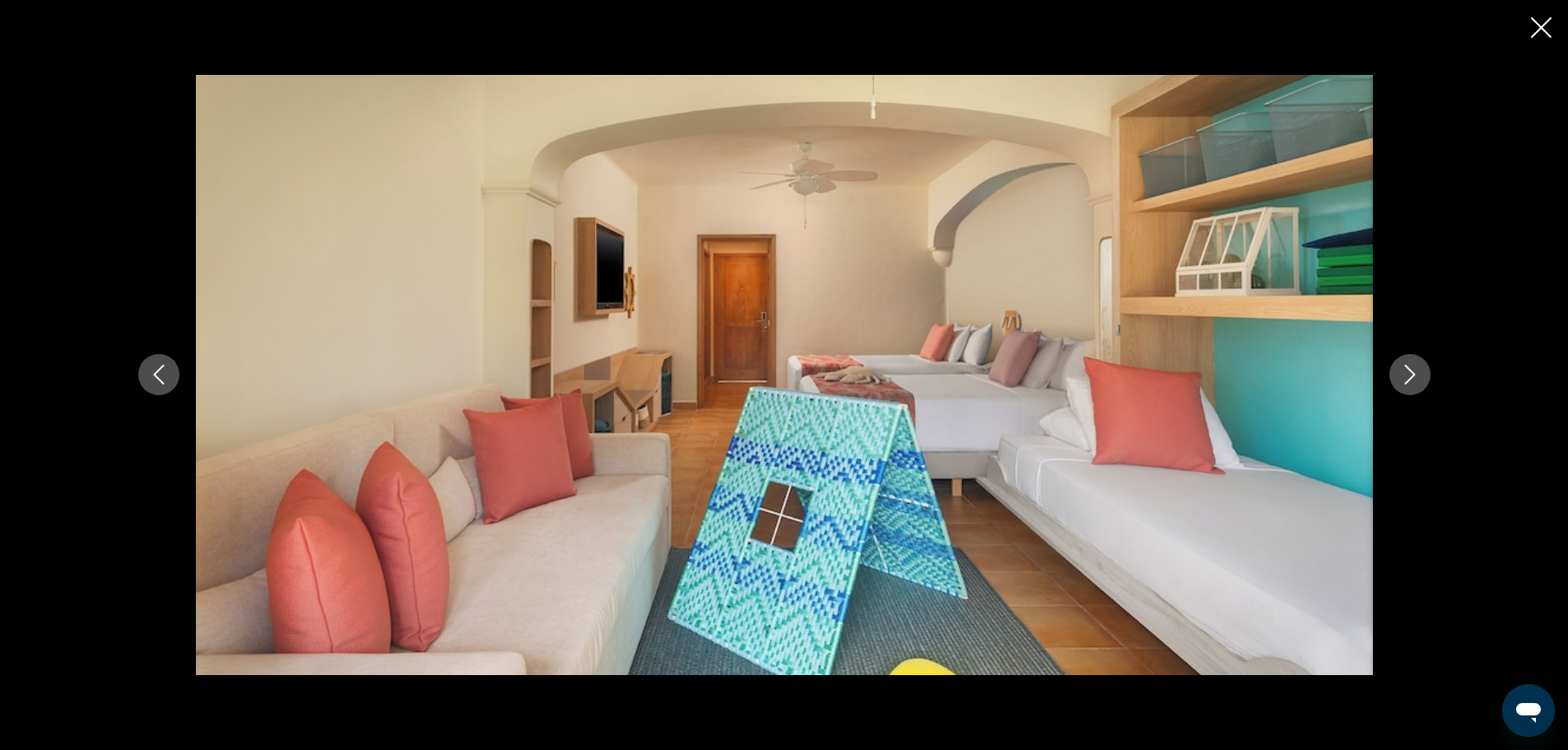
click at [1392, 367] on button "Next image" at bounding box center [1410, 375] width 41 height 41
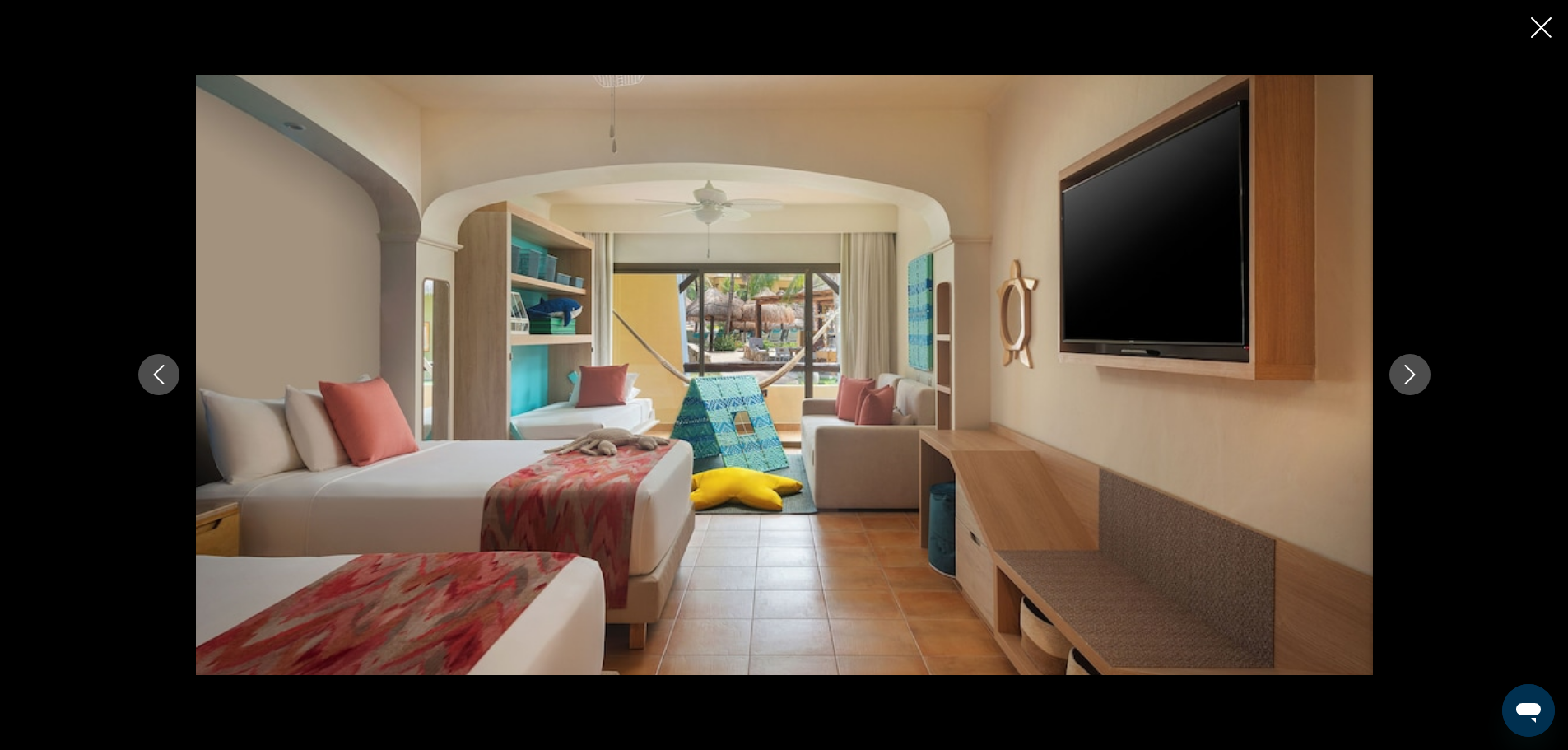
click at [1392, 367] on button "Next image" at bounding box center [1410, 375] width 41 height 41
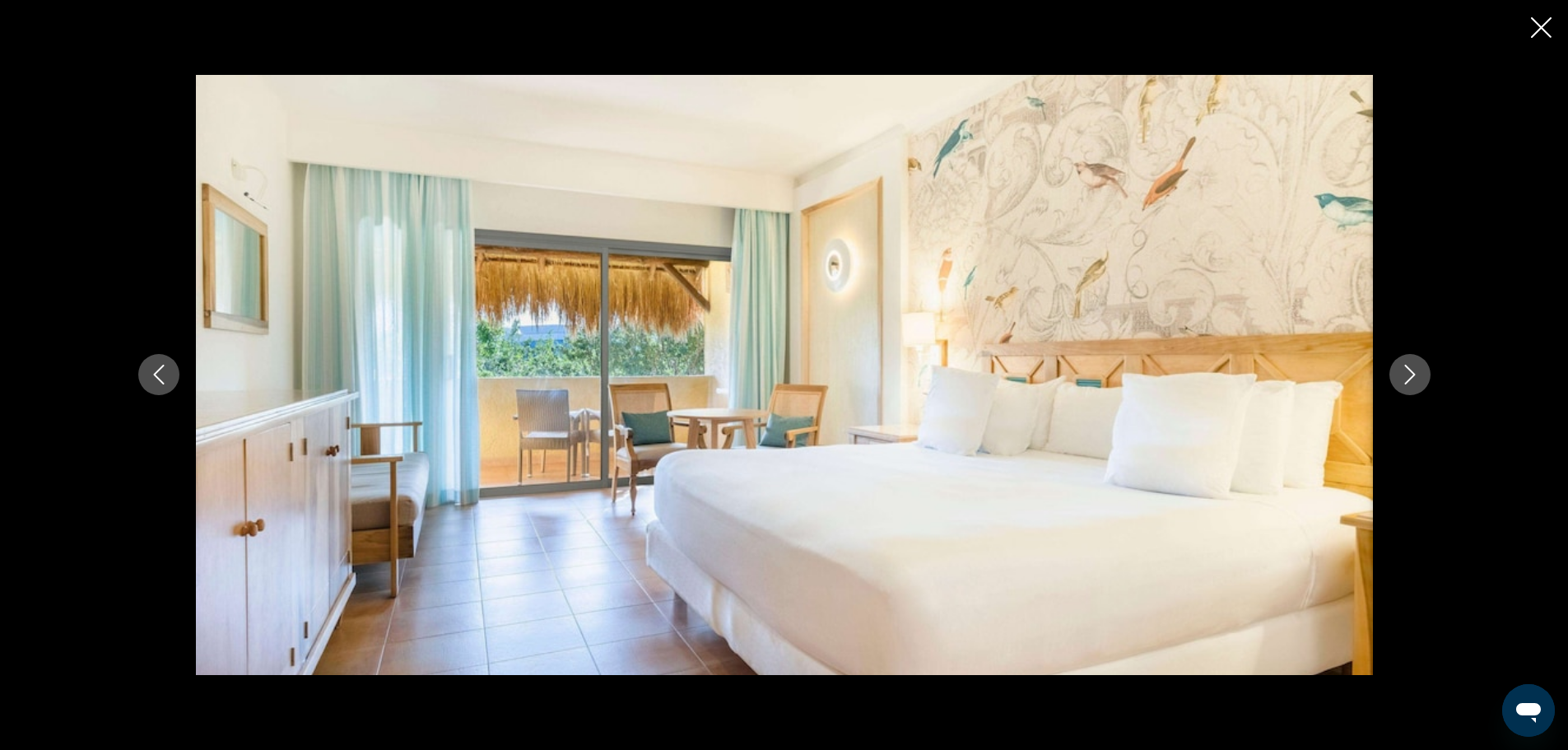
click at [1392, 367] on button "Next image" at bounding box center [1410, 375] width 41 height 41
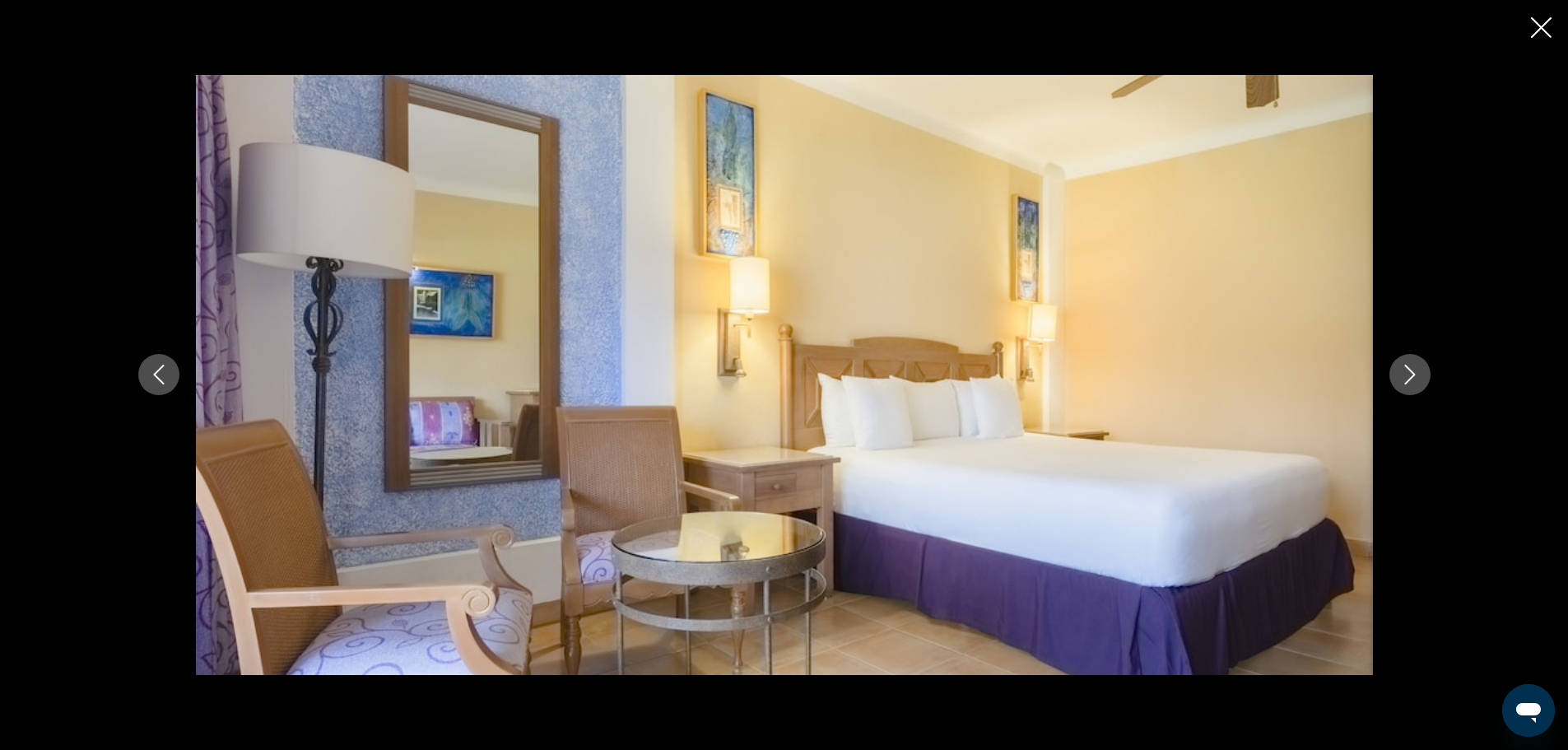
click at [1392, 367] on button "Next image" at bounding box center [1410, 375] width 41 height 41
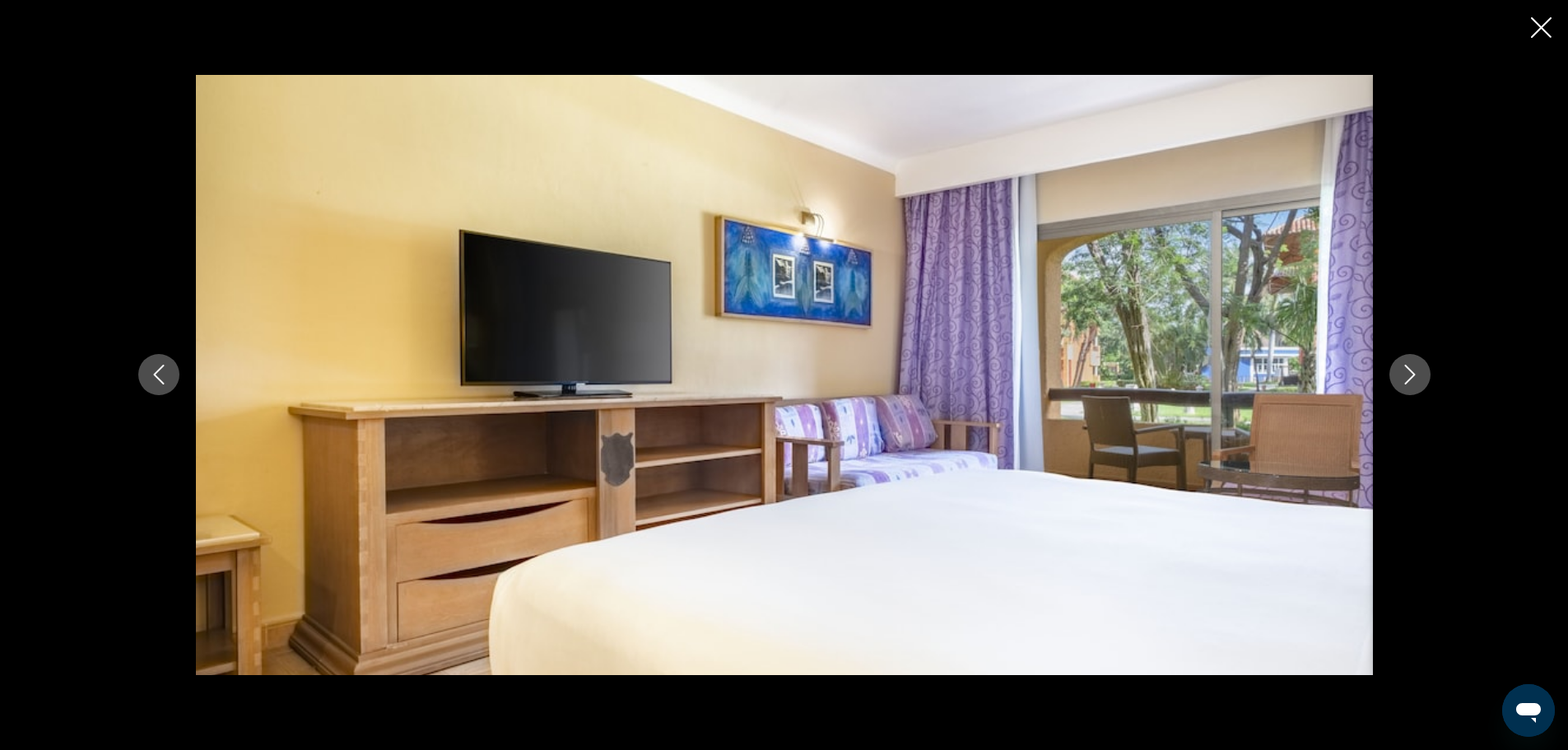
click at [1392, 367] on button "Next image" at bounding box center [1410, 375] width 41 height 41
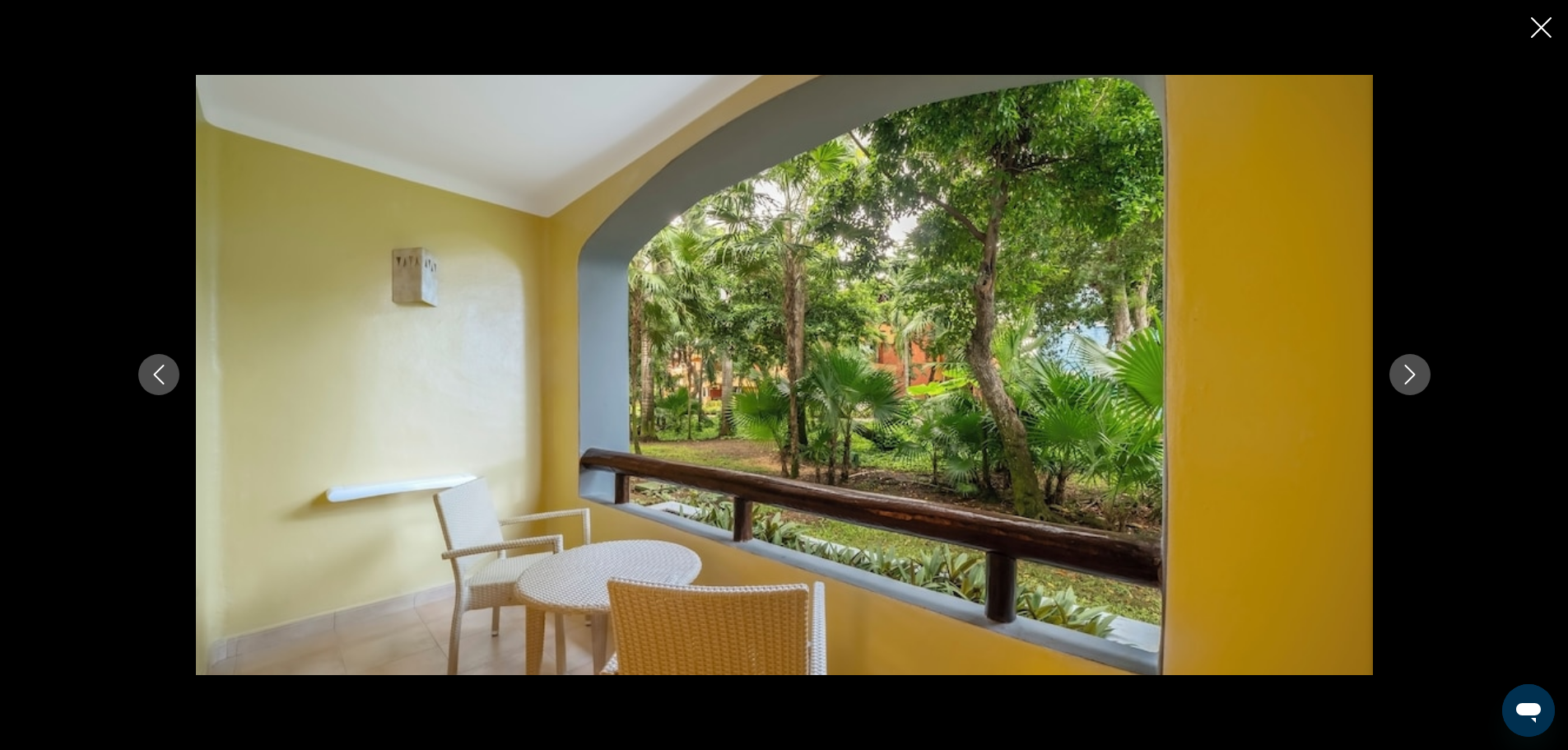
click at [1392, 367] on button "Next image" at bounding box center [1410, 375] width 41 height 41
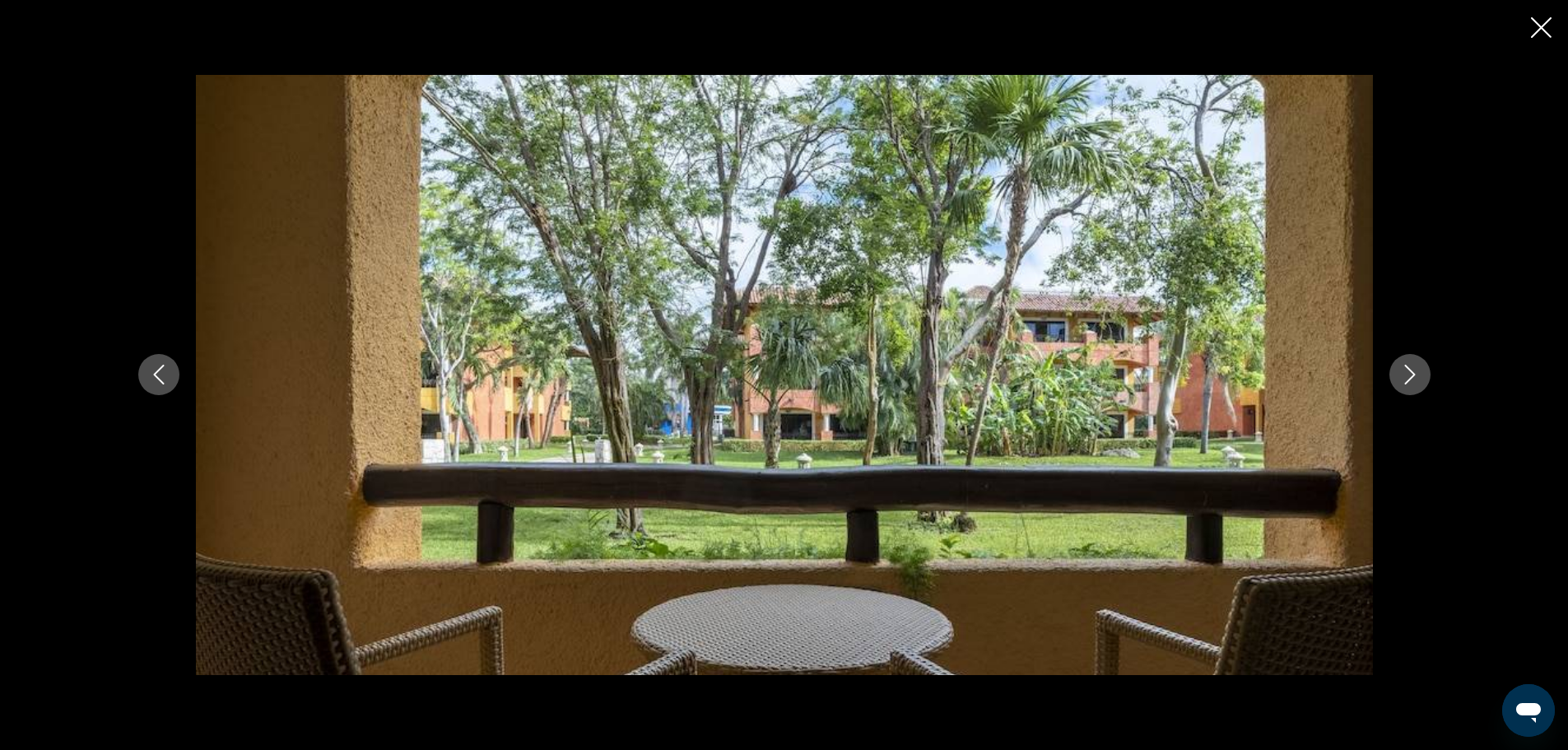
click at [1392, 367] on button "Next image" at bounding box center [1410, 375] width 41 height 41
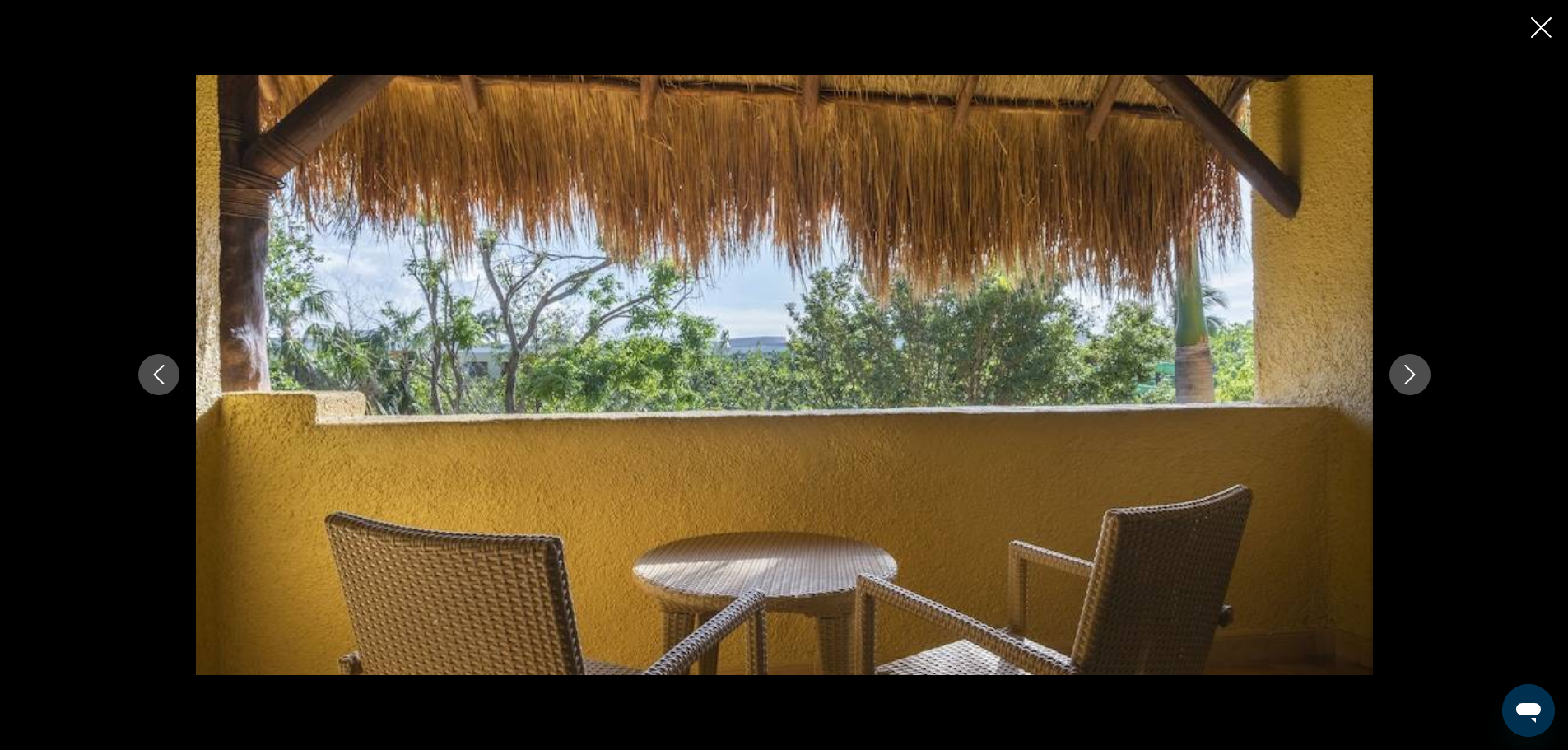
click at [1392, 367] on button "Next image" at bounding box center [1410, 375] width 41 height 41
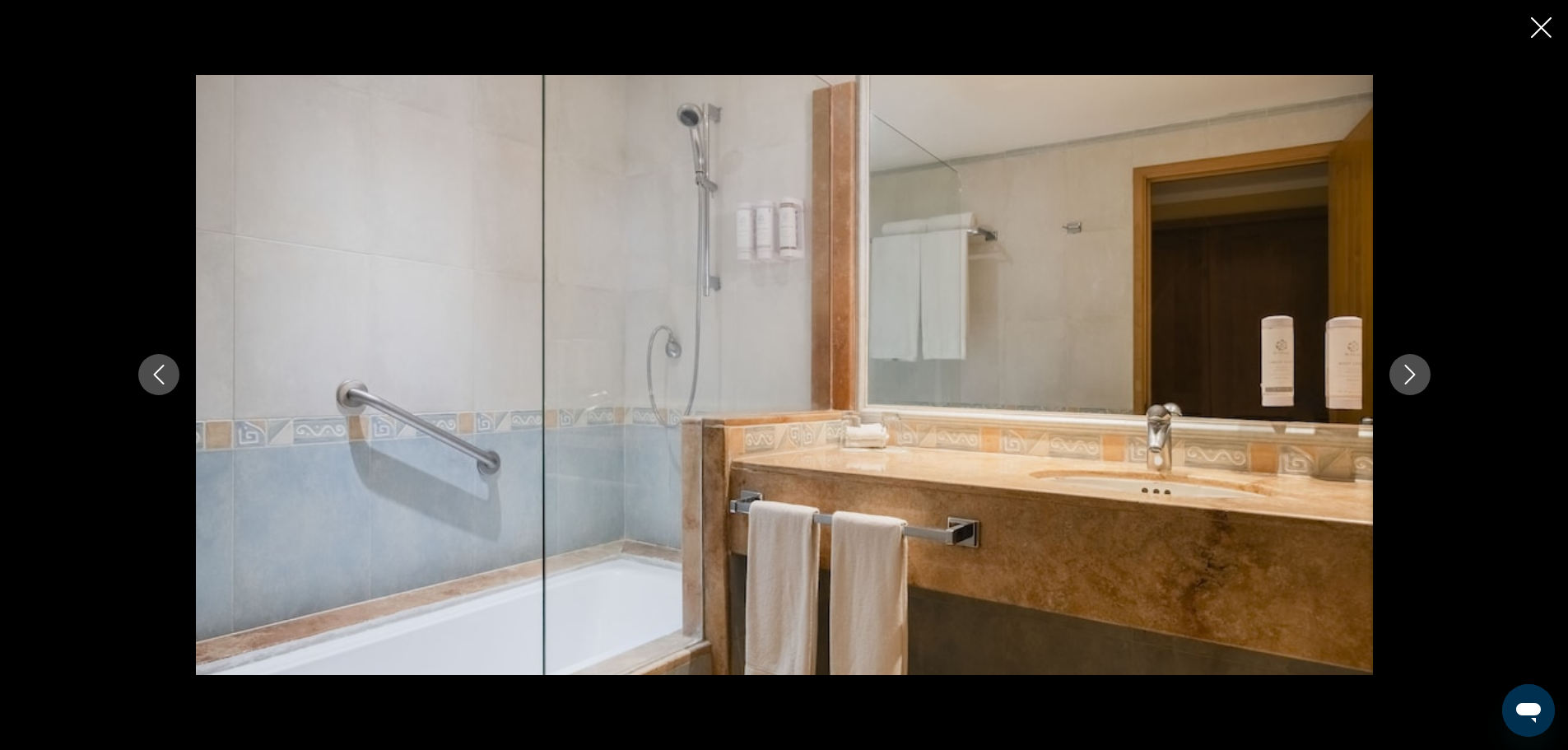
click at [1392, 367] on button "Next image" at bounding box center [1410, 375] width 41 height 41
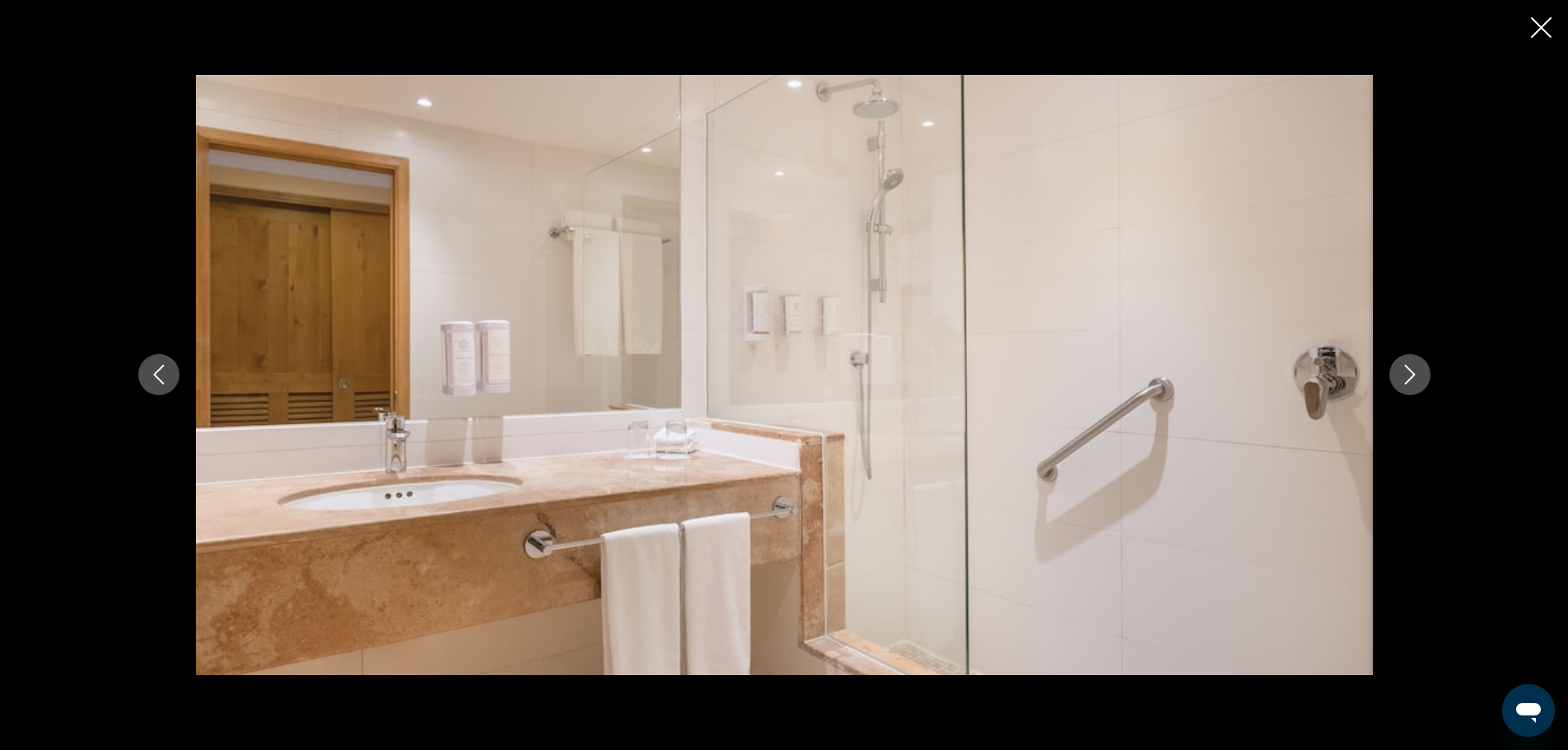
click at [1392, 367] on button "Next image" at bounding box center [1410, 375] width 41 height 41
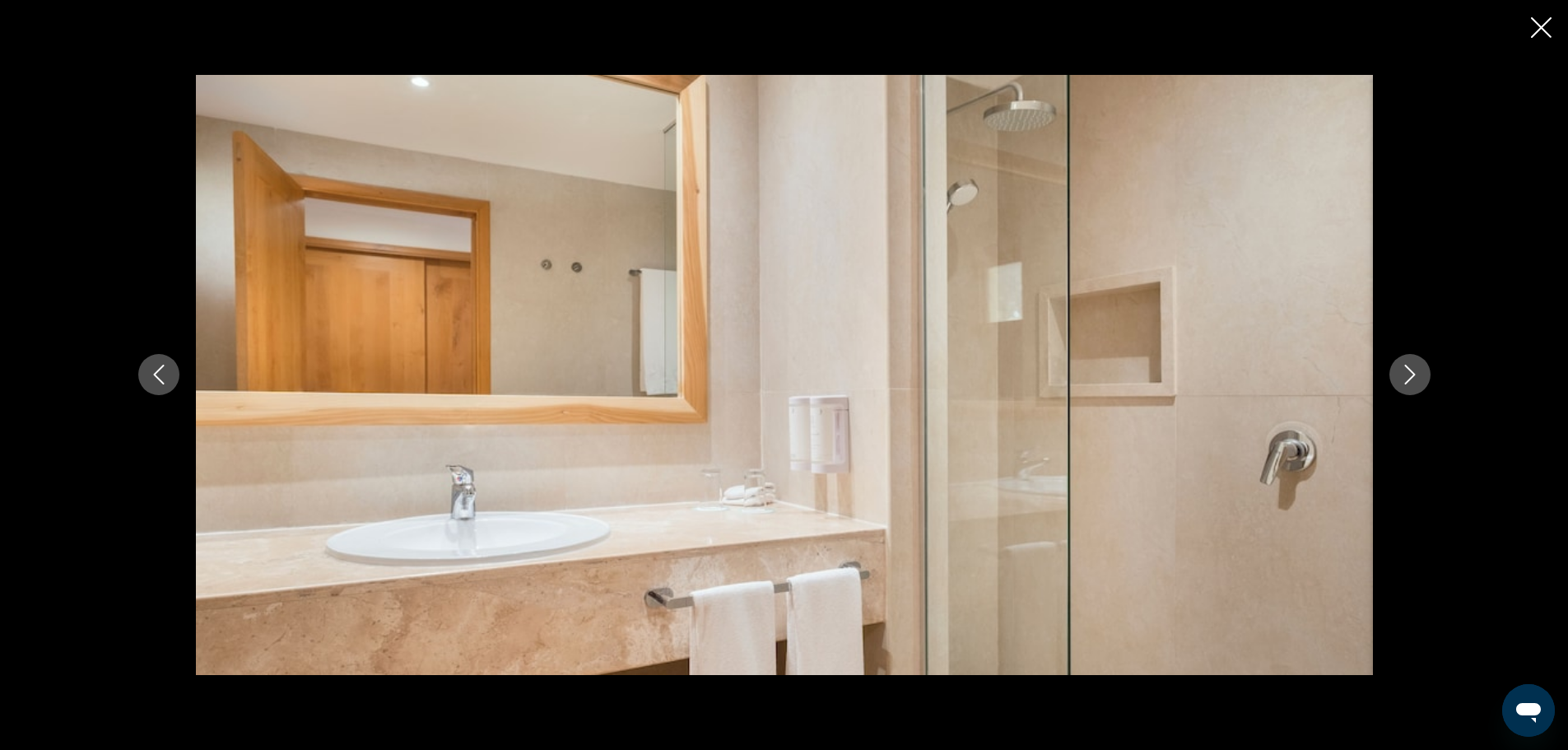
click at [1392, 367] on button "Next image" at bounding box center [1410, 375] width 41 height 41
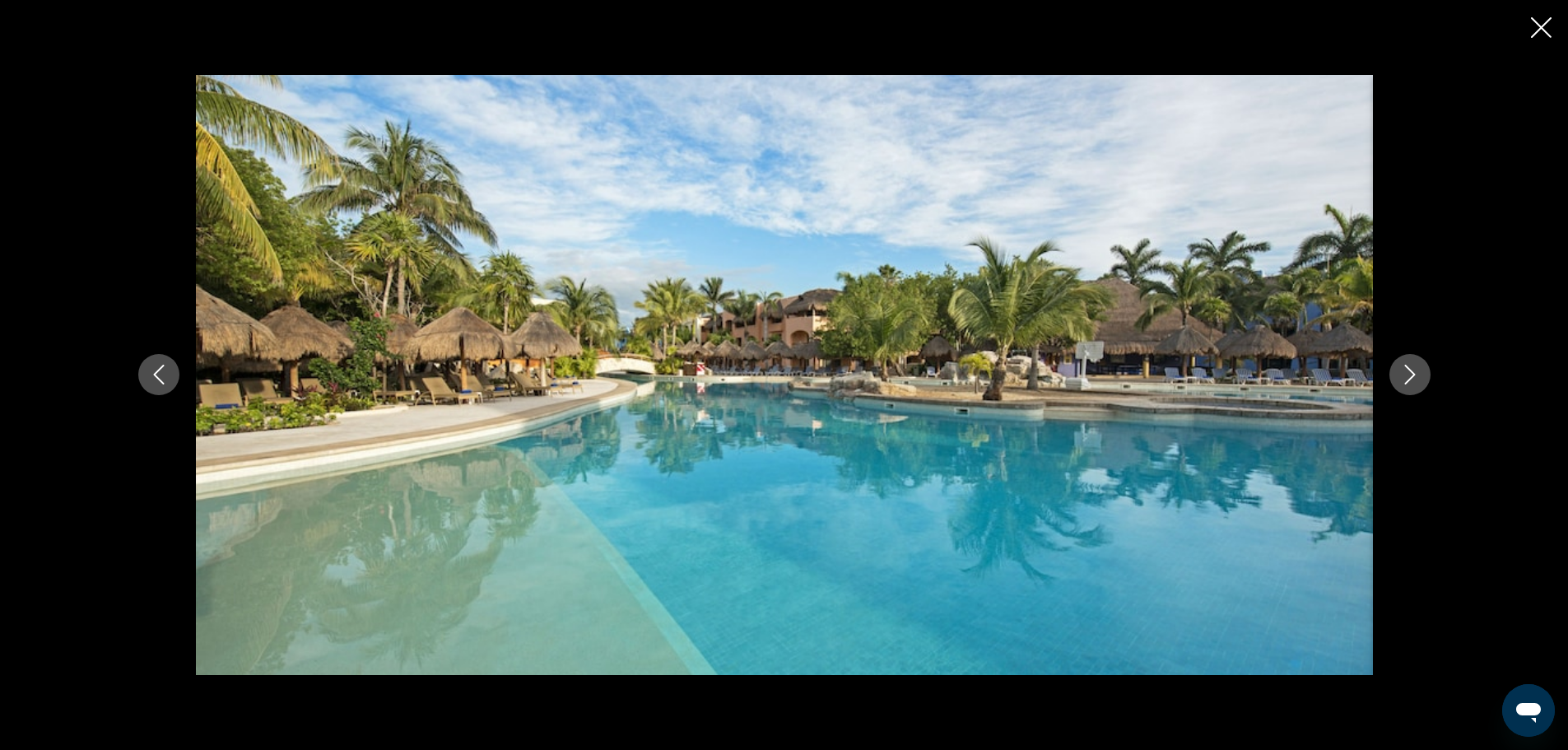
click at [1392, 367] on button "Next image" at bounding box center [1410, 375] width 41 height 41
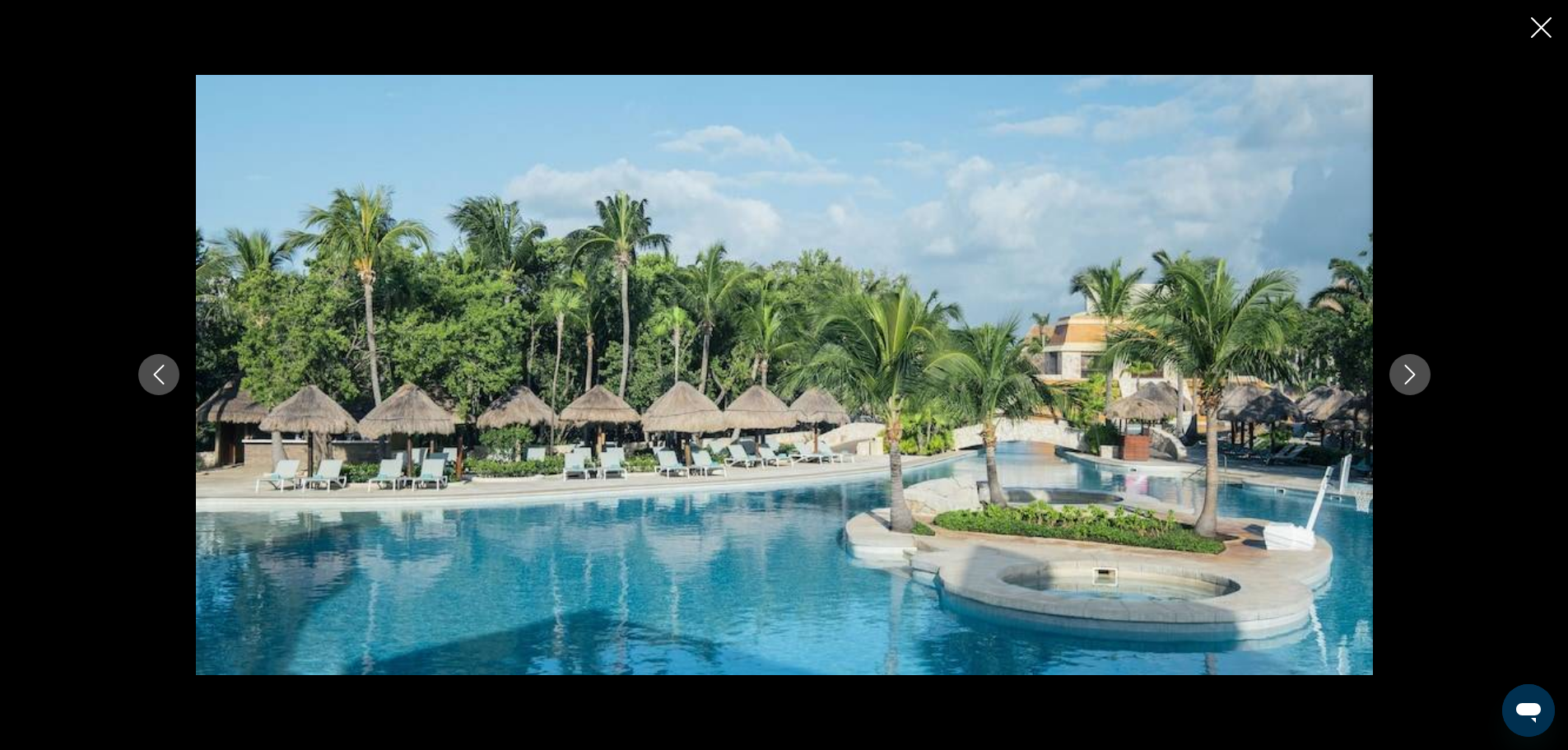
click at [1392, 367] on button "Next image" at bounding box center [1410, 375] width 41 height 41
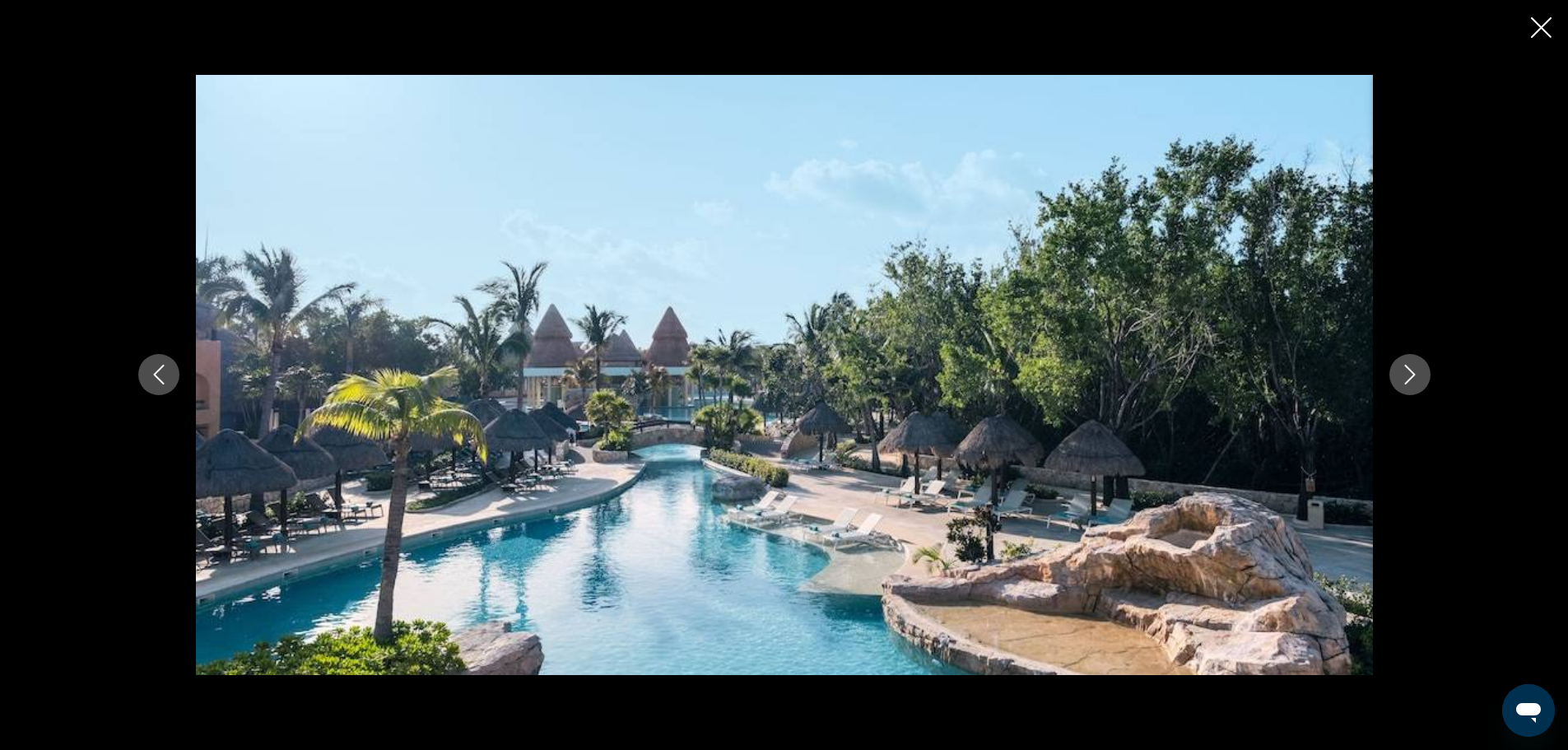
click at [1392, 367] on button "Next image" at bounding box center [1410, 375] width 41 height 41
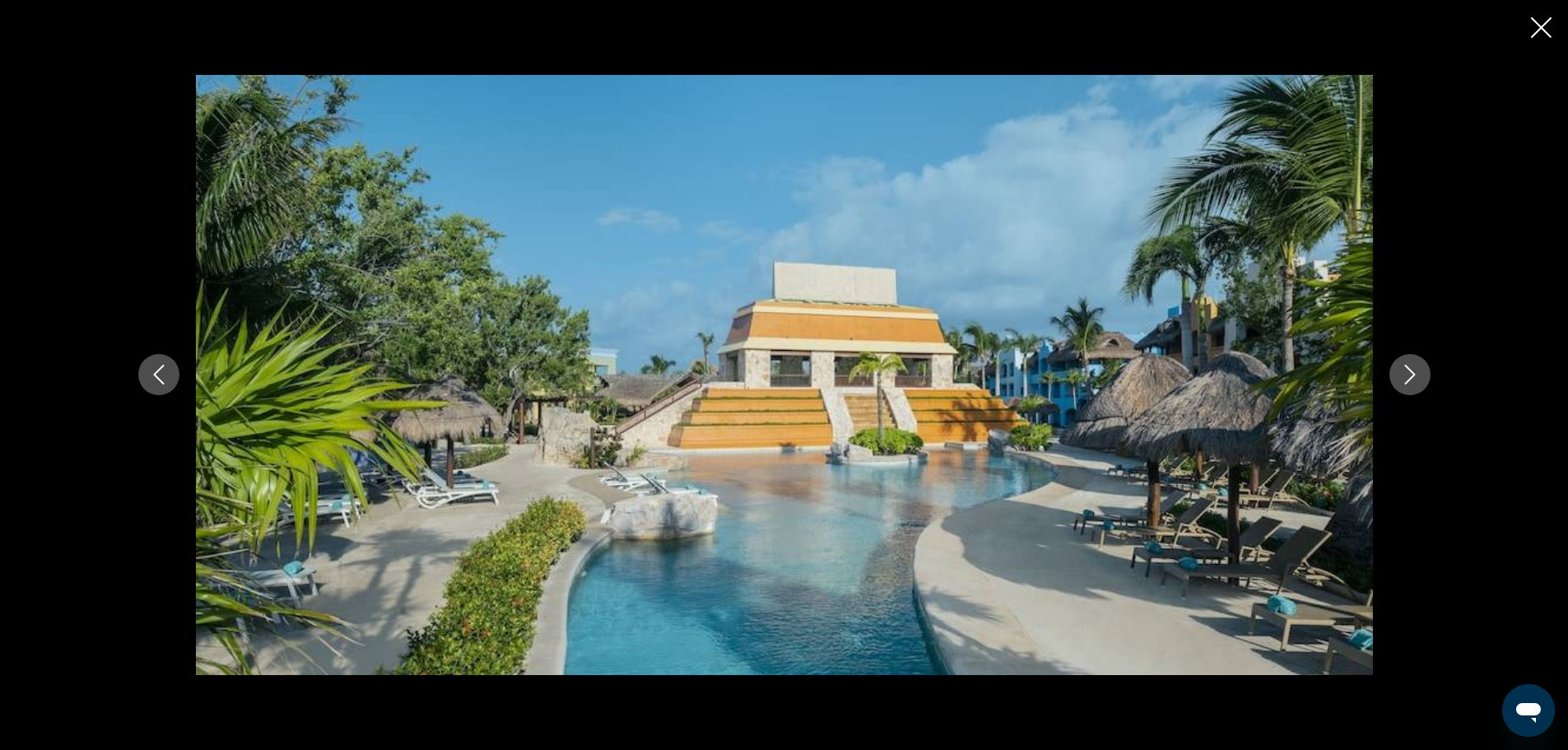
click at [1392, 367] on button "Next image" at bounding box center [1410, 375] width 41 height 41
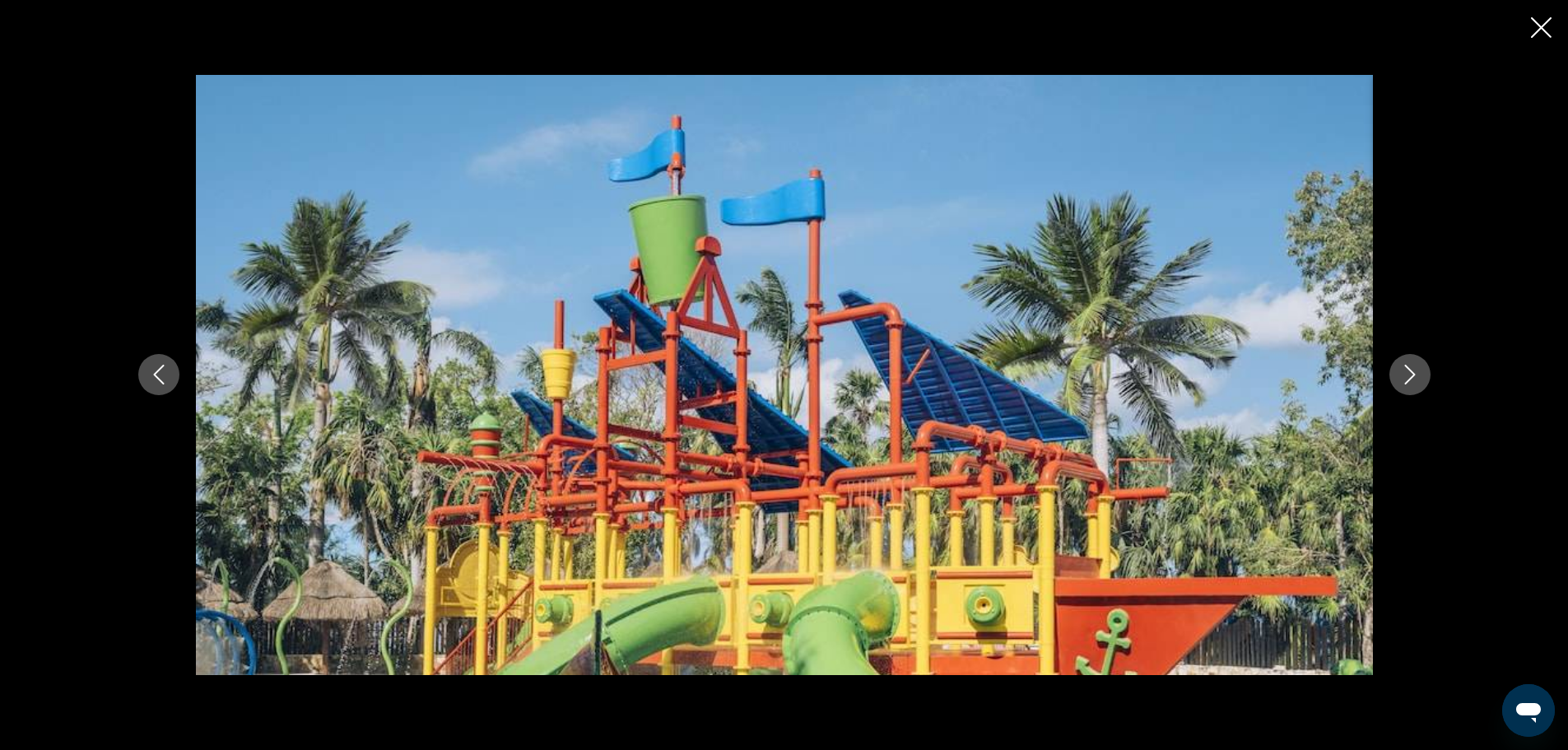
click at [168, 375] on button "Previous image" at bounding box center [159, 375] width 41 height 41
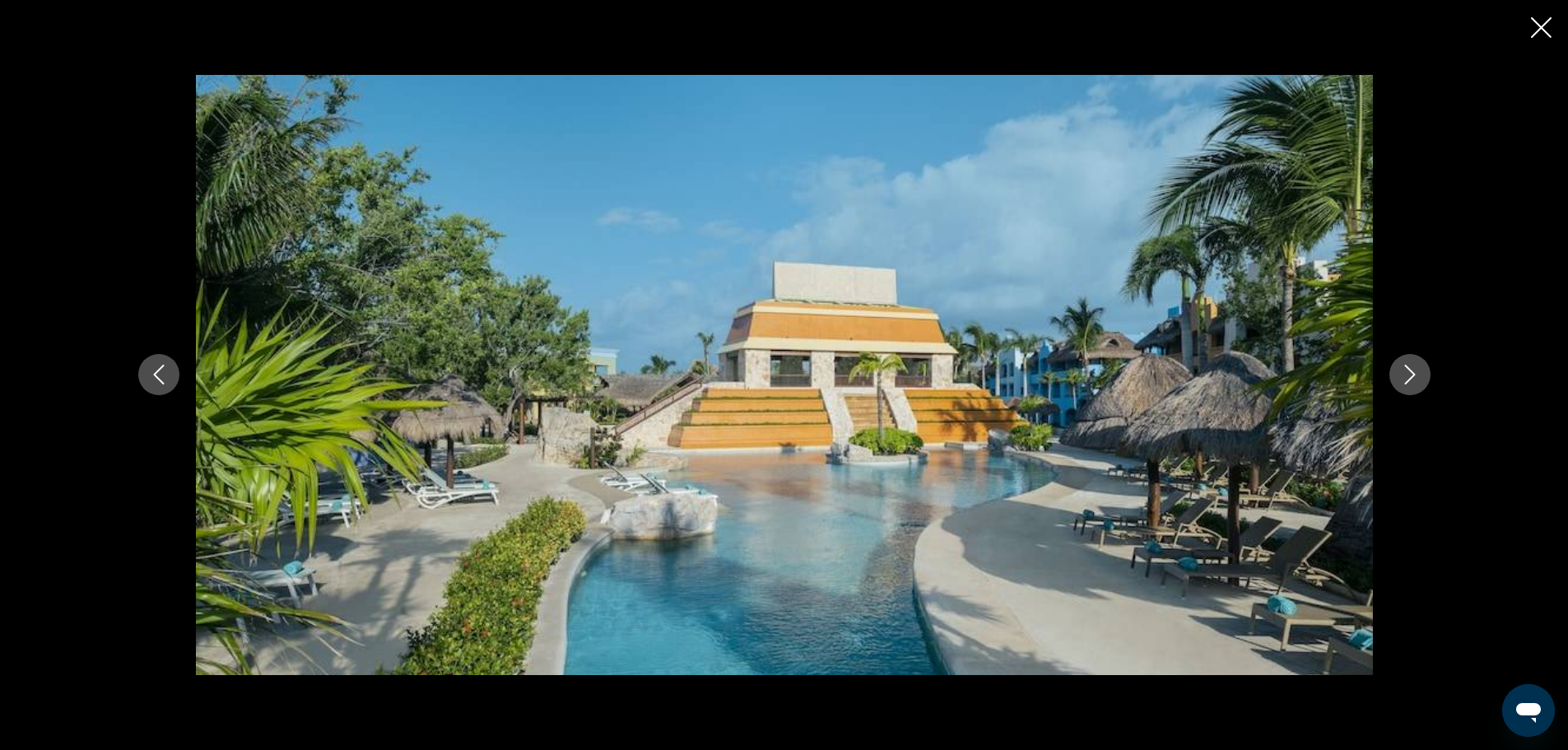
click at [1408, 373] on icon "Next image" at bounding box center [1410, 375] width 19 height 19
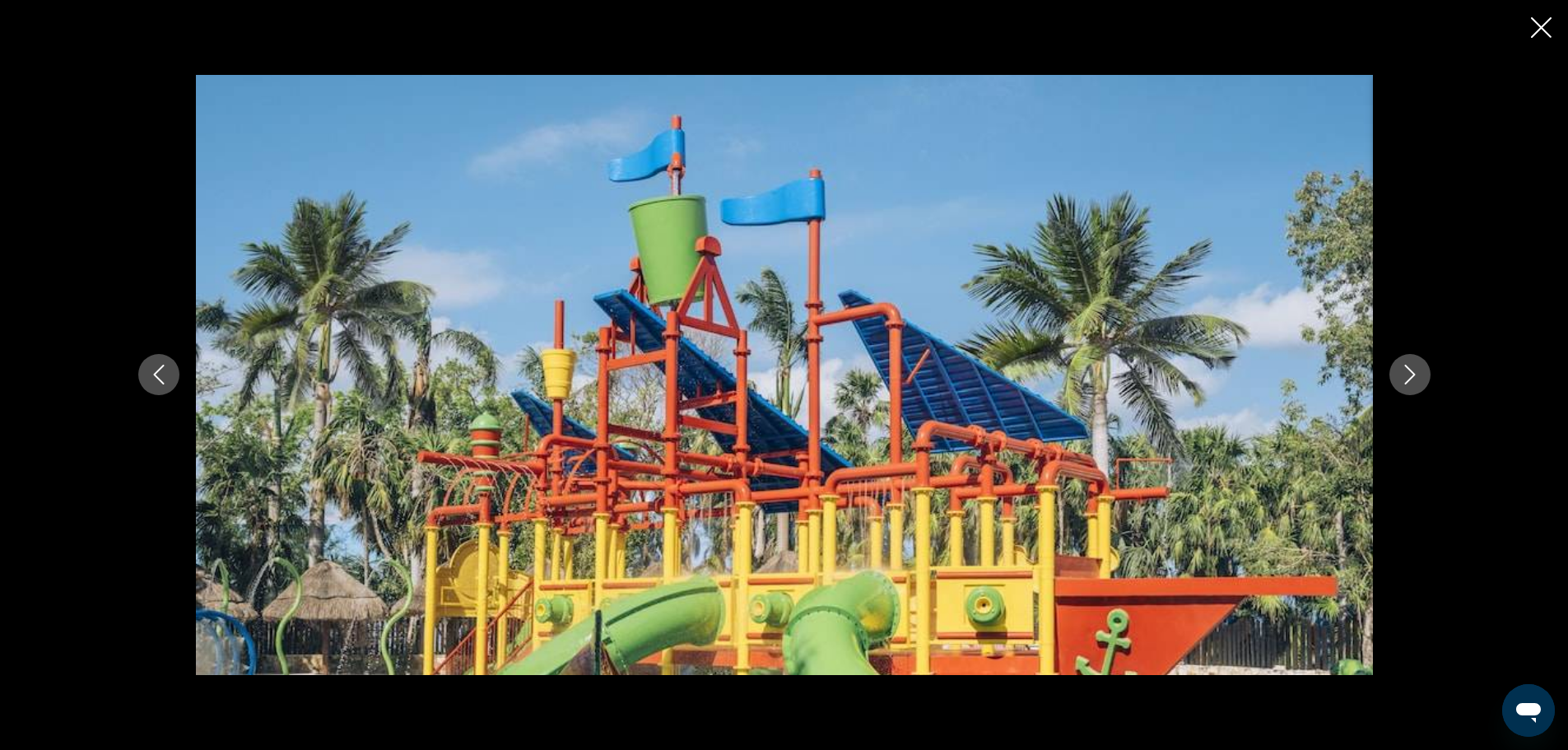
click at [1408, 373] on icon "Next image" at bounding box center [1410, 375] width 19 height 19
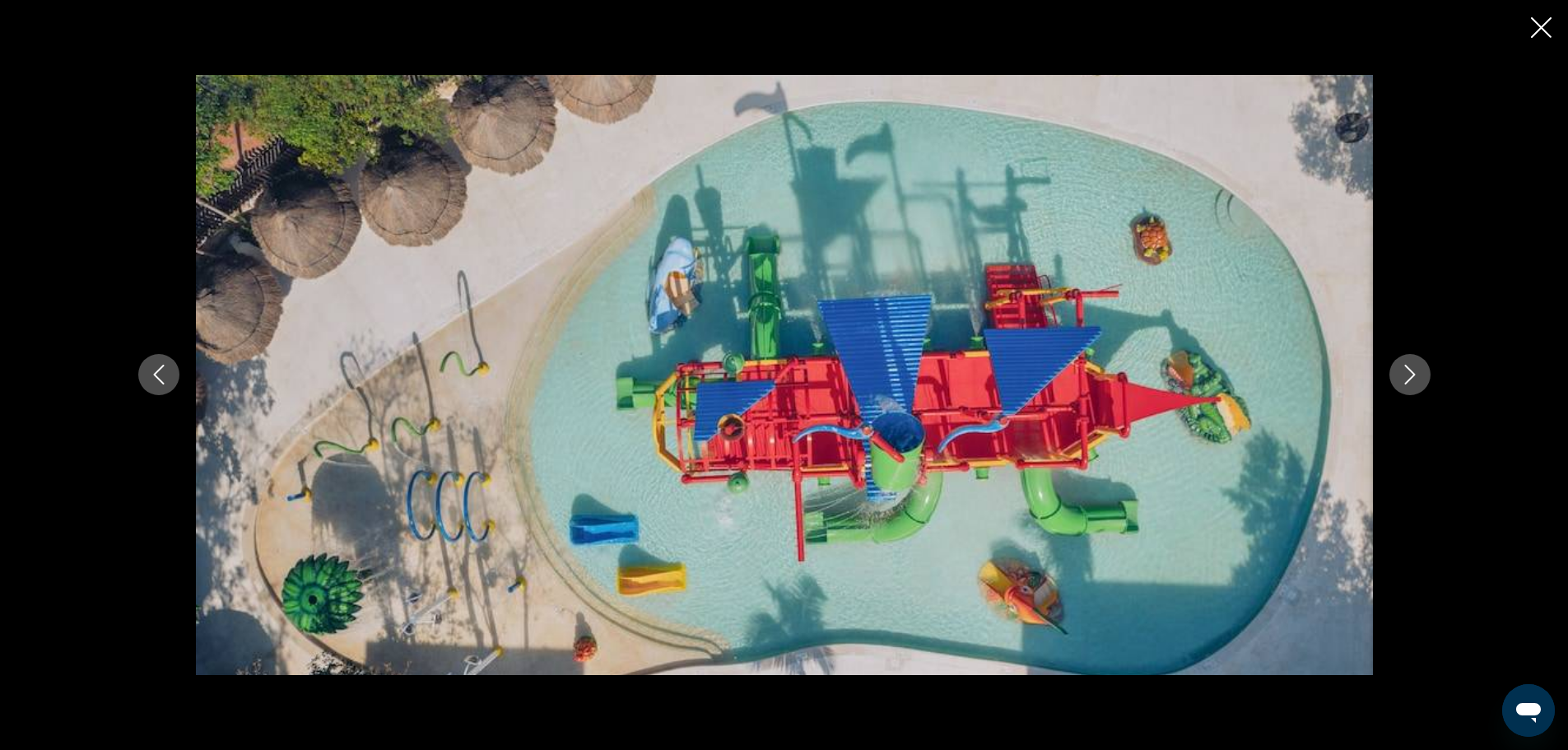
click at [1408, 373] on icon "Next image" at bounding box center [1410, 375] width 19 height 19
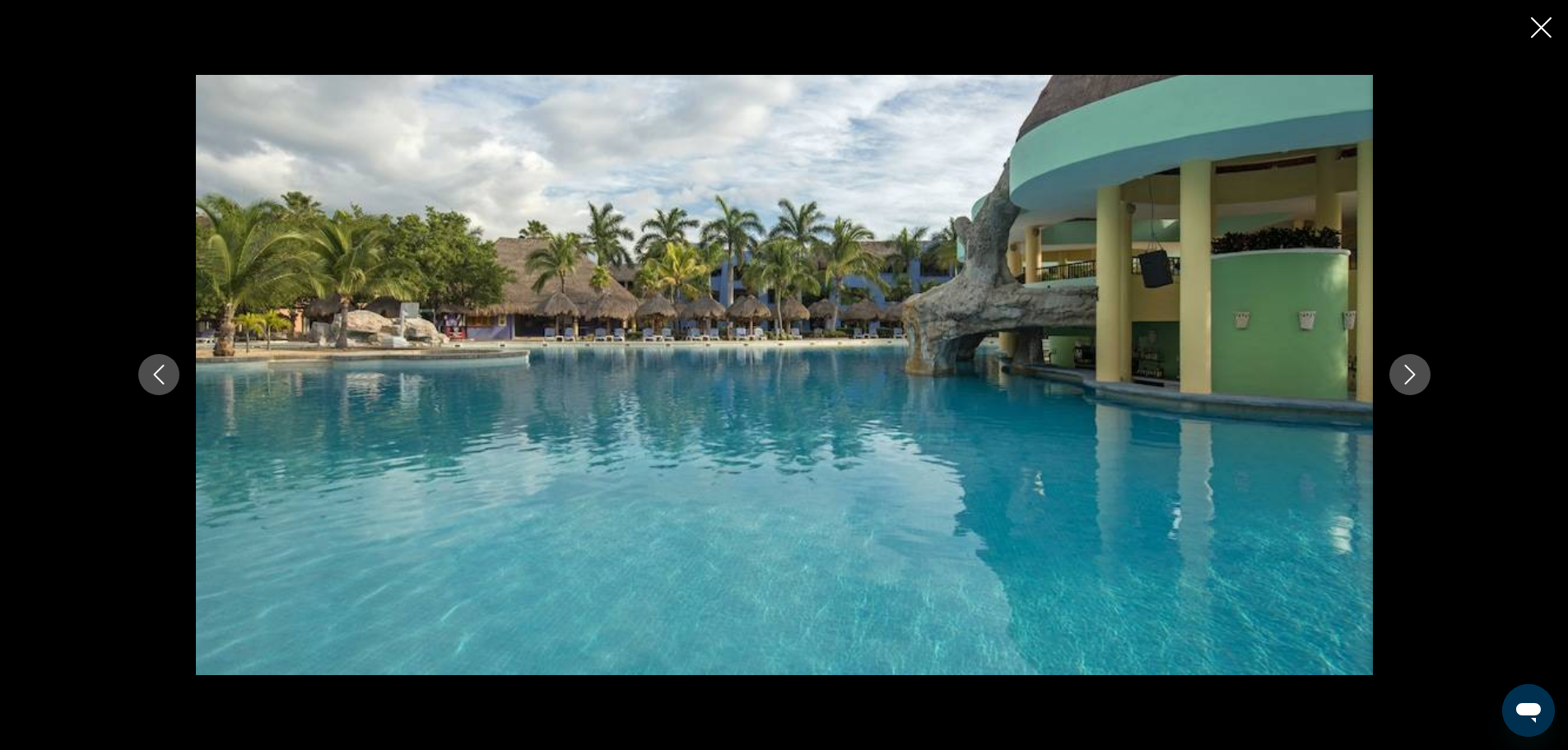
click at [1408, 373] on icon "Next image" at bounding box center [1410, 375] width 19 height 19
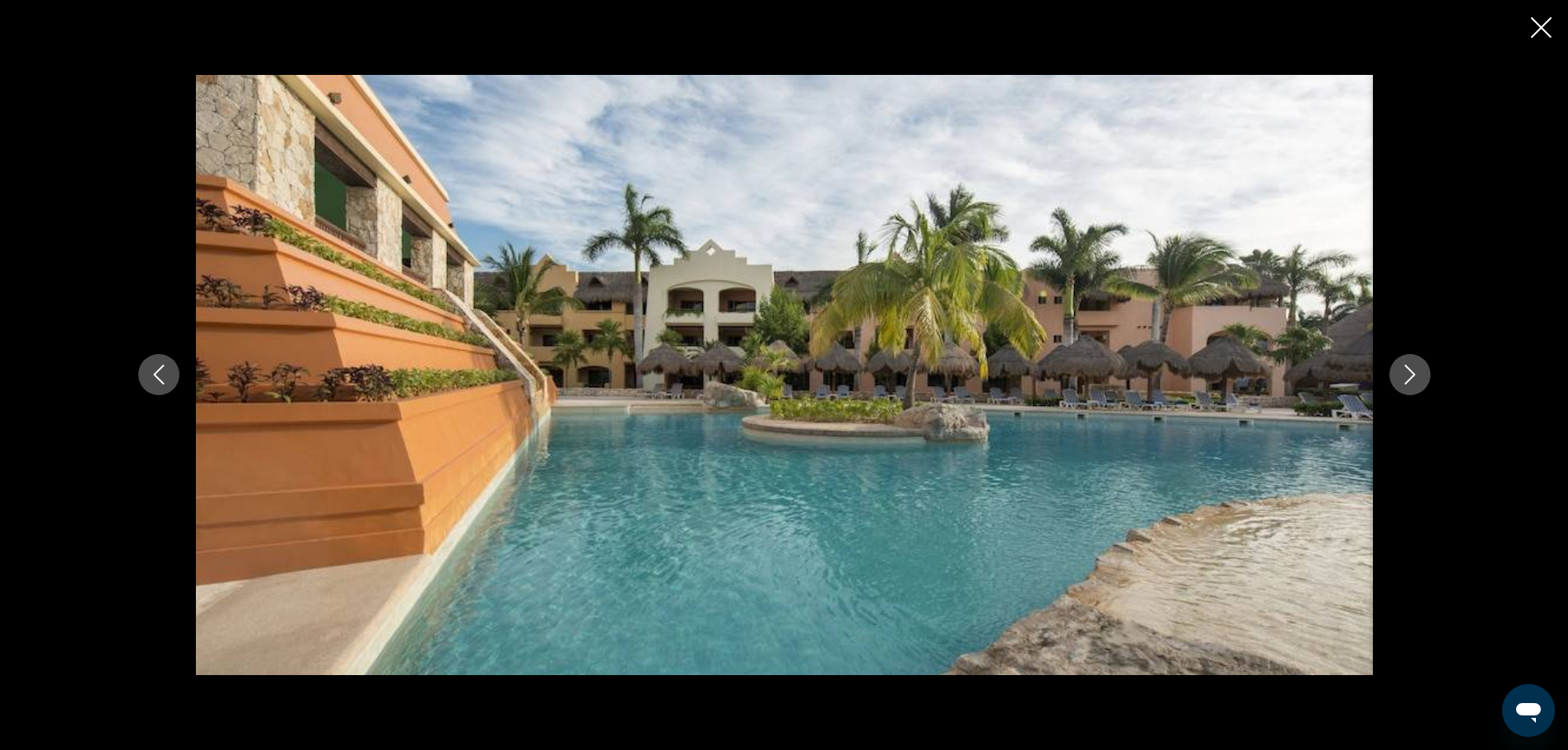
click at [1408, 373] on icon "Next image" at bounding box center [1410, 375] width 19 height 19
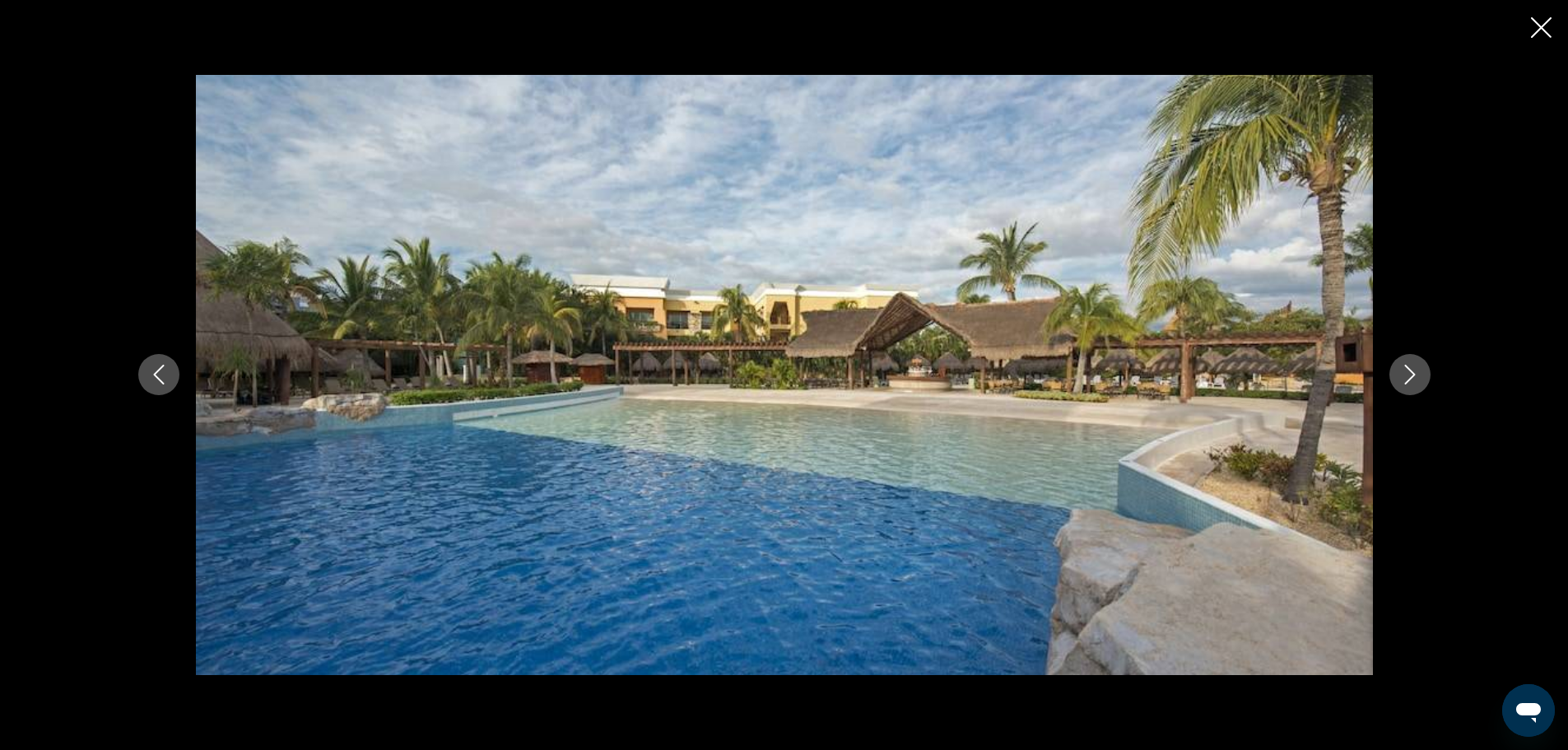
click at [1408, 373] on icon "Next image" at bounding box center [1410, 375] width 19 height 19
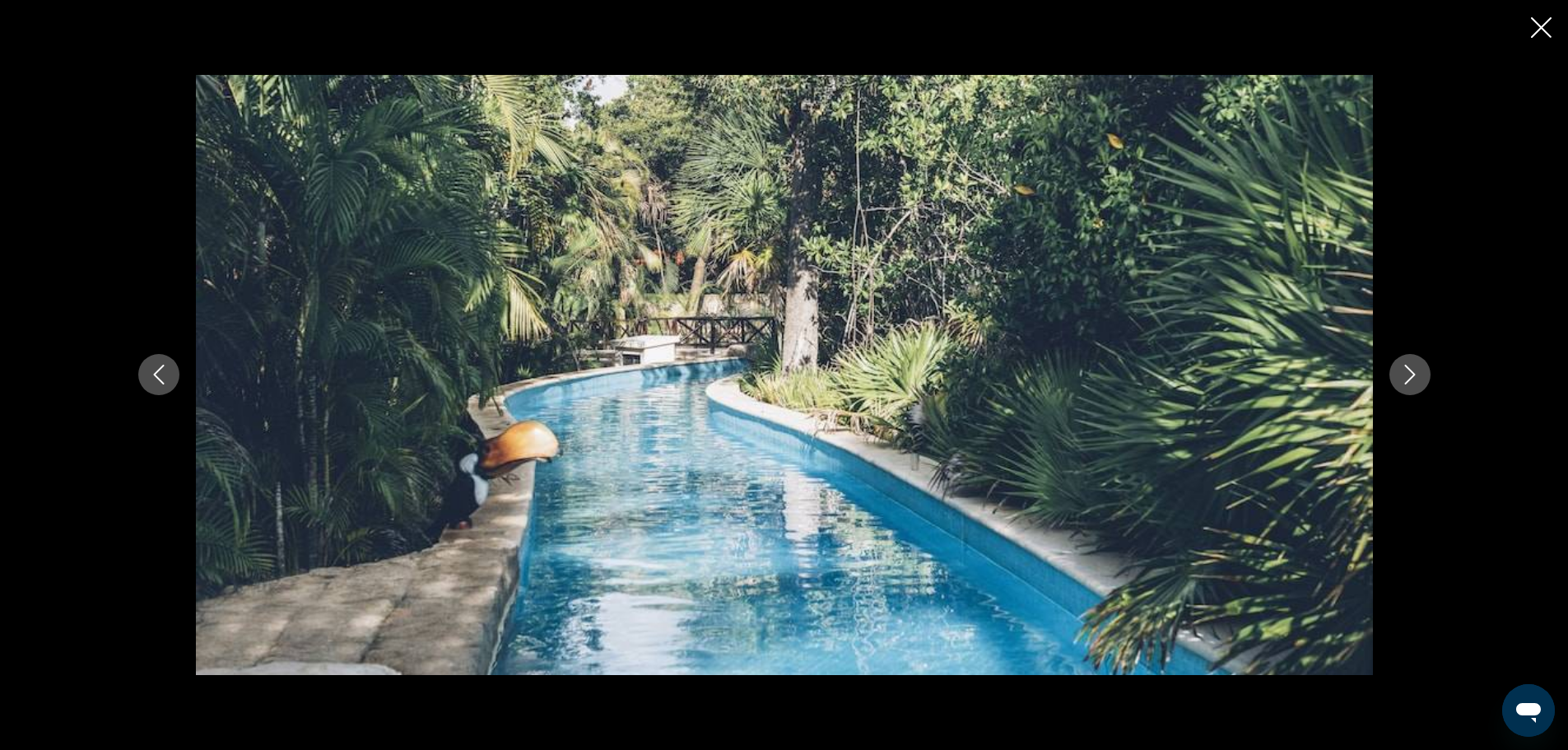
click at [1407, 374] on icon "Next image" at bounding box center [1410, 375] width 19 height 19
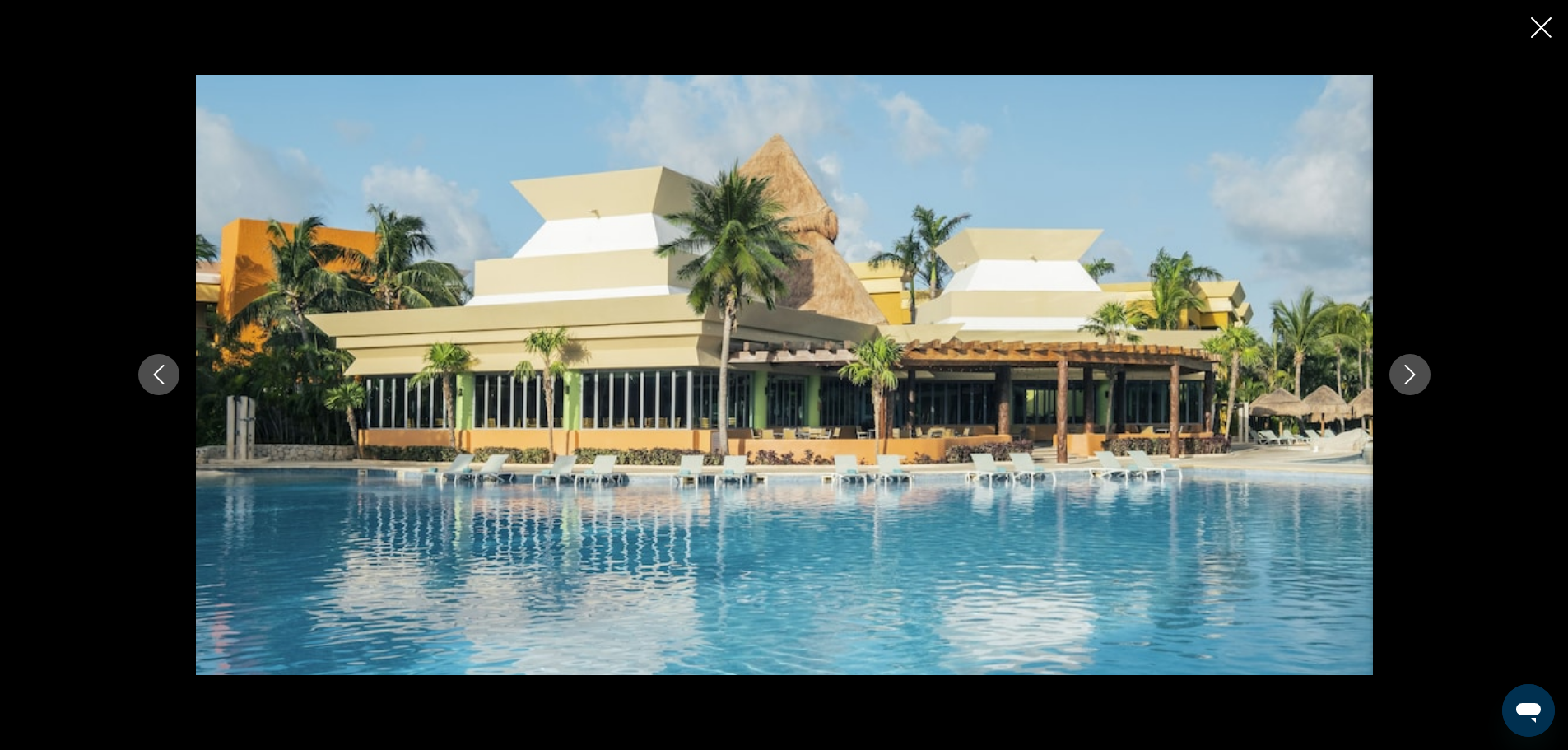
click at [1407, 374] on icon "Next image" at bounding box center [1410, 375] width 19 height 19
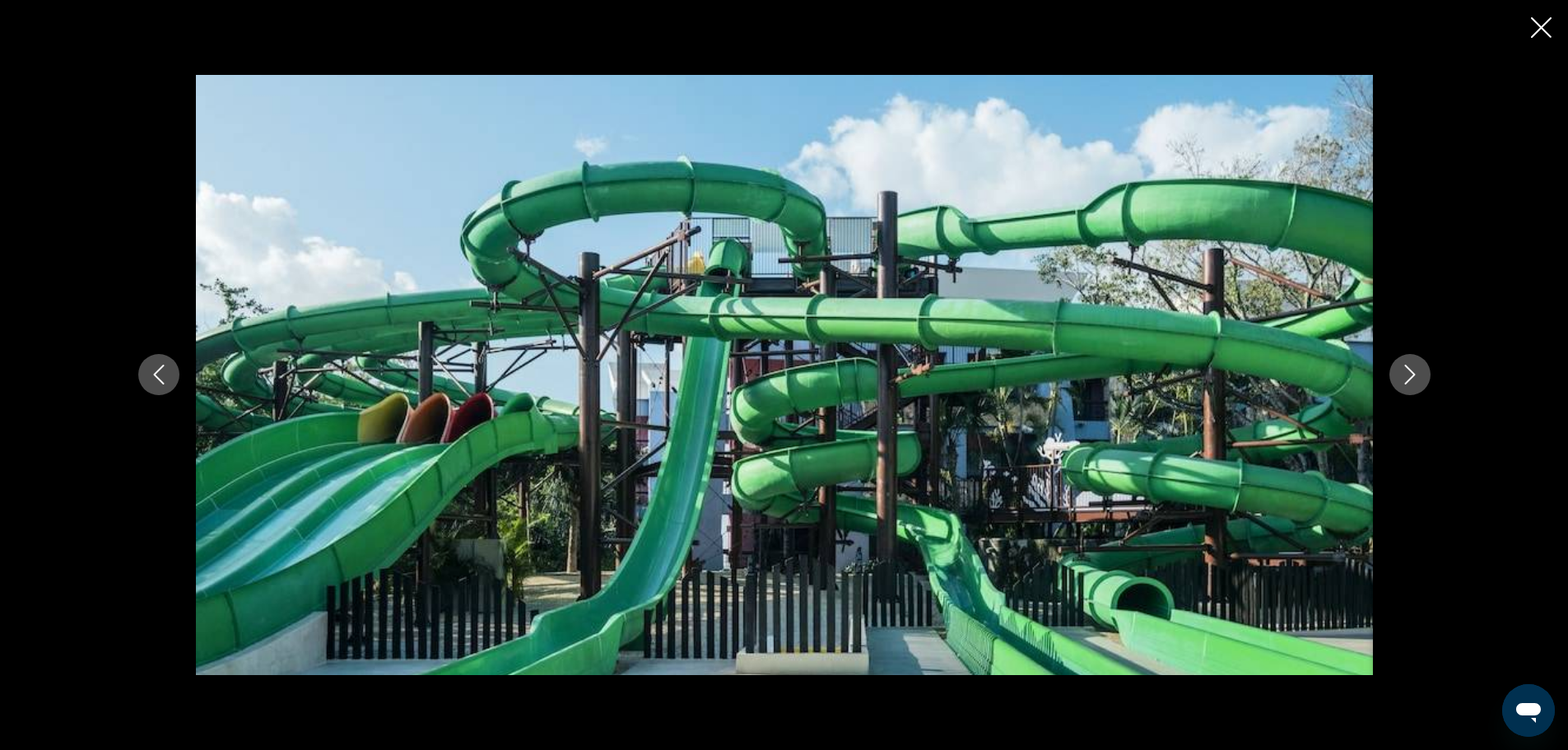
click at [1407, 374] on icon "Next image" at bounding box center [1410, 375] width 19 height 19
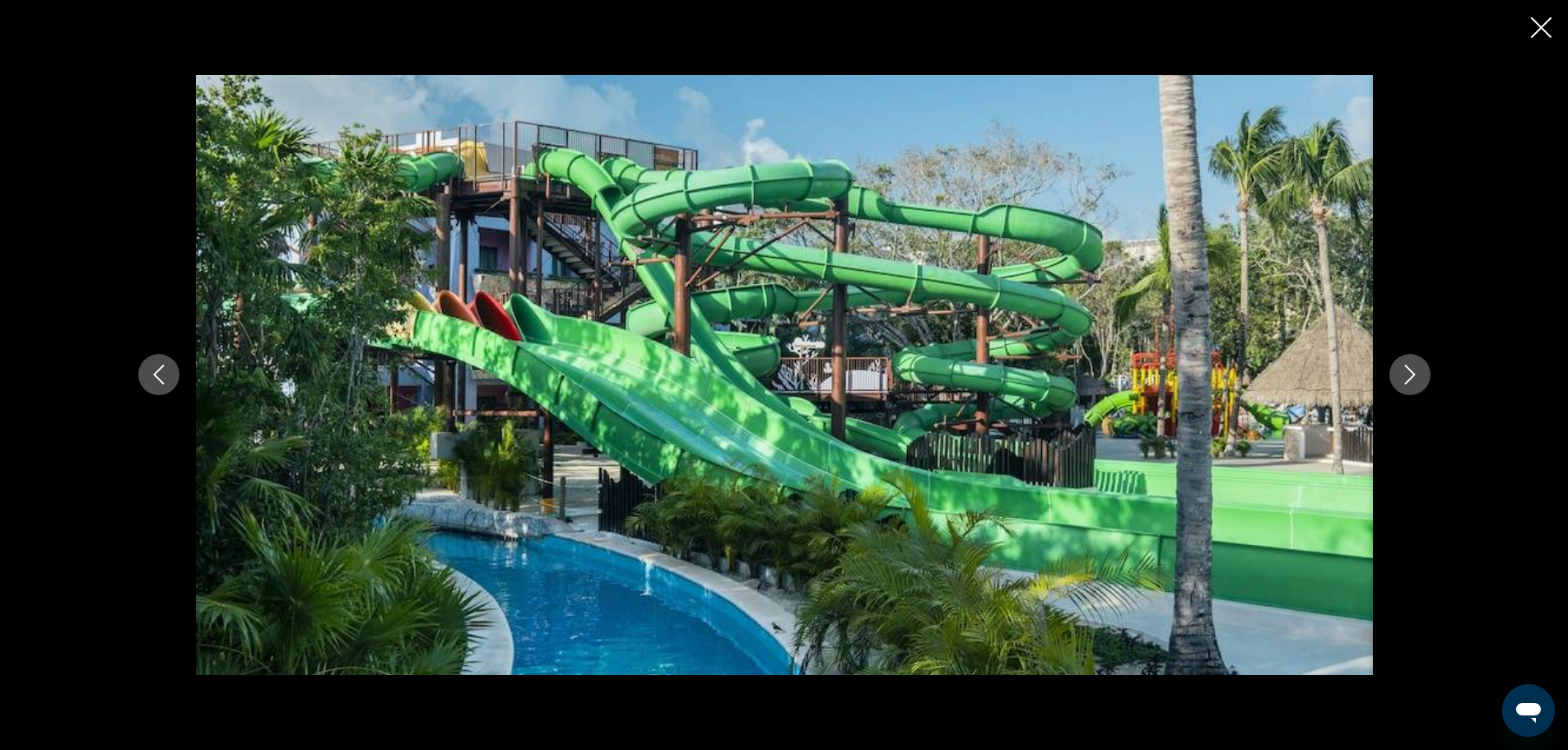
click at [1407, 374] on icon "Next image" at bounding box center [1410, 375] width 19 height 19
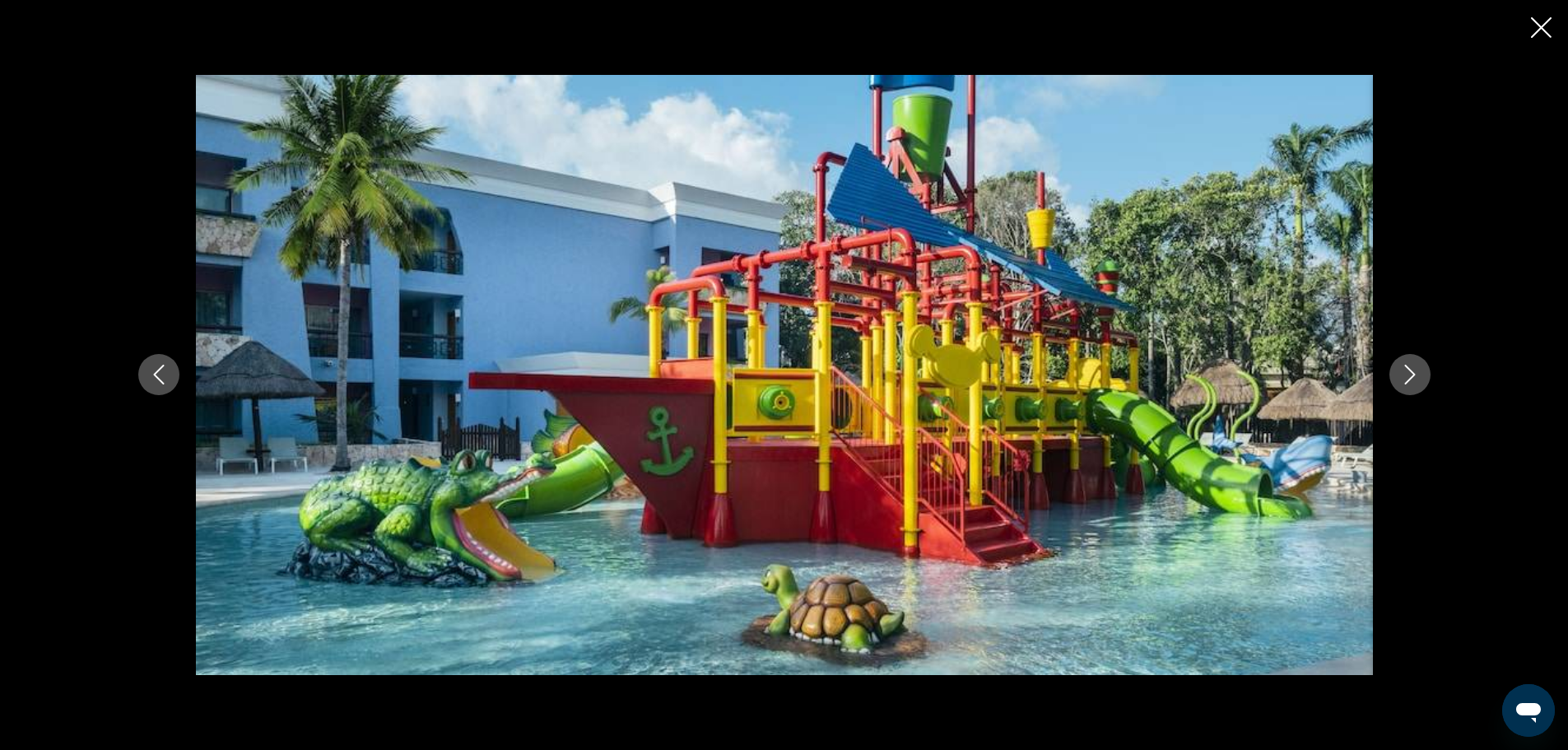
click at [1407, 374] on icon "Next image" at bounding box center [1410, 375] width 19 height 19
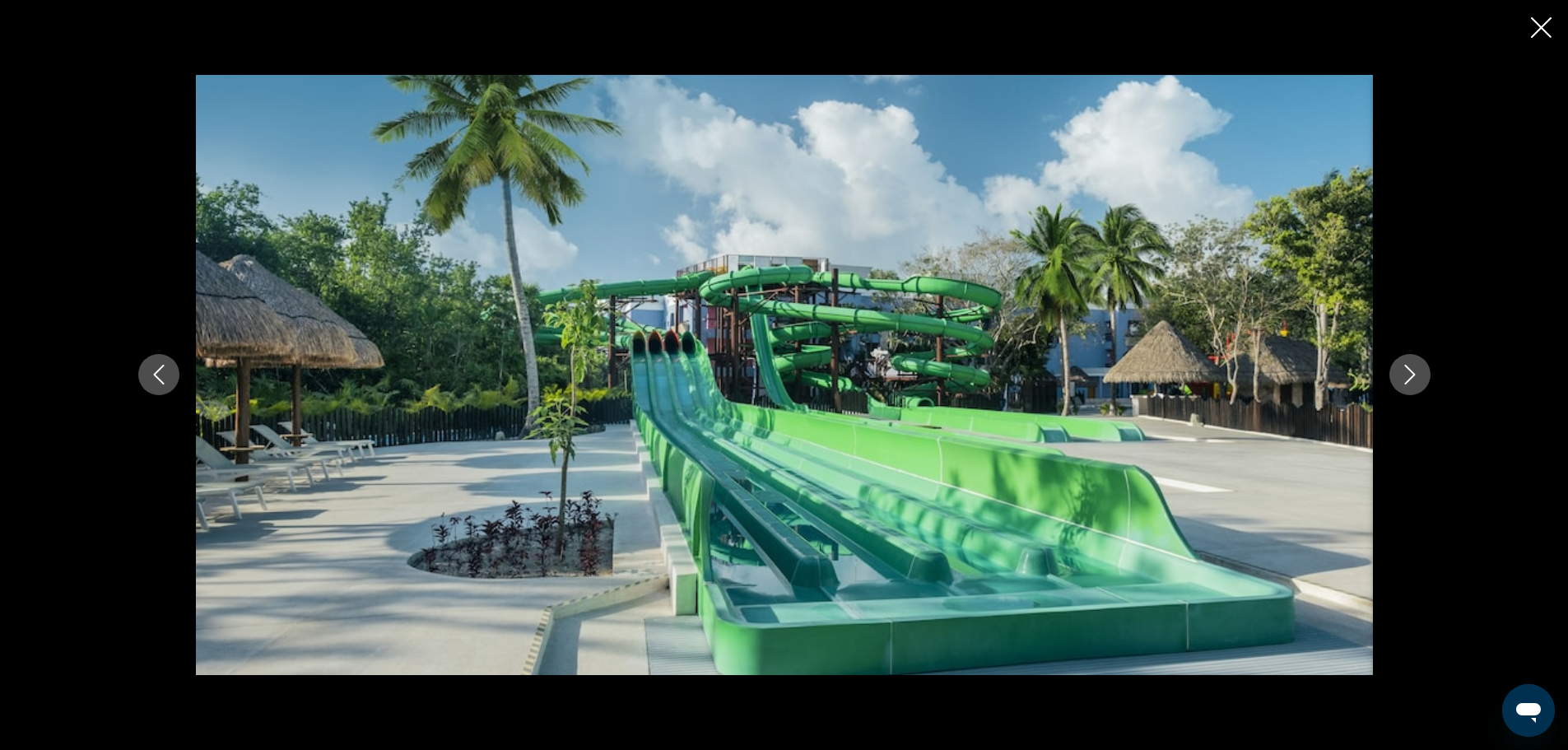
click at [1407, 374] on icon "Next image" at bounding box center [1410, 375] width 19 height 19
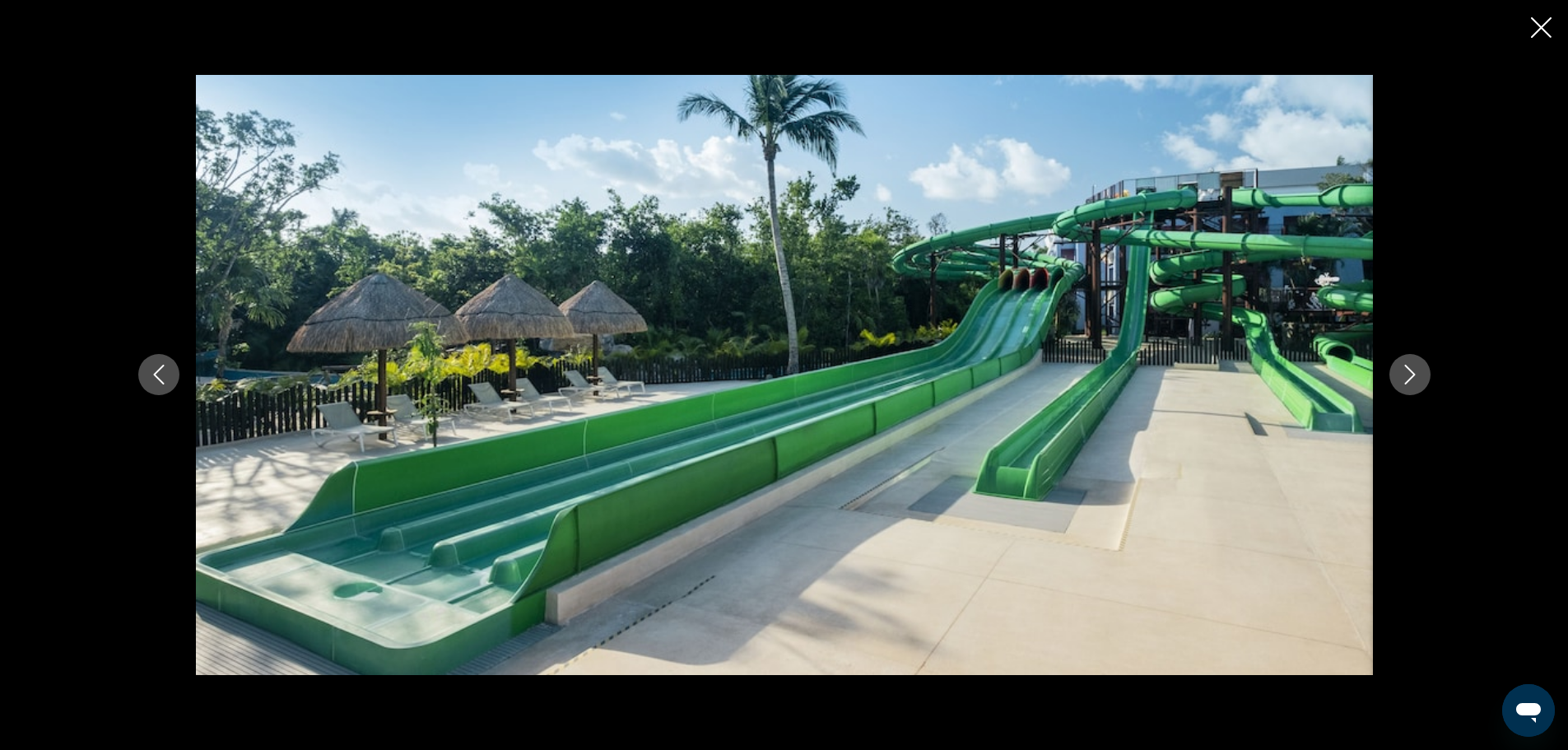
click at [1407, 374] on icon "Next image" at bounding box center [1410, 375] width 19 height 19
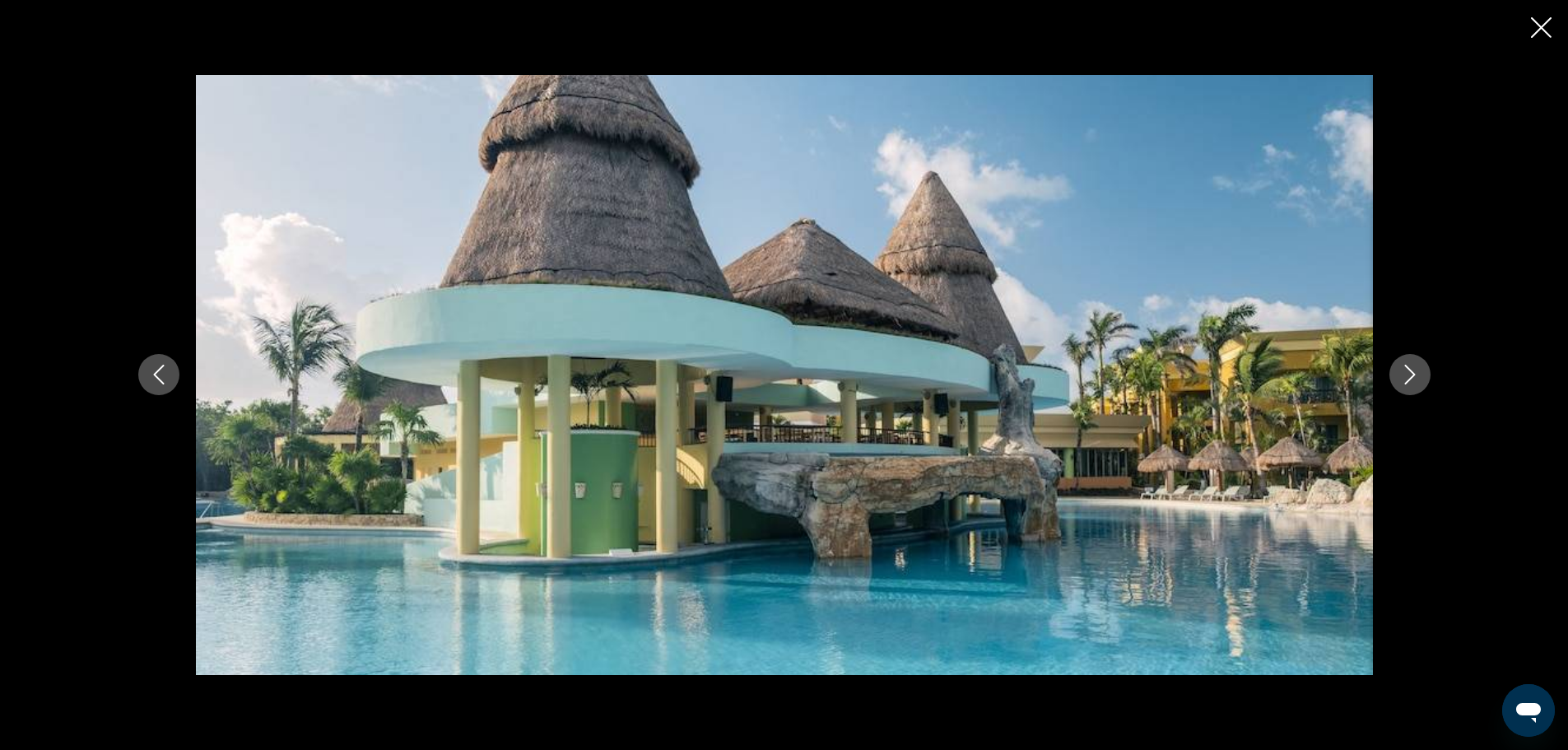
click at [1407, 374] on icon "Next image" at bounding box center [1410, 375] width 19 height 19
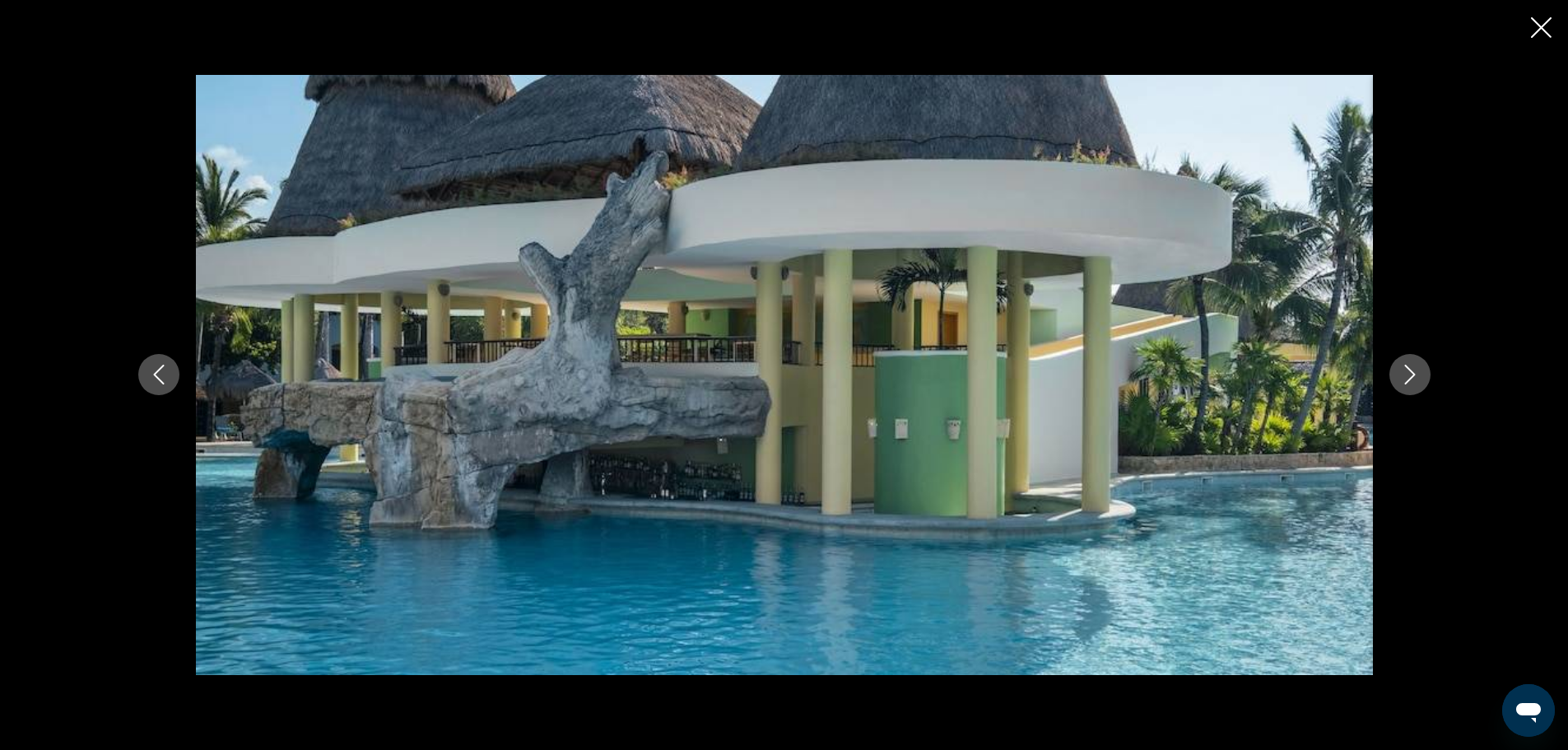
click at [1407, 374] on icon "Next image" at bounding box center [1410, 375] width 19 height 19
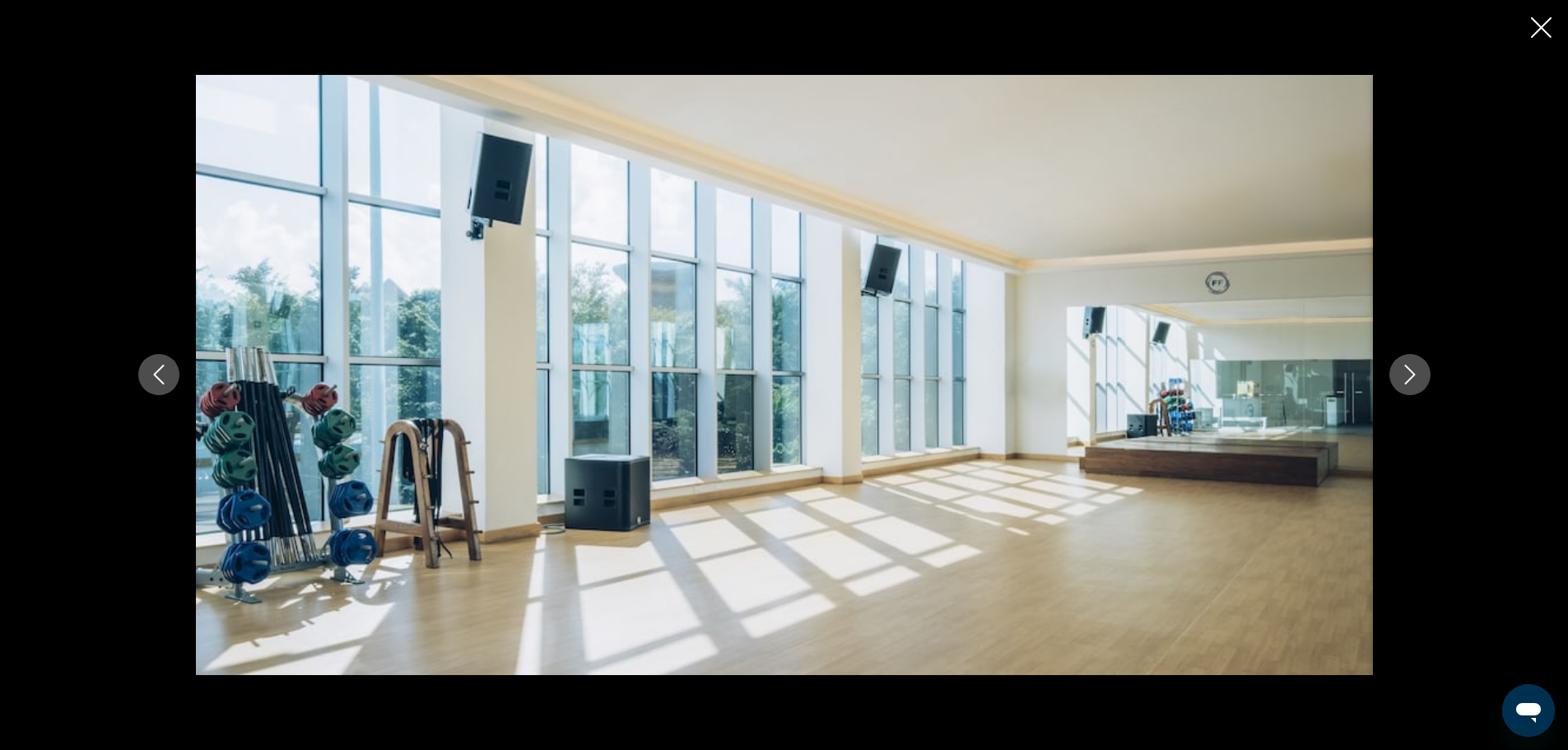
click at [1407, 374] on icon "Next image" at bounding box center [1410, 375] width 19 height 19
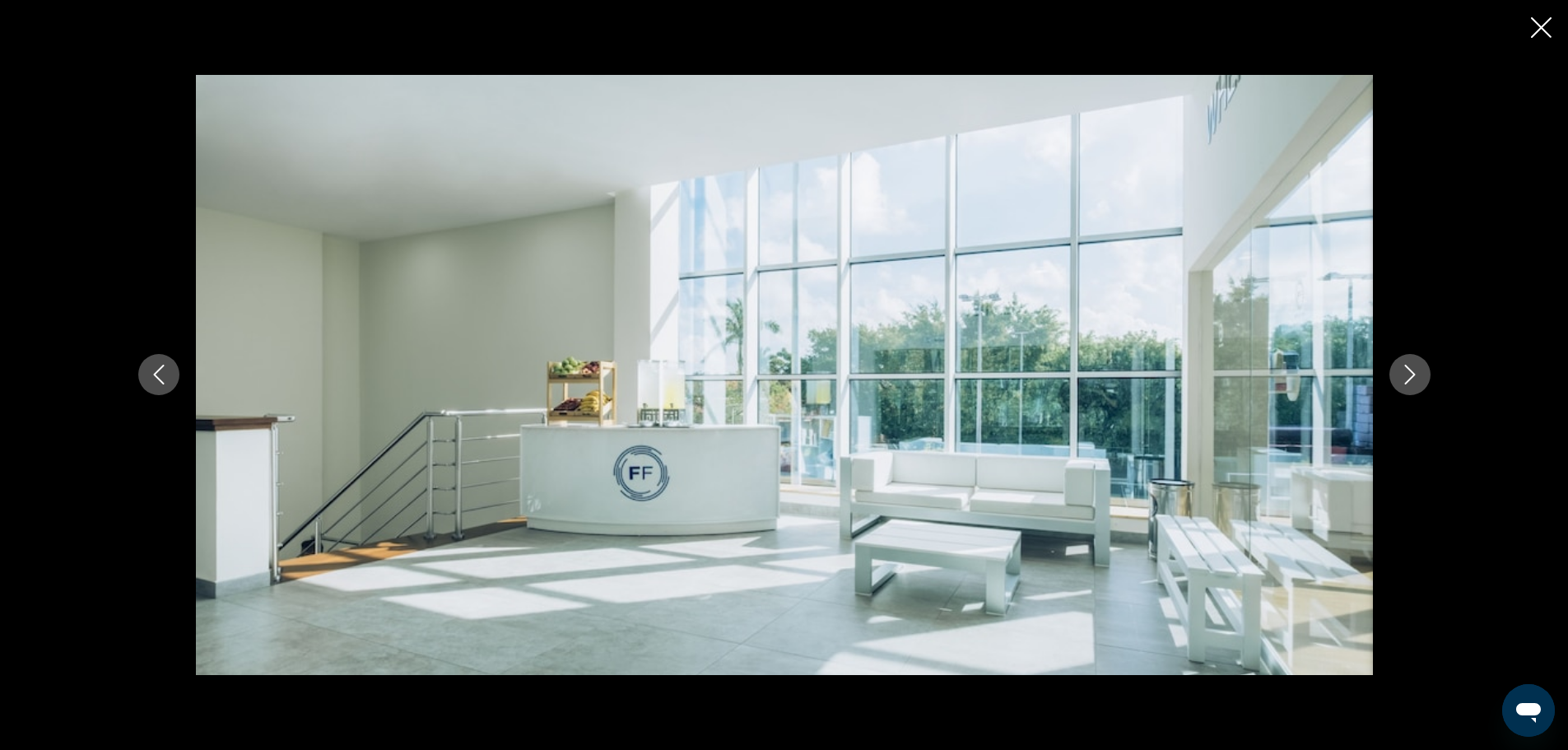
click at [1407, 374] on icon "Next image" at bounding box center [1410, 375] width 19 height 19
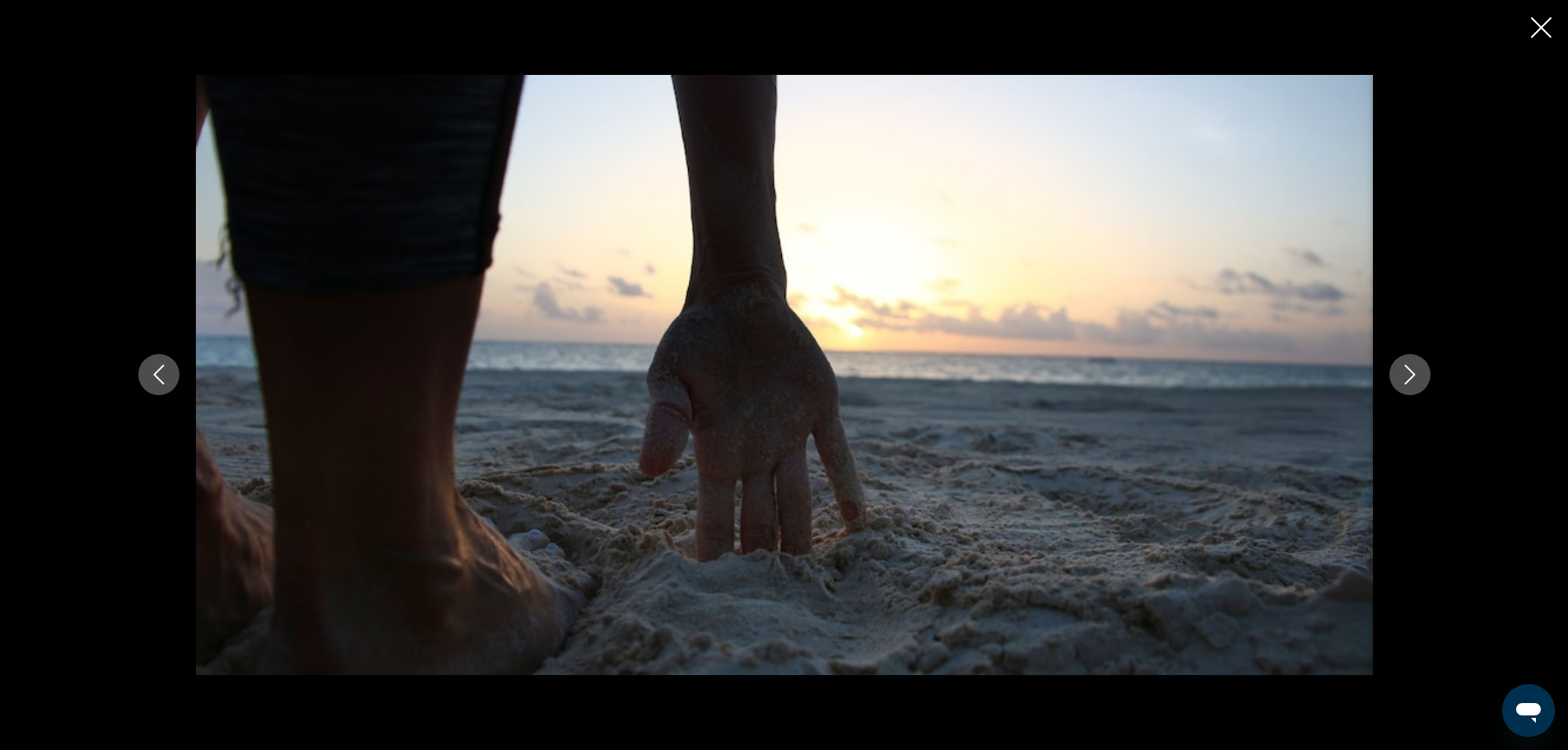
click at [1407, 374] on icon "Next image" at bounding box center [1410, 375] width 19 height 19
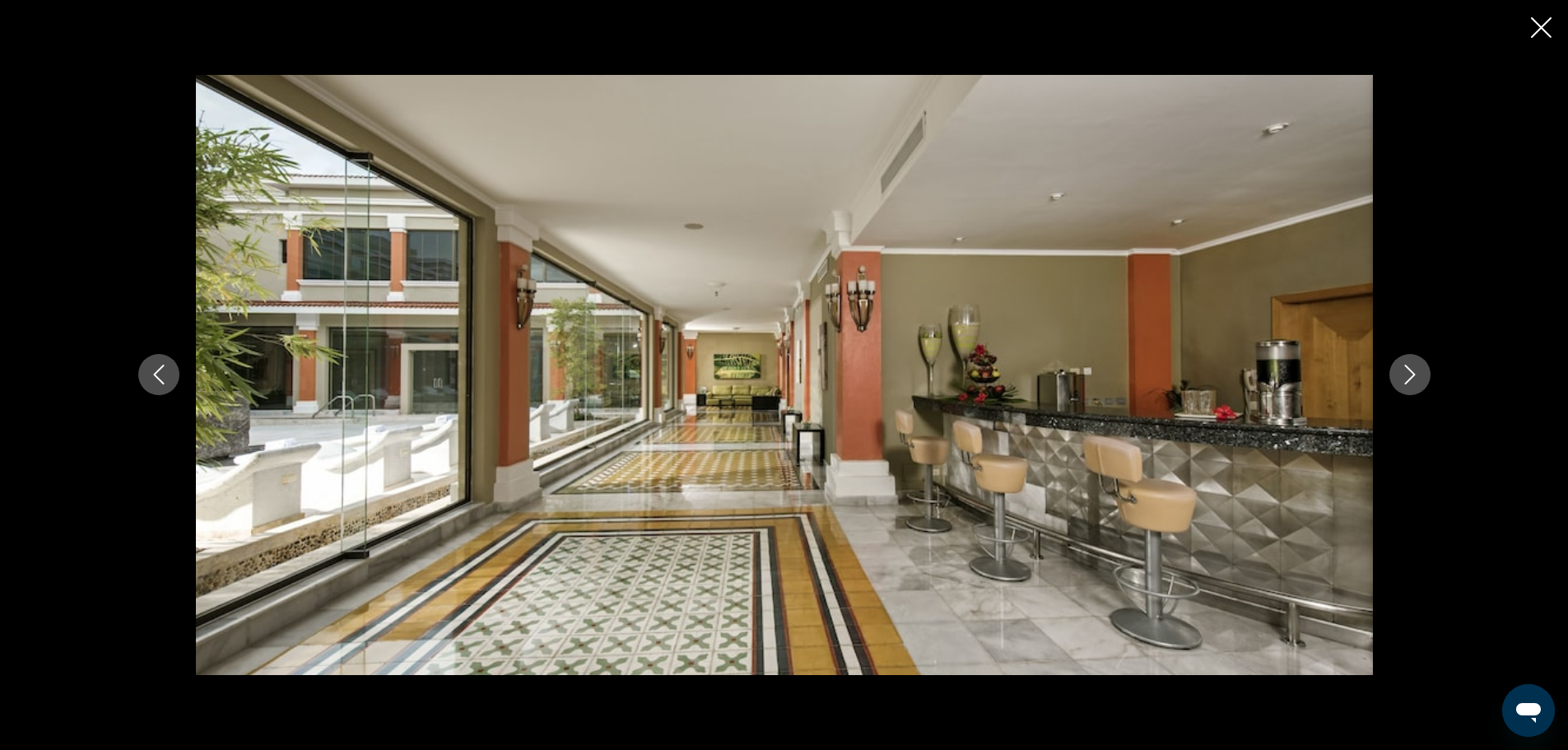
click at [1407, 374] on icon "Next image" at bounding box center [1410, 375] width 19 height 19
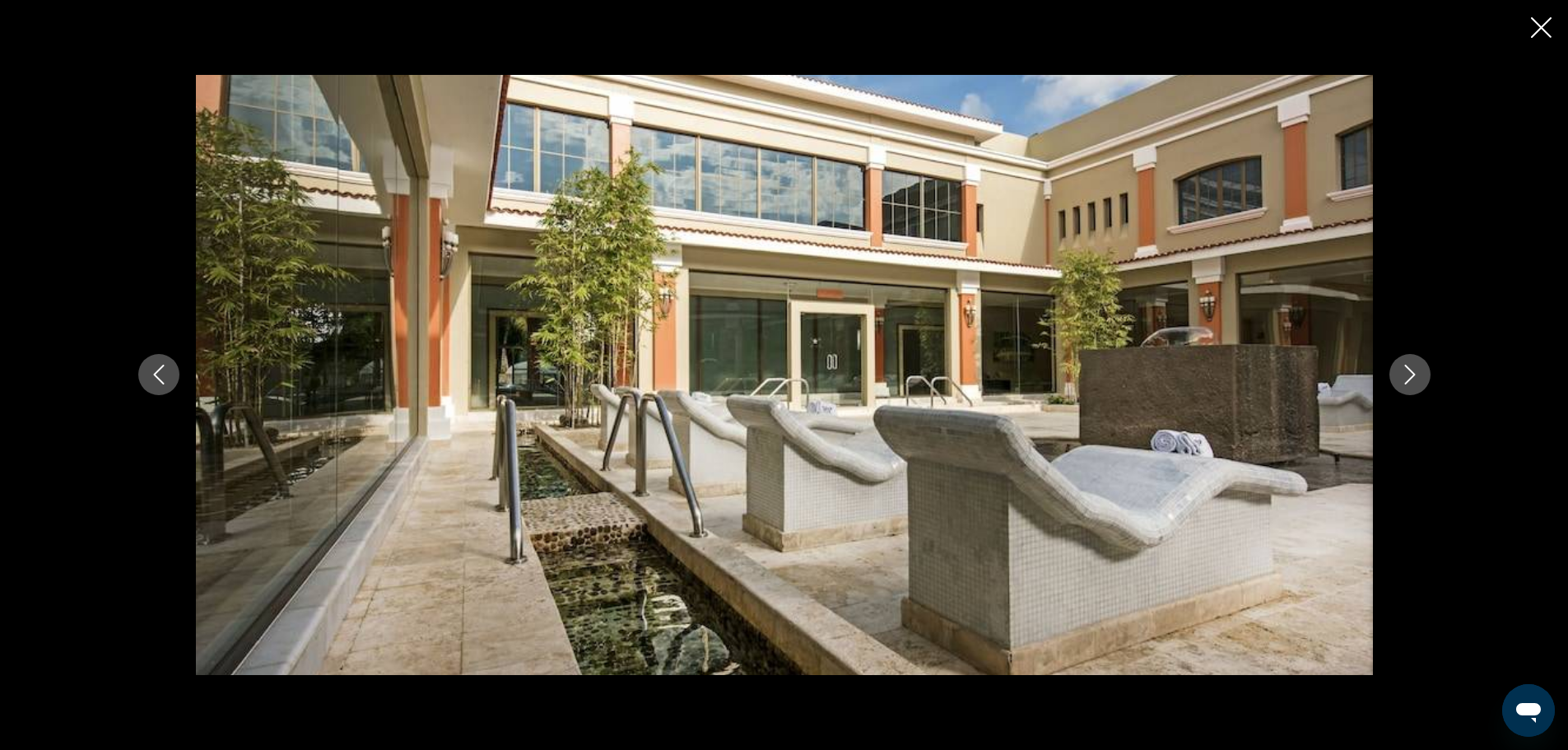
click at [1407, 374] on icon "Next image" at bounding box center [1410, 375] width 19 height 19
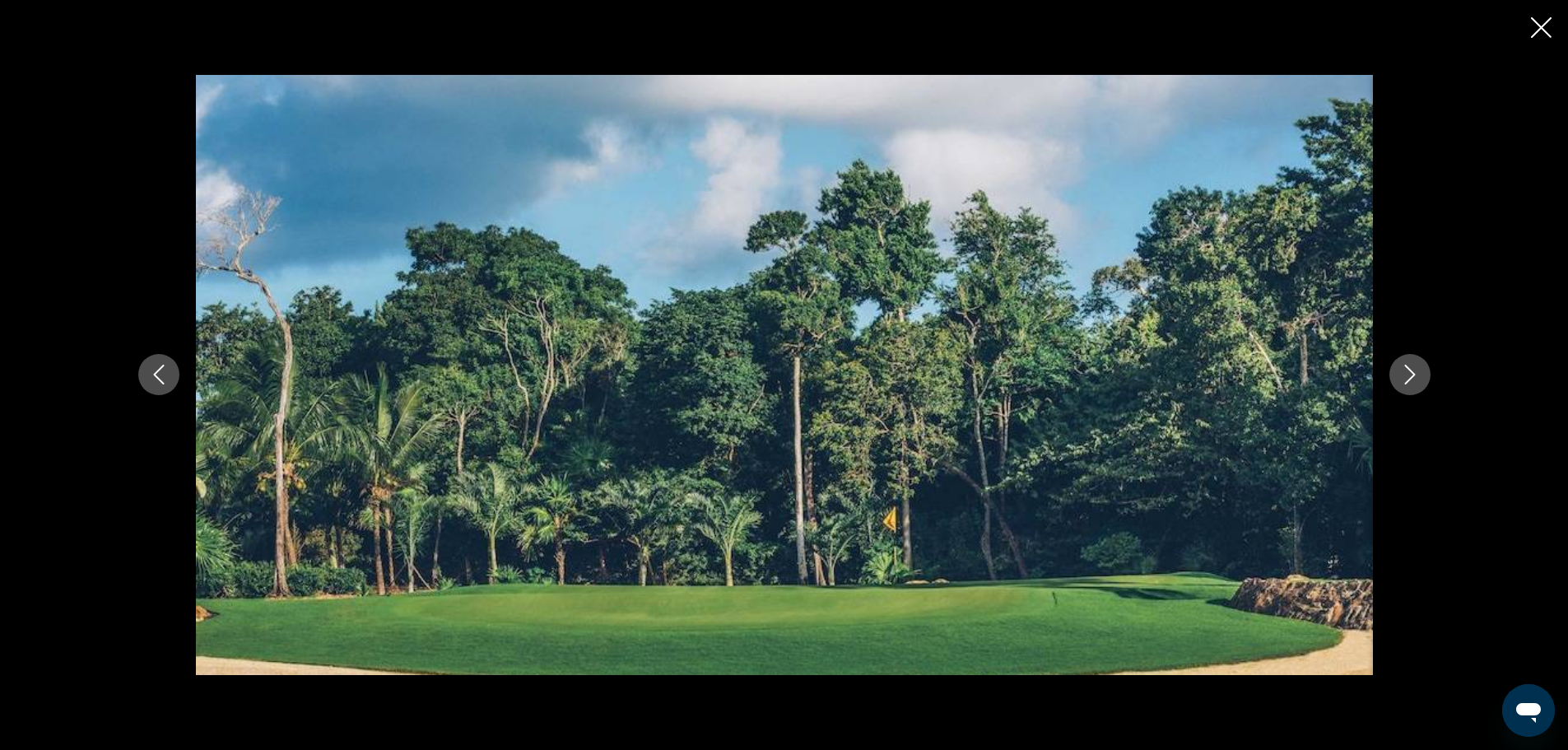
click at [1407, 374] on icon "Next image" at bounding box center [1410, 375] width 19 height 19
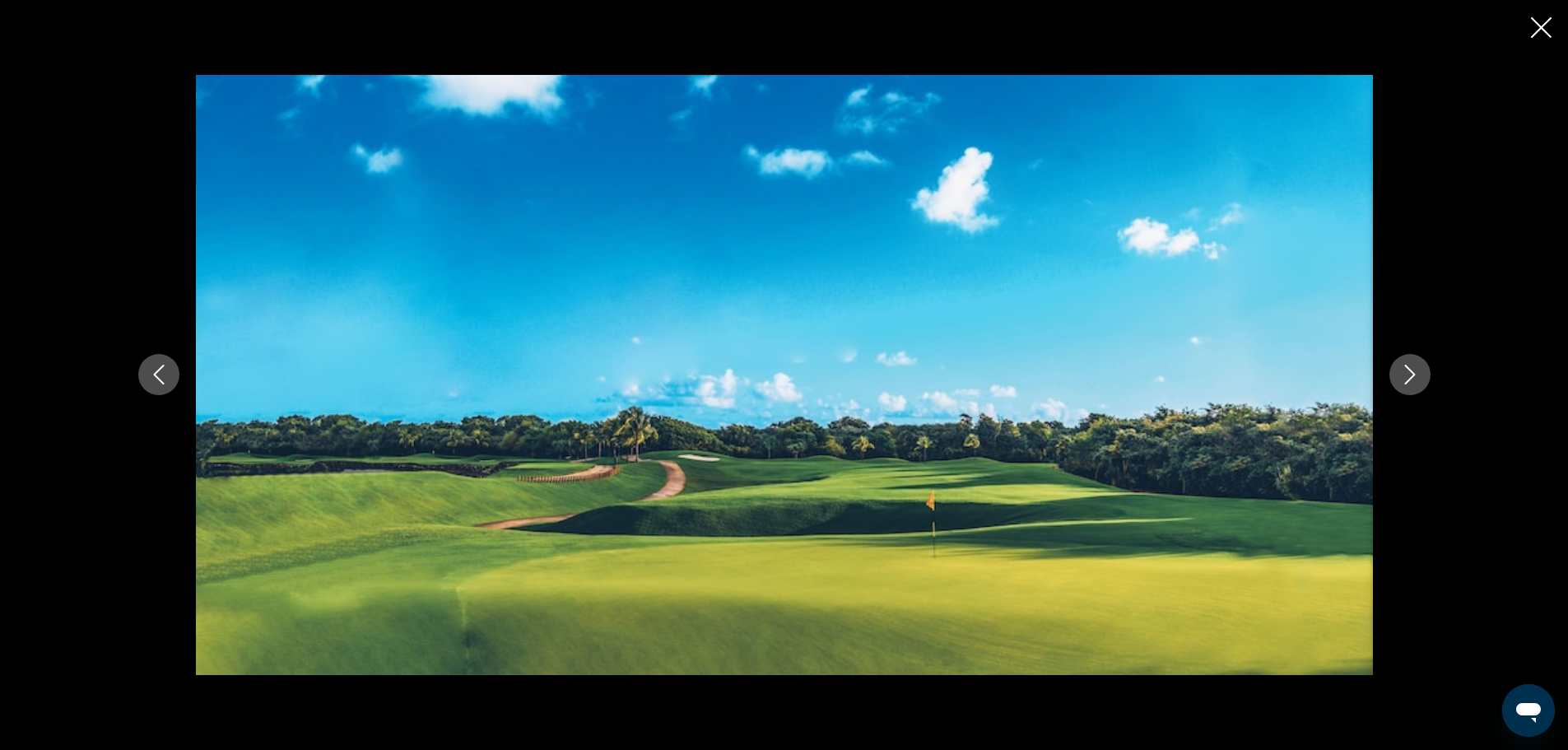
click at [1407, 374] on icon "Next image" at bounding box center [1410, 375] width 19 height 19
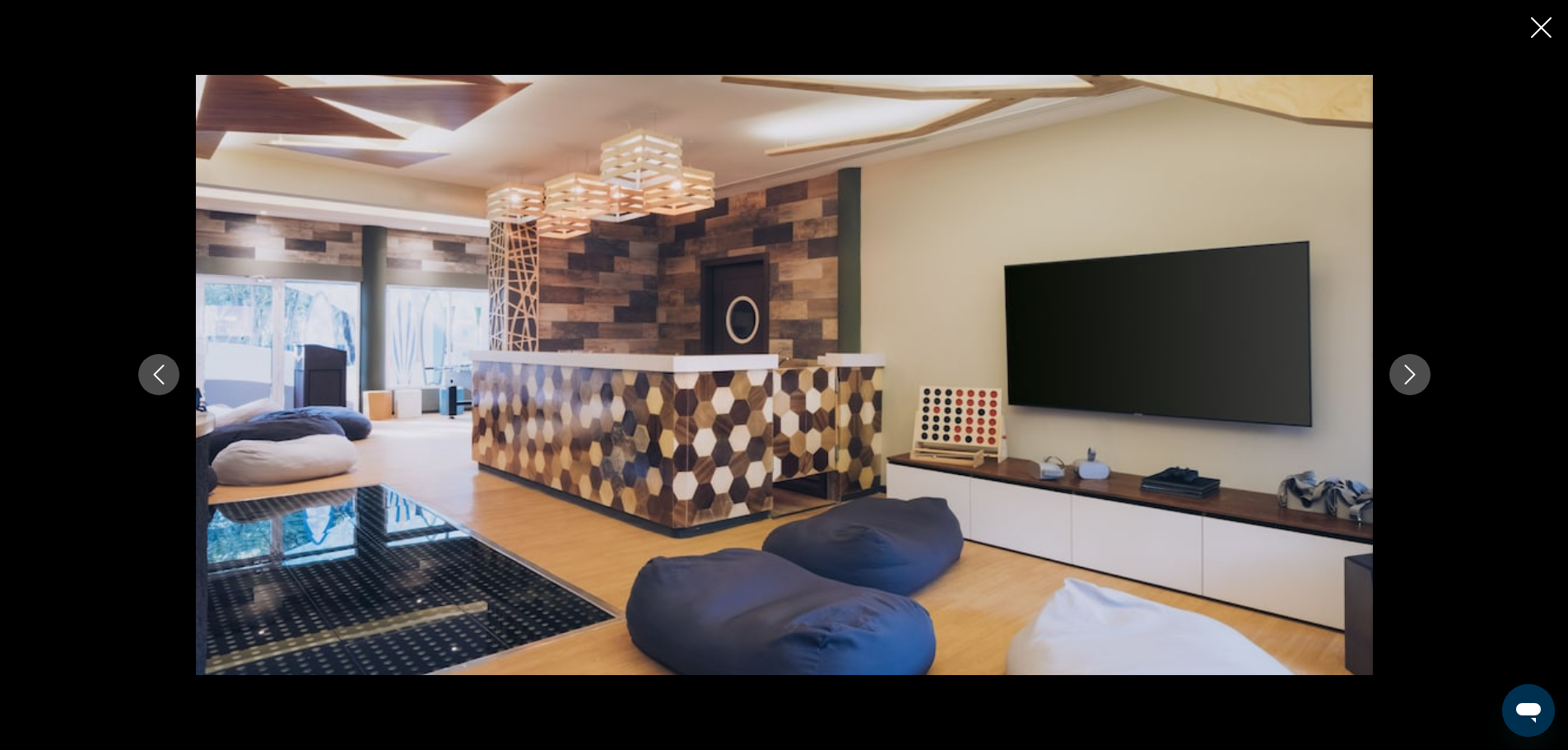
click at [1407, 374] on icon "Next image" at bounding box center [1410, 375] width 19 height 19
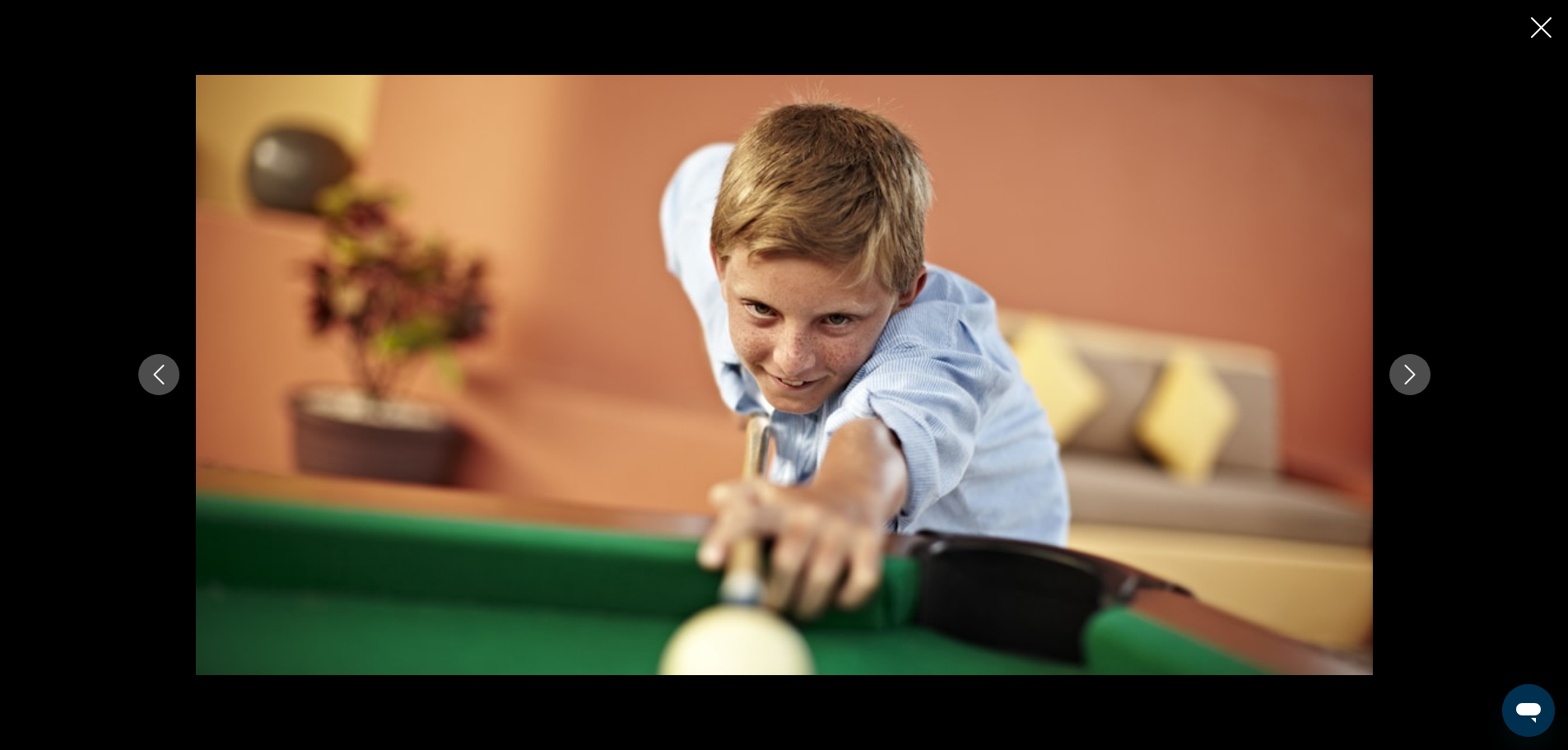
click at [1540, 22] on icon "Close slideshow" at bounding box center [1541, 27] width 20 height 20
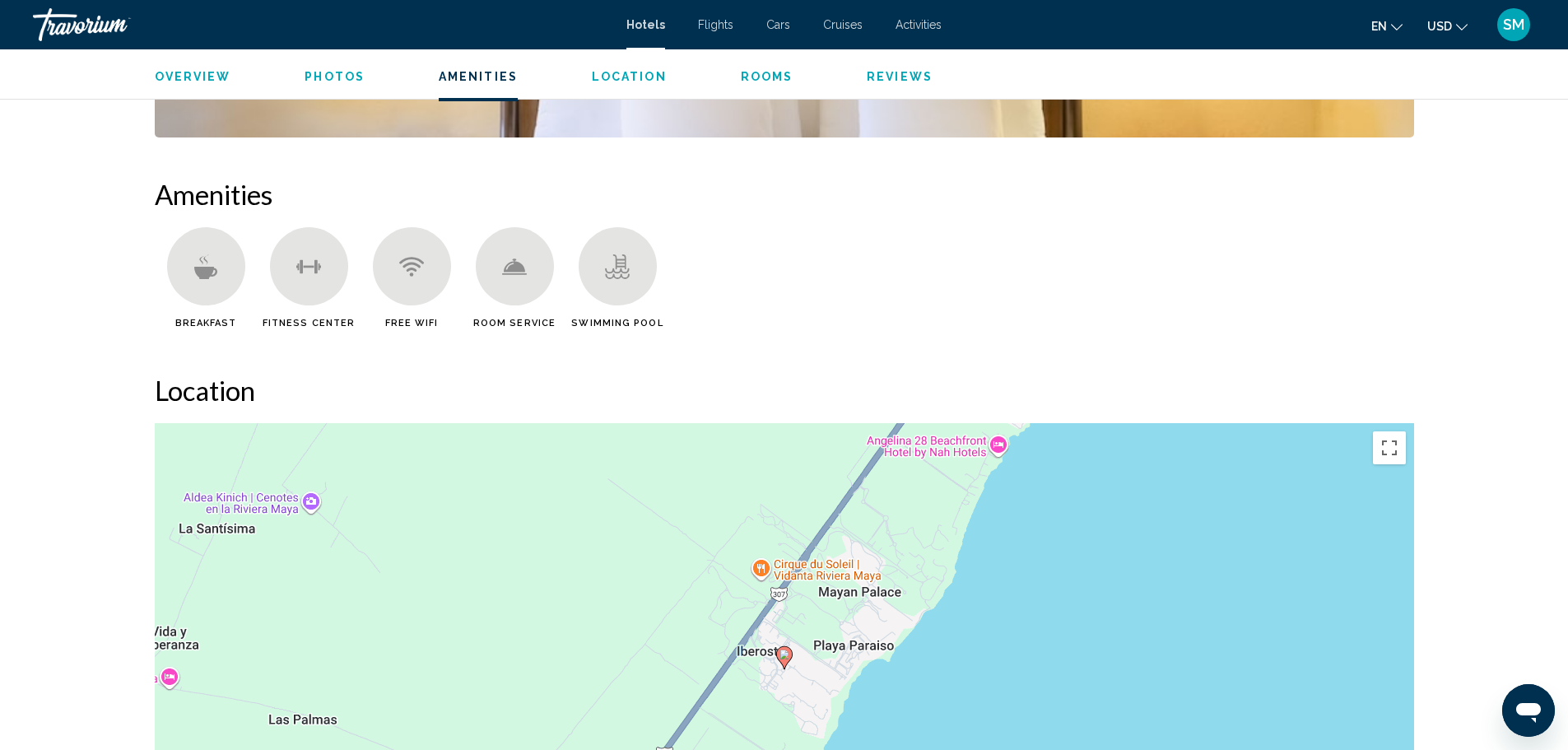
scroll to position [1483, 0]
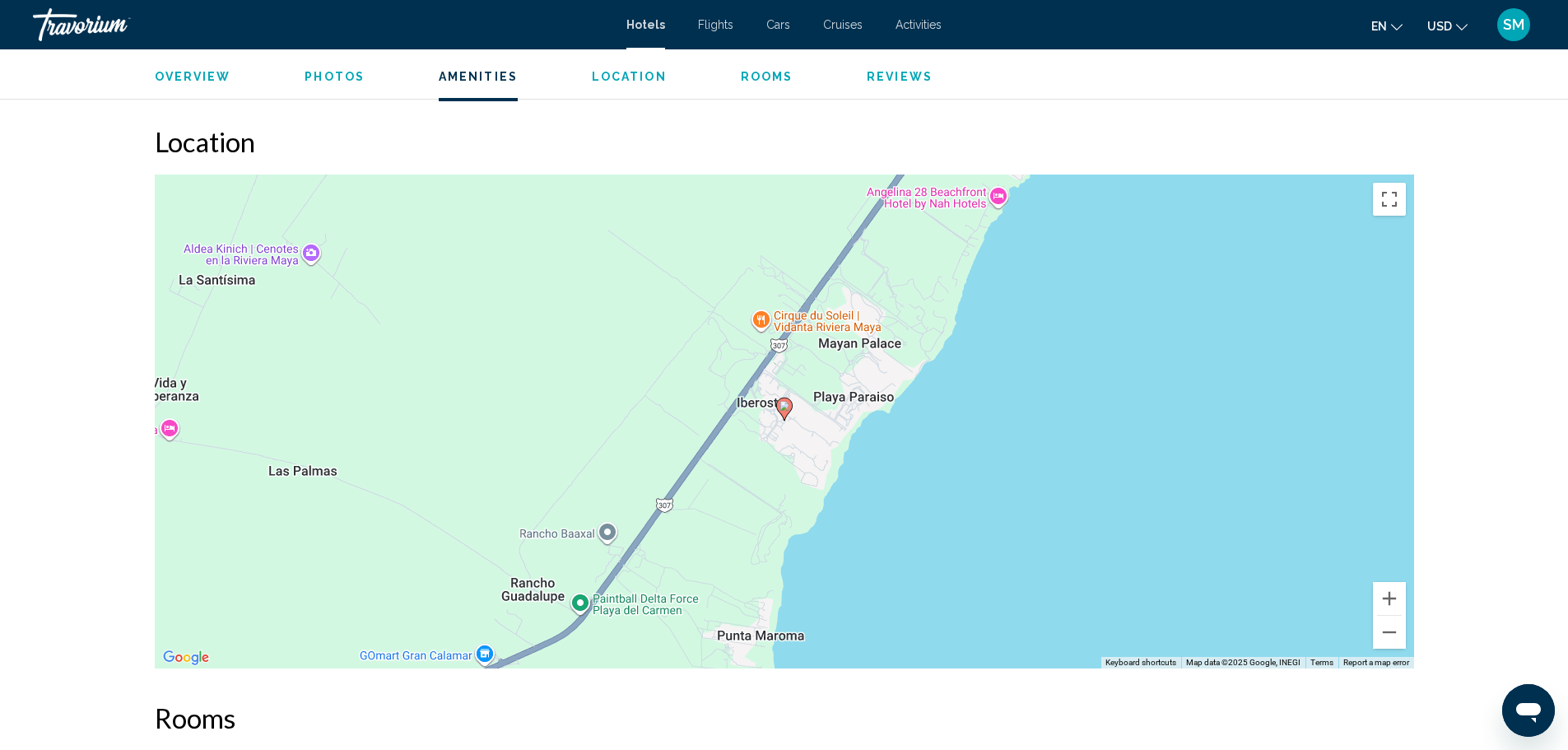
click at [787, 434] on div "To activate drag with keyboard, press Alt + Enter. Once in keyboard drag state,…" at bounding box center [784, 421] width 1260 height 494
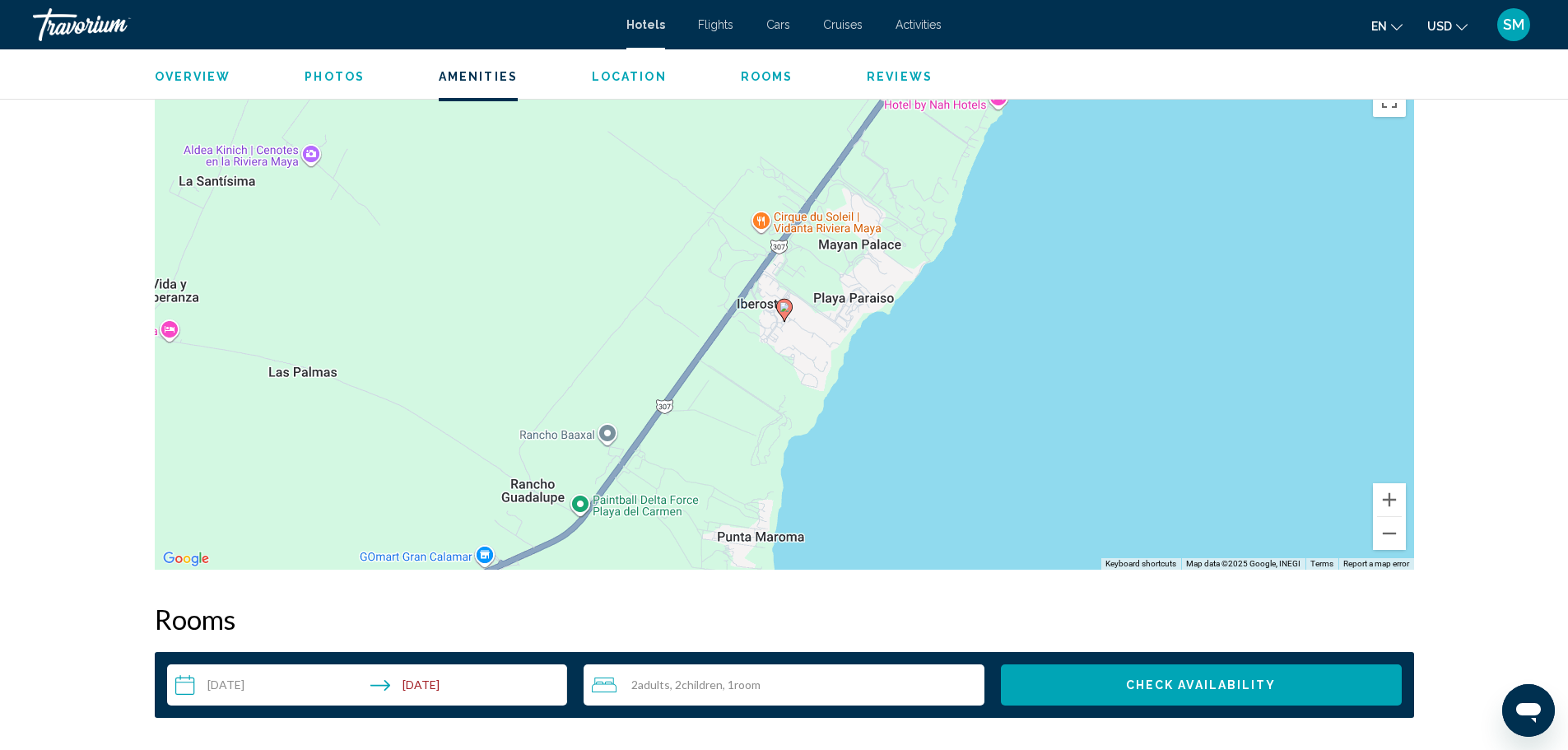
scroll to position [1729, 0]
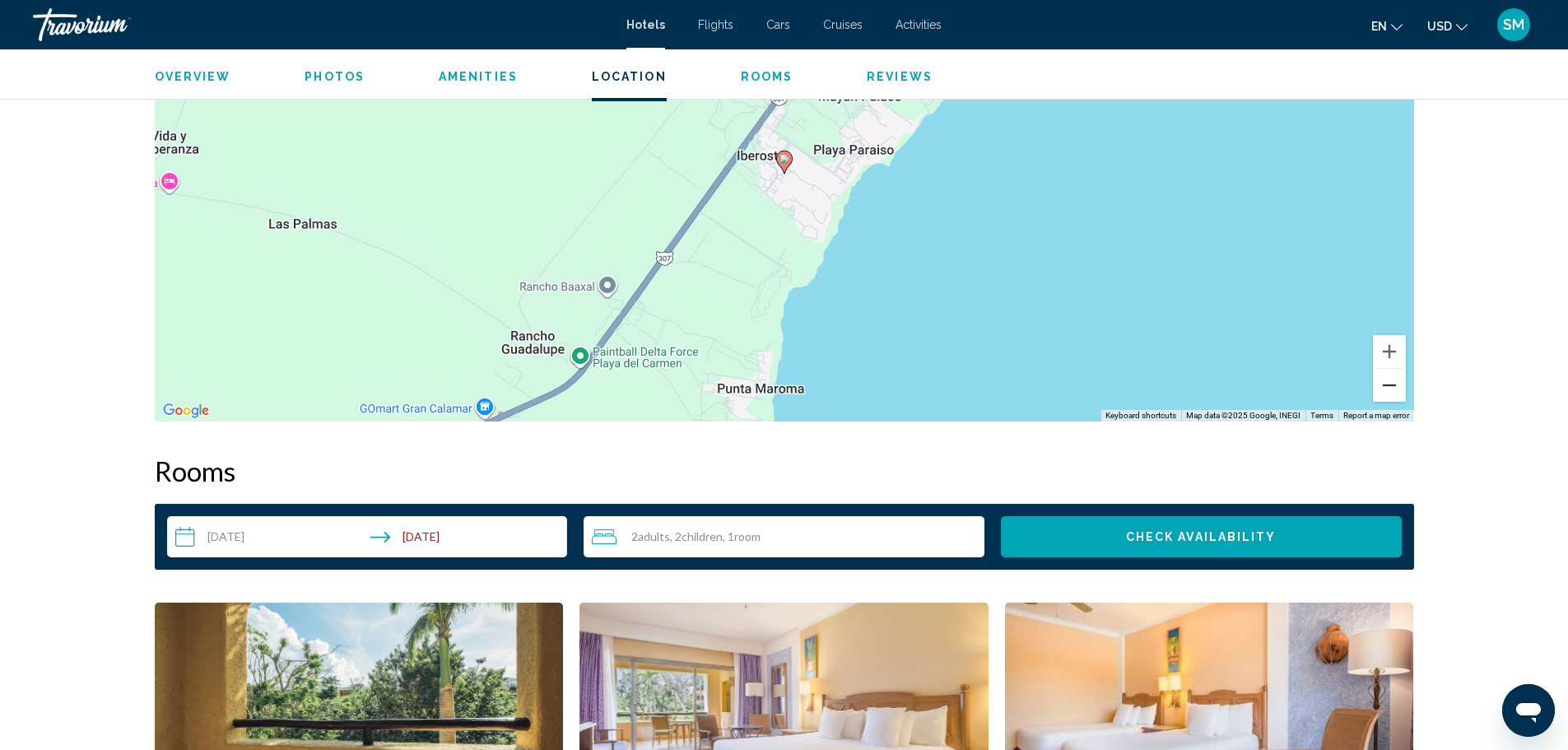
click at [1394, 395] on button "Zoom out" at bounding box center [1390, 385] width 33 height 33
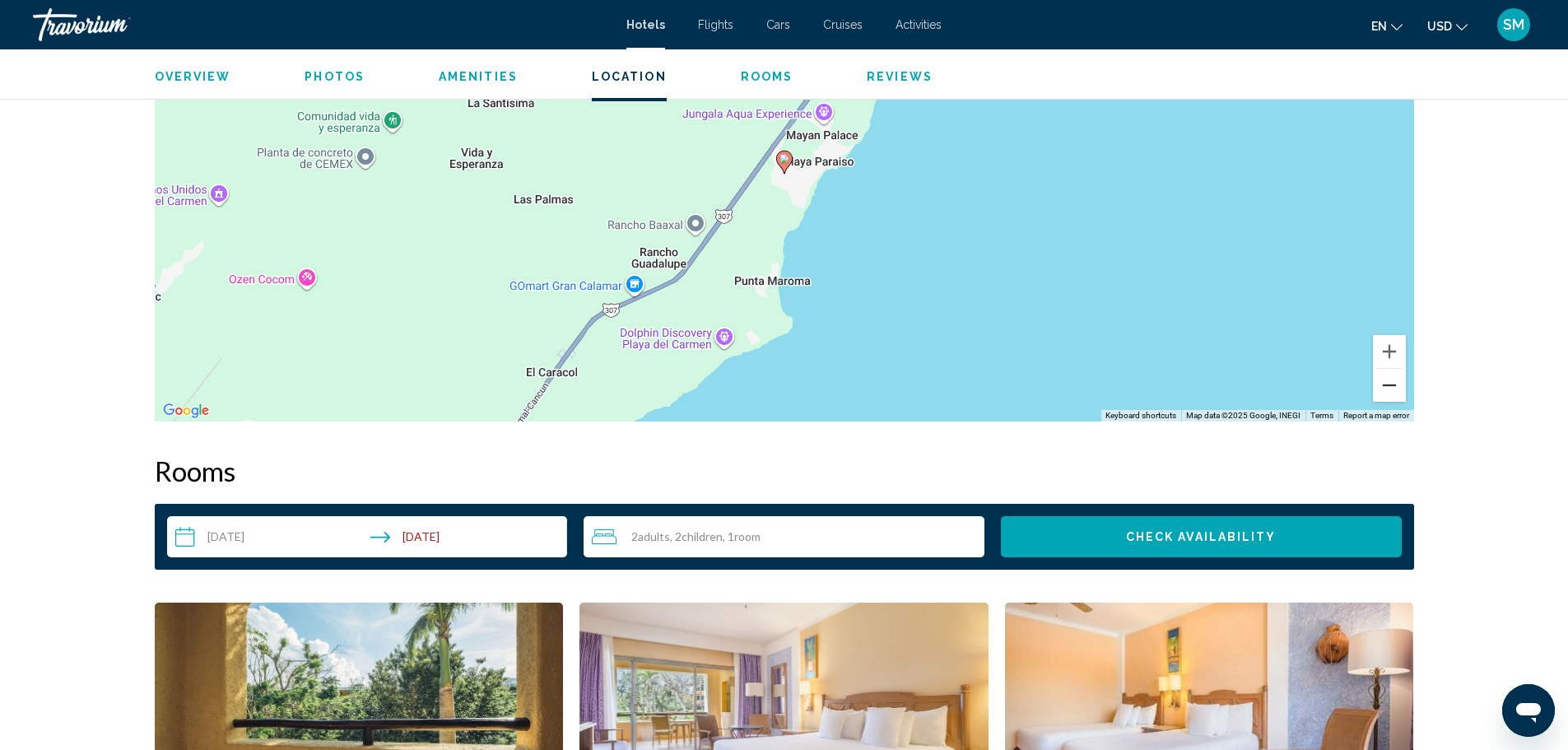
click at [1394, 395] on button "Zoom out" at bounding box center [1390, 385] width 33 height 33
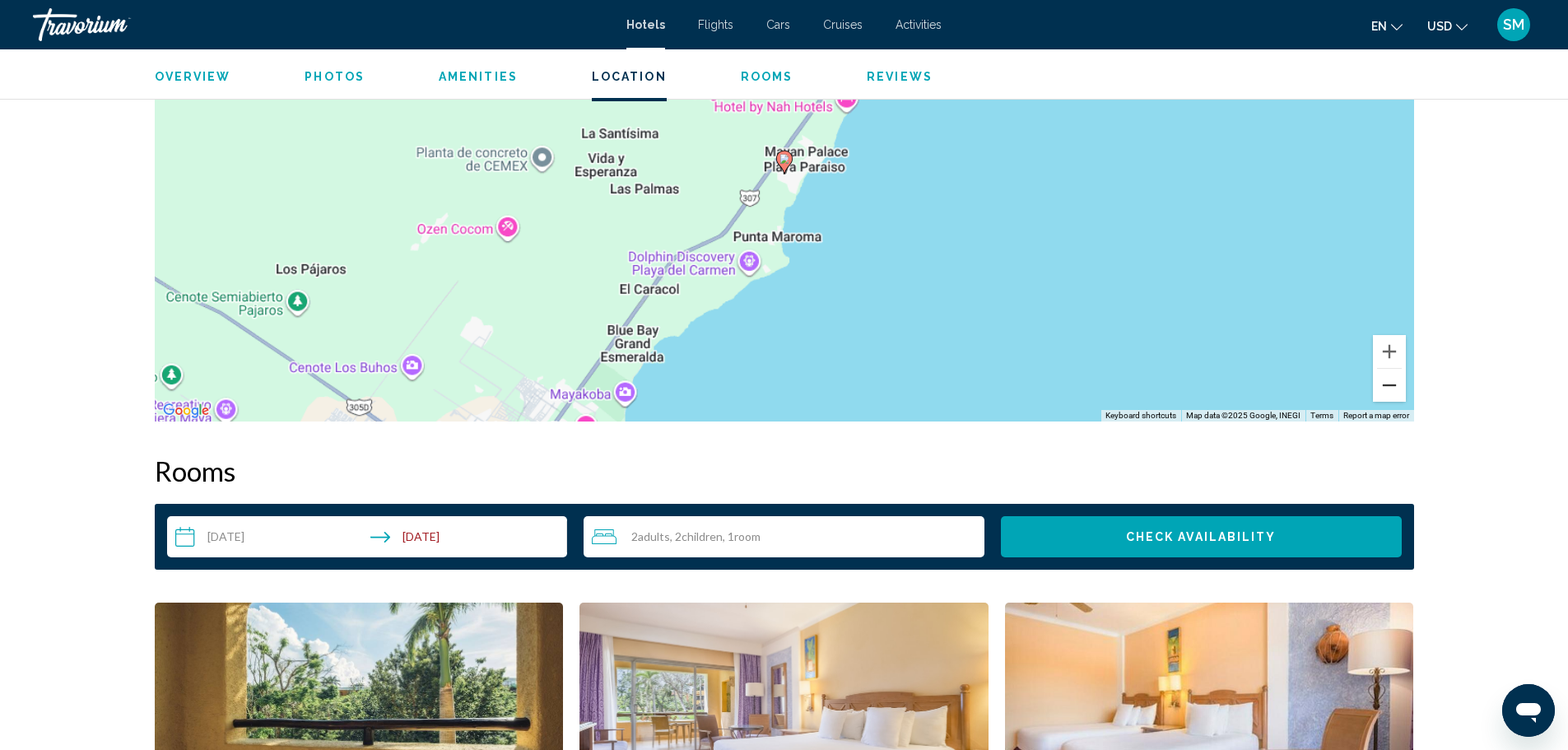
click at [1394, 395] on button "Zoom out" at bounding box center [1390, 385] width 33 height 33
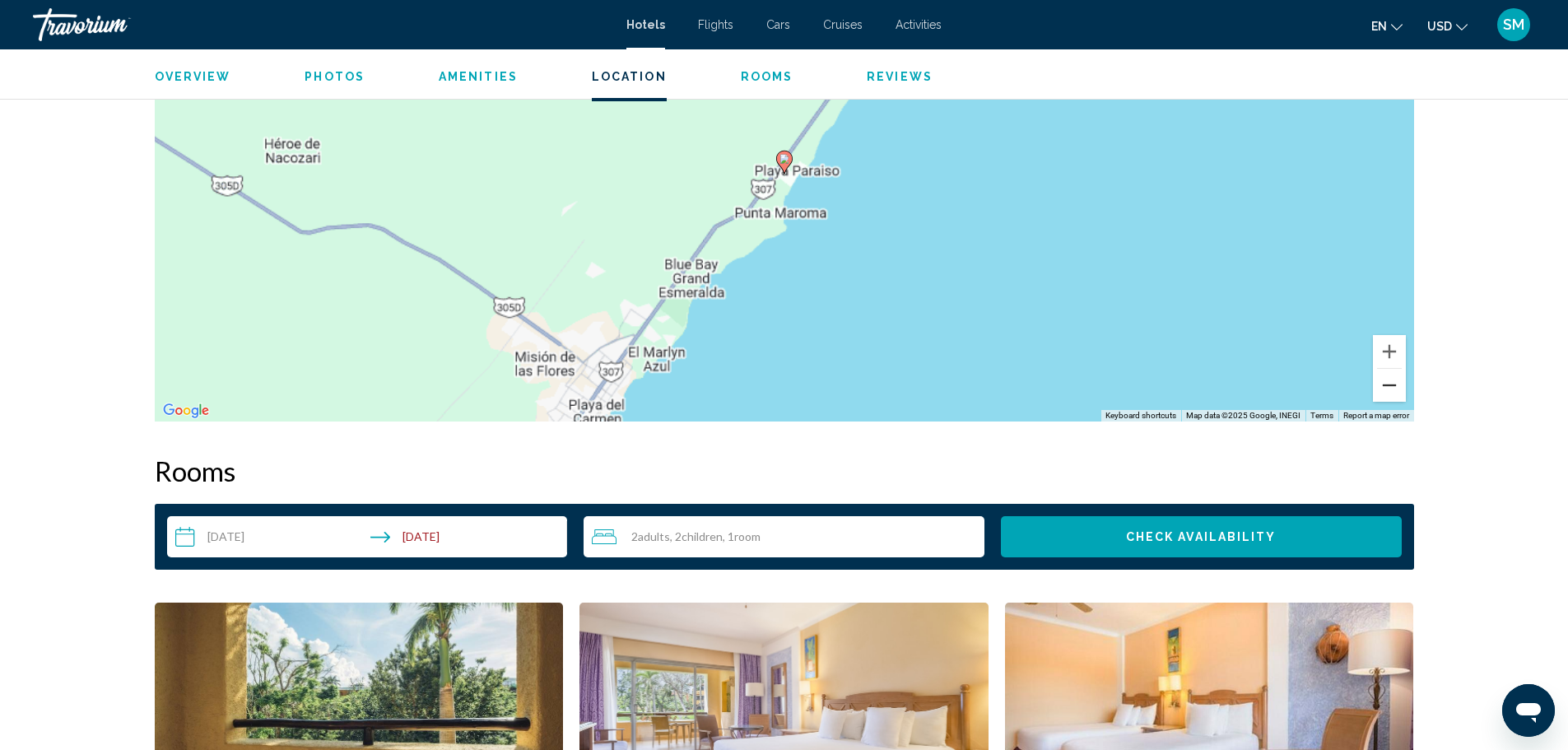
click at [1394, 395] on button "Zoom out" at bounding box center [1390, 385] width 33 height 33
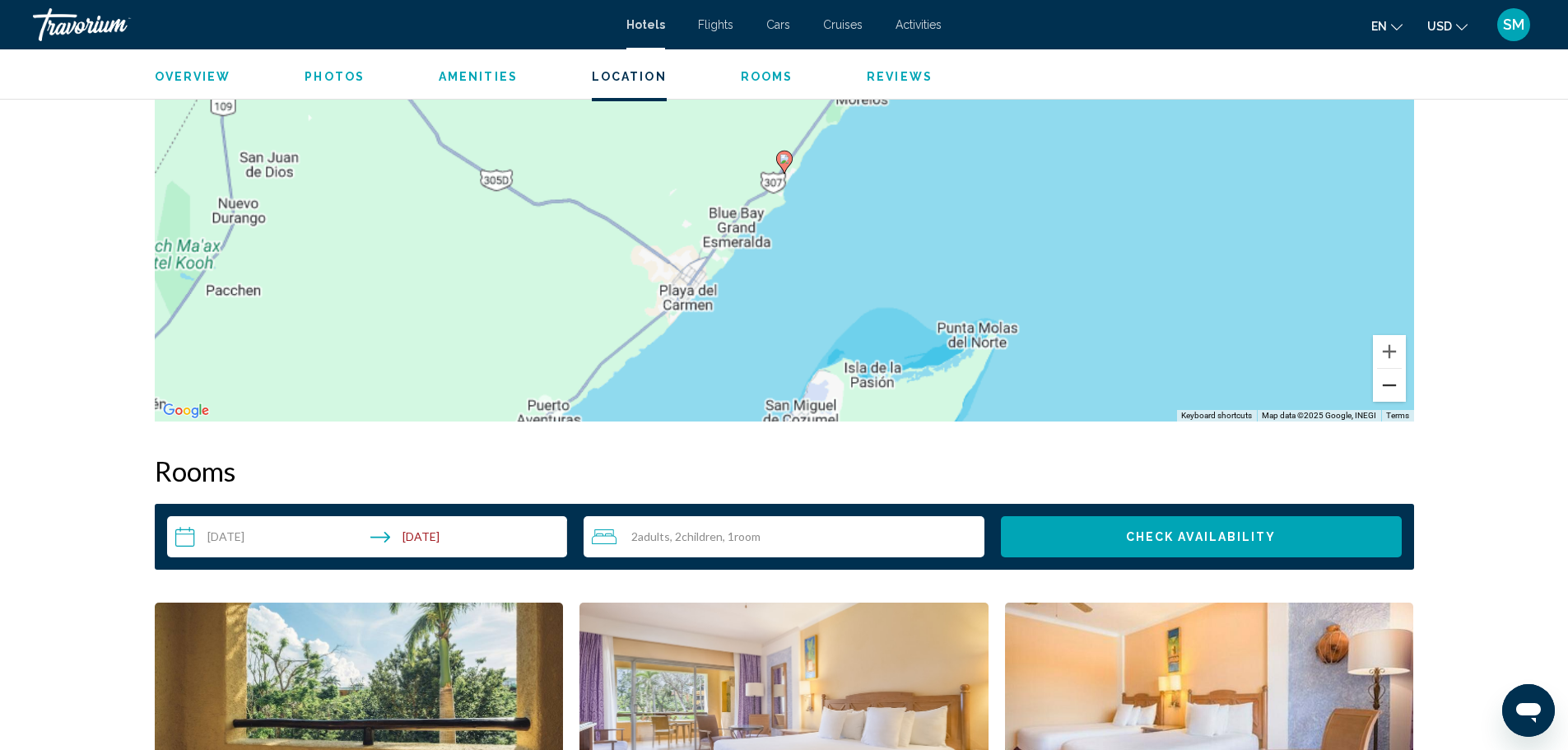
click at [1394, 395] on button "Zoom out" at bounding box center [1390, 385] width 33 height 33
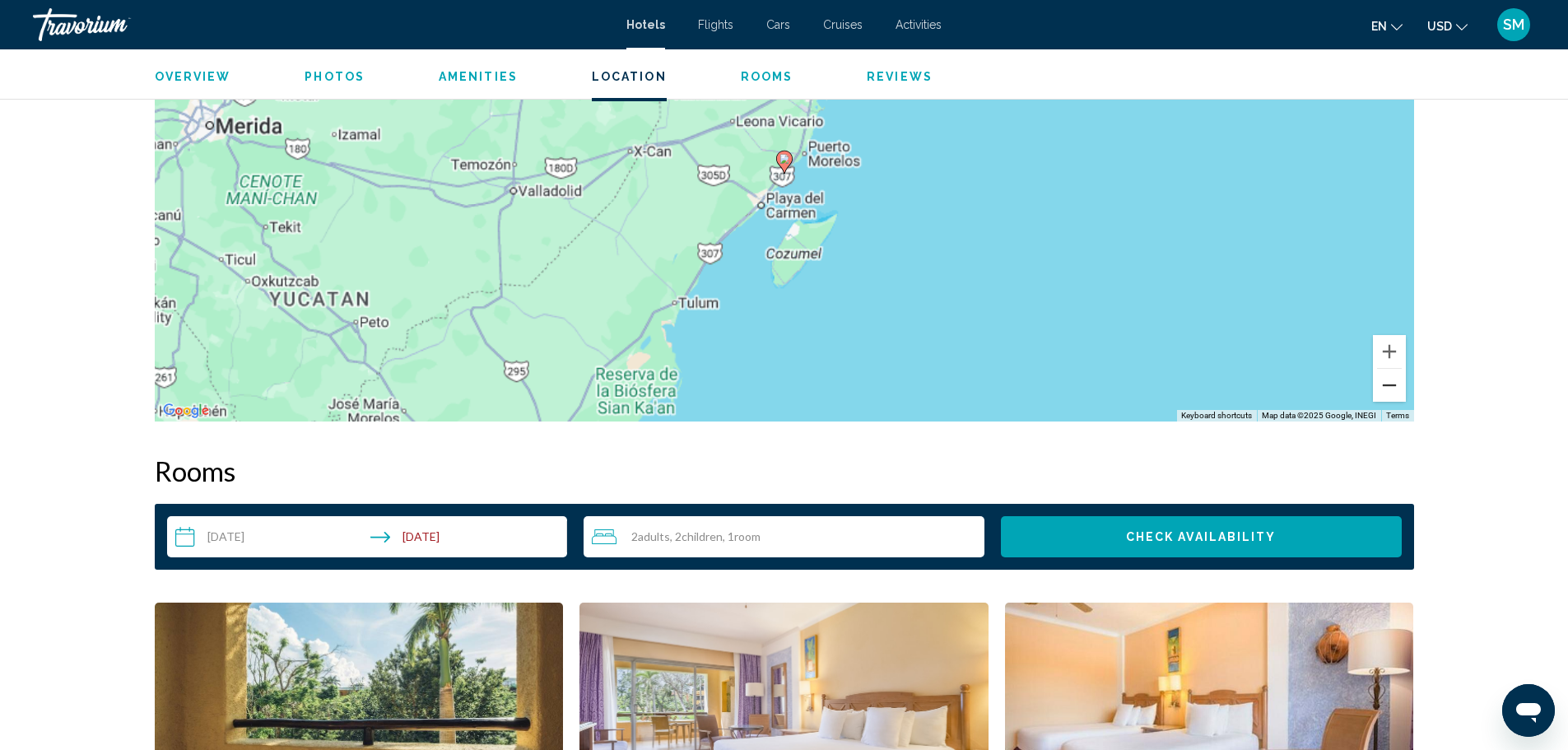
click at [1394, 395] on button "Zoom out" at bounding box center [1390, 385] width 33 height 33
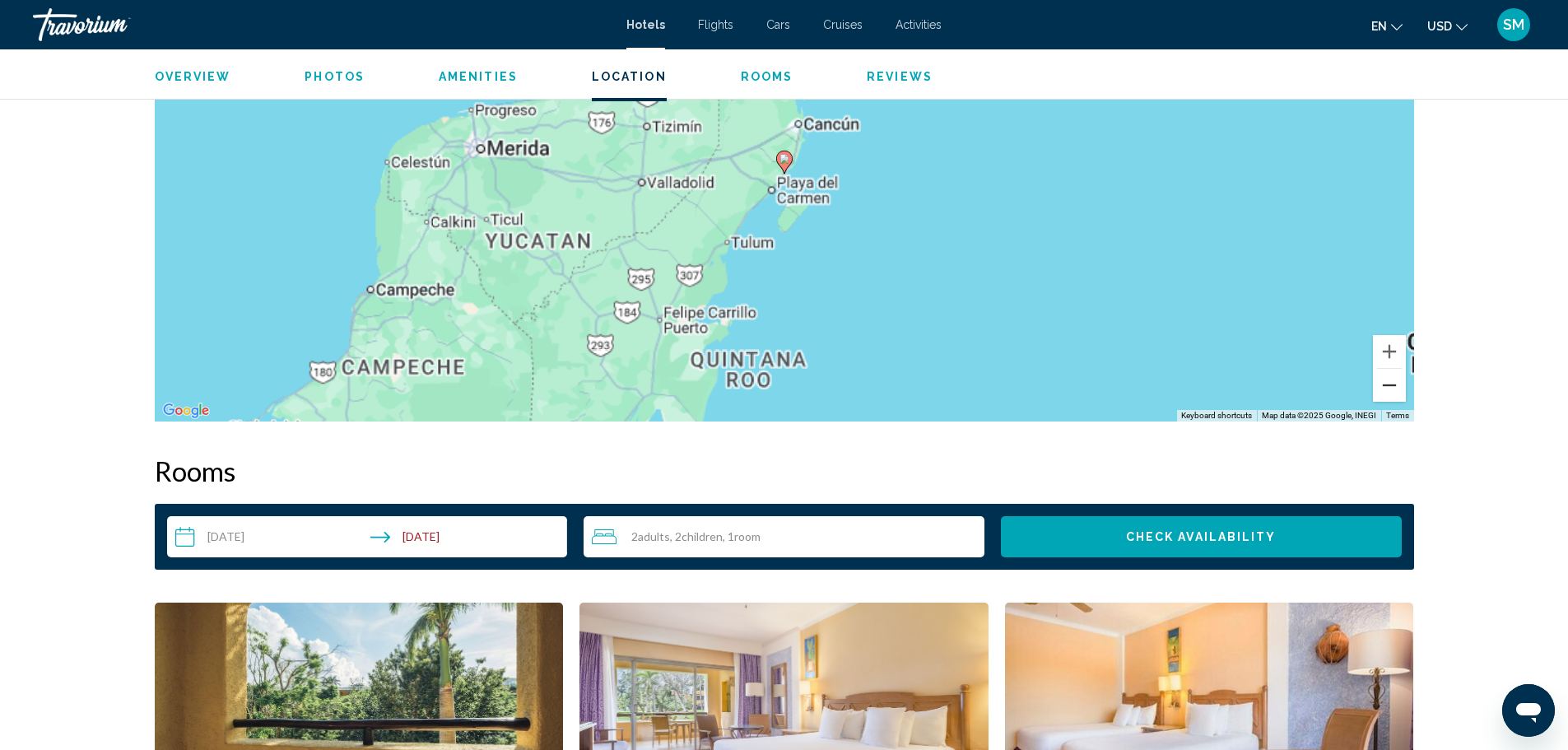
click at [1394, 395] on button "Zoom out" at bounding box center [1390, 385] width 33 height 33
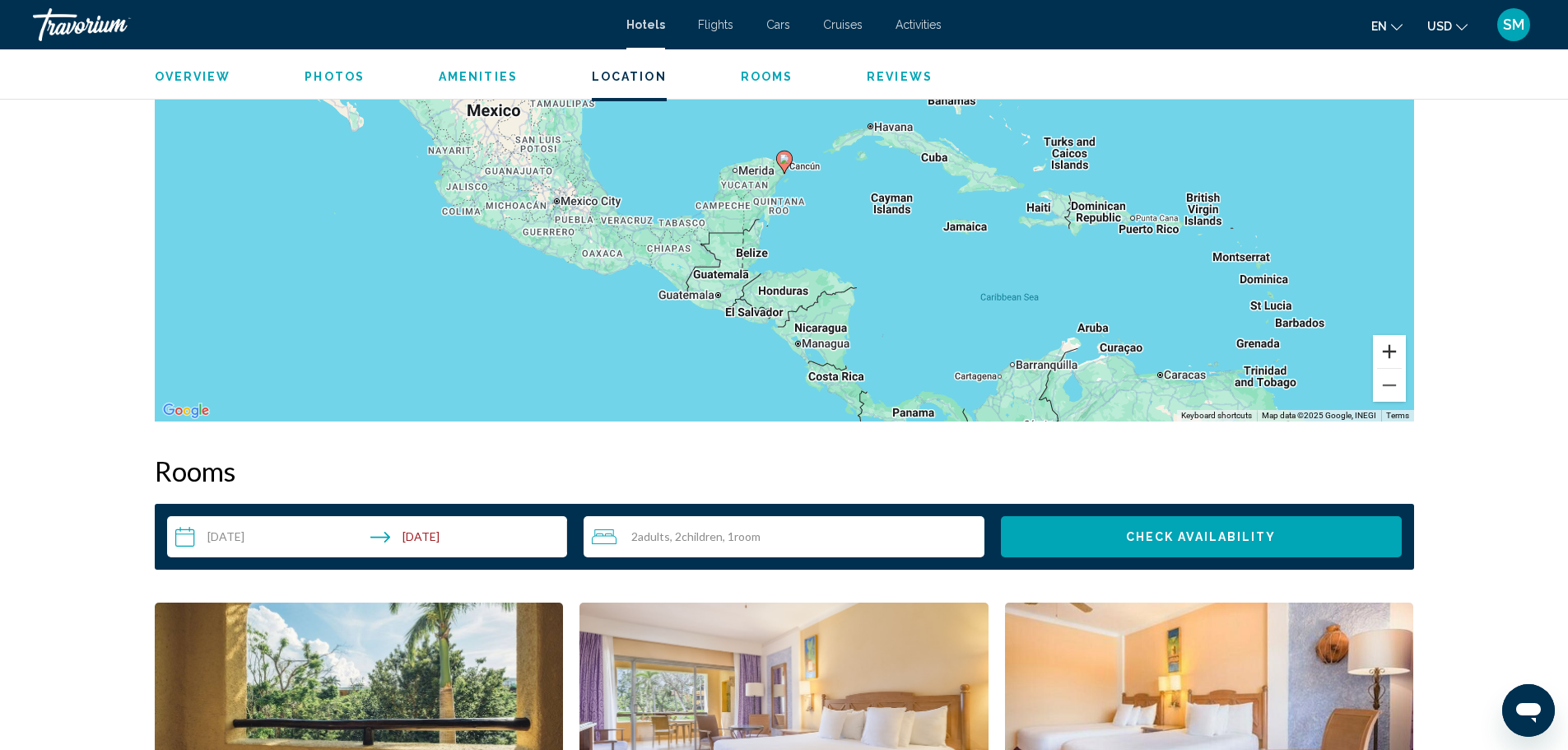
click at [1385, 351] on button "Zoom in" at bounding box center [1390, 351] width 33 height 33
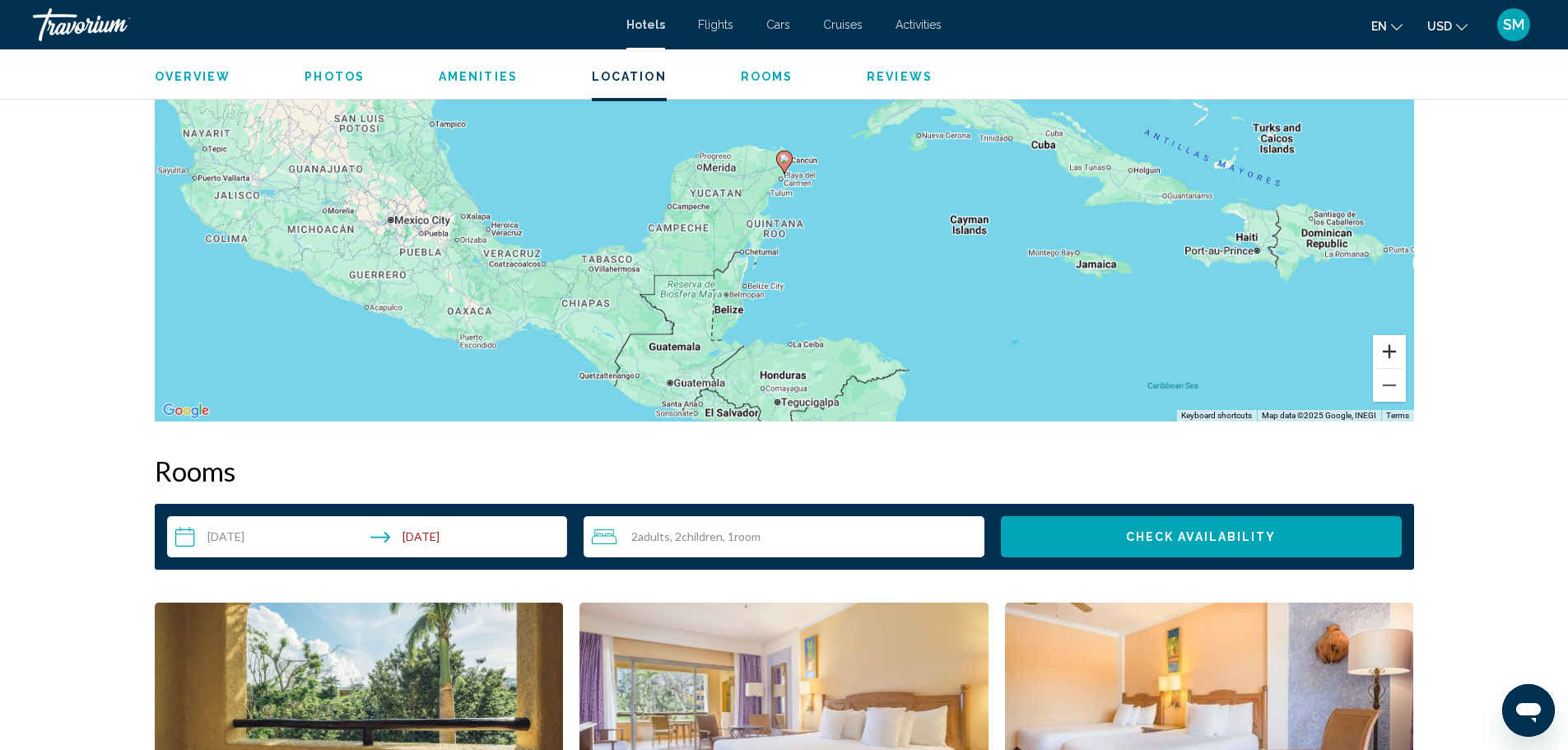
click at [1385, 351] on button "Zoom in" at bounding box center [1390, 351] width 33 height 33
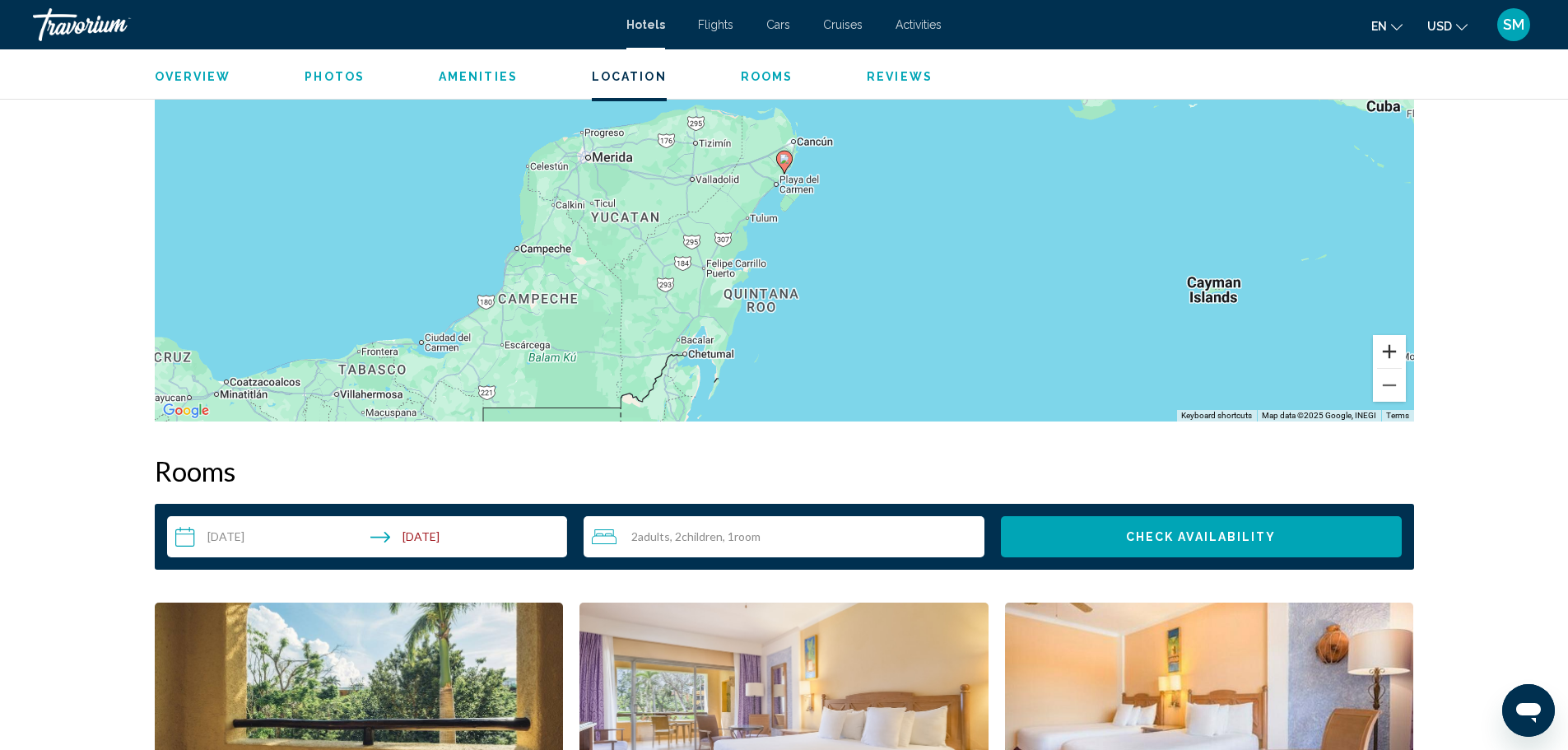
click at [1385, 351] on button "Zoom in" at bounding box center [1390, 351] width 33 height 33
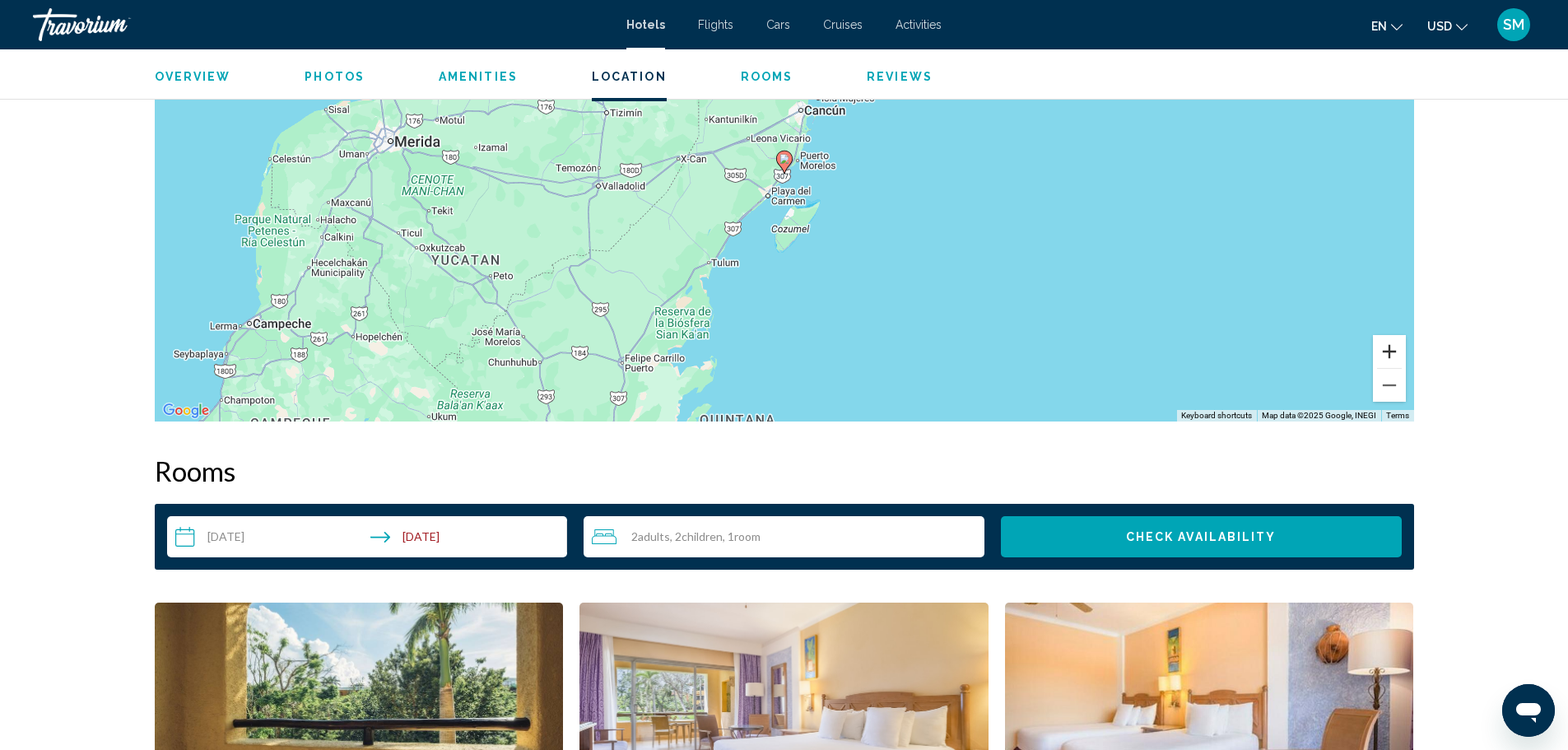
click at [1385, 351] on button "Zoom in" at bounding box center [1390, 351] width 33 height 33
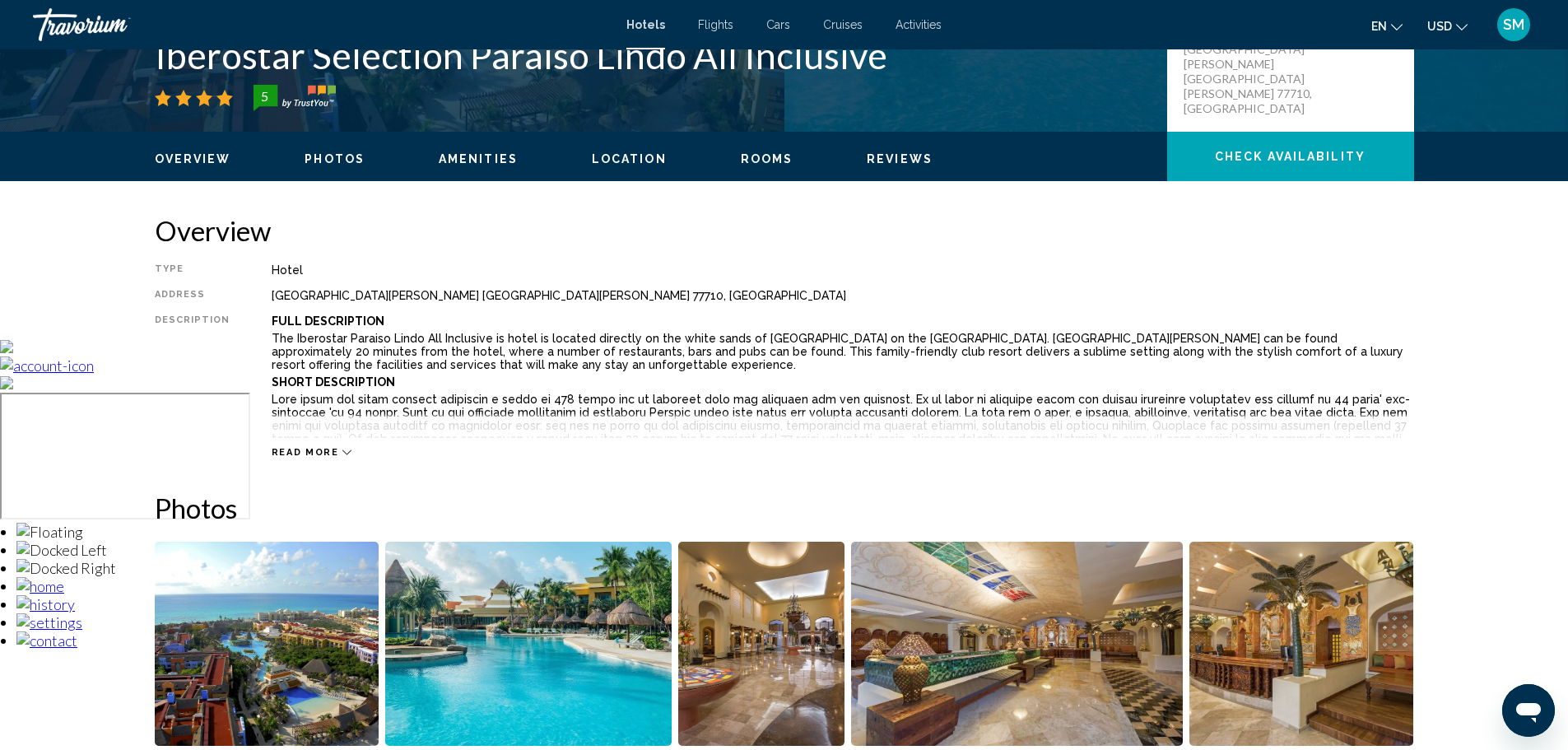
scroll to position [0, 0]
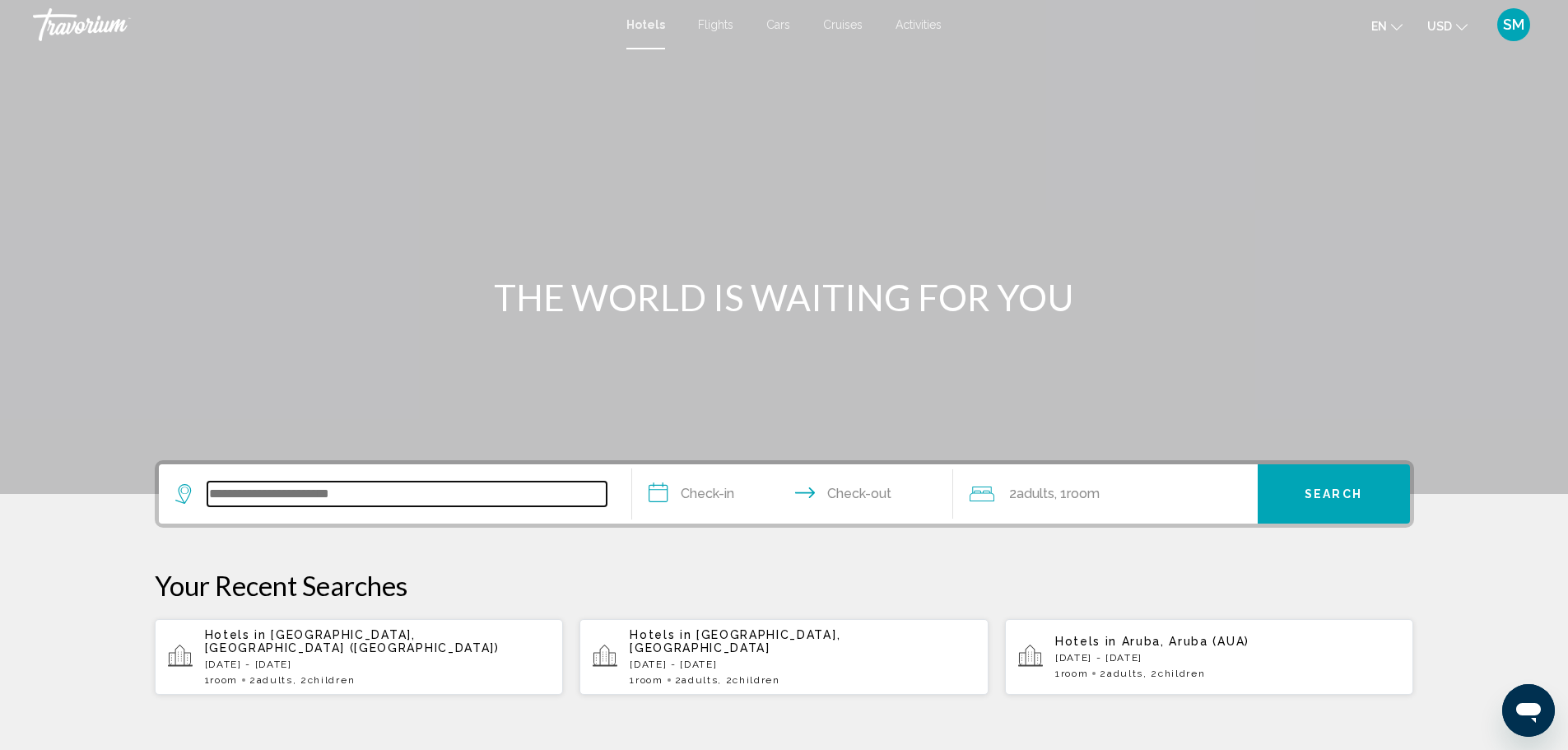
click at [319, 490] on input "Search widget" at bounding box center [407, 494] width 400 height 24
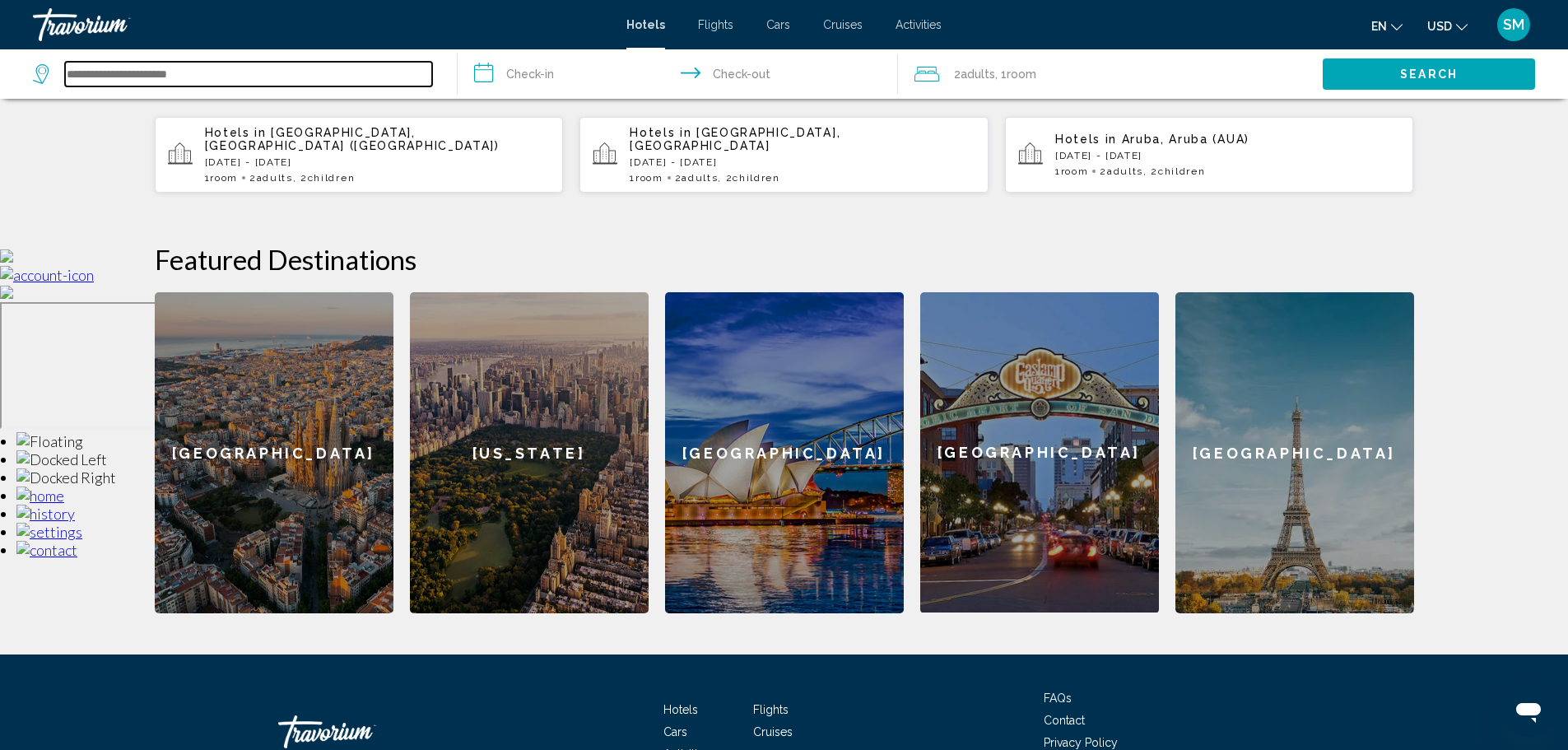
scroll to position [596, 0]
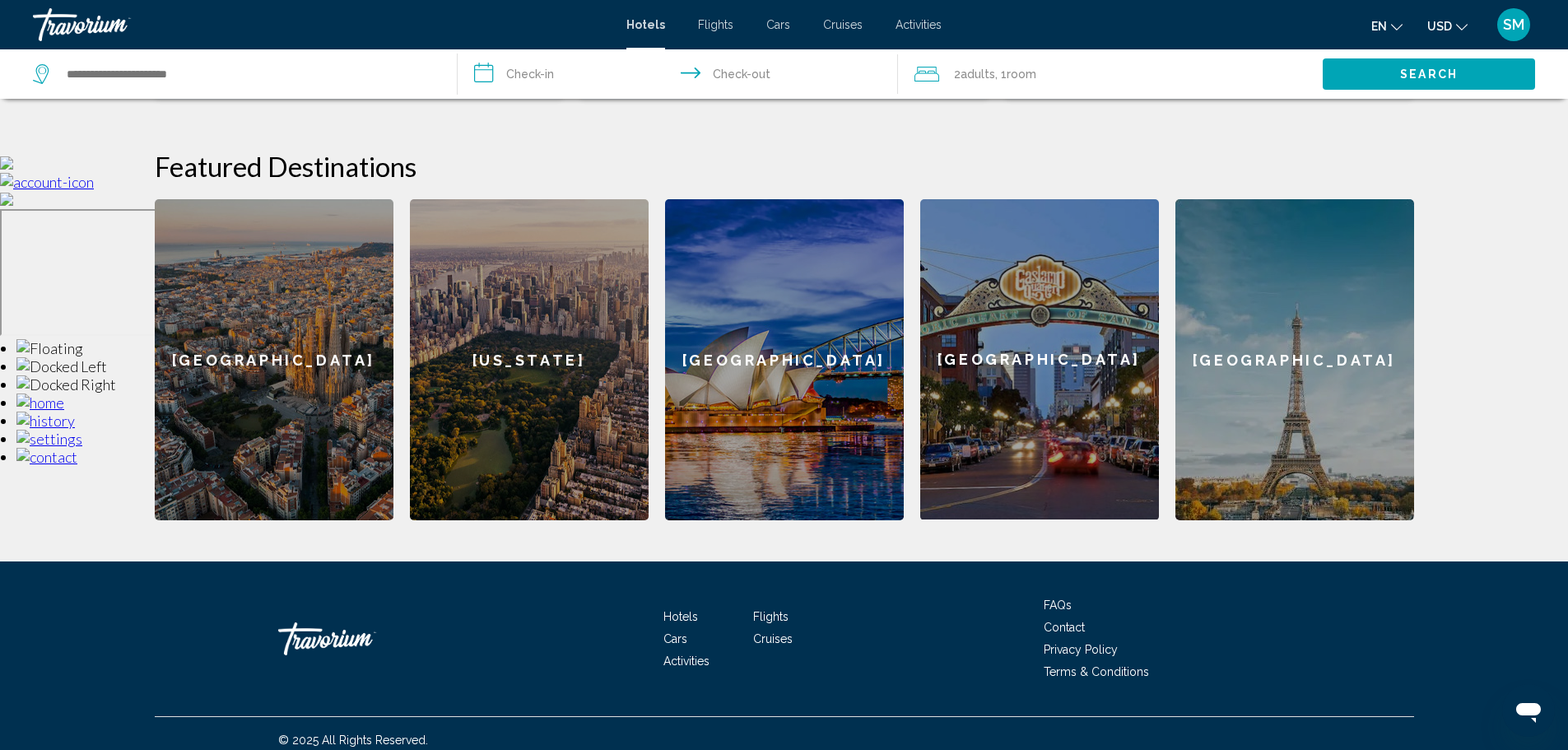
click at [547, 357] on div "[US_STATE]" at bounding box center [529, 359] width 239 height 321
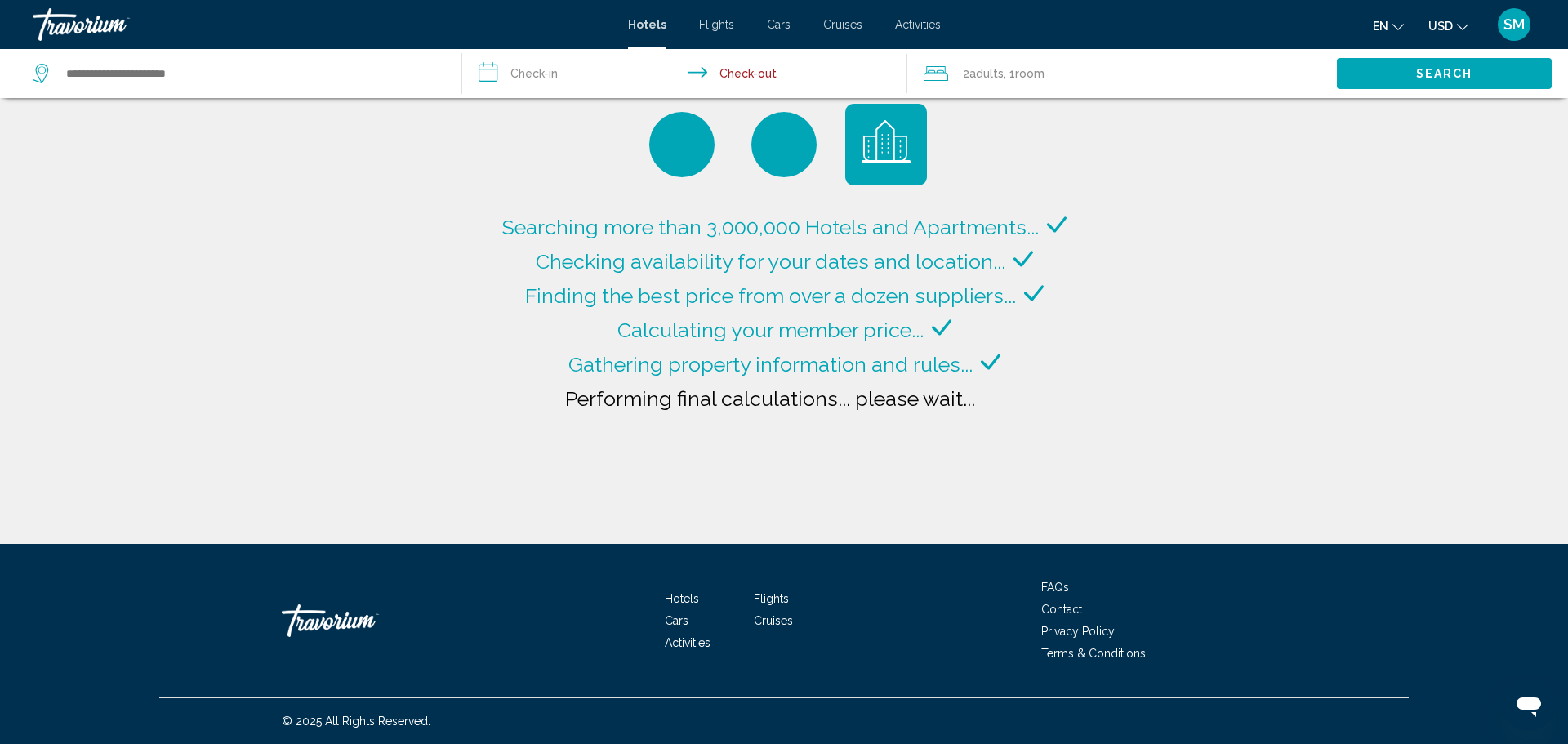
type input "**********"
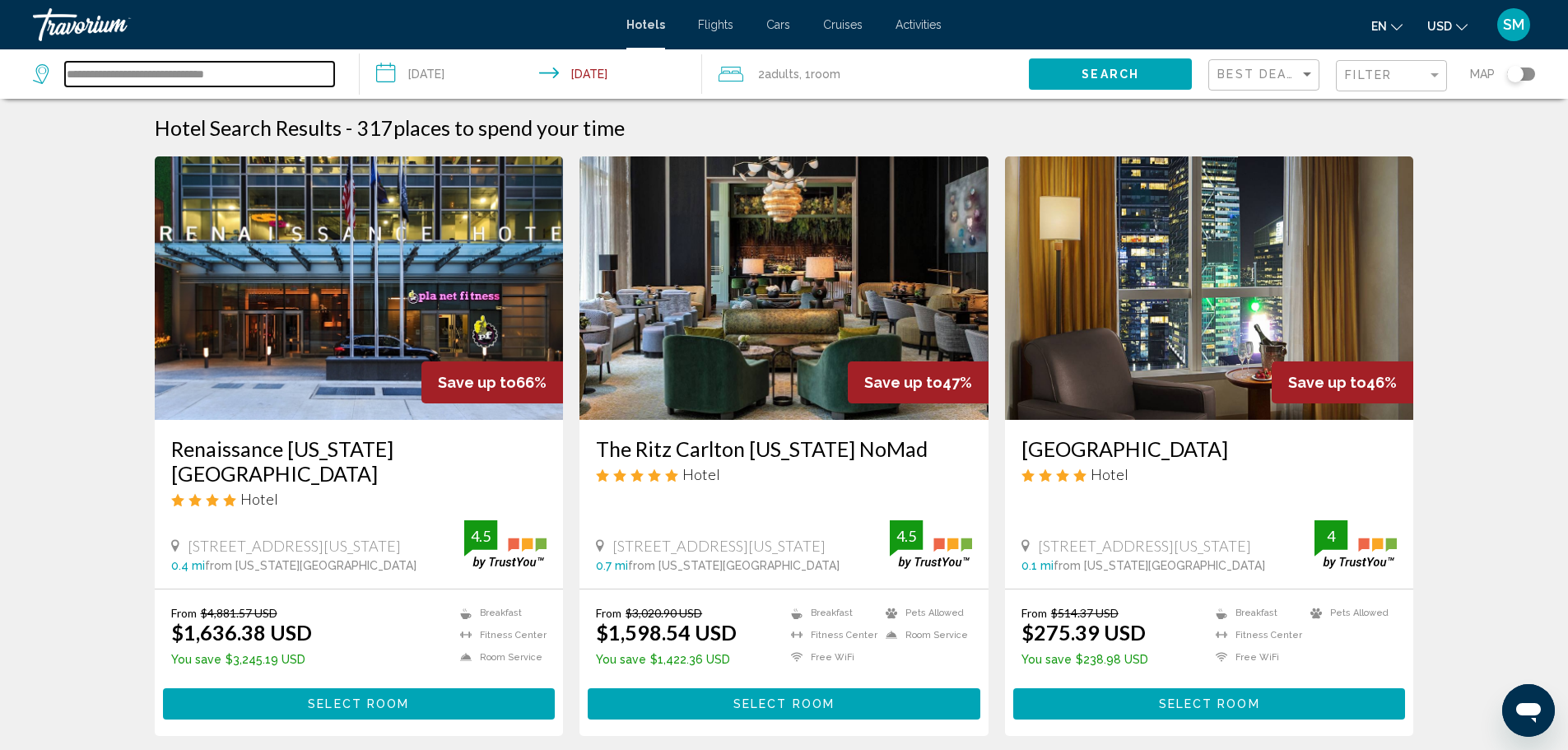
click at [259, 69] on input "**********" at bounding box center [200, 74] width 270 height 24
drag, startPoint x: 267, startPoint y: 79, endPoint x: 26, endPoint y: 84, distance: 241.1
click at [26, 84] on app-destination-search "**********" at bounding box center [179, 74] width 360 height 49
type input "***"
click at [49, 25] on div "Travorium" at bounding box center [115, 24] width 165 height 33
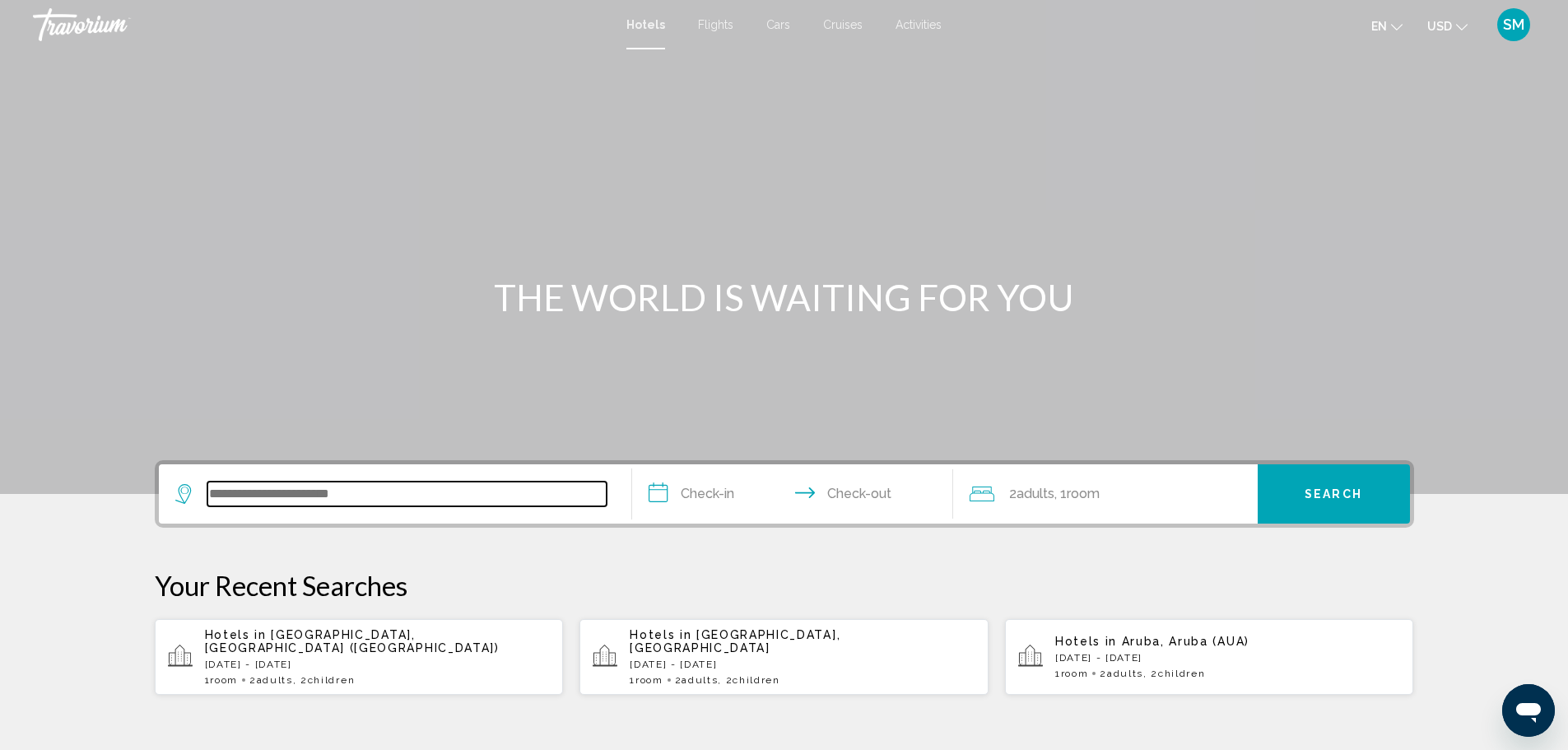
click at [294, 499] on input "Search widget" at bounding box center [407, 494] width 400 height 24
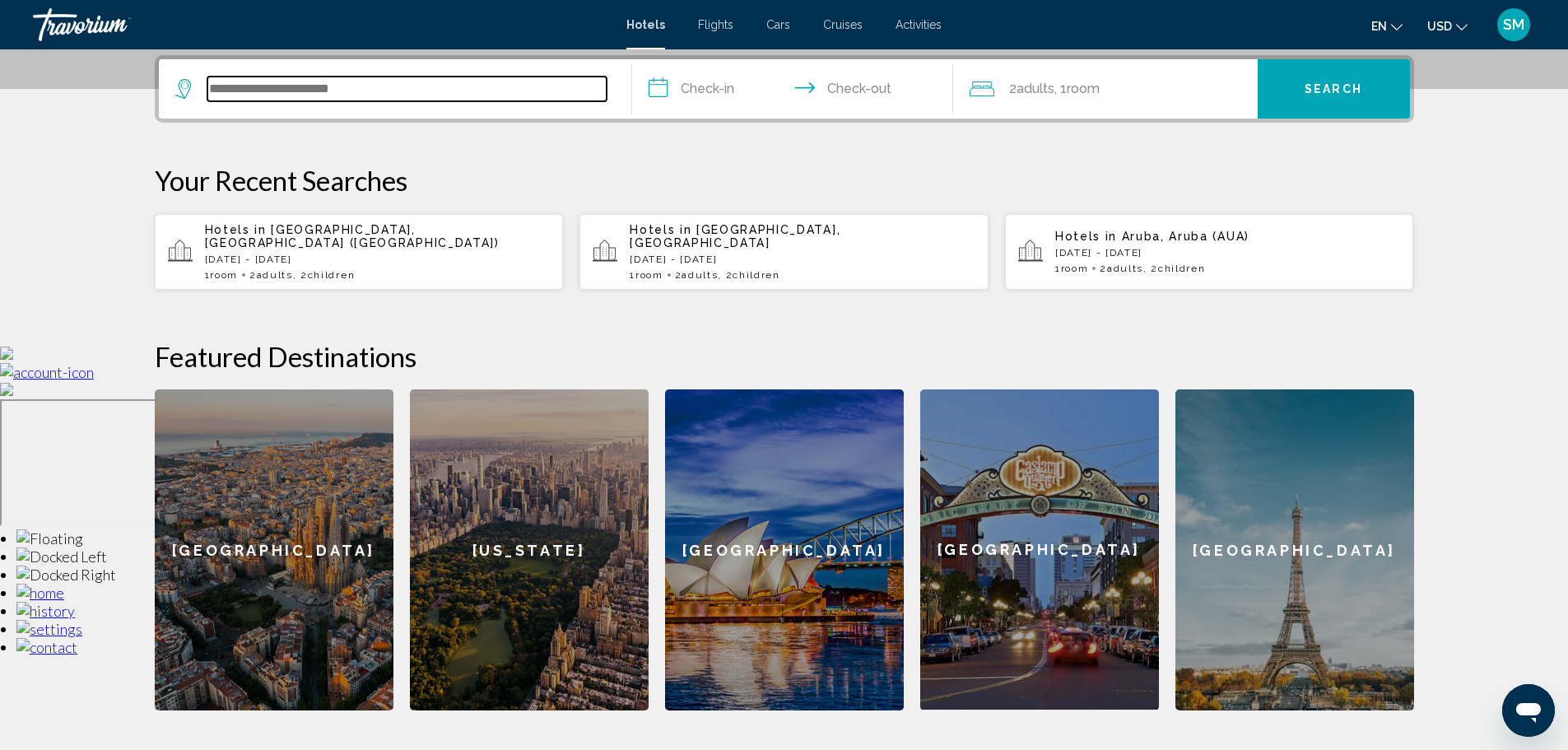
scroll to position [407, 0]
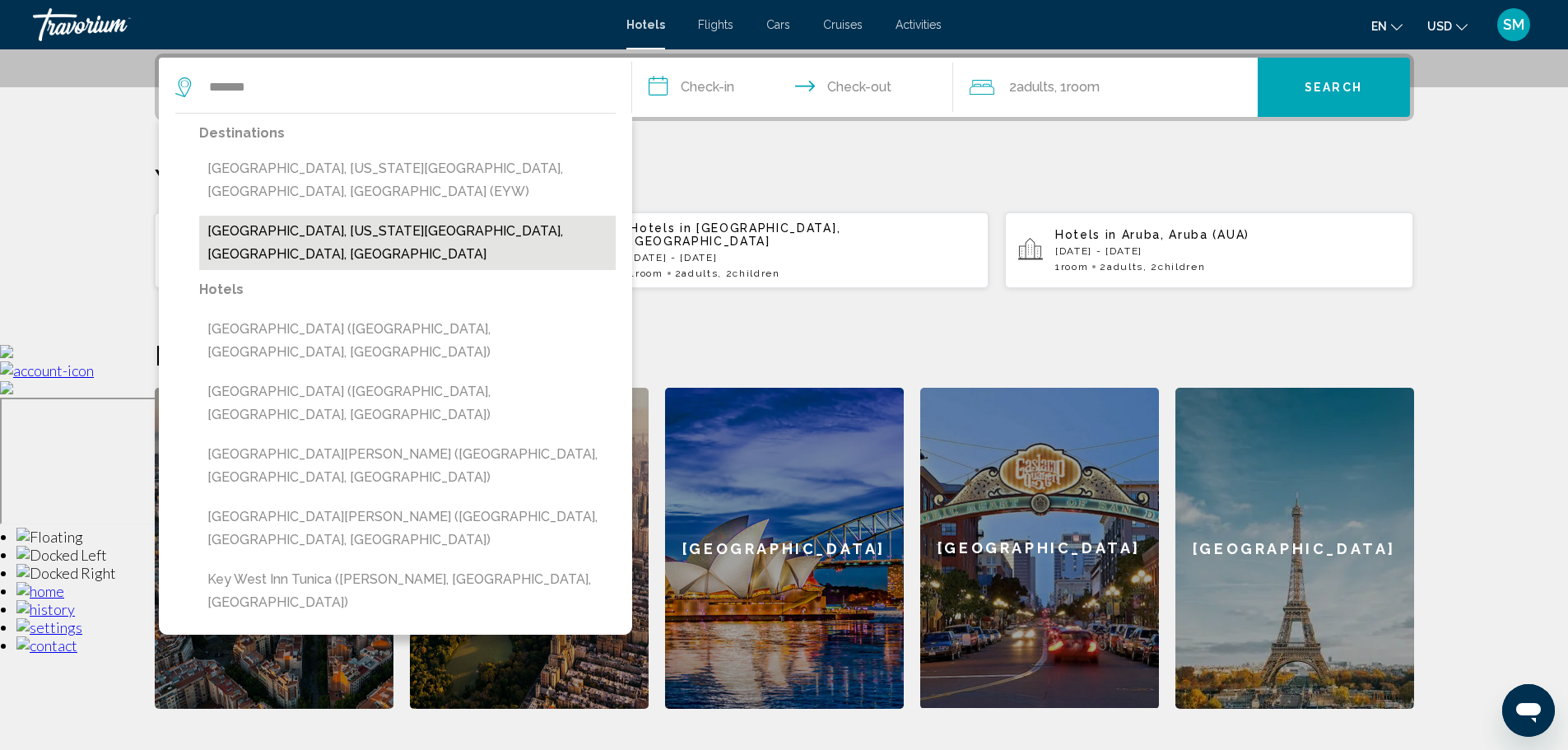
click at [257, 215] on button "[GEOGRAPHIC_DATA], [US_STATE][GEOGRAPHIC_DATA], [GEOGRAPHIC_DATA], [GEOGRAPHIC_…" at bounding box center [406, 243] width 416 height 54
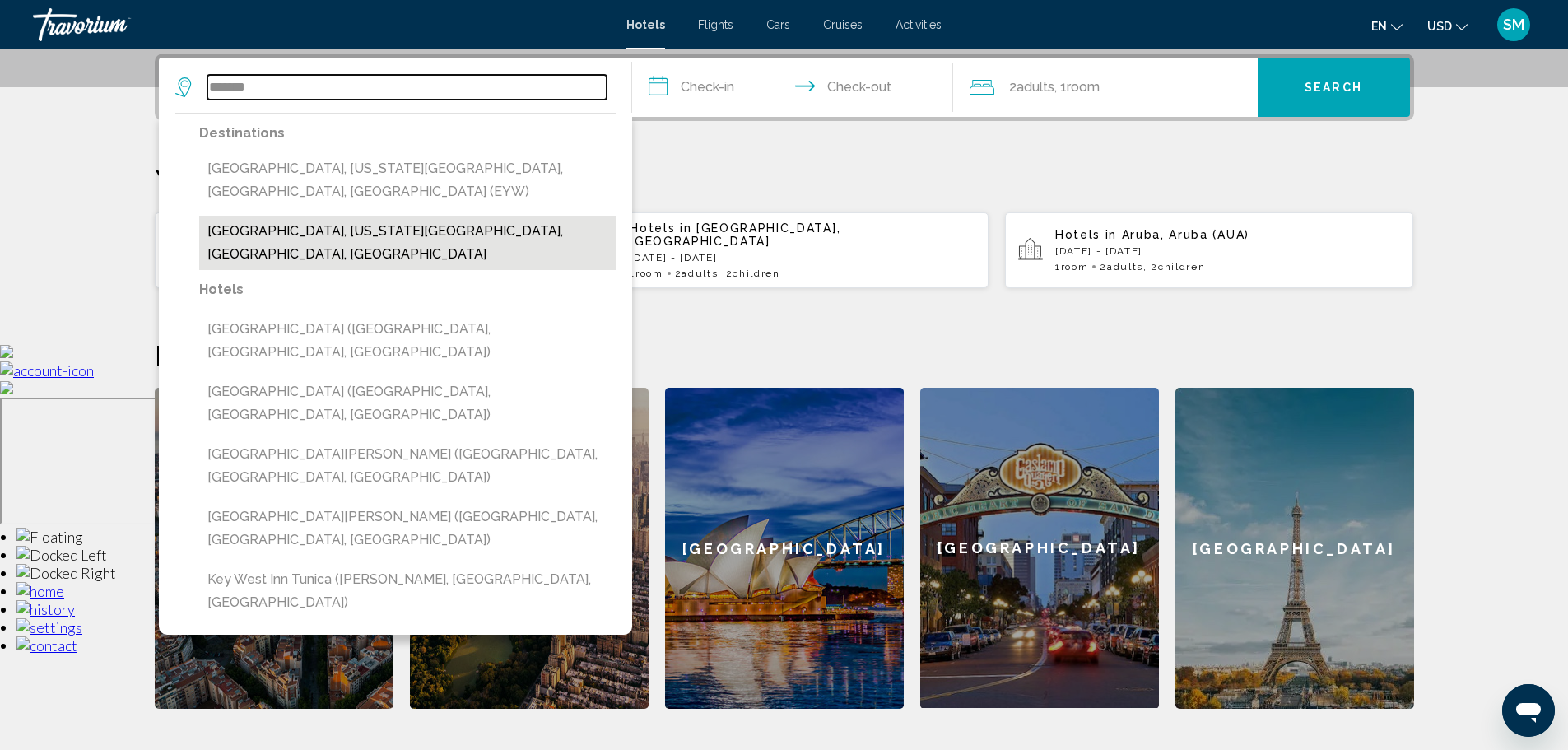
type input "**********"
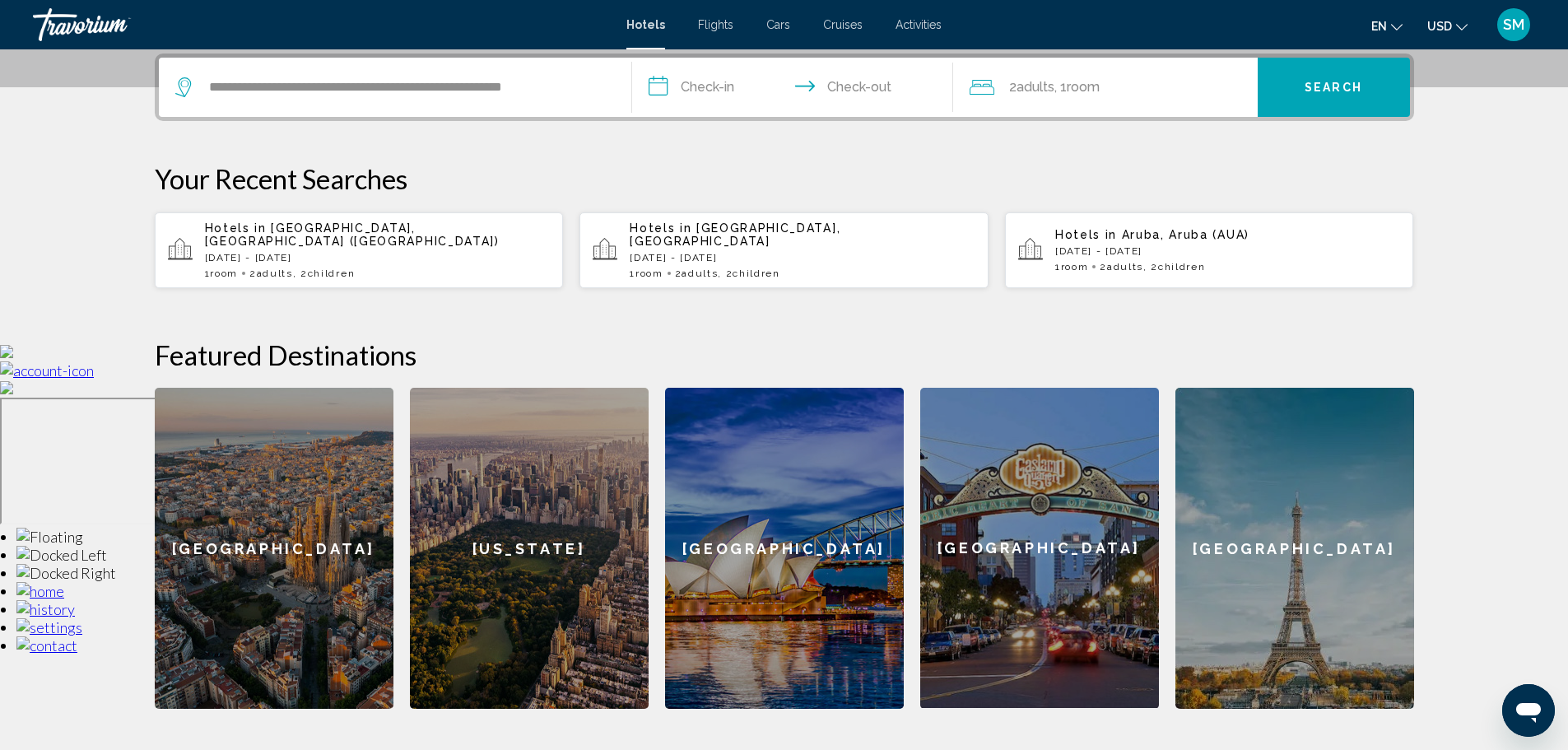
click at [734, 88] on input "**********" at bounding box center [796, 89] width 328 height 64
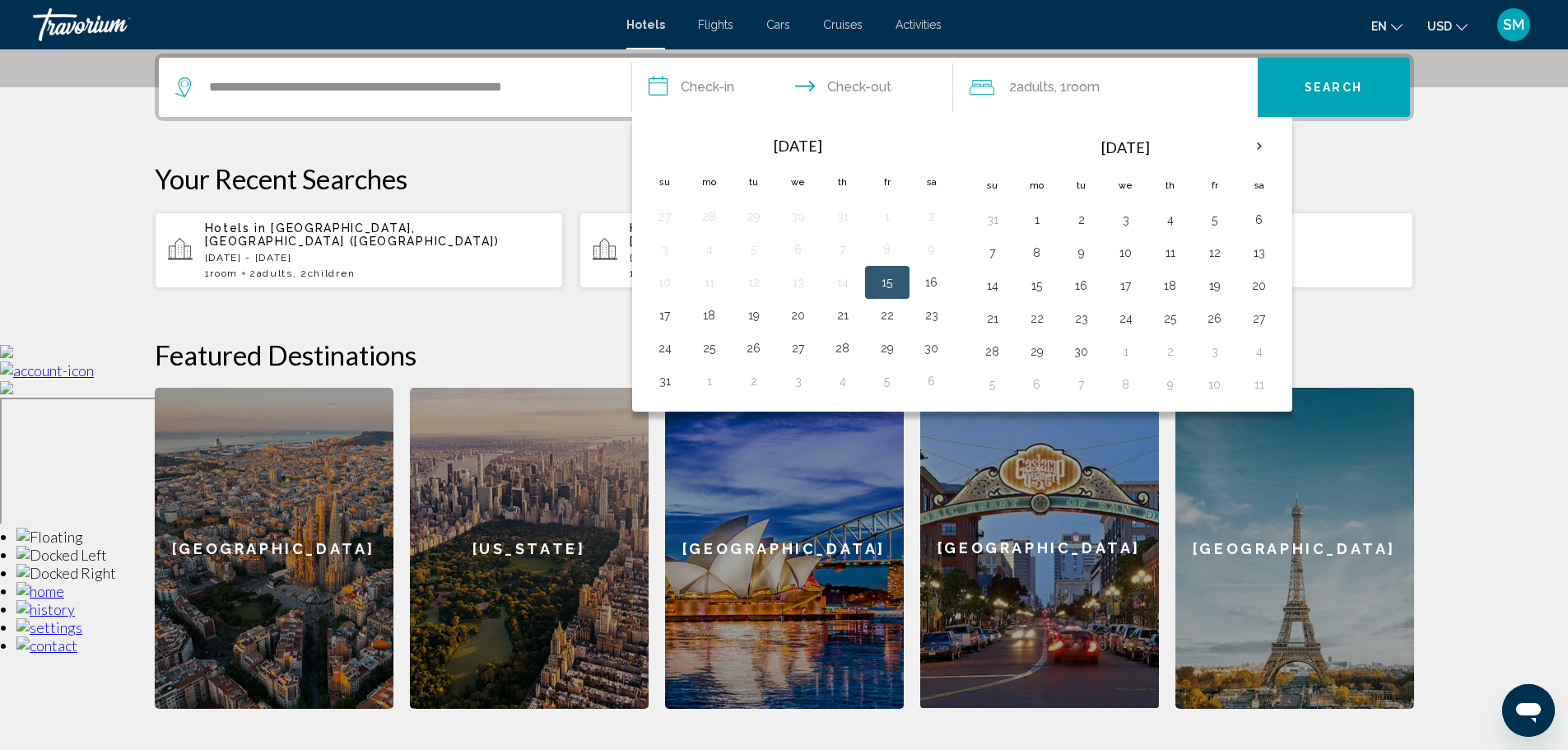
click at [888, 281] on button "15" at bounding box center [886, 282] width 26 height 23
click at [667, 310] on button "17" at bounding box center [664, 315] width 26 height 23
type input "**********"
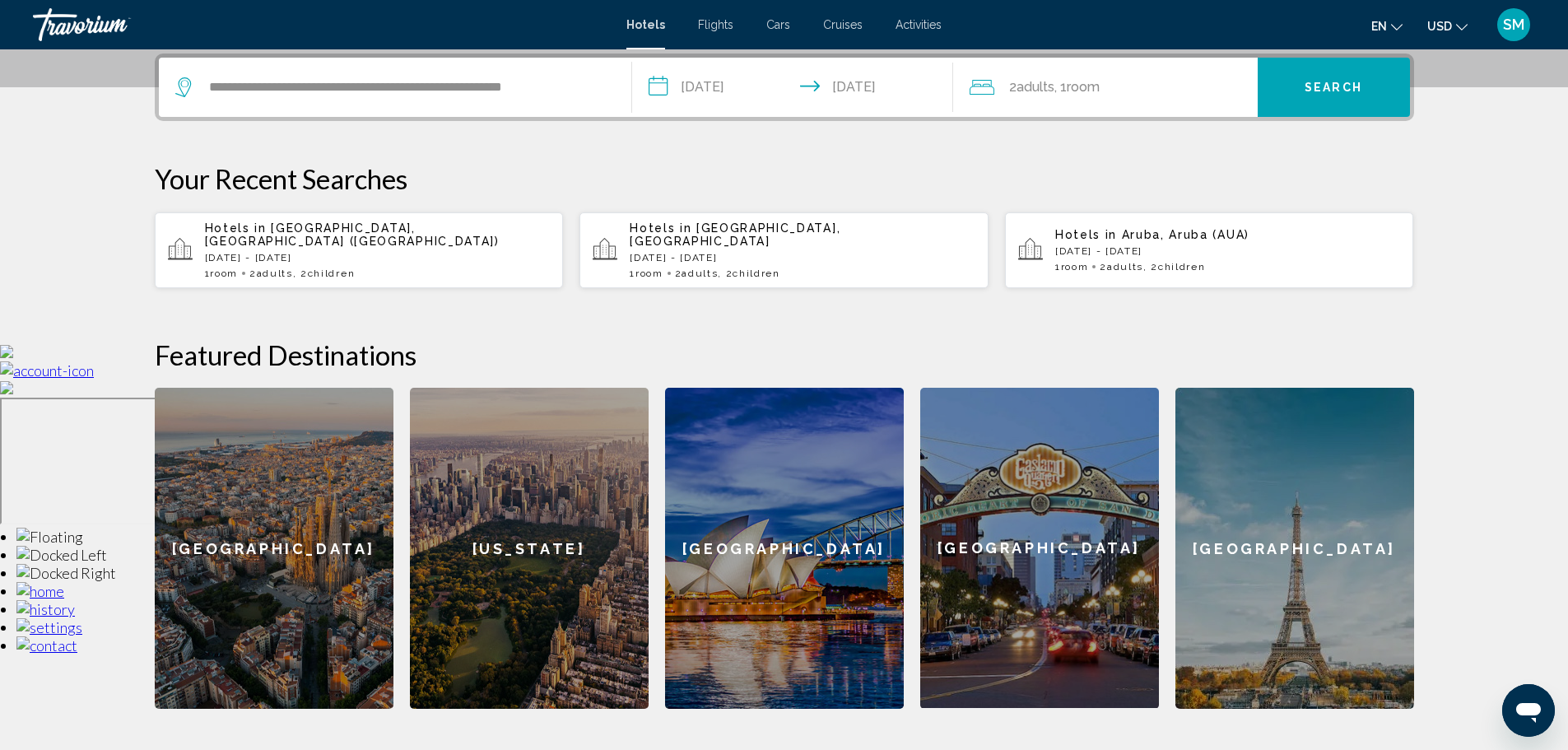
click at [1160, 90] on div "2 Adult Adults , 1 Room rooms" at bounding box center [1113, 87] width 288 height 23
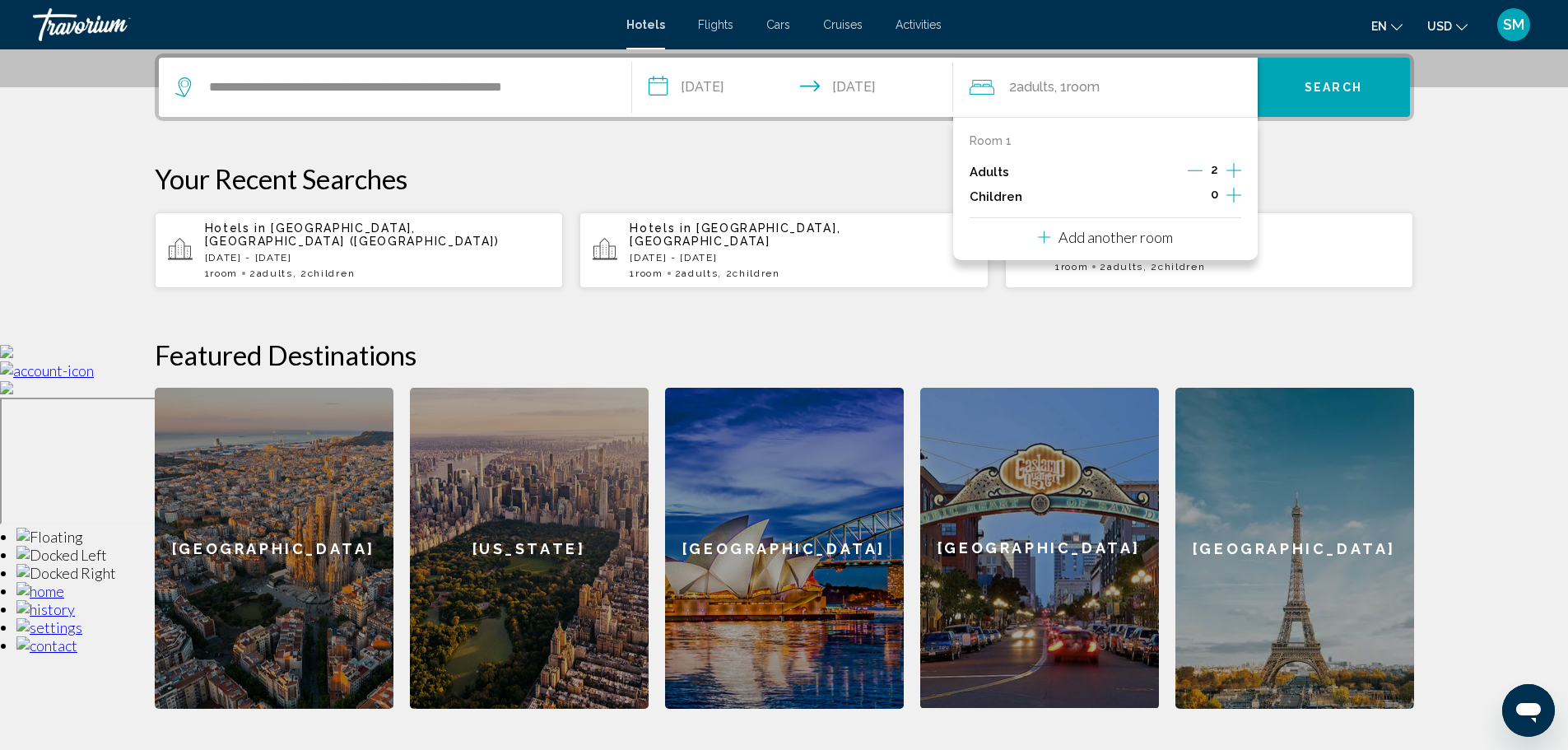
click at [1238, 198] on icon "Increment children" at bounding box center [1233, 195] width 15 height 19
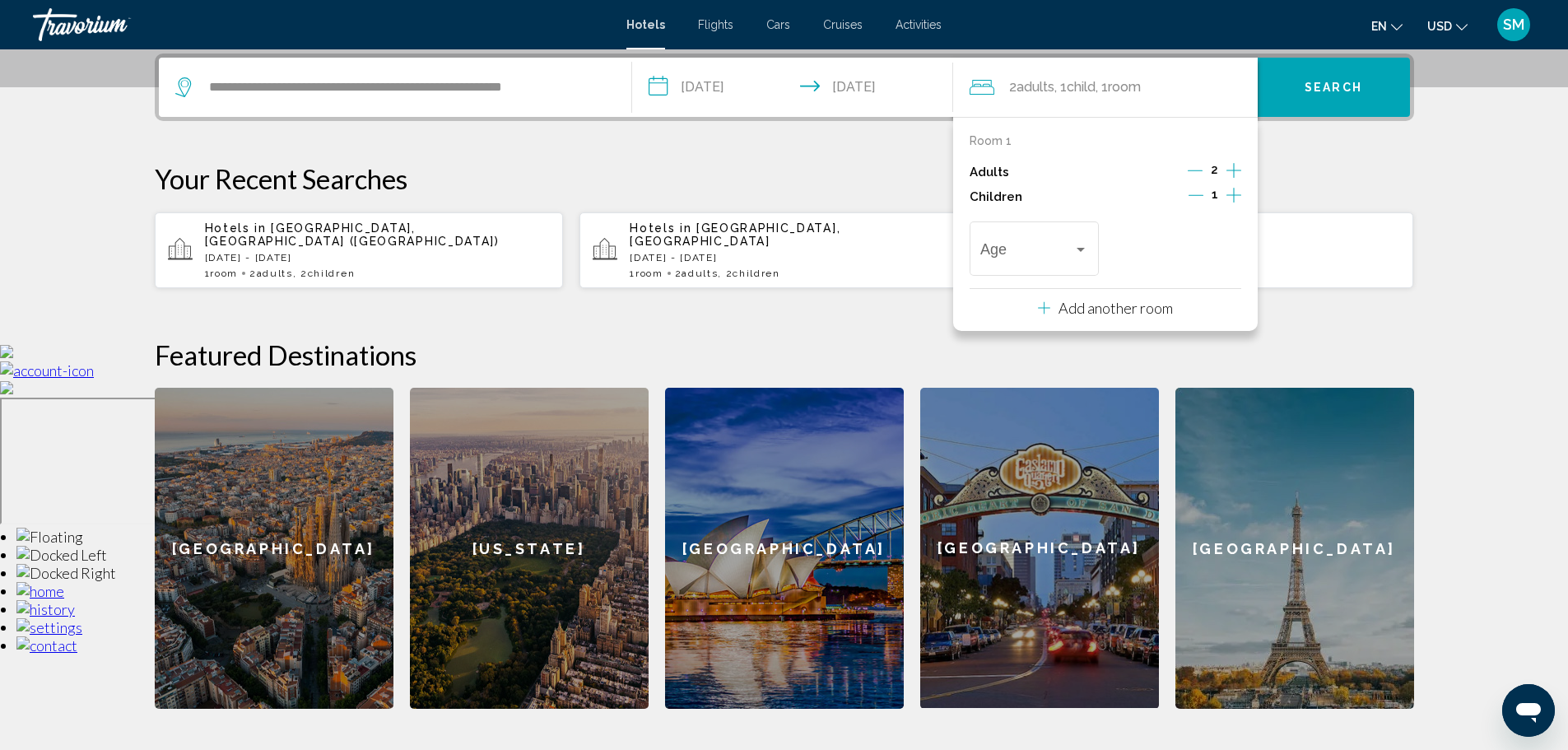
click at [1238, 198] on icon "Increment children" at bounding box center [1233, 195] width 15 height 19
click at [1053, 259] on span "Travelers: 2 adults, 2 children" at bounding box center [1027, 252] width 93 height 16
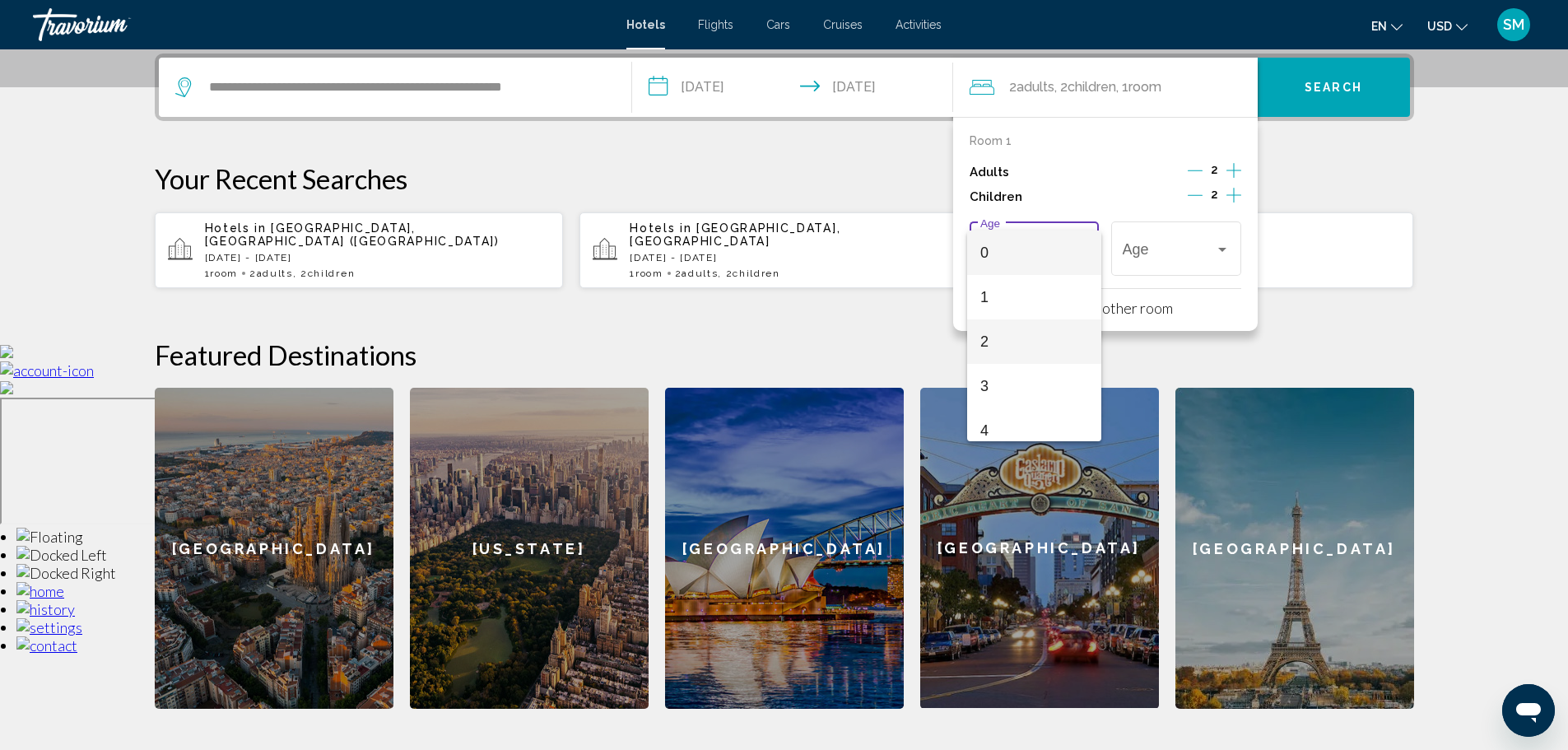
click at [997, 346] on span "2" at bounding box center [1034, 342] width 108 height 45
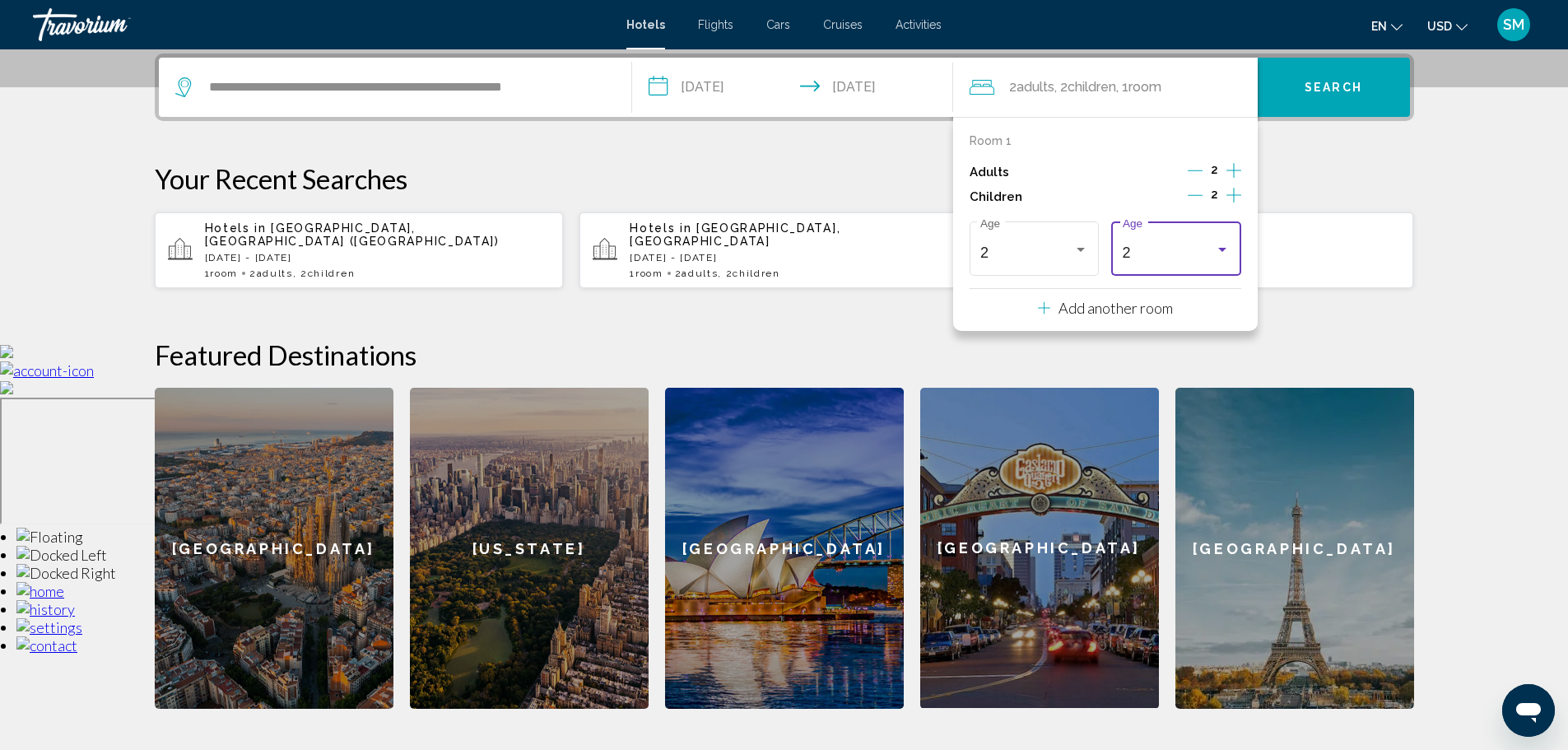
click at [1190, 252] on div "2" at bounding box center [1169, 252] width 93 height 16
click at [1139, 205] on span "12" at bounding box center [1176, 204] width 108 height 45
click at [1334, 85] on span "Search" at bounding box center [1332, 88] width 57 height 14
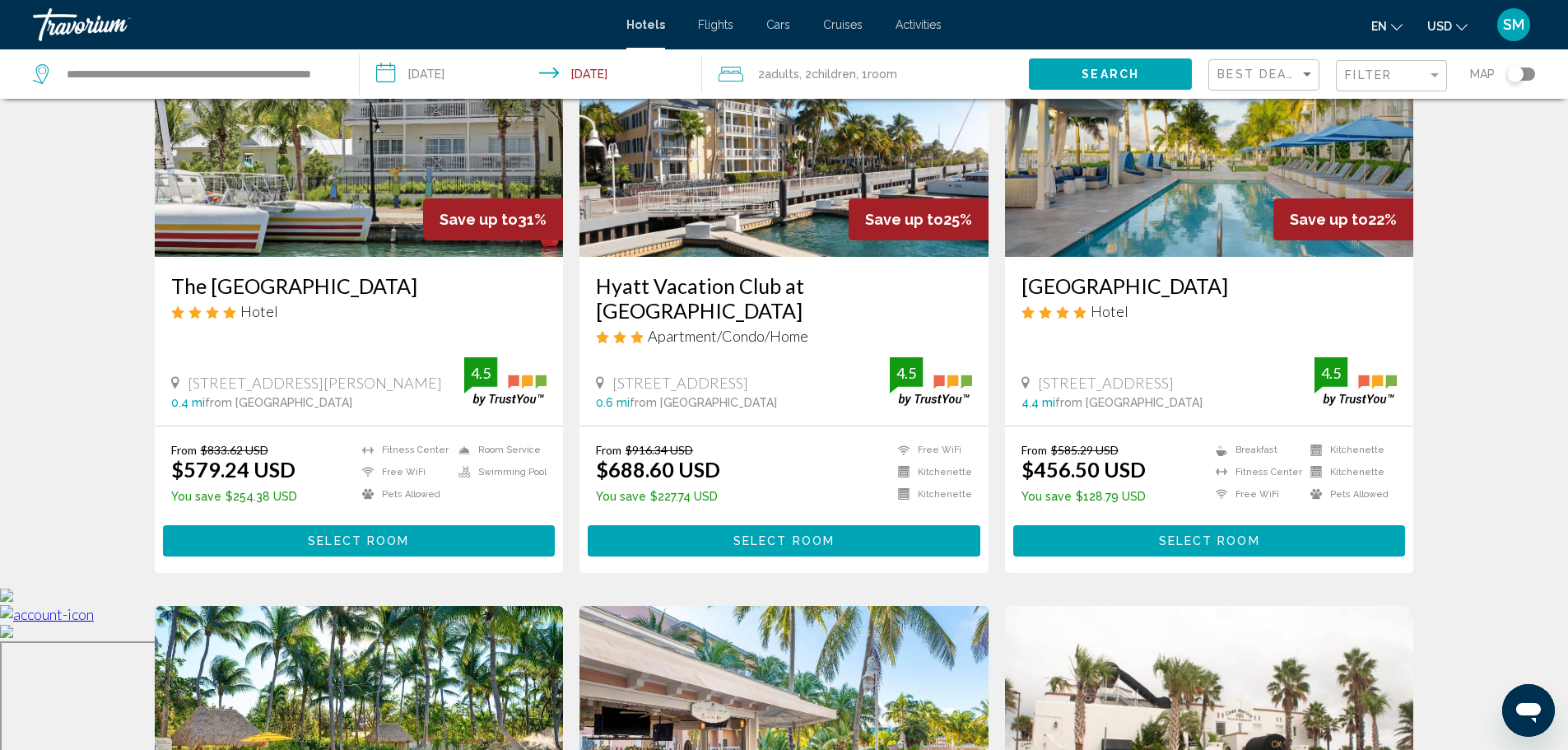
scroll to position [411, 0]
